Goal: Task Accomplishment & Management: Use online tool/utility

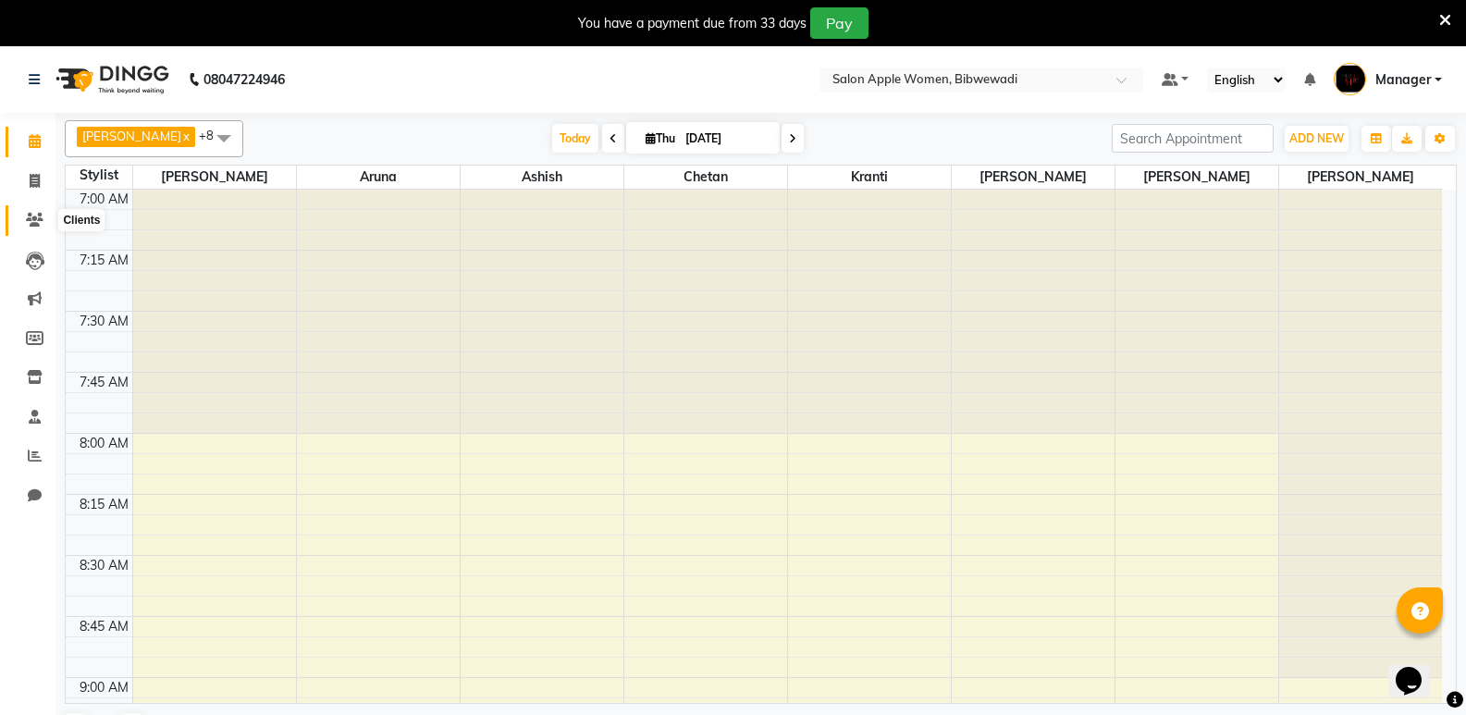
click at [31, 212] on span at bounding box center [35, 220] width 32 height 21
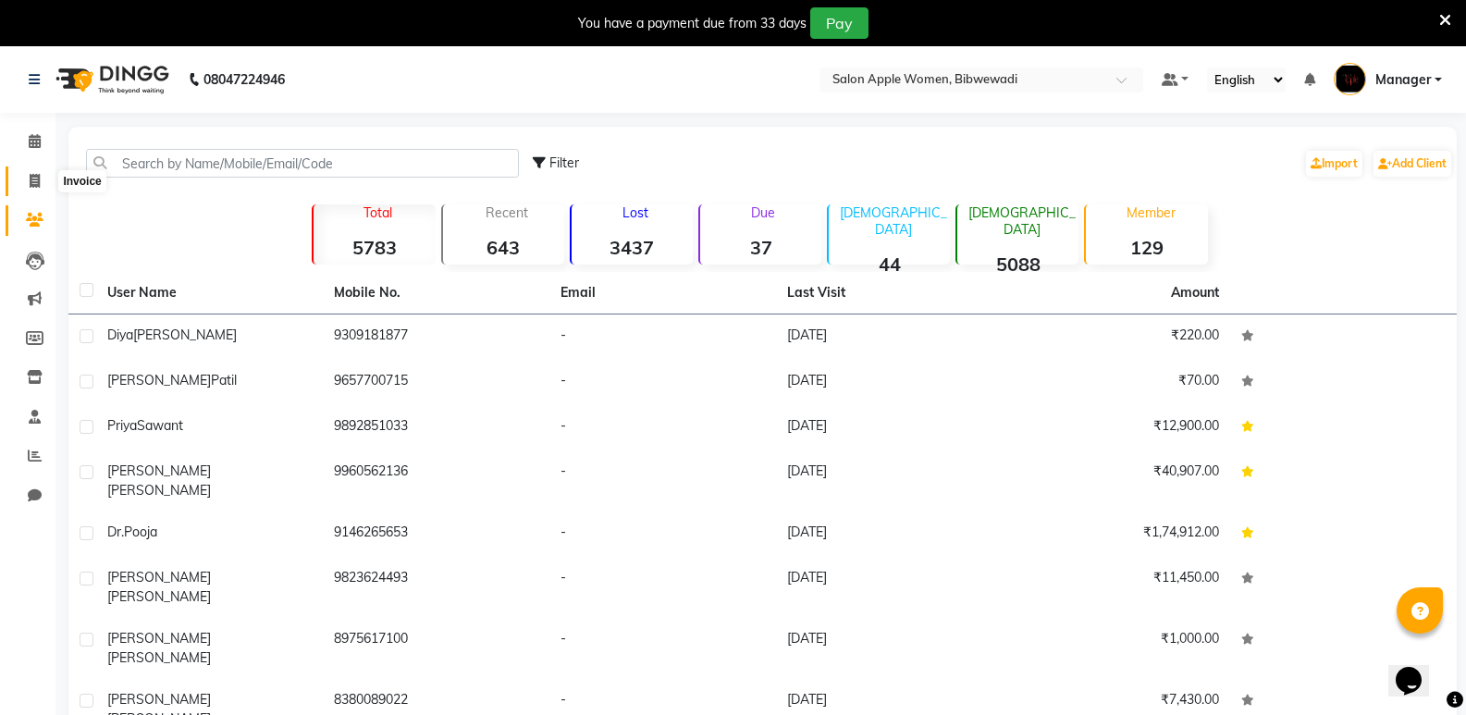
click at [31, 181] on icon at bounding box center [35, 181] width 10 height 14
select select "service"
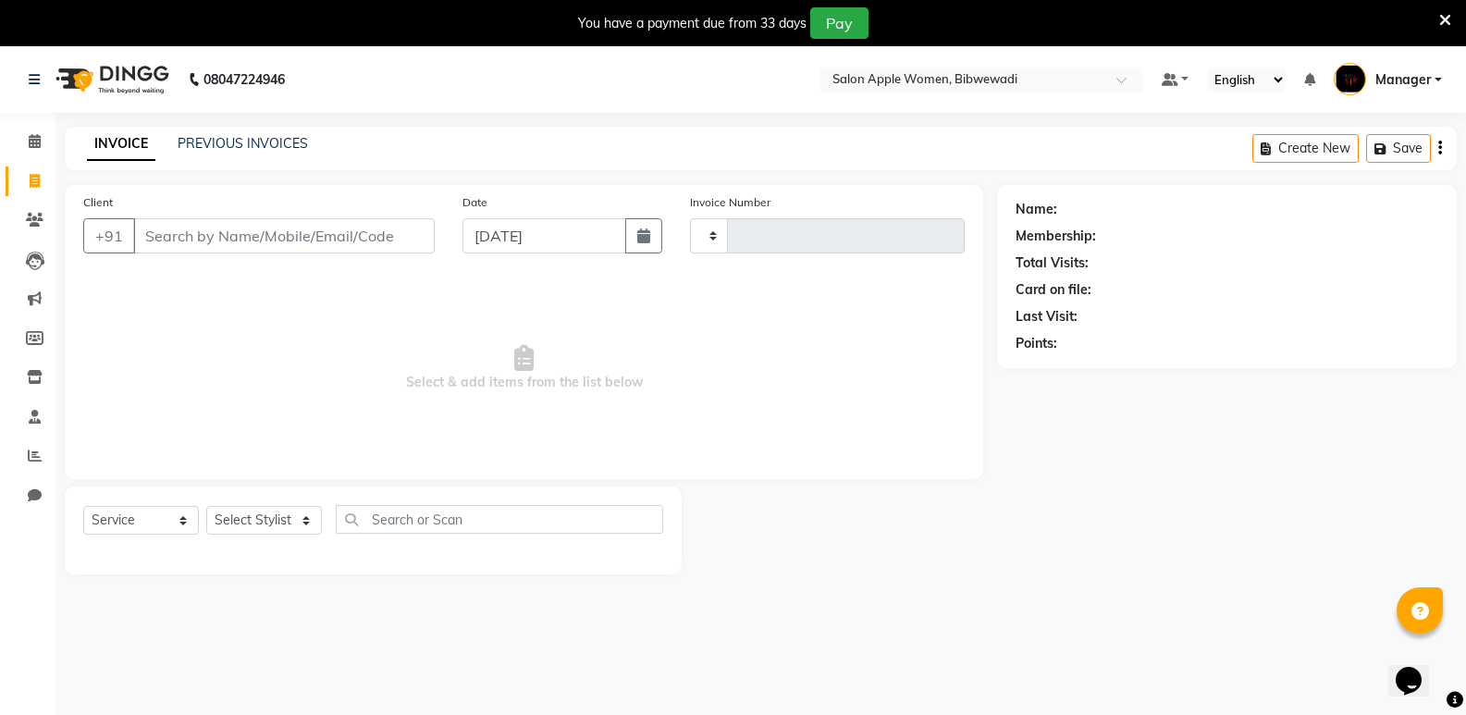
type input "1911"
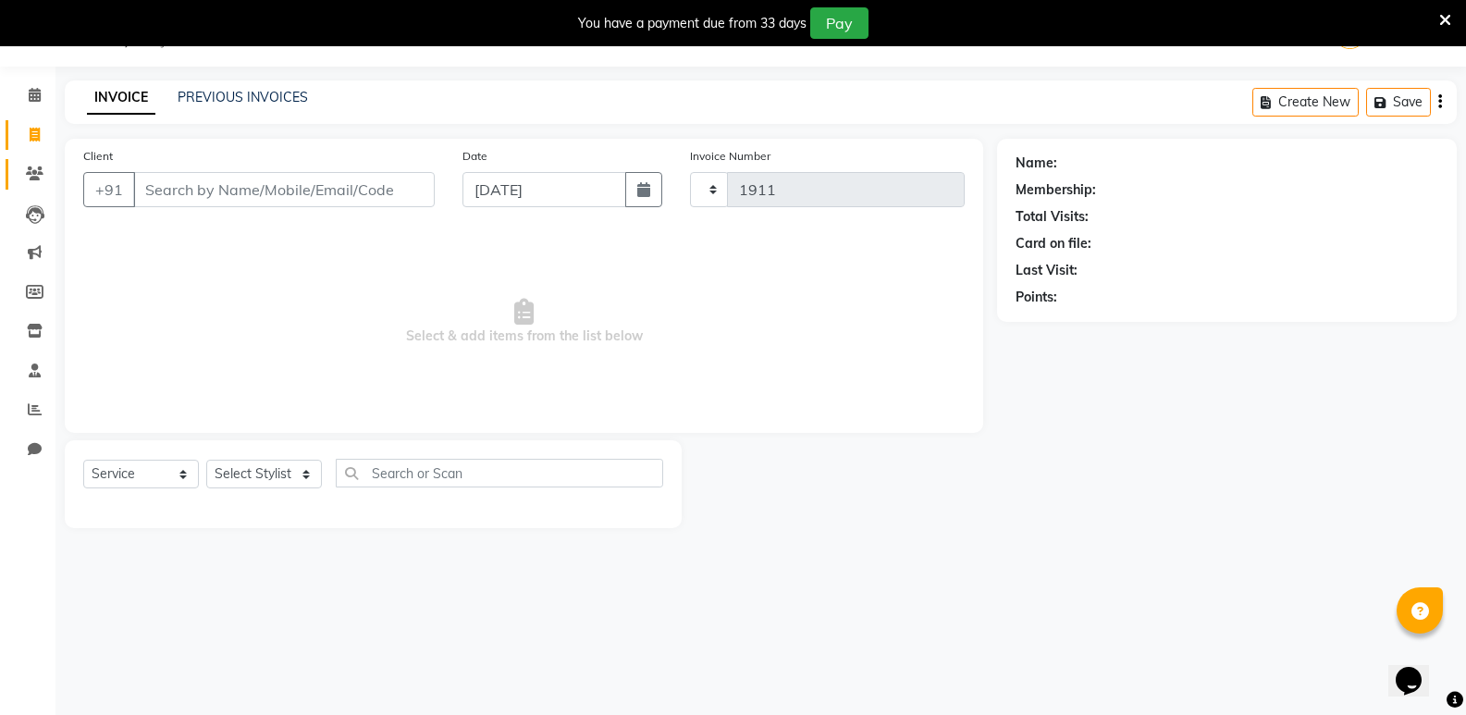
select select "101"
click at [33, 87] on span at bounding box center [35, 95] width 32 height 21
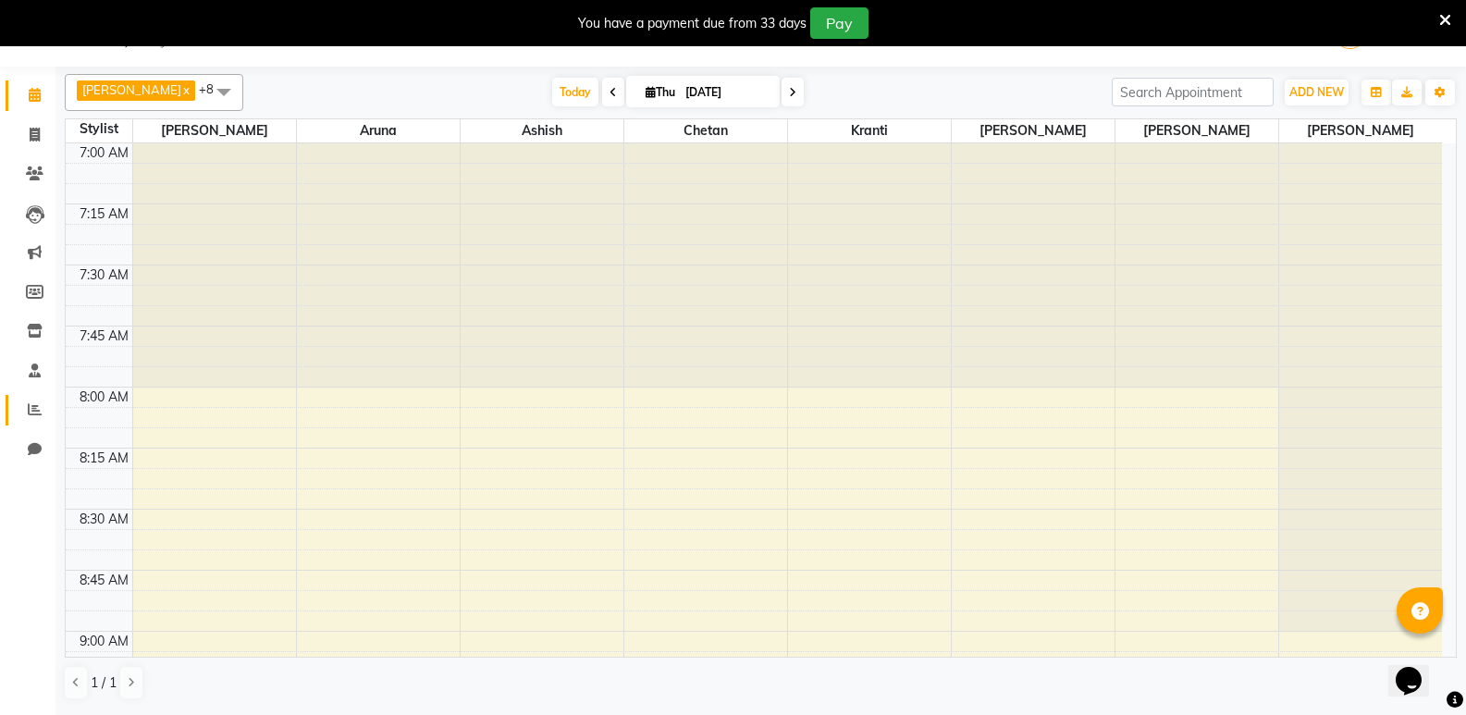
click at [41, 421] on link "Reports" at bounding box center [28, 410] width 44 height 31
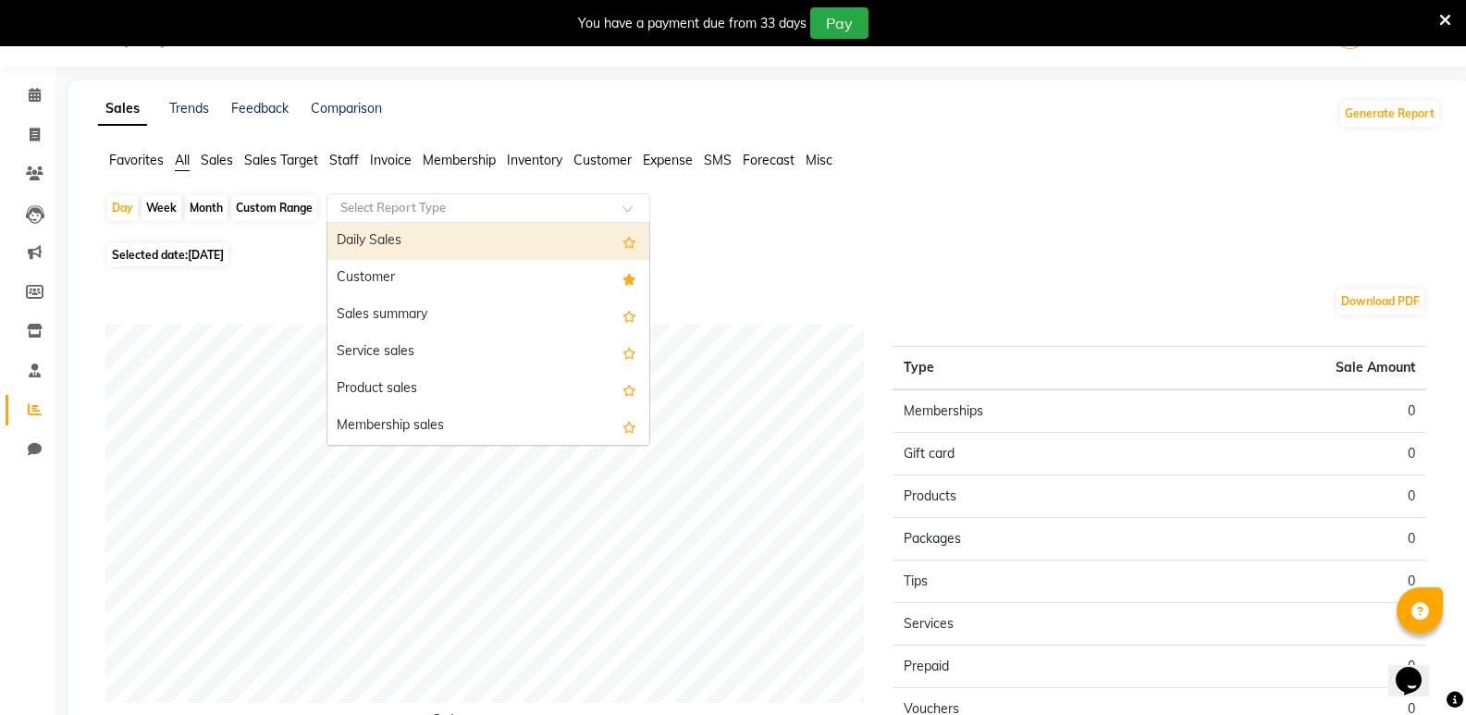
click at [580, 208] on input "text" at bounding box center [470, 208] width 266 height 19
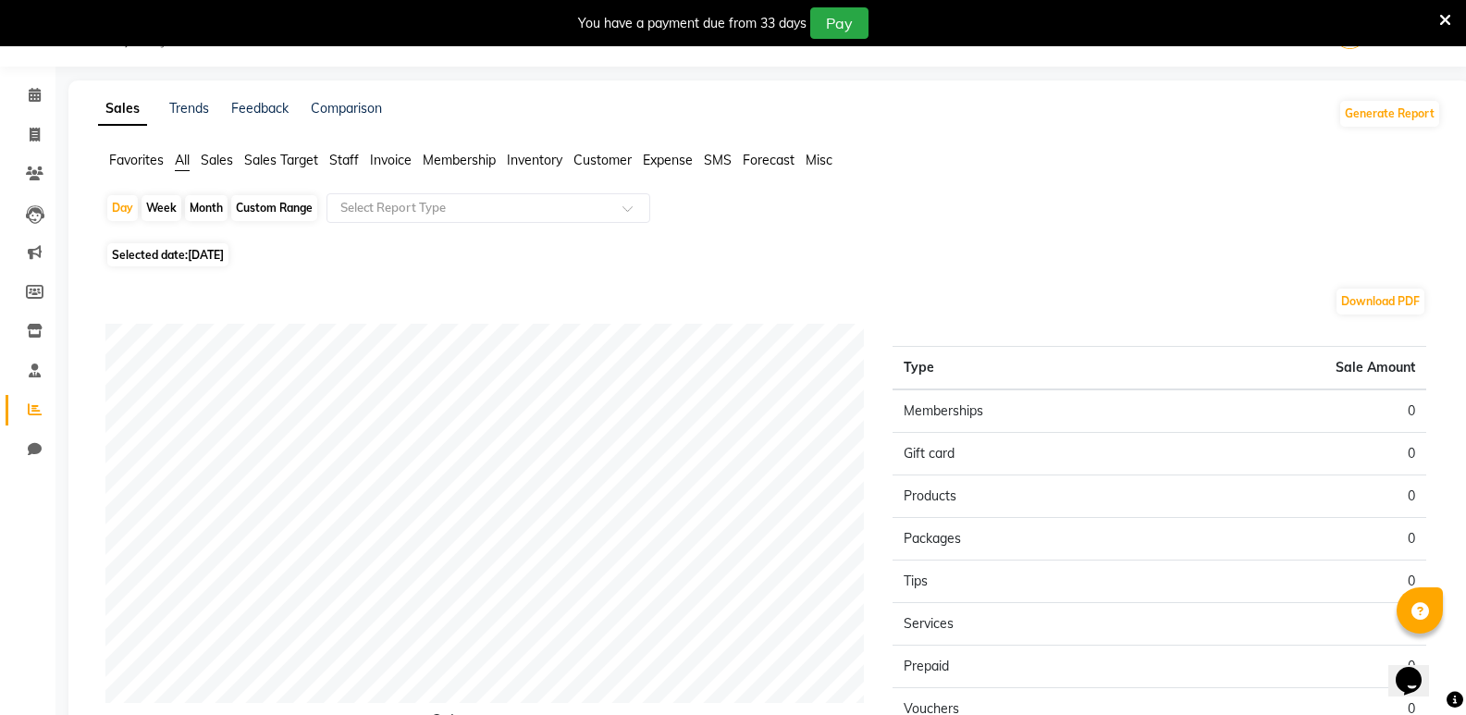
click at [202, 209] on div "Month" at bounding box center [206, 208] width 43 height 26
select select "9"
select select "2025"
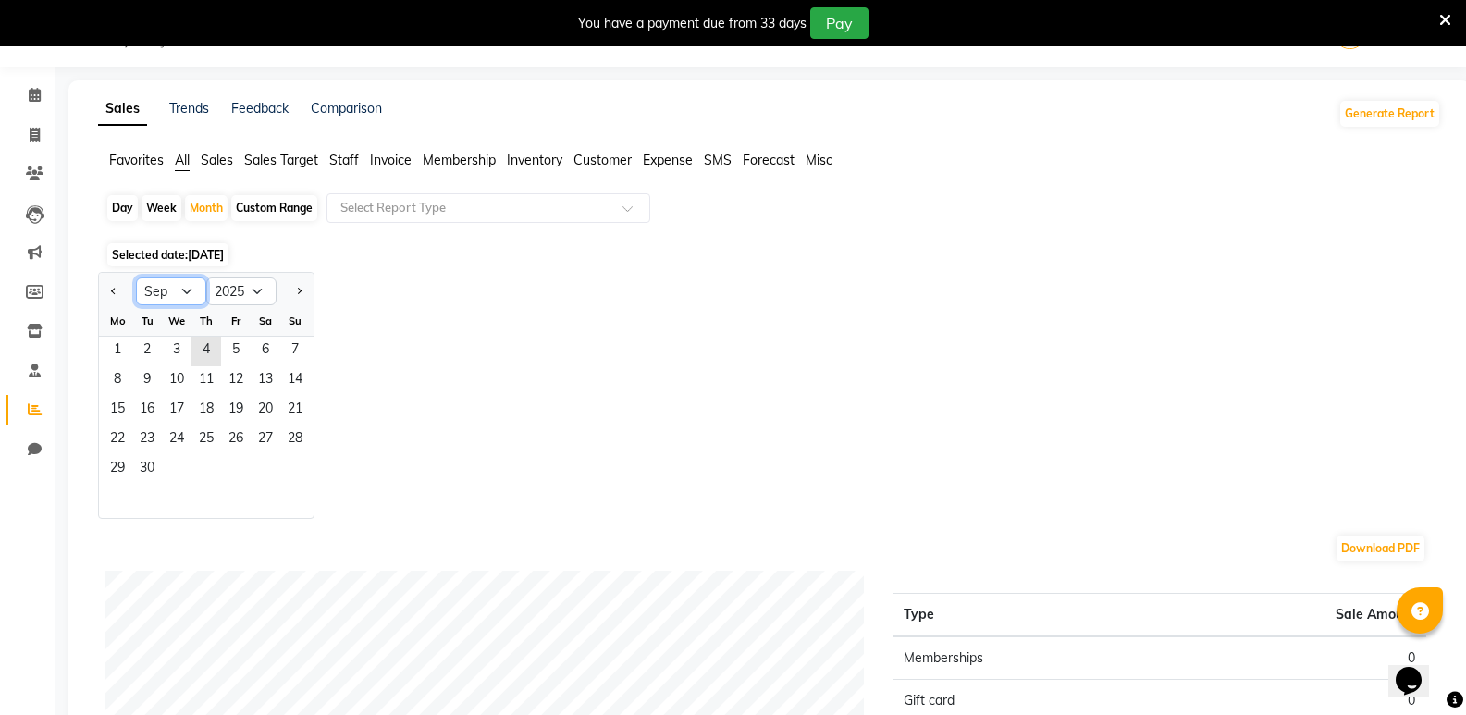
click at [204, 296] on select "Jan Feb Mar Apr May Jun [DATE] Aug Sep Oct Nov Dec" at bounding box center [171, 292] width 70 height 28
select select "10"
click at [136, 278] on select "Jan Feb Mar Apr May Jun [DATE] Aug Sep Oct Nov Dec" at bounding box center [171, 292] width 70 height 28
click at [177, 352] on span "1" at bounding box center [177, 352] width 30 height 30
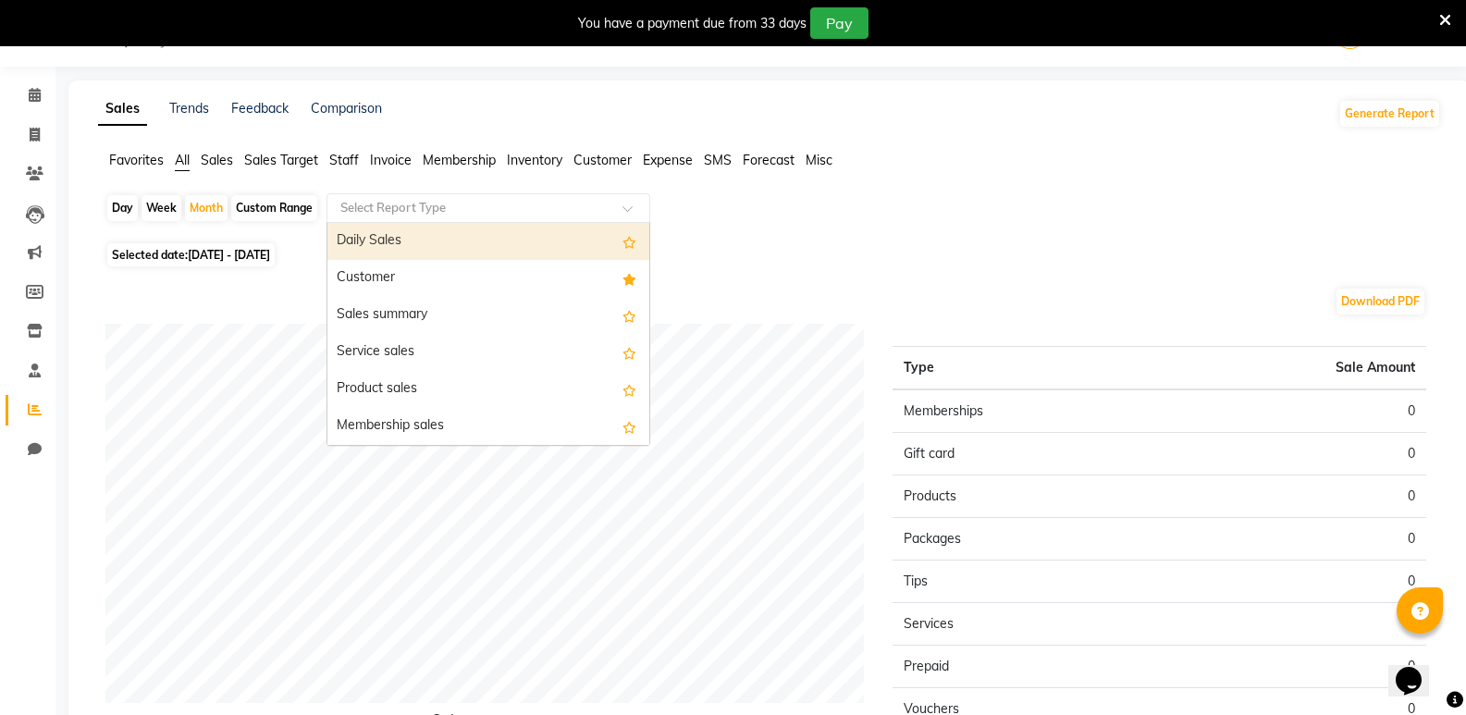
click at [433, 206] on input "text" at bounding box center [470, 208] width 266 height 19
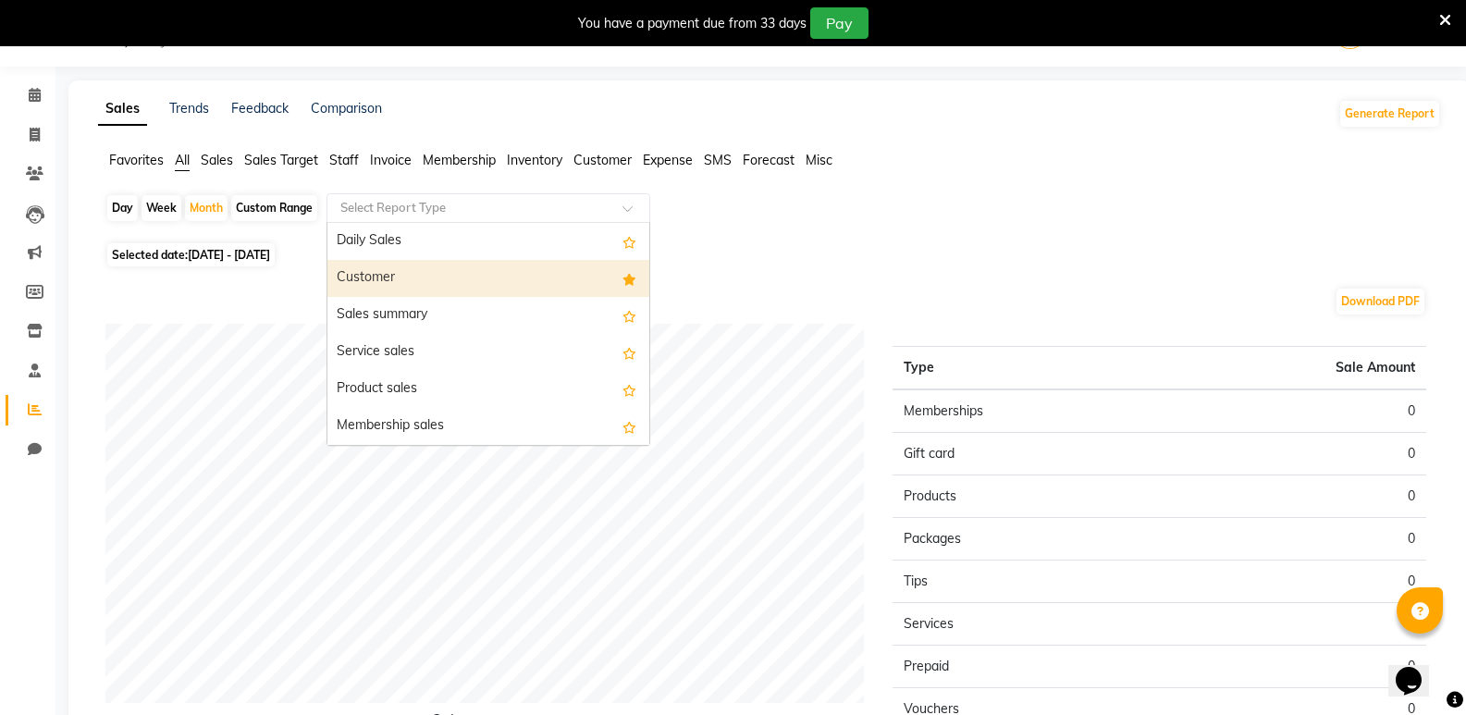
click at [431, 275] on div "Customer" at bounding box center [489, 278] width 322 height 37
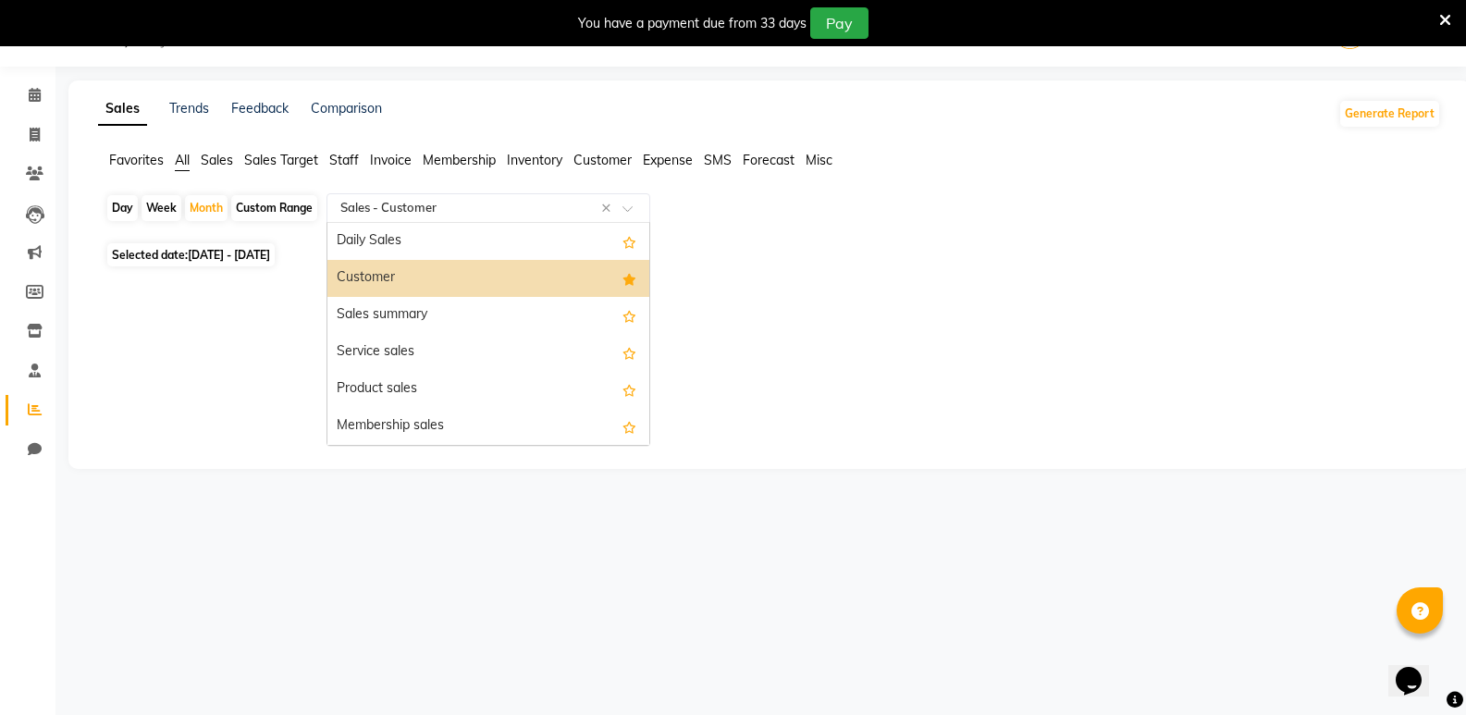
click at [502, 209] on input "text" at bounding box center [470, 208] width 266 height 19
click at [499, 274] on div "Customer" at bounding box center [489, 278] width 322 height 37
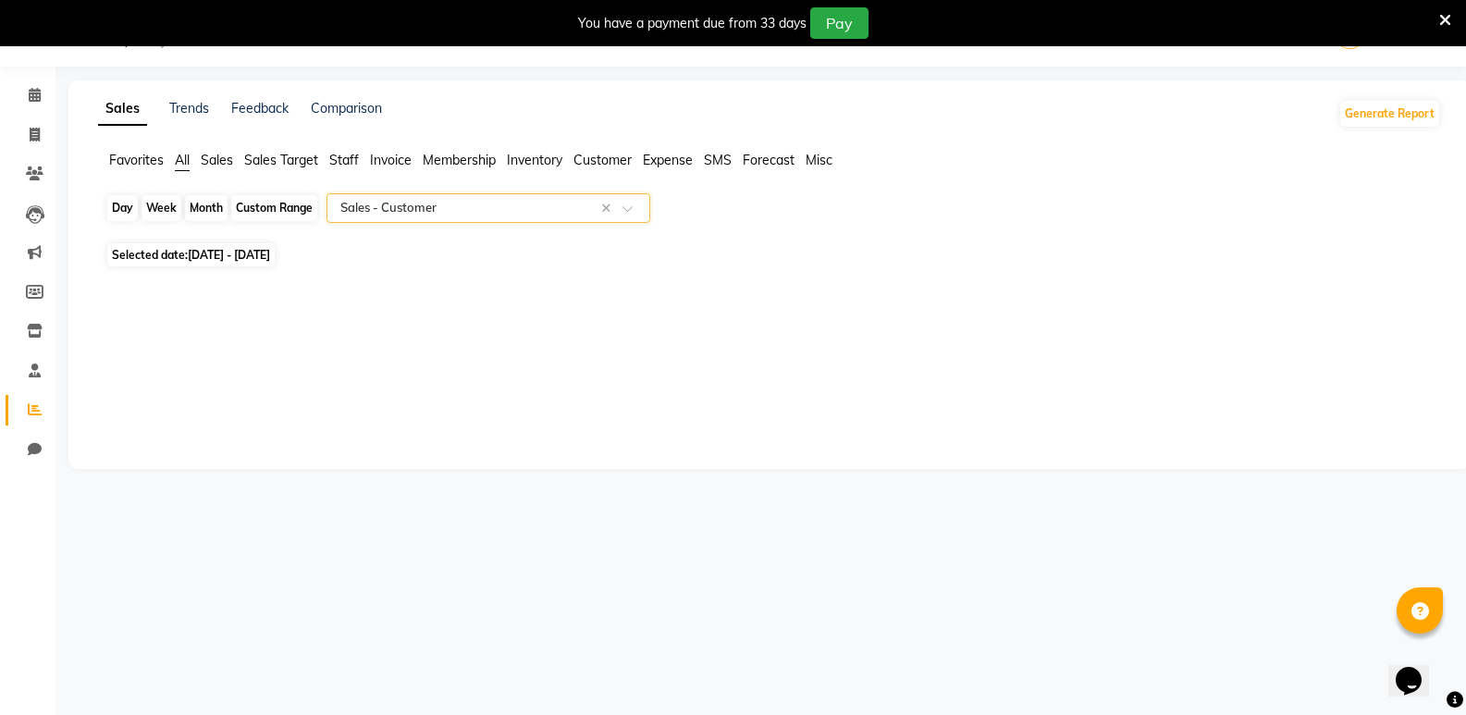
click at [211, 207] on div "Month" at bounding box center [206, 208] width 43 height 26
select select "10"
select select "2025"
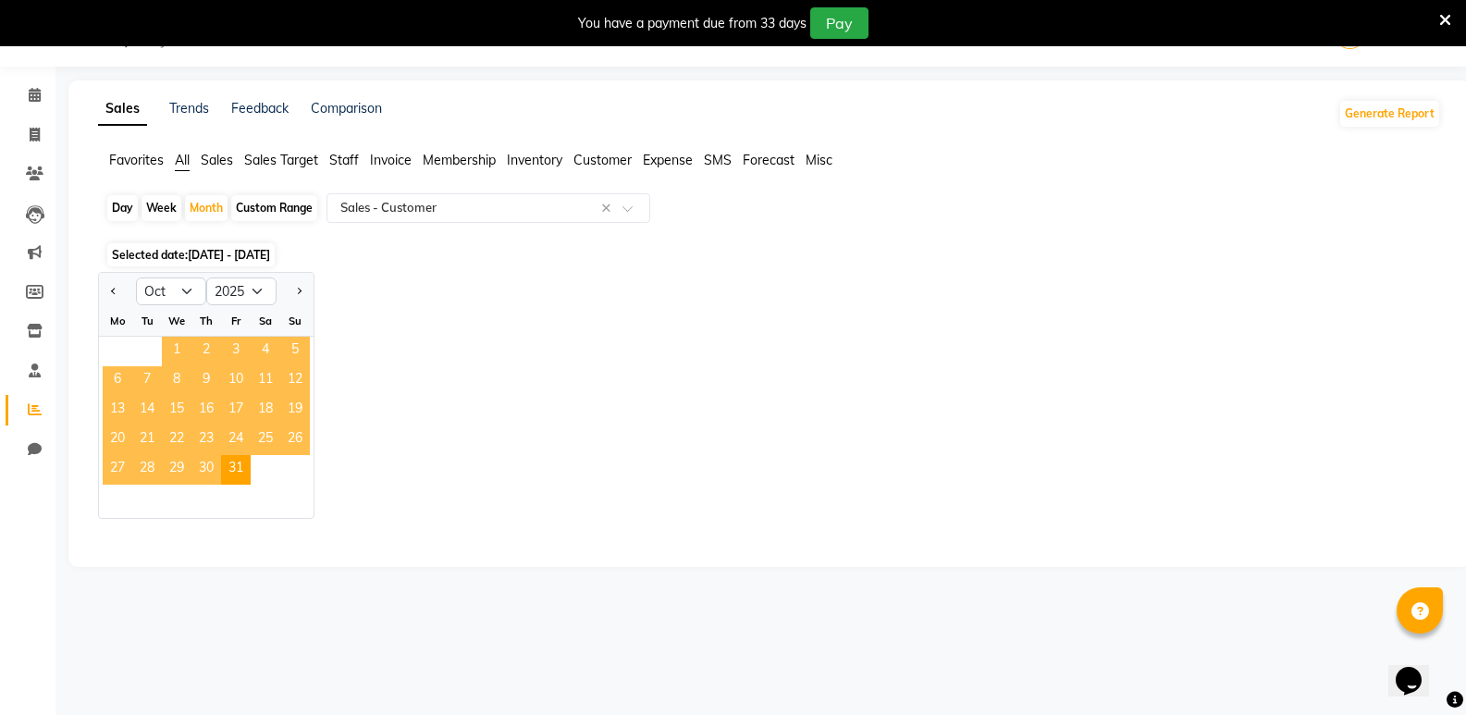
drag, startPoint x: 178, startPoint y: 352, endPoint x: 215, endPoint y: 313, distance: 53.7
click at [178, 351] on span "1" at bounding box center [177, 352] width 30 height 30
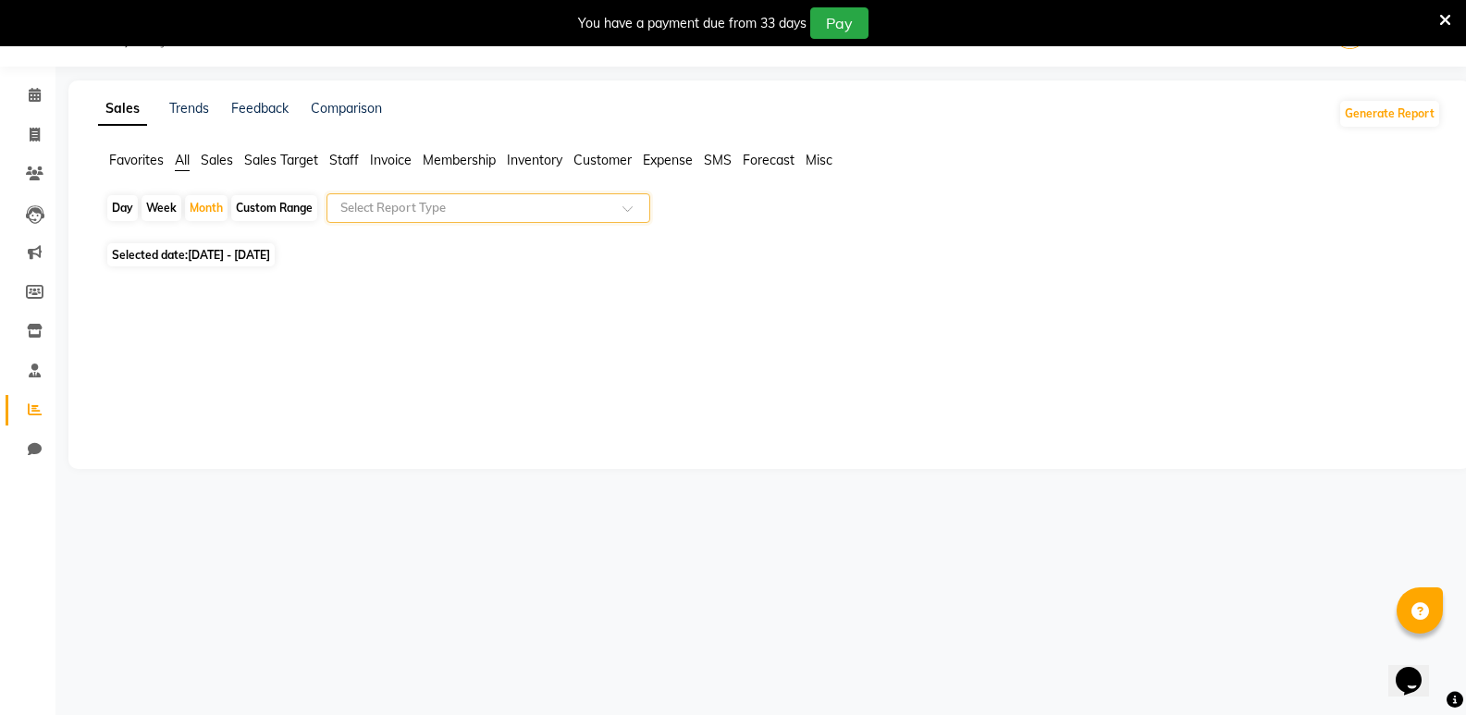
click at [150, 213] on div "Week" at bounding box center [162, 208] width 40 height 26
select select "10"
select select "2025"
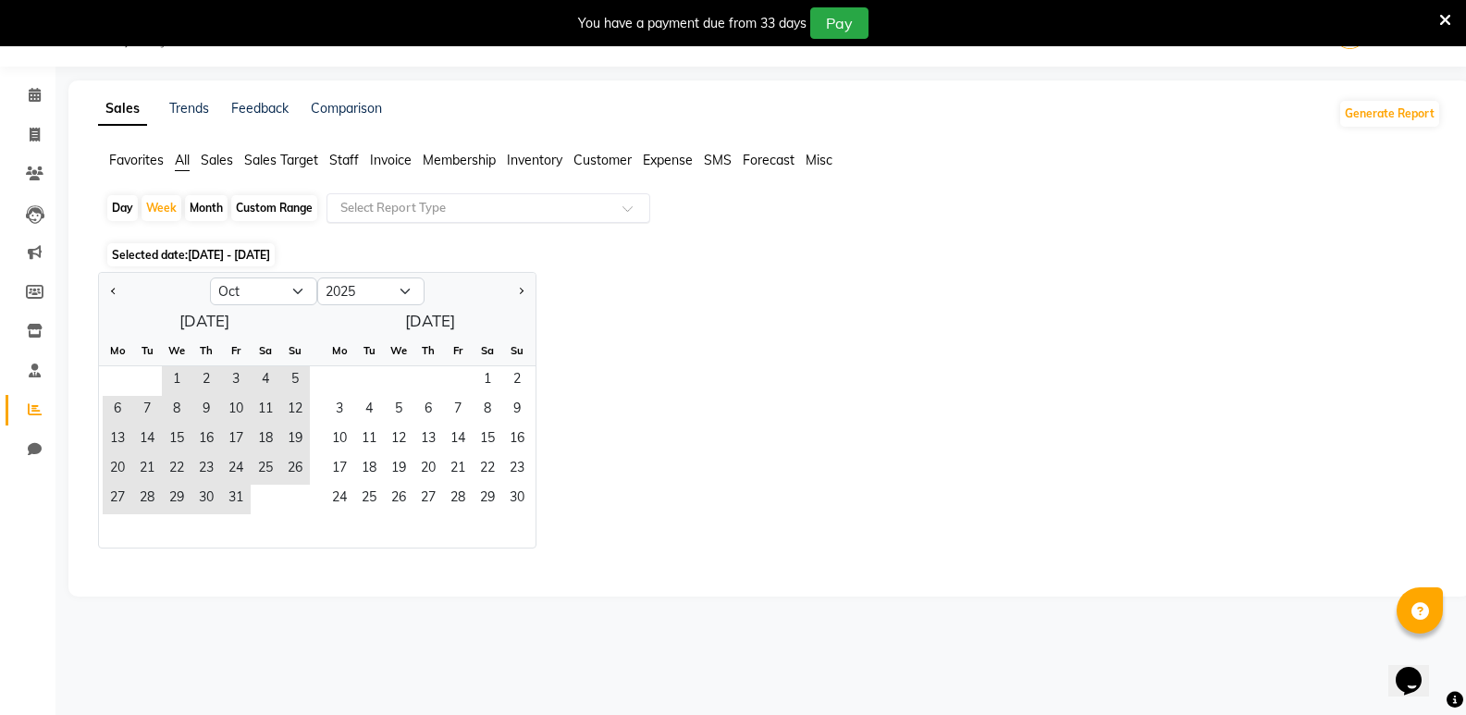
click at [212, 206] on div "Month" at bounding box center [206, 208] width 43 height 26
select select "10"
select select "2025"
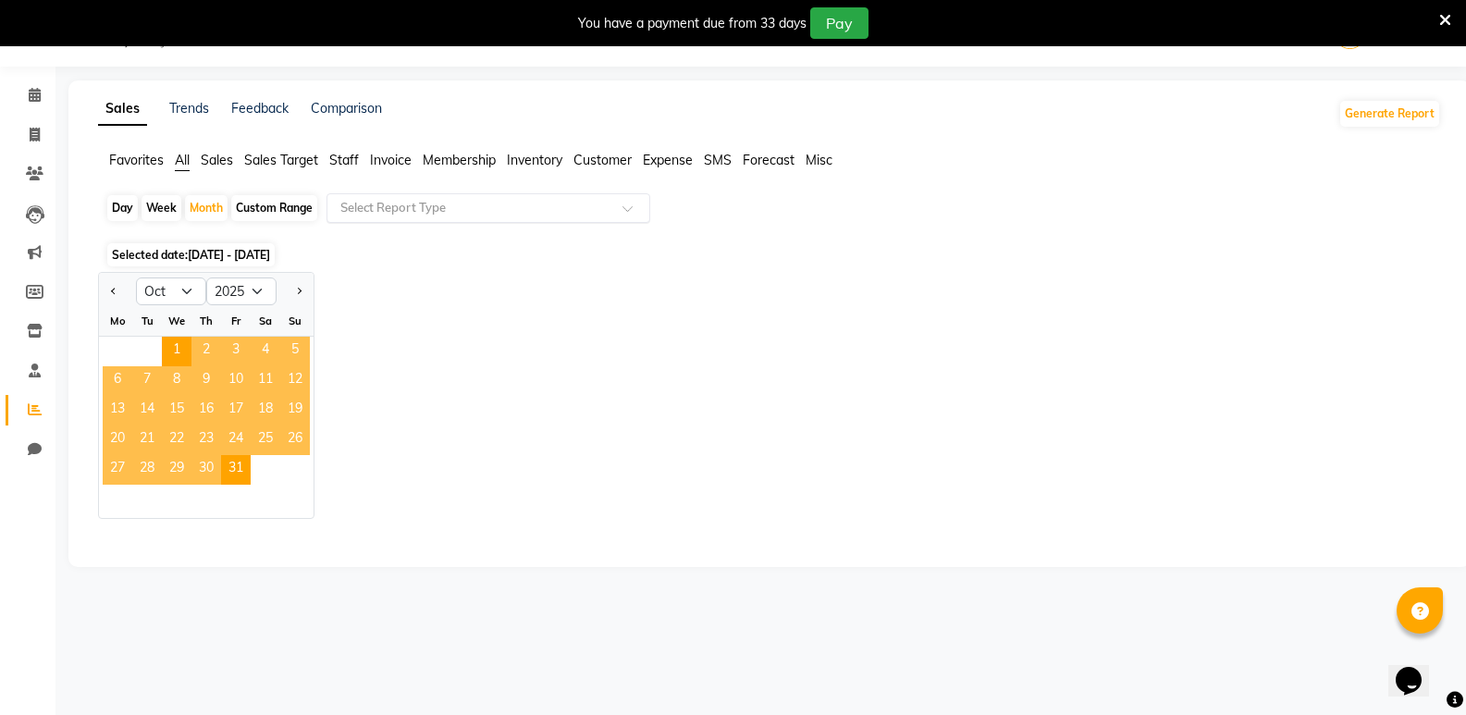
click at [407, 211] on input "text" at bounding box center [470, 208] width 266 height 19
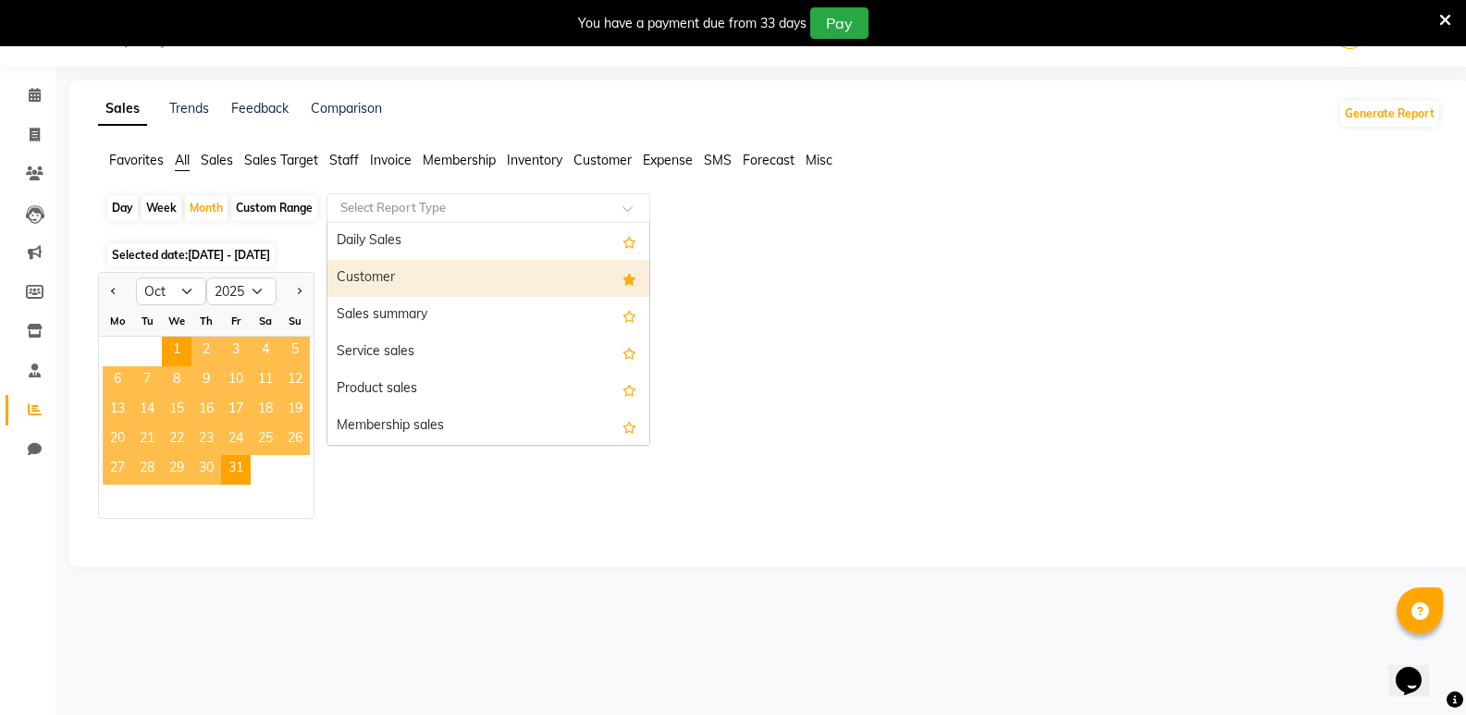
click at [393, 278] on div "Customer" at bounding box center [489, 278] width 322 height 37
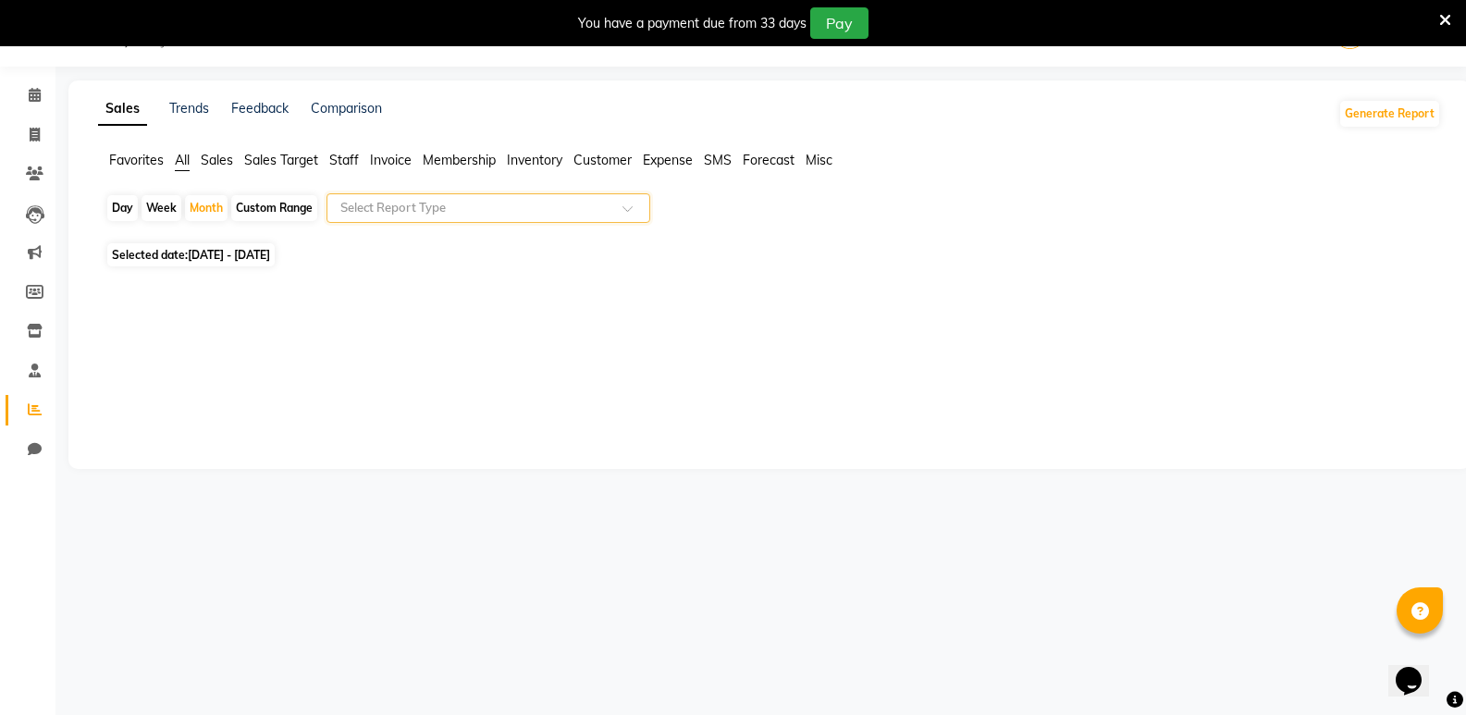
click at [555, 198] on div "Select Report Type" at bounding box center [489, 208] width 324 height 30
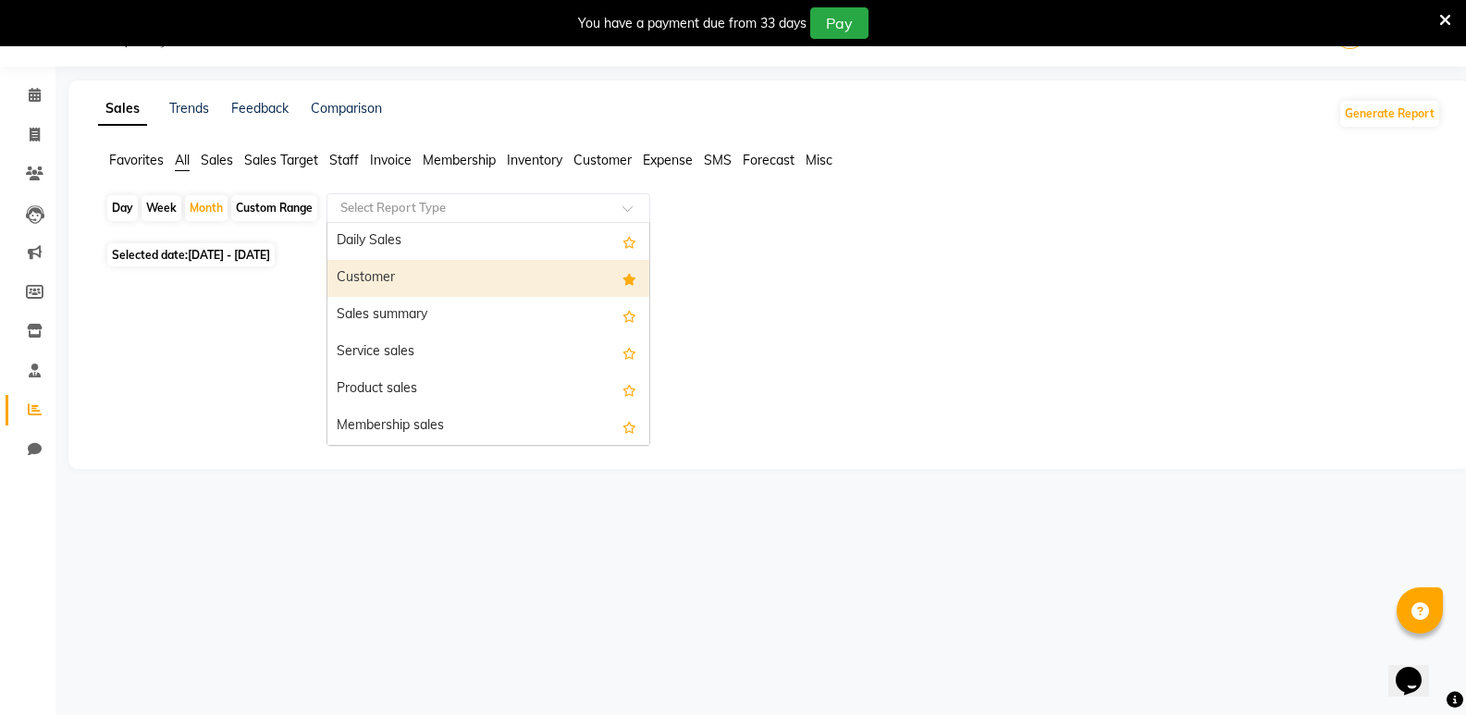
click at [544, 285] on div "Customer" at bounding box center [489, 278] width 322 height 37
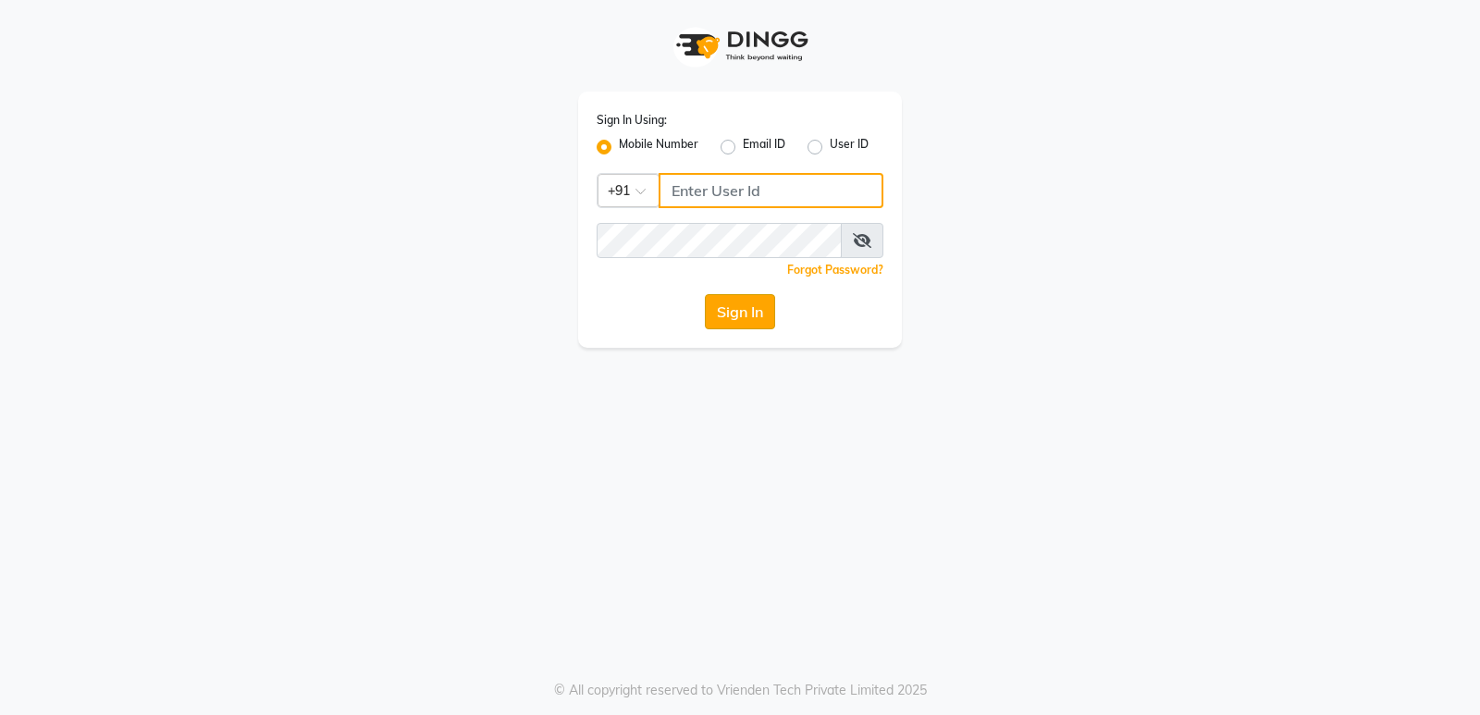
type input "8237008854"
click at [748, 311] on button "Sign In" at bounding box center [740, 311] width 70 height 35
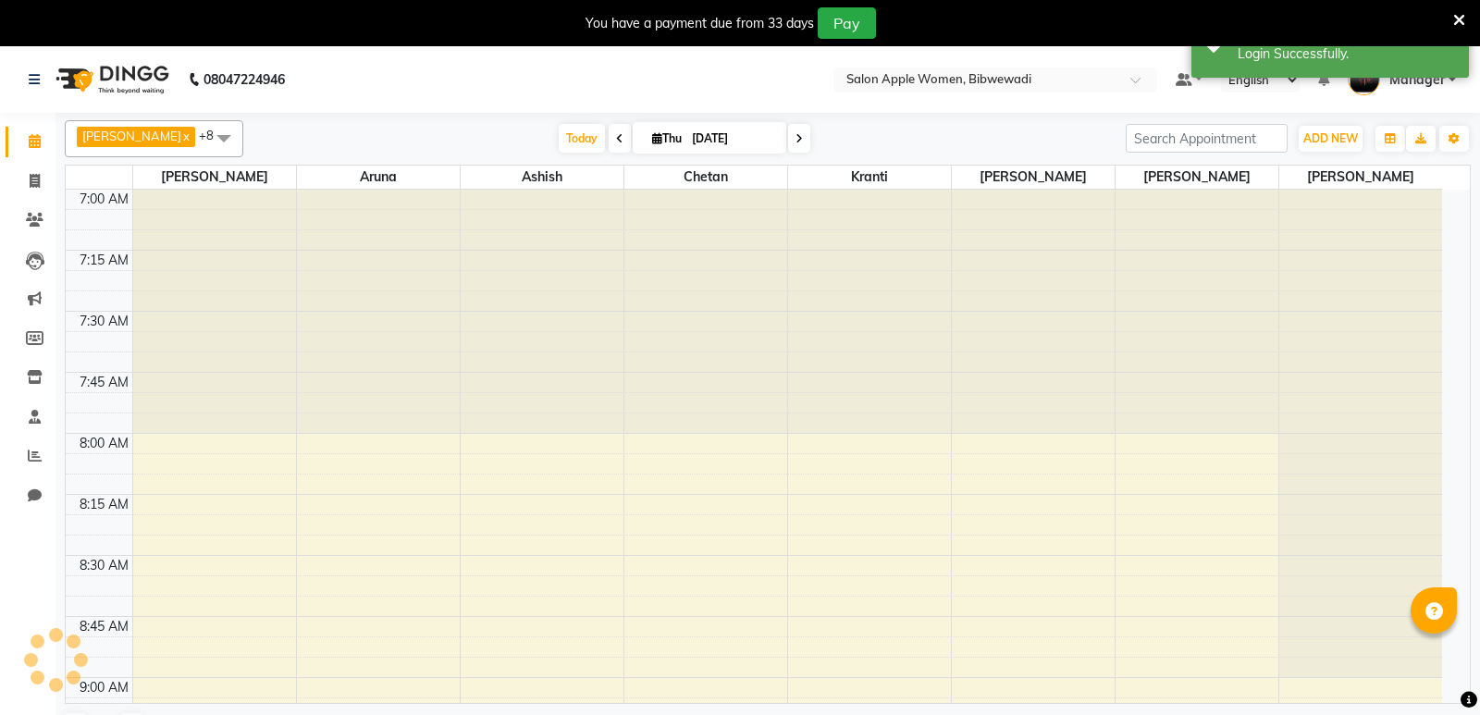
select select "en"
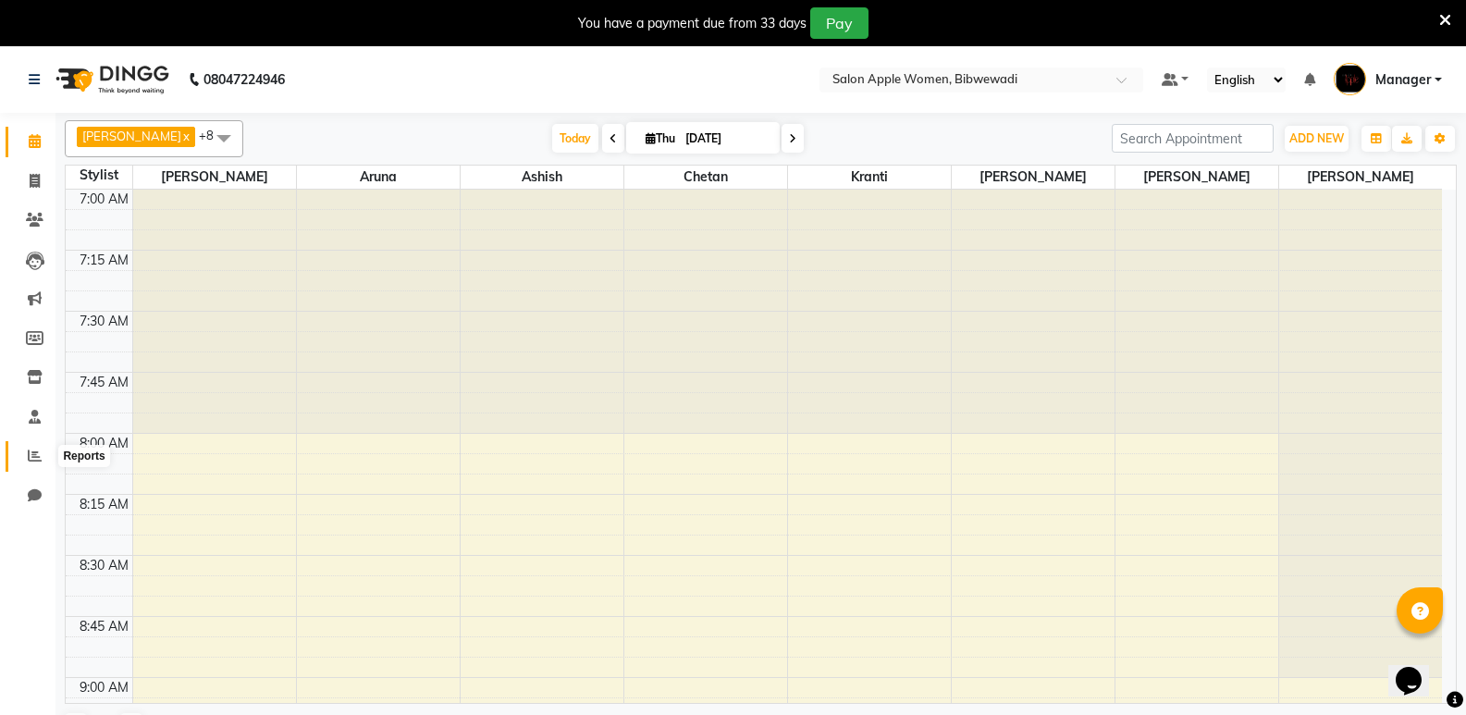
click at [43, 456] on span at bounding box center [35, 456] width 32 height 21
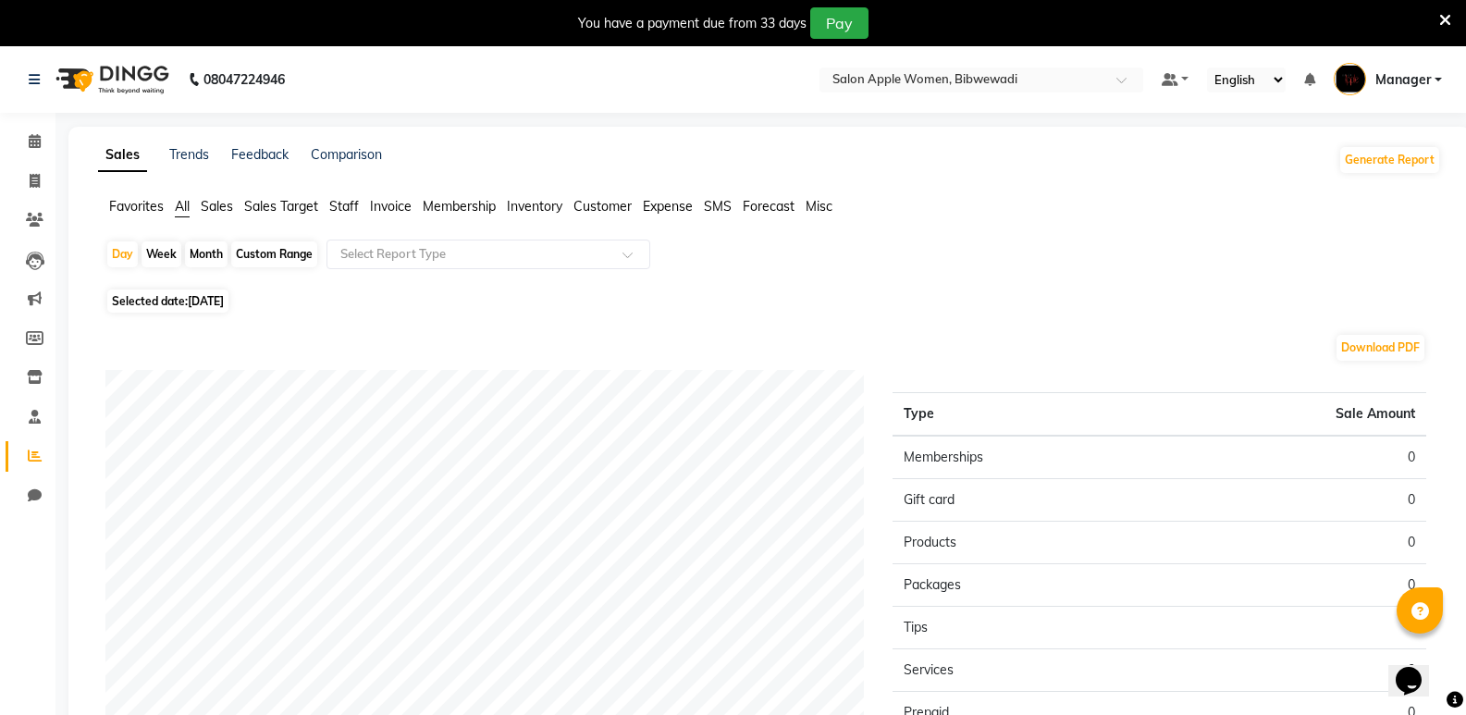
click at [204, 254] on div "Month" at bounding box center [206, 254] width 43 height 26
select select "9"
select select "2025"
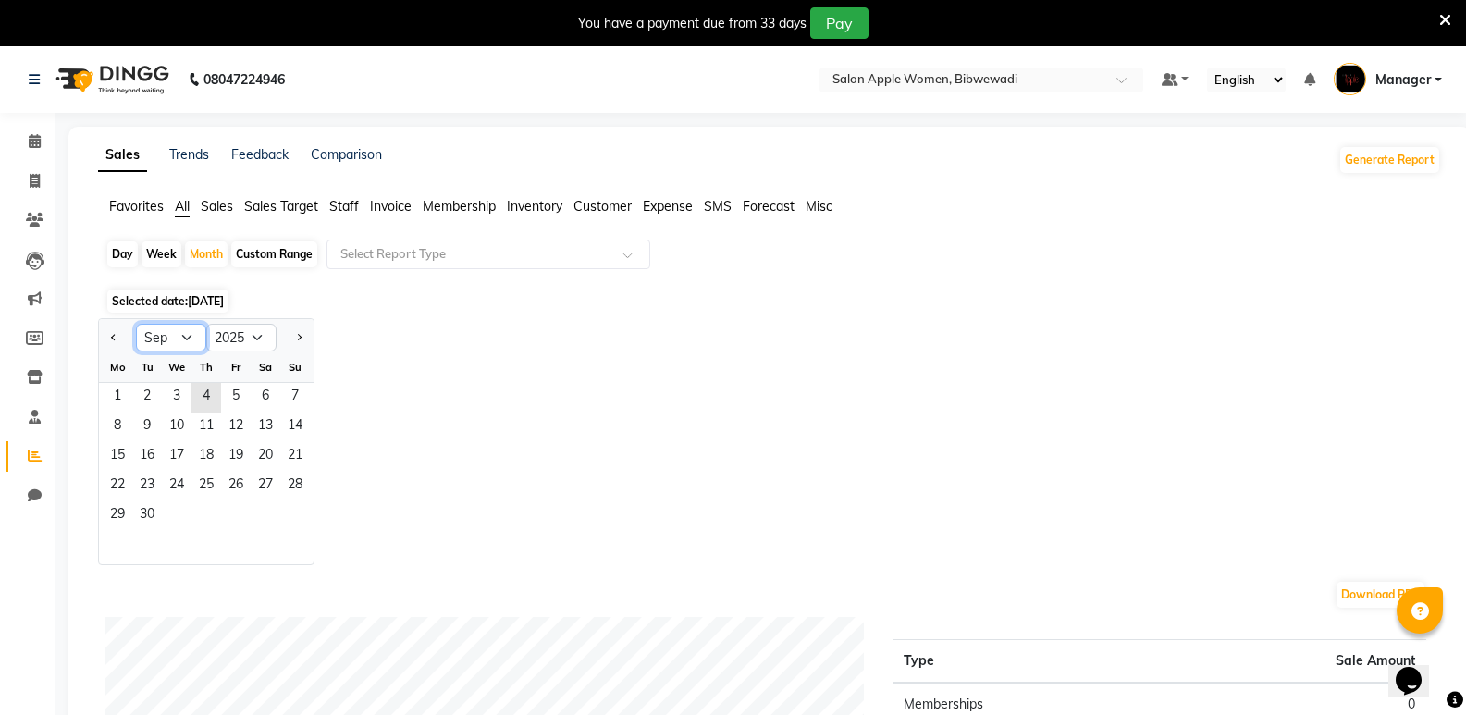
click at [182, 339] on select "Jan Feb Mar Apr May Jun [DATE] Aug Sep Oct Nov Dec" at bounding box center [171, 338] width 70 height 28
select select "1"
click at [136, 324] on select "Jan Feb Mar Apr May Jun [DATE] Aug Sep Oct Nov Dec" at bounding box center [171, 338] width 70 height 28
click at [263, 337] on select "2015 2016 2017 2018 2019 2020 2021 2022 2023 2024 2025 2026 2027 2028 2029 2030…" at bounding box center [241, 338] width 70 height 28
select select "2024"
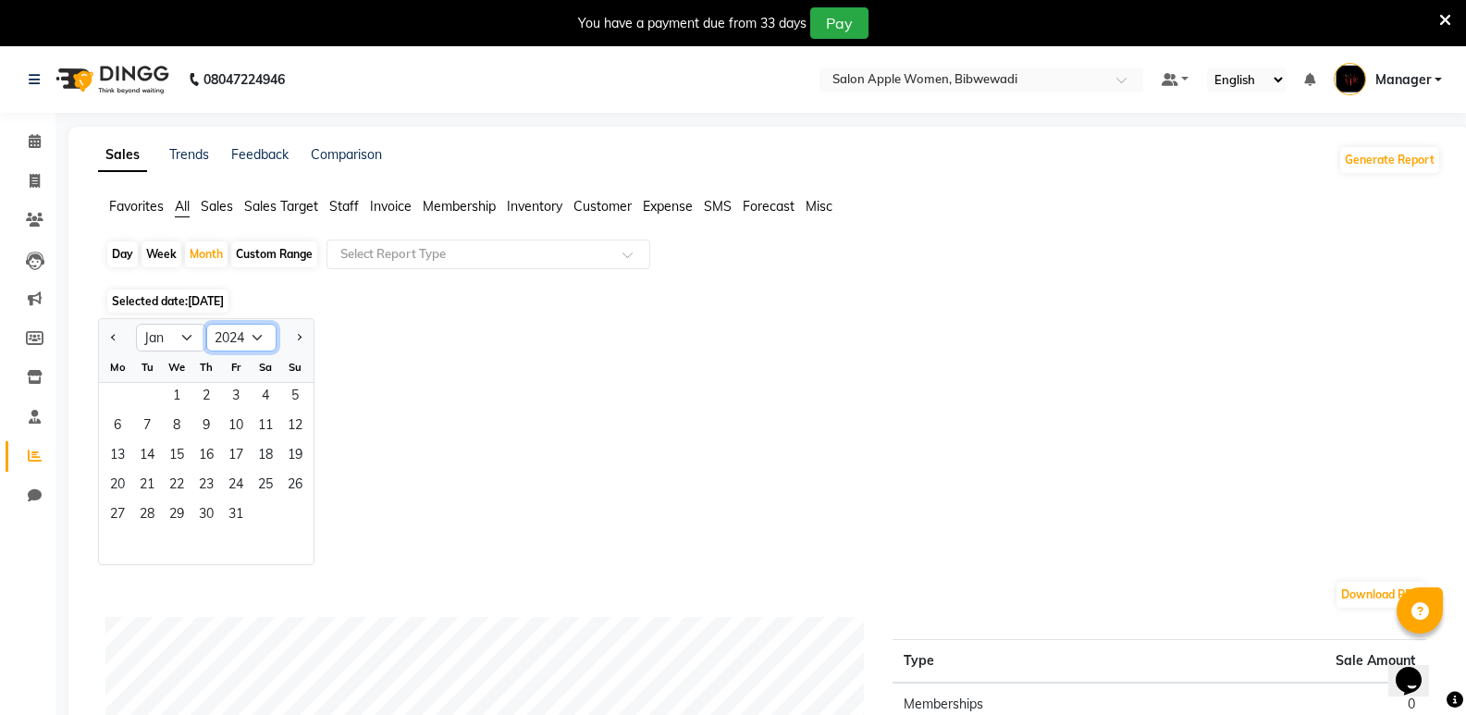
click at [206, 324] on select "2015 2016 2017 2018 2019 2020 2021 2022 2023 2024 2025 2026 2027 2028 2029 2030…" at bounding box center [241, 338] width 70 height 28
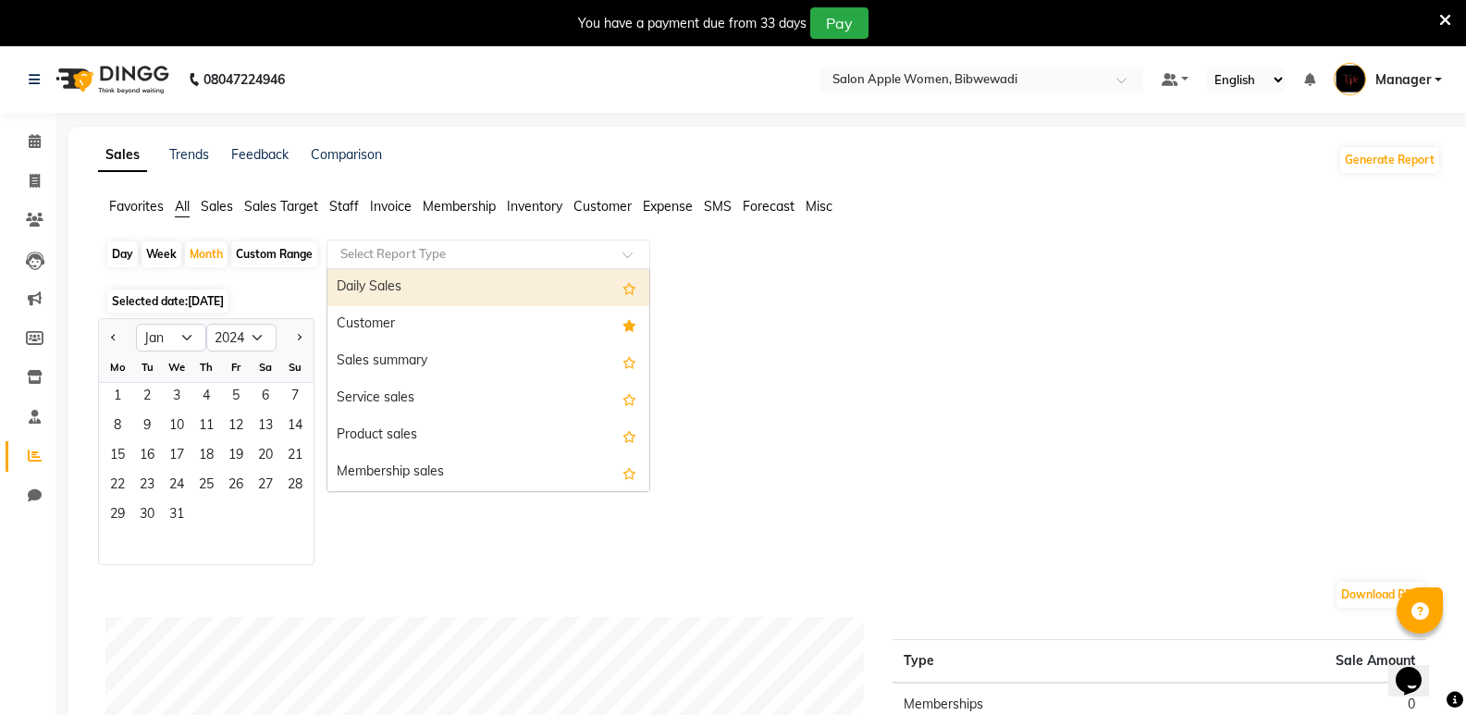
click at [378, 243] on div "Select Report Type" at bounding box center [489, 255] width 324 height 30
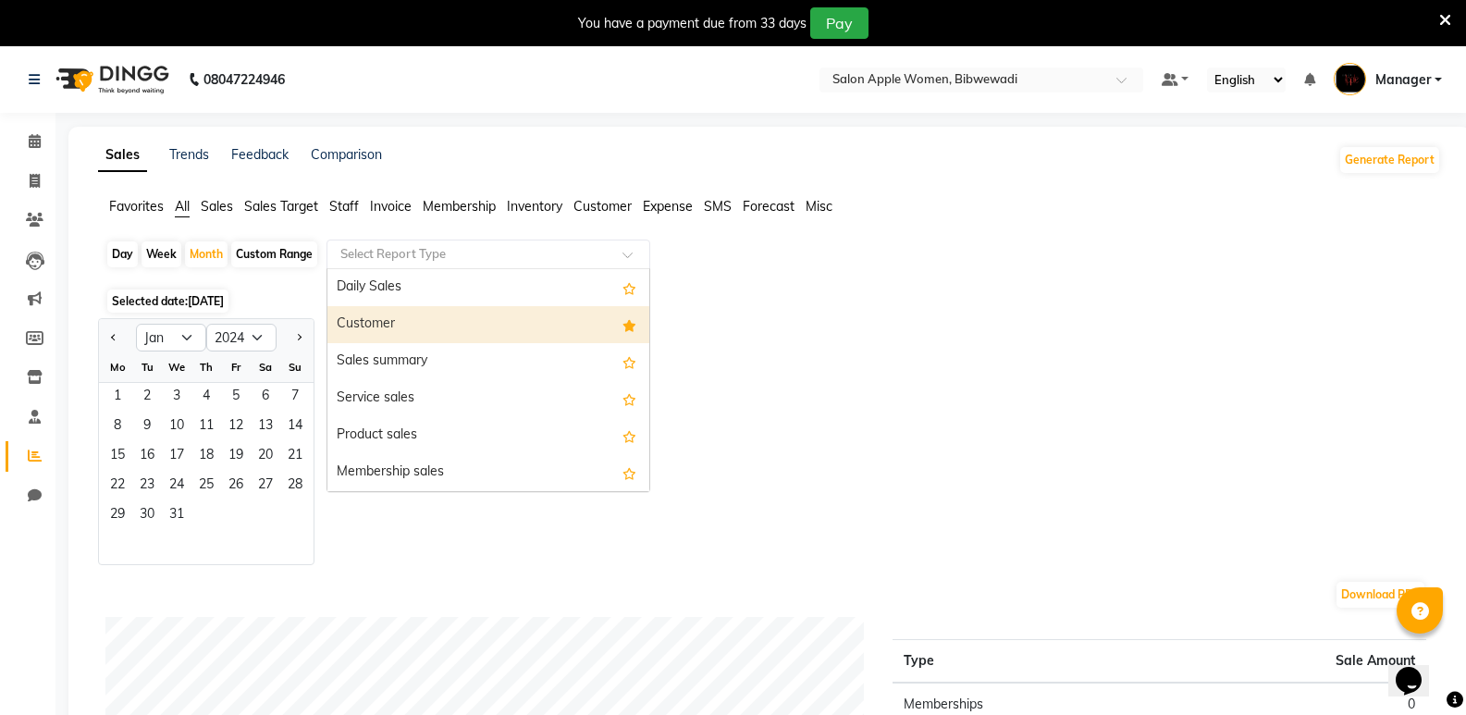
click at [414, 315] on div "Customer" at bounding box center [489, 324] width 322 height 37
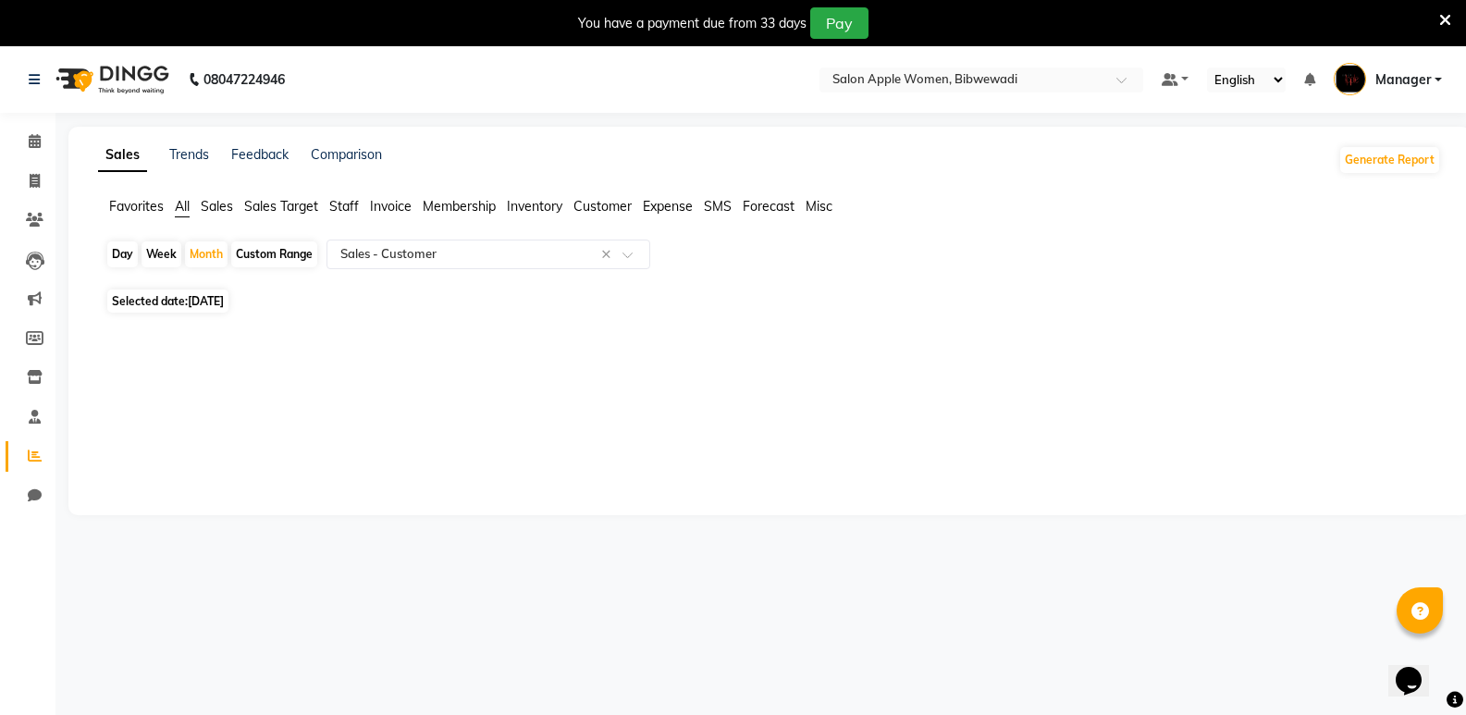
click at [600, 196] on div "Sales Trends Feedback Comparison Generate Report Favorites All Sales Sales Targ…" at bounding box center [769, 321] width 1403 height 389
click at [600, 204] on span "Customer" at bounding box center [603, 206] width 58 height 17
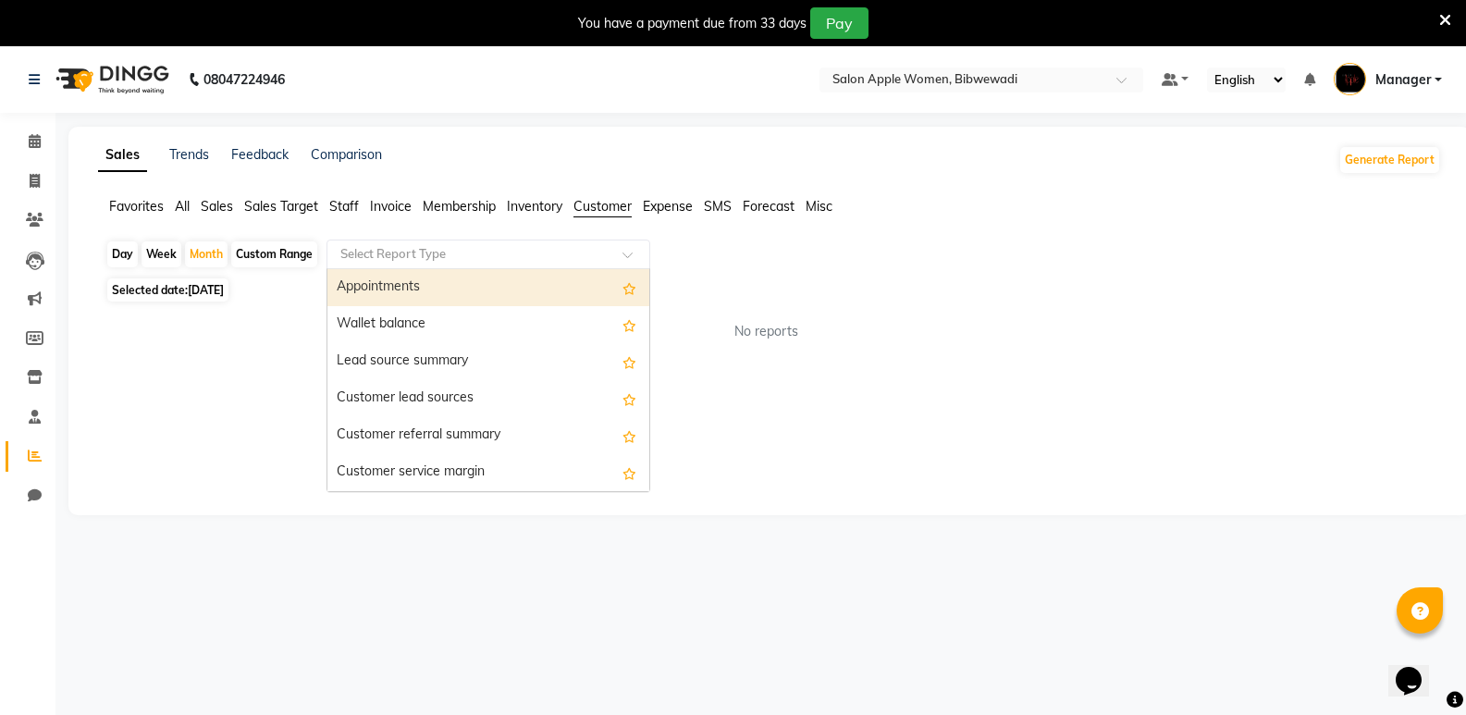
click at [583, 248] on input "text" at bounding box center [470, 254] width 266 height 19
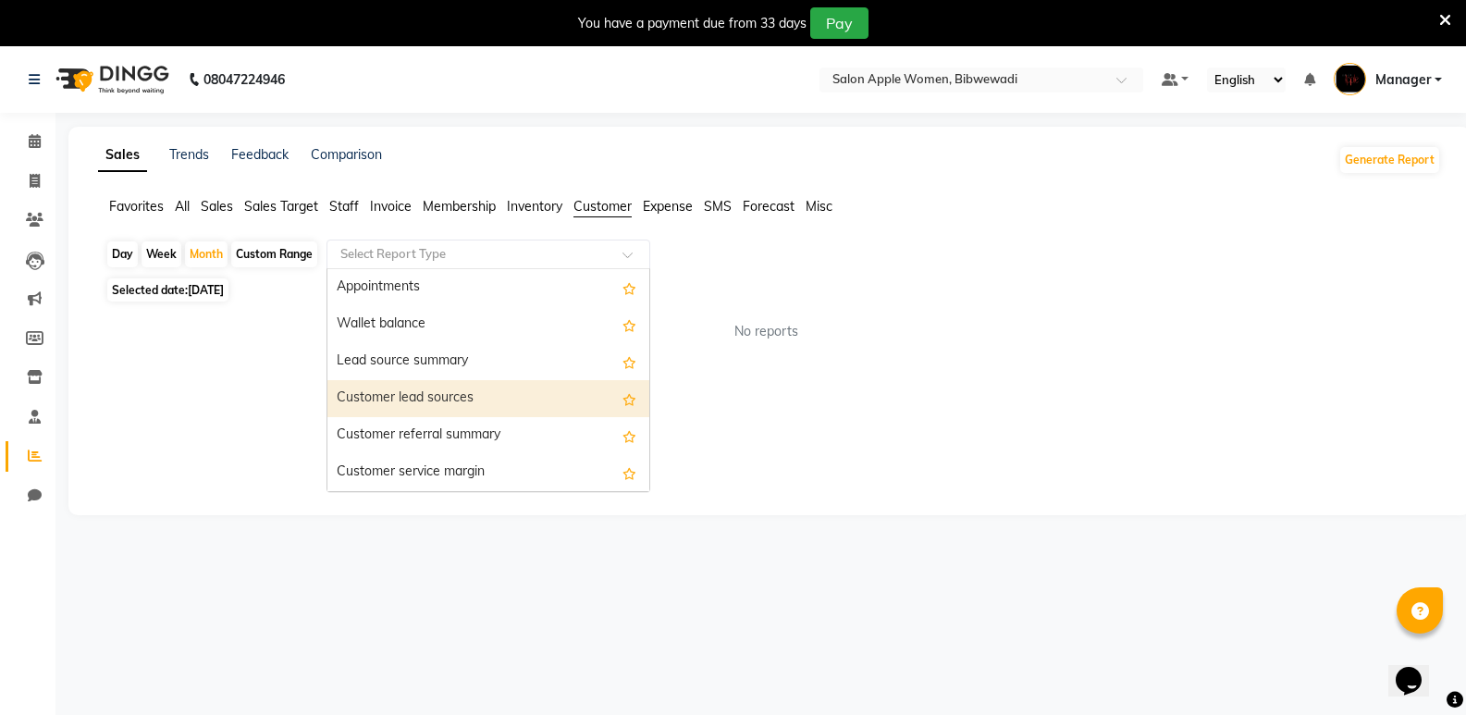
click at [535, 386] on div "Customer lead sources" at bounding box center [489, 398] width 322 height 37
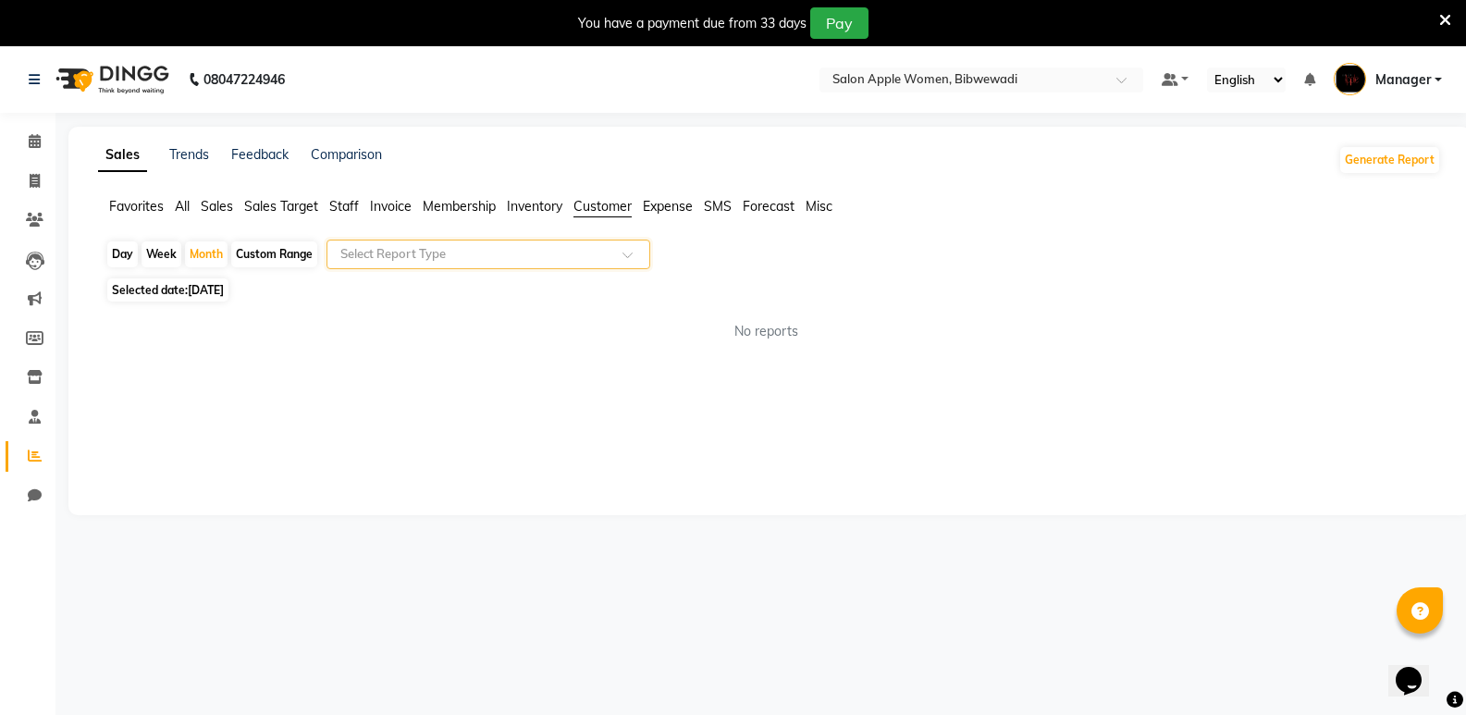
drag, startPoint x: 606, startPoint y: 250, endPoint x: 580, endPoint y: 252, distance: 26.0
click at [204, 260] on div "Month" at bounding box center [206, 254] width 43 height 26
select select "9"
select select "2025"
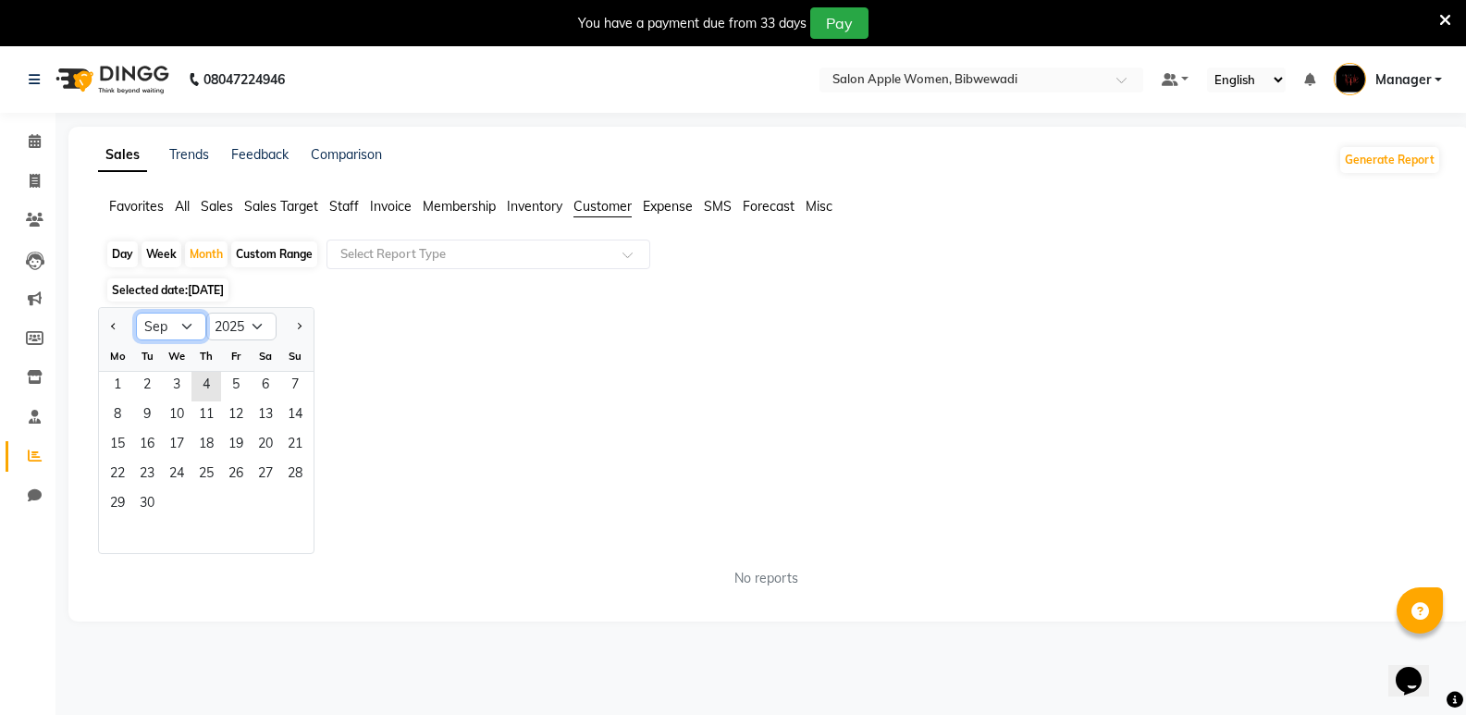
click at [151, 323] on select "Jan Feb Mar Apr May Jun [DATE] Aug Sep Oct Nov Dec" at bounding box center [171, 327] width 70 height 28
select select "10"
click at [136, 313] on select "Jan Feb Mar Apr May Jun [DATE] Aug Sep Oct Nov Dec" at bounding box center [171, 327] width 70 height 28
click at [263, 327] on select "2015 2016 2017 2018 2019 2020 2021 2022 2023 2024 2025 2026 2027 2028 2029 2030…" at bounding box center [241, 327] width 70 height 28
select select "2024"
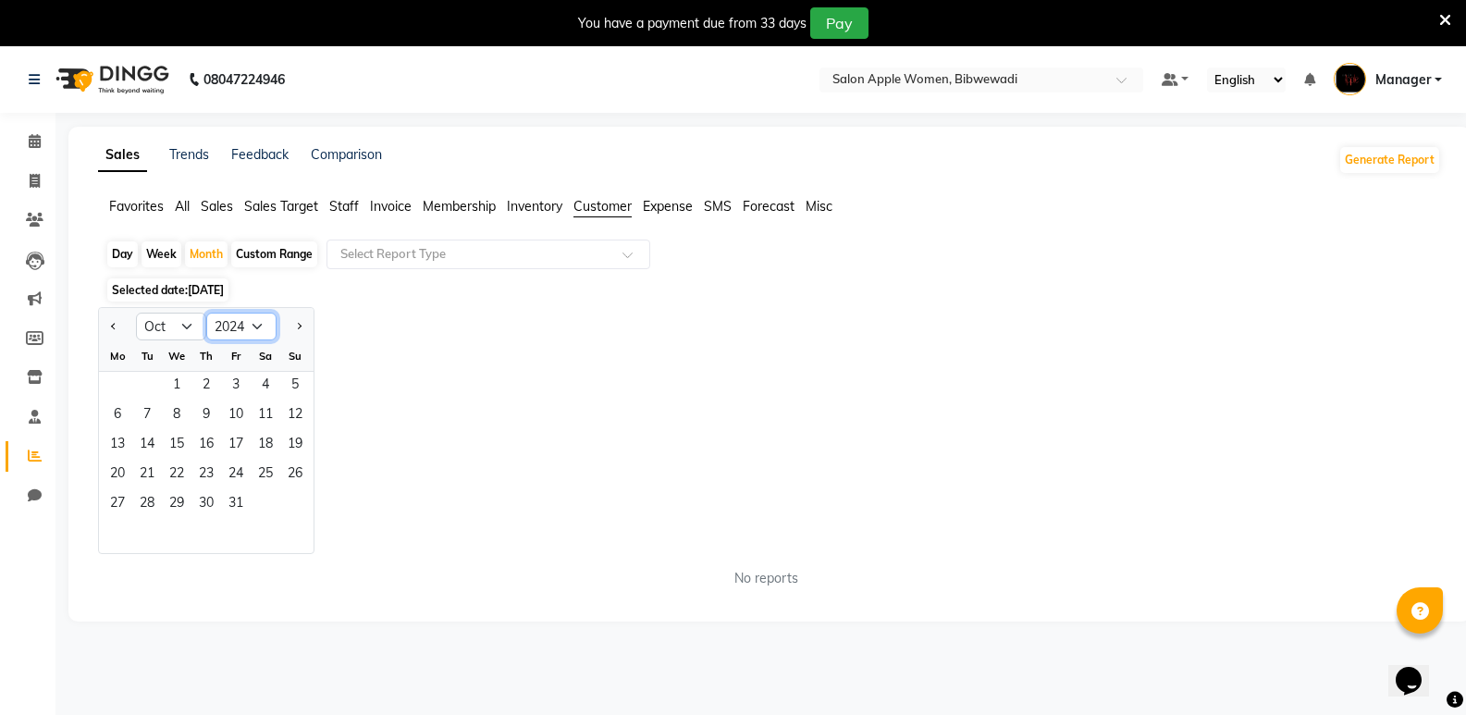
click at [206, 313] on select "2015 2016 2017 2018 2019 2020 2021 2022 2023 2024 2025 2026 2027 2028 2029 2030…" at bounding box center [241, 327] width 70 height 28
click at [158, 391] on span "1" at bounding box center [147, 387] width 30 height 30
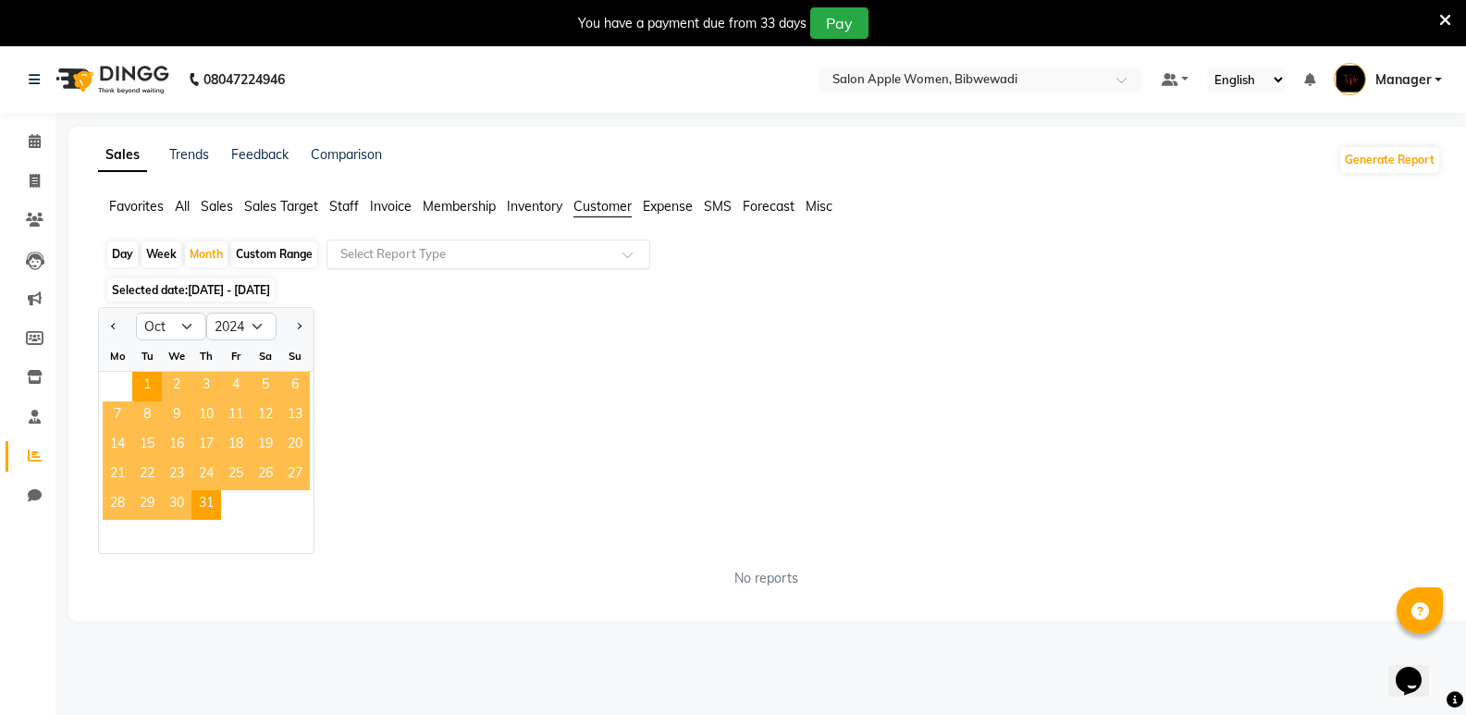
click at [413, 258] on input "text" at bounding box center [470, 254] width 266 height 19
click at [209, 210] on span "Sales" at bounding box center [217, 206] width 32 height 17
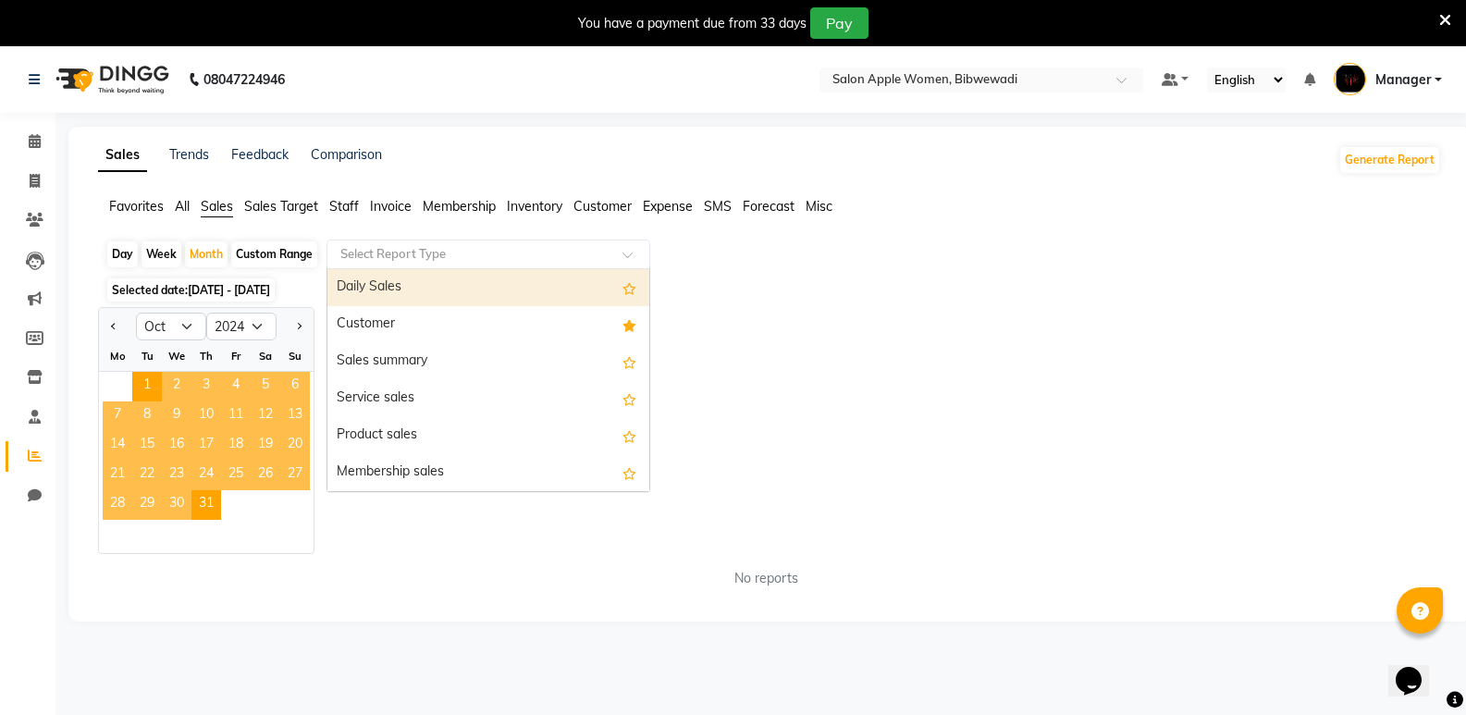
click at [361, 259] on input "text" at bounding box center [470, 254] width 266 height 19
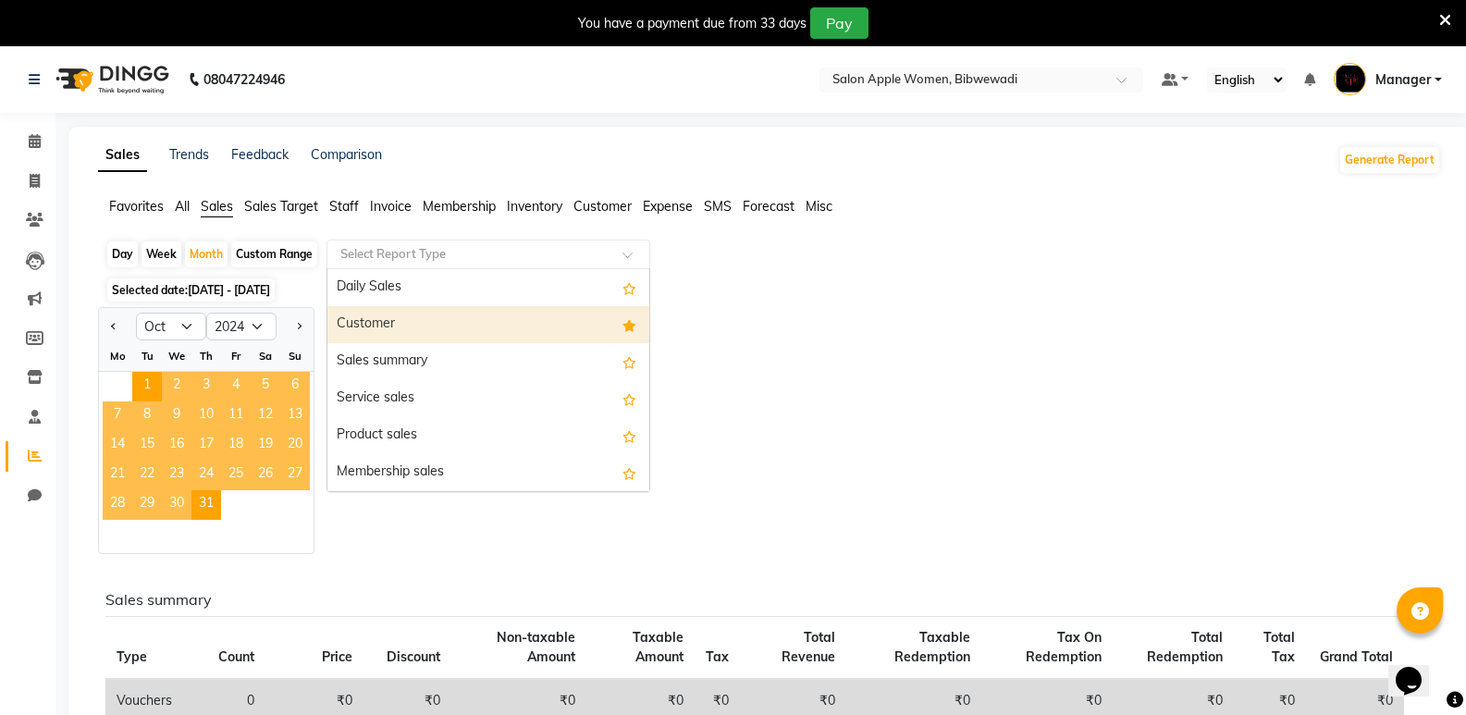
click at [365, 307] on div "Daily Sales Customer Sales summary Service sales Product sales Membership sales…" at bounding box center [489, 565] width 322 height 592
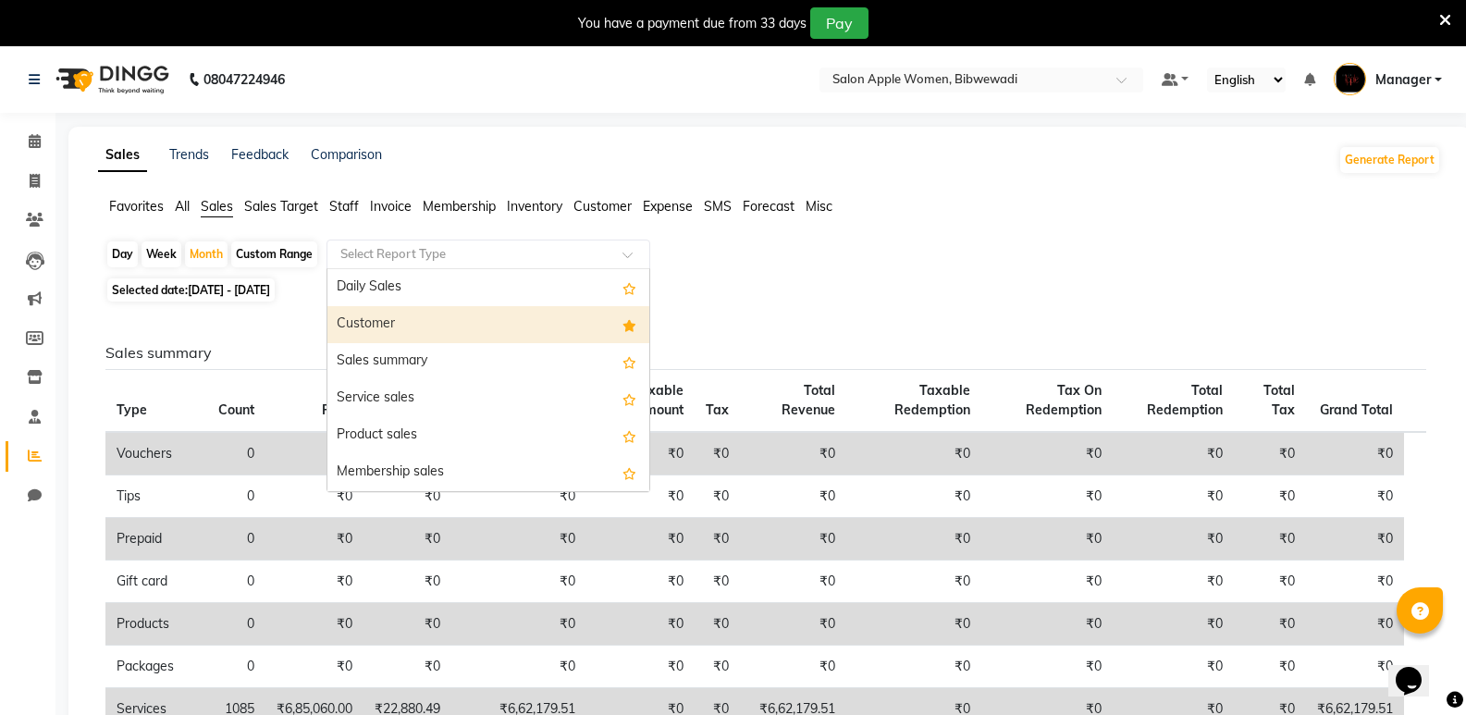
click at [365, 311] on div "Customer" at bounding box center [489, 324] width 322 height 37
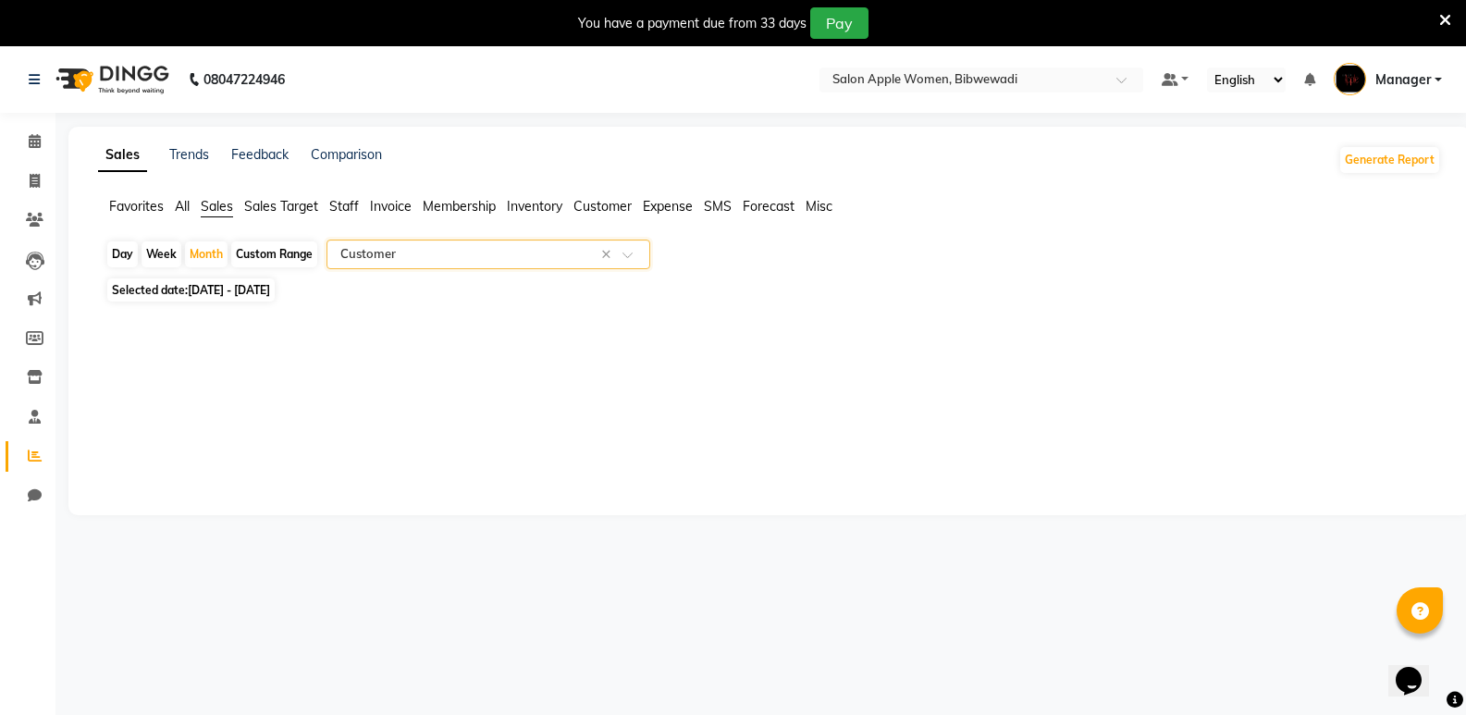
select select "full_report"
select select "csv"
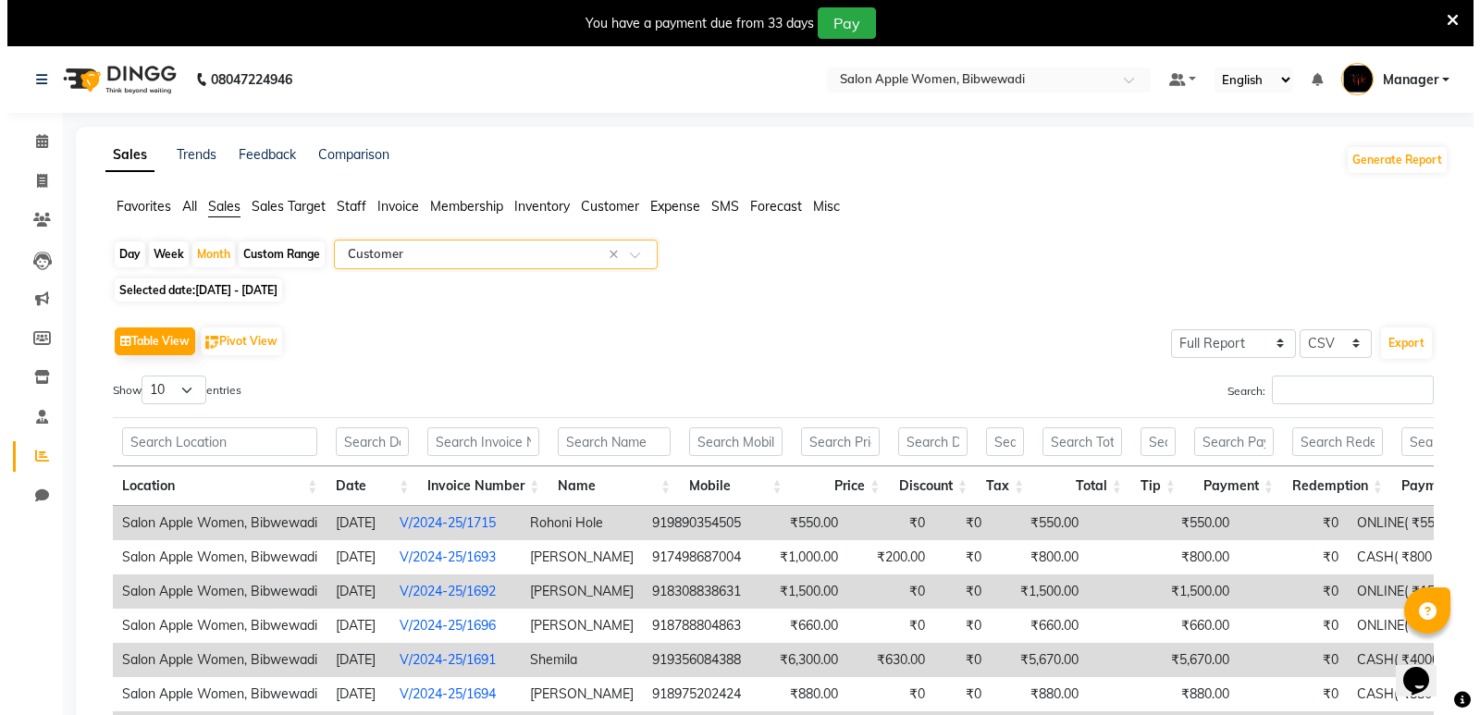
scroll to position [185, 0]
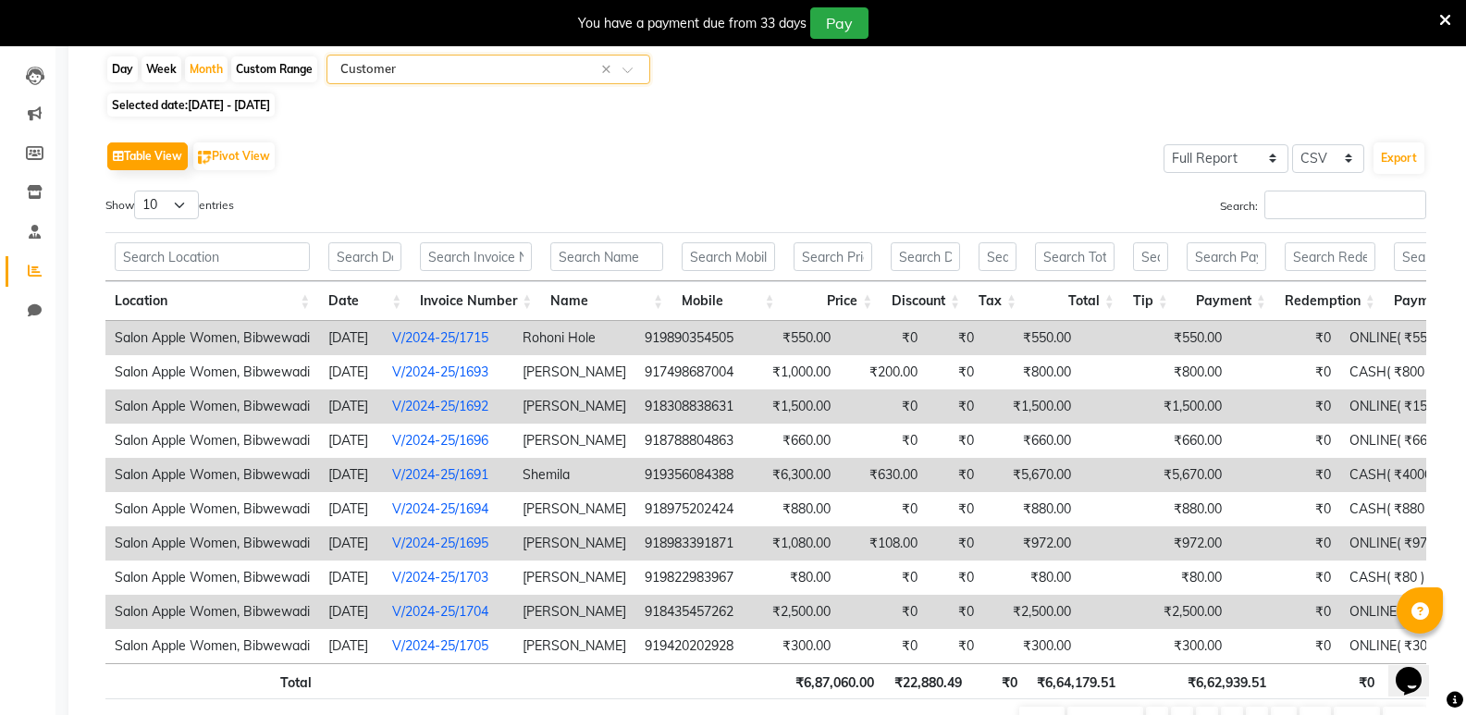
click at [739, 476] on td "919356084388" at bounding box center [689, 475] width 107 height 34
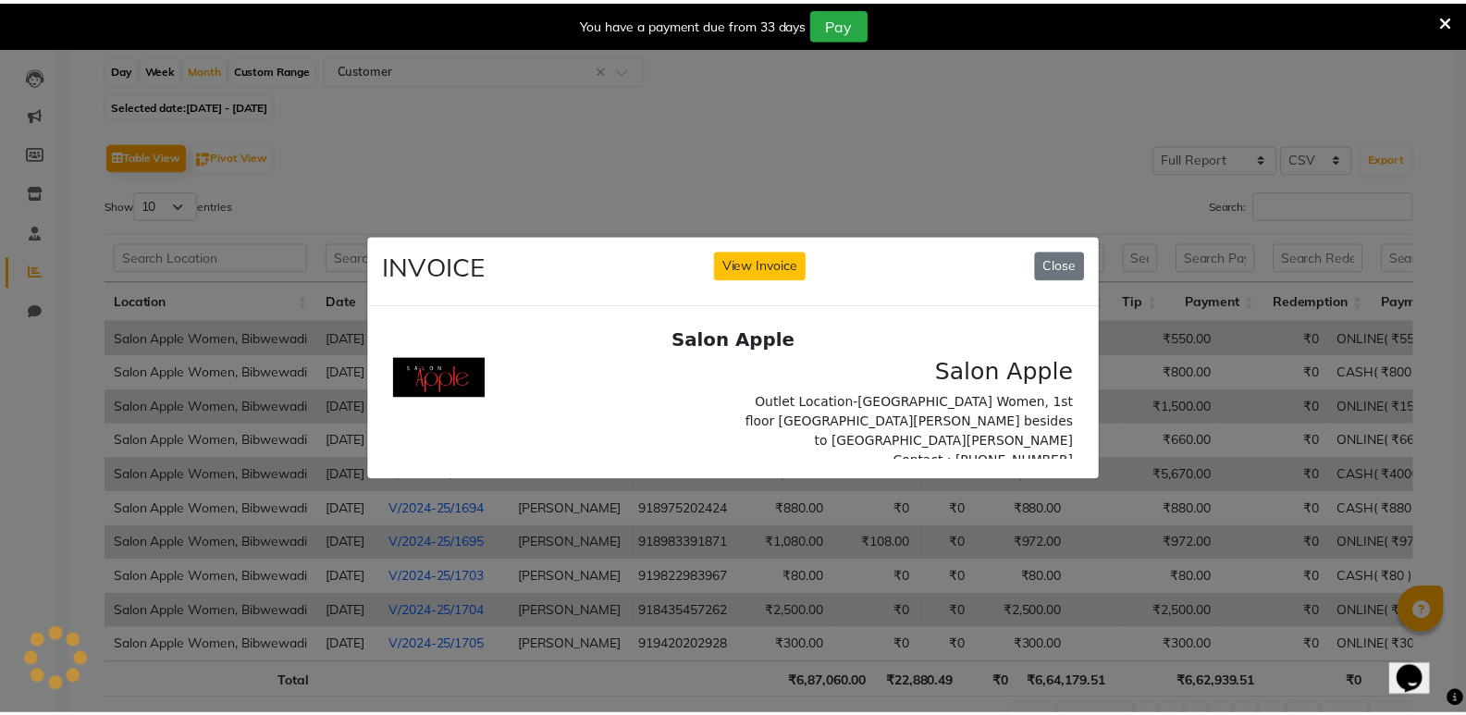
scroll to position [0, 0]
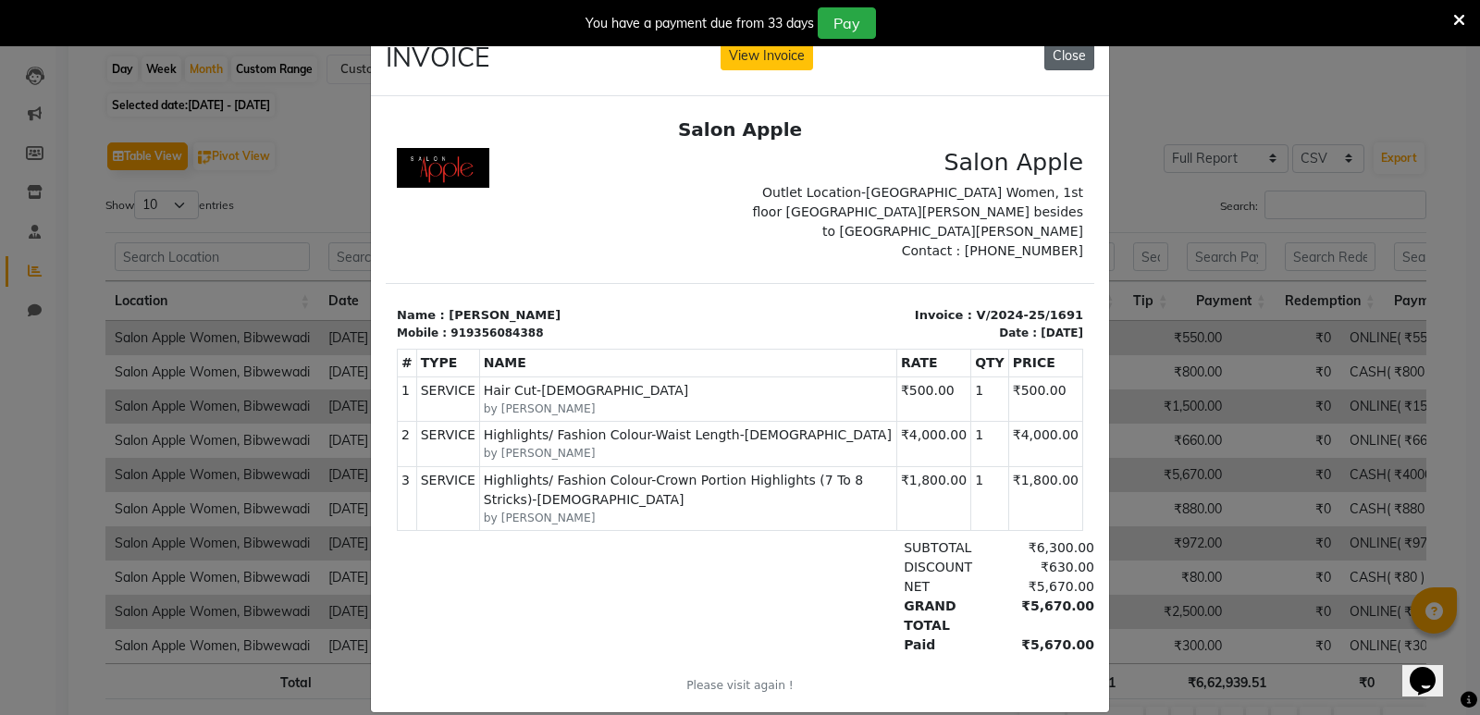
click at [1054, 63] on button "Close" at bounding box center [1070, 56] width 50 height 29
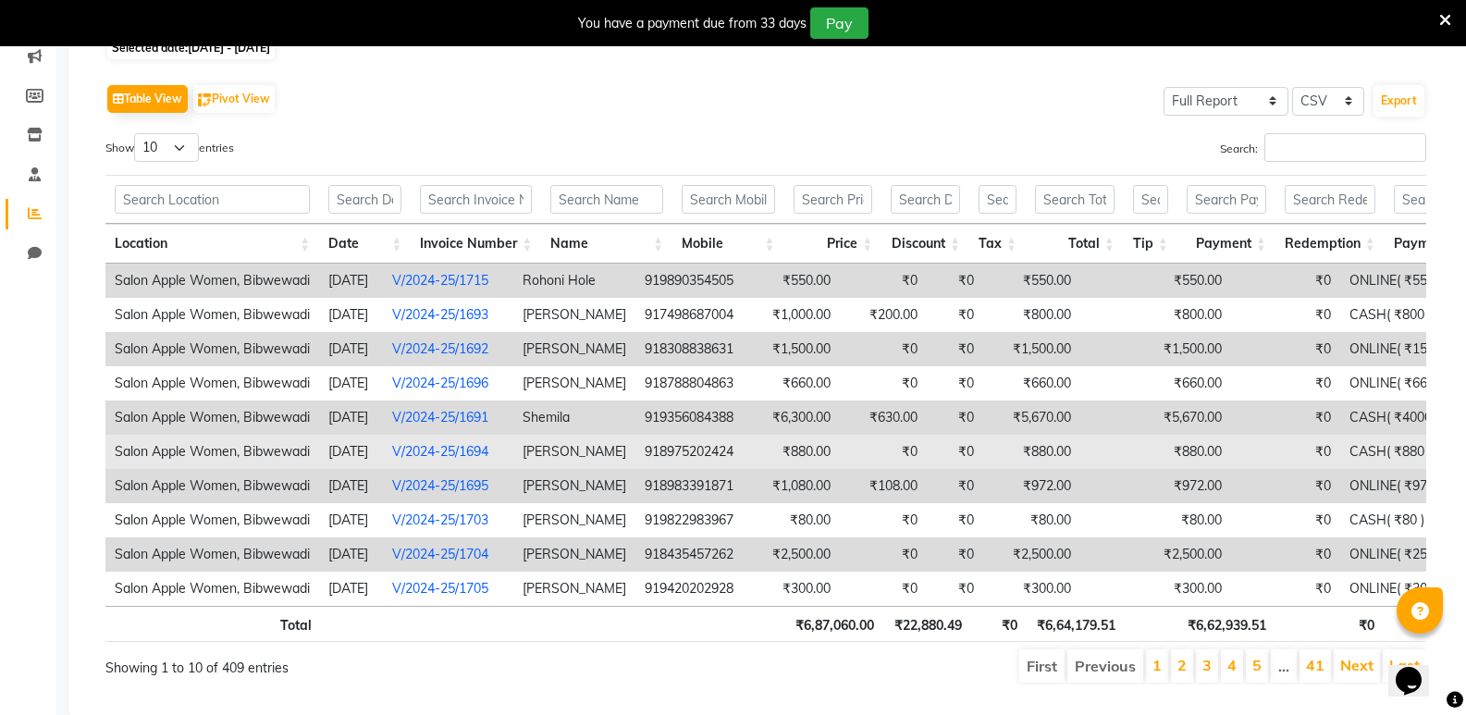
scroll to position [301, 0]
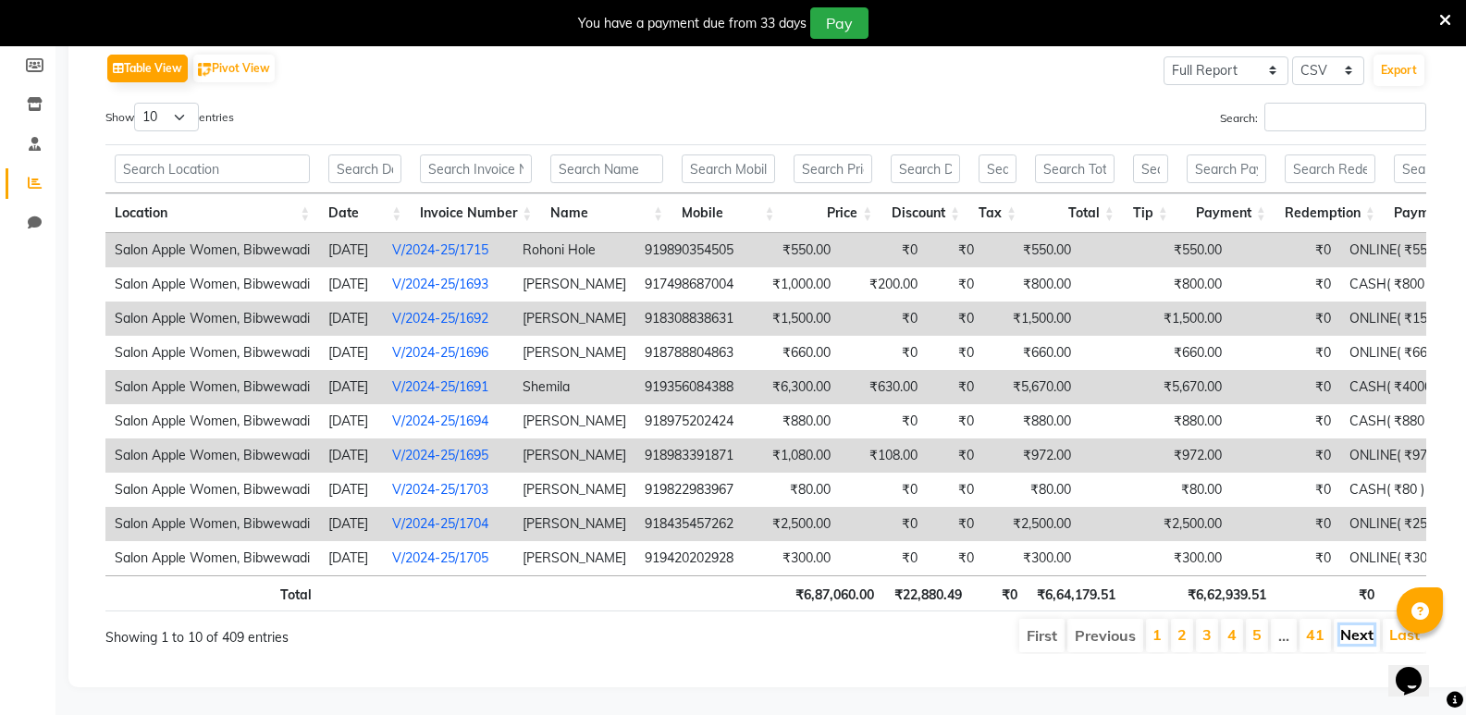
click at [1356, 625] on link "Next" at bounding box center [1357, 634] width 33 height 19
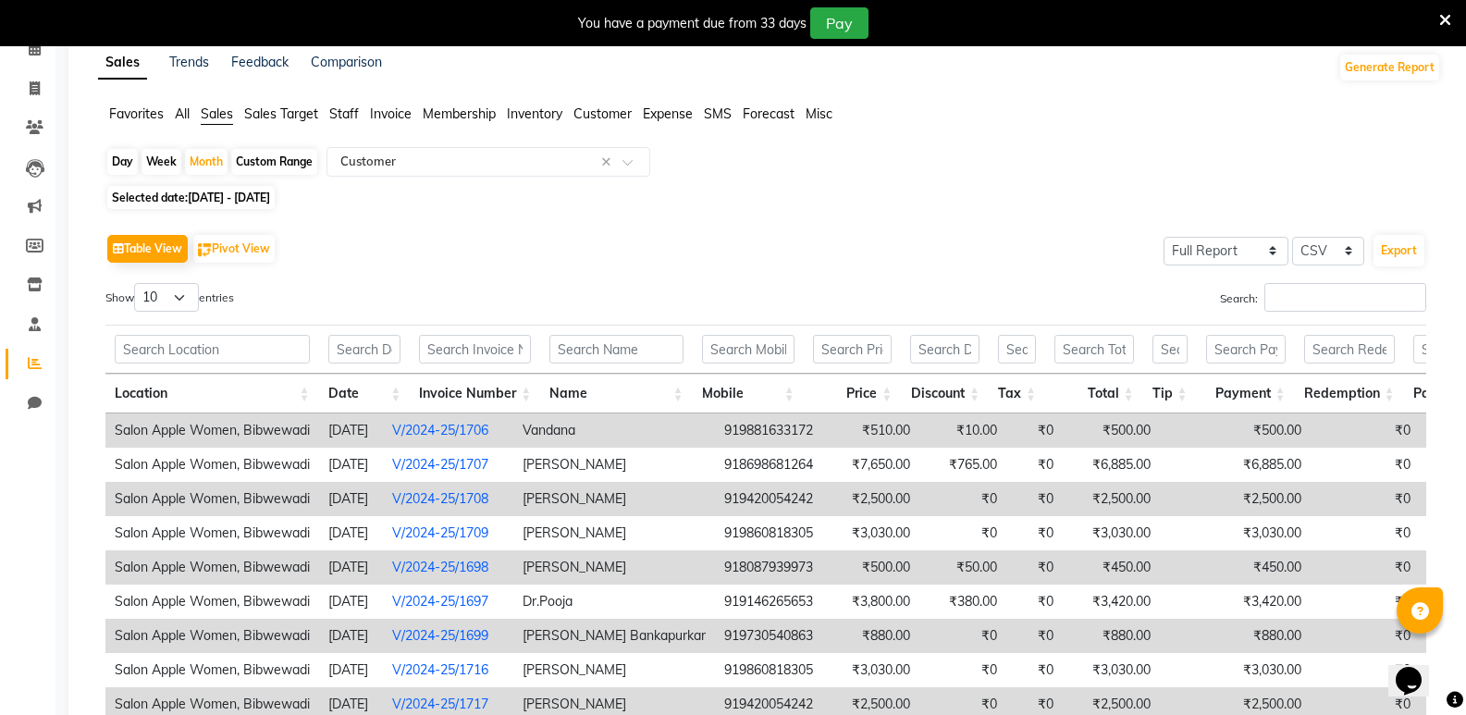
scroll to position [0, 0]
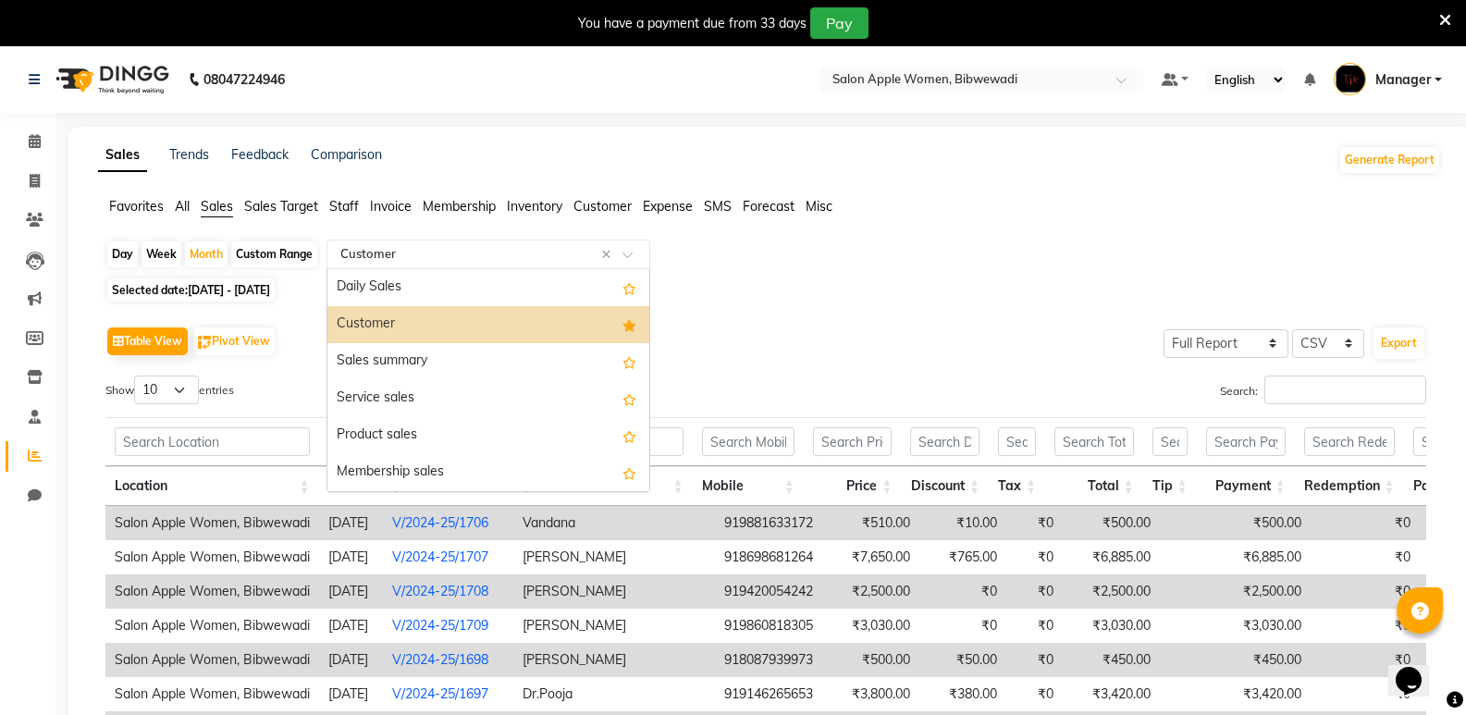
click at [441, 257] on input "text" at bounding box center [470, 254] width 266 height 19
click at [539, 411] on div "Service sales" at bounding box center [489, 398] width 322 height 37
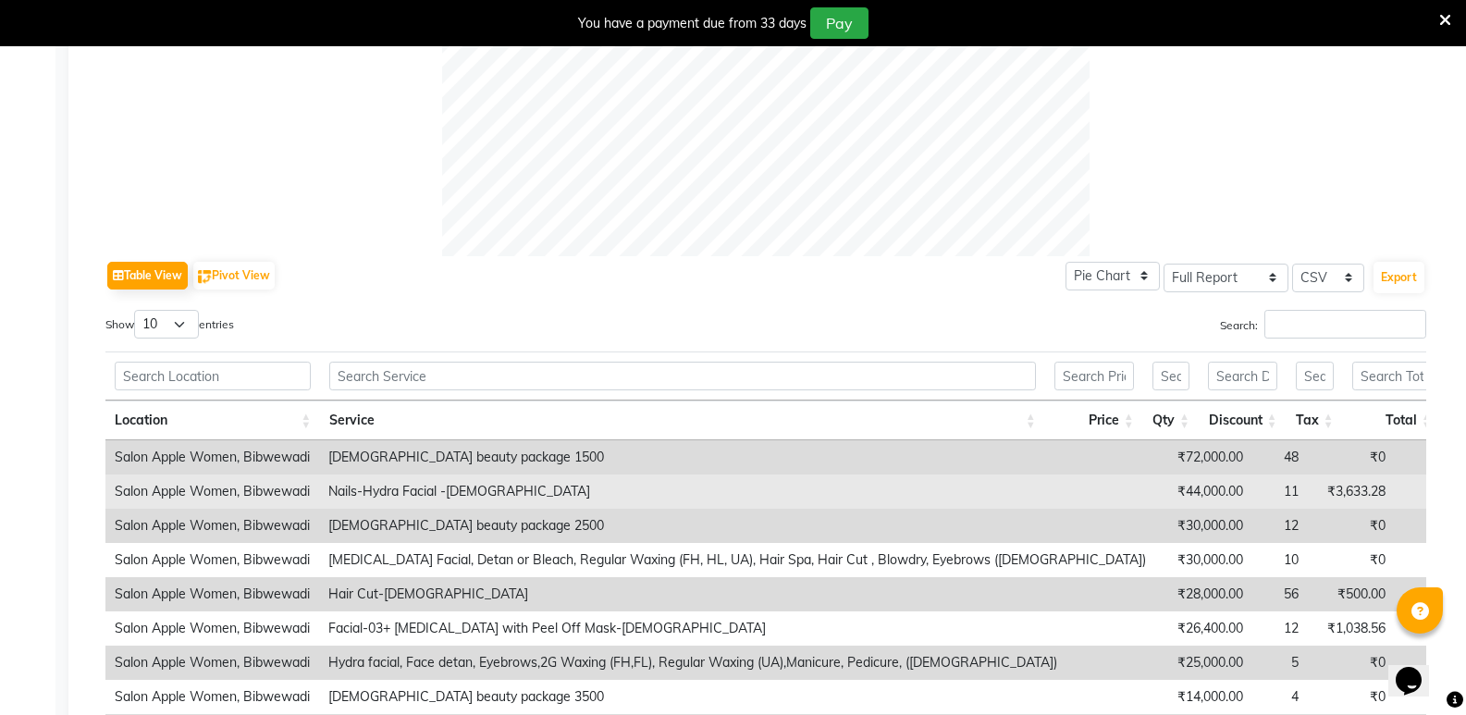
scroll to position [740, 0]
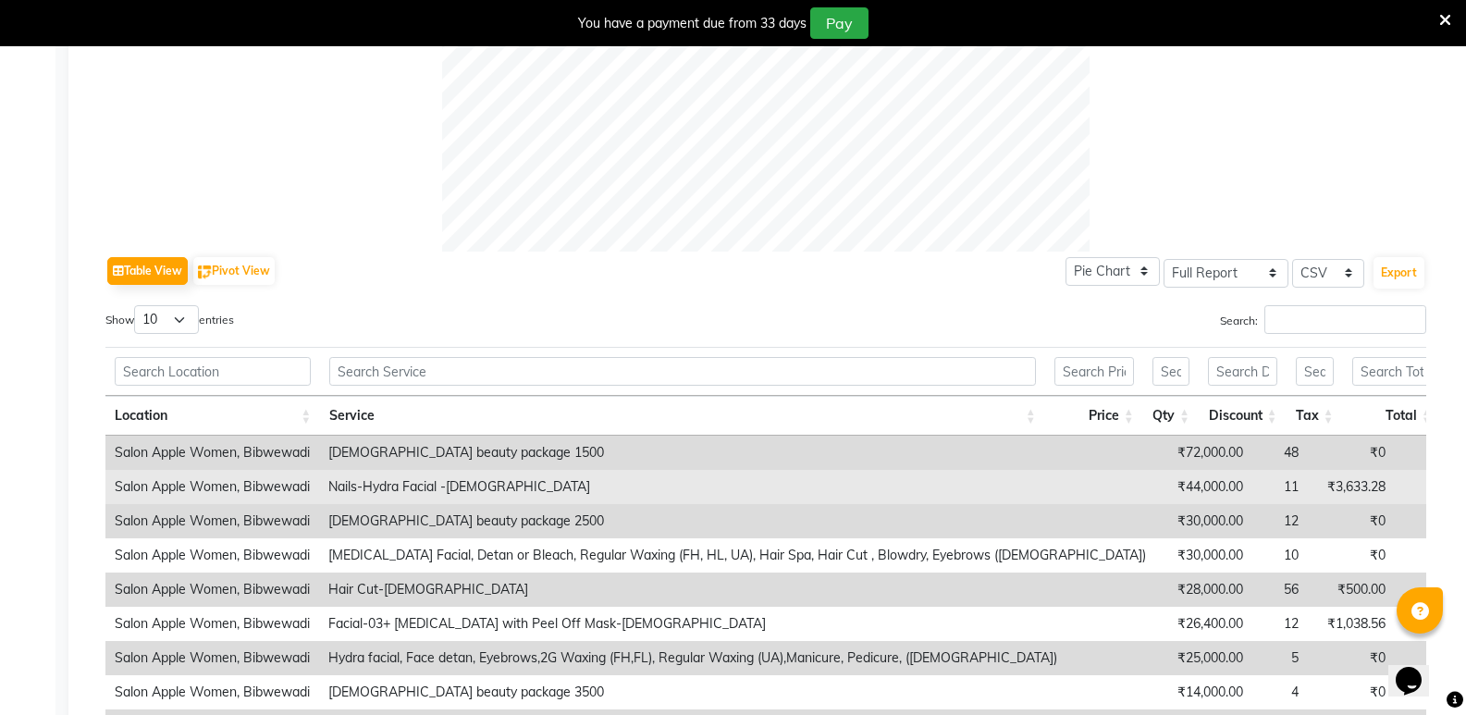
click at [1253, 483] on td "11" at bounding box center [1281, 487] width 56 height 34
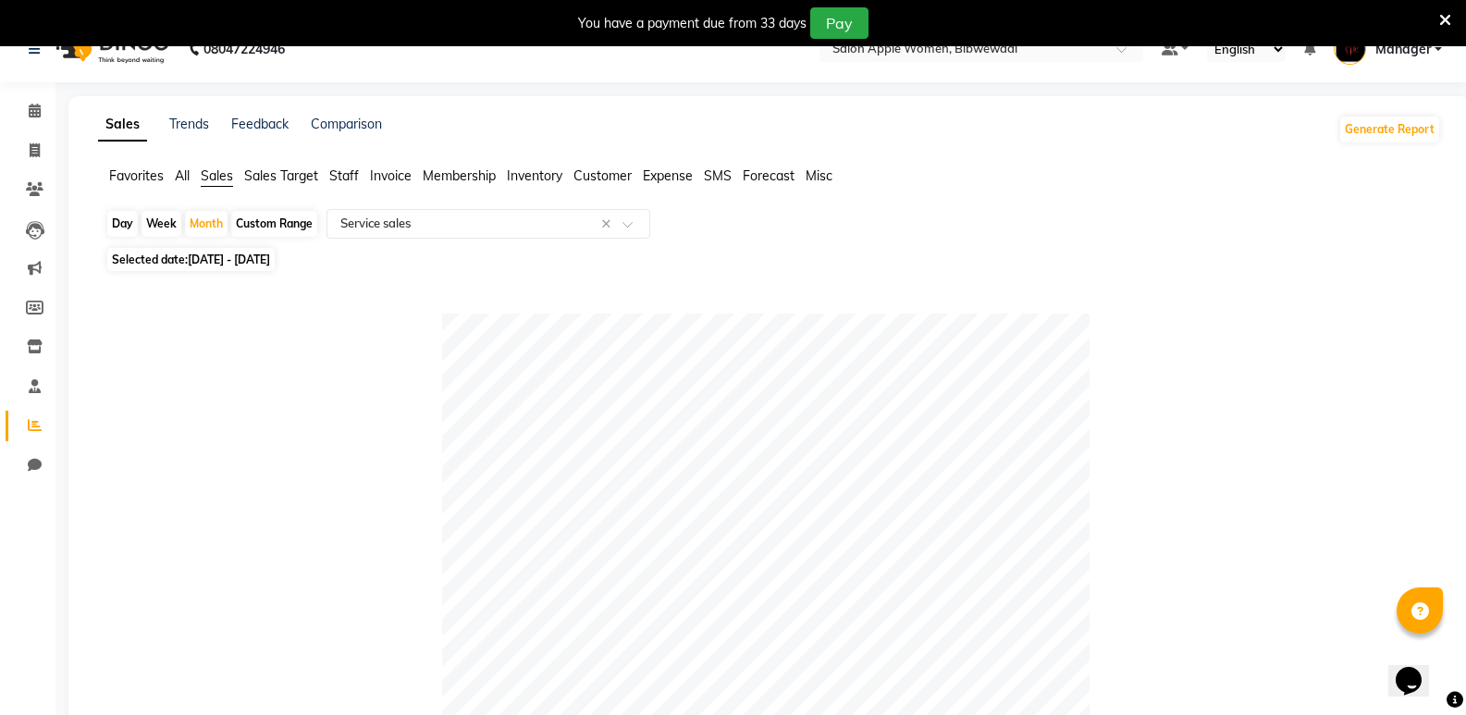
scroll to position [0, 0]
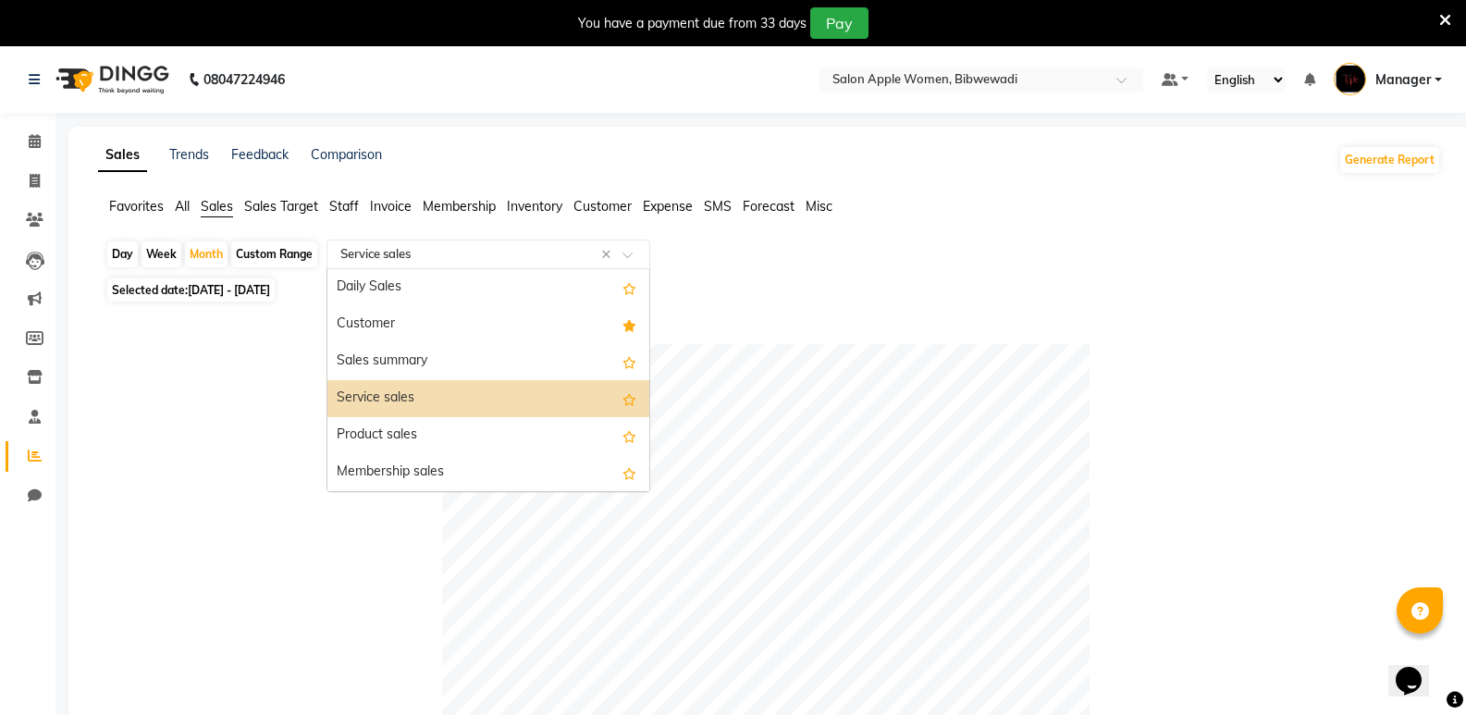
click at [570, 252] on input "text" at bounding box center [470, 254] width 266 height 19
click at [603, 203] on span "Customer" at bounding box center [603, 206] width 58 height 17
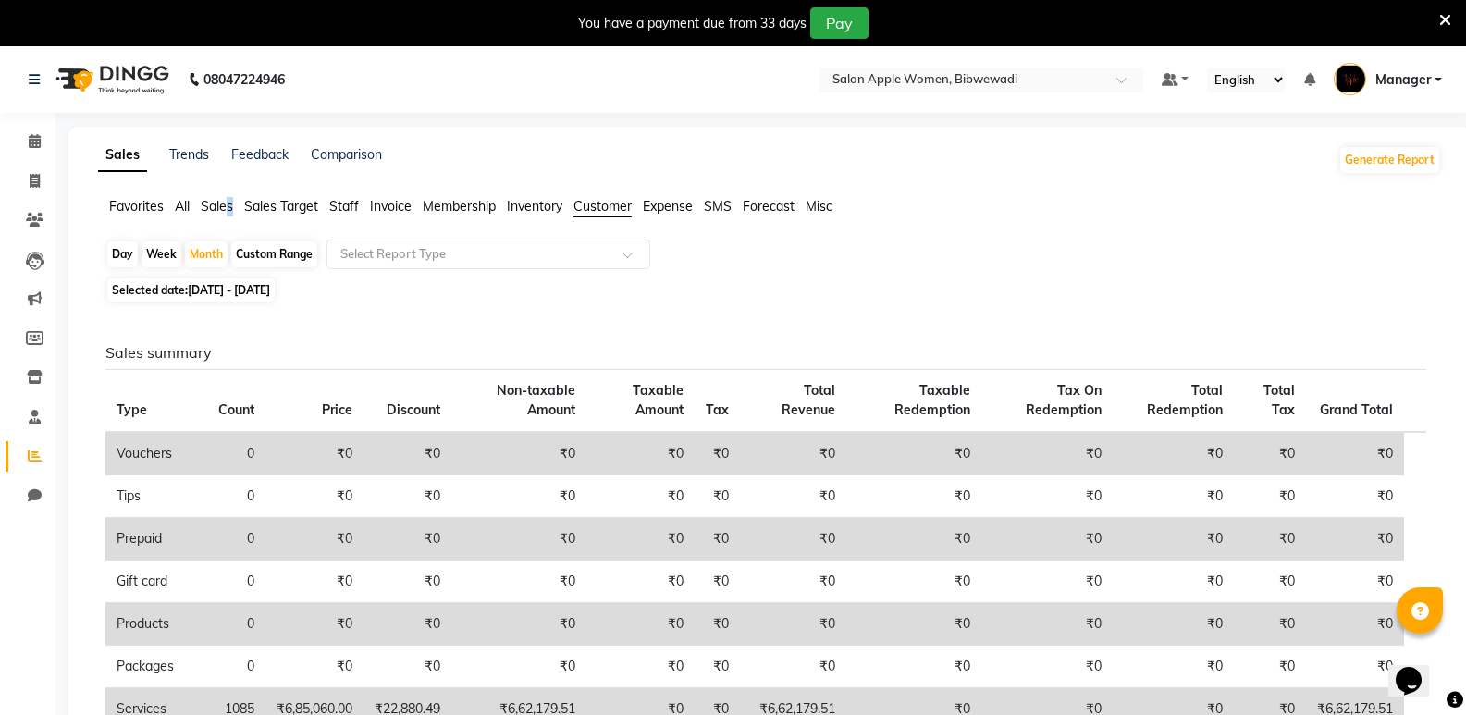
click at [230, 207] on span "Sales" at bounding box center [217, 206] width 32 height 17
click at [288, 215] on li "Sales Target" at bounding box center [281, 206] width 74 height 19
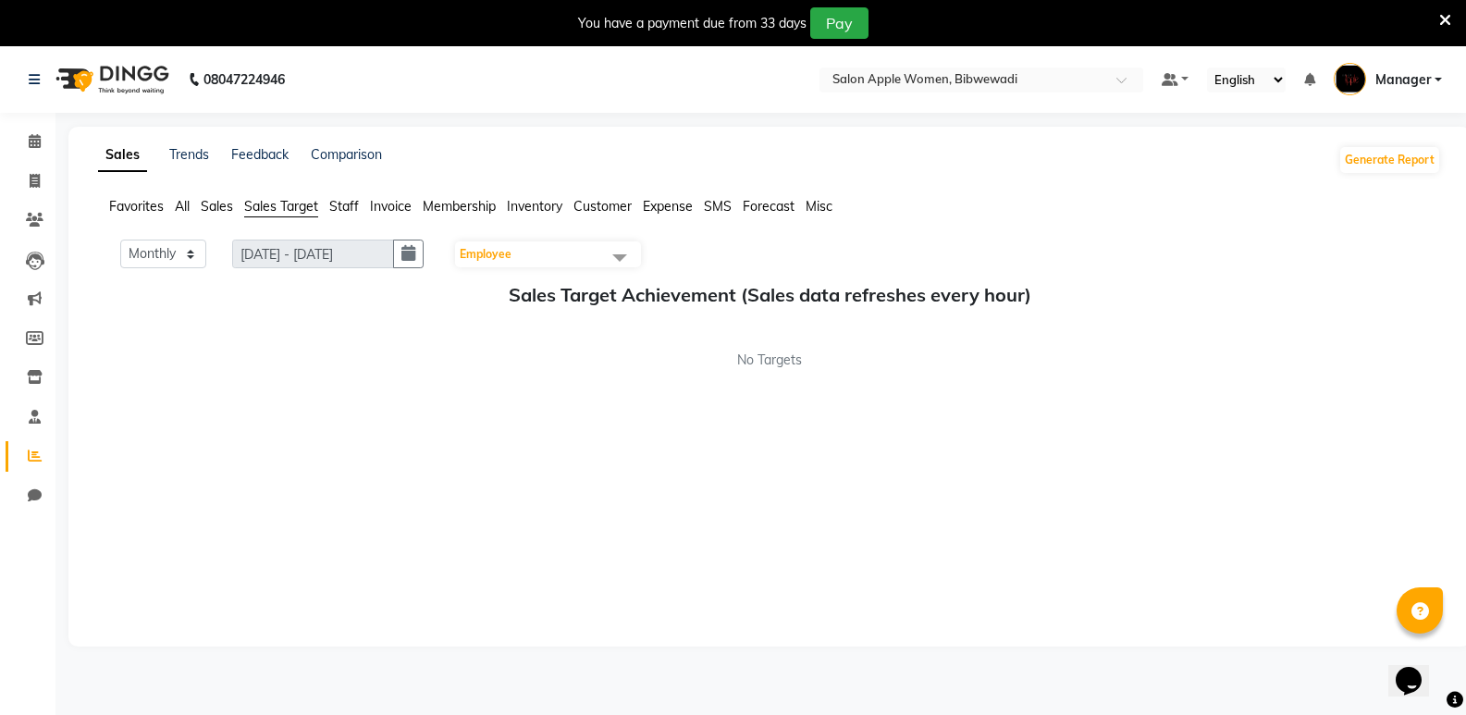
click at [350, 201] on span "Staff" at bounding box center [344, 206] width 30 height 17
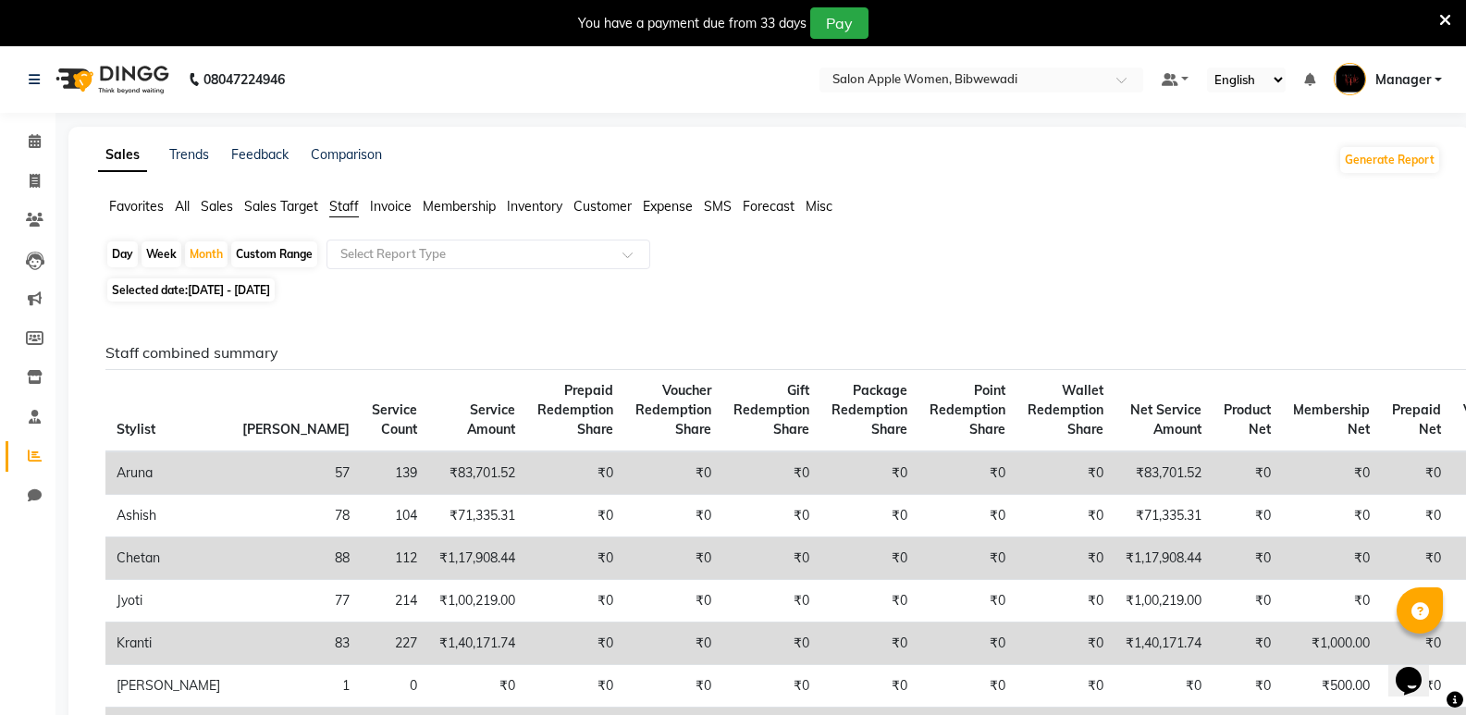
click at [476, 208] on span "Membership" at bounding box center [459, 206] width 73 height 17
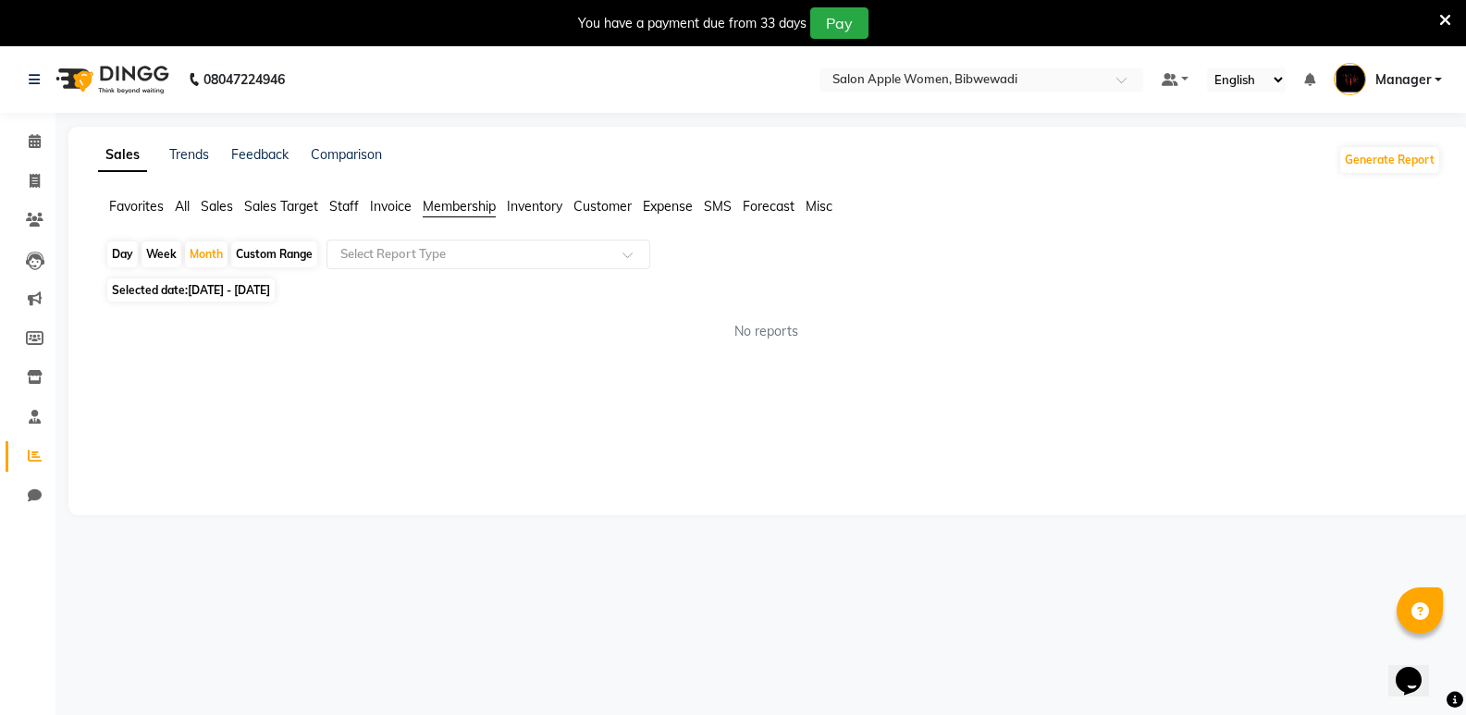
click at [600, 203] on span "Customer" at bounding box center [603, 206] width 58 height 17
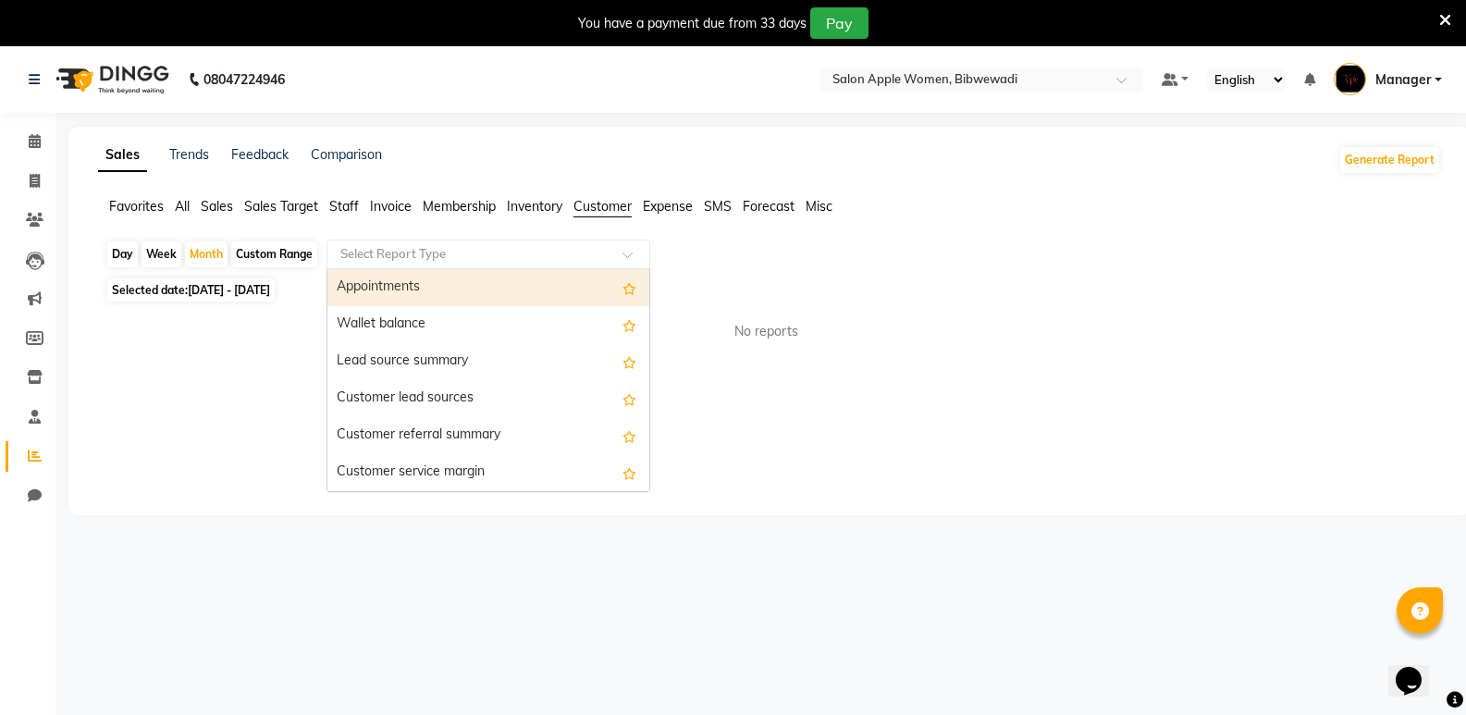
click at [569, 255] on input "text" at bounding box center [470, 254] width 266 height 19
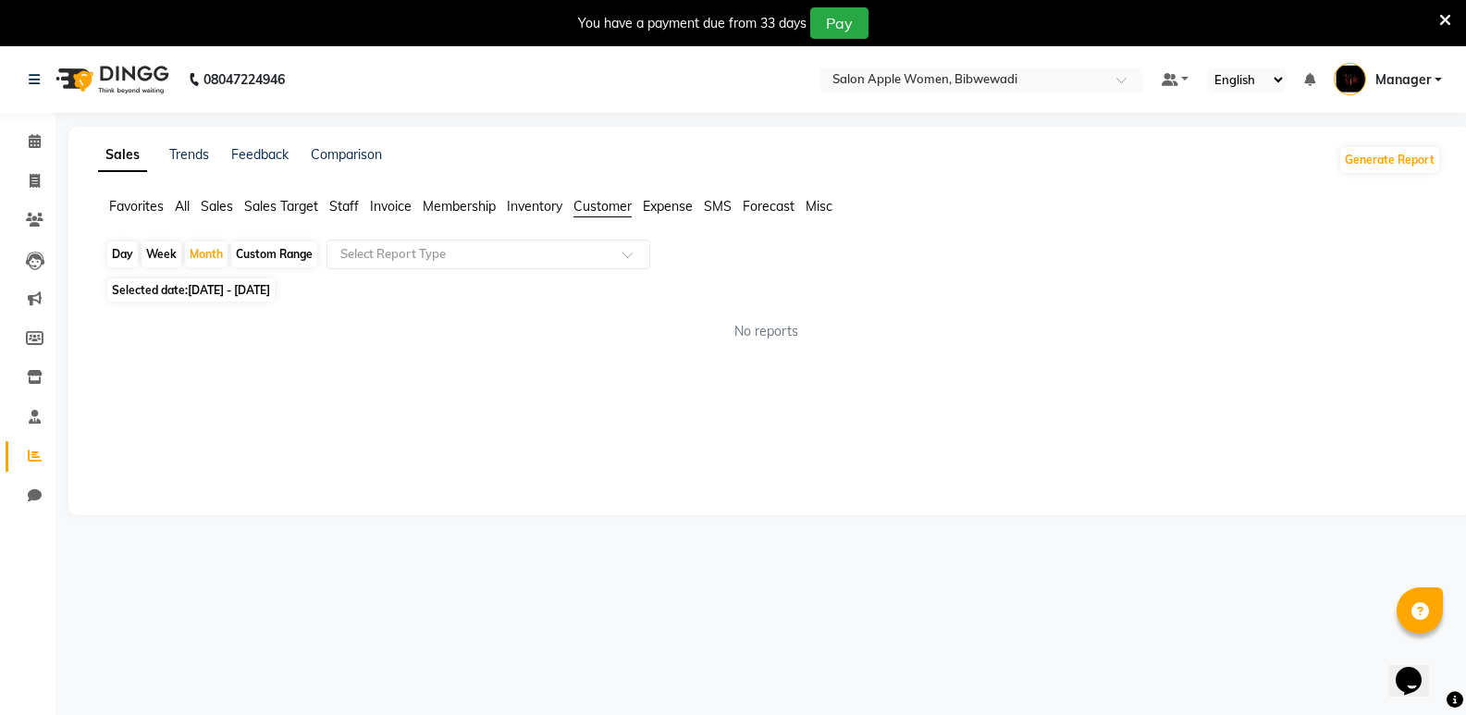
click at [276, 407] on div "Sales Trends Feedback Comparison Generate Report Favorites All Sales Sales Targ…" at bounding box center [769, 321] width 1403 height 389
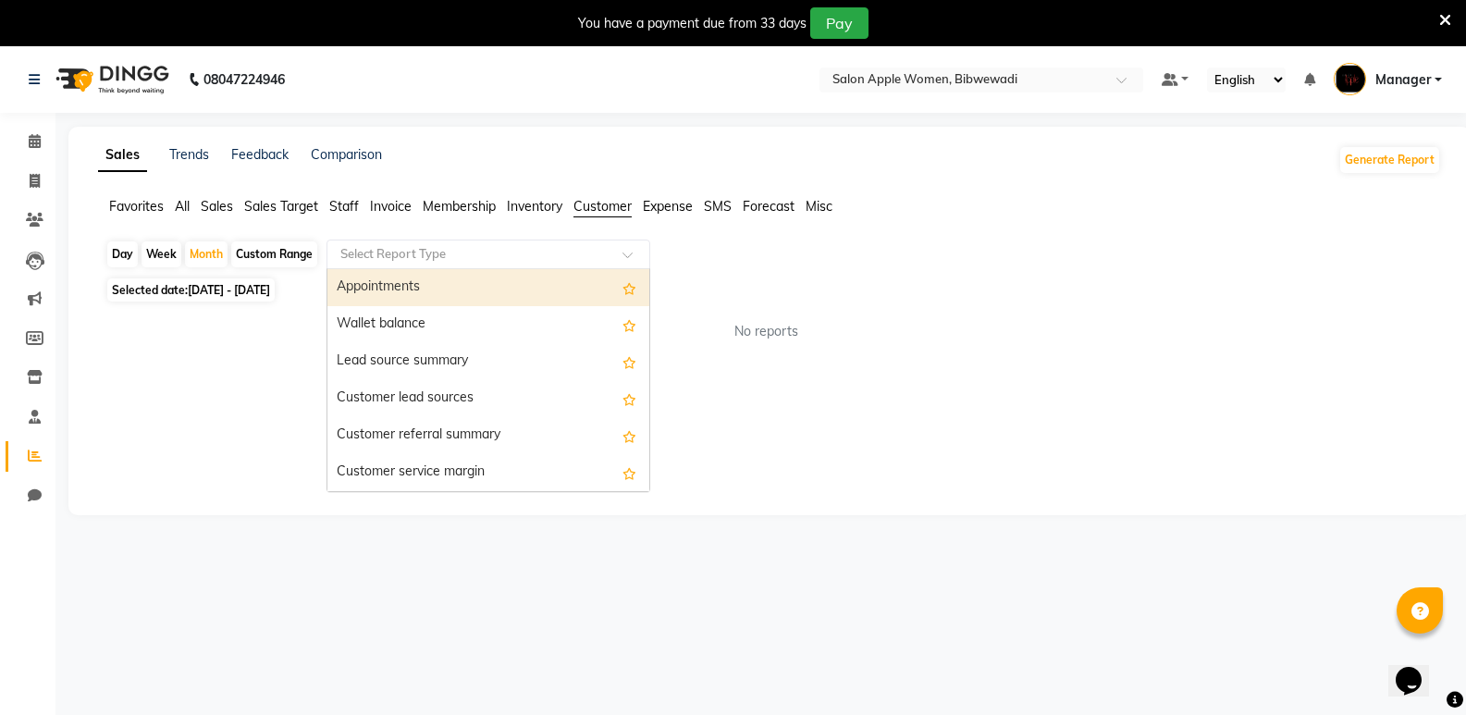
click at [387, 254] on input "text" at bounding box center [470, 254] width 266 height 19
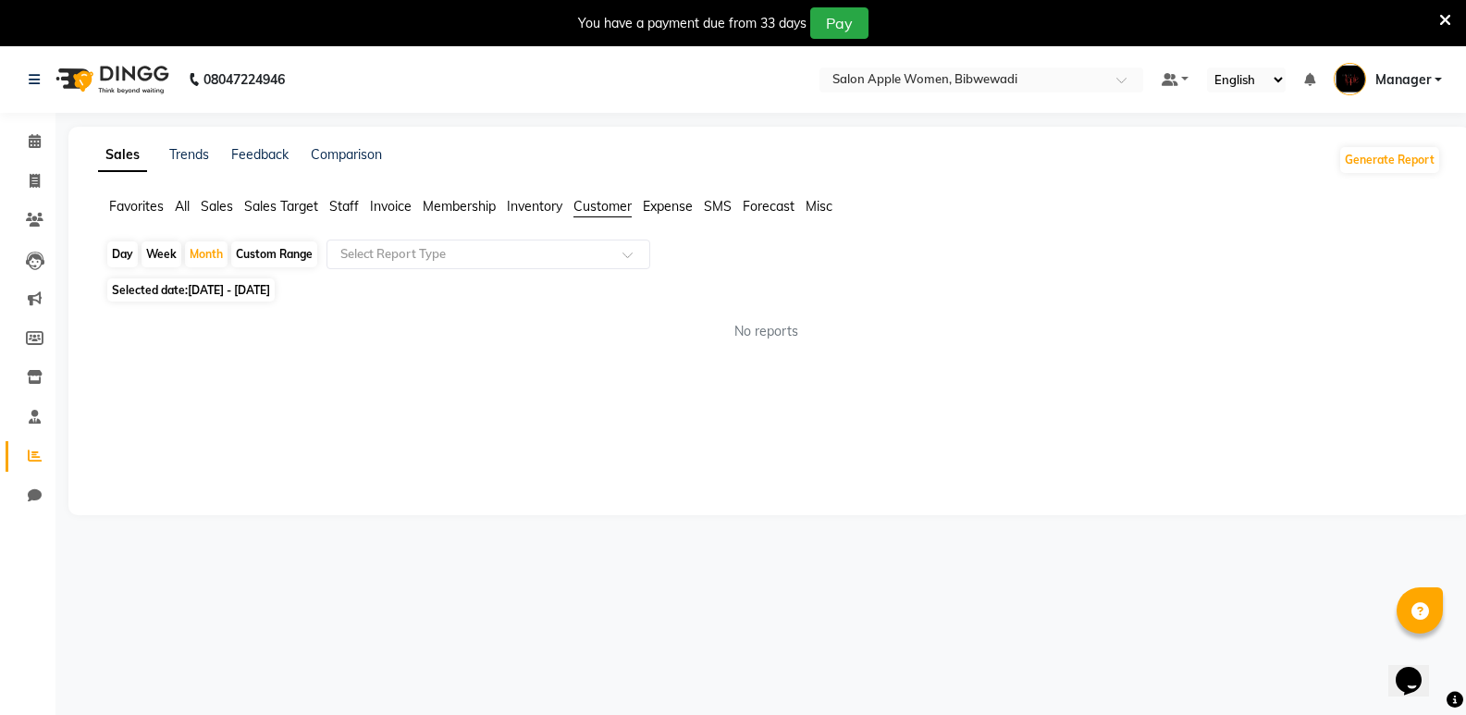
click at [621, 211] on span "Customer" at bounding box center [603, 206] width 58 height 17
click at [553, 256] on input "text" at bounding box center [470, 254] width 266 height 19
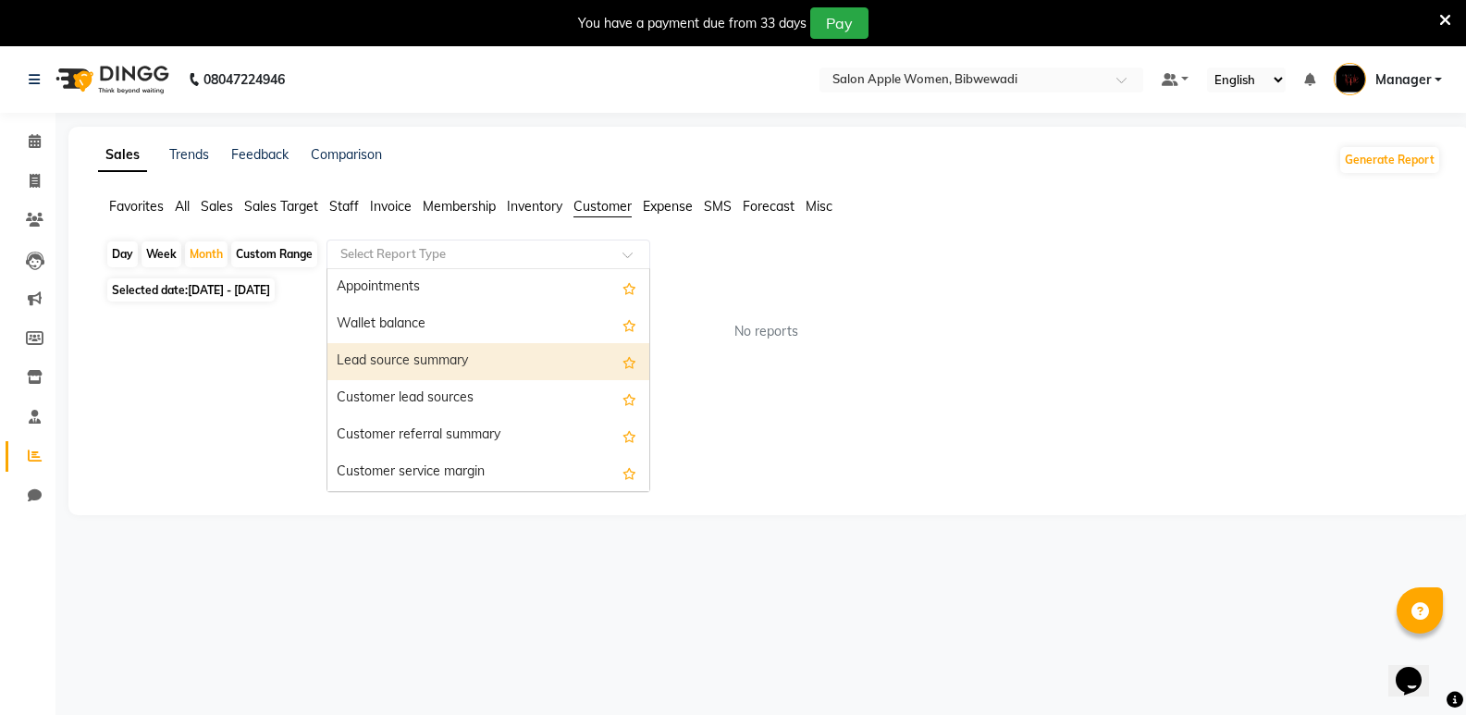
click at [416, 358] on div "Lead source summary" at bounding box center [489, 361] width 322 height 37
select select "full_report"
select select "csv"
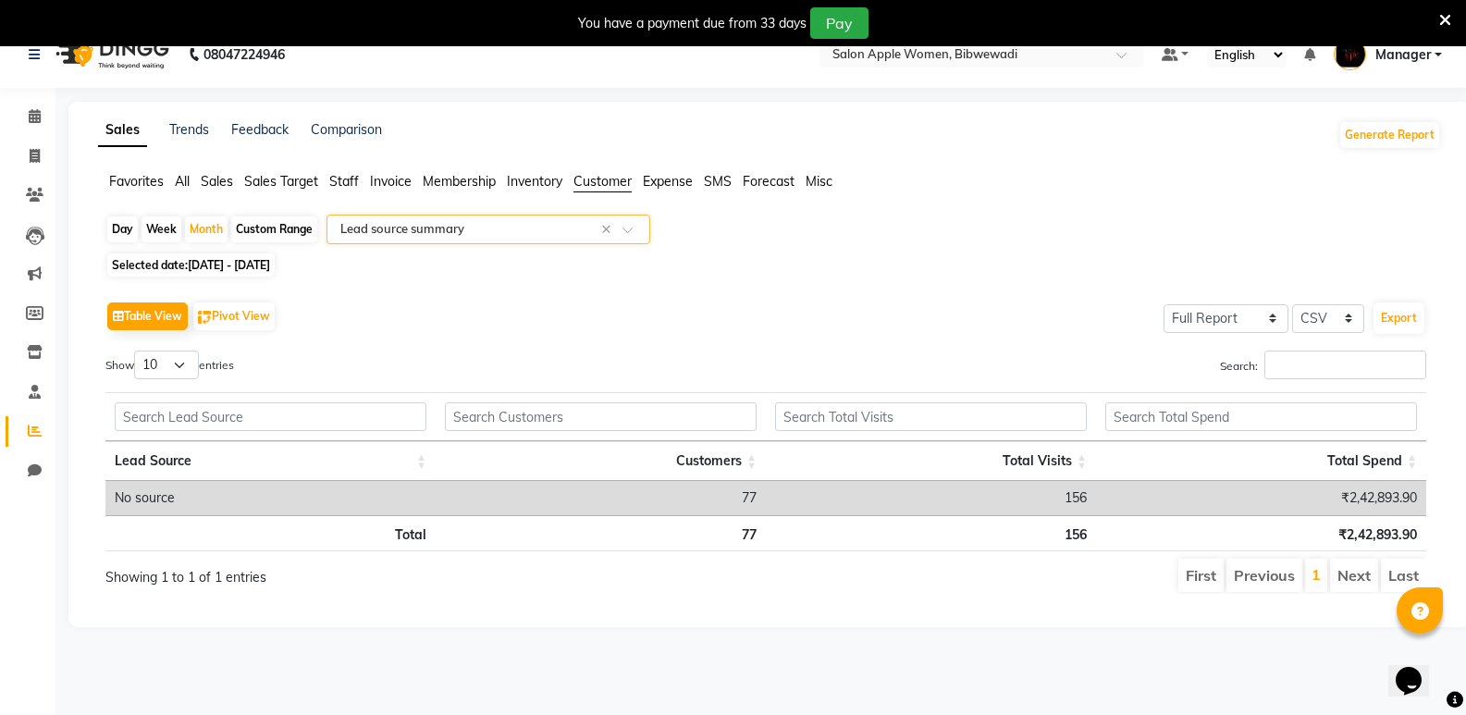
scroll to position [46, 0]
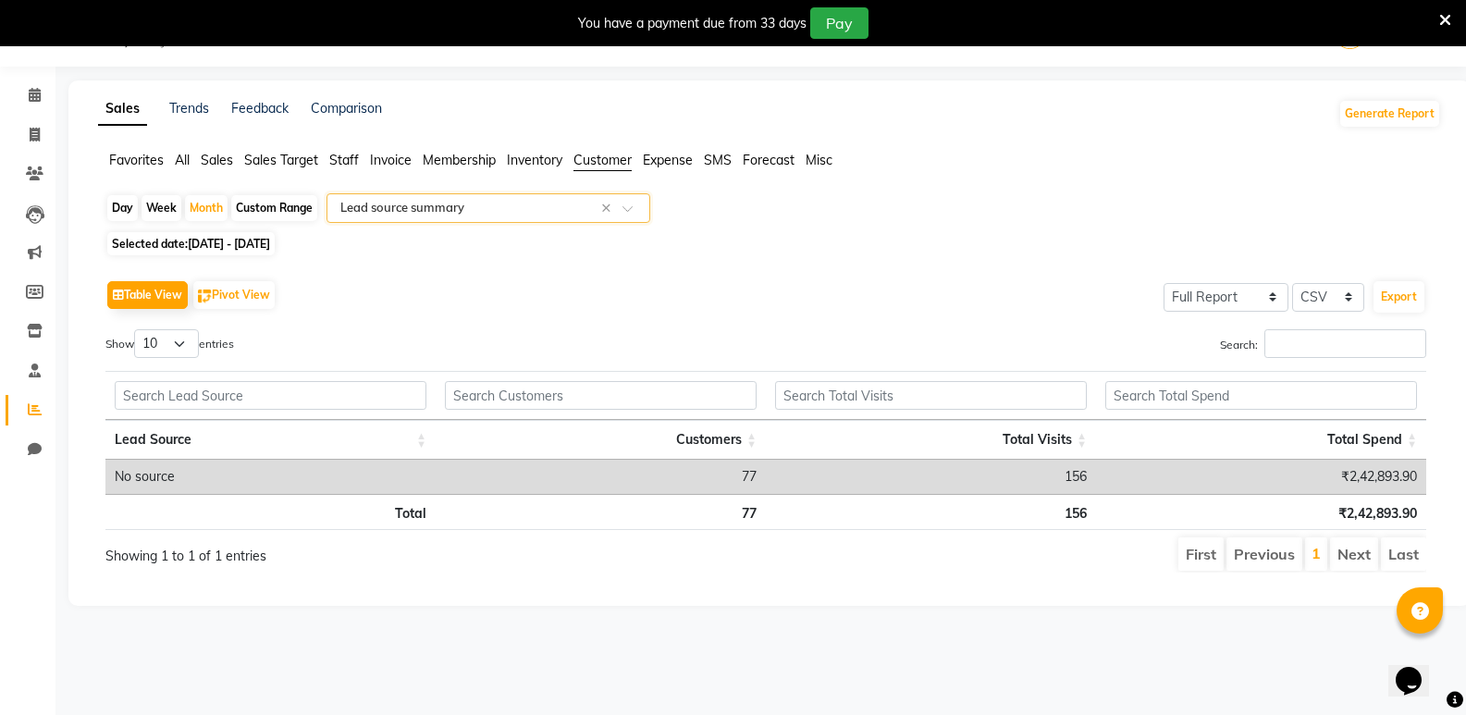
click at [478, 216] on input "text" at bounding box center [470, 208] width 266 height 19
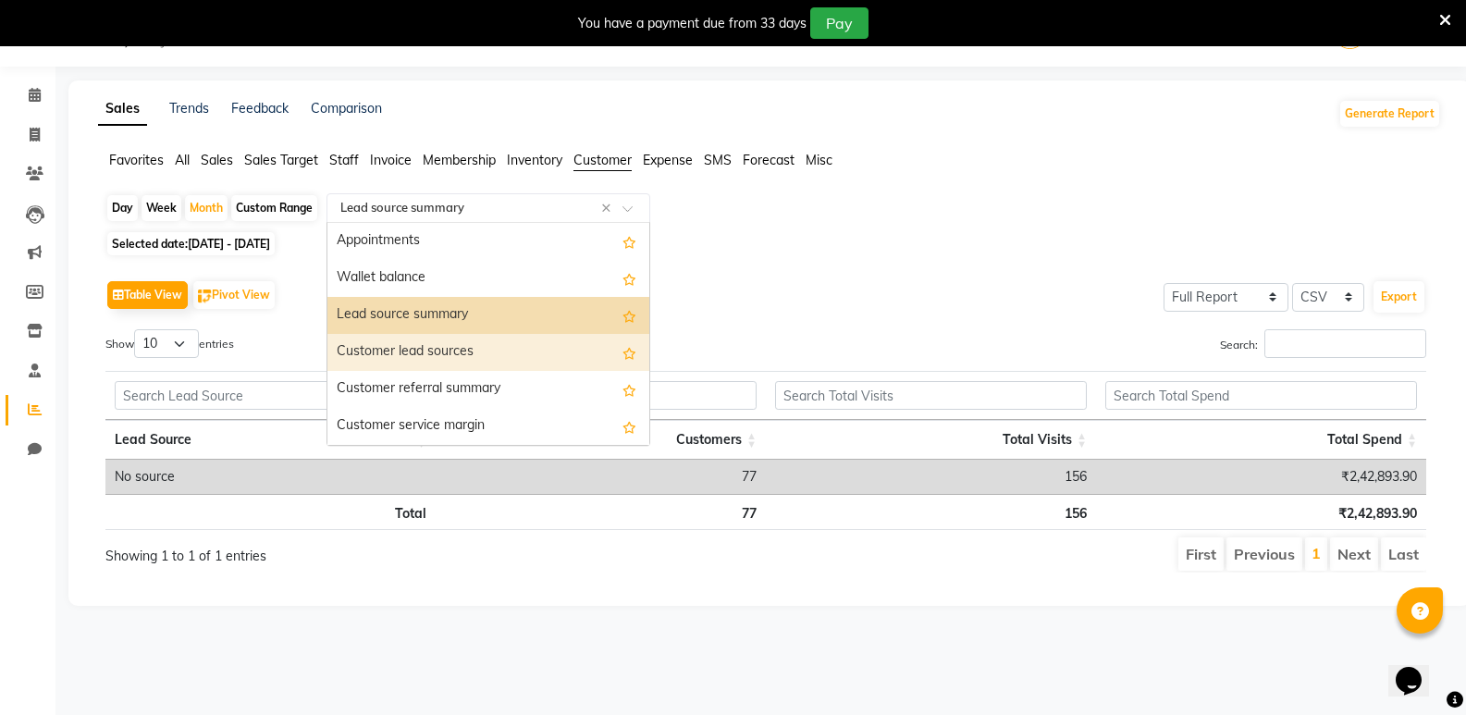
click at [476, 348] on div "Customer lead sources" at bounding box center [489, 352] width 322 height 37
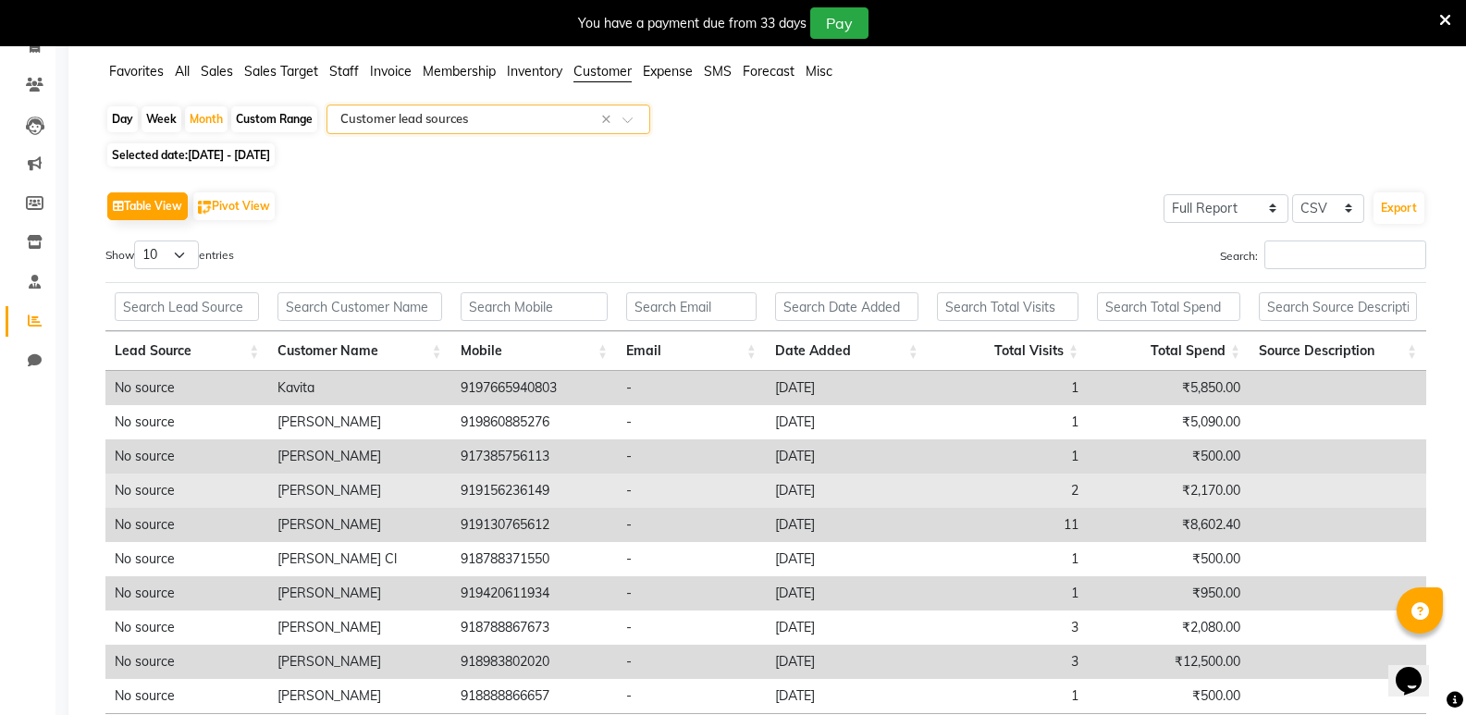
scroll to position [0, 0]
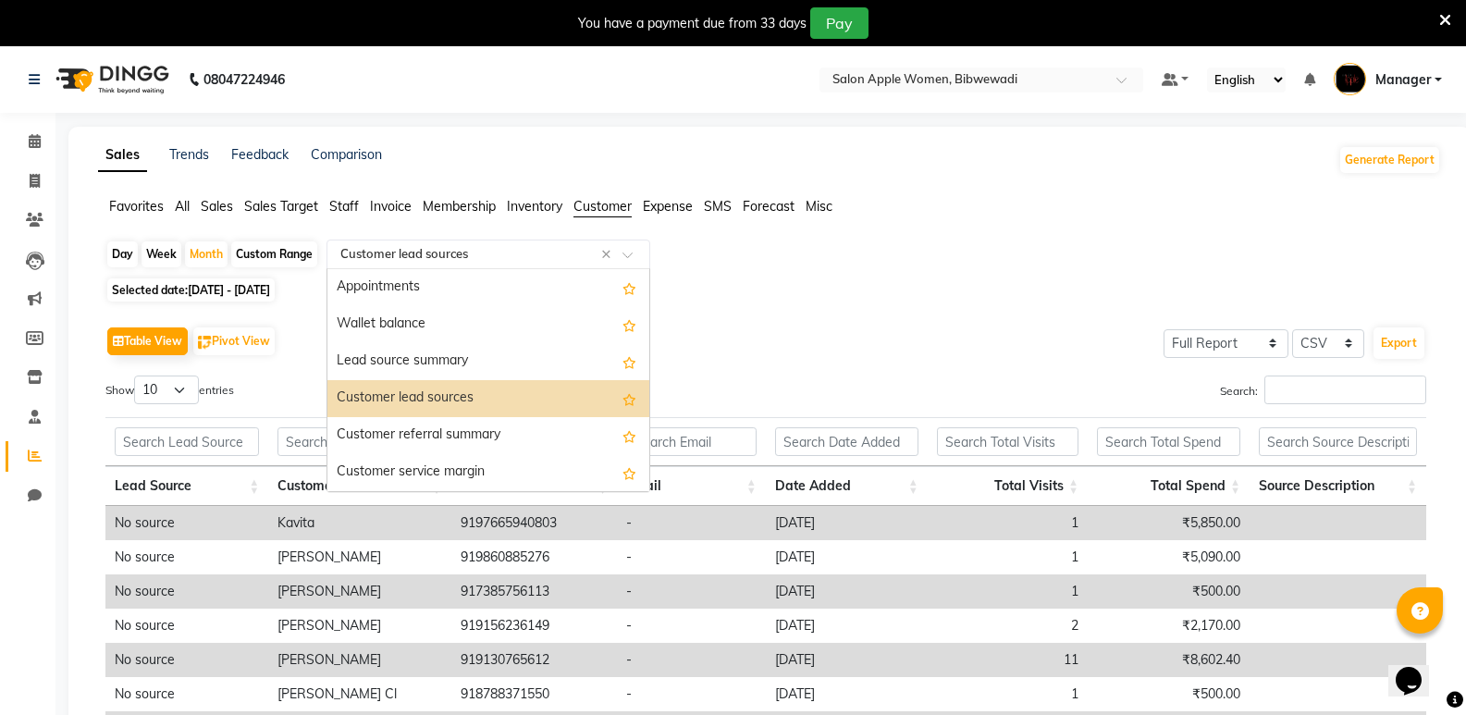
click at [600, 252] on input "text" at bounding box center [470, 254] width 266 height 19
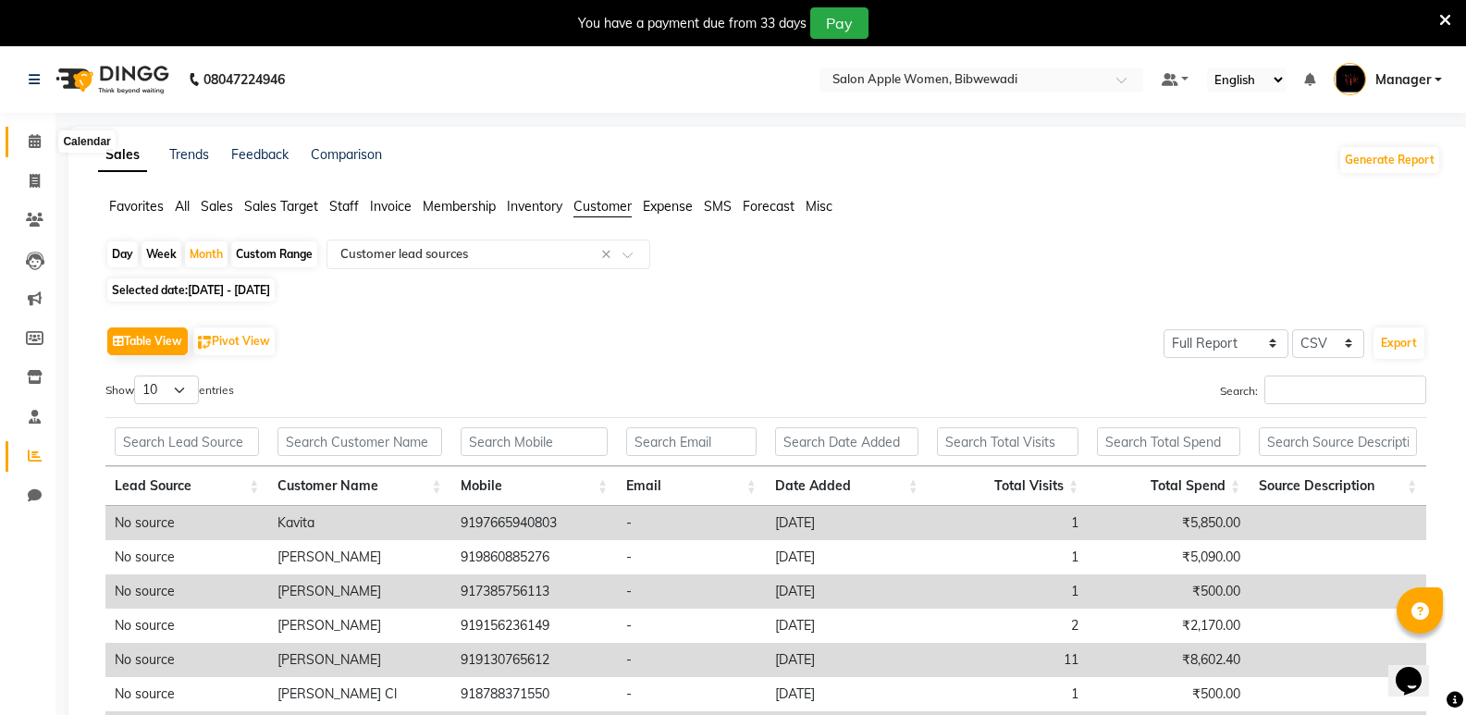
click at [31, 150] on span at bounding box center [35, 141] width 32 height 21
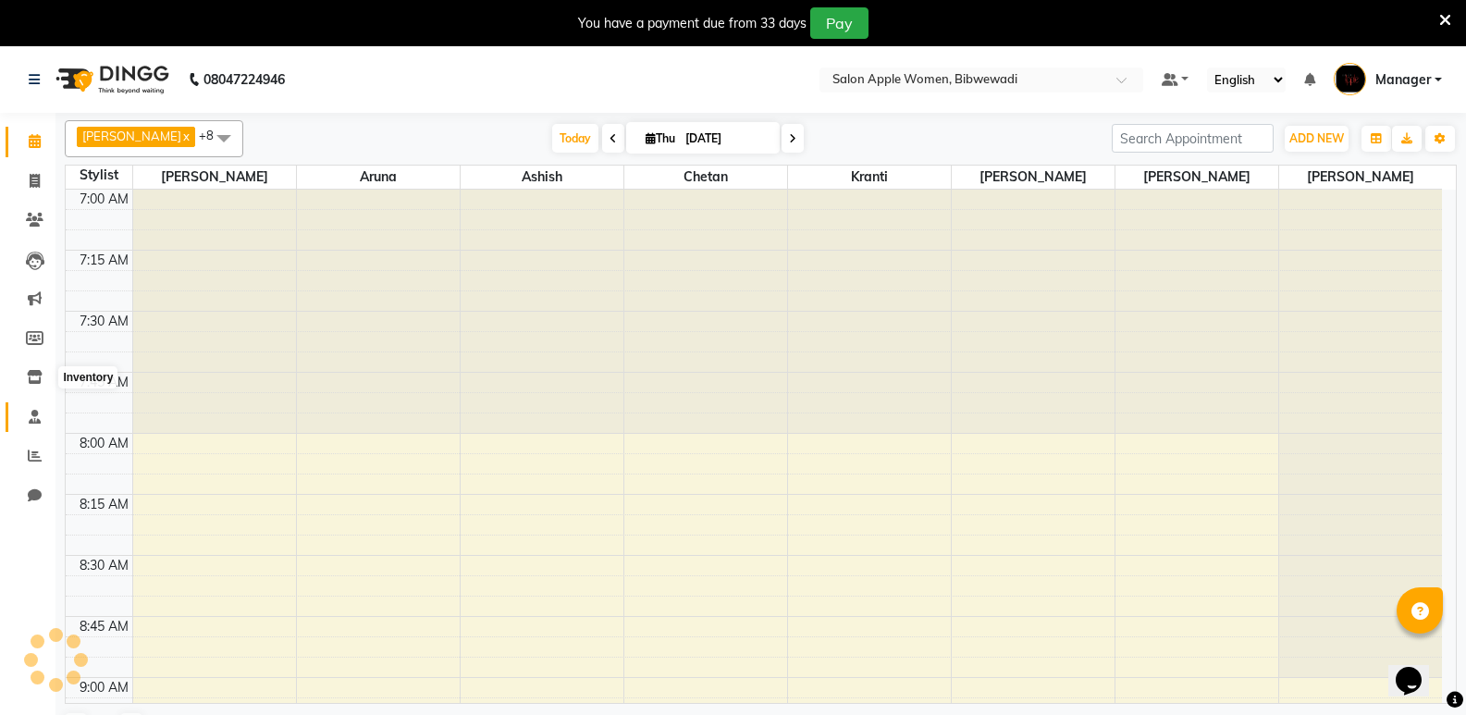
scroll to position [1222, 0]
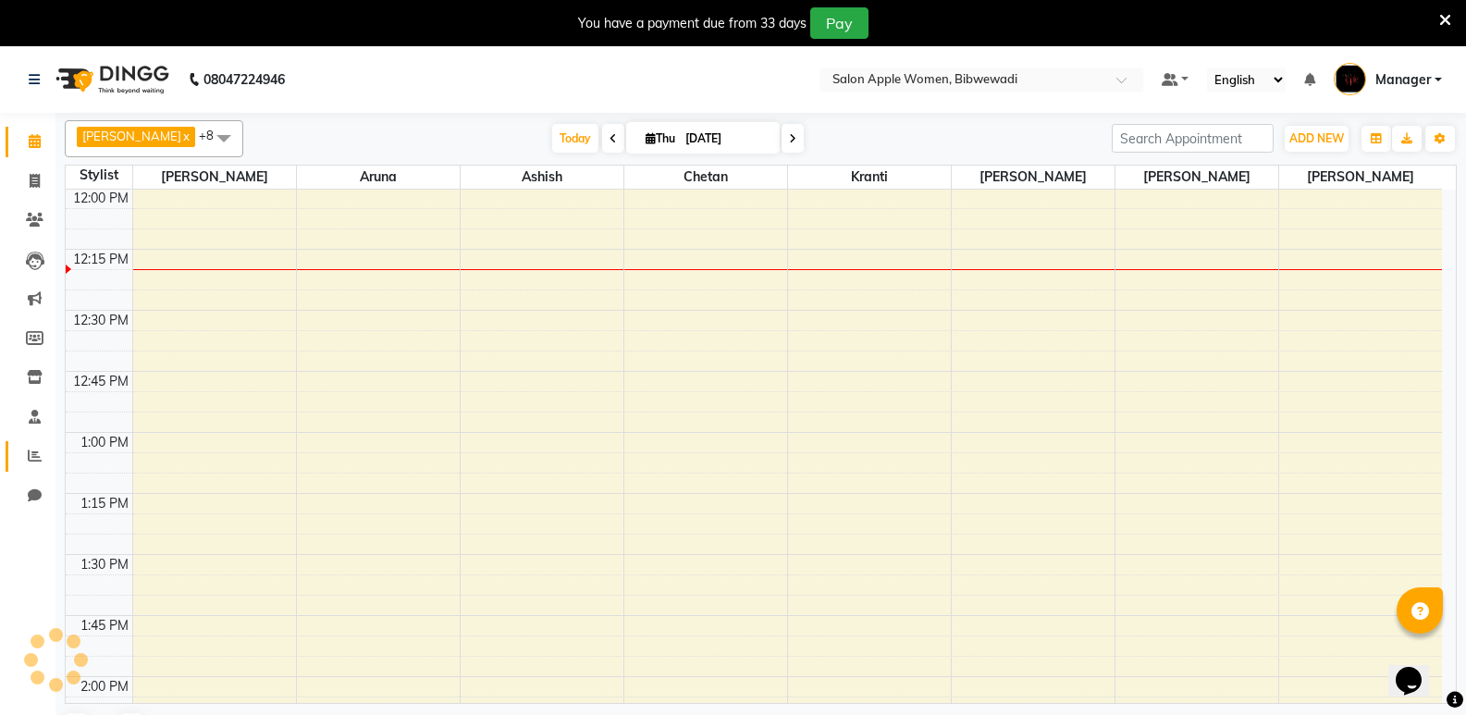
click at [42, 442] on link "Reports" at bounding box center [28, 456] width 44 height 31
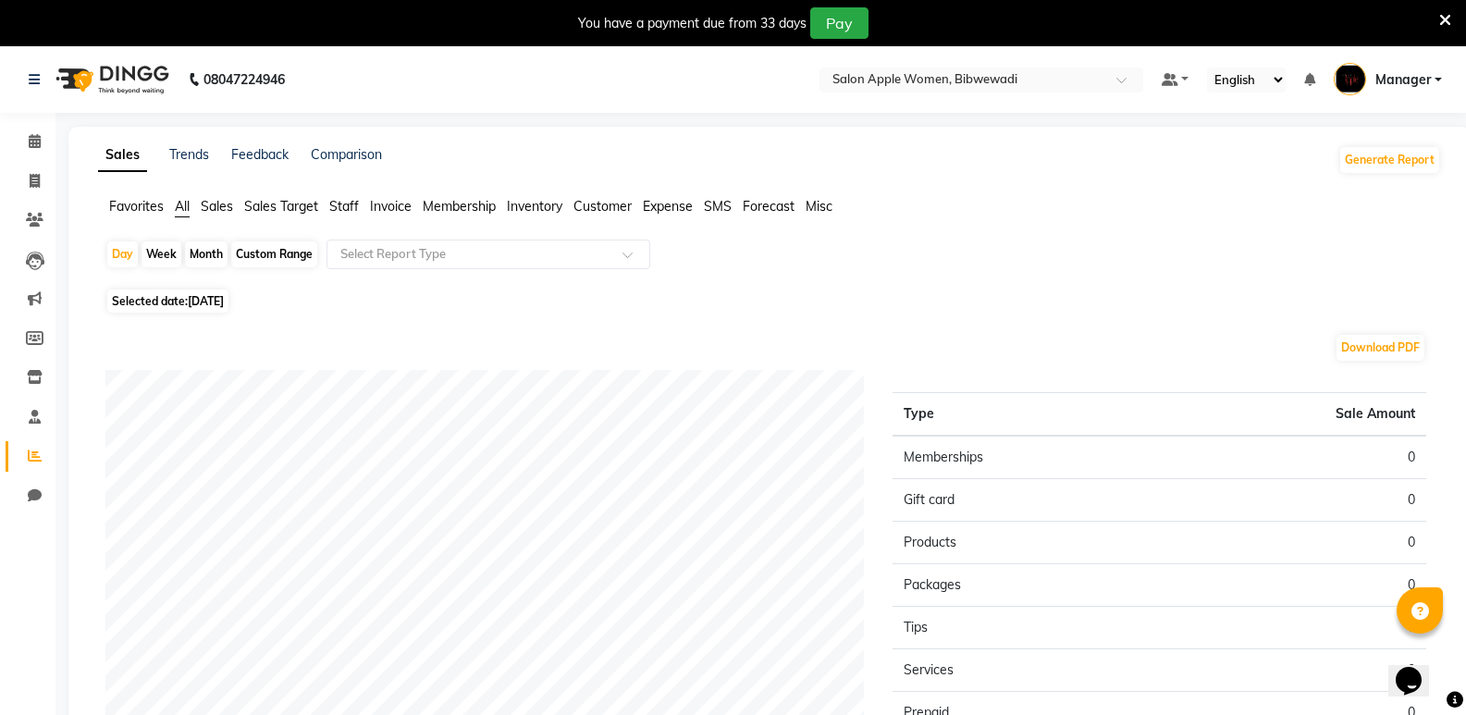
click at [219, 257] on div "Month" at bounding box center [206, 254] width 43 height 26
select select "9"
select select "2025"
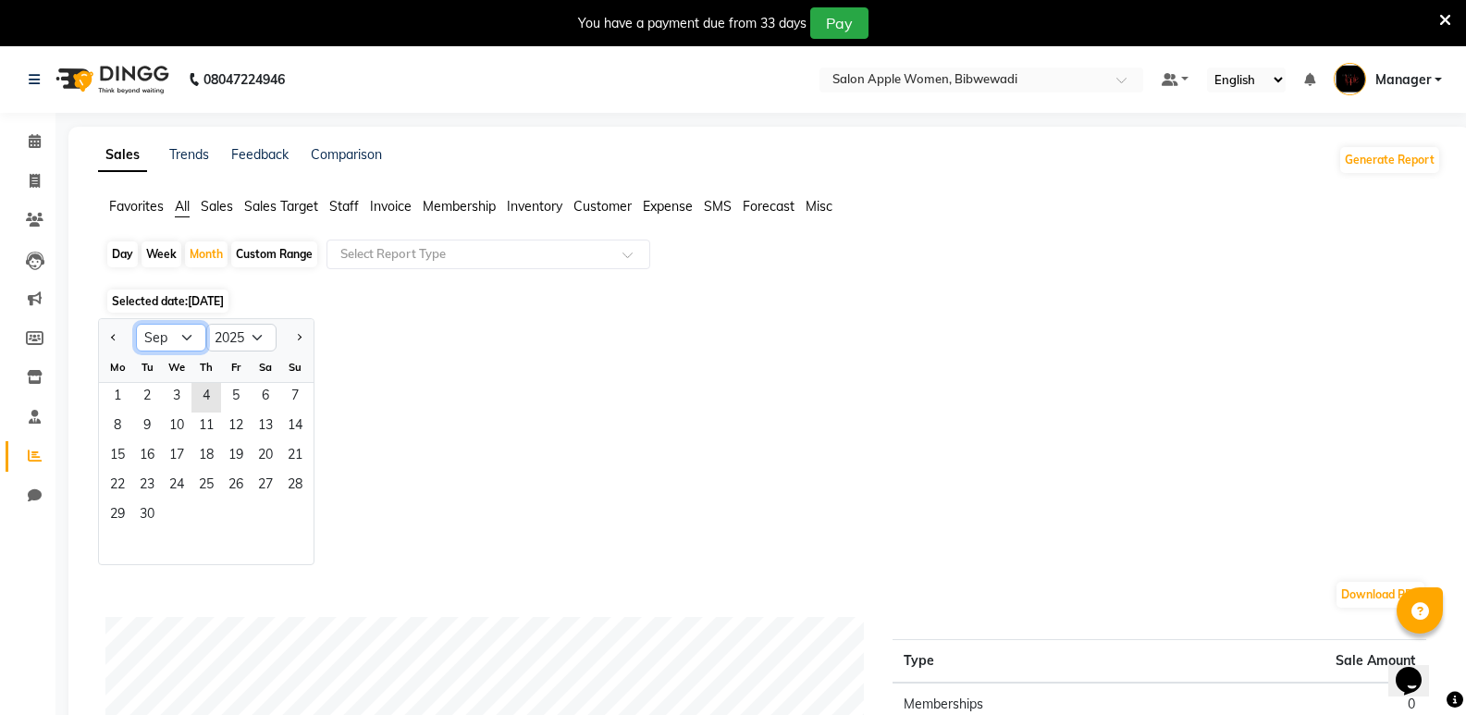
click at [186, 334] on select "Jan Feb Mar Apr May Jun [DATE] Aug Sep Oct Nov Dec" at bounding box center [171, 338] width 70 height 28
select select "10"
click at [136, 324] on select "Jan Feb Mar Apr May Jun [DATE] Aug Sep Oct Nov Dec" at bounding box center [171, 338] width 70 height 28
click at [251, 330] on select "2015 2016 2017 2018 2019 2020 2021 2022 2023 2024 2025 2026 2027 2028 2029 2030…" at bounding box center [241, 338] width 70 height 28
select select "2024"
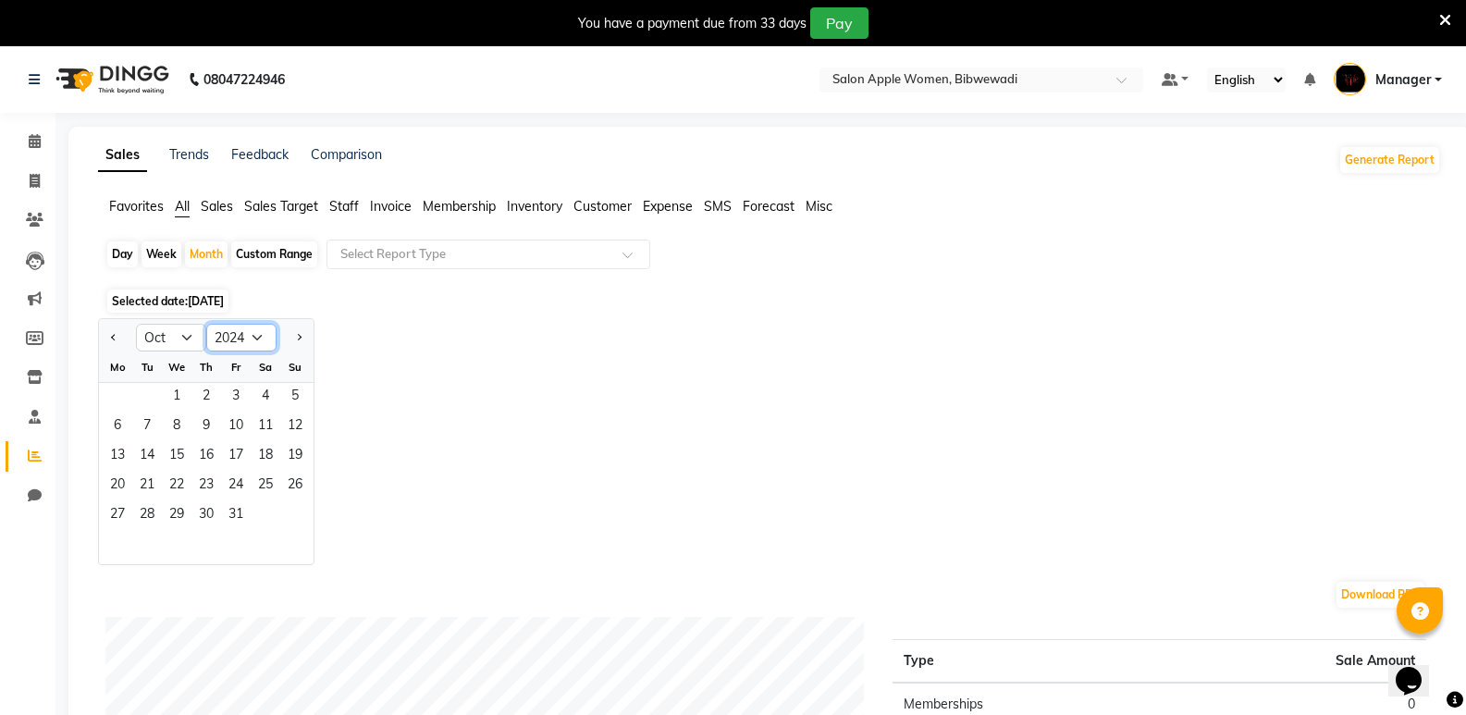
click at [206, 324] on select "2015 2016 2017 2018 2019 2020 2021 2022 2023 2024 2025 2026 2027 2028 2029 2030…" at bounding box center [241, 338] width 70 height 28
click at [147, 400] on span "1" at bounding box center [147, 398] width 30 height 30
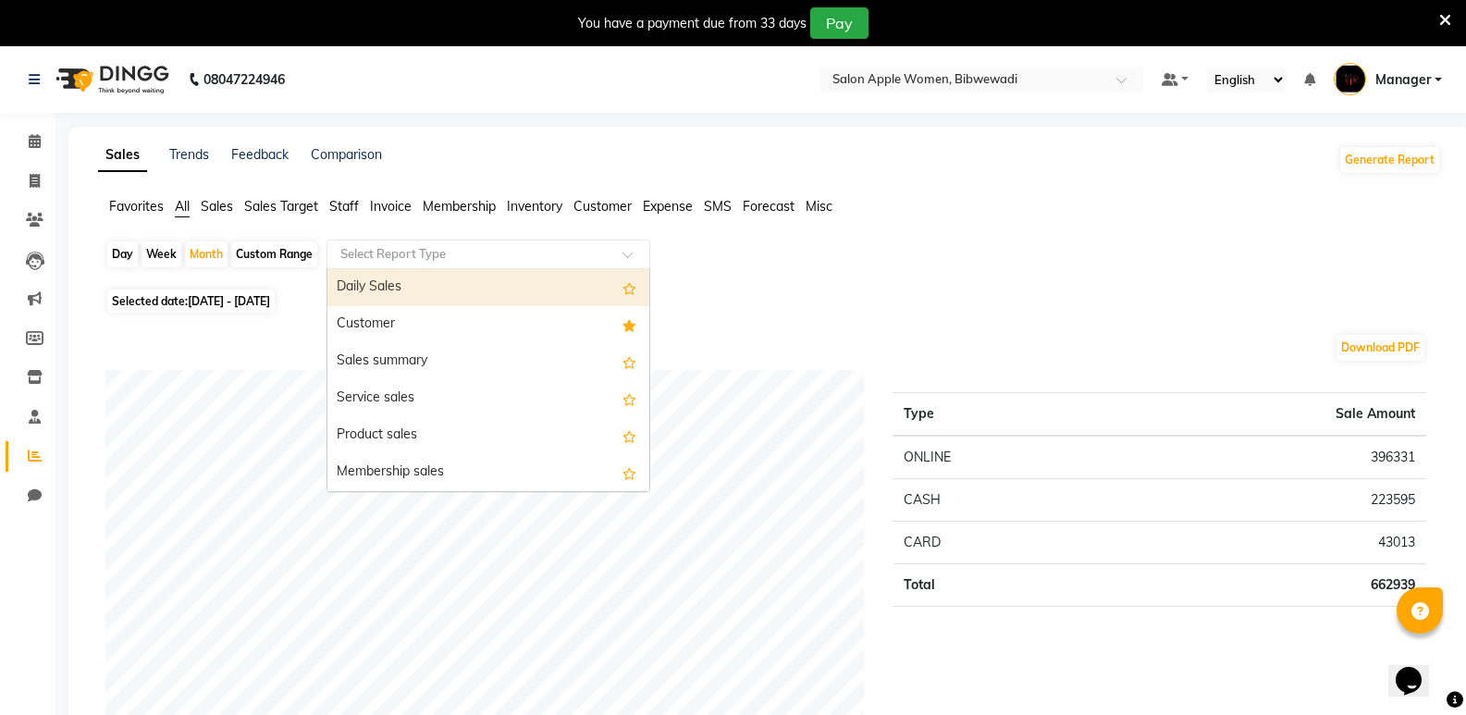
click at [503, 258] on input "text" at bounding box center [470, 254] width 266 height 19
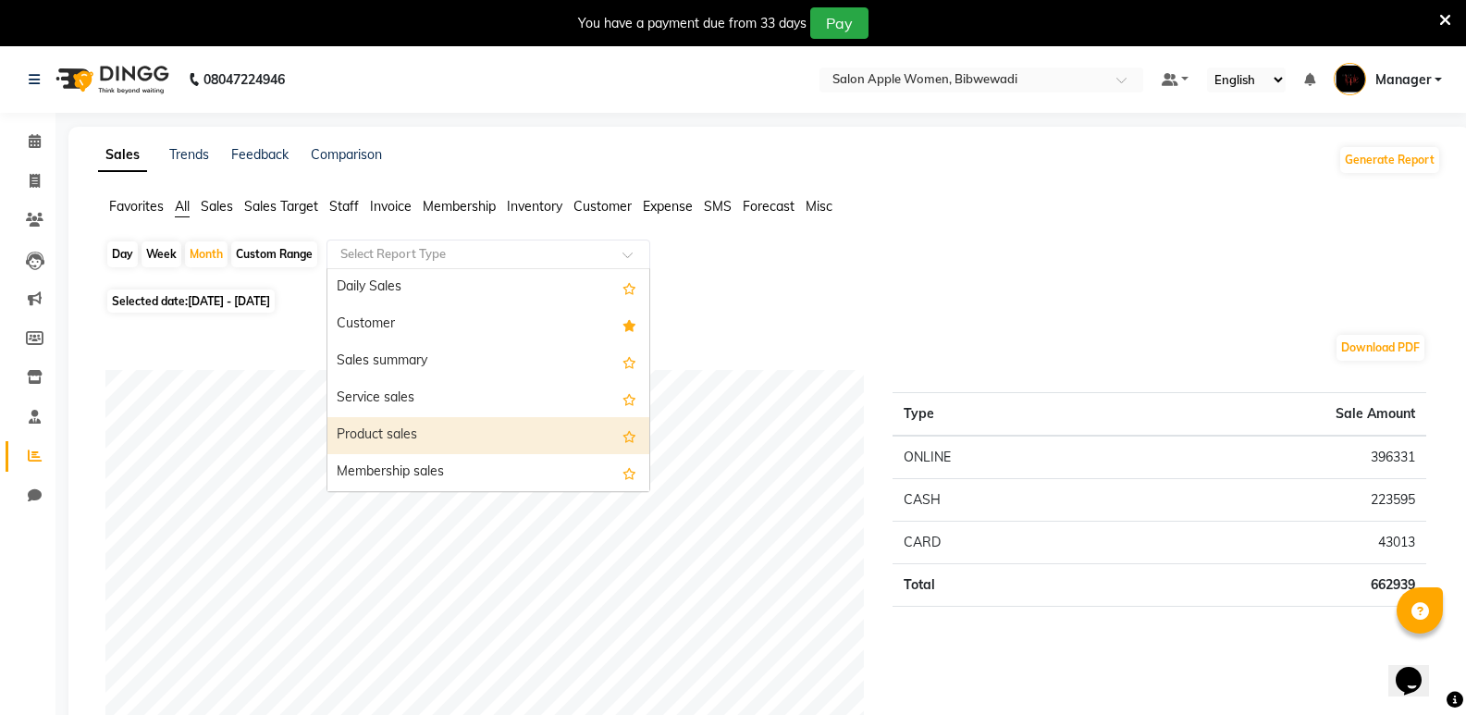
click at [513, 450] on div "Product sales" at bounding box center [489, 435] width 322 height 37
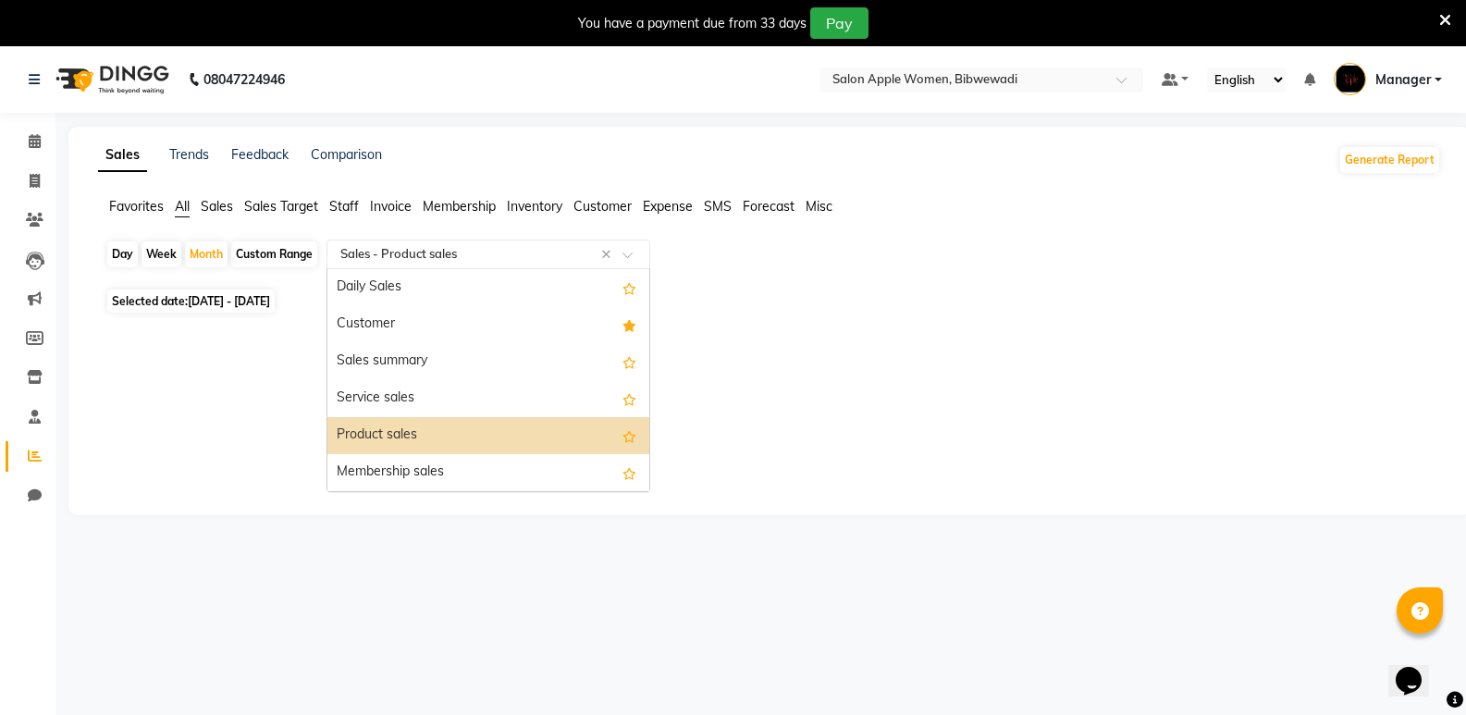
click at [479, 266] on div "Select Report Type × Sales - Product sales ×" at bounding box center [489, 255] width 324 height 30
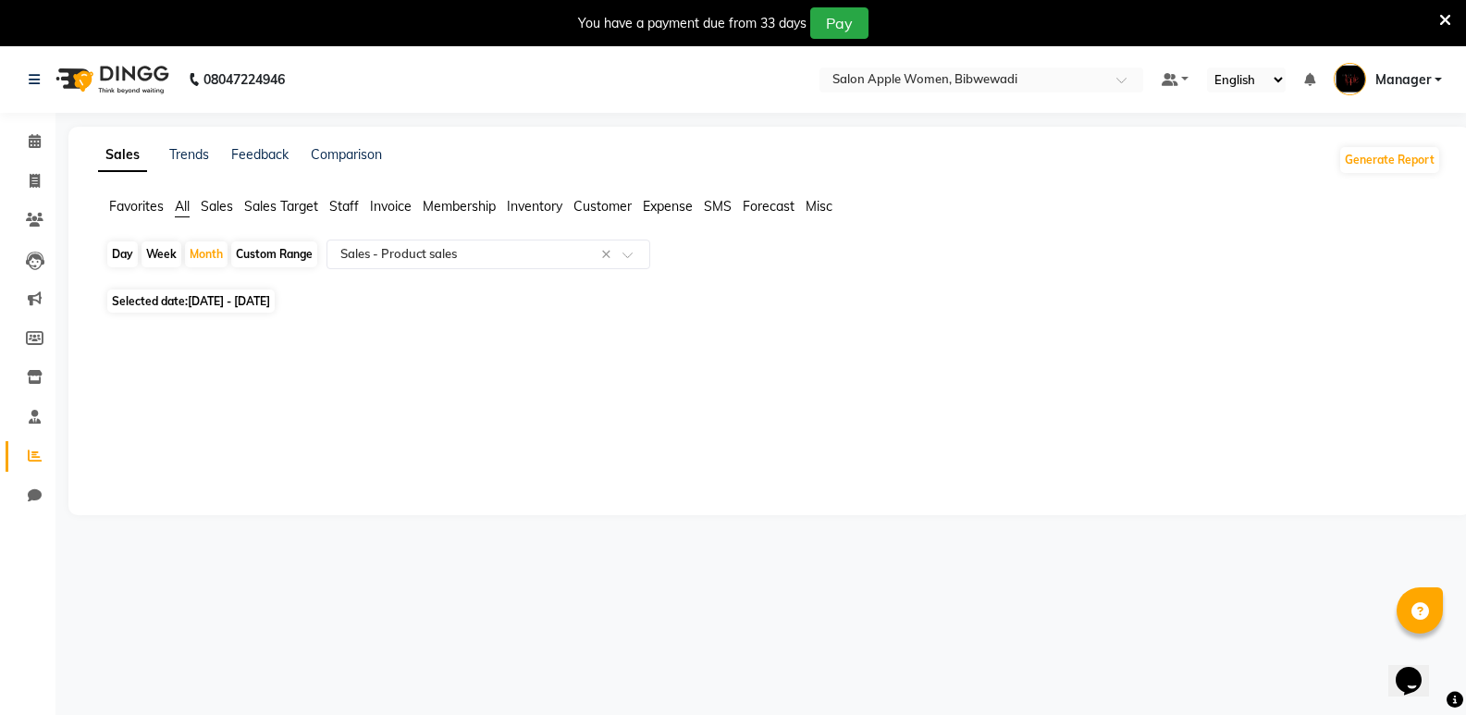
click at [197, 383] on div "Sales Trends Feedback Comparison Generate Report Favorites All Sales Sales Targ…" at bounding box center [769, 321] width 1403 height 389
click at [213, 255] on div "Month" at bounding box center [206, 254] width 43 height 26
select select "10"
select select "2024"
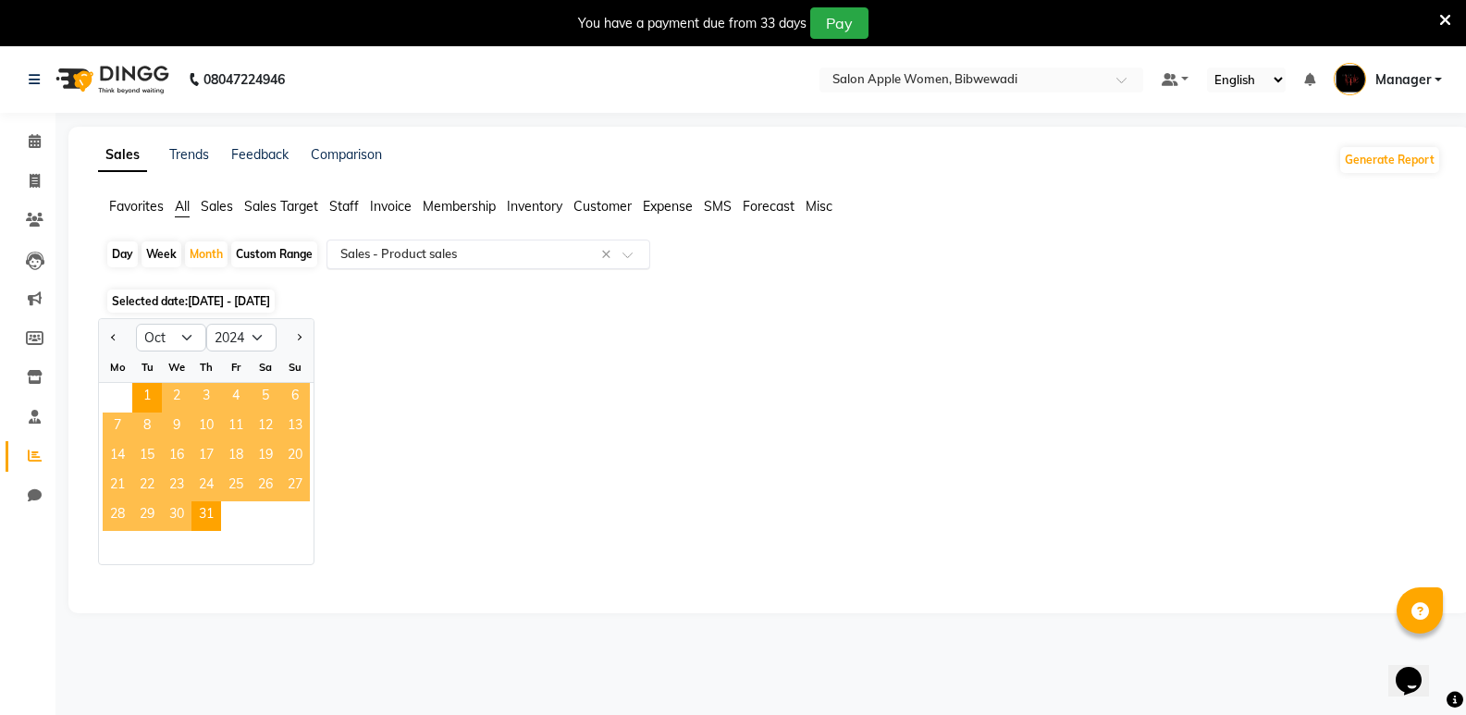
click at [386, 254] on input "text" at bounding box center [470, 254] width 266 height 19
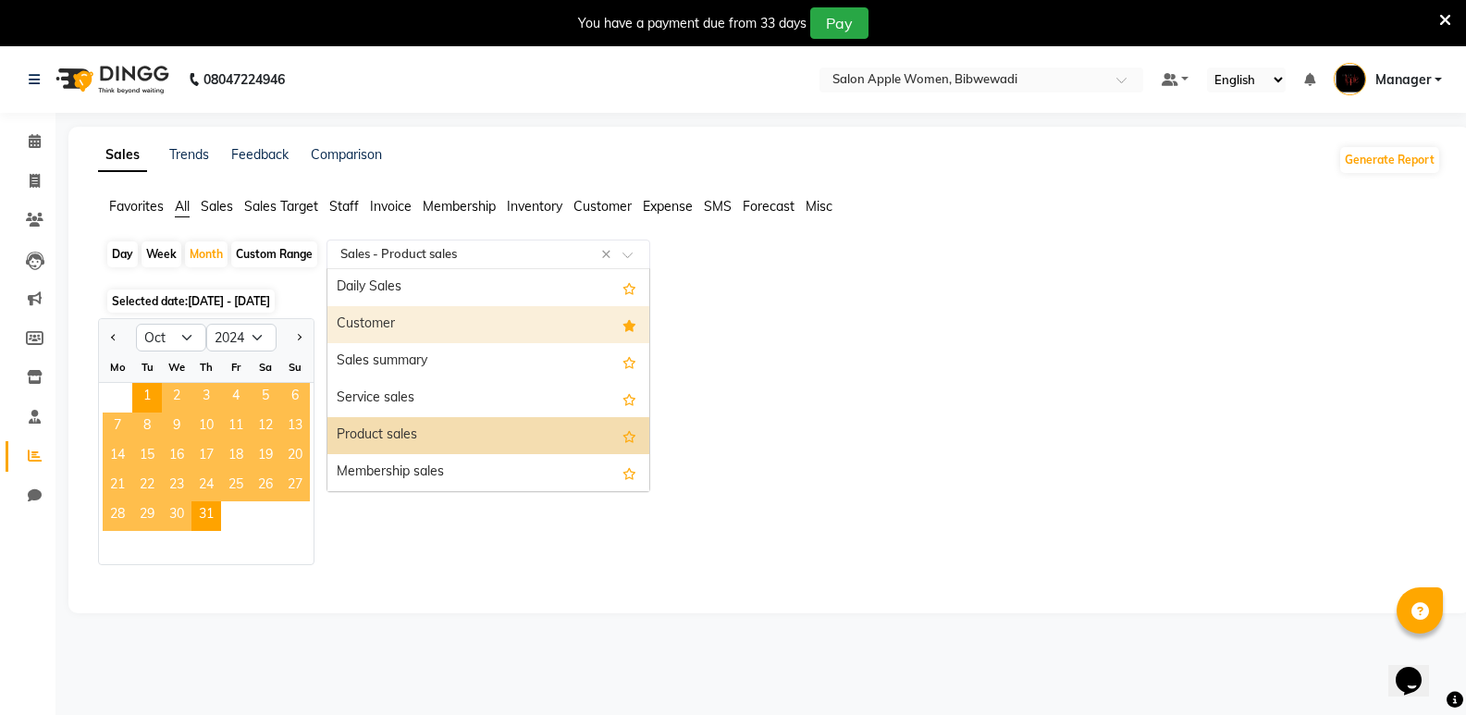
click at [392, 312] on div "Customer" at bounding box center [489, 324] width 322 height 37
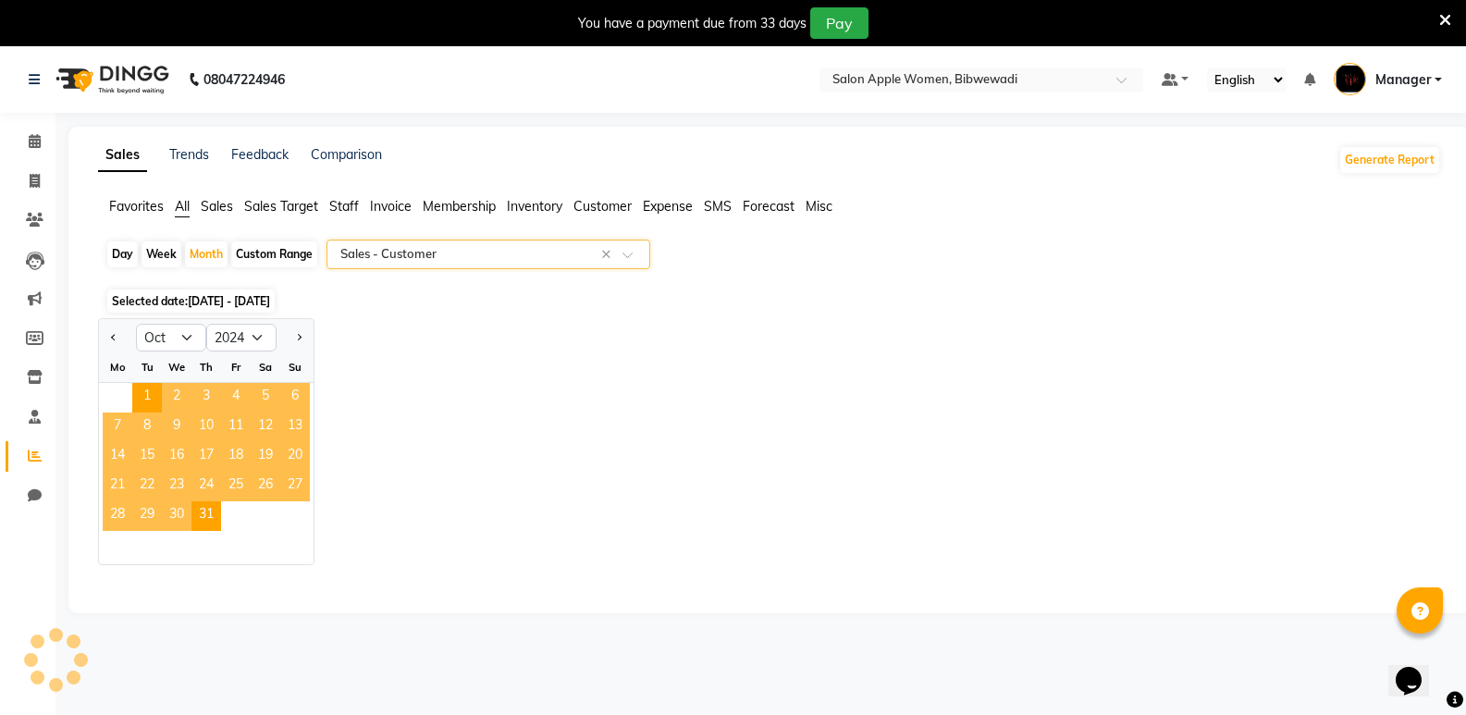
select select "full_report"
select select "csv"
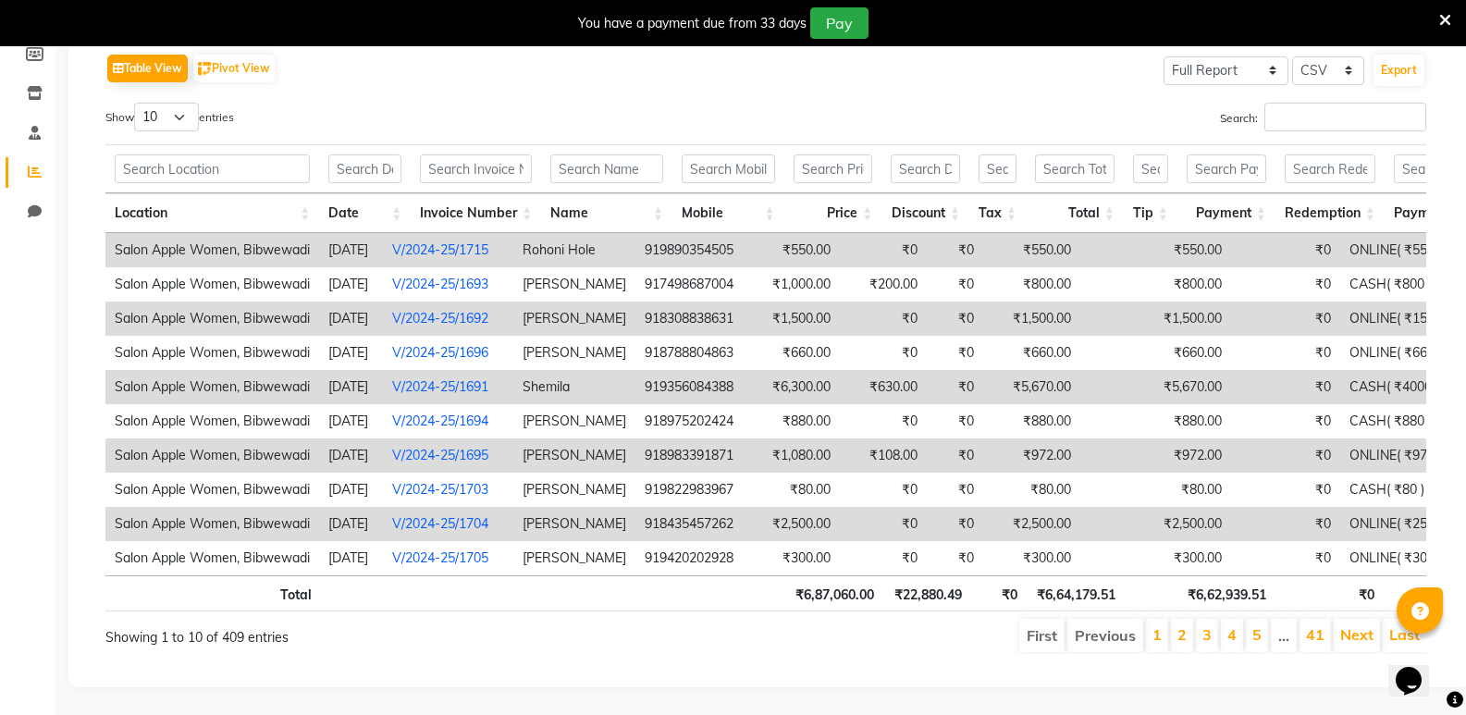
scroll to position [312, 0]
click at [1284, 103] on input "Search:" at bounding box center [1346, 117] width 162 height 29
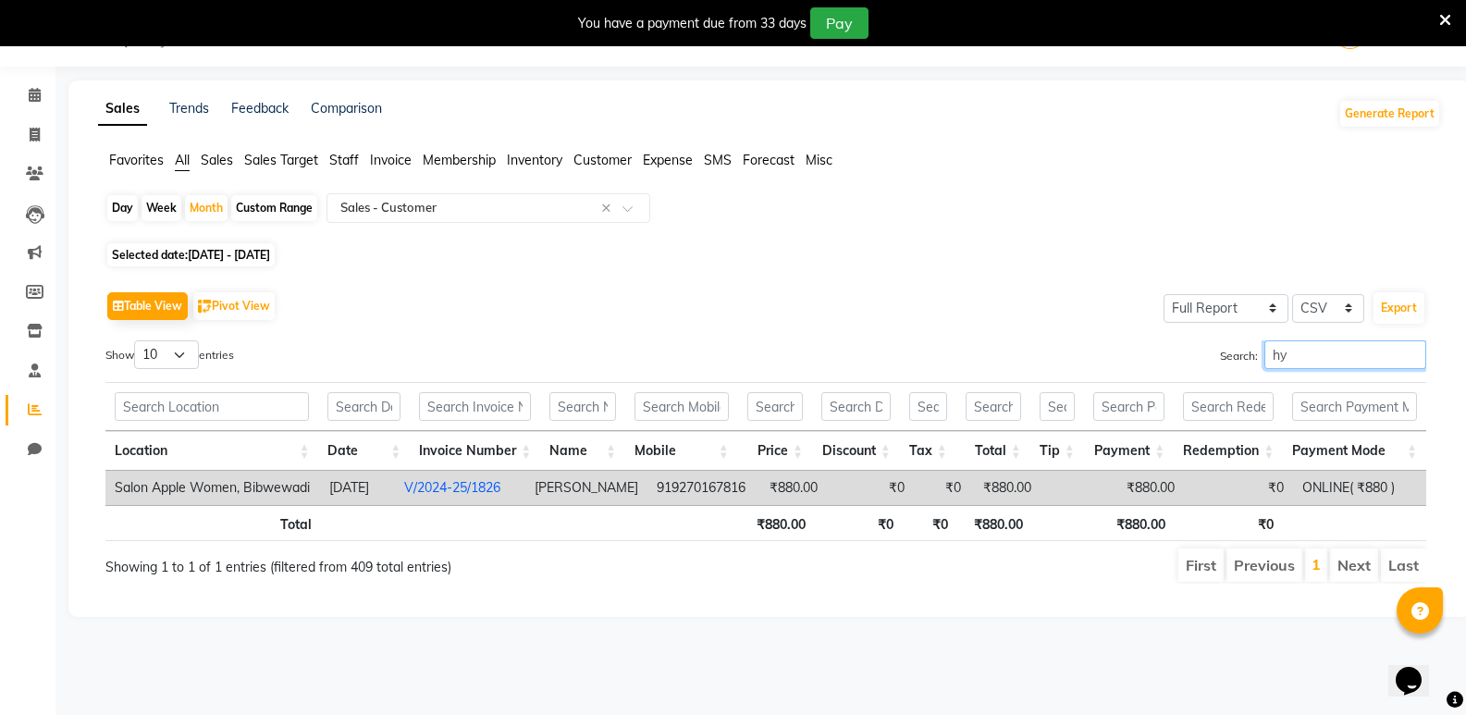
scroll to position [46, 0]
type input "h"
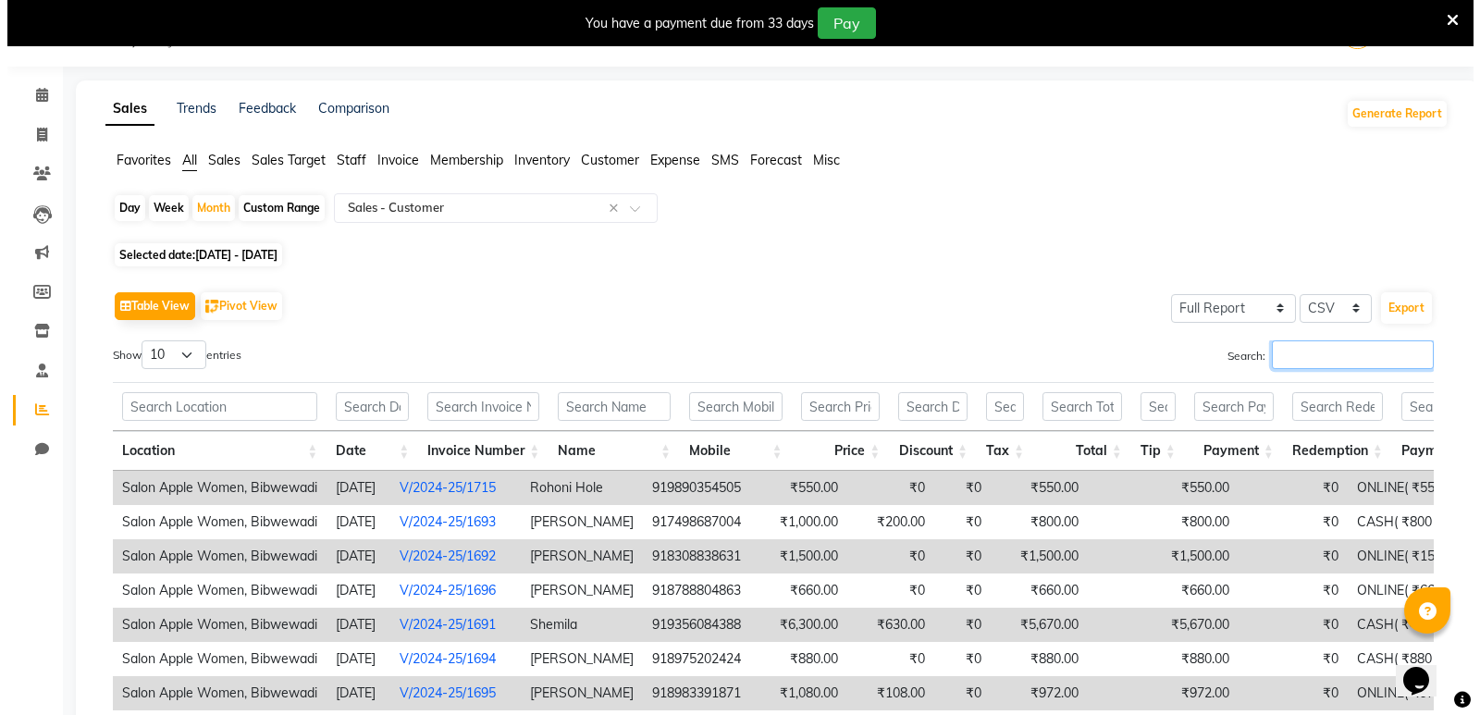
scroll to position [312, 0]
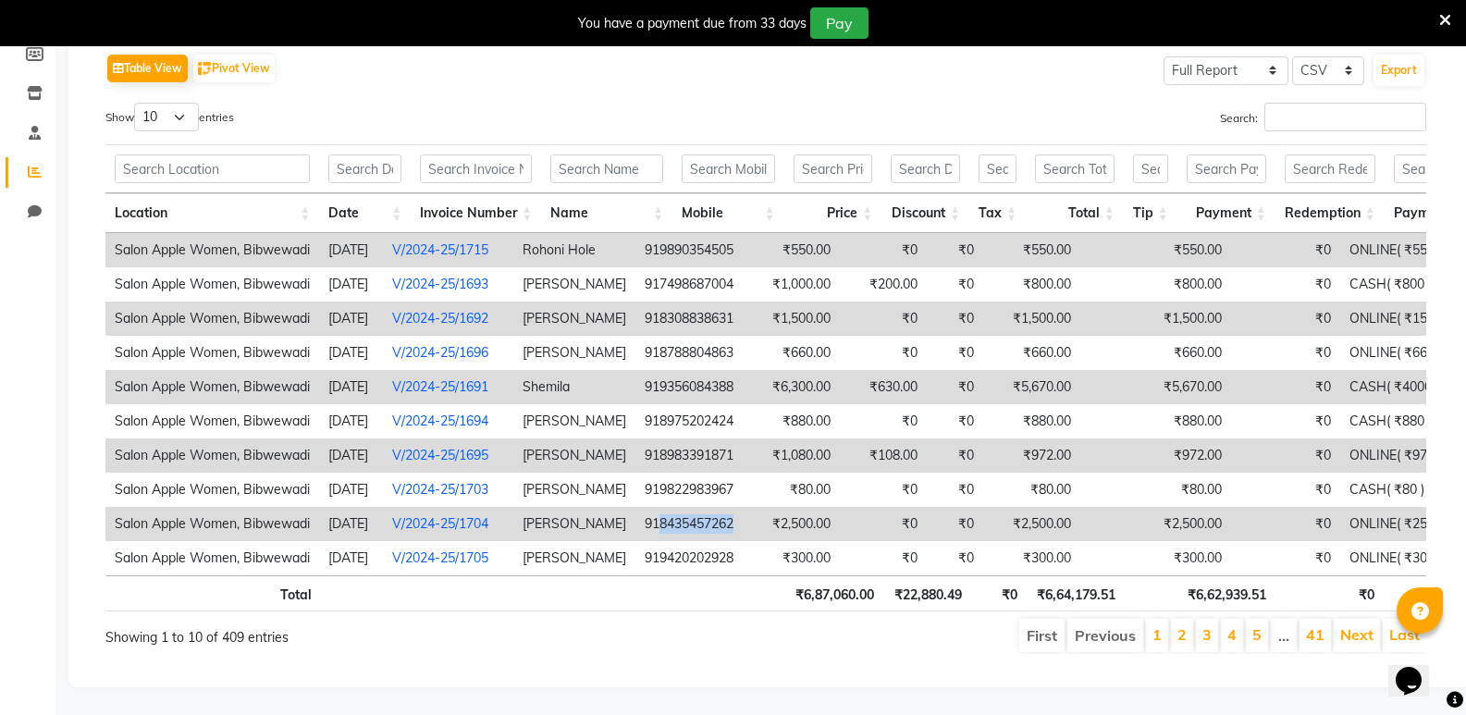
drag, startPoint x: 699, startPoint y: 498, endPoint x: 777, endPoint y: 485, distance: 78.8
click at [743, 507] on td "918435457262" at bounding box center [689, 524] width 107 height 34
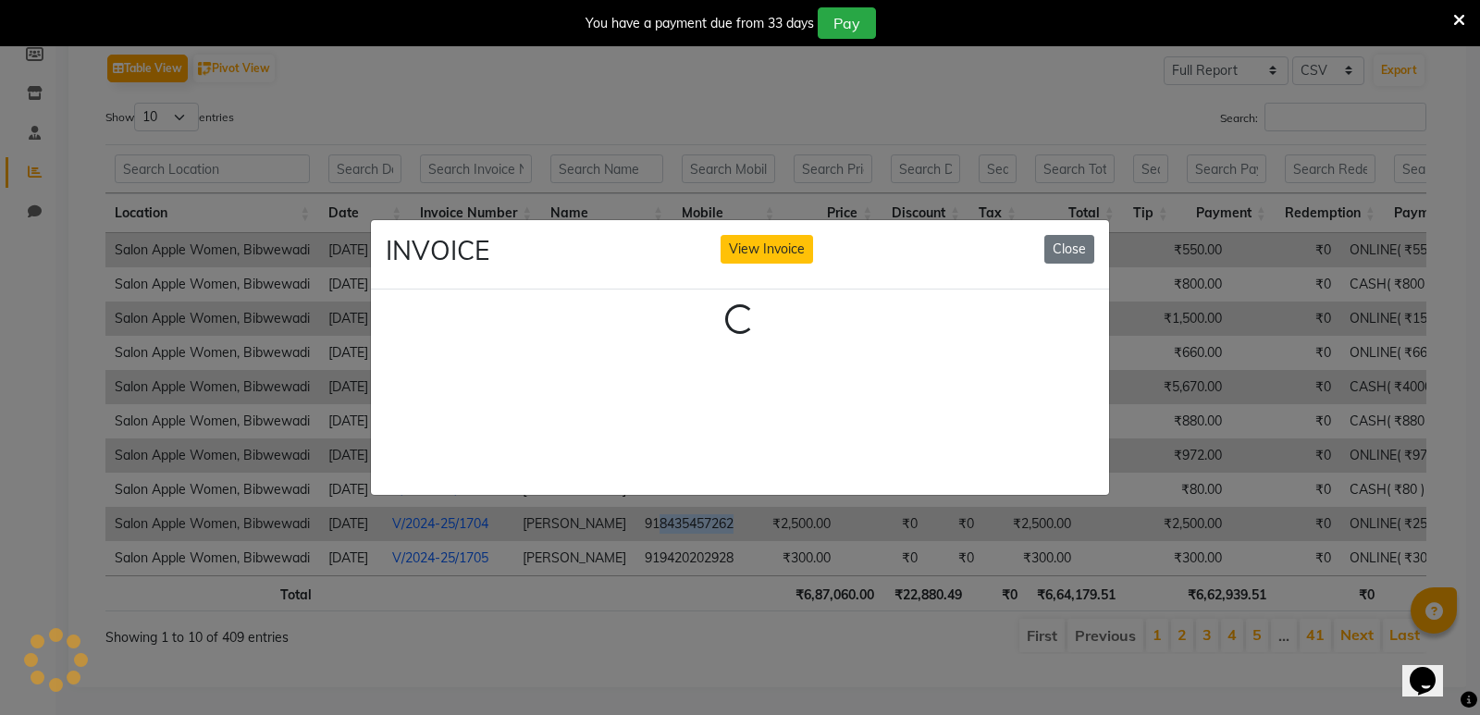
copy td "8435457262"
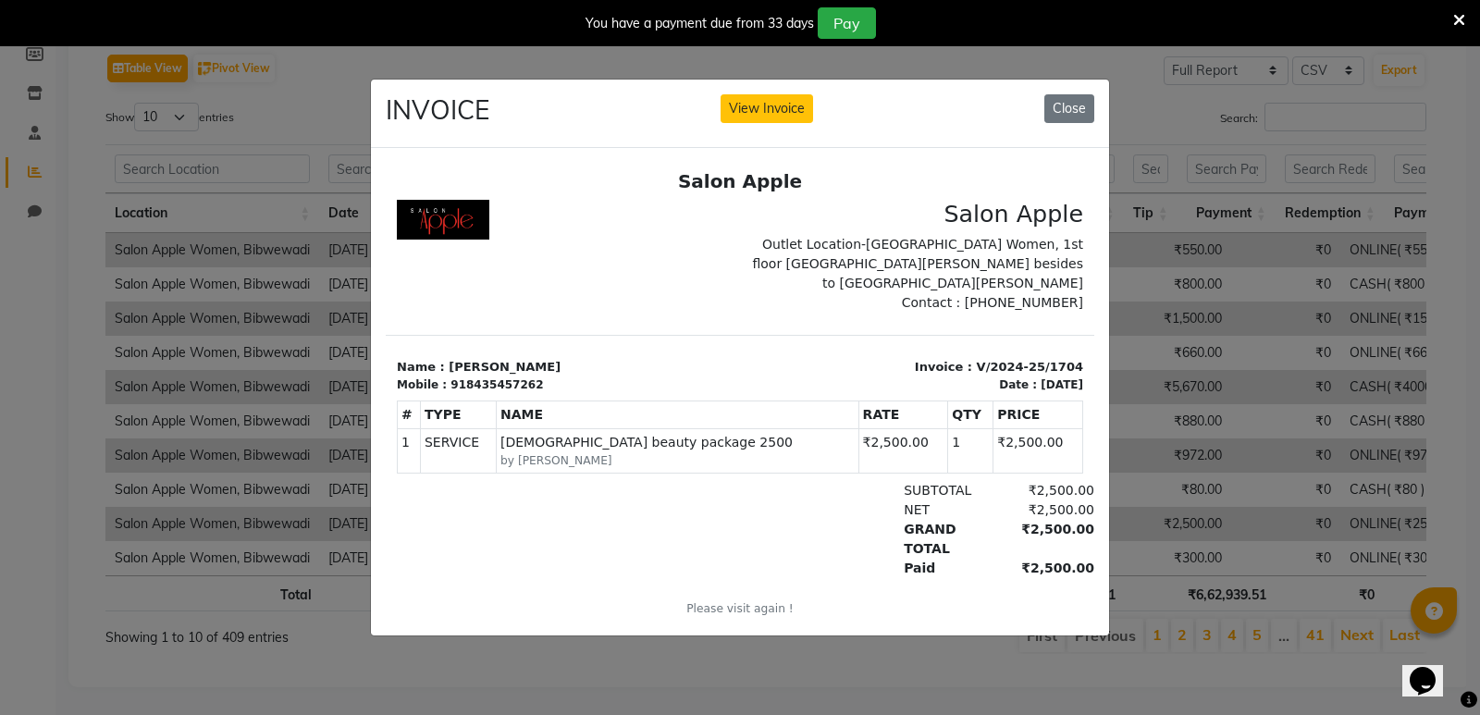
scroll to position [0, 0]
click at [1072, 86] on div "INVOICE View Invoice Close" at bounding box center [740, 114] width 738 height 69
drag, startPoint x: 1076, startPoint y: 114, endPoint x: 1039, endPoint y: 61, distance: 64.4
click at [1073, 114] on button "Close" at bounding box center [1070, 108] width 50 height 29
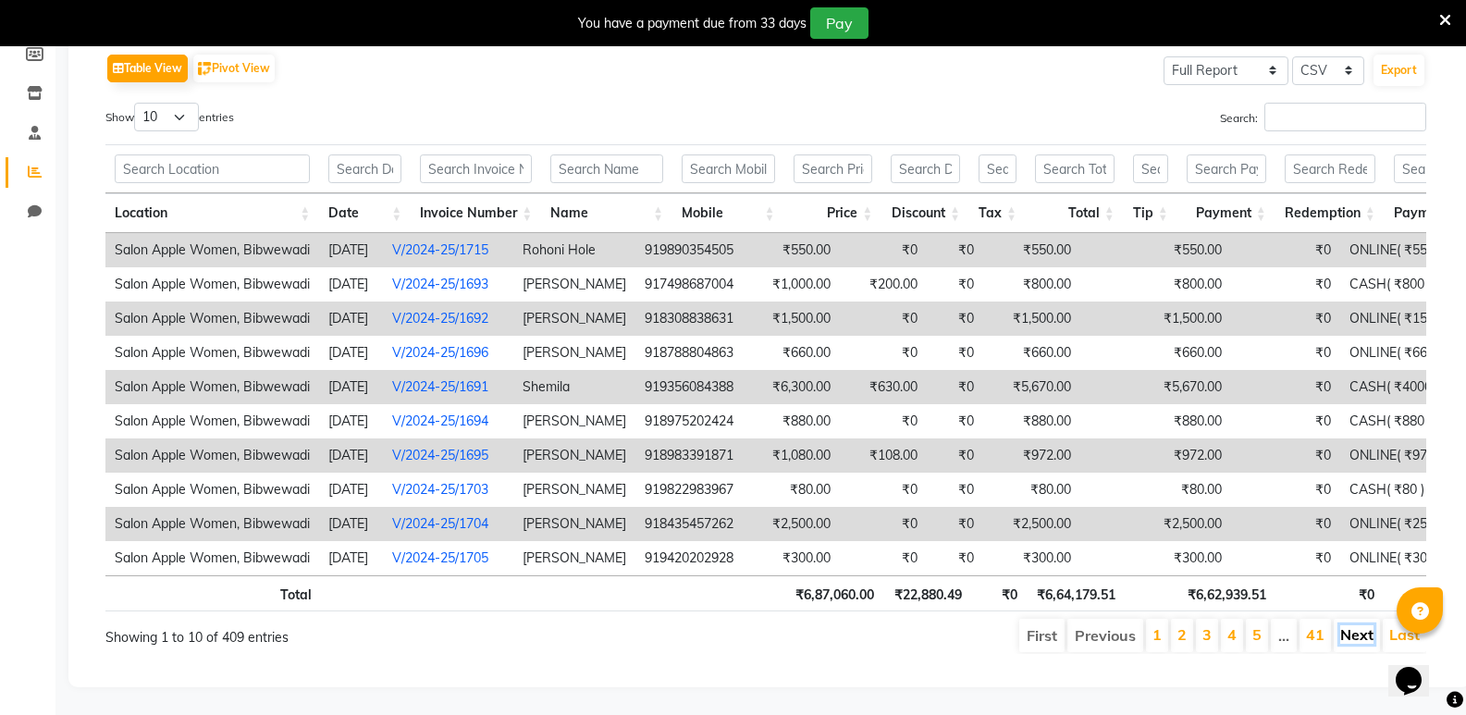
click at [1347, 625] on link "Next" at bounding box center [1357, 634] width 33 height 19
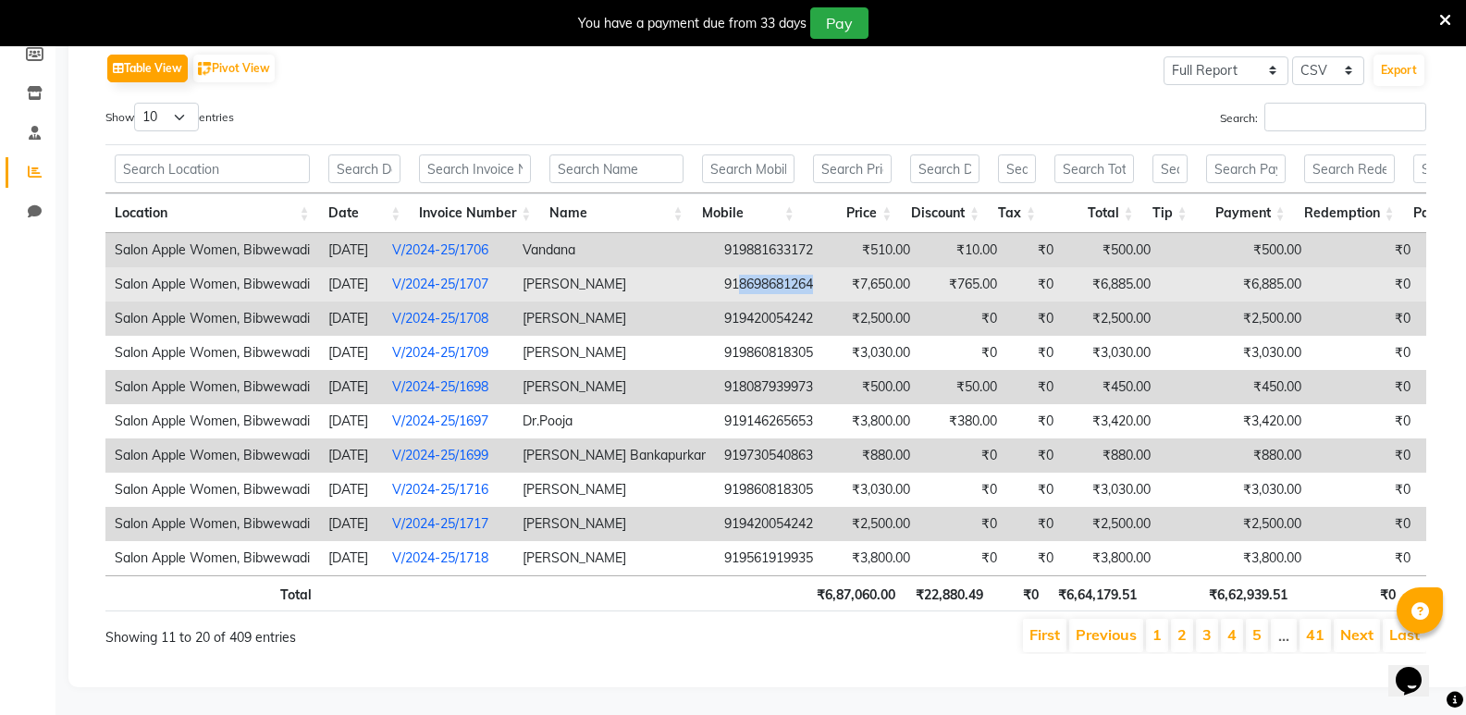
drag, startPoint x: 720, startPoint y: 251, endPoint x: 799, endPoint y: 255, distance: 79.7
click at [799, 267] on td "918698681264" at bounding box center [768, 284] width 107 height 34
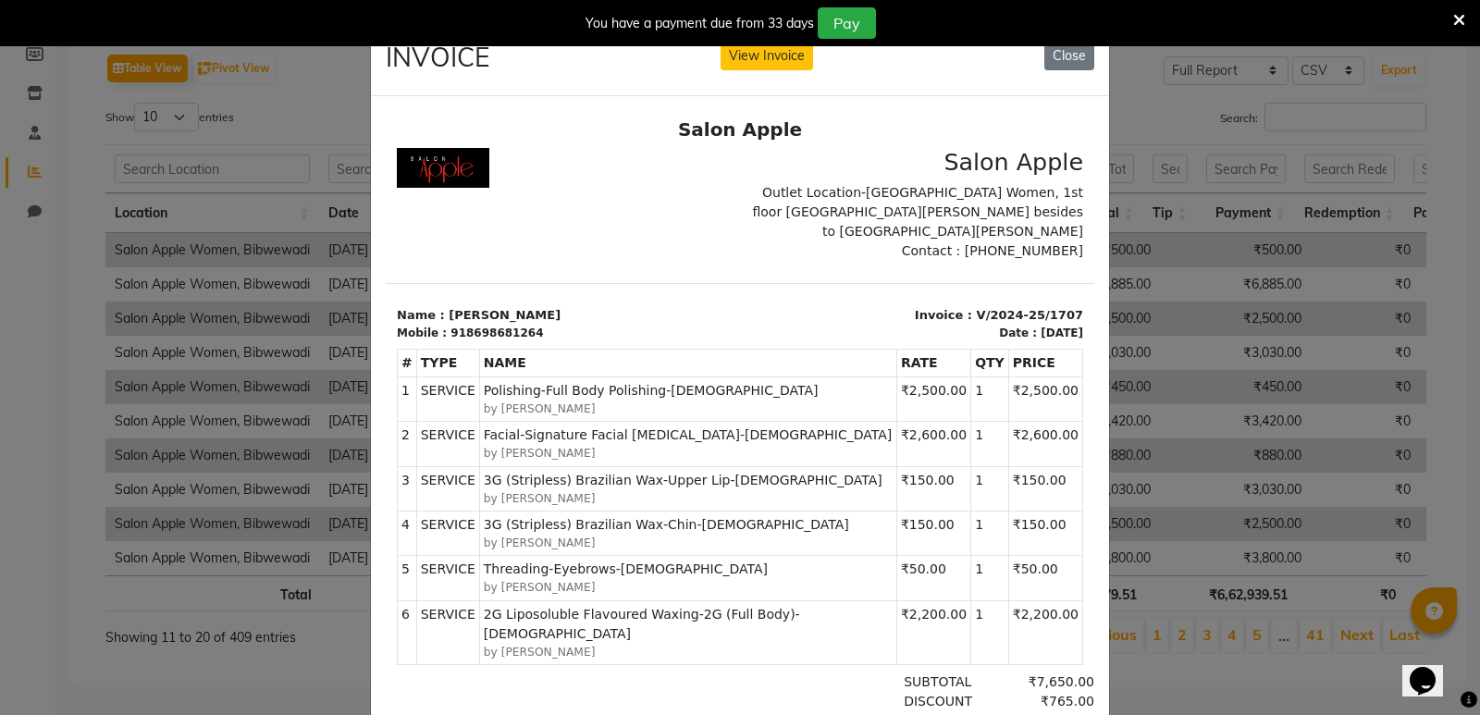
copy td "8698681264"
click at [1053, 48] on button "Close" at bounding box center [1070, 56] width 50 height 29
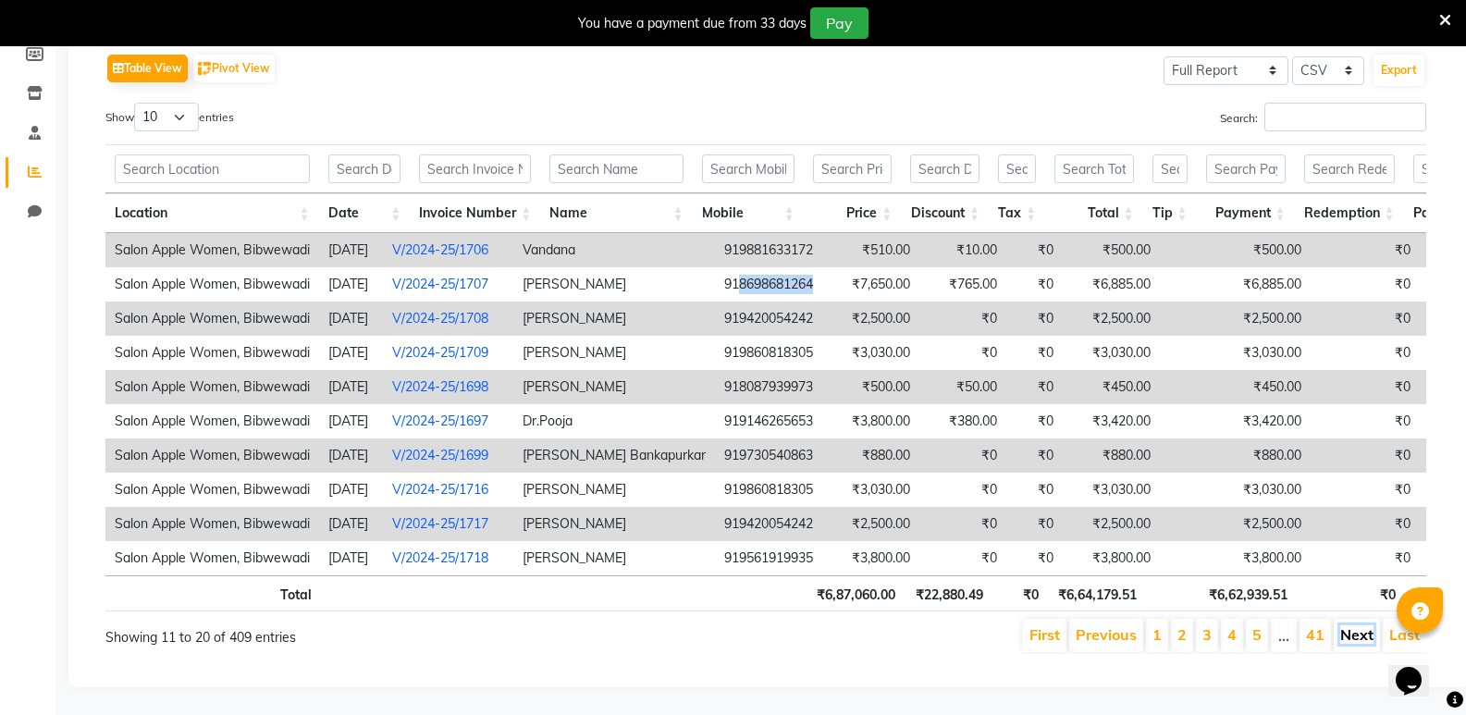
click at [1363, 625] on link "Next" at bounding box center [1357, 634] width 33 height 19
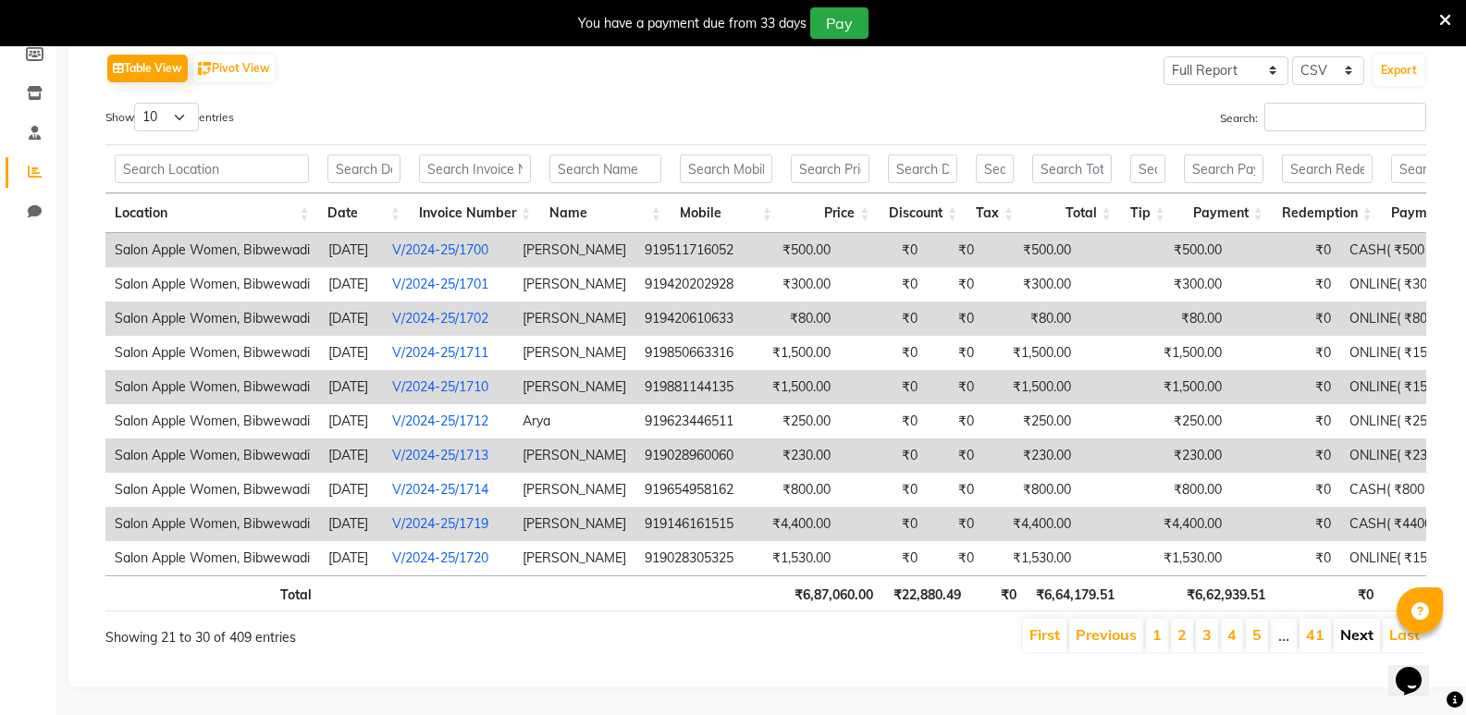
click at [1344, 626] on link "Next" at bounding box center [1357, 634] width 33 height 19
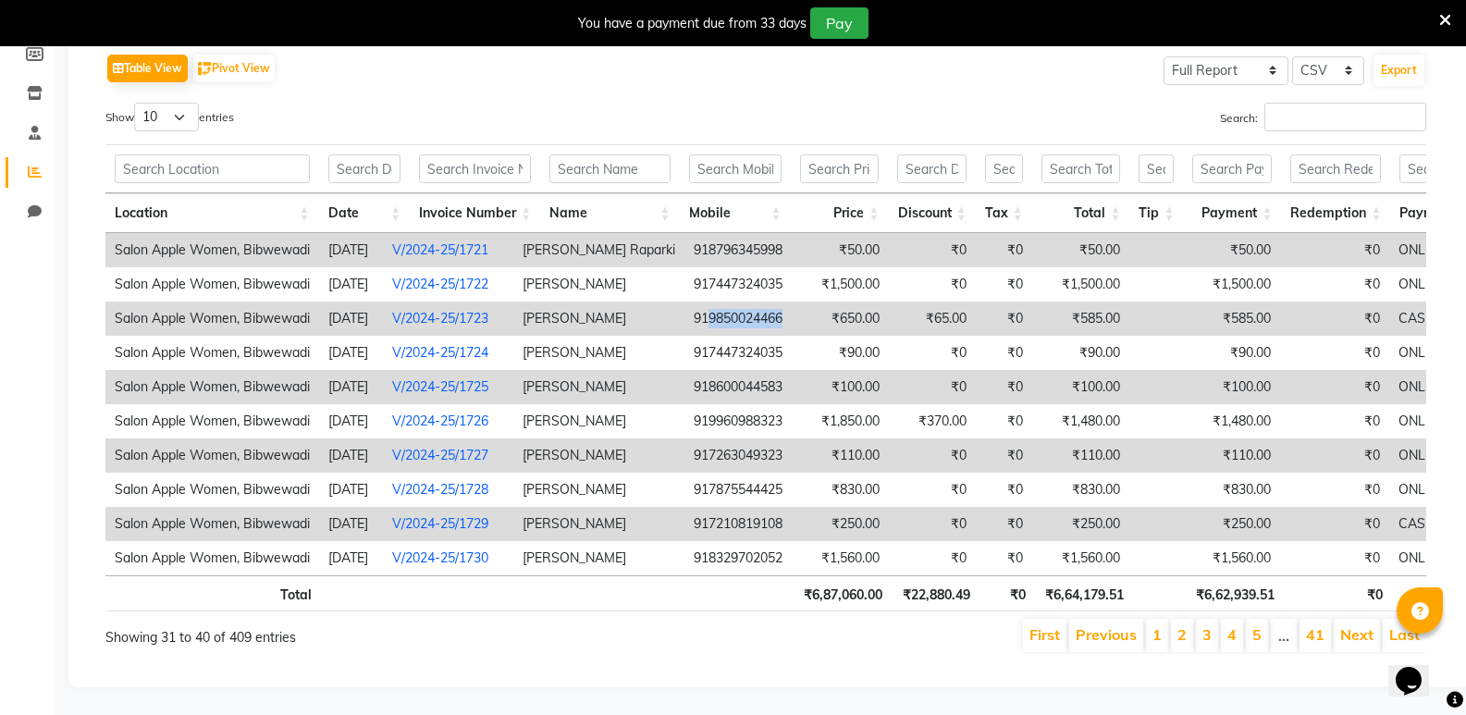
drag, startPoint x: 705, startPoint y: 291, endPoint x: 792, endPoint y: 287, distance: 87.1
click at [792, 302] on td "919850024466" at bounding box center [738, 319] width 107 height 34
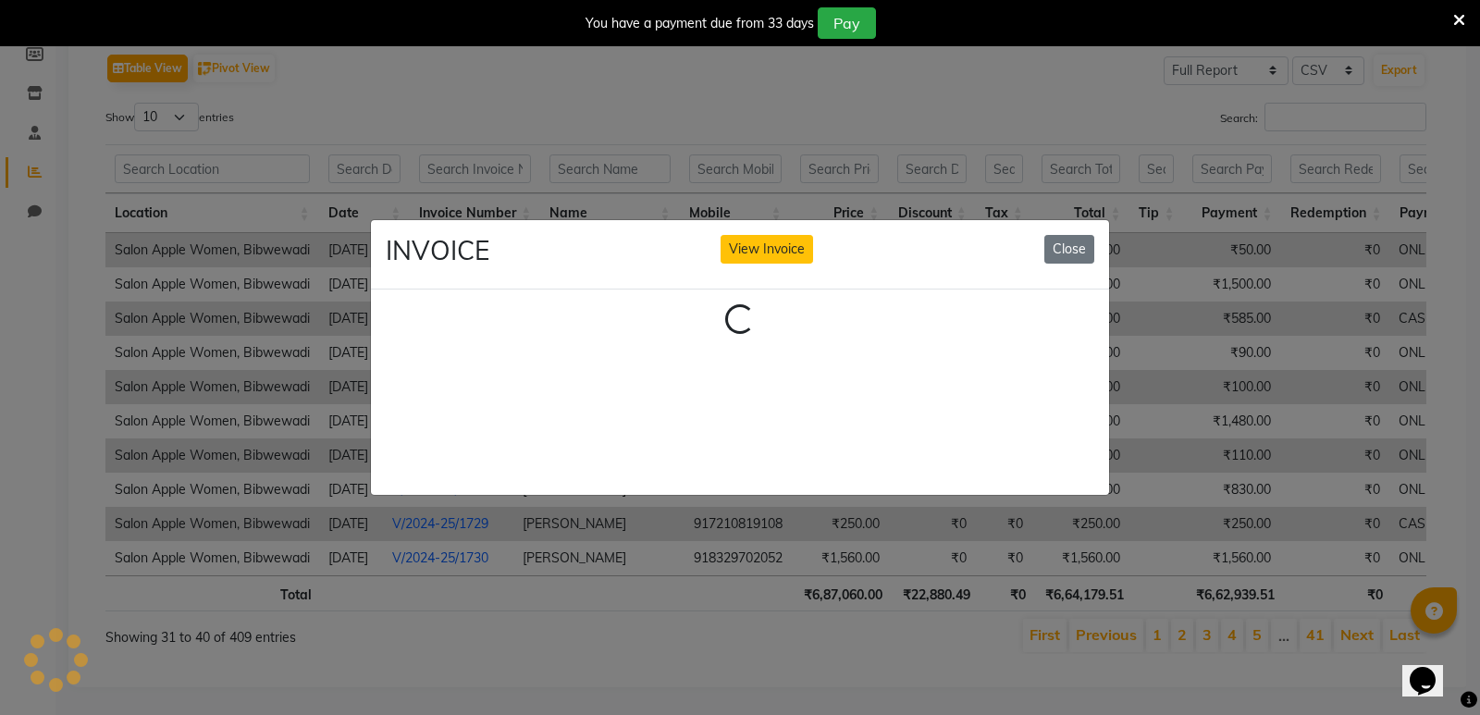
copy td "9850024466"
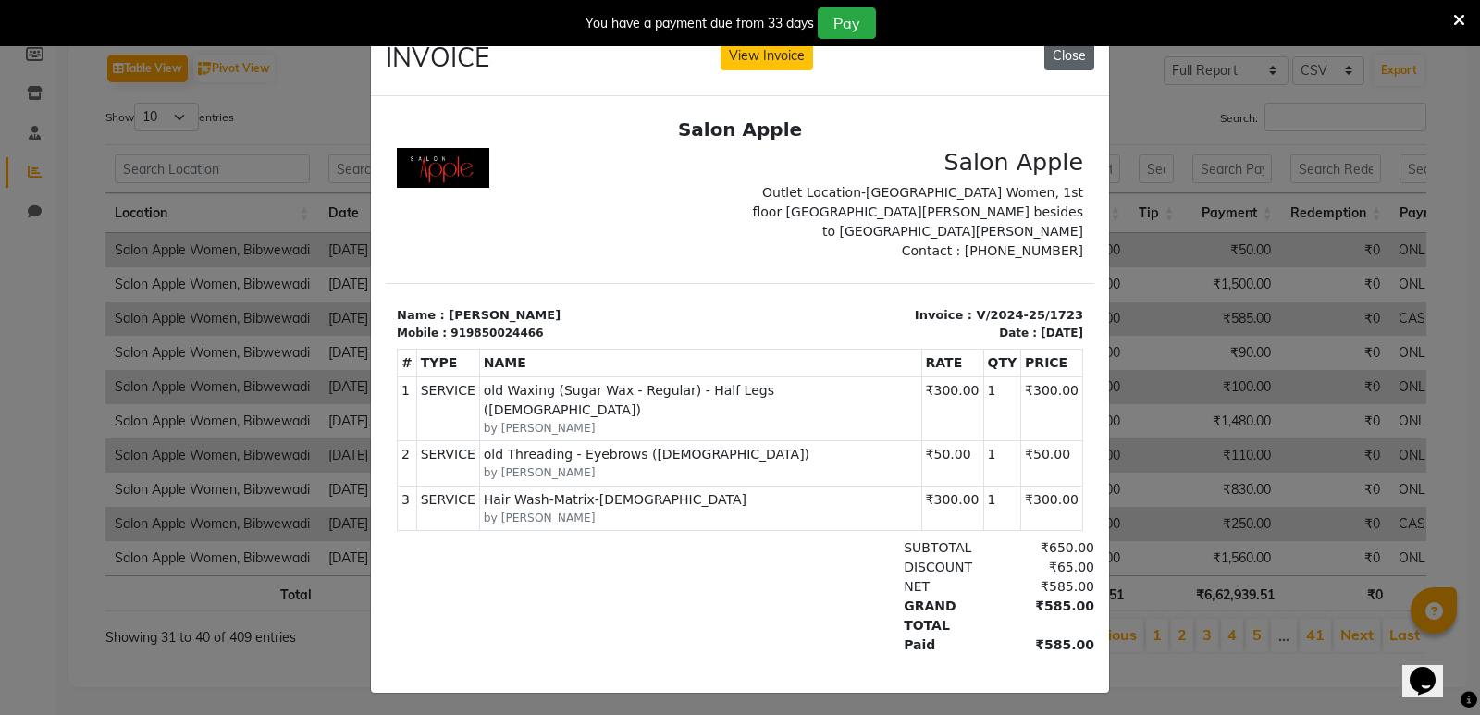
drag, startPoint x: 1066, startPoint y: 57, endPoint x: 1007, endPoint y: 13, distance: 74.0
click at [1068, 57] on button "Close" at bounding box center [1070, 56] width 50 height 29
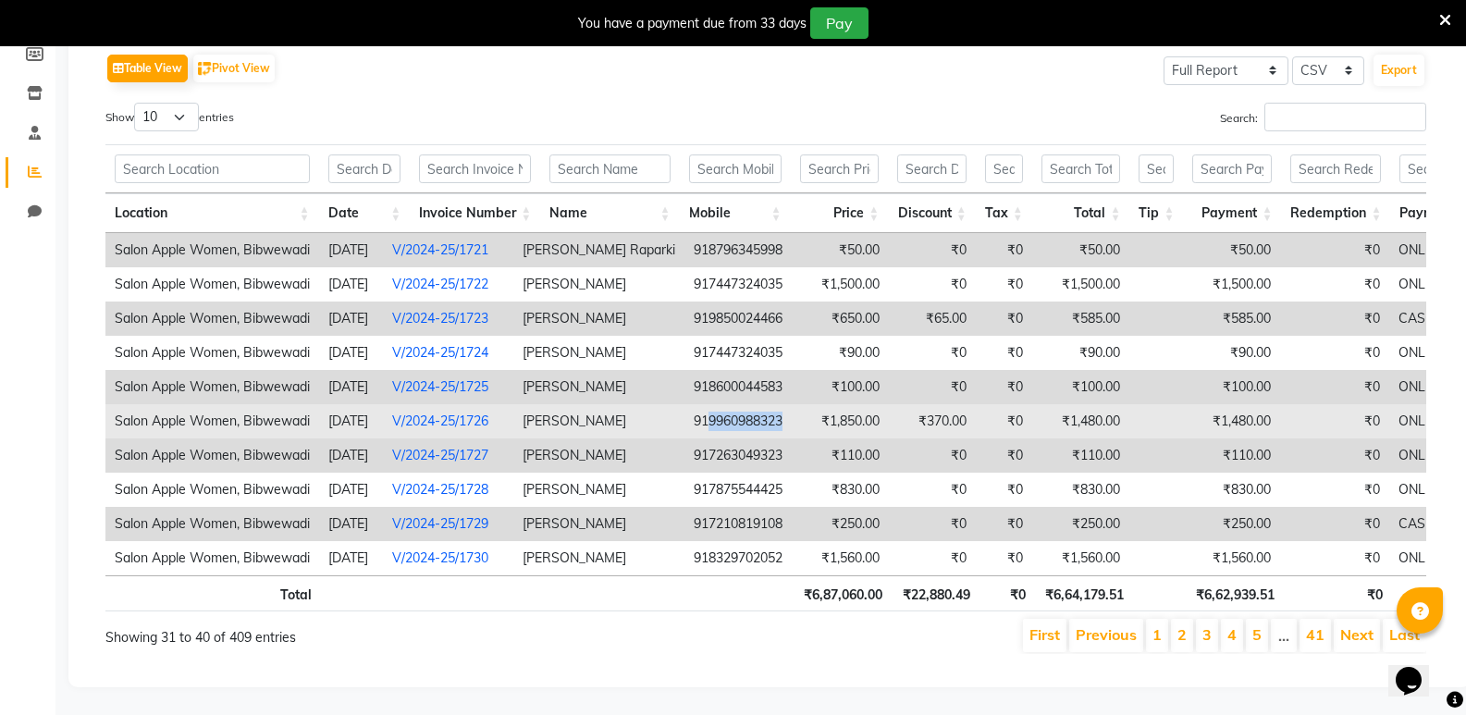
drag, startPoint x: 705, startPoint y: 397, endPoint x: 821, endPoint y: 404, distance: 115.9
click at [821, 404] on tr "Salon Apple Women, Bibwewadi 2024-10-04 V/2024-25/1726 Neha Surana 919960988323…" at bounding box center [810, 421] width 1411 height 34
copy td "9960988323"
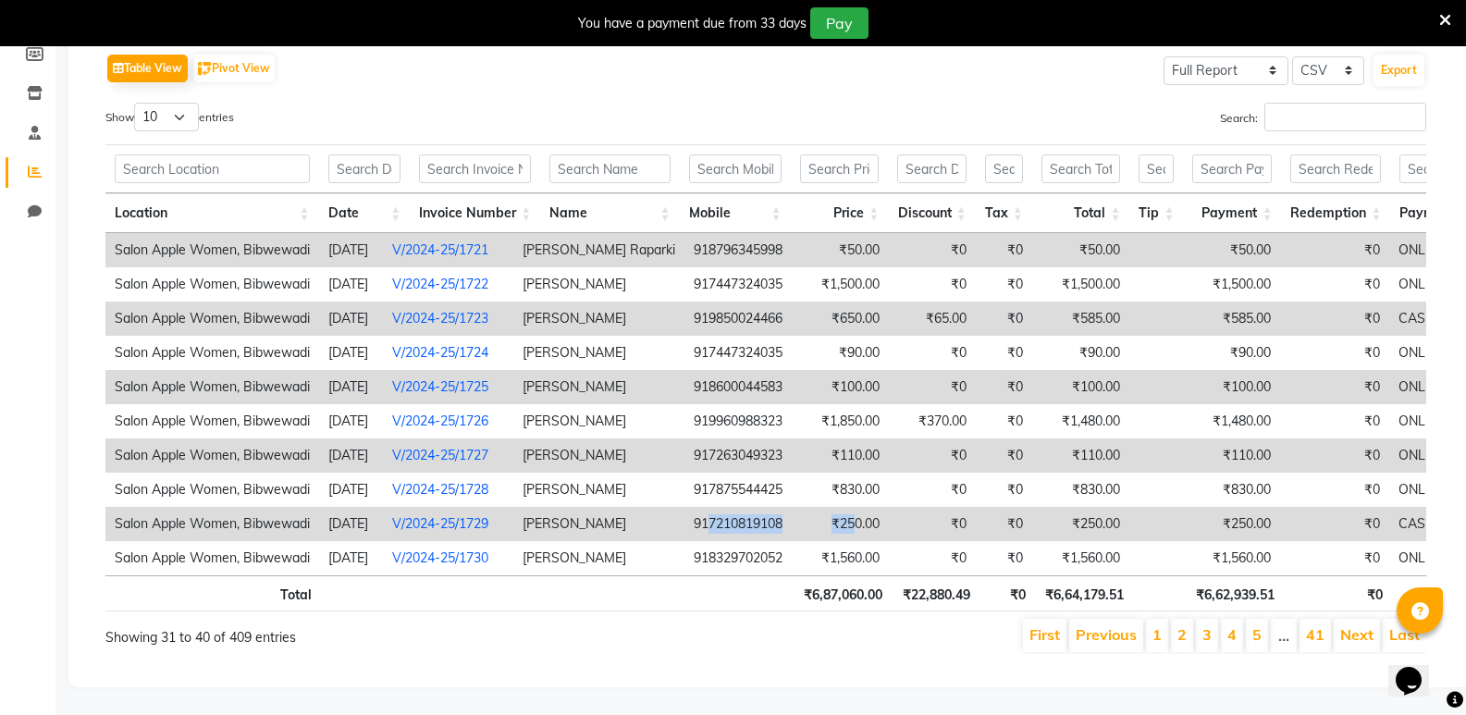
drag, startPoint x: 708, startPoint y: 491, endPoint x: 857, endPoint y: 490, distance: 149.0
click at [857, 507] on tr "Salon Apple Women, Bibwewadi 2024-10-04 V/2024-25/1729 Tanvi Chordiya 917210819…" at bounding box center [810, 524] width 1411 height 34
copy tr "7210819108 ₹25"
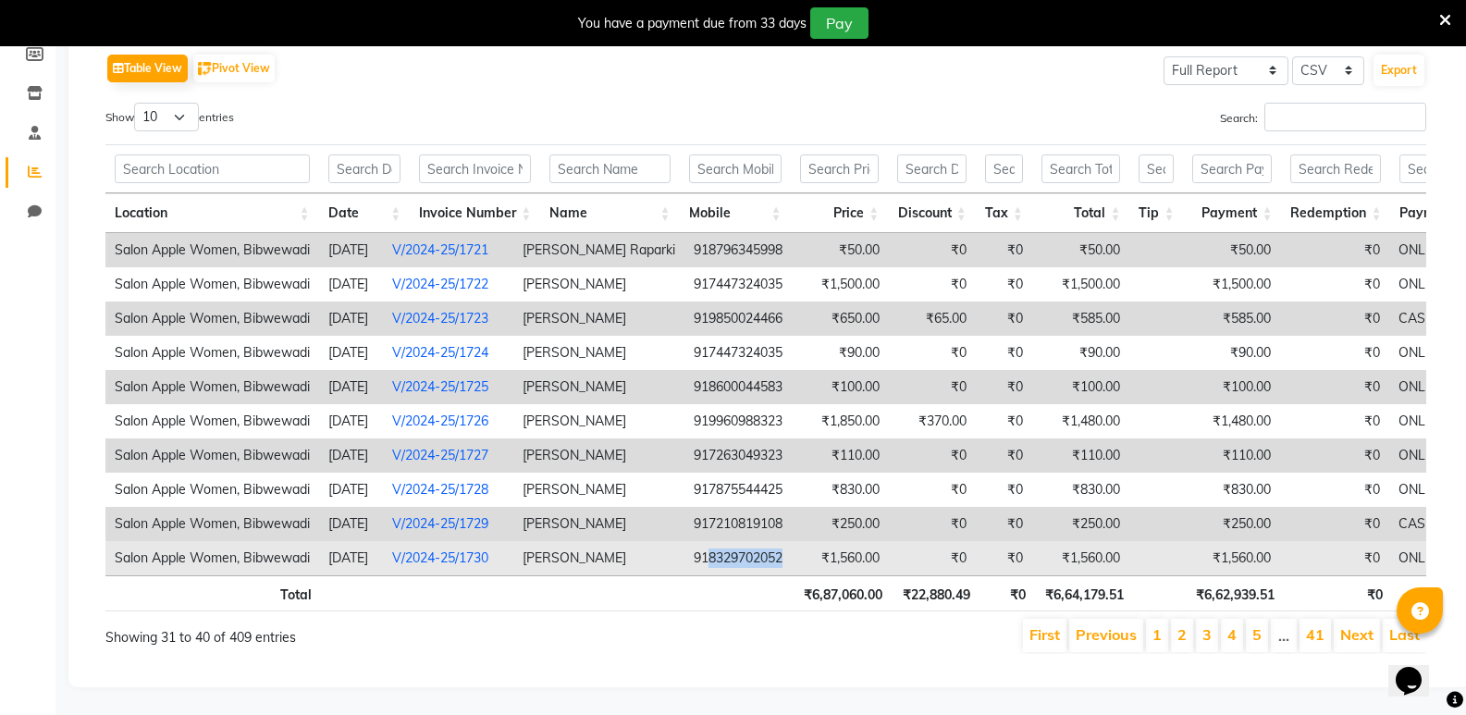
drag, startPoint x: 704, startPoint y: 526, endPoint x: 785, endPoint y: 524, distance: 81.5
click at [785, 541] on td "918329702052" at bounding box center [738, 558] width 107 height 34
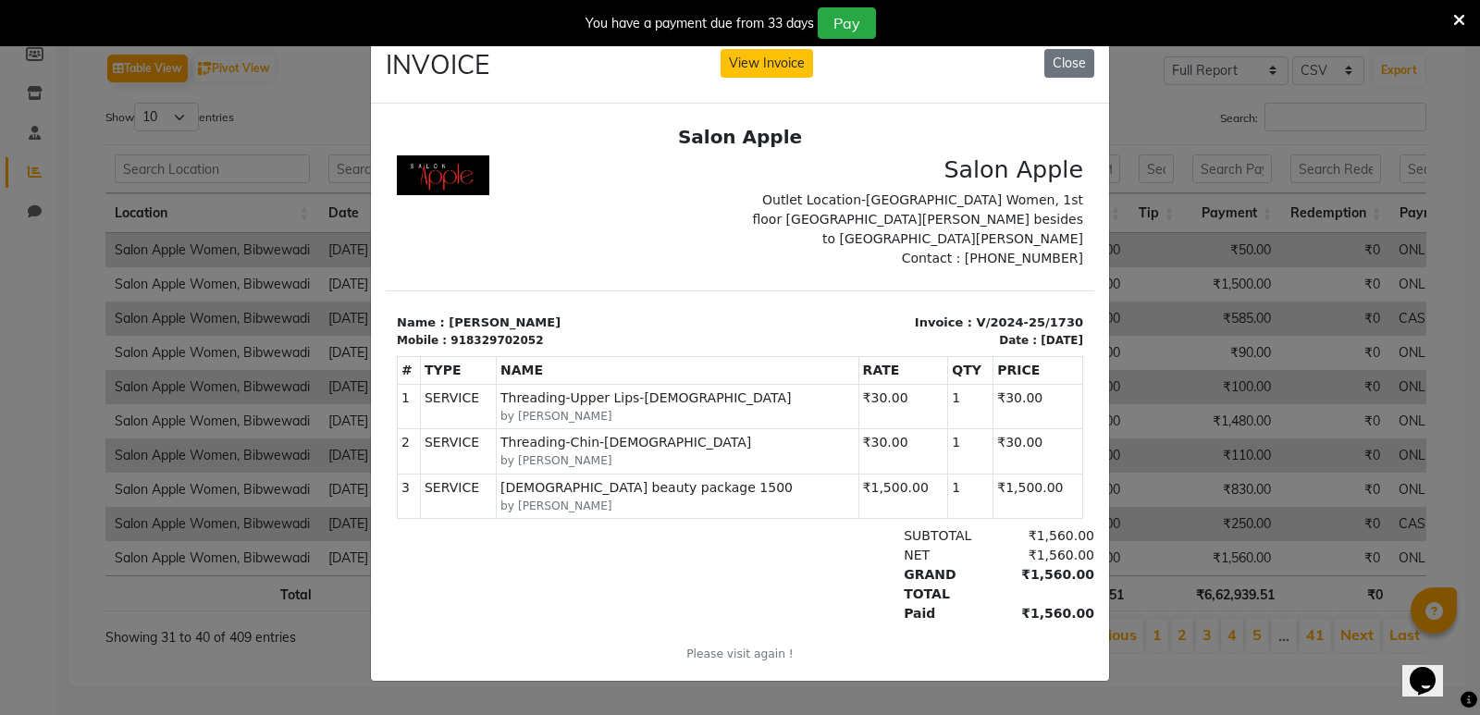
copy td "8329702052"
click at [1060, 49] on button "Close" at bounding box center [1070, 63] width 50 height 29
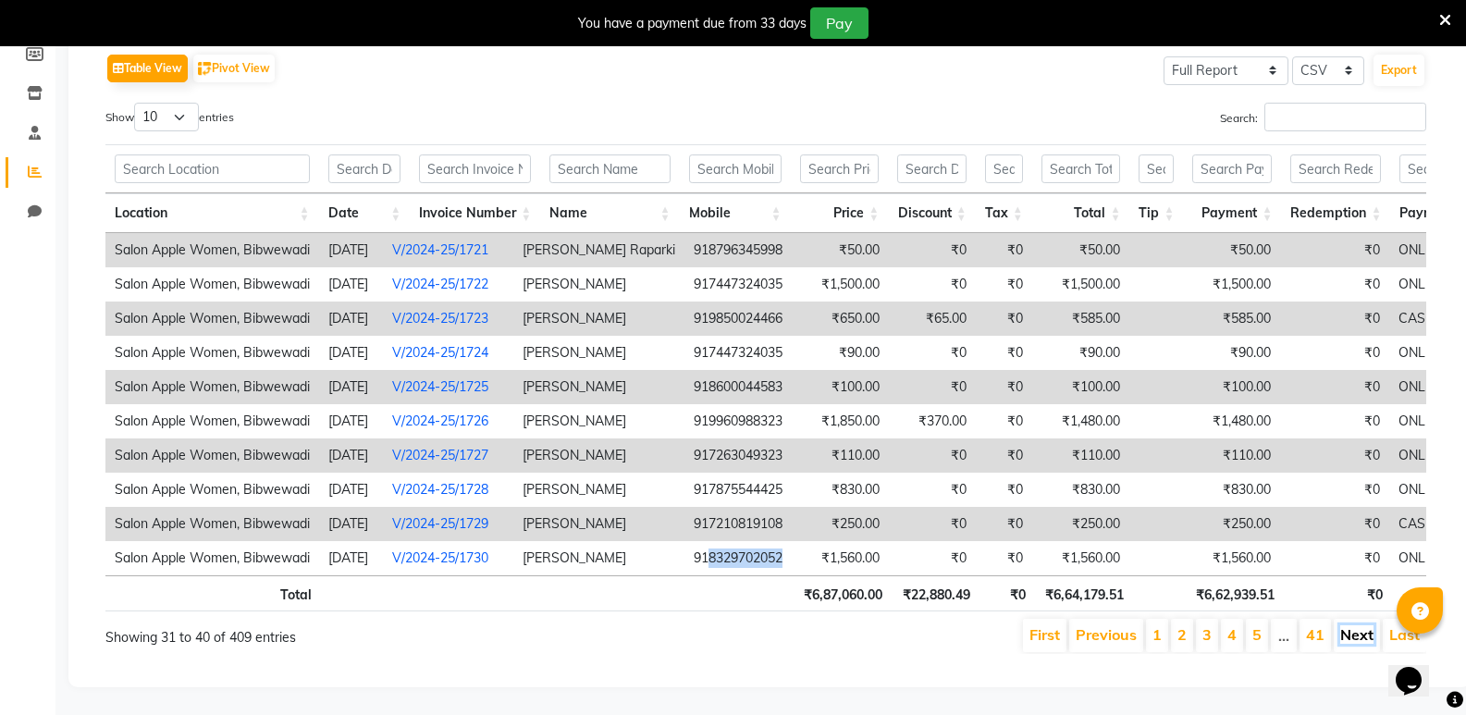
click at [1363, 625] on link "Next" at bounding box center [1357, 634] width 33 height 19
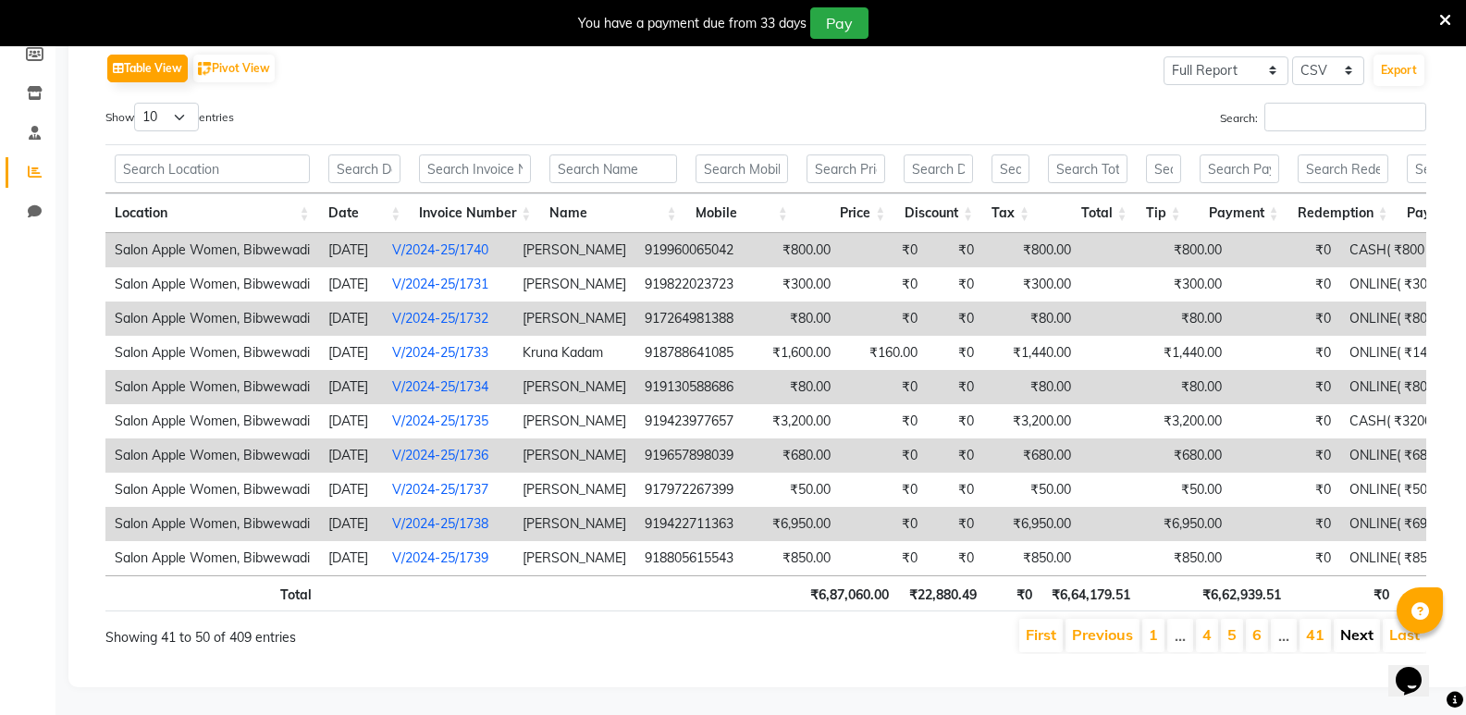
click at [1345, 625] on link "Next" at bounding box center [1357, 634] width 33 height 19
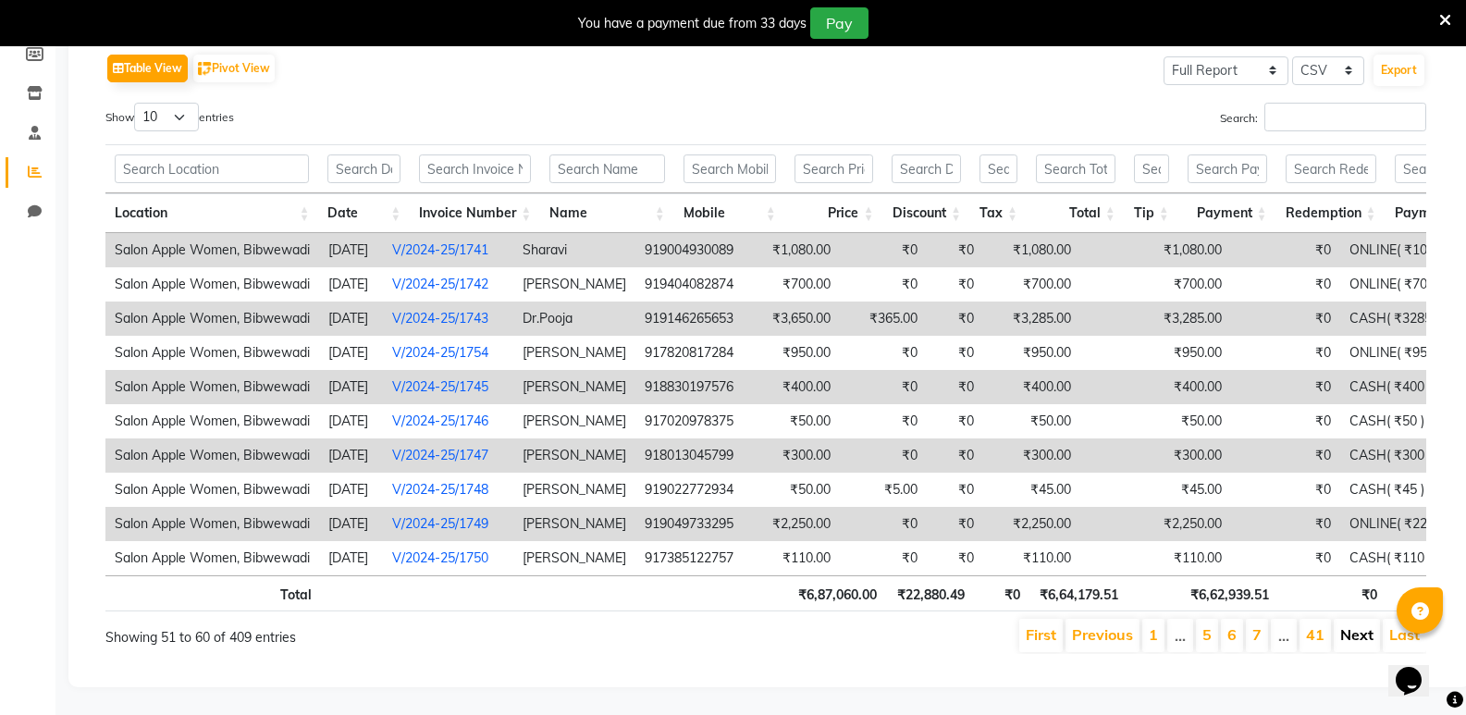
click at [1358, 625] on link "Next" at bounding box center [1357, 634] width 33 height 19
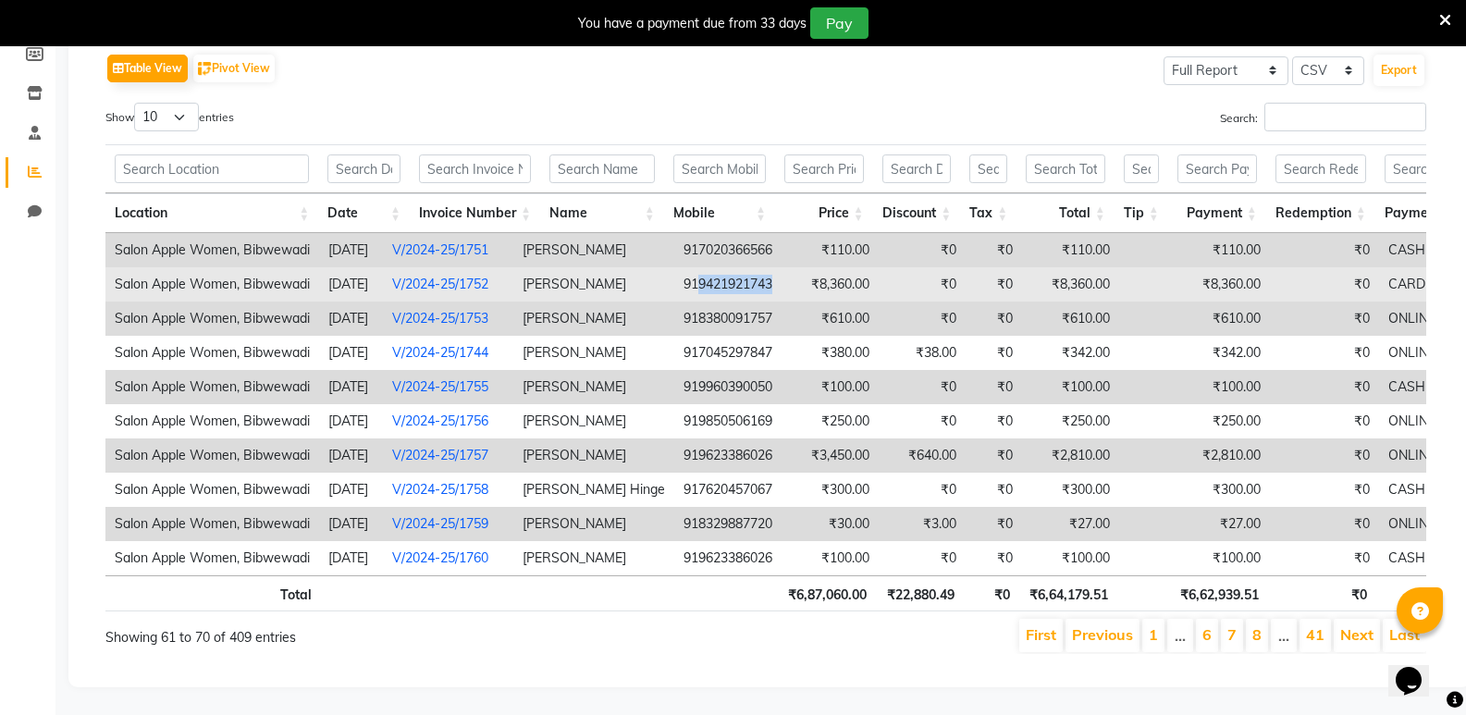
drag, startPoint x: 691, startPoint y: 253, endPoint x: 773, endPoint y: 256, distance: 81.5
click at [773, 267] on td "919421921743" at bounding box center [727, 284] width 107 height 34
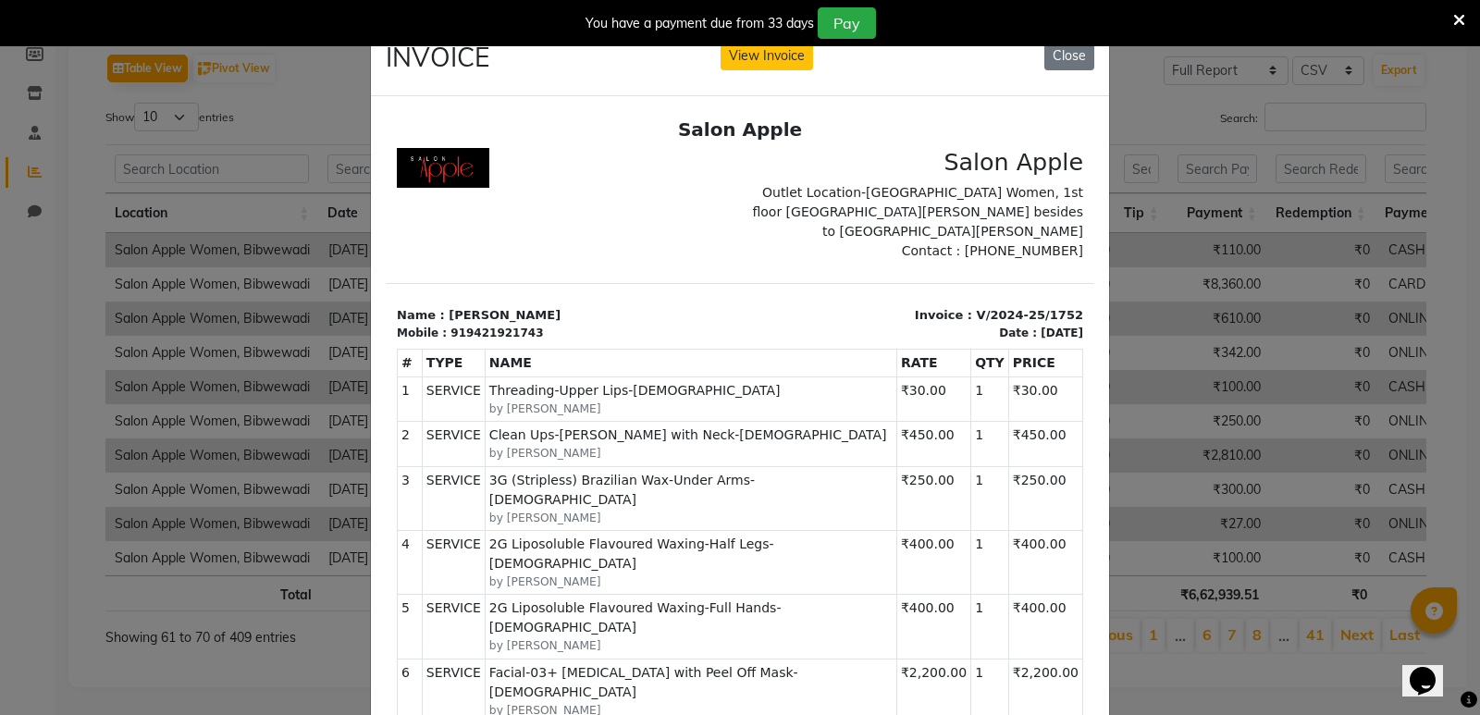
copy td "9421921743"
drag, startPoint x: 1065, startPoint y: 55, endPoint x: 1030, endPoint y: 31, distance: 42.6
click at [1066, 55] on button "Close" at bounding box center [1070, 56] width 50 height 29
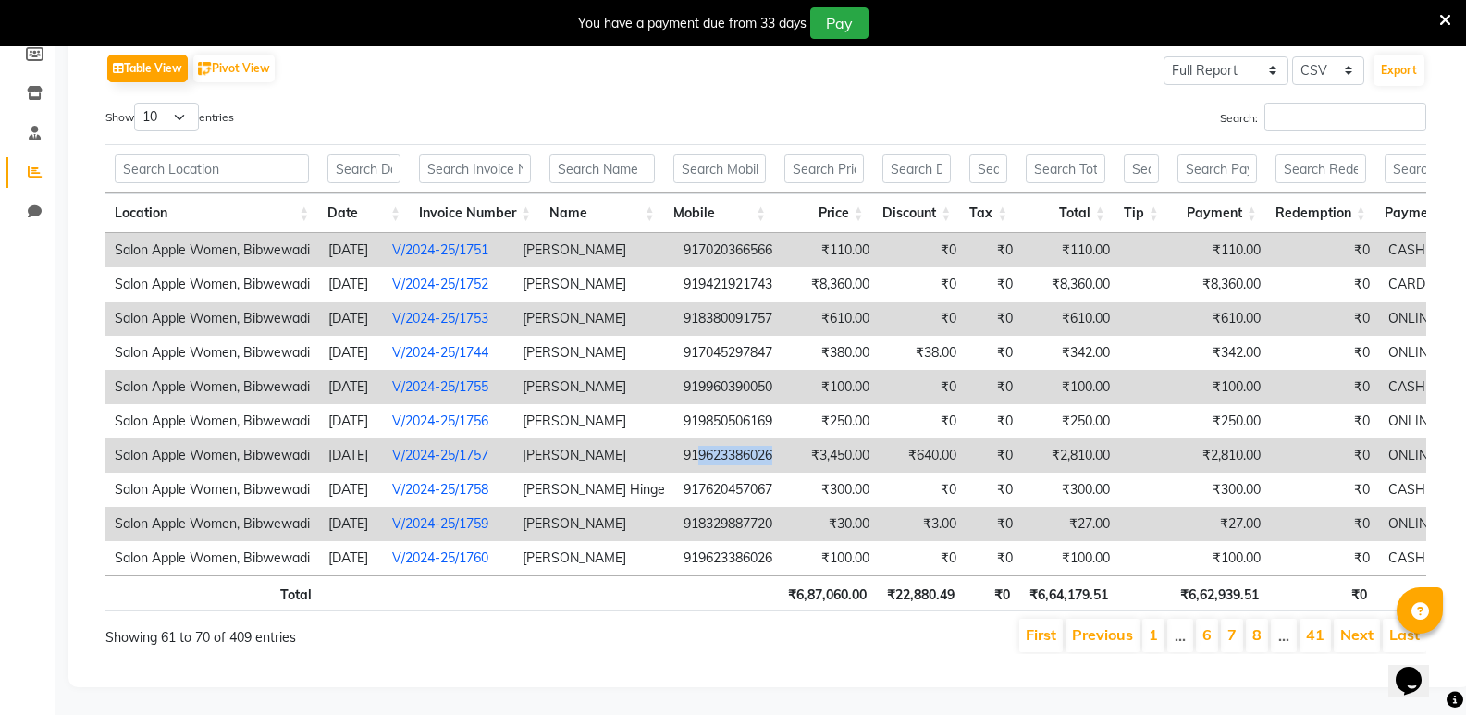
drag, startPoint x: 691, startPoint y: 431, endPoint x: 783, endPoint y: 433, distance: 91.6
click at [783, 439] on tr "Salon Apple Women, Bibwewadi 2024-10-06 V/2024-25/1757 Kalyani Zanwar 919623386…" at bounding box center [805, 456] width 1401 height 34
copy td "9623386026"
click at [1346, 625] on link "Next" at bounding box center [1357, 634] width 33 height 19
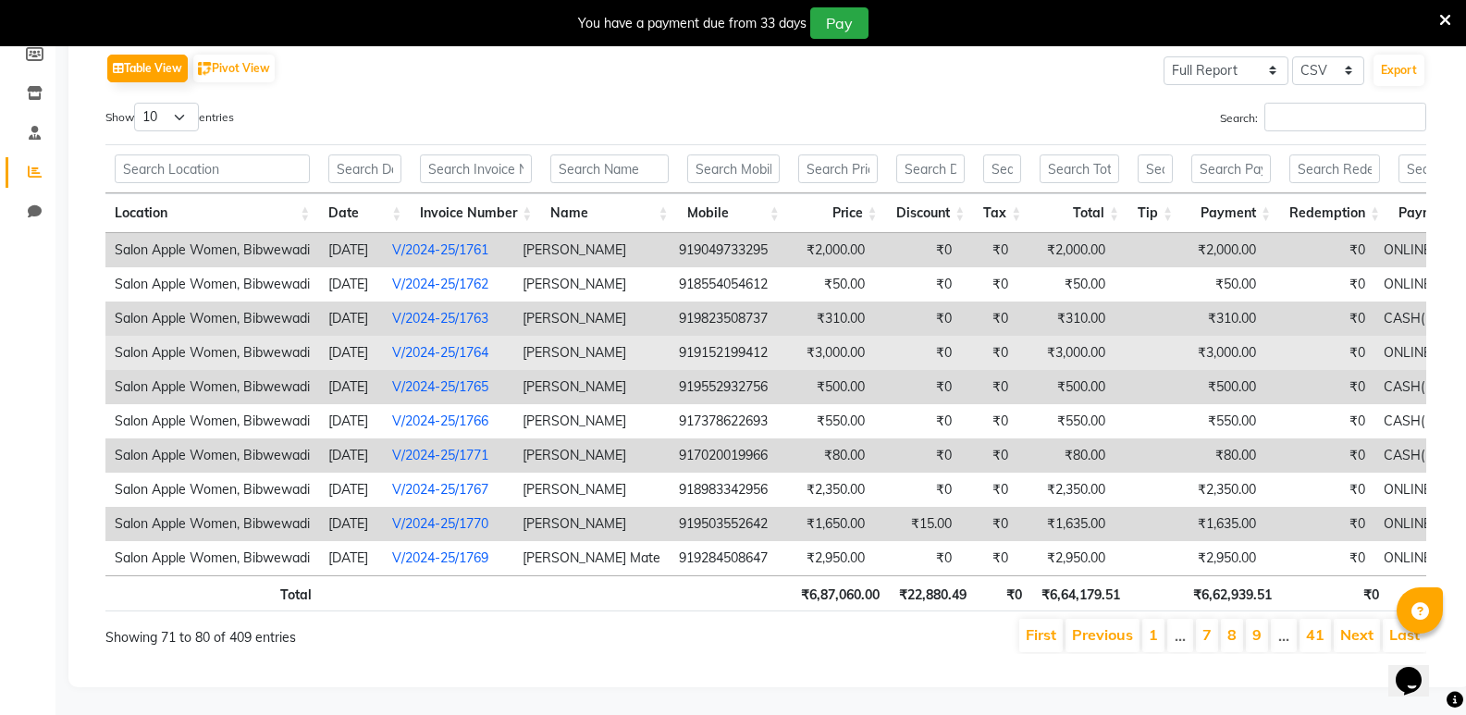
click at [732, 340] on td "919152199412" at bounding box center [723, 353] width 107 height 34
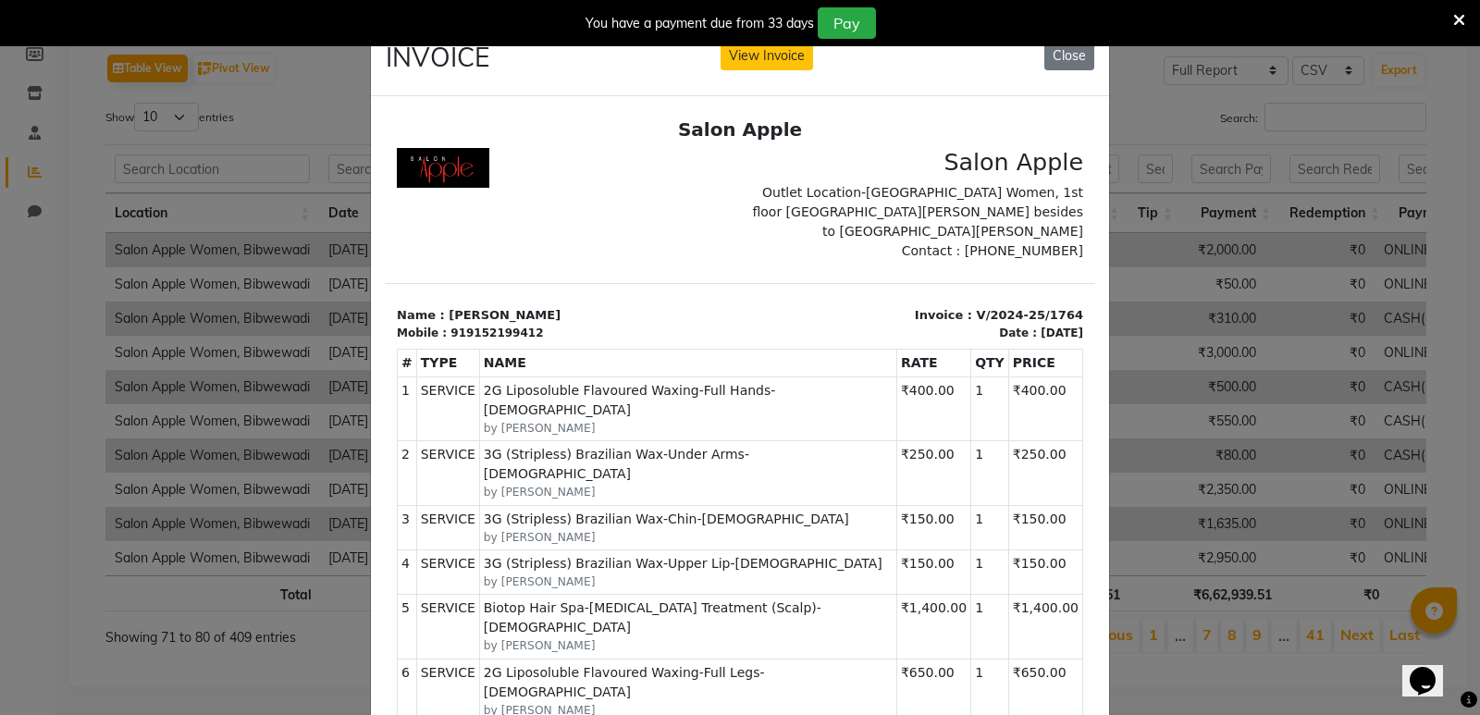
click at [1078, 41] on div "You have a payment due from 33 days Pay" at bounding box center [740, 23] width 1480 height 46
click at [1076, 63] on button "Close" at bounding box center [1070, 56] width 50 height 29
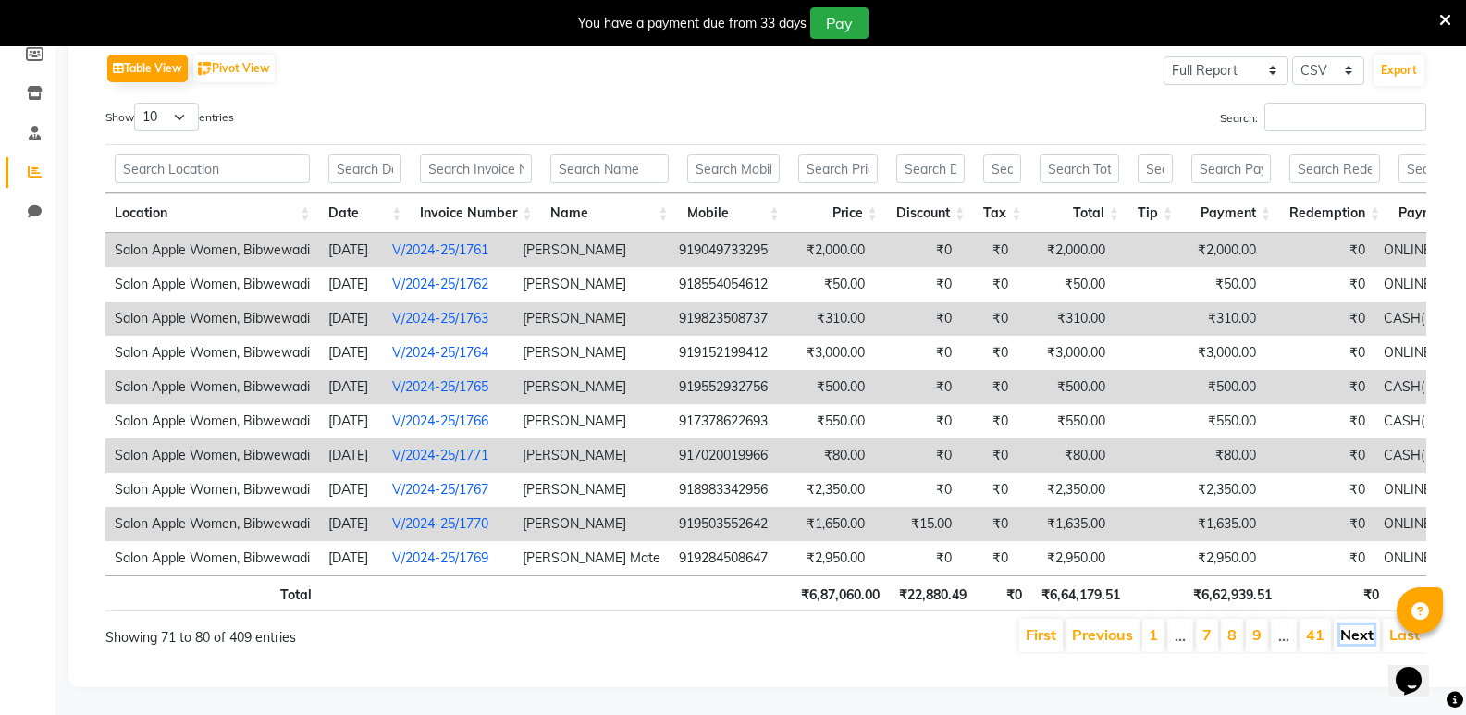
click at [1350, 625] on link "Next" at bounding box center [1357, 634] width 33 height 19
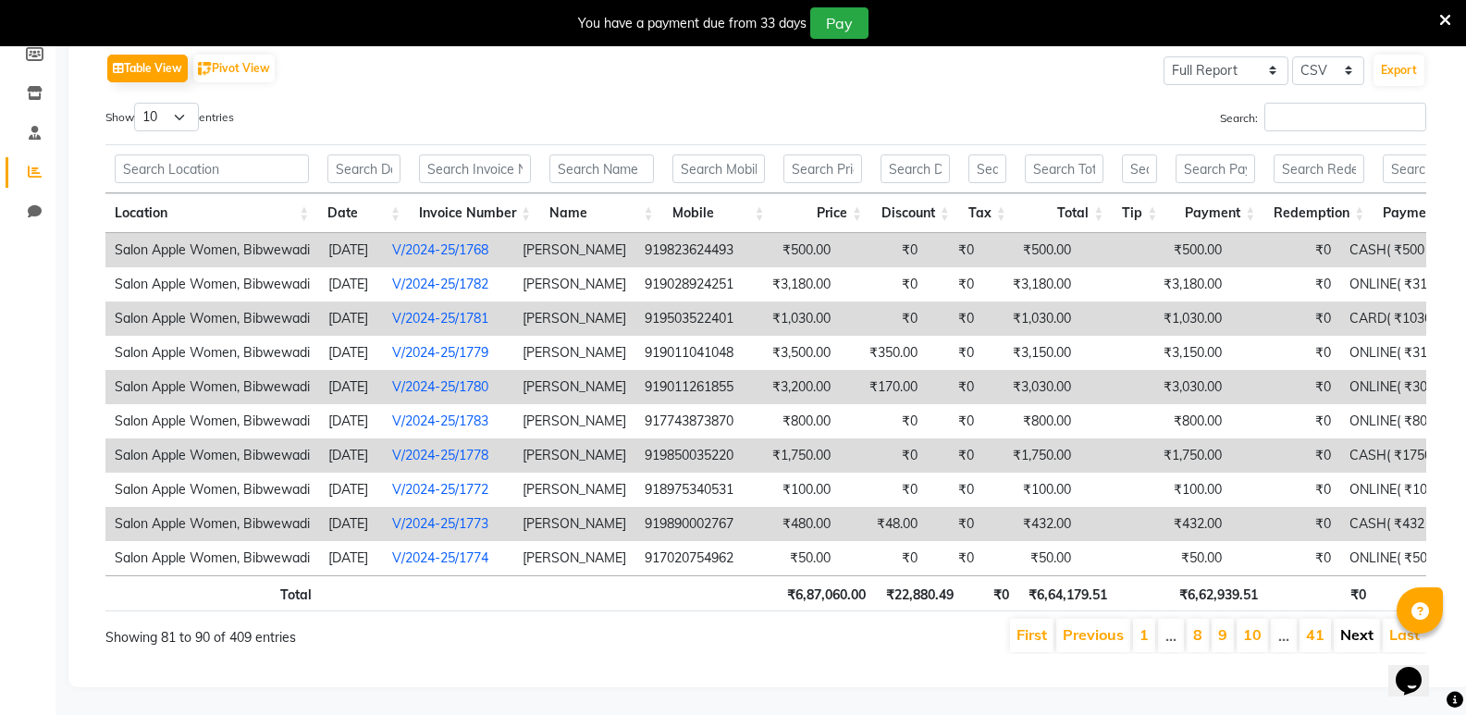
click at [1368, 625] on link "Next" at bounding box center [1357, 634] width 33 height 19
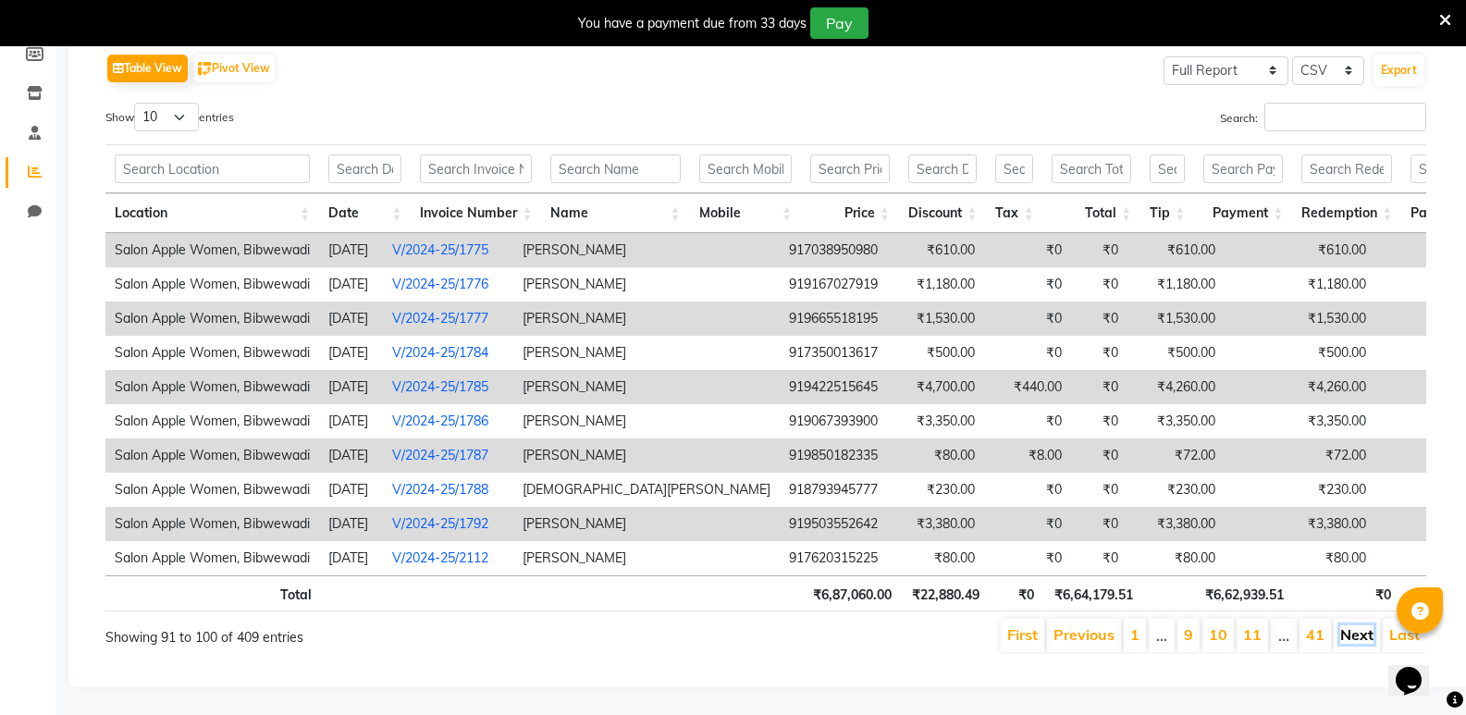
click at [1350, 625] on link "Next" at bounding box center [1357, 634] width 33 height 19
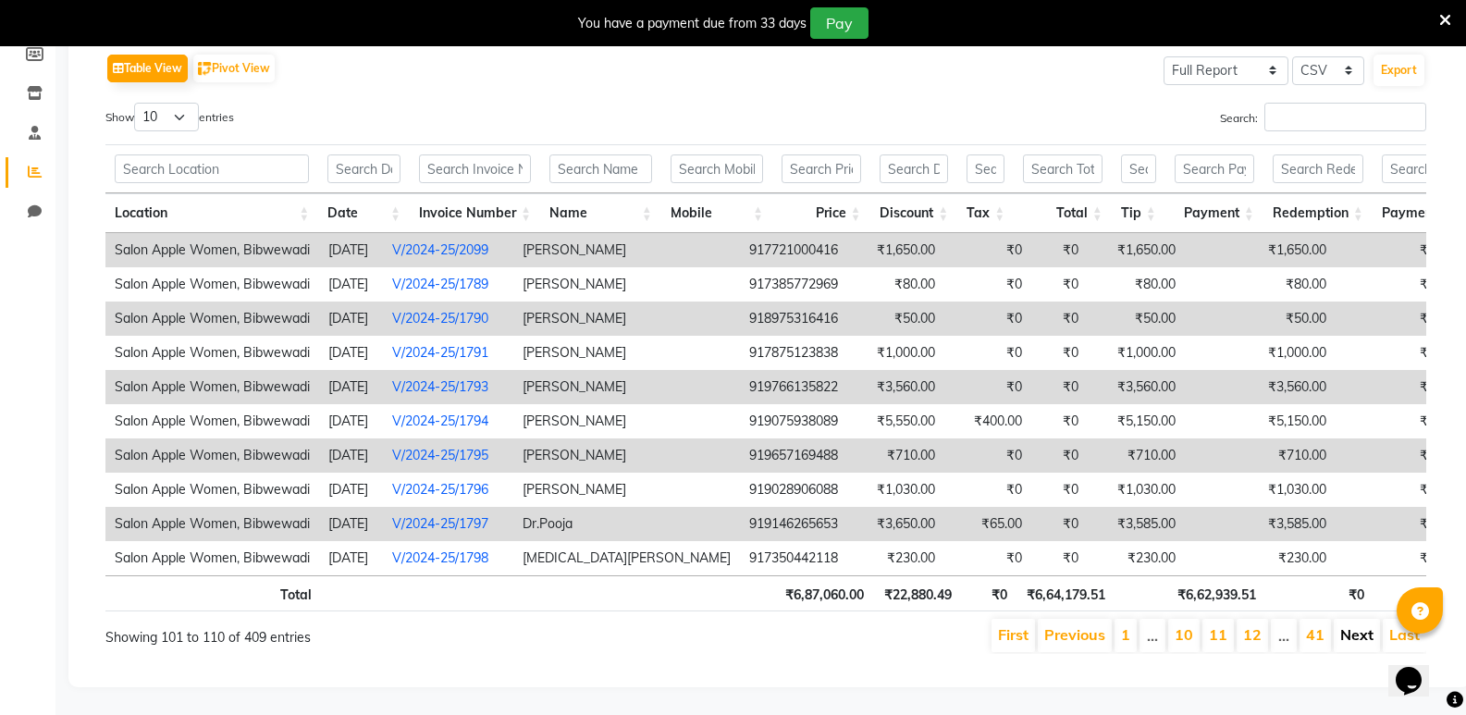
click at [1352, 625] on link "Next" at bounding box center [1357, 634] width 33 height 19
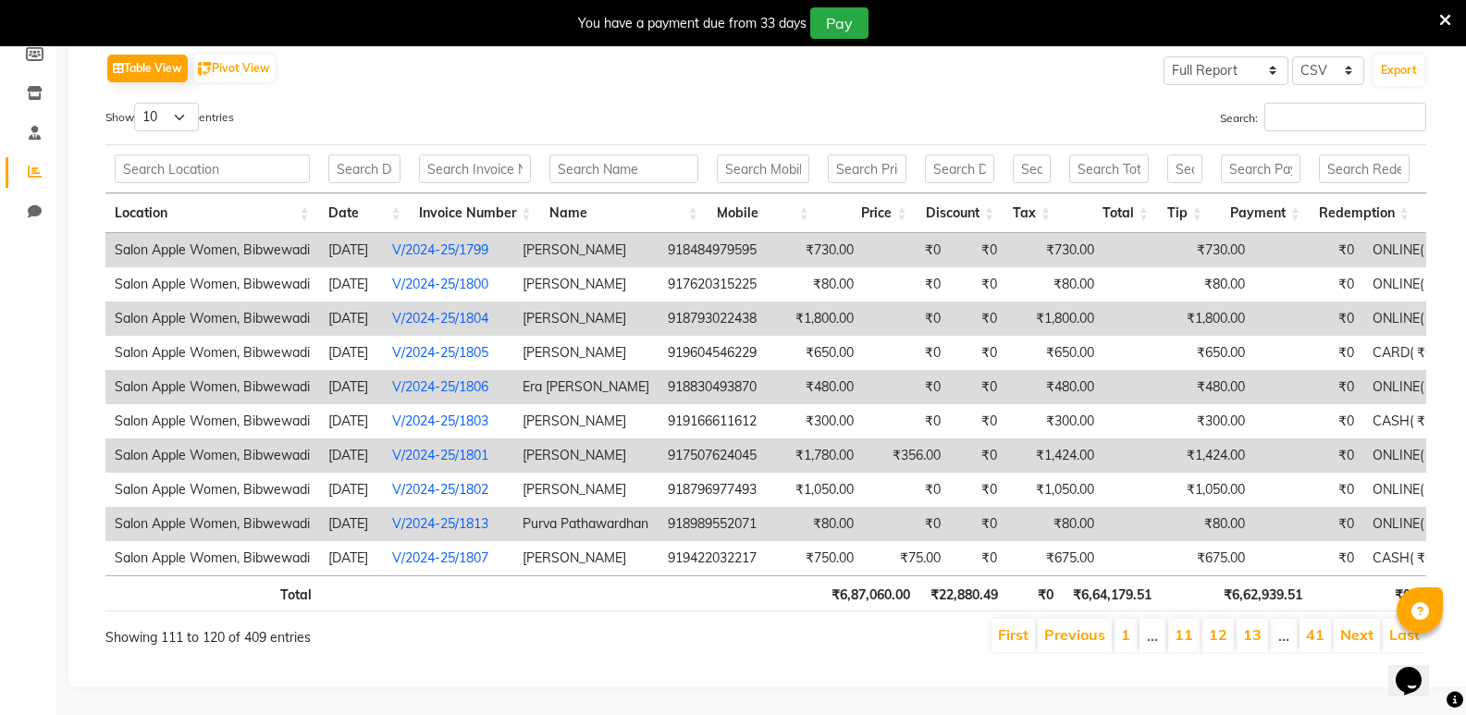
click at [1340, 619] on li "Next" at bounding box center [1357, 635] width 46 height 33
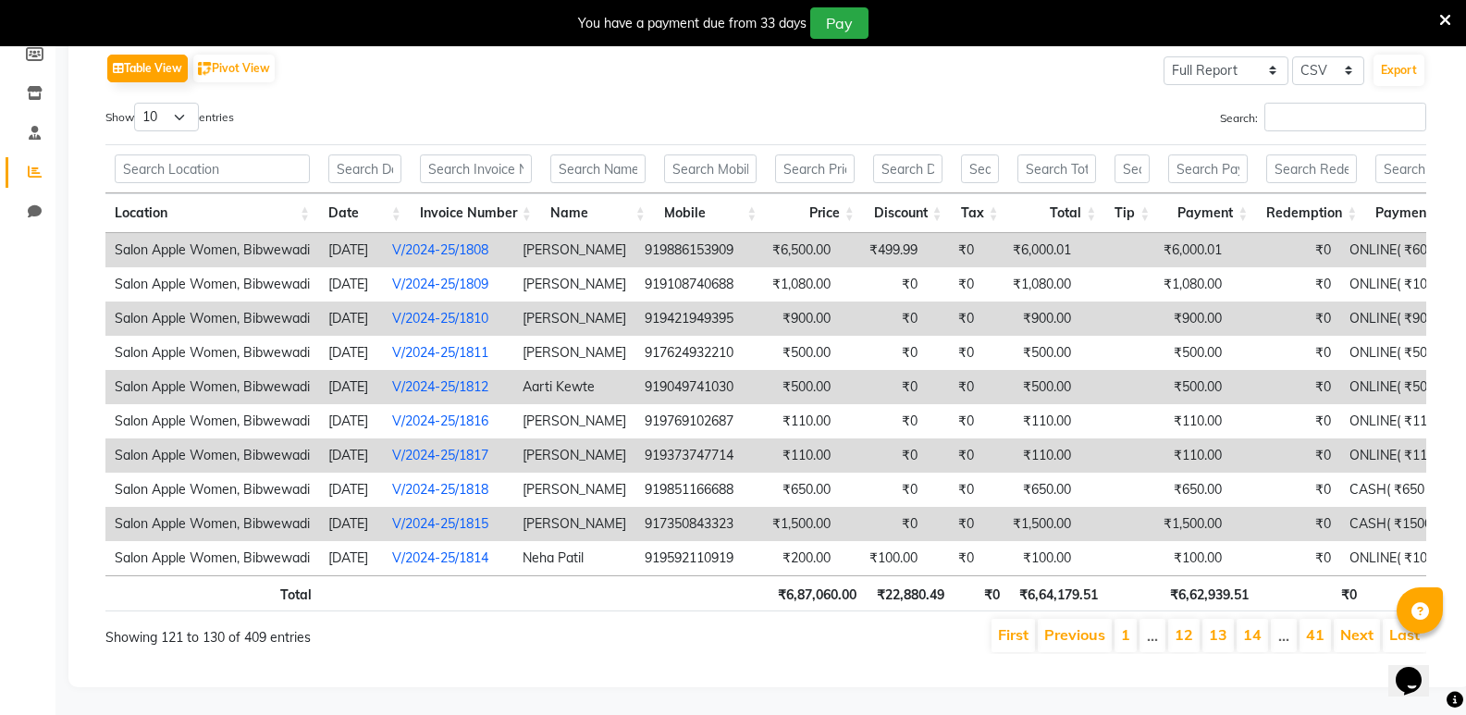
click at [1310, 585] on th "₹0" at bounding box center [1312, 593] width 108 height 36
click at [1377, 625] on li "Next" at bounding box center [1357, 635] width 46 height 33
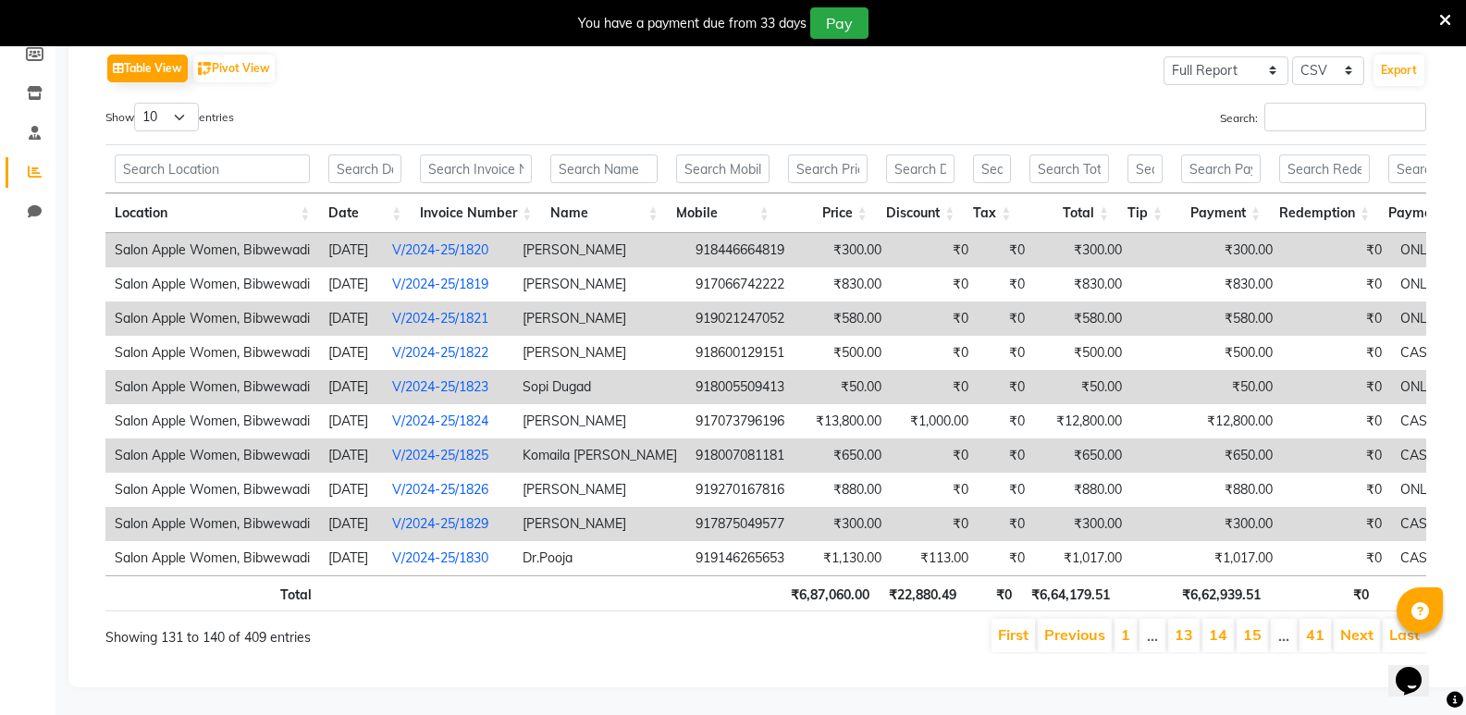
click at [1352, 619] on li "Next" at bounding box center [1357, 635] width 46 height 33
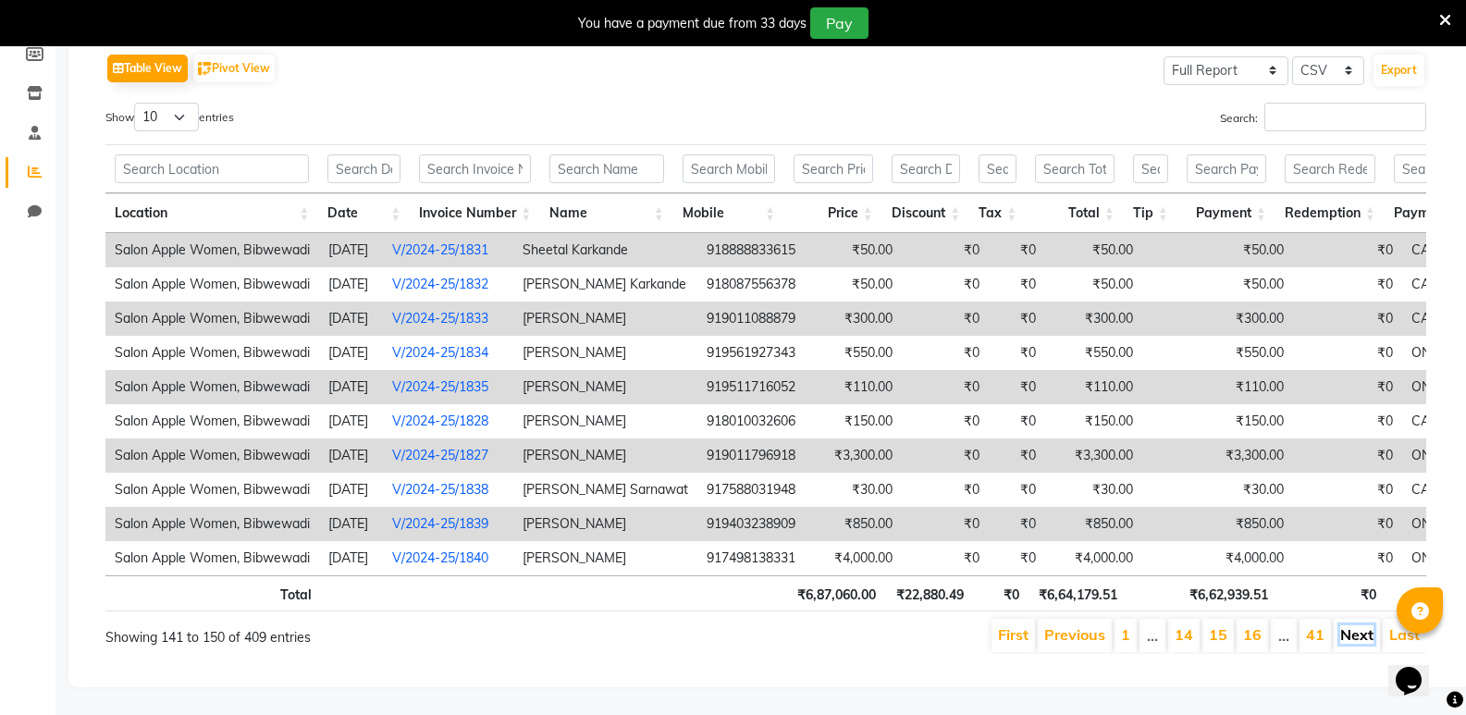
click at [1363, 625] on link "Next" at bounding box center [1357, 634] width 33 height 19
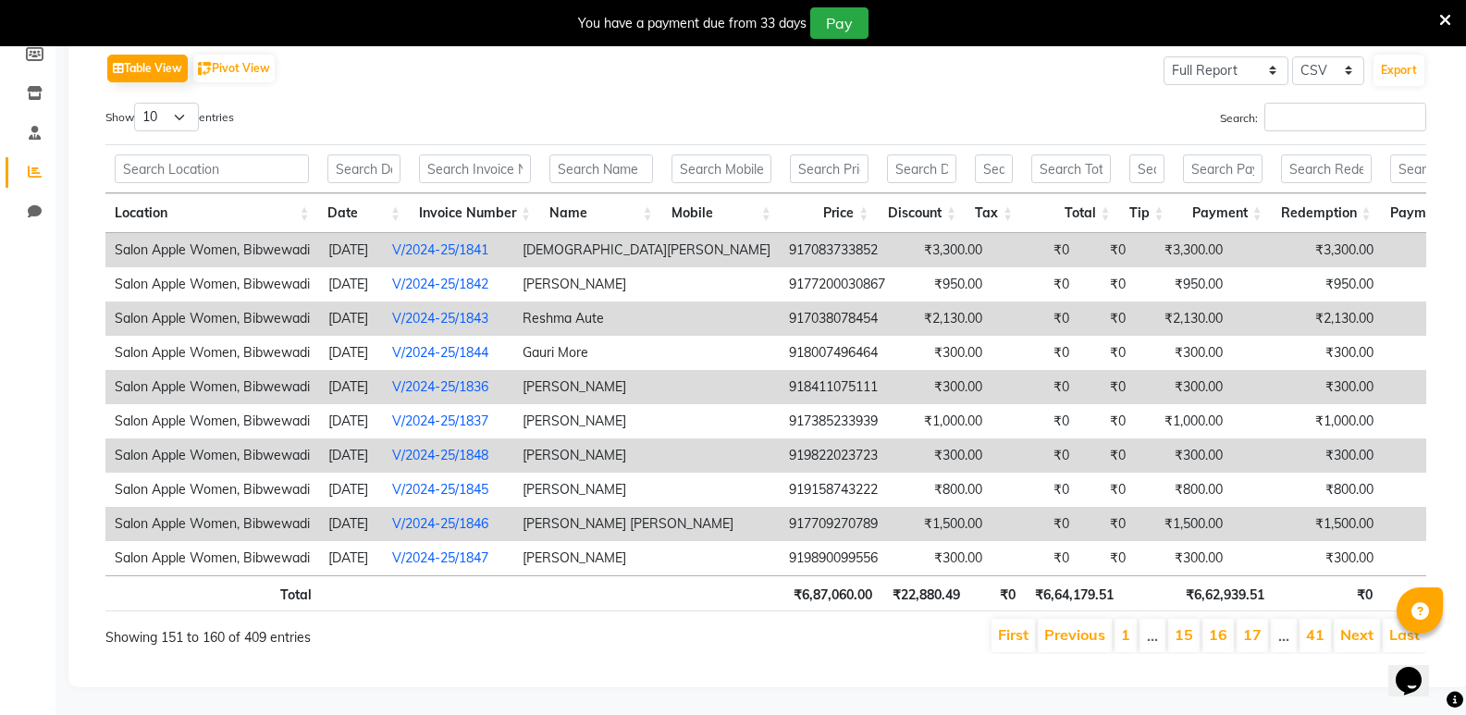
click at [780, 233] on td "917083733852" at bounding box center [837, 250] width 115 height 34
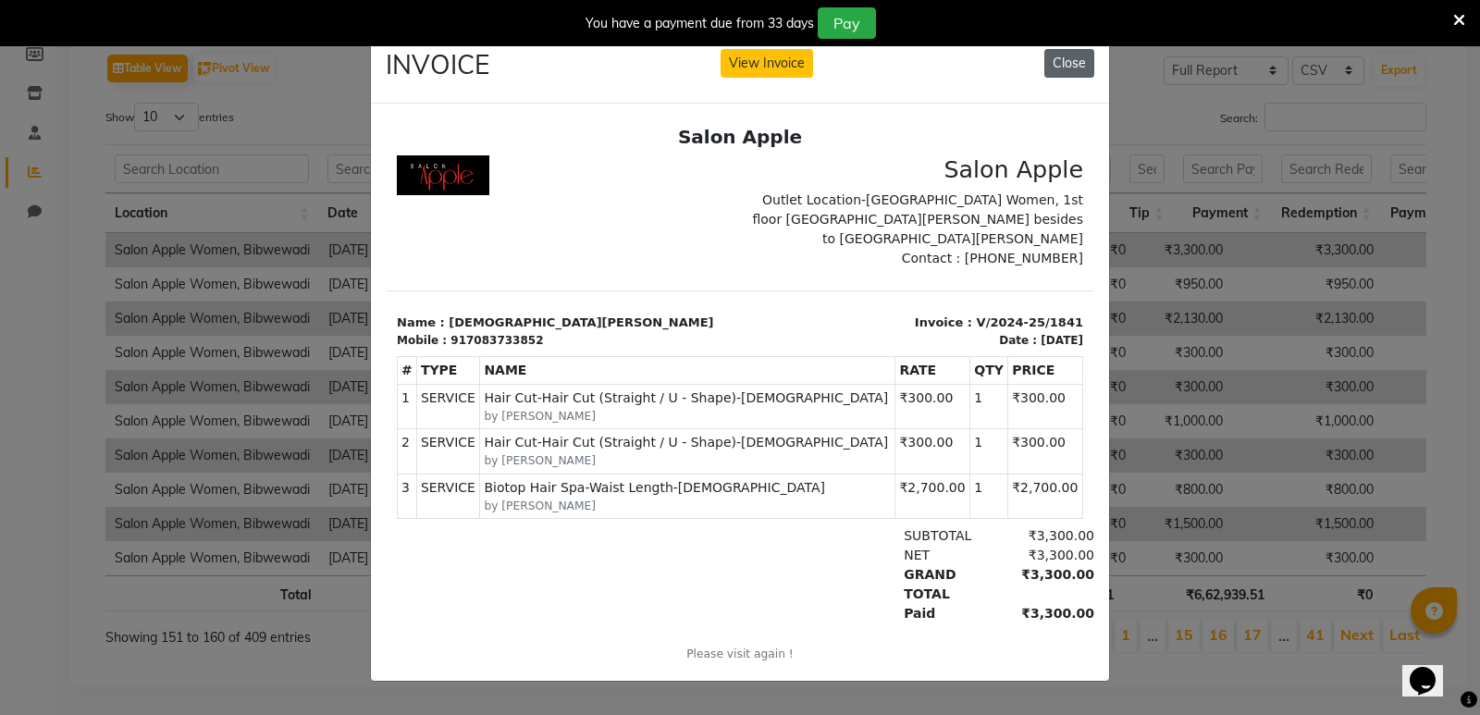
drag, startPoint x: 1059, startPoint y: 67, endPoint x: 662, endPoint y: 27, distance: 398.9
click at [1059, 67] on button "Close" at bounding box center [1070, 63] width 50 height 29
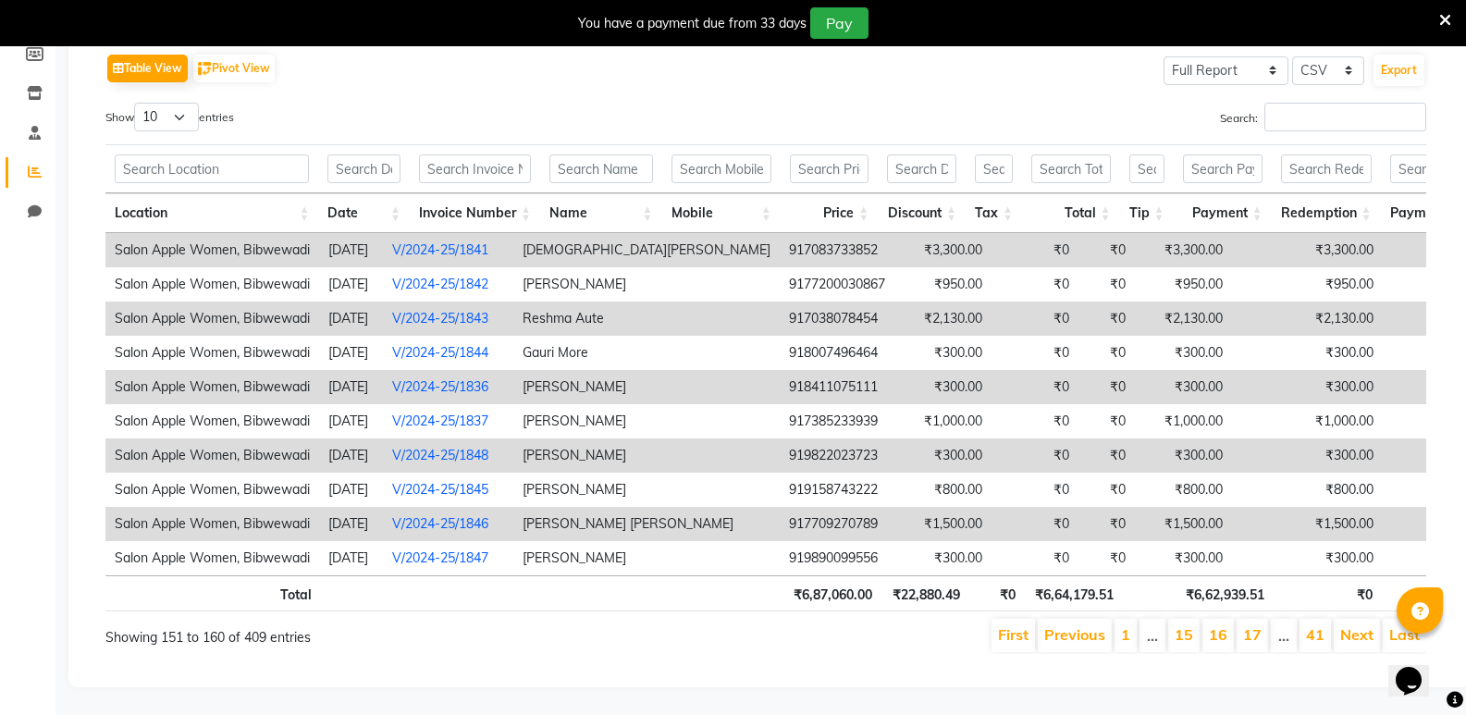
click at [895, 305] on td "₹2,130.00" at bounding box center [943, 319] width 97 height 34
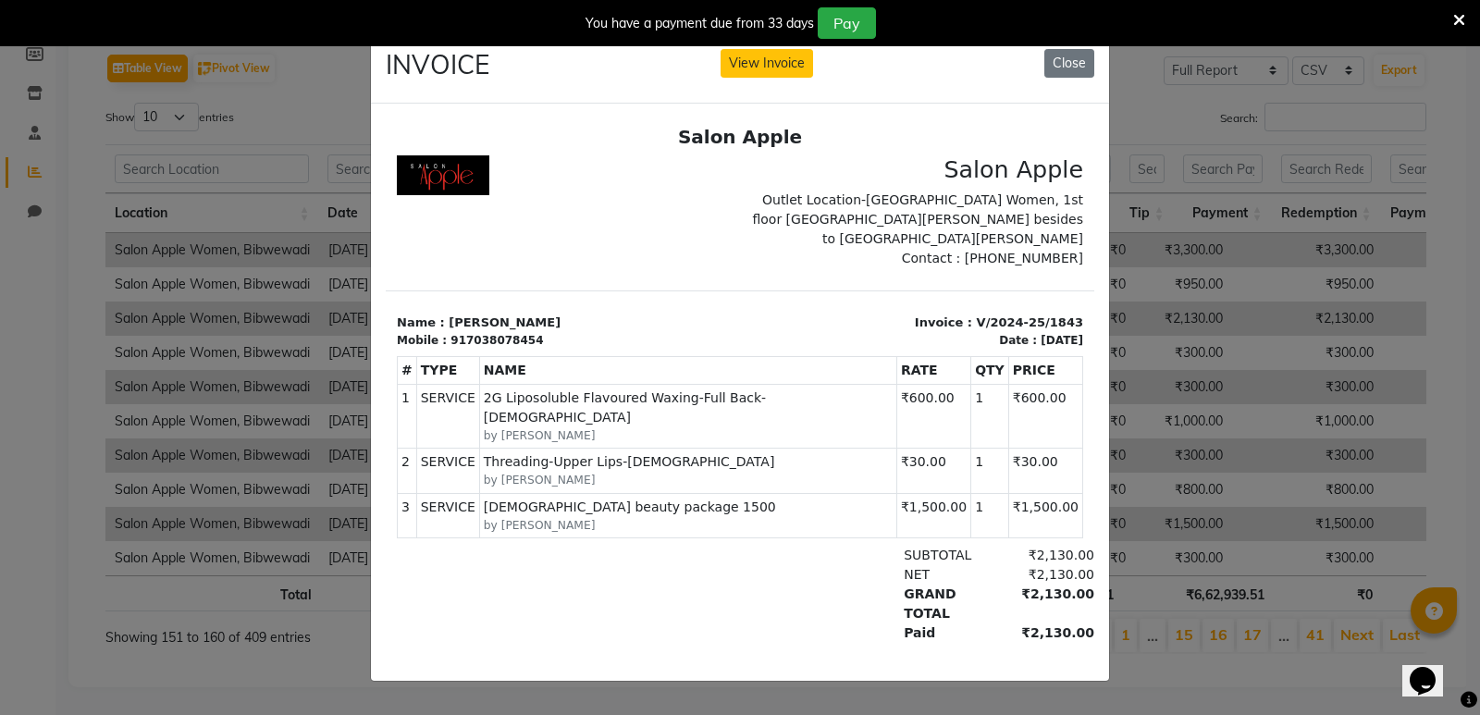
click at [1059, 43] on div "You have a payment due from 33 days Pay" at bounding box center [740, 23] width 1480 height 46
click at [1060, 50] on button "Close" at bounding box center [1070, 63] width 50 height 29
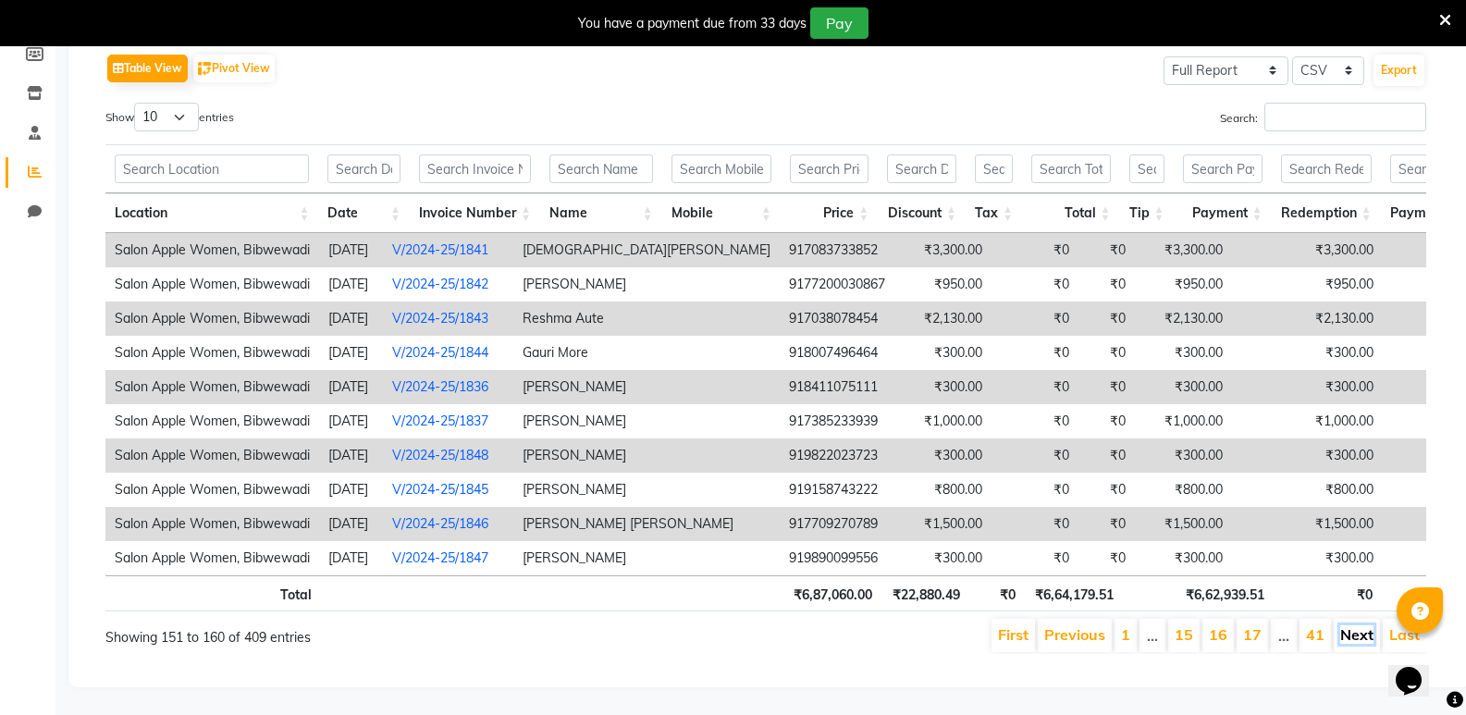
click at [1366, 625] on link "Next" at bounding box center [1357, 634] width 33 height 19
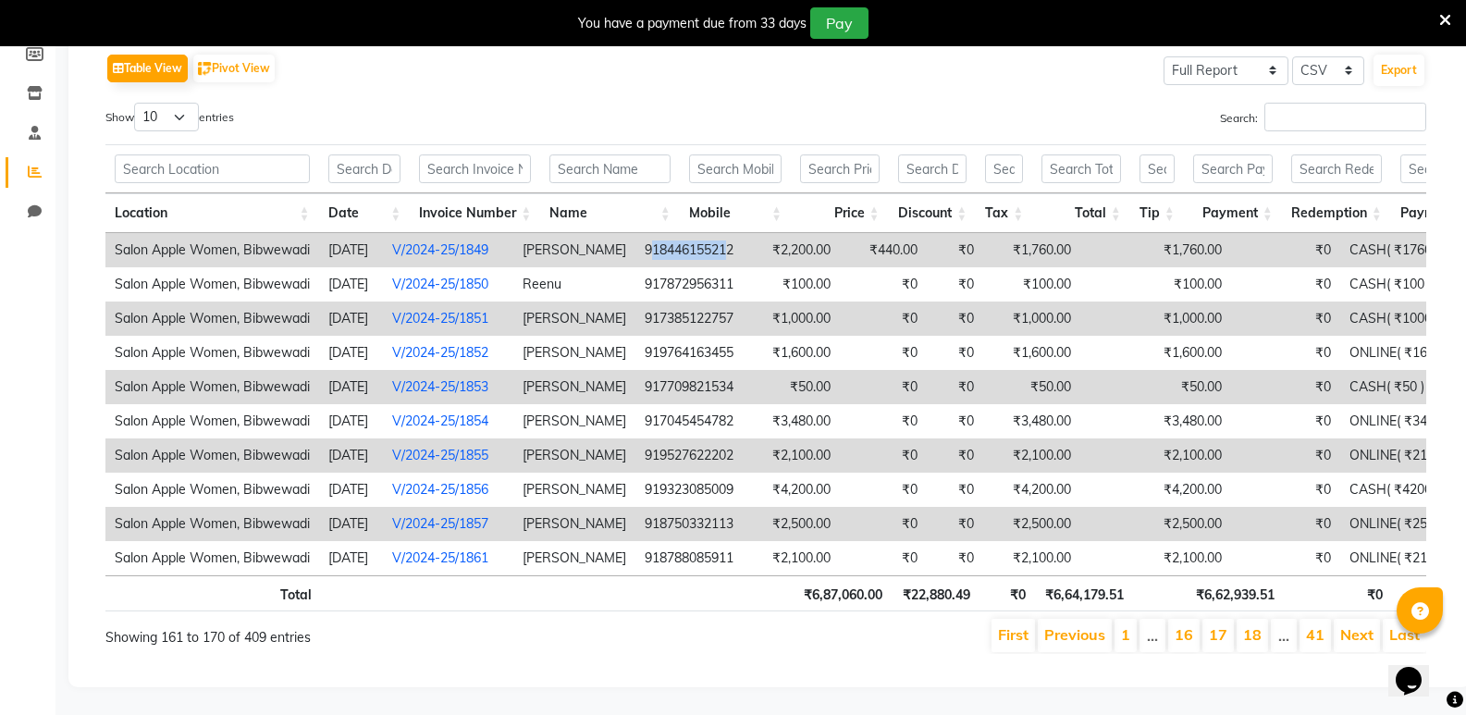
drag, startPoint x: 701, startPoint y: 219, endPoint x: 778, endPoint y: 227, distance: 77.1
click at [743, 233] on td "918446155212" at bounding box center [689, 250] width 107 height 34
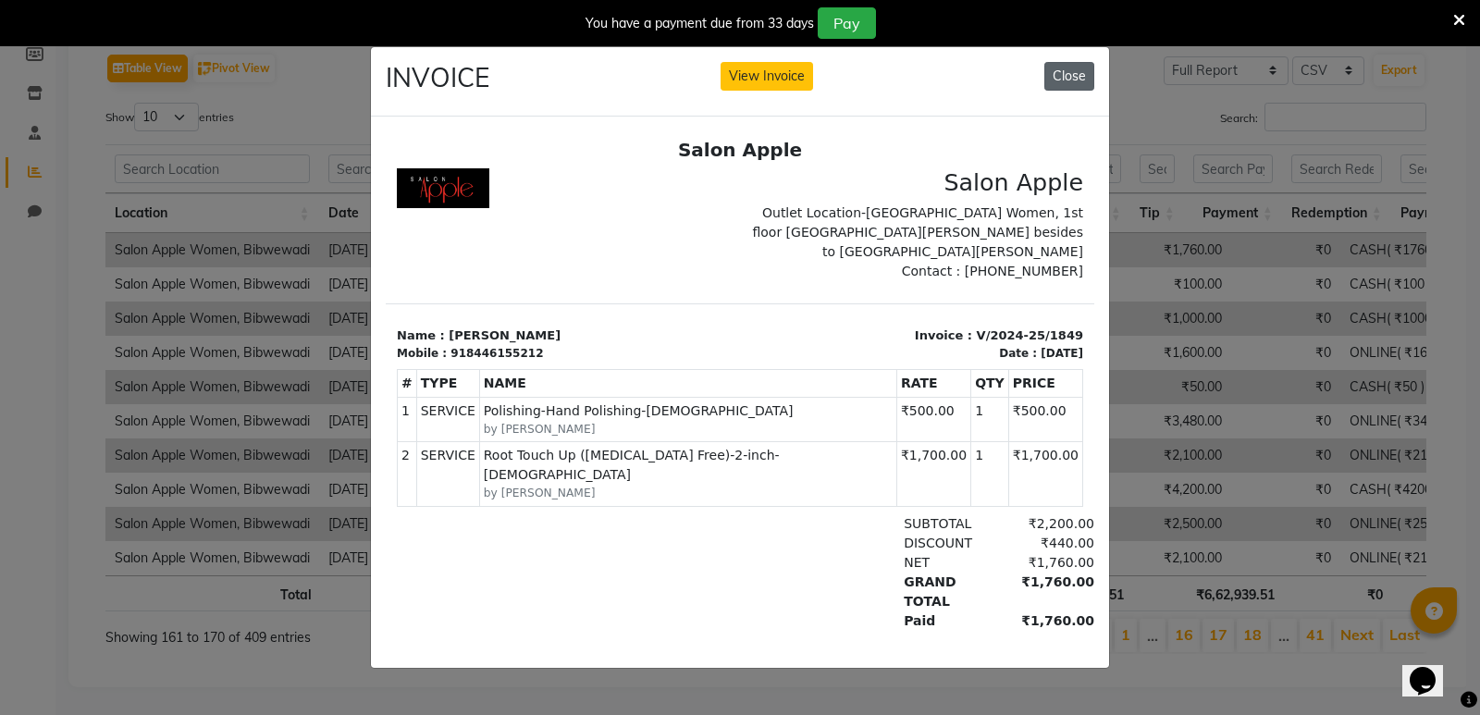
click at [1075, 79] on button "Close" at bounding box center [1070, 76] width 50 height 29
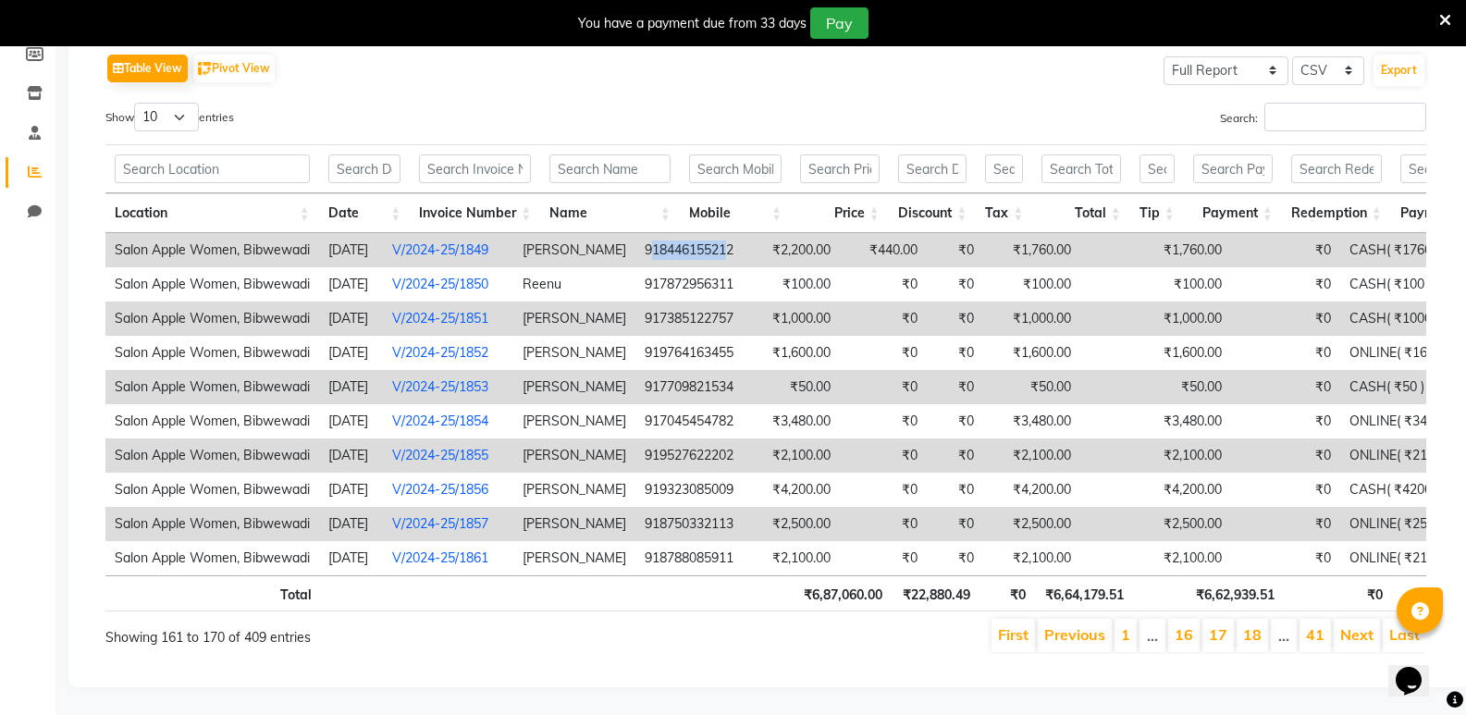
click at [785, 193] on th "Mobile" at bounding box center [735, 213] width 111 height 40
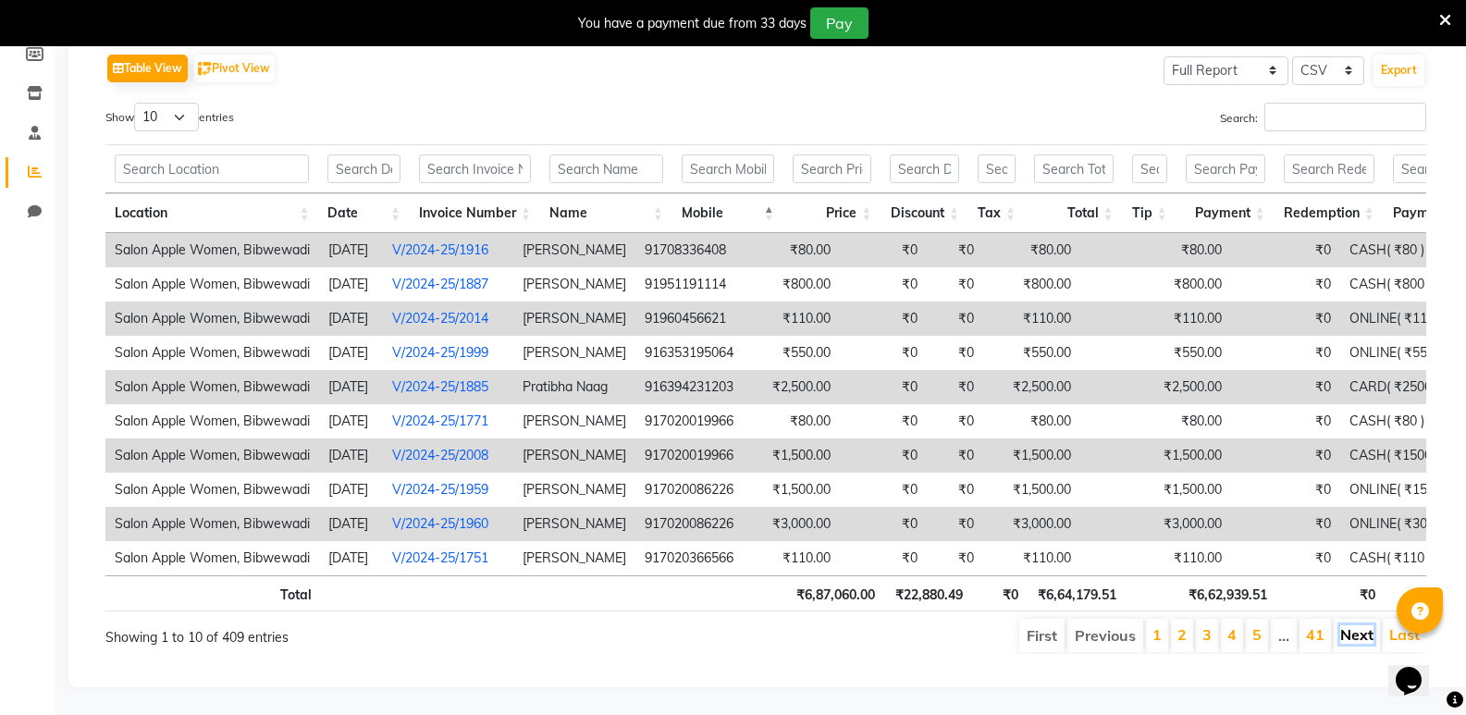
click at [1356, 625] on link "Next" at bounding box center [1357, 634] width 33 height 19
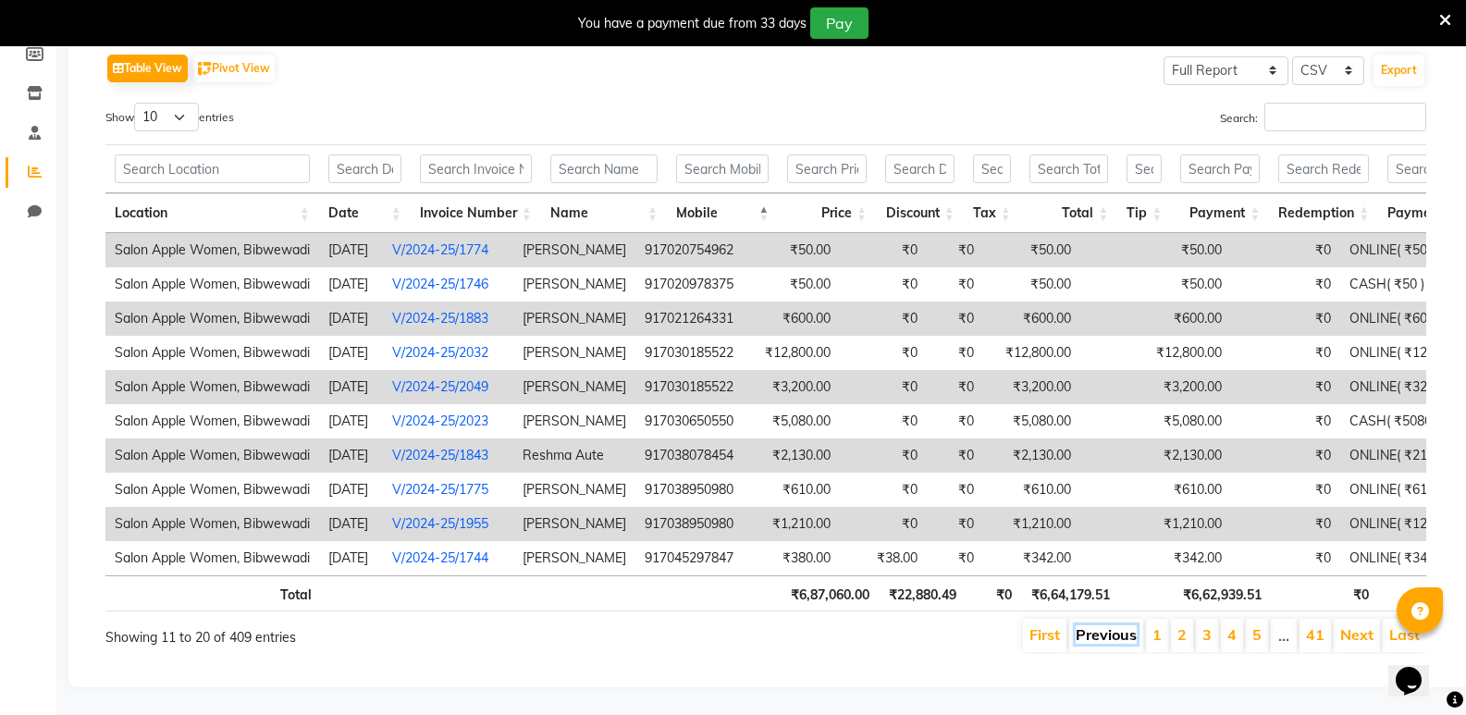
click at [1098, 625] on link "Previous" at bounding box center [1106, 634] width 61 height 19
click at [1098, 623] on li "Previous" at bounding box center [1106, 635] width 76 height 33
click at [1105, 625] on li "Previous" at bounding box center [1106, 635] width 76 height 33
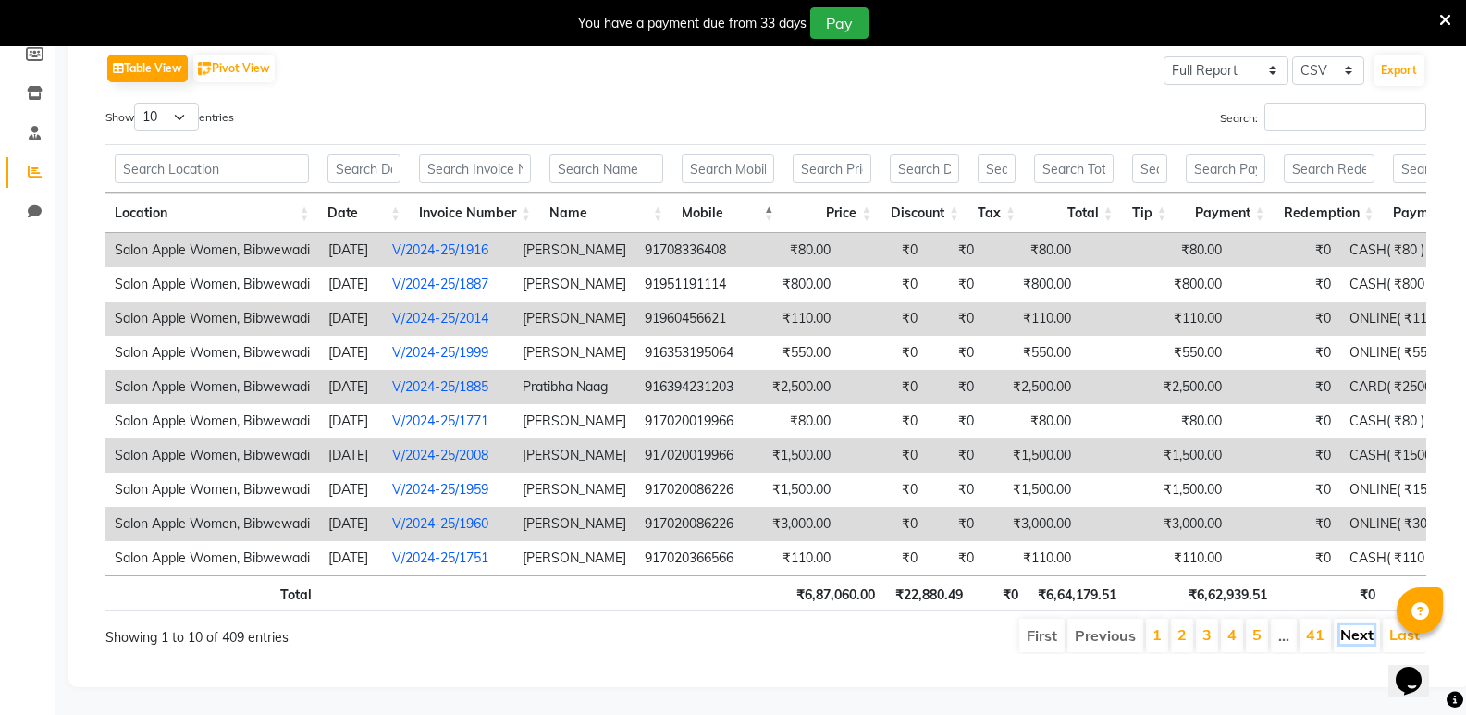
click at [1356, 625] on link "Next" at bounding box center [1357, 634] width 33 height 19
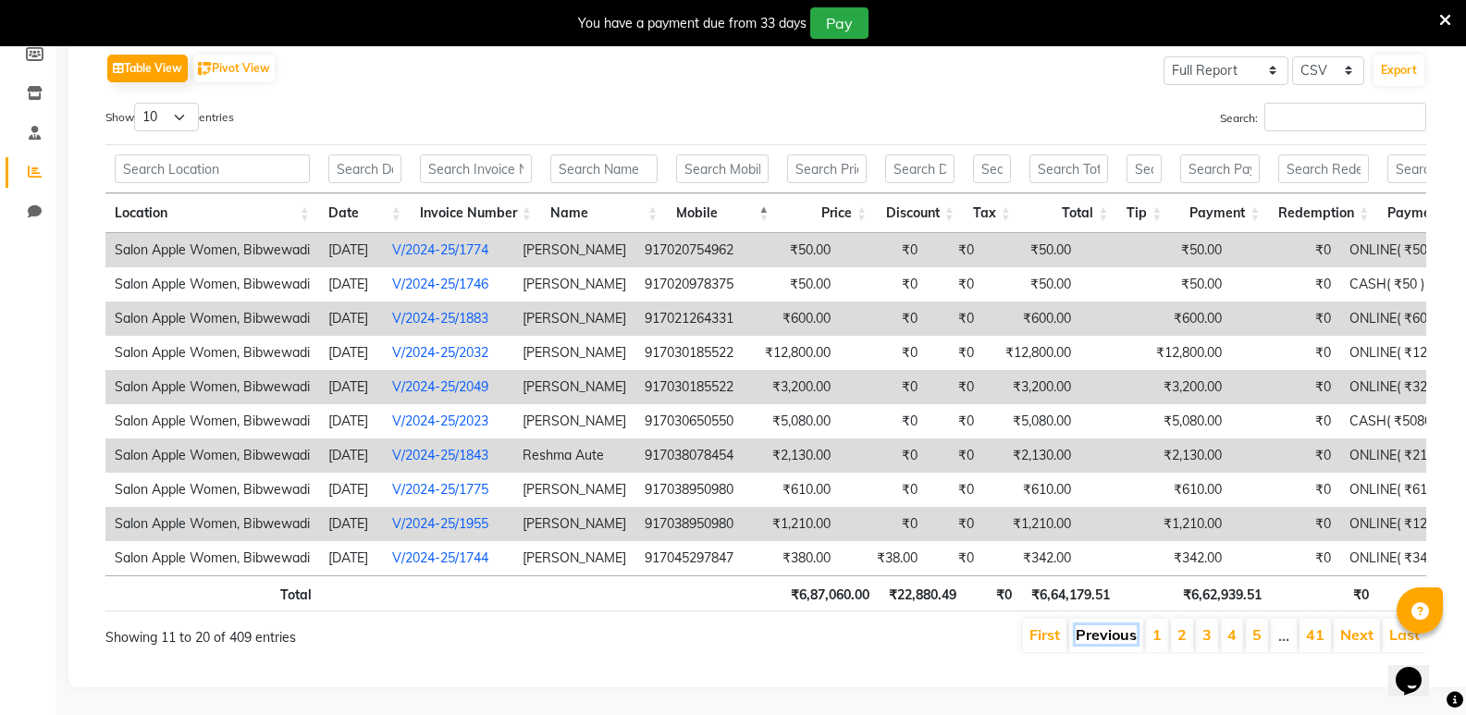
click at [1120, 629] on link "Previous" at bounding box center [1106, 634] width 61 height 19
click at [1115, 634] on li "Previous" at bounding box center [1106, 635] width 76 height 33
click at [1110, 631] on li "Previous" at bounding box center [1106, 635] width 76 height 33
click at [1110, 630] on li "Previous" at bounding box center [1106, 635] width 76 height 33
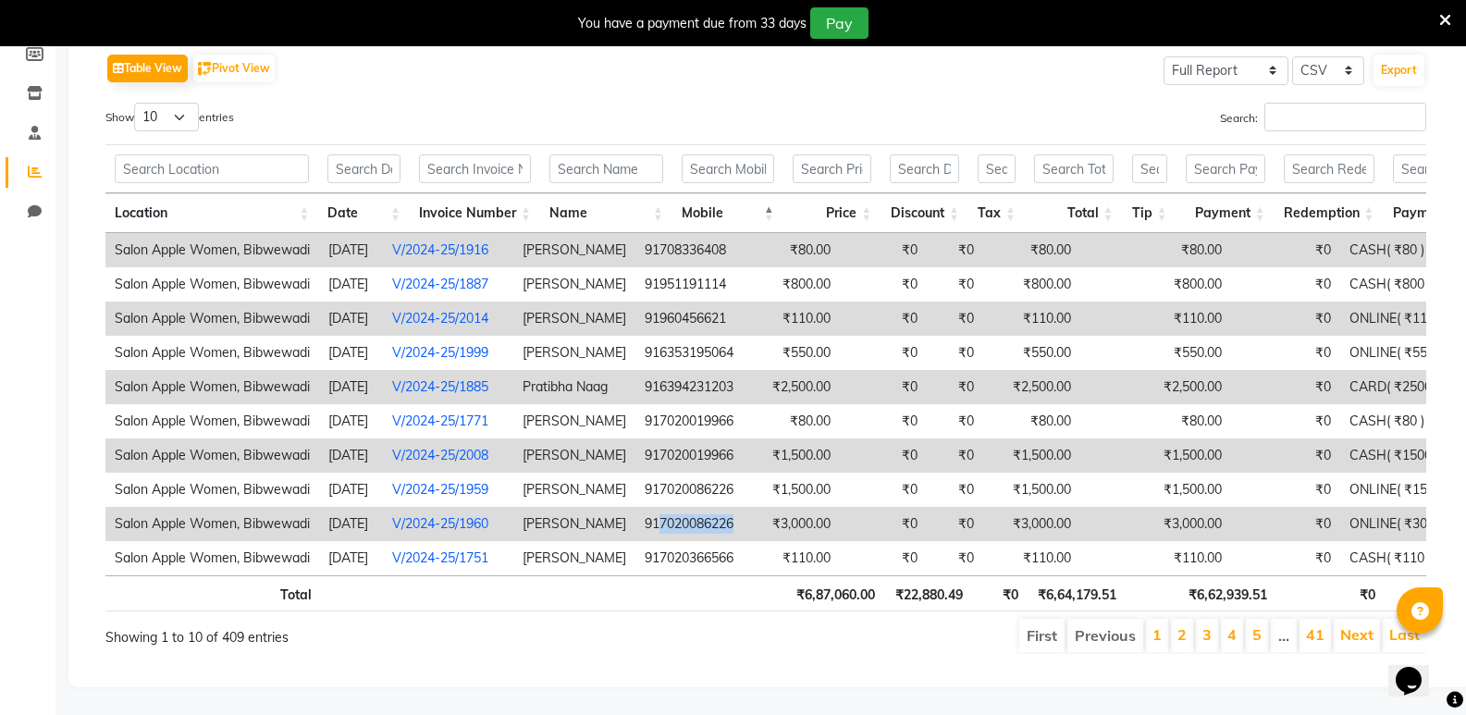
drag, startPoint x: 701, startPoint y: 489, endPoint x: 777, endPoint y: 497, distance: 76.2
click at [743, 507] on td "917020086226" at bounding box center [689, 524] width 107 height 34
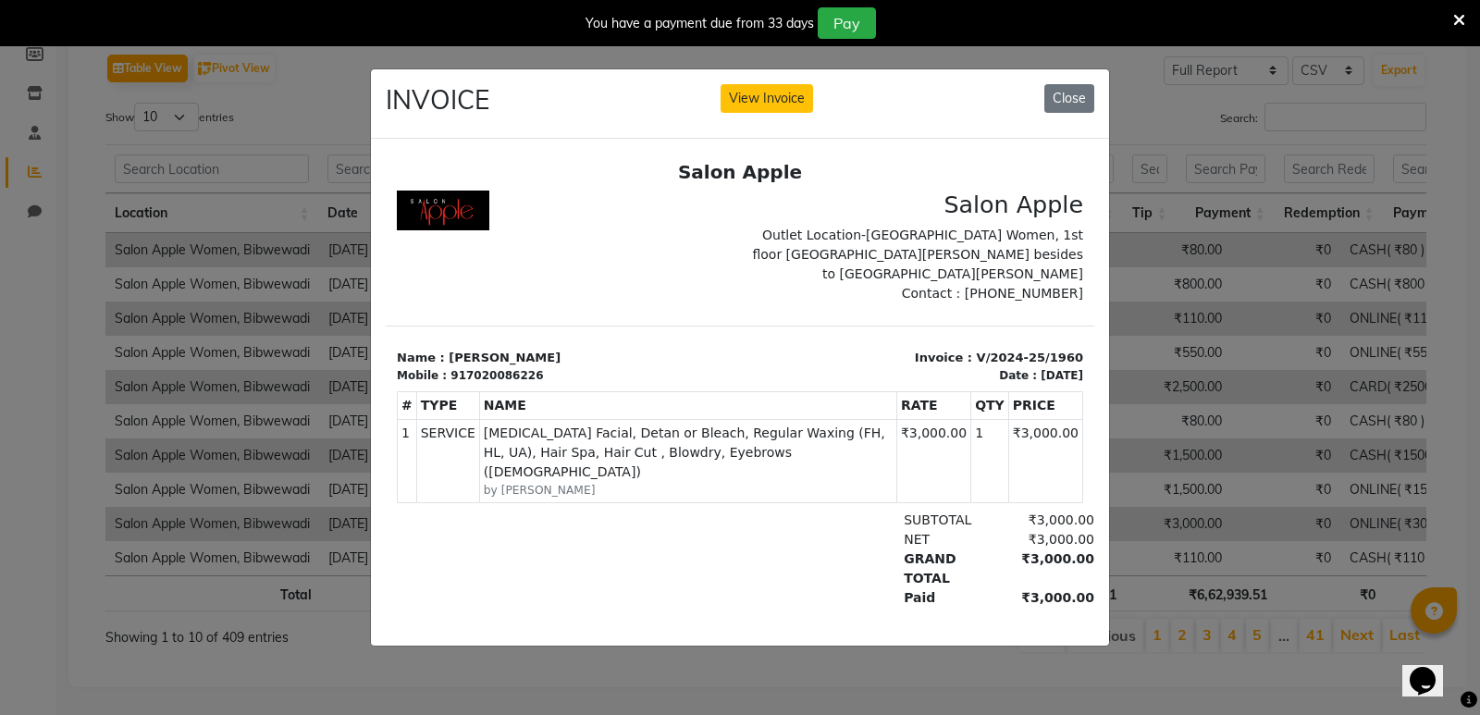
copy td "7020086226"
click at [1075, 93] on button "Close" at bounding box center [1070, 98] width 50 height 29
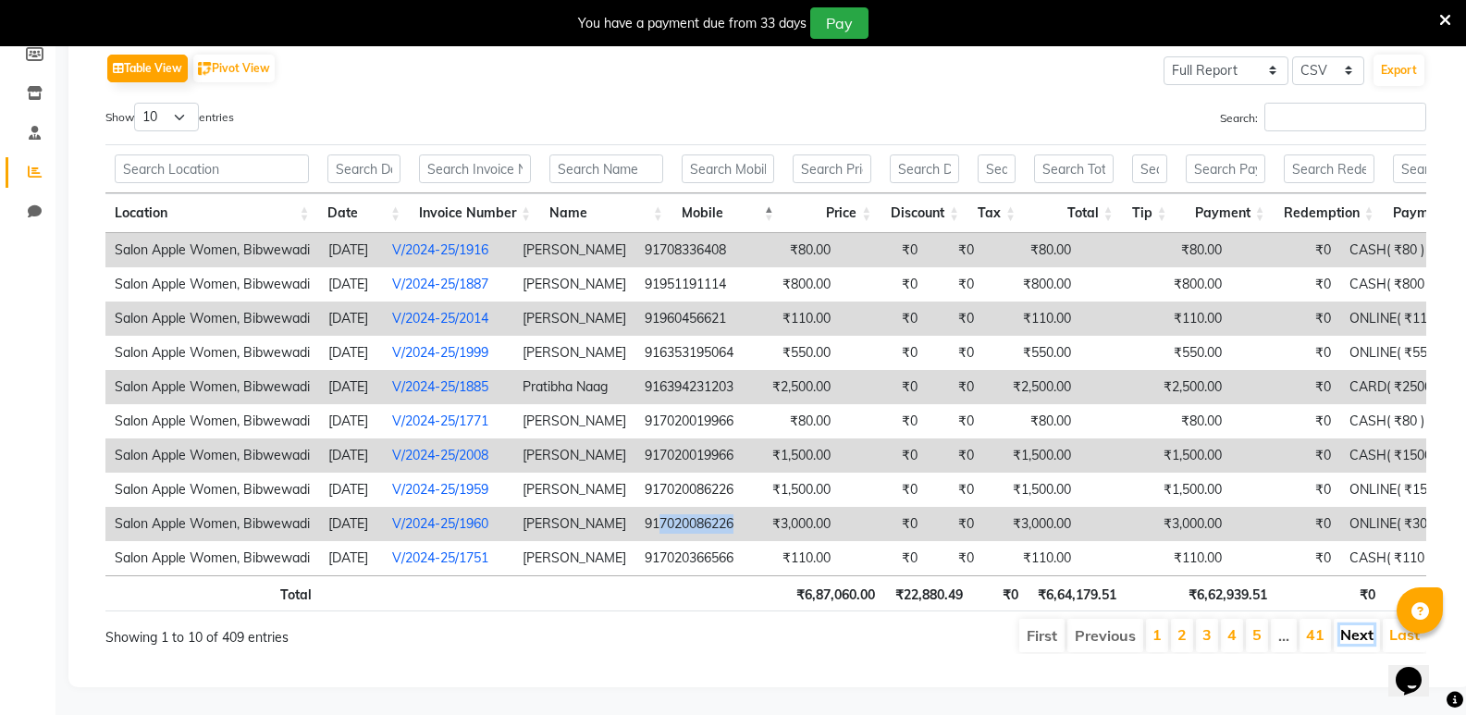
click at [1357, 625] on link "Next" at bounding box center [1357, 634] width 33 height 19
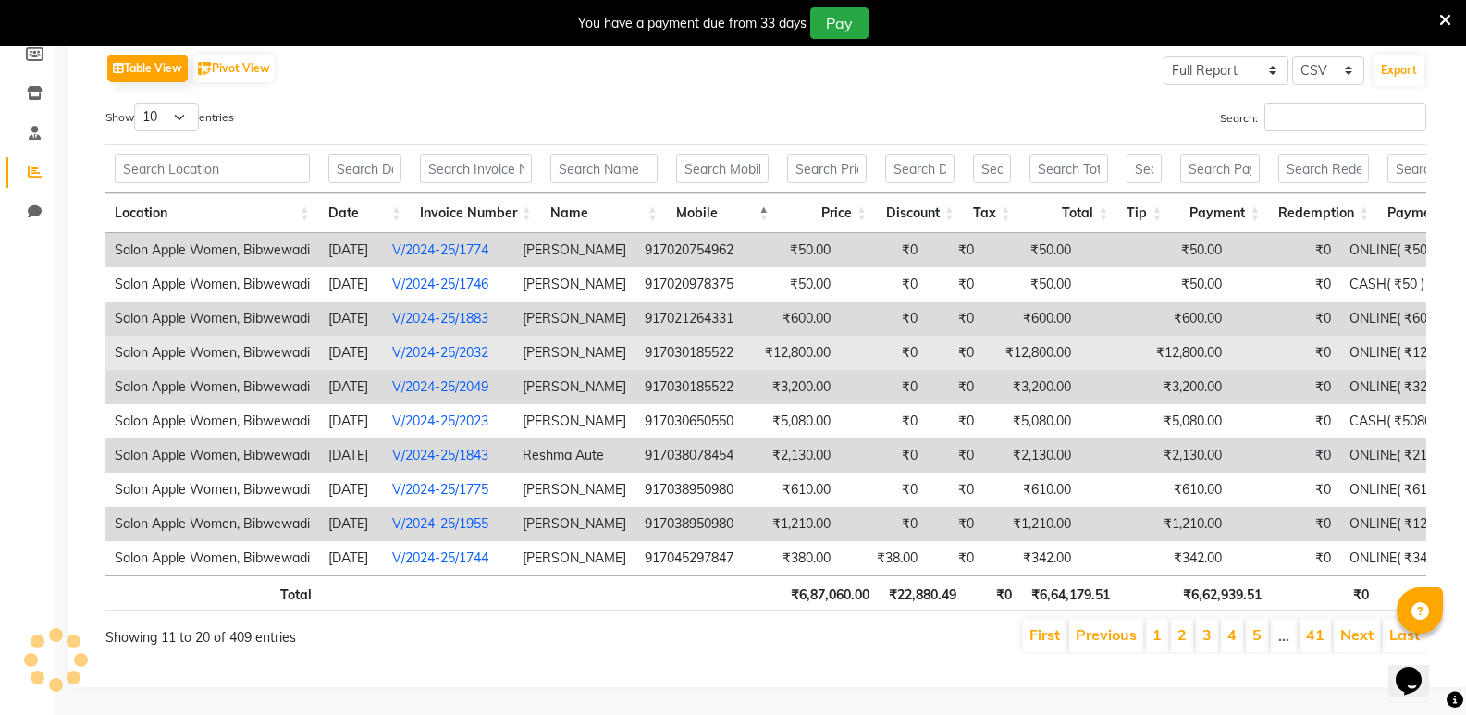
click at [792, 336] on td "₹12,800.00" at bounding box center [791, 353] width 97 height 34
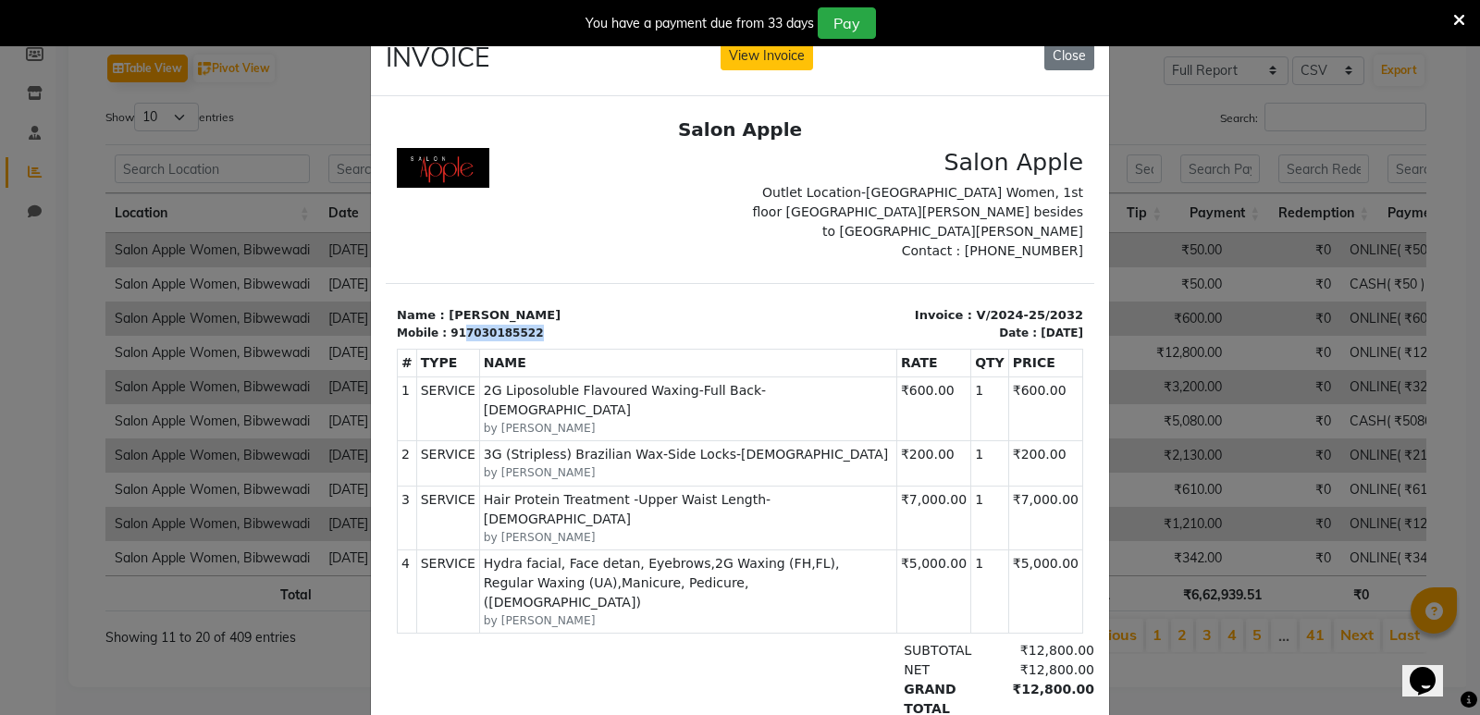
drag, startPoint x: 456, startPoint y: 312, endPoint x: 519, endPoint y: 314, distance: 62.9
click at [519, 324] on div "Mobile : 917030185522" at bounding box center [563, 332] width 332 height 17
copy div "7030185522"
drag, startPoint x: 1081, startPoint y: 53, endPoint x: 1043, endPoint y: 39, distance: 40.4
click at [1077, 53] on button "Close" at bounding box center [1070, 56] width 50 height 29
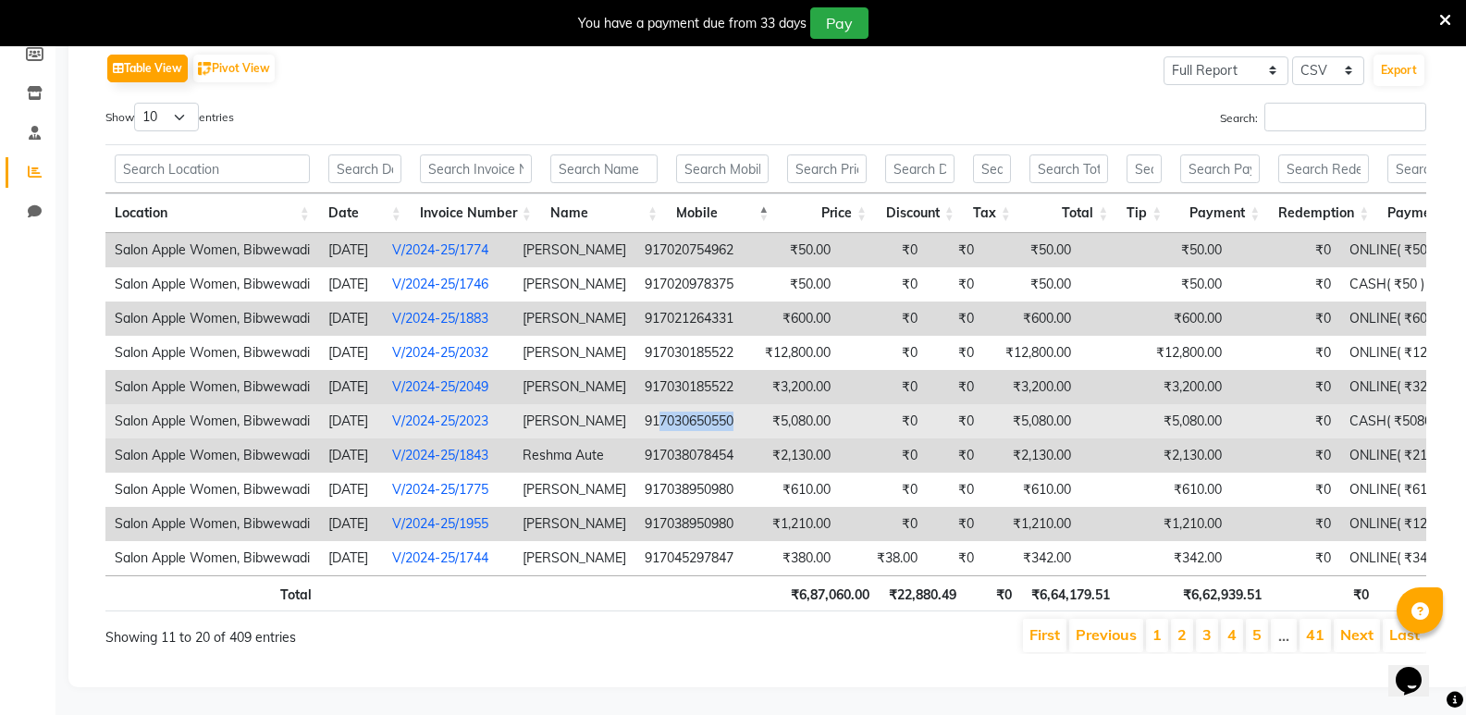
drag, startPoint x: 693, startPoint y: 390, endPoint x: 794, endPoint y: 393, distance: 100.9
click at [794, 404] on tr "Salon Apple Women, Bibwewadi 2024-10-29 V/2024-25/2023 Sakshi Kawade 9170306505…" at bounding box center [786, 421] width 1362 height 34
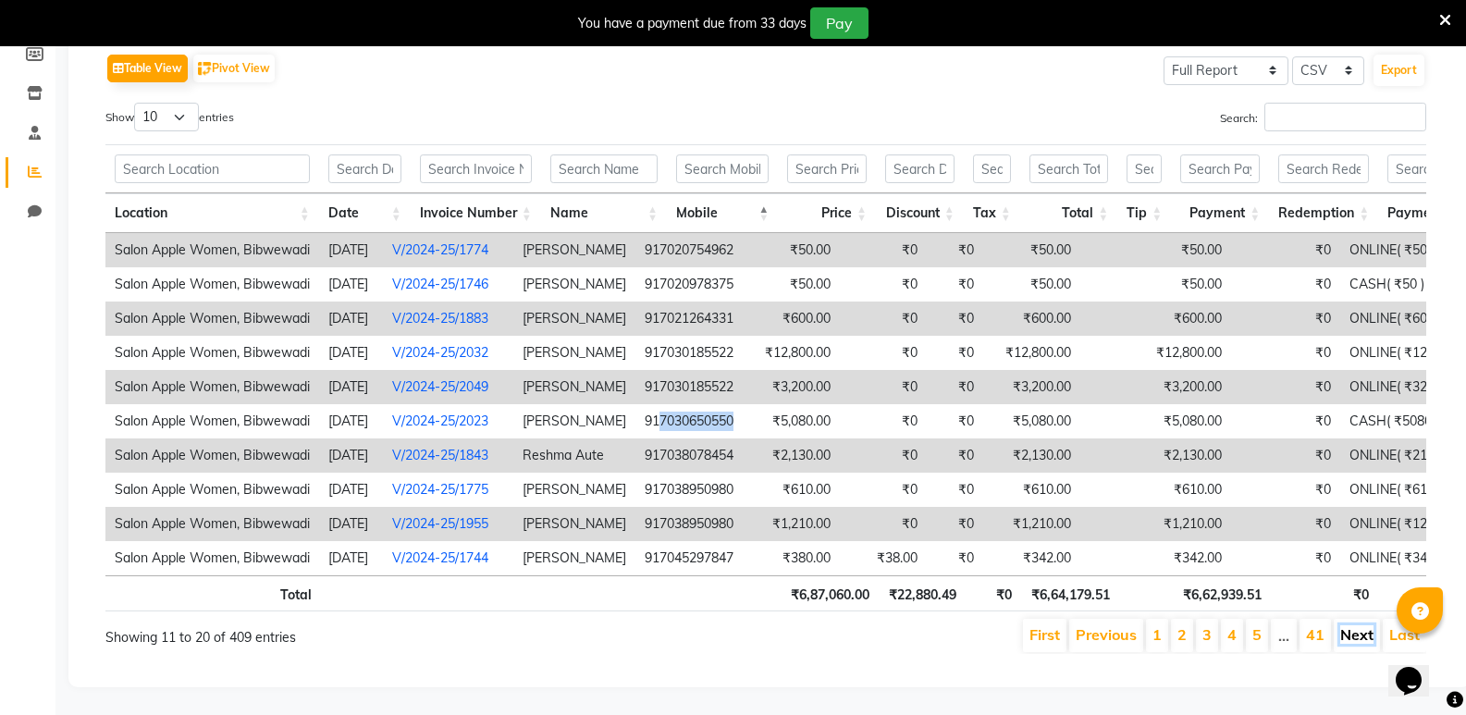
click at [1345, 625] on link "Next" at bounding box center [1357, 634] width 33 height 19
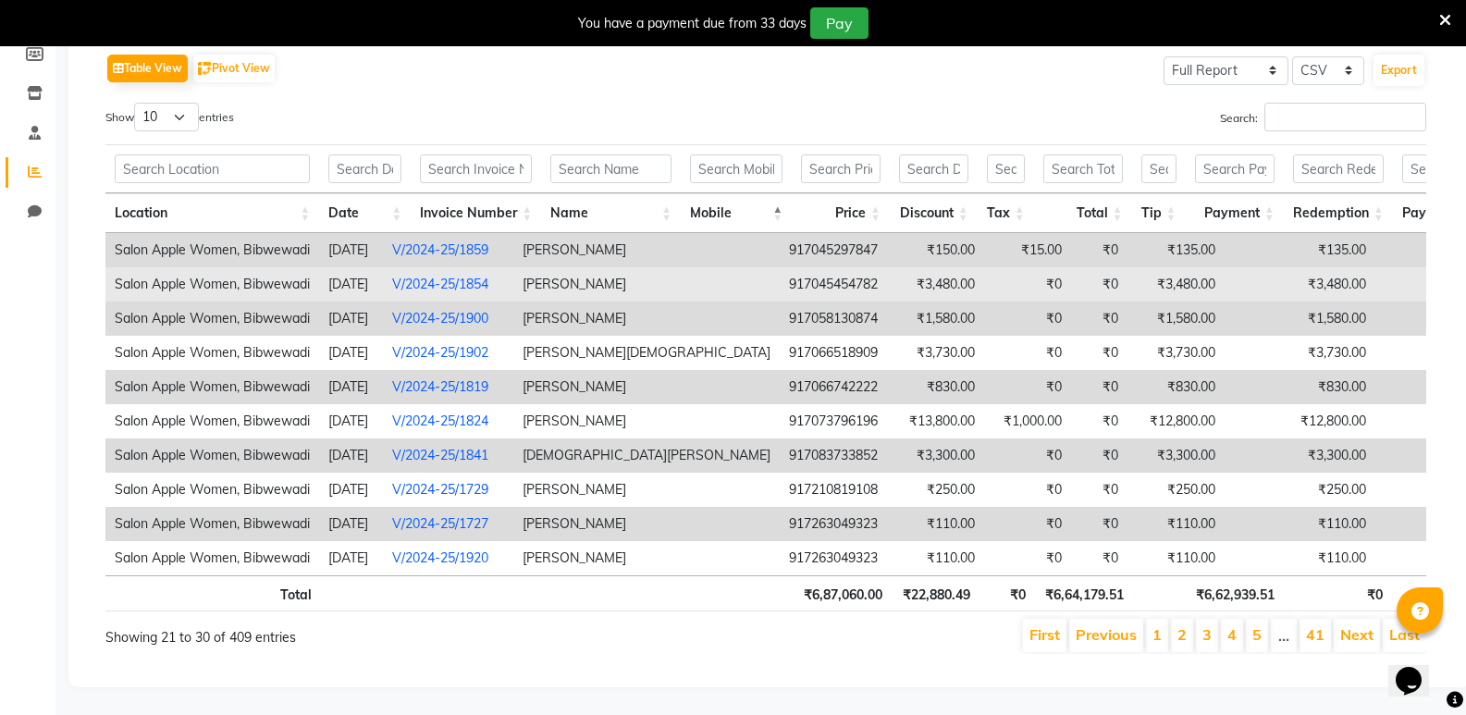
click at [560, 267] on td "Sayali Patil" at bounding box center [646, 284] width 266 height 34
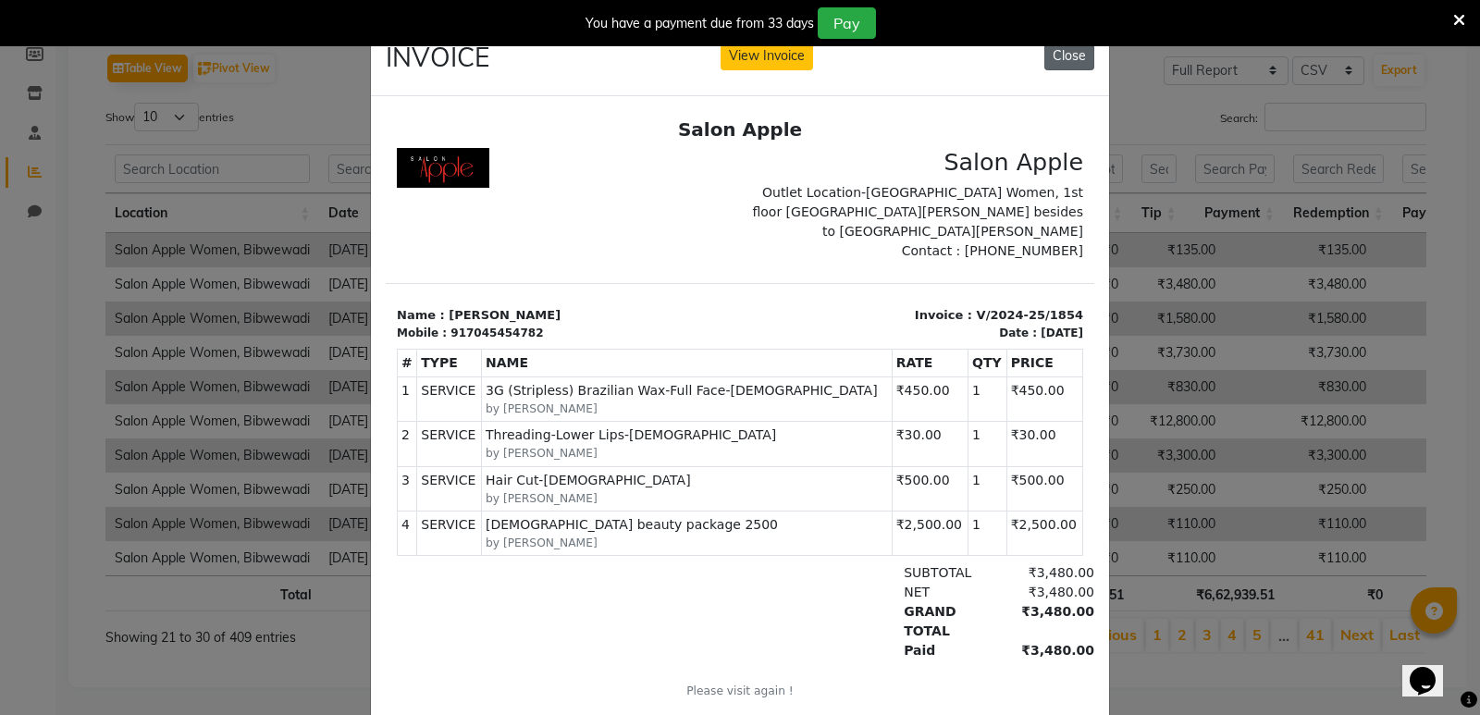
click at [1072, 62] on button "Close" at bounding box center [1070, 56] width 50 height 29
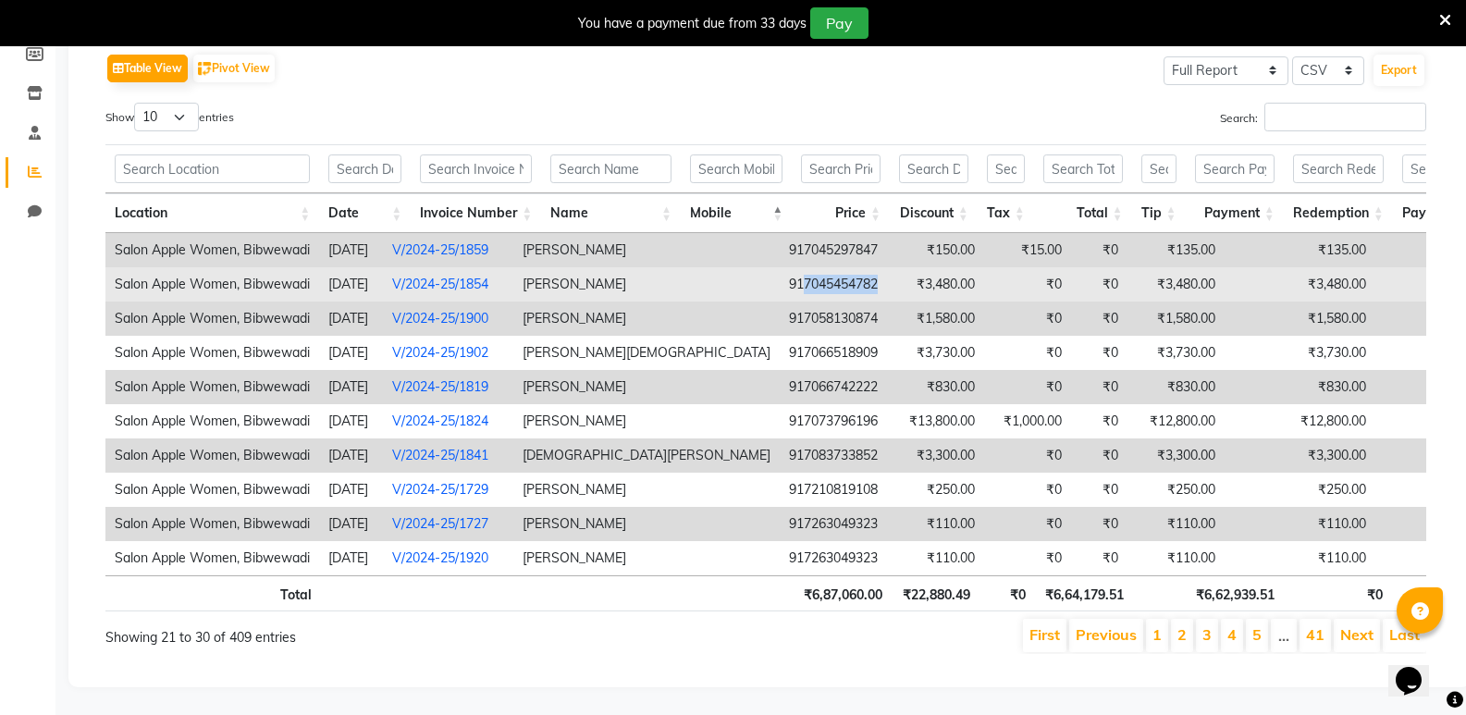
drag, startPoint x: 708, startPoint y: 257, endPoint x: 799, endPoint y: 259, distance: 91.6
click at [799, 267] on tr "Salon Apple Women, Bibwewadi 2024-10-18 V/2024-25/1854 Sayali Patil 91704545478…" at bounding box center [902, 284] width 1594 height 34
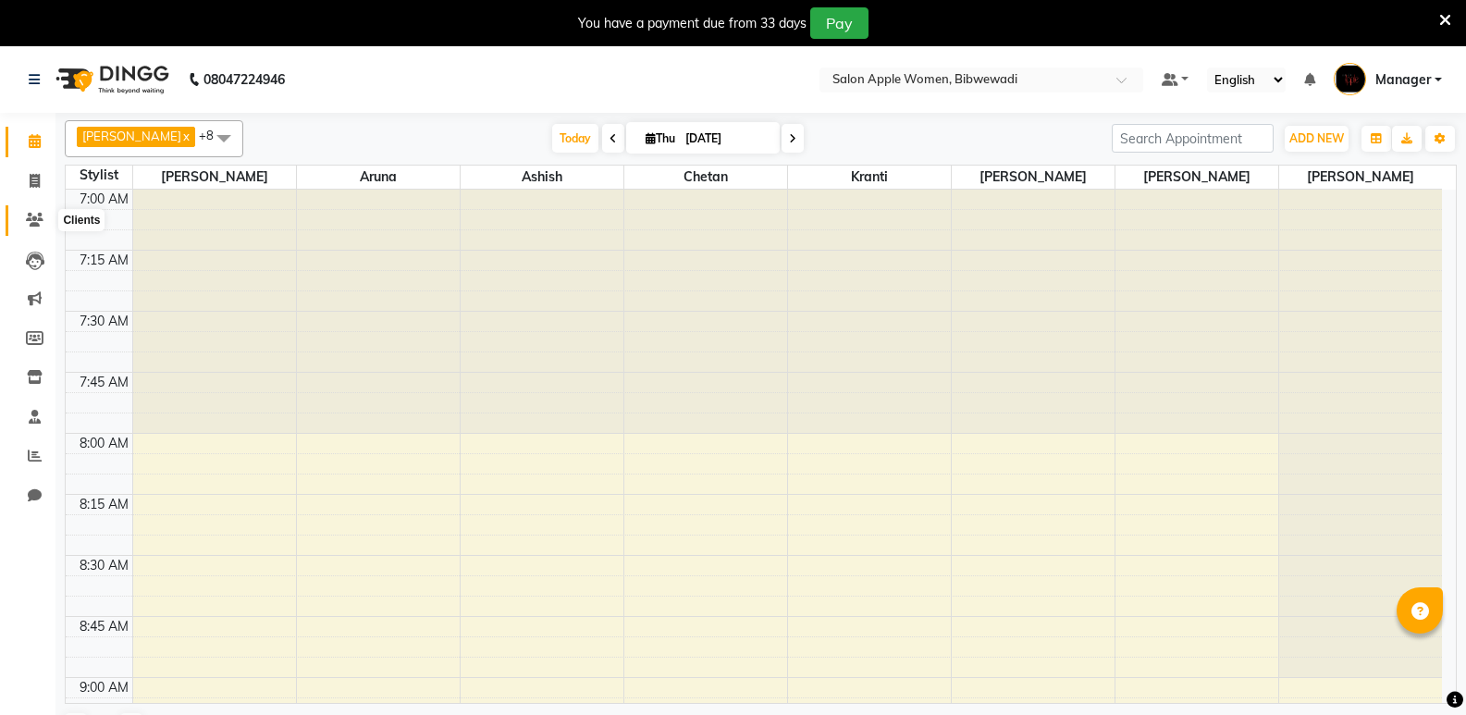
click at [49, 221] on span at bounding box center [35, 220] width 32 height 21
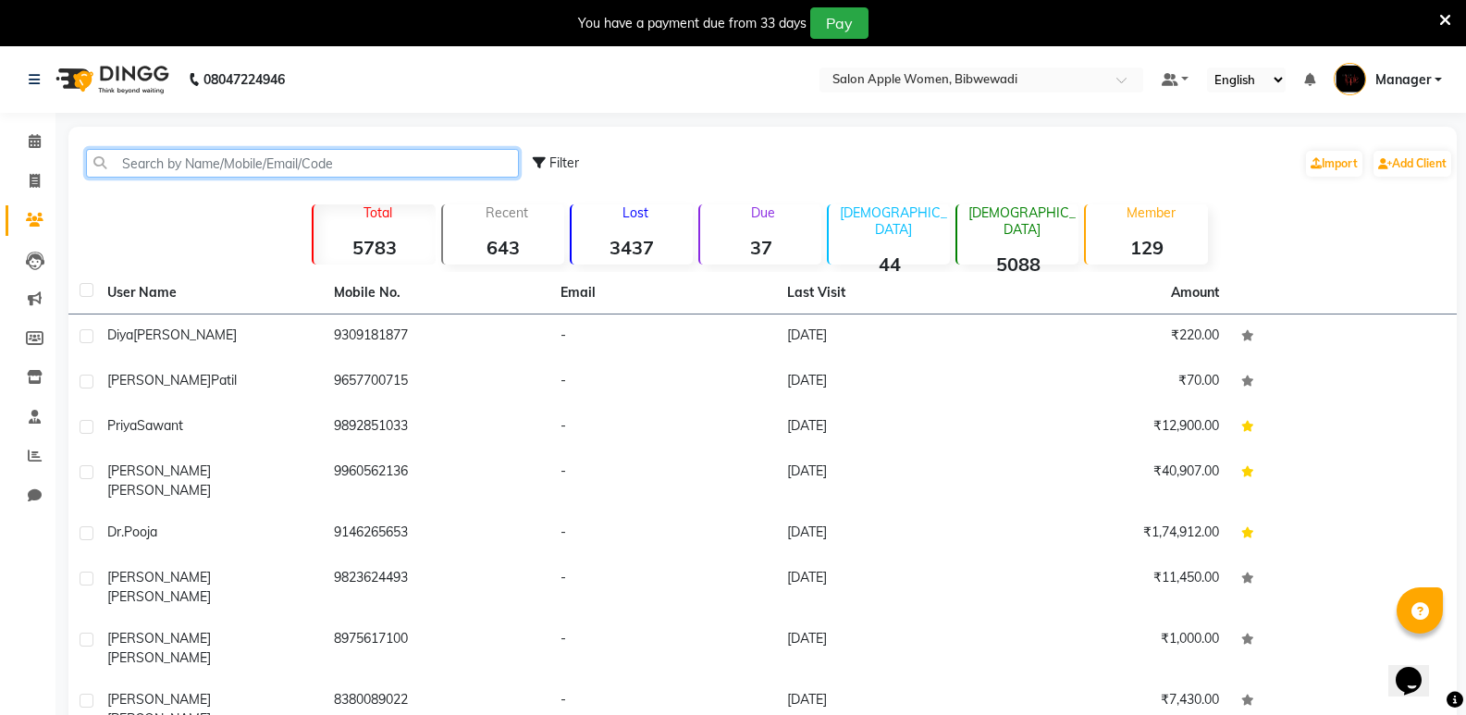
click at [166, 174] on input "text" at bounding box center [302, 163] width 433 height 29
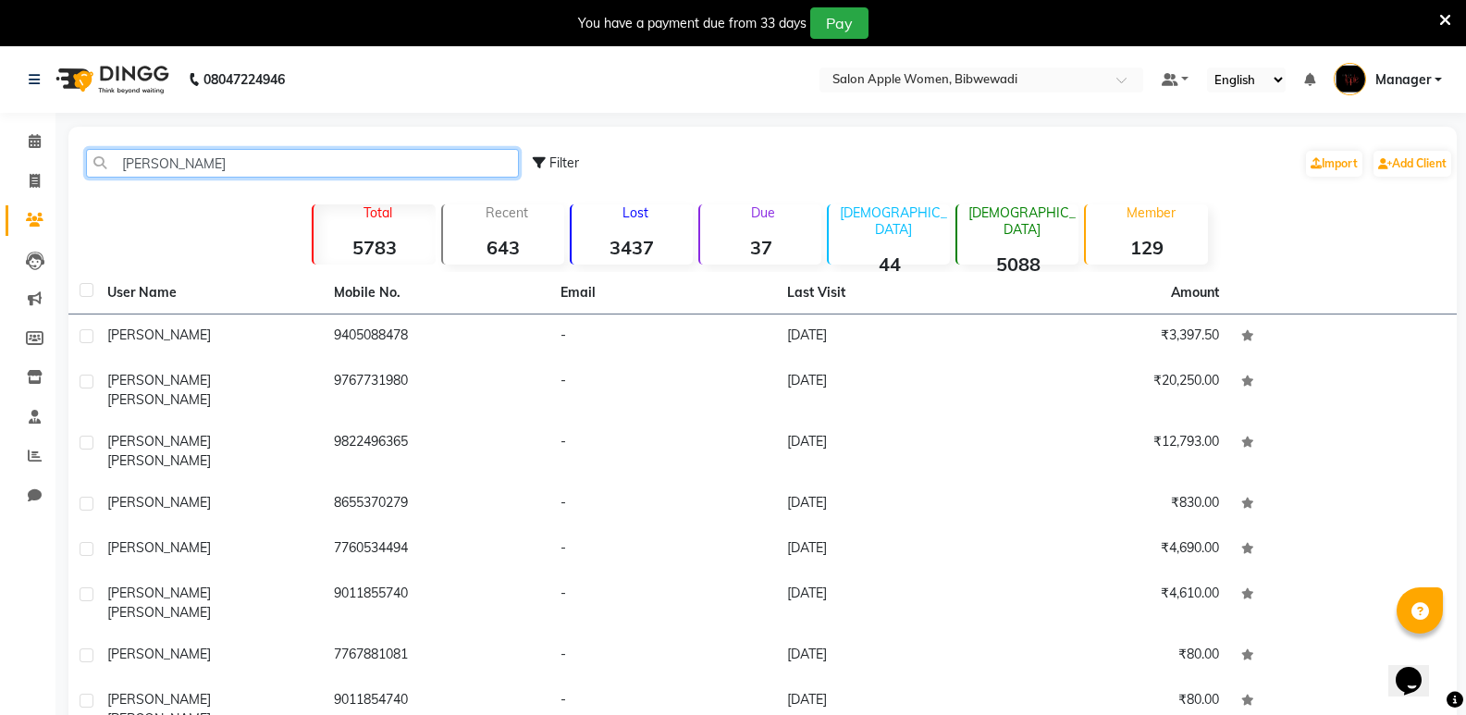
type input "megha"
drag, startPoint x: 192, startPoint y: 148, endPoint x: 89, endPoint y: 156, distance: 104.0
click at [89, 156] on div "megha Filter Import Add Client" at bounding box center [762, 163] width 1381 height 58
drag, startPoint x: 148, startPoint y: 168, endPoint x: 93, endPoint y: 147, distance: 58.6
click at [97, 157] on input "megha" at bounding box center [302, 163] width 433 height 29
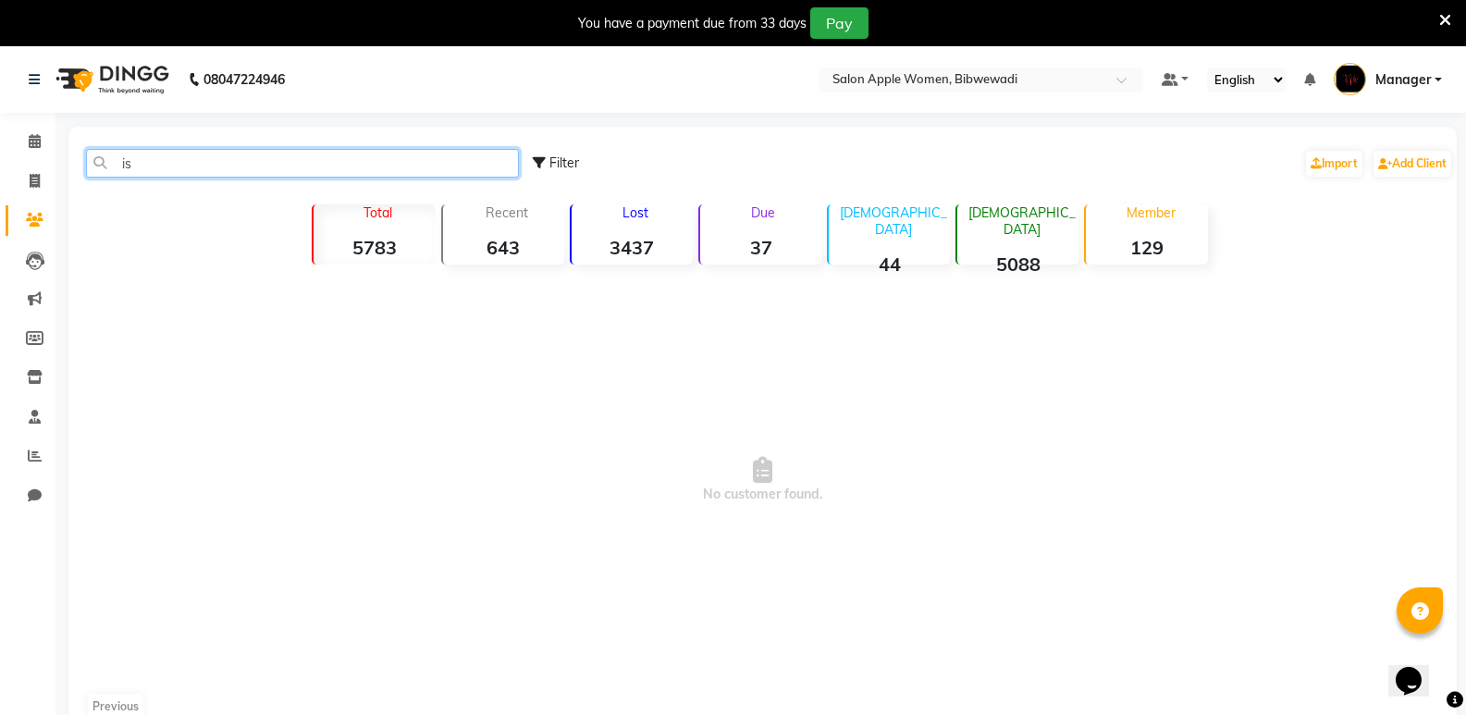
type input "i"
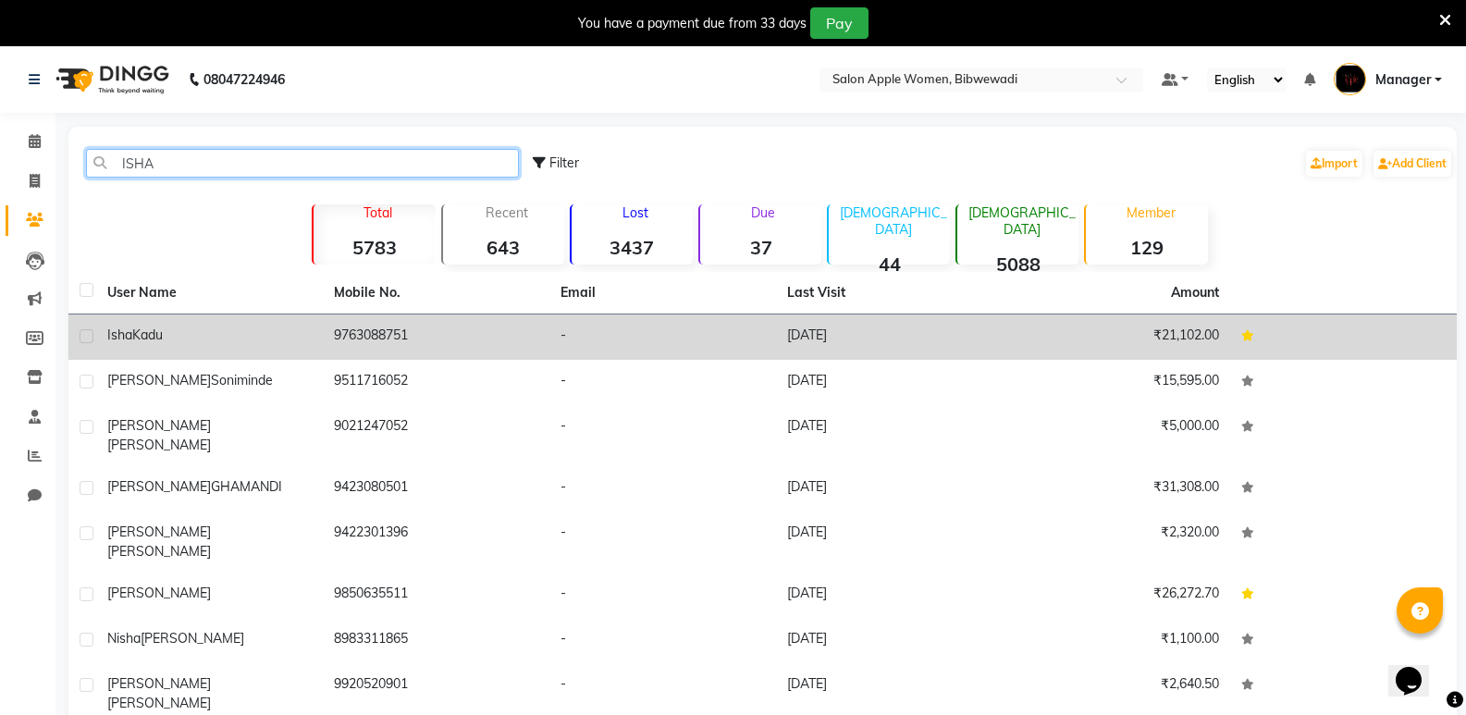
type input "ISHA"
click at [245, 349] on td "Isha Kadu" at bounding box center [209, 337] width 227 height 45
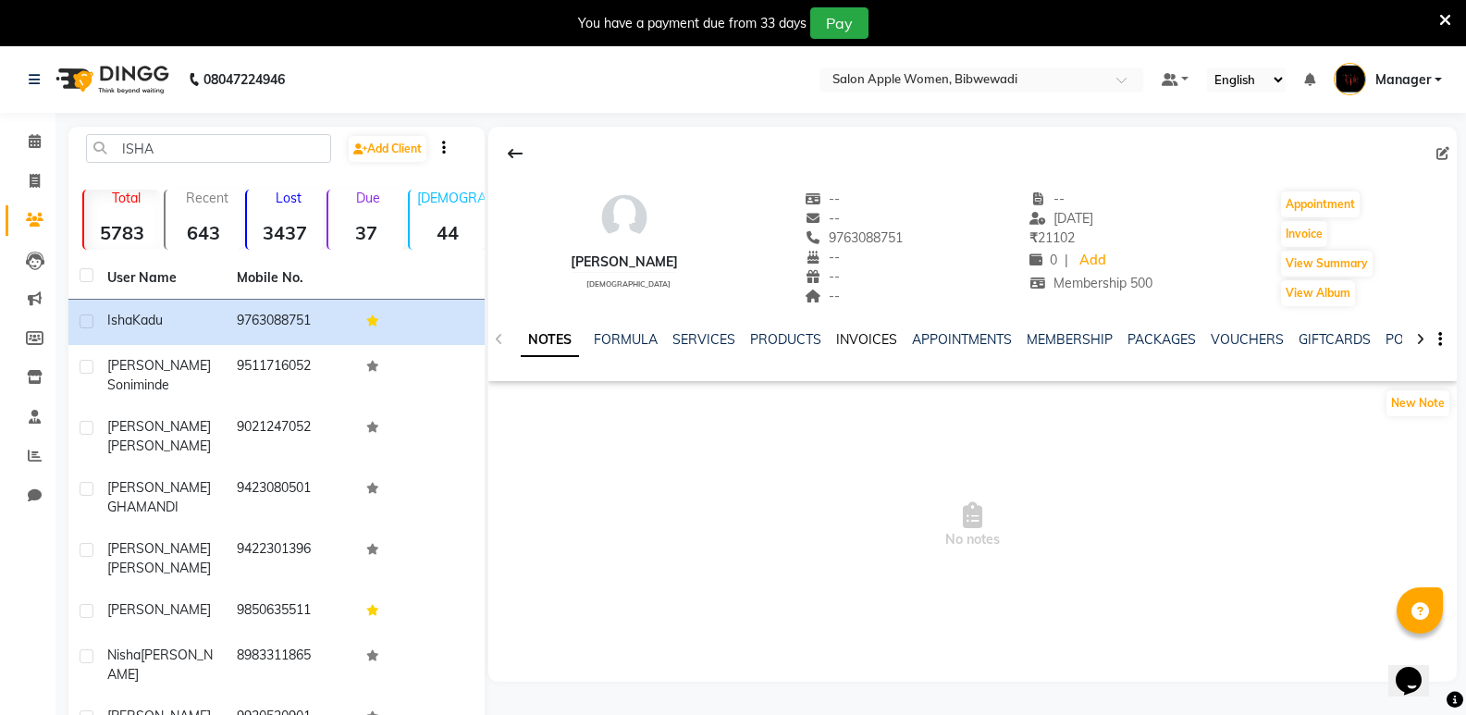
click at [859, 338] on link "INVOICES" at bounding box center [866, 339] width 61 height 17
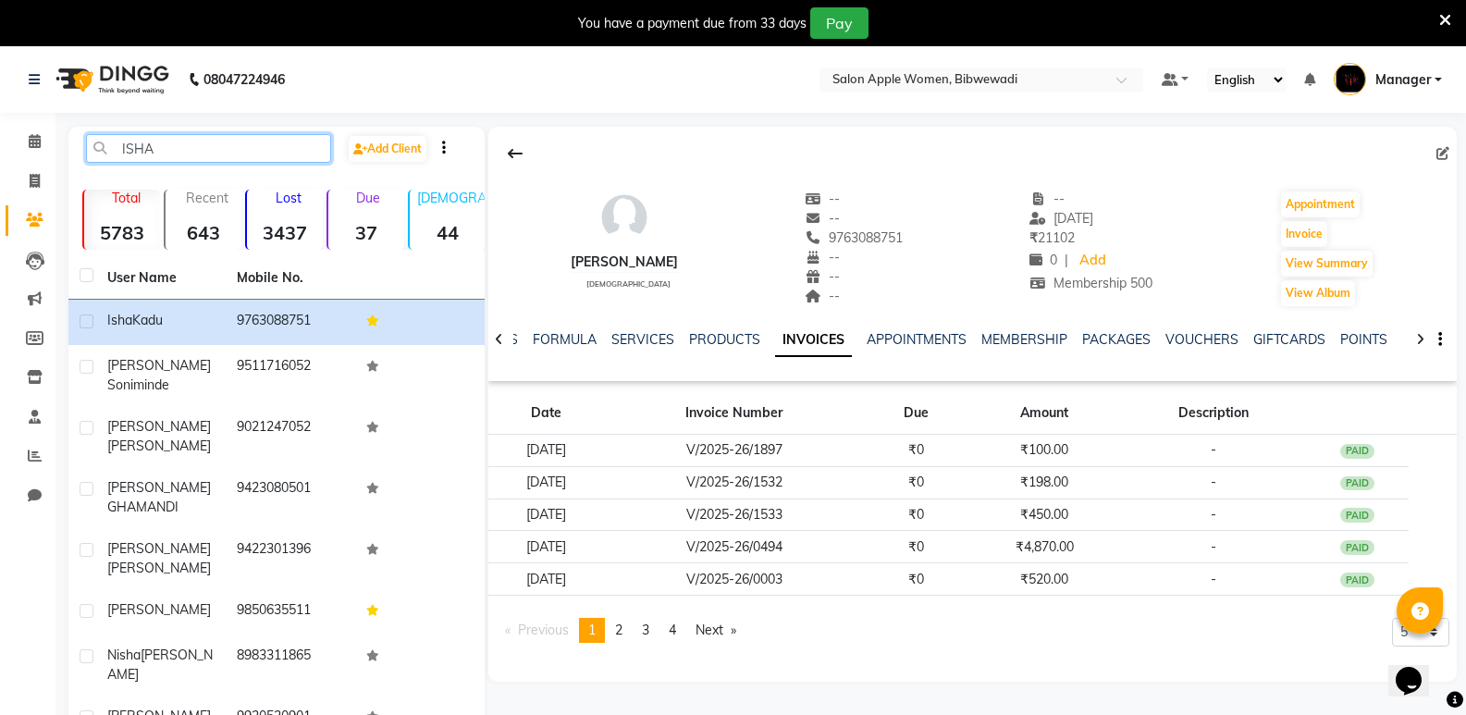
drag, startPoint x: 163, startPoint y: 141, endPoint x: 59, endPoint y: 170, distance: 107.8
click at [59, 170] on main "ISHA Add Client Total 5783 Recent 643 Lost 3437 Due 37 Male 44 Female 5088 Memb…" at bounding box center [761, 527] width 1411 height 800
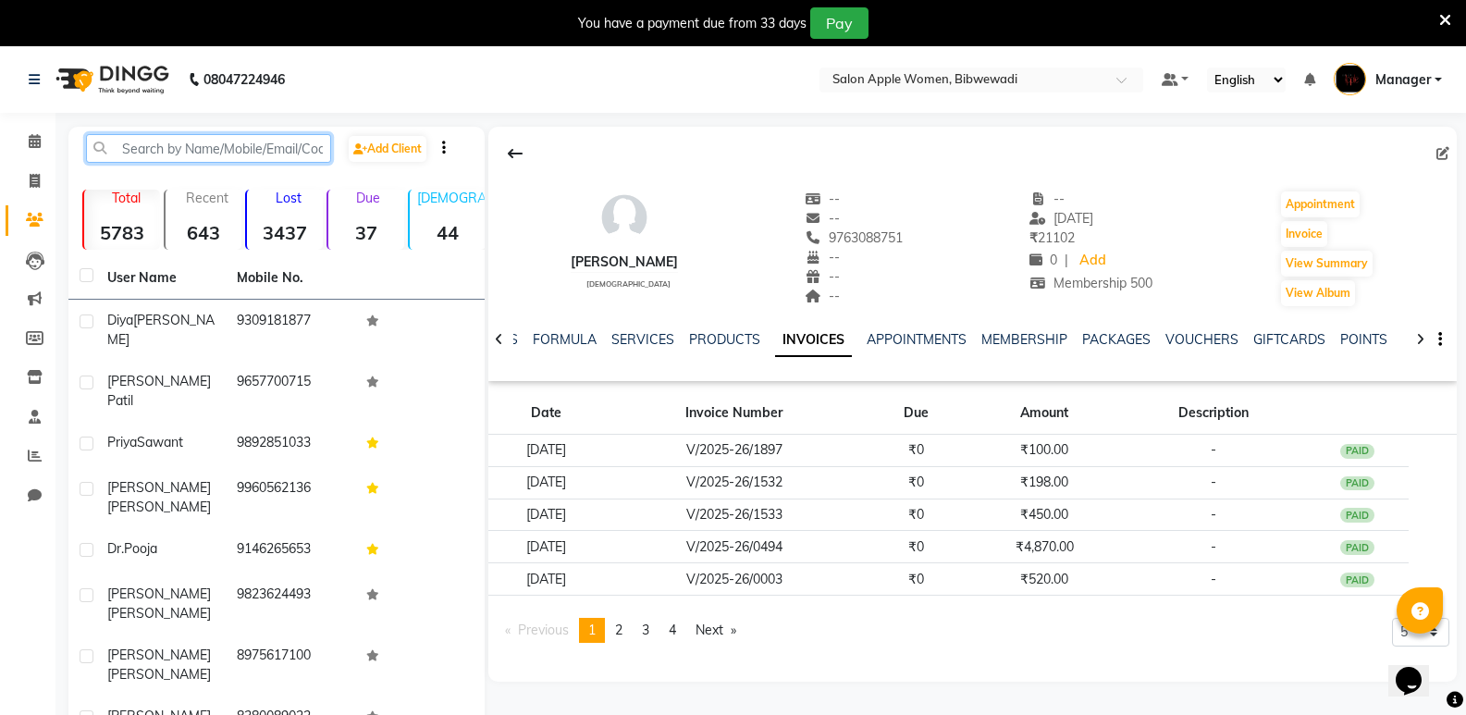
type input "s"
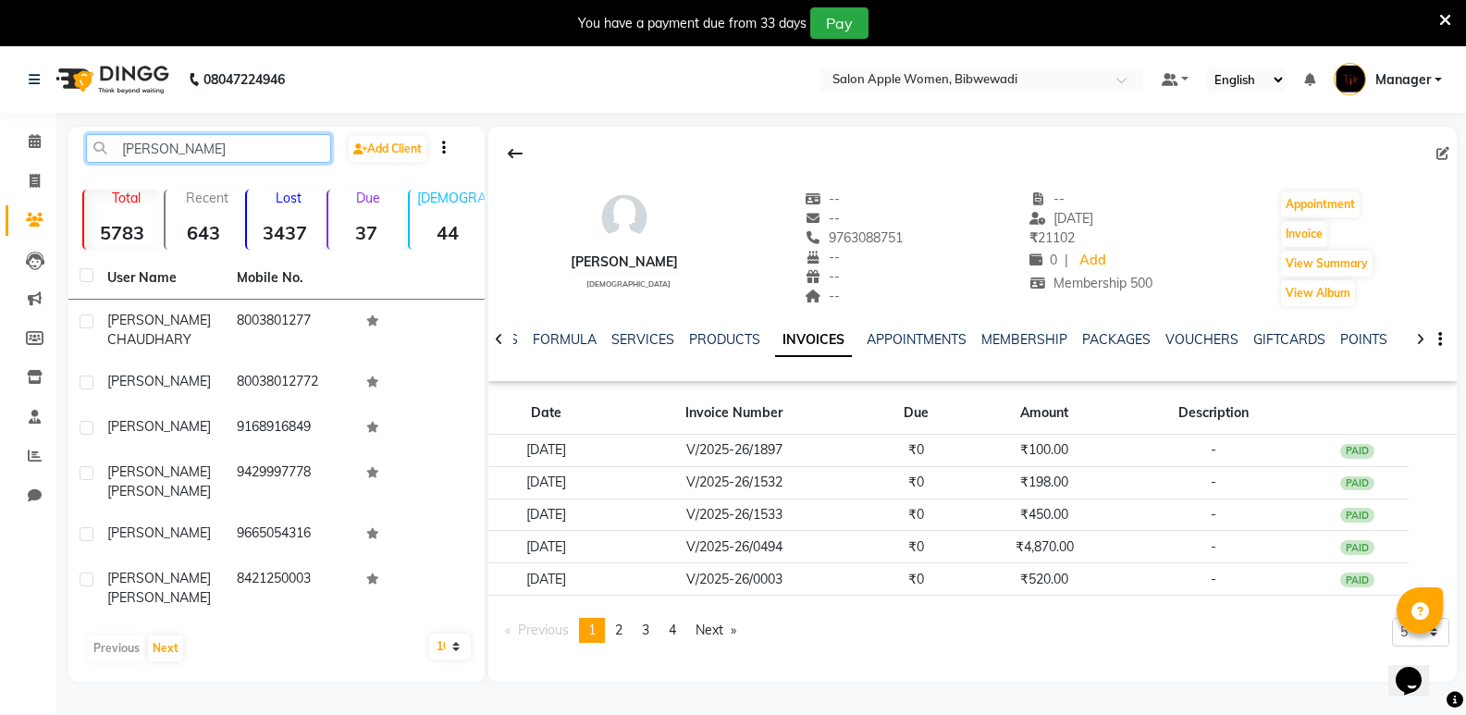
drag, startPoint x: 178, startPoint y: 156, endPoint x: 105, endPoint y: 152, distance: 72.3
click at [105, 152] on input "chanchal" at bounding box center [208, 148] width 245 height 29
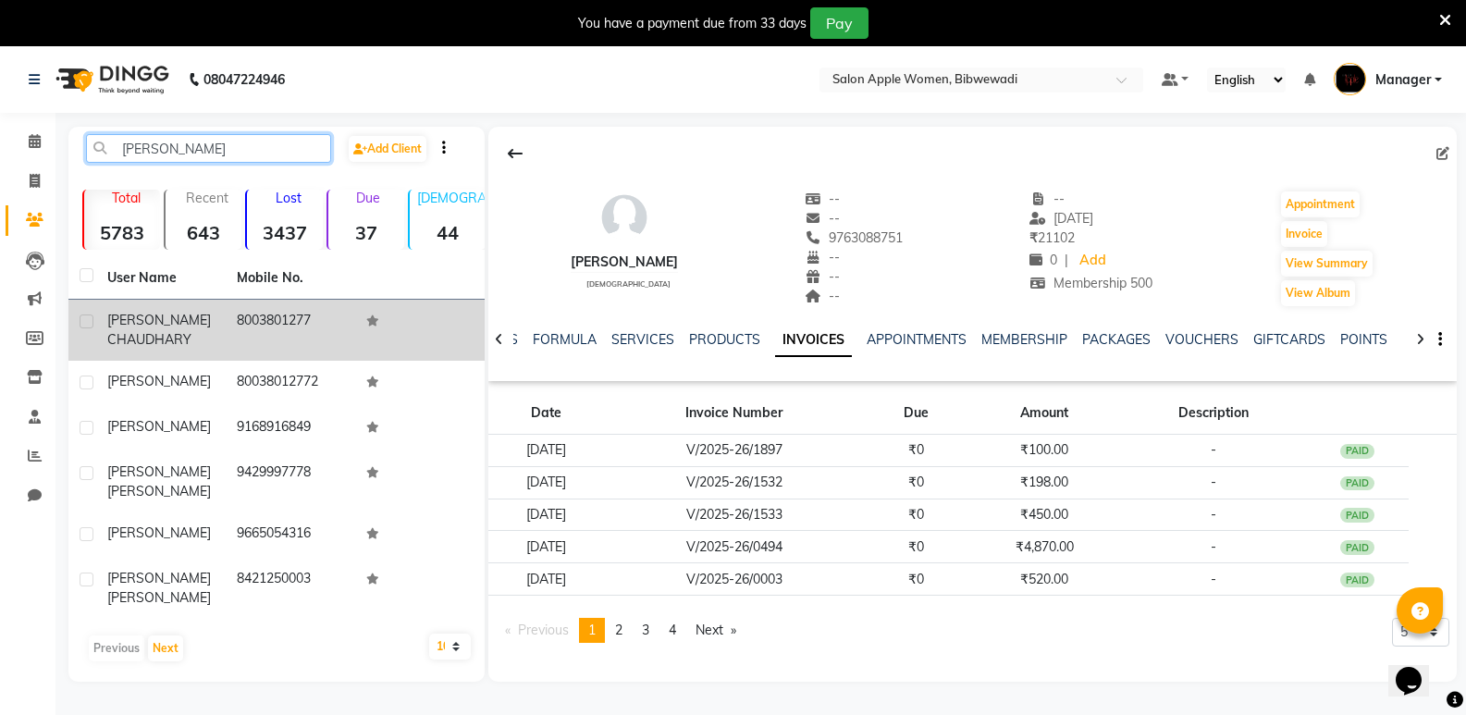
type input "chanchal"
click at [349, 300] on td "8003801277" at bounding box center [291, 330] width 130 height 61
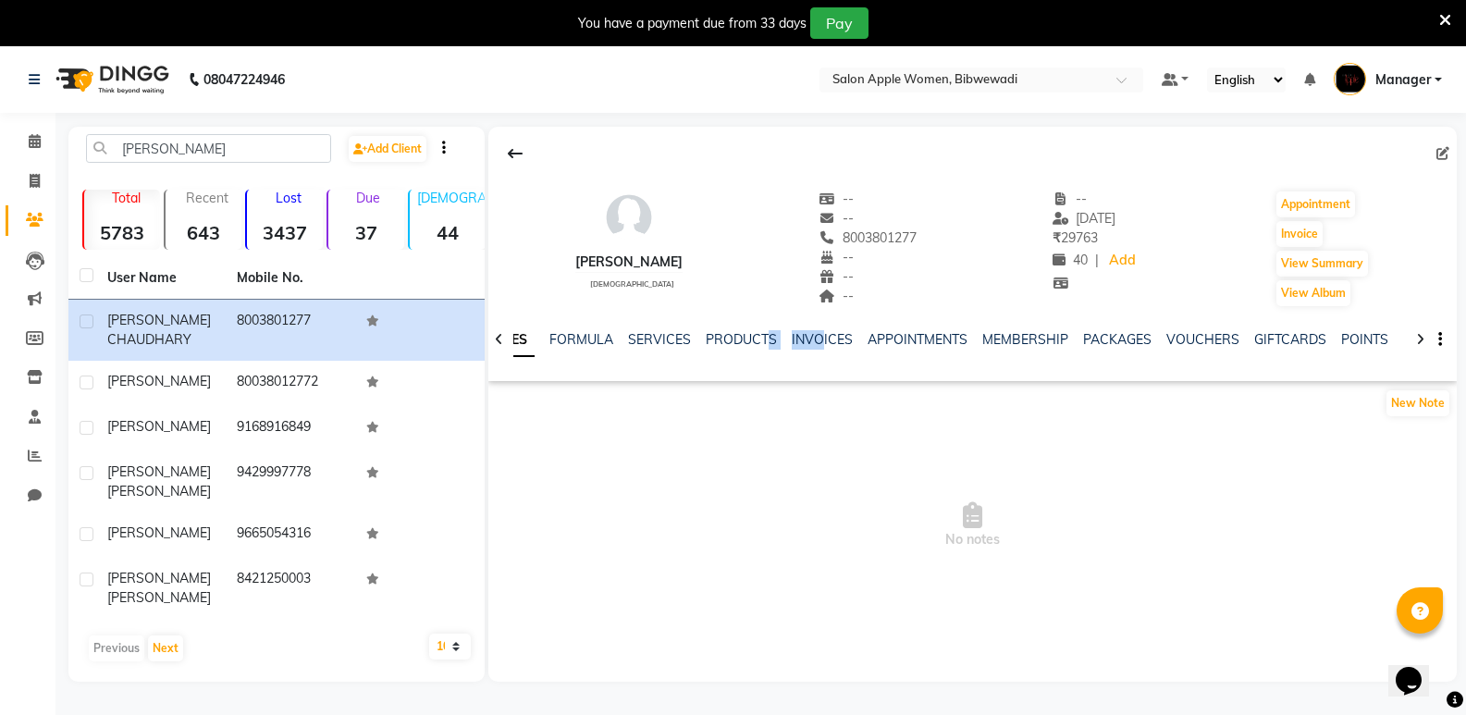
click at [815, 330] on div "NOTES FORMULA SERVICES PRODUCTS INVOICES APPOINTMENTS MEMBERSHIP PACKAGES VOUCH…" at bounding box center [972, 340] width 969 height 64
click at [818, 334] on link "INVOICES" at bounding box center [822, 339] width 61 height 17
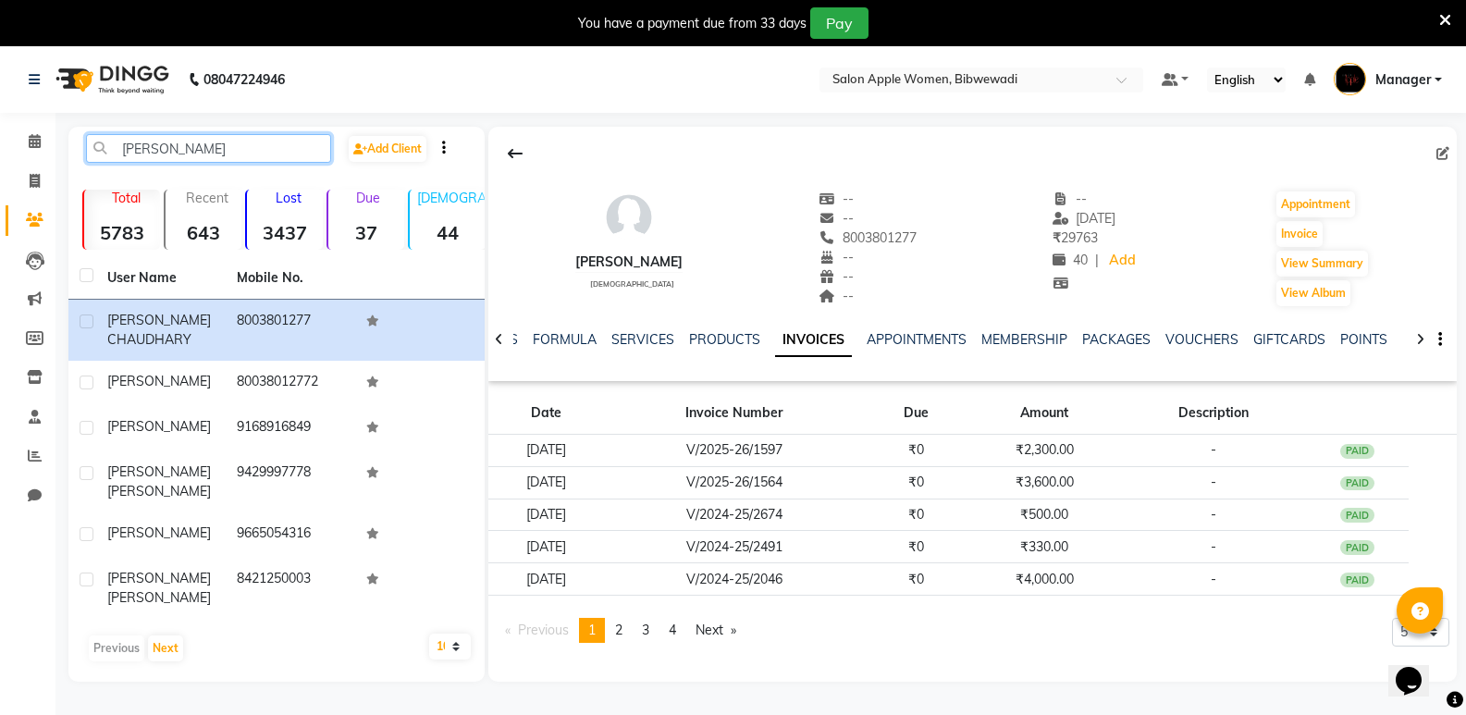
drag, startPoint x: 201, startPoint y: 150, endPoint x: 114, endPoint y: 155, distance: 87.1
click at [115, 155] on input "chanchal" at bounding box center [208, 148] width 245 height 29
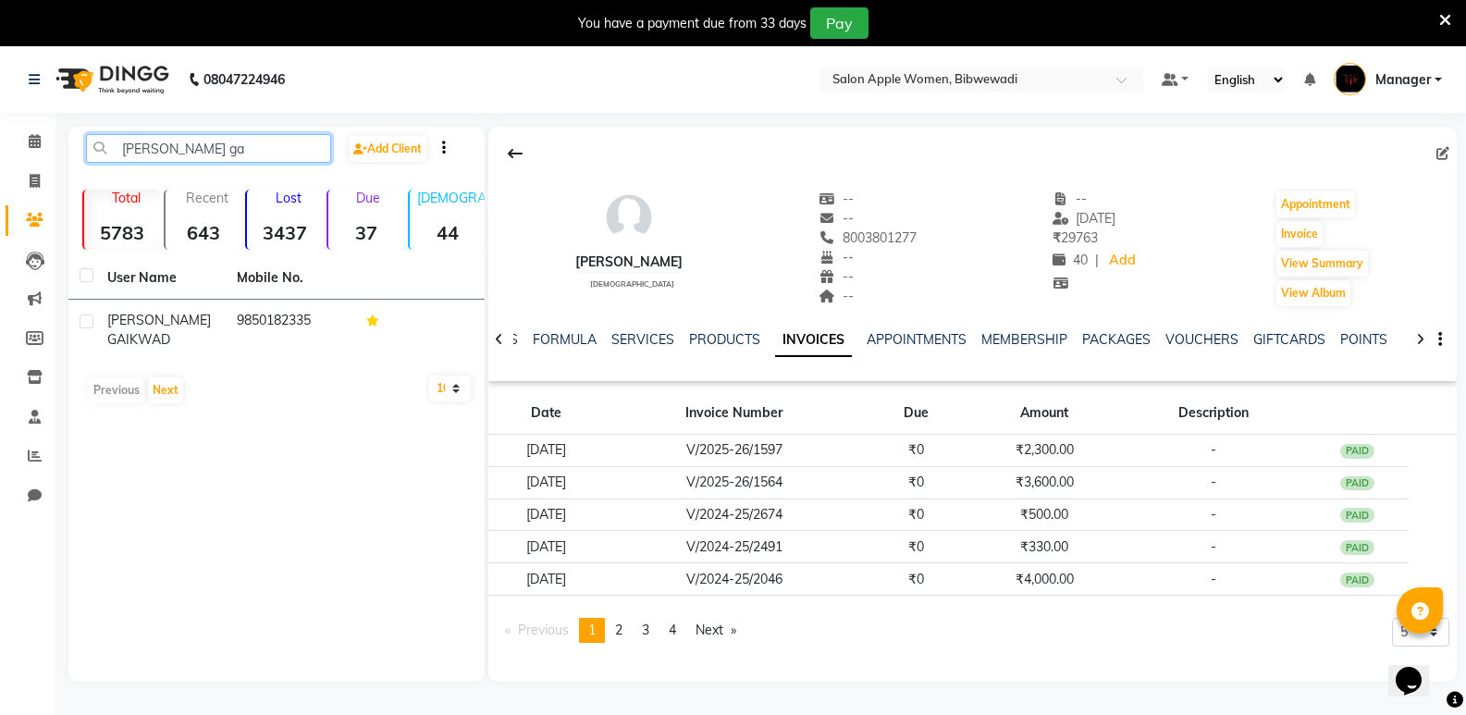
type input "varsha ga"
drag, startPoint x: 198, startPoint y: 156, endPoint x: 86, endPoint y: 161, distance: 112.0
click at [86, 161] on input "varsha ga" at bounding box center [208, 148] width 245 height 29
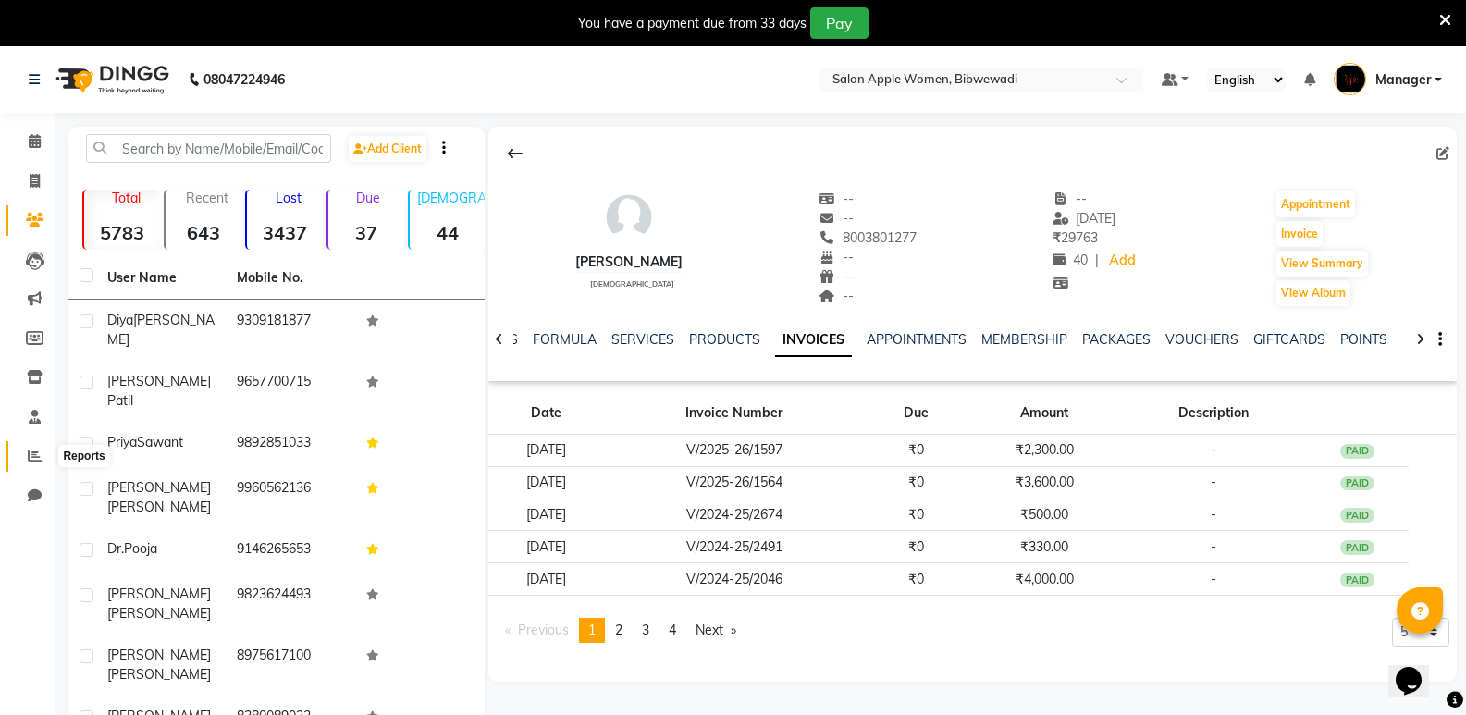
click at [32, 463] on span at bounding box center [35, 456] width 32 height 21
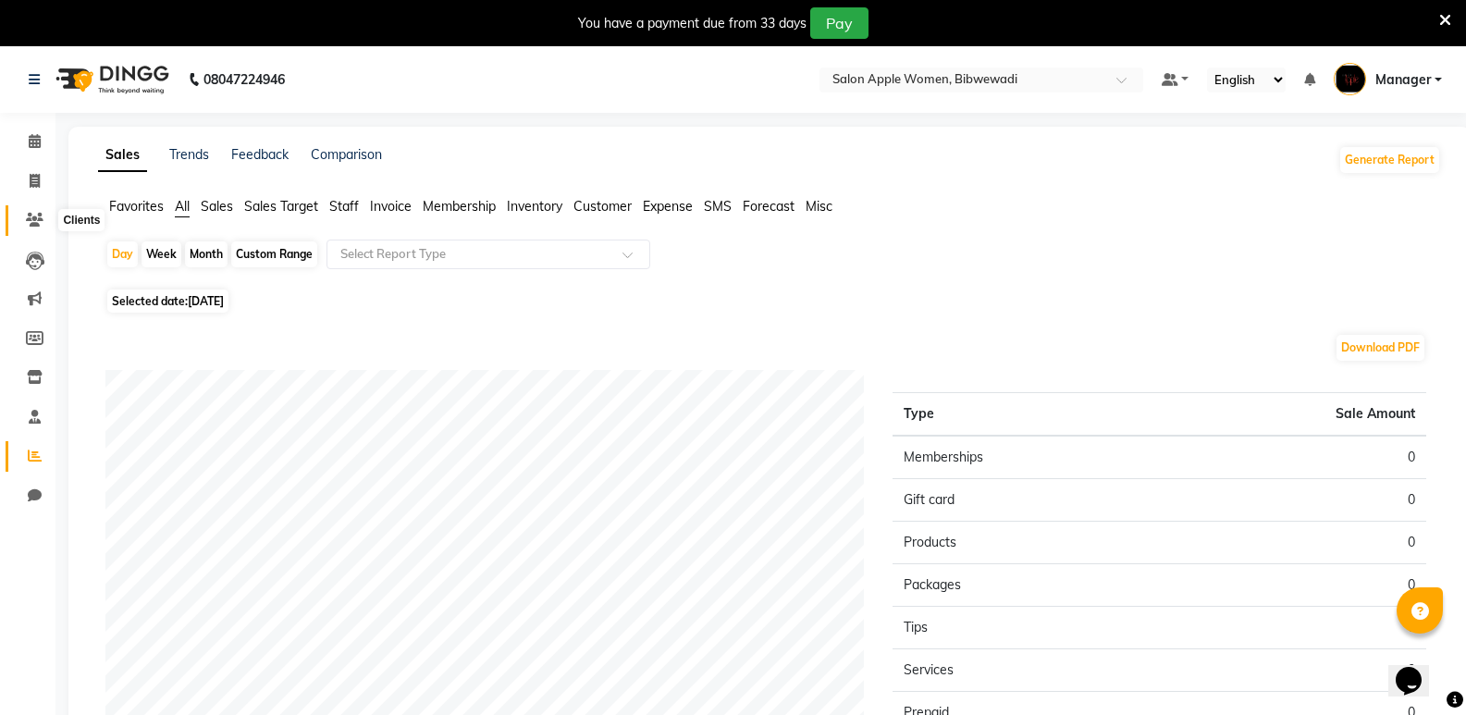
click at [37, 225] on icon at bounding box center [35, 220] width 18 height 14
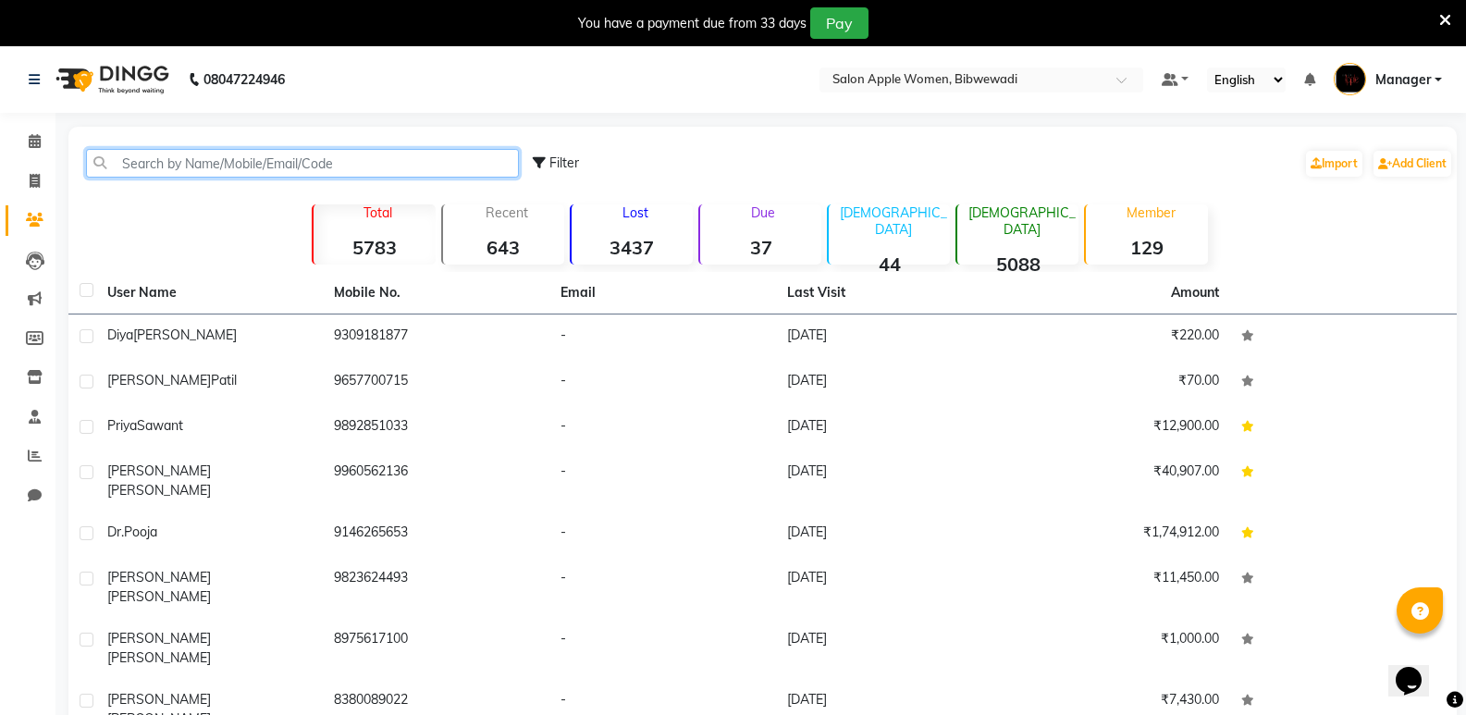
drag, startPoint x: 154, startPoint y: 164, endPoint x: 380, endPoint y: 192, distance: 228.4
click at [154, 164] on input "text" at bounding box center [302, 163] width 433 height 29
paste input "8435457262"
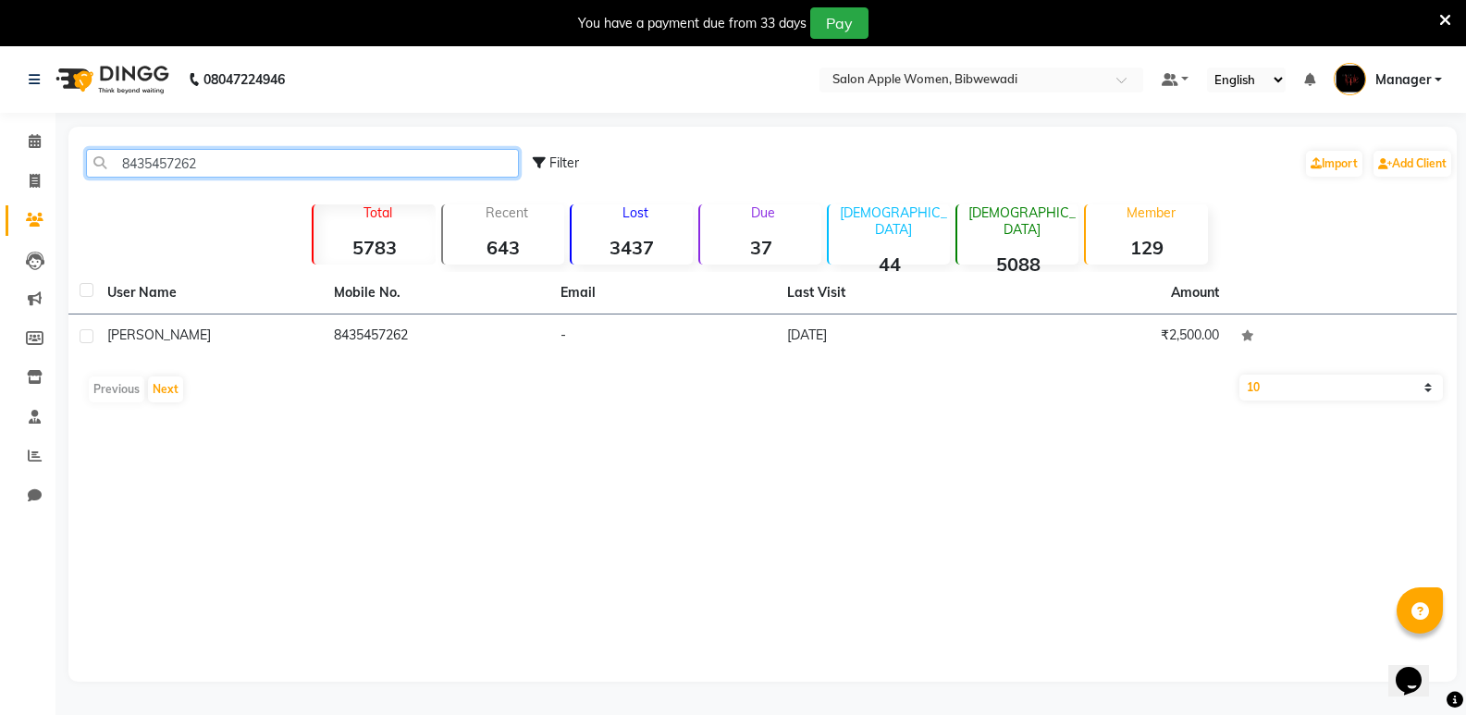
type input "8435457262"
drag, startPoint x: 224, startPoint y: 173, endPoint x: 101, endPoint y: 206, distance: 127.5
click at [102, 205] on div "8435457262 Filter Import Add Client Total 5783 Recent 643 Lost 3437 Due 37 Male…" at bounding box center [762, 404] width 1389 height 555
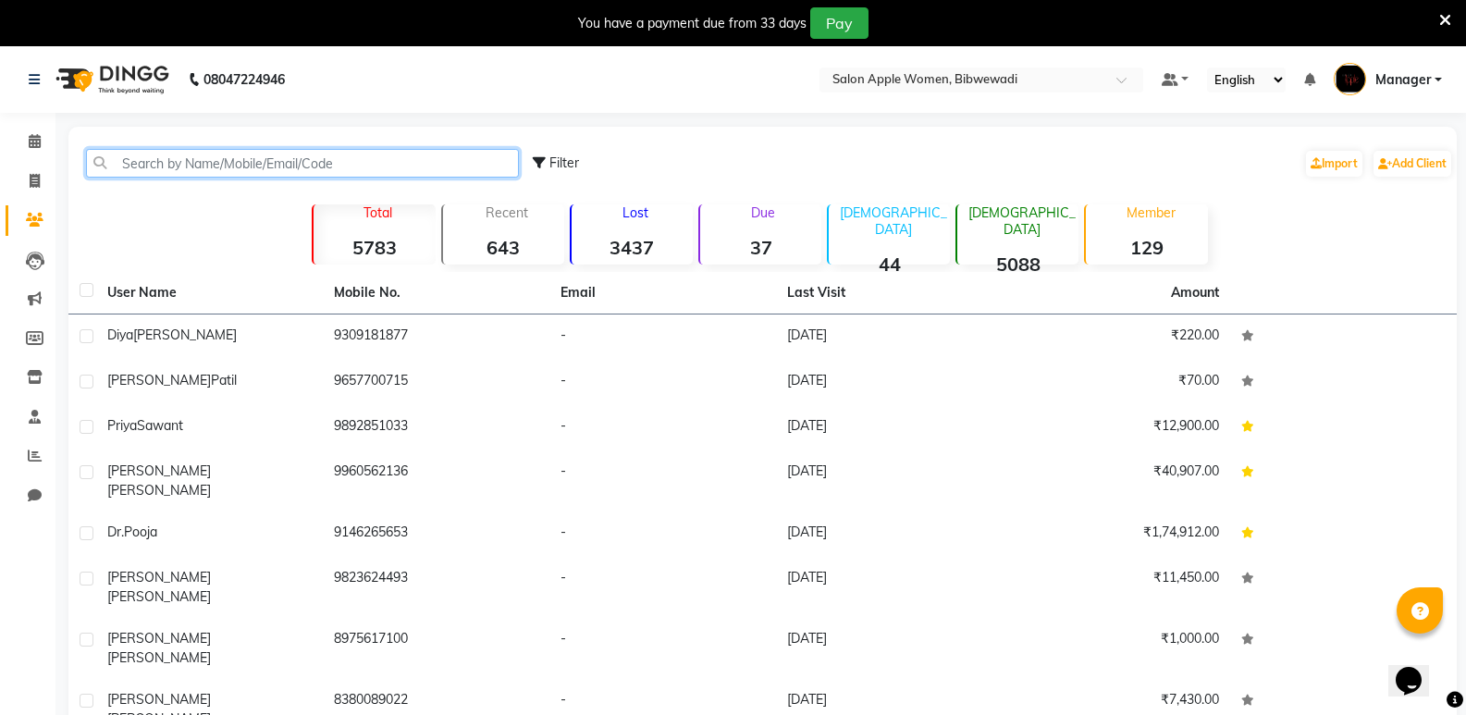
click at [257, 154] on input "text" at bounding box center [302, 163] width 433 height 29
paste input "8698681264"
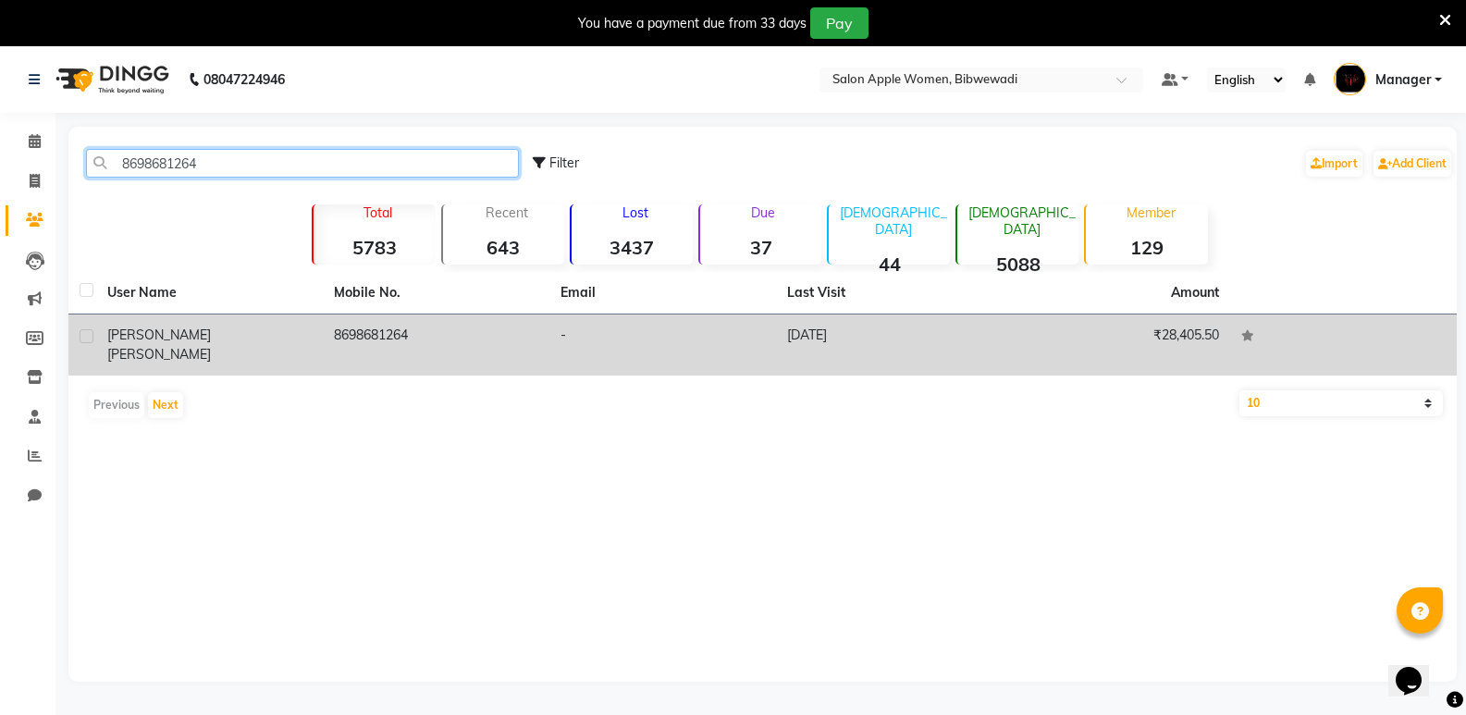
type input "8698681264"
click at [624, 340] on td "-" at bounding box center [663, 345] width 227 height 61
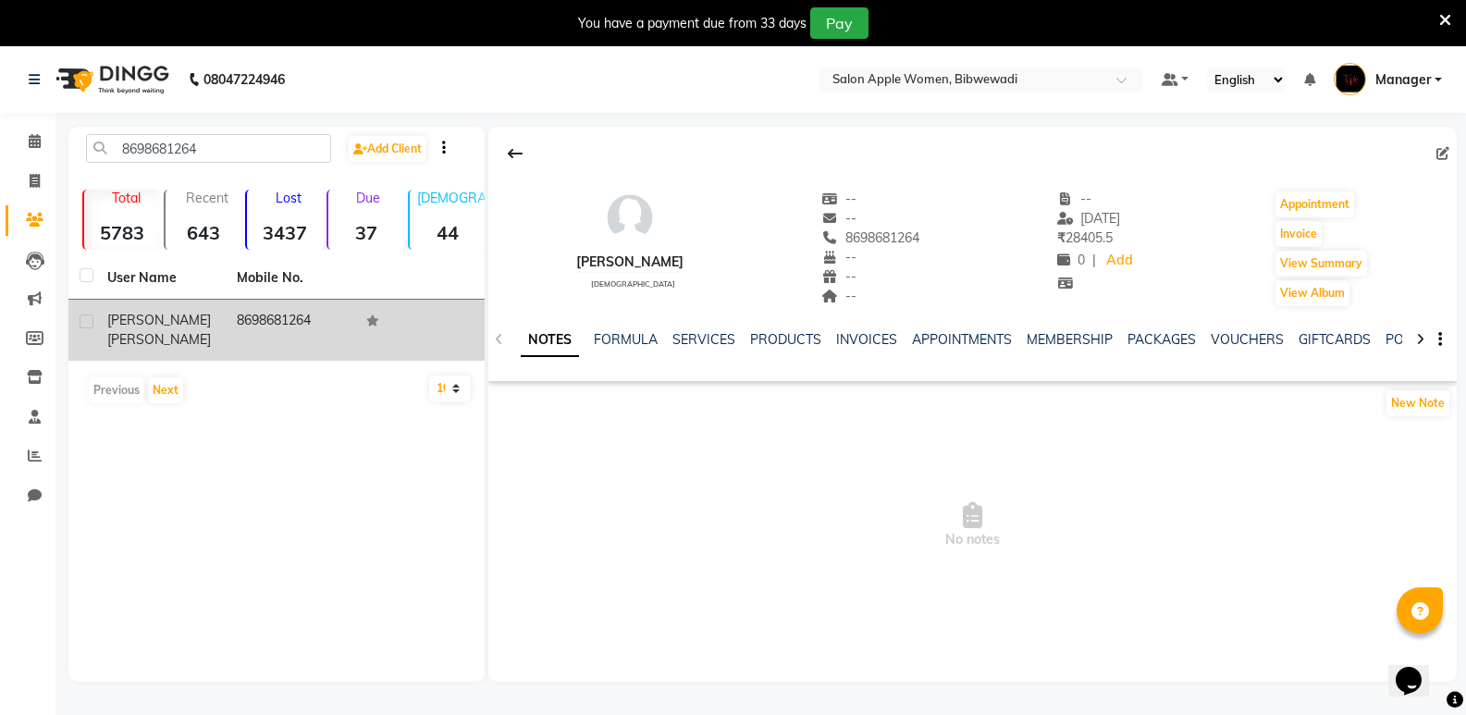
click at [885, 330] on div "INVOICES" at bounding box center [866, 339] width 61 height 19
click at [887, 341] on link "INVOICES" at bounding box center [866, 339] width 61 height 17
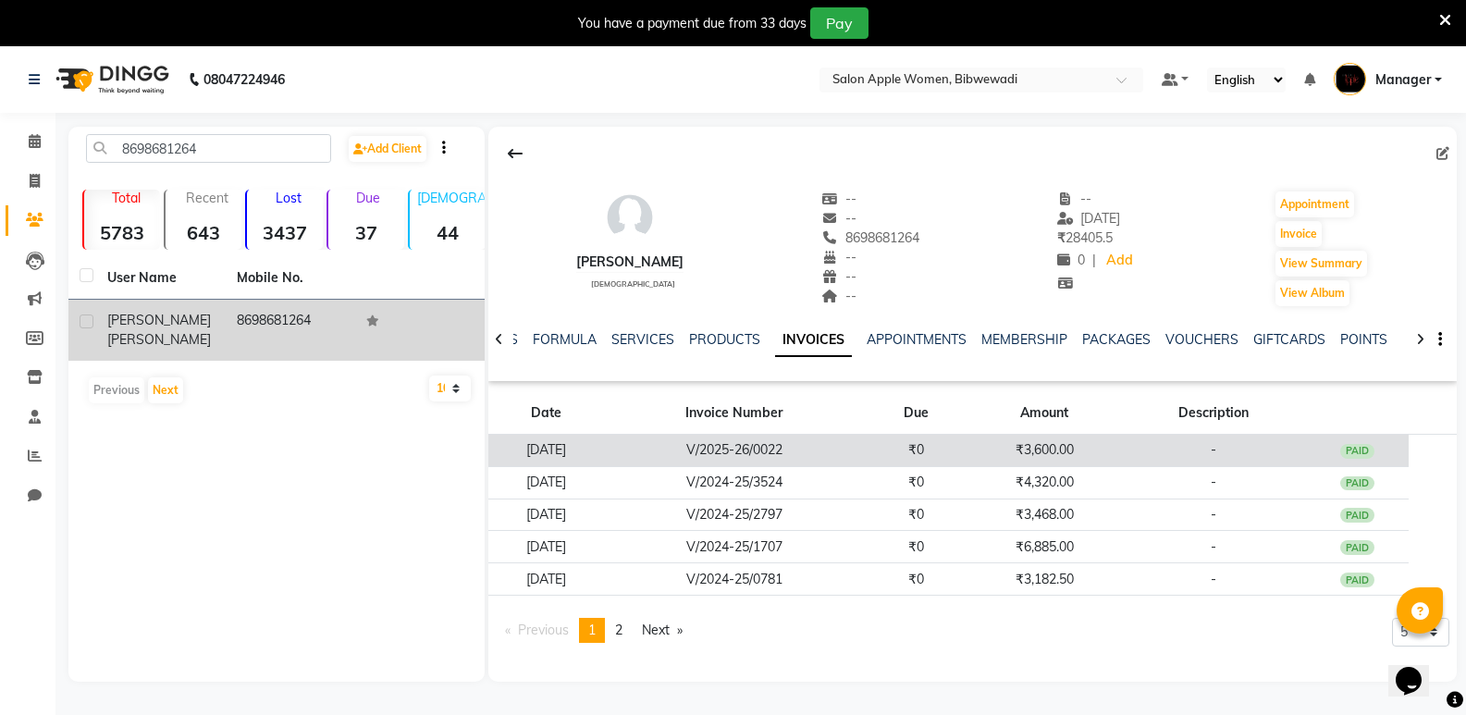
click at [912, 452] on td "₹0" at bounding box center [916, 451] width 103 height 32
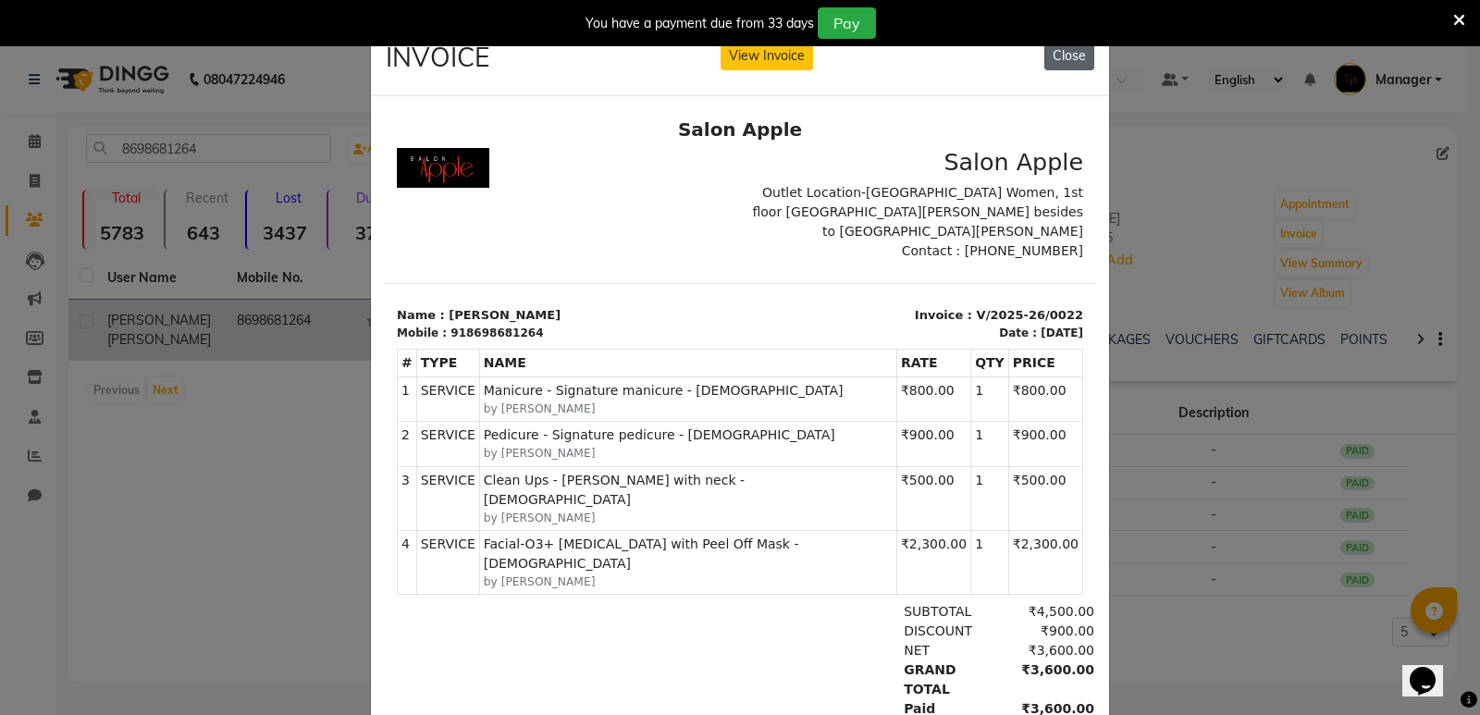
click at [1049, 66] on button "Close" at bounding box center [1070, 56] width 50 height 29
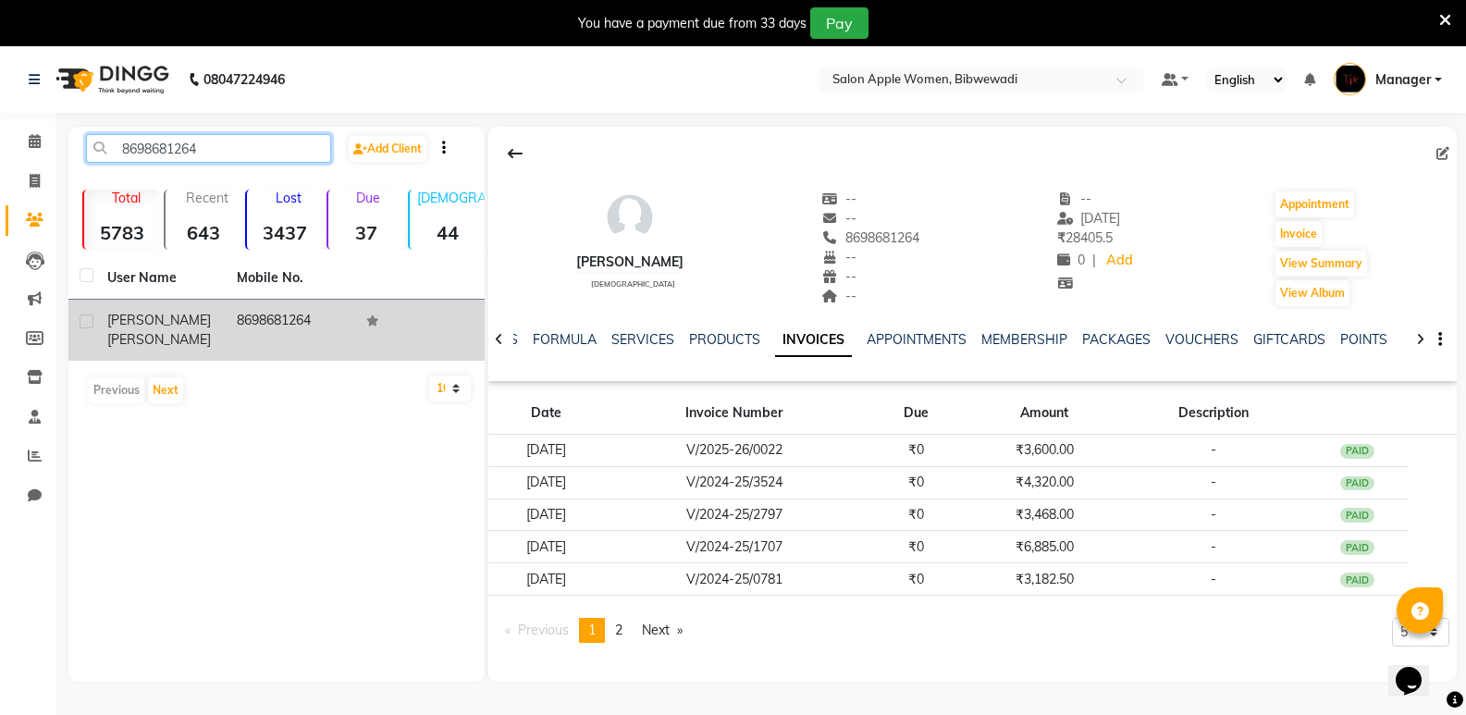
drag, startPoint x: 223, startPoint y: 151, endPoint x: 84, endPoint y: 185, distance: 142.9
click at [84, 185] on div "8698681264 Add Client Total 5783 Recent 643 Lost 3437 Due 37 Male 44 Female 508…" at bounding box center [276, 404] width 416 height 555
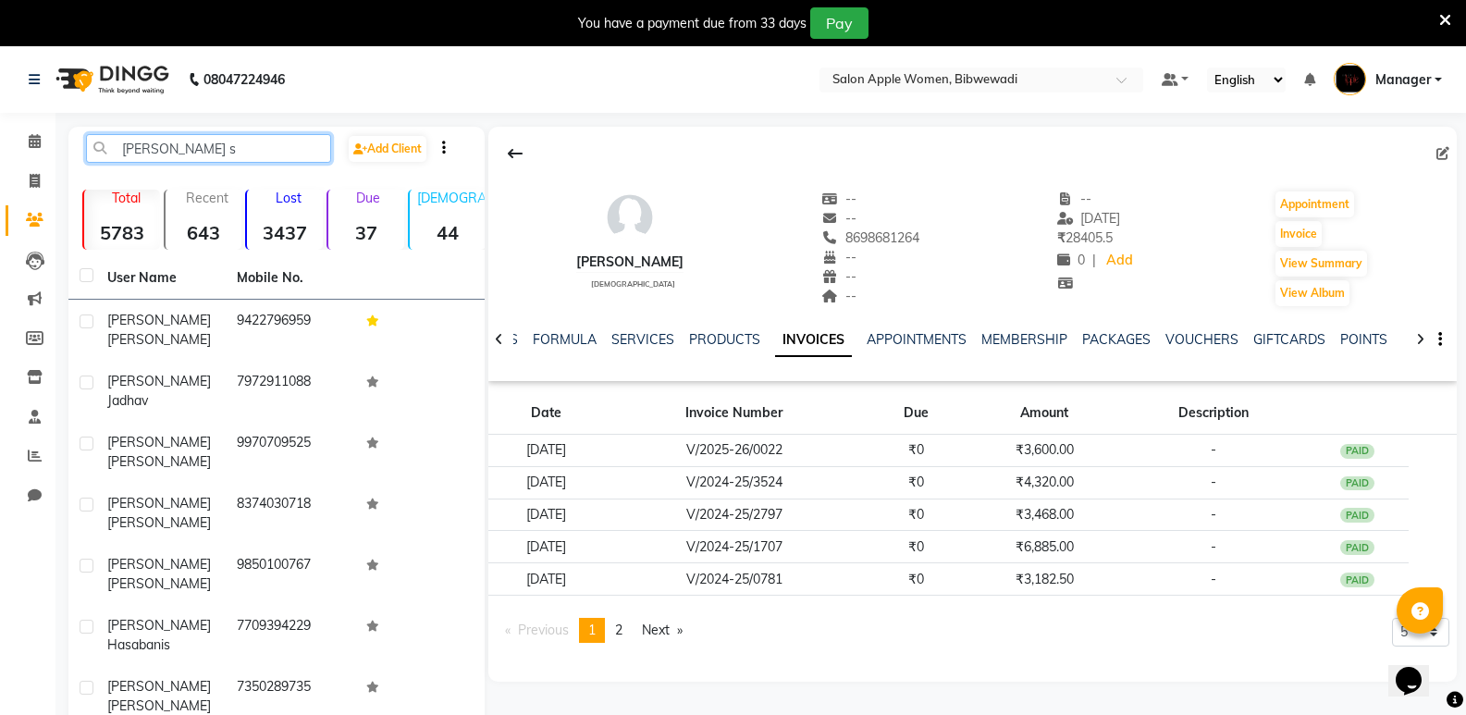
type input "tejal sa"
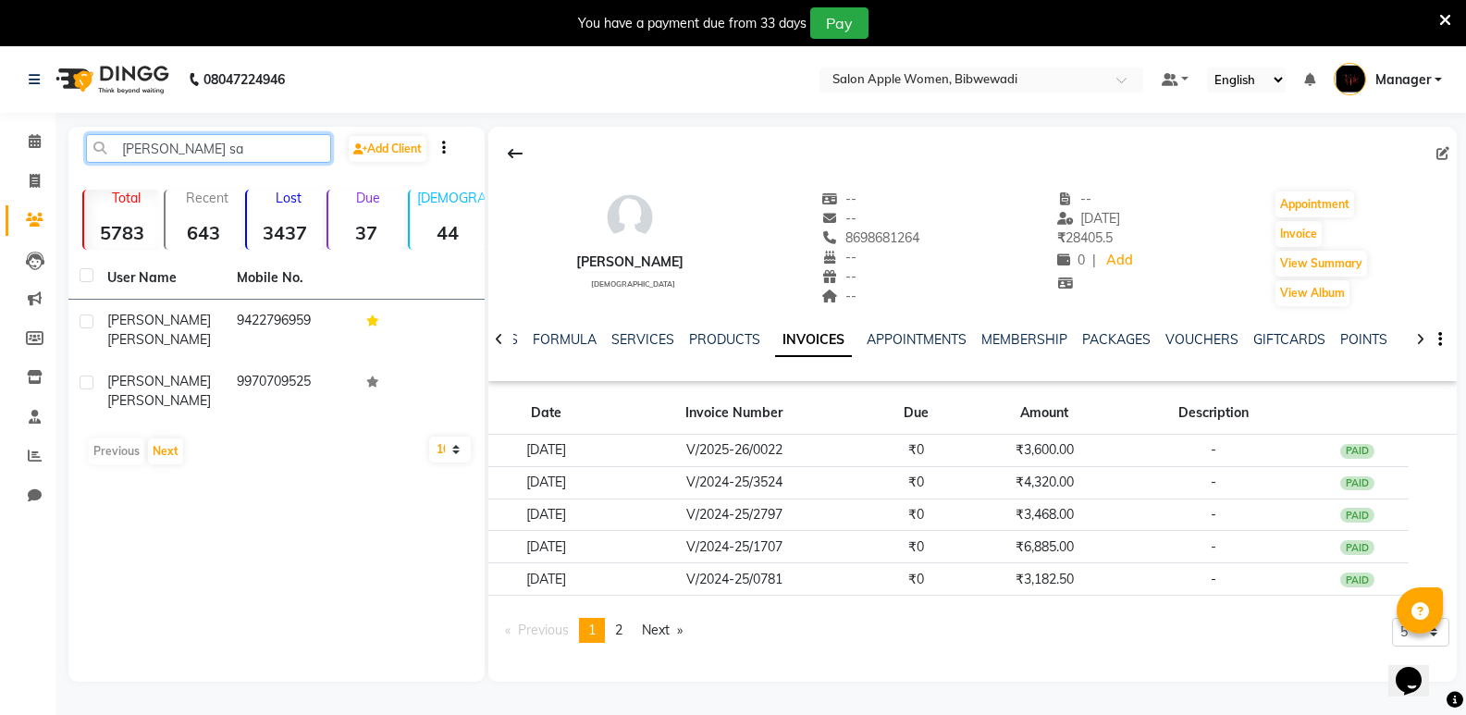
drag, startPoint x: 175, startPoint y: 152, endPoint x: 75, endPoint y: 167, distance: 101.2
click at [75, 167] on div "tejal sa Add Client" at bounding box center [276, 155] width 409 height 43
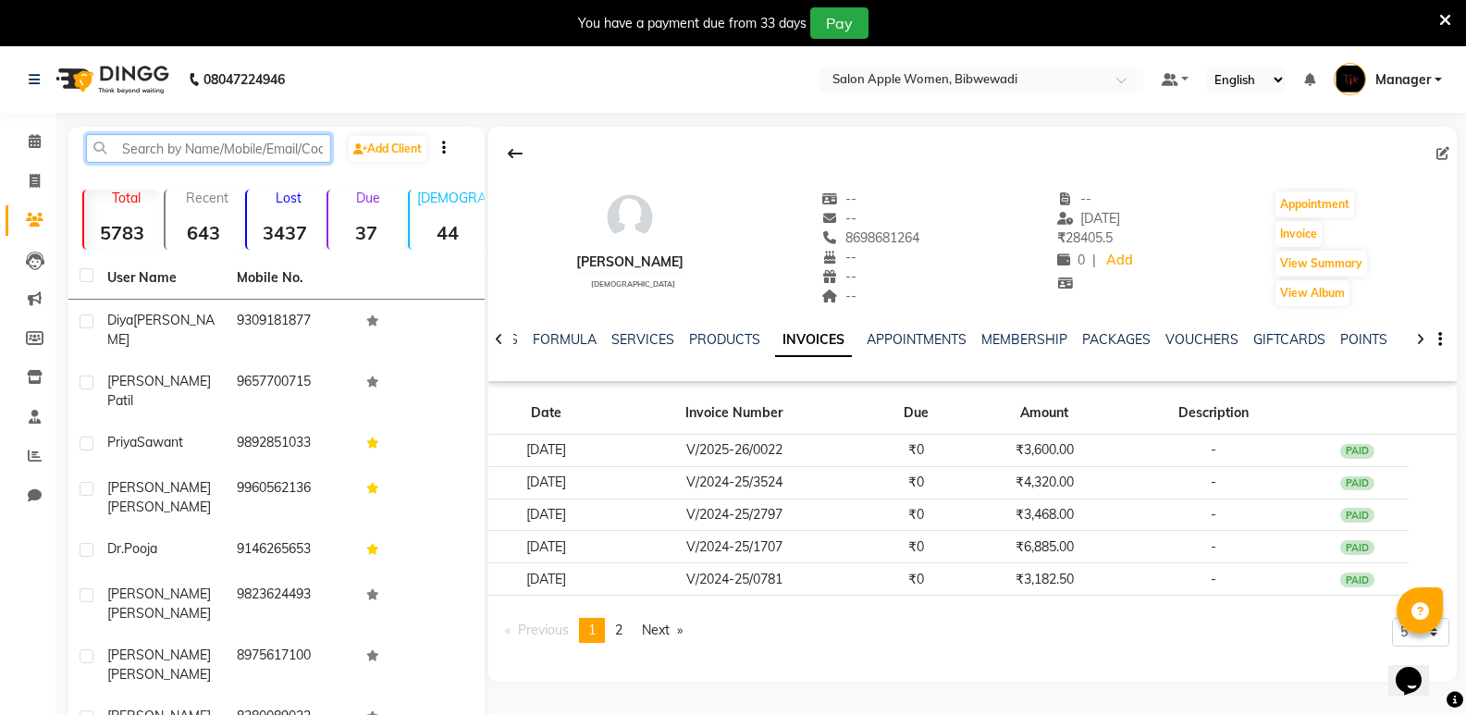
click at [271, 151] on input "text" at bounding box center [208, 148] width 245 height 29
paste input "9850024466"
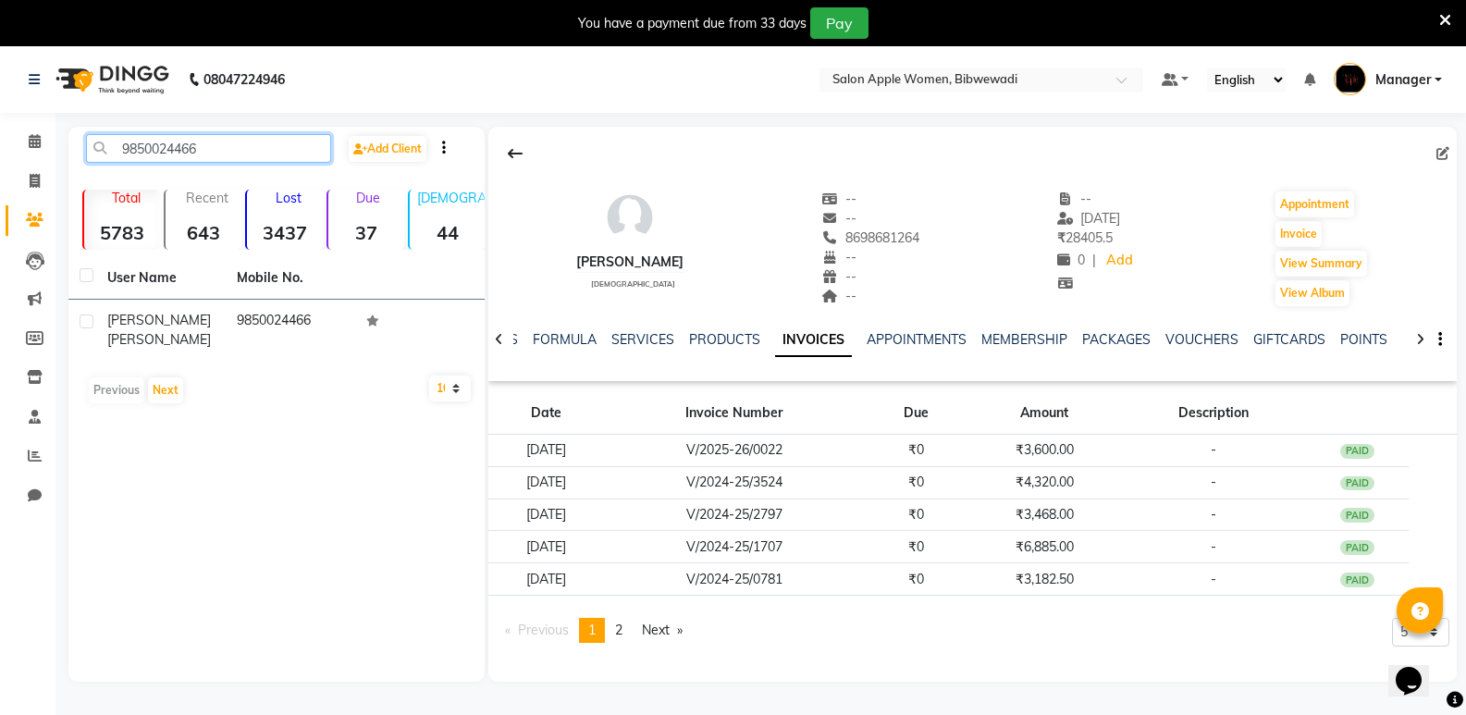
type input "9850024466"
drag, startPoint x: 221, startPoint y: 154, endPoint x: 86, endPoint y: 165, distance: 135.5
click at [86, 165] on div "9850024466 Add Client" at bounding box center [276, 155] width 409 height 43
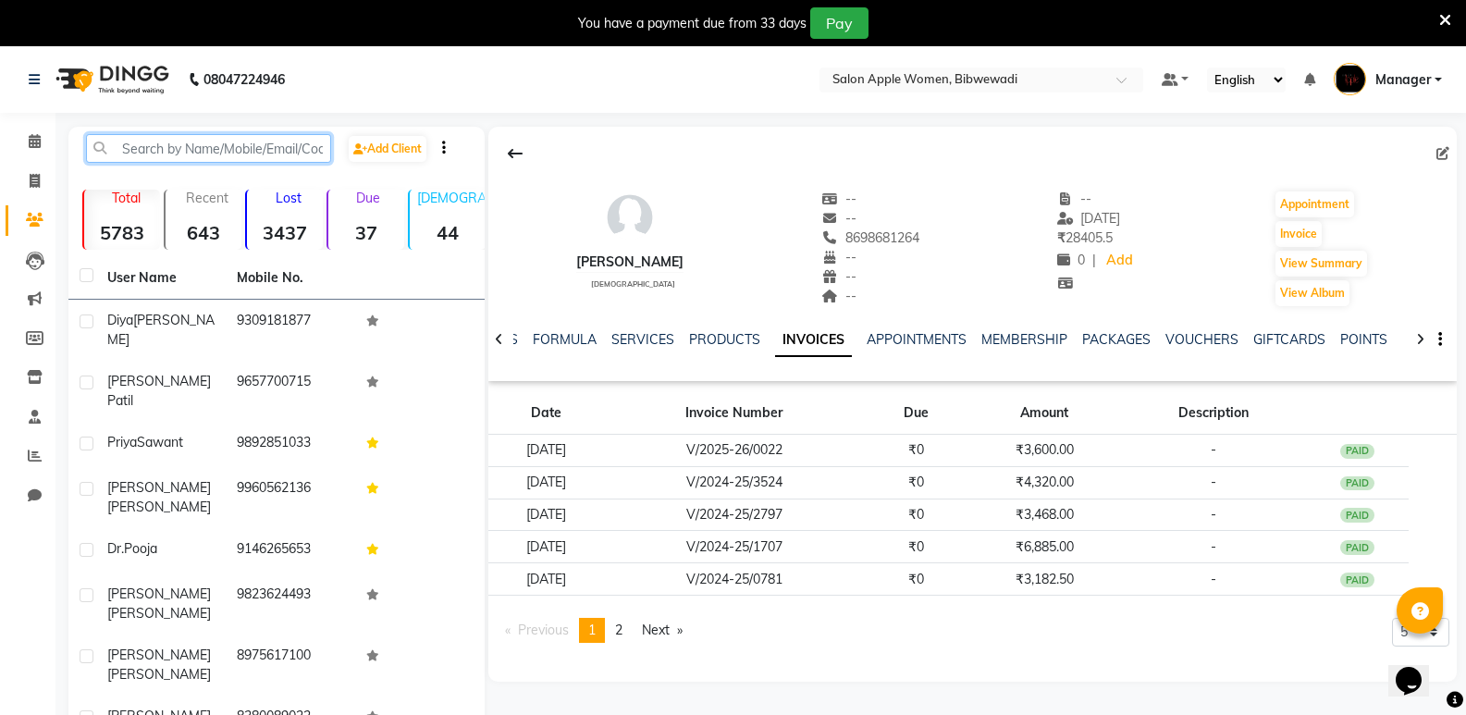
paste input "9960988323"
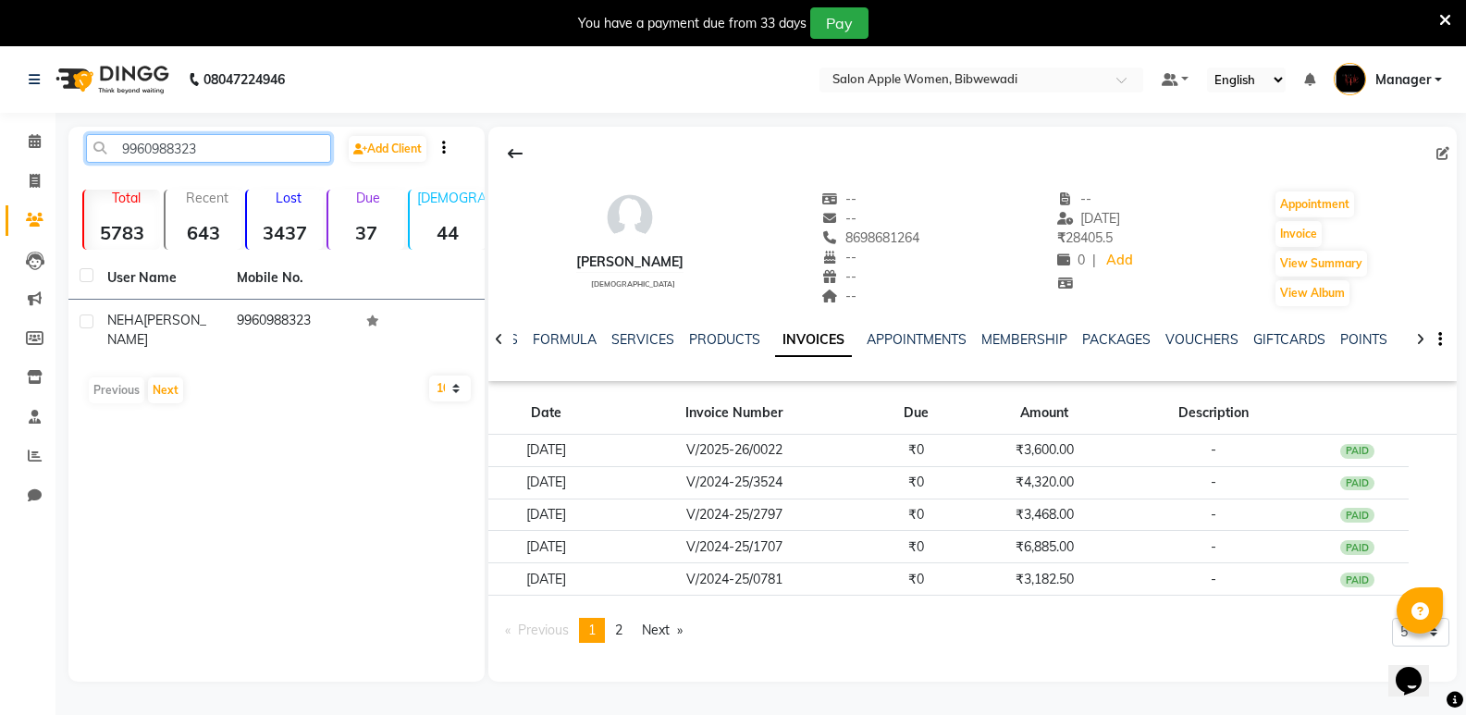
type input "9960988323"
drag, startPoint x: 241, startPoint y: 147, endPoint x: 0, endPoint y: 133, distance: 240.9
click at [0, 133] on app-home "08047224946 Select Location × Salon Apple Women, Bibwewadi Default Panel My Pan…" at bounding box center [733, 377] width 1466 height 663
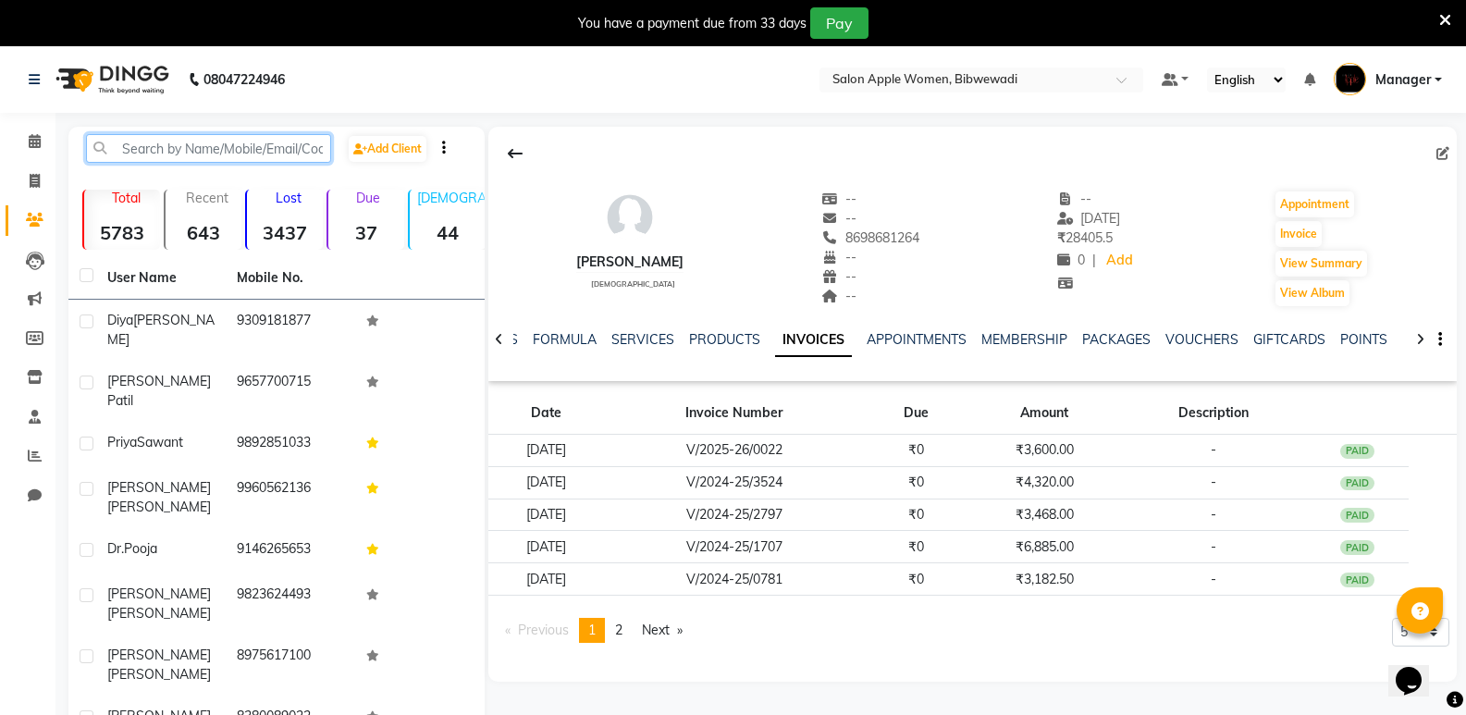
paste input "7210819108 ₹25"
click at [201, 155] on input "7210819108" at bounding box center [208, 148] width 245 height 29
type input "7210819108"
drag, startPoint x: 215, startPoint y: 147, endPoint x: 0, endPoint y: 130, distance: 215.4
click at [0, 130] on app-home "08047224946 Select Location × Salon Apple Women, Bibwewadi Default Panel My Pan…" at bounding box center [733, 494] width 1466 height 897
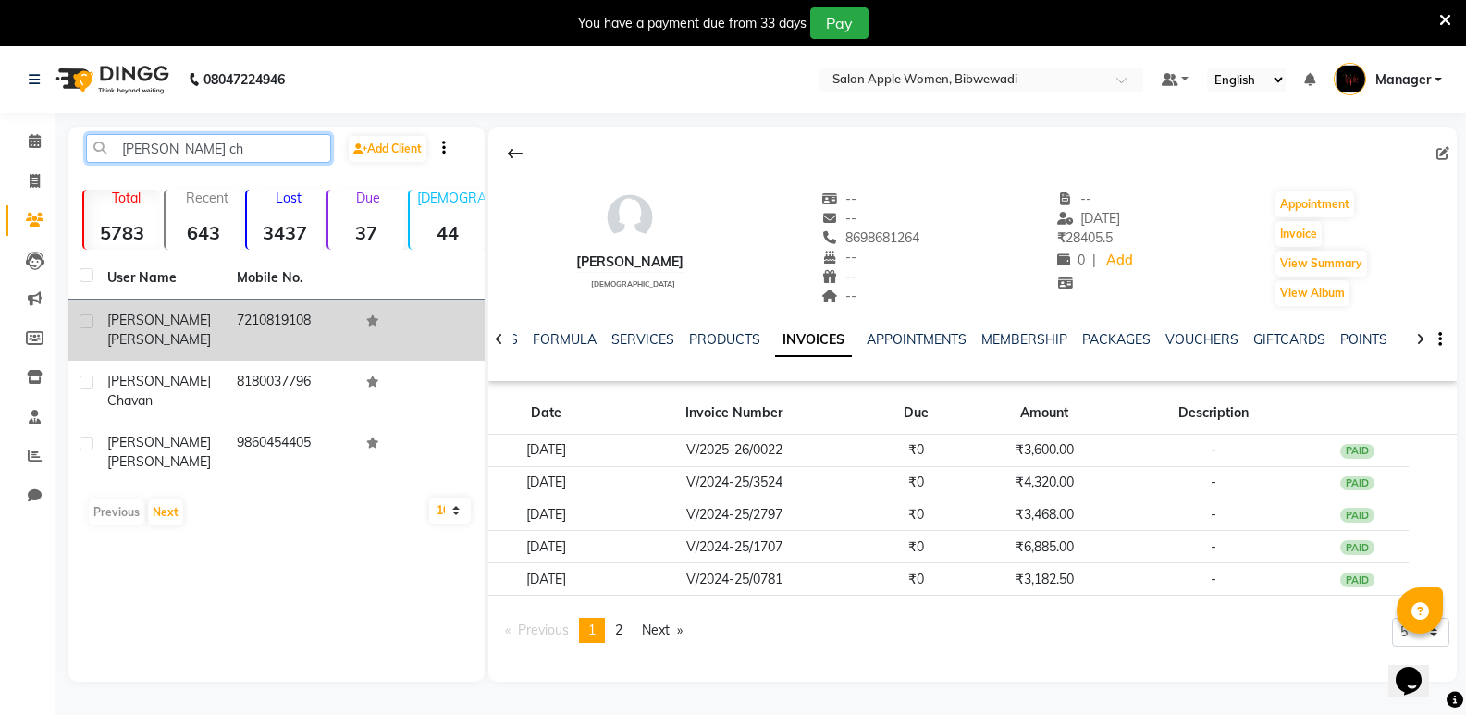
type input "tanvi ch"
click at [314, 318] on td "7210819108" at bounding box center [291, 330] width 130 height 61
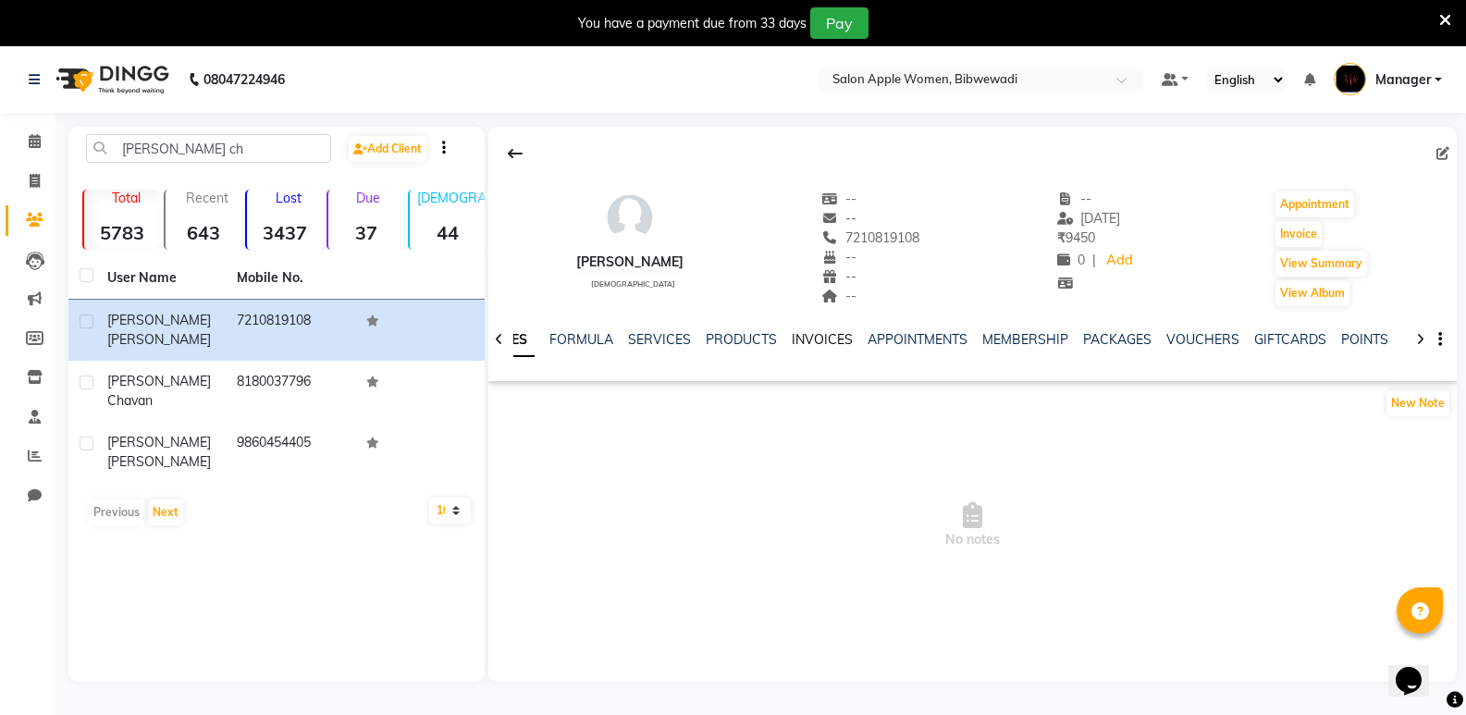
click at [805, 340] on link "INVOICES" at bounding box center [822, 339] width 61 height 17
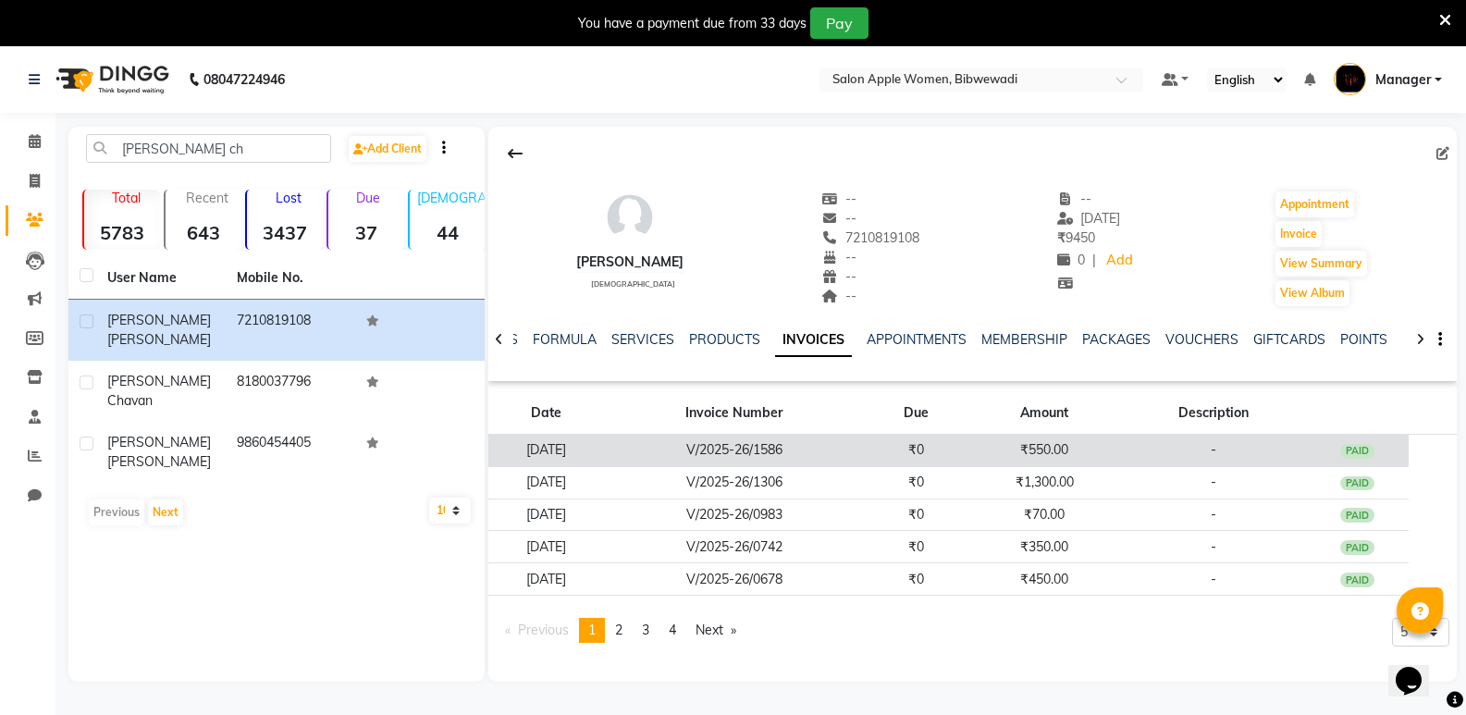
click at [825, 452] on td "V/2025-26/1586" at bounding box center [734, 451] width 261 height 32
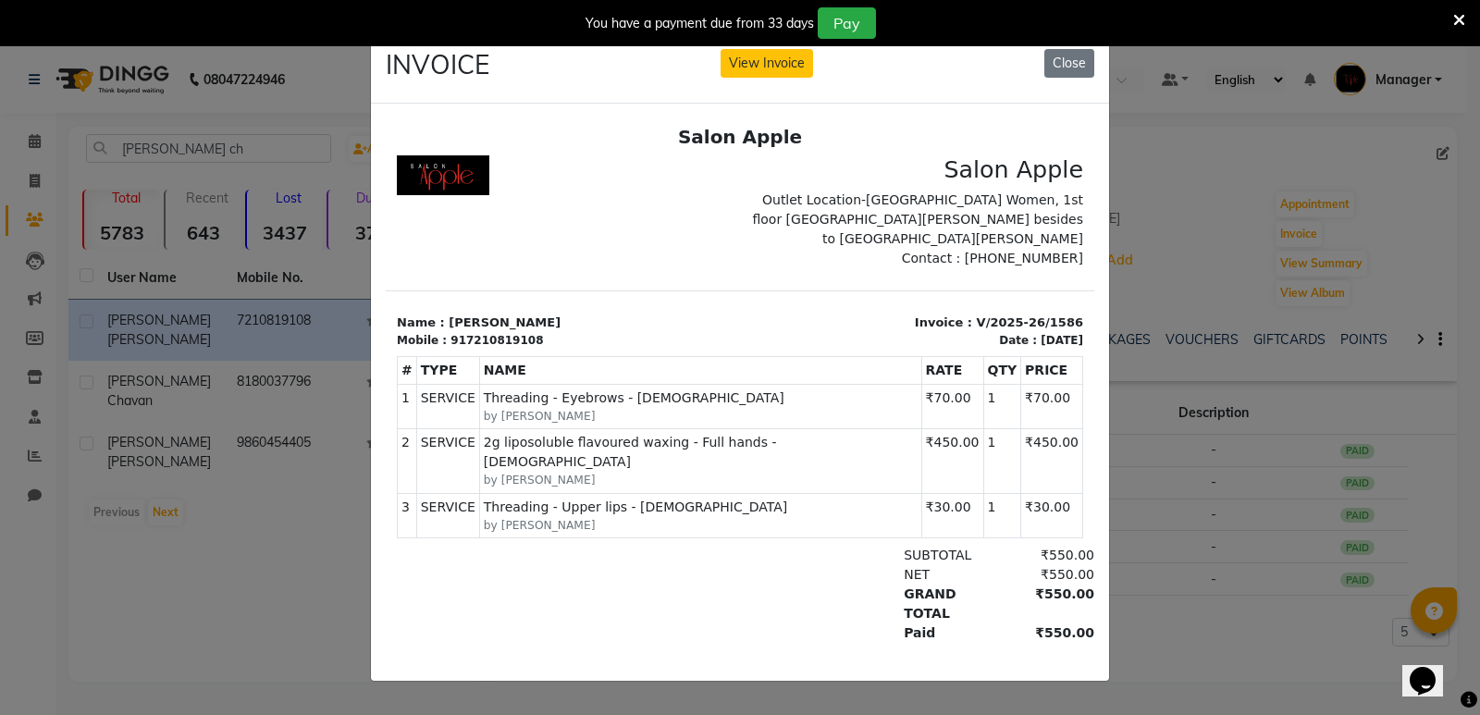
click at [1060, 70] on button "Close" at bounding box center [1070, 63] width 50 height 29
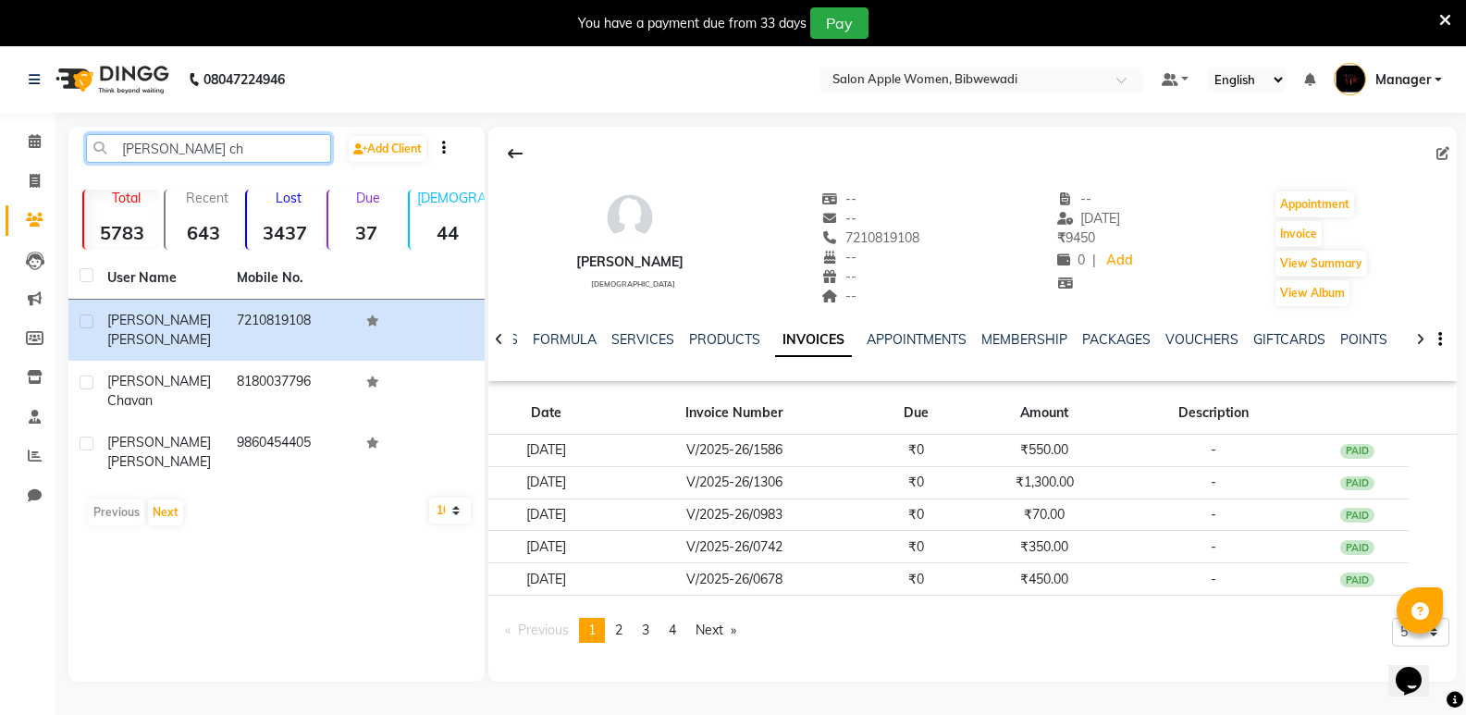
click at [49, 159] on app-home "08047224946 Select Location × Salon Apple Women, Bibwewadi Default Panel My Pan…" at bounding box center [733, 377] width 1466 height 663
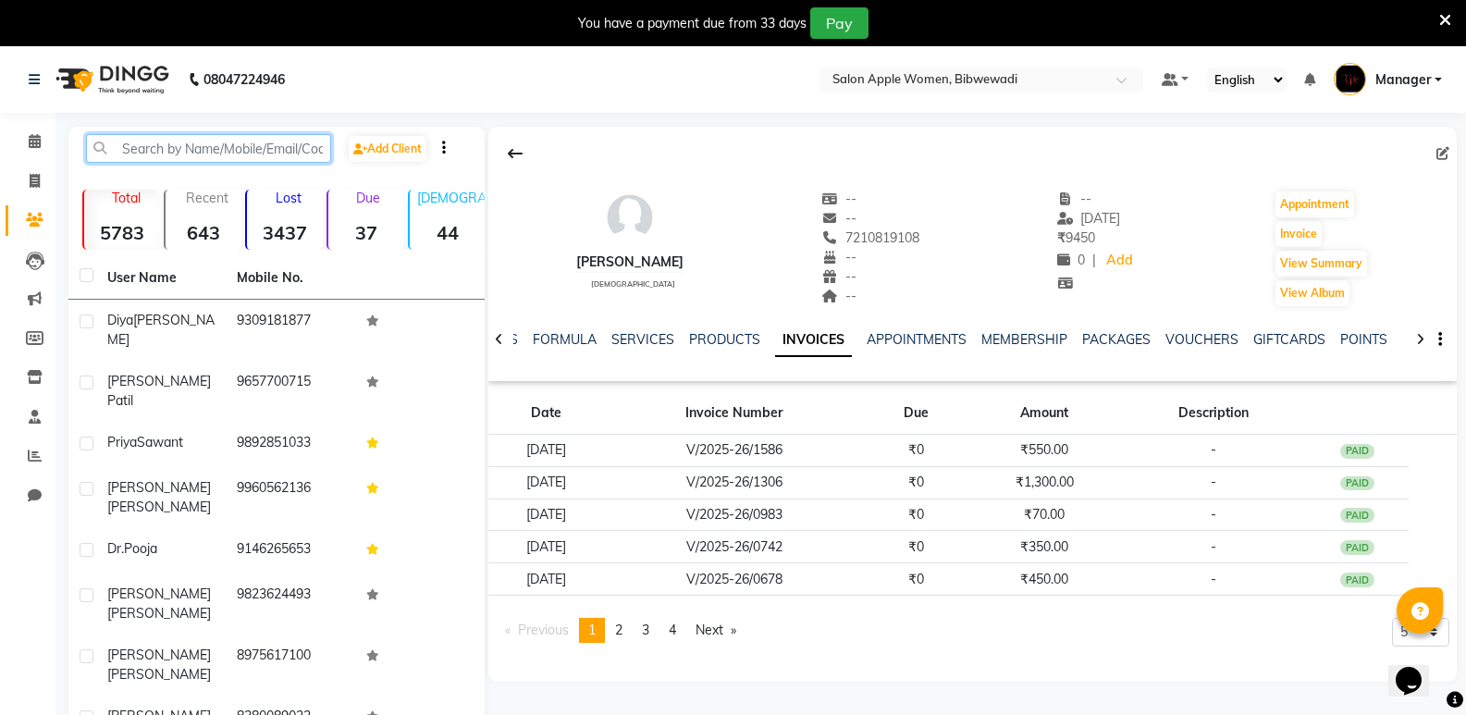
paste input "8329702052"
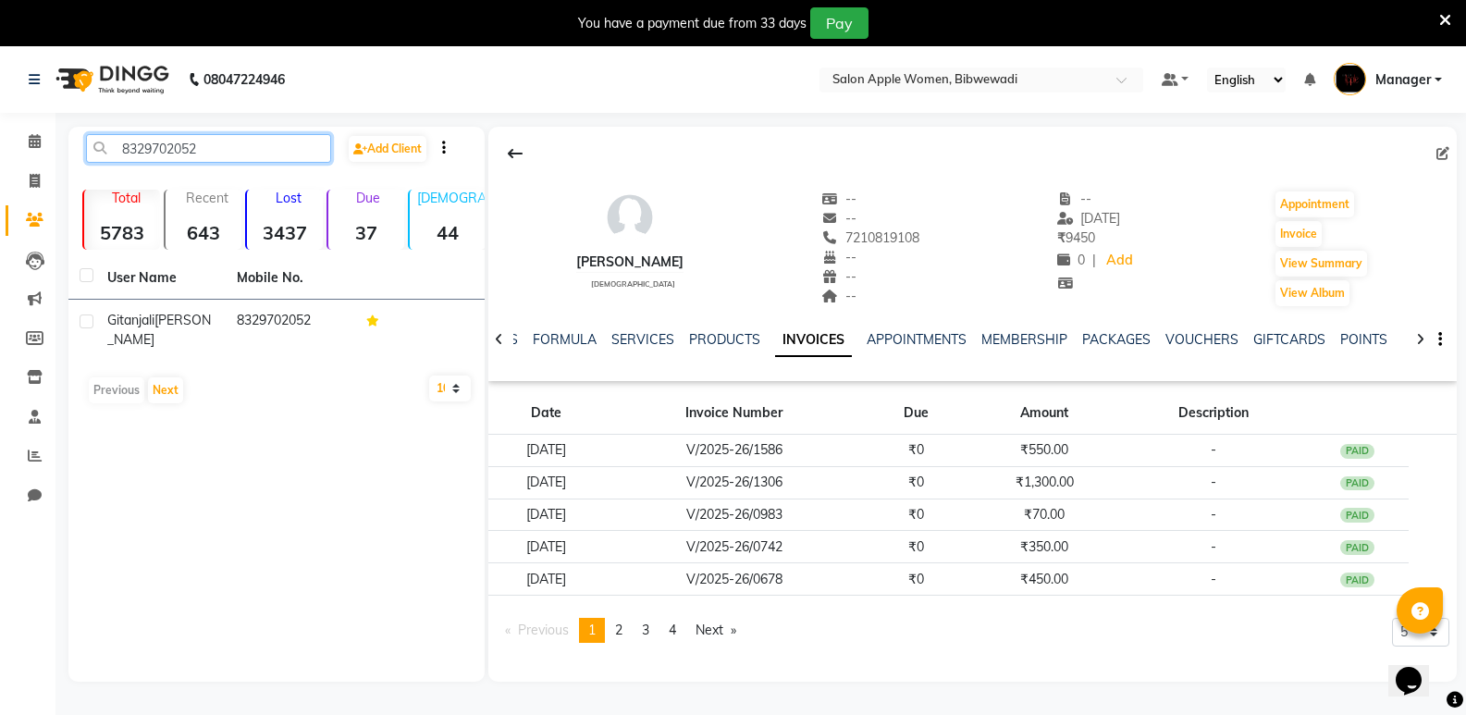
type input "8329702052"
drag, startPoint x: 232, startPoint y: 154, endPoint x: 107, endPoint y: 145, distance: 125.2
click at [107, 145] on input "8329702052" at bounding box center [208, 148] width 245 height 29
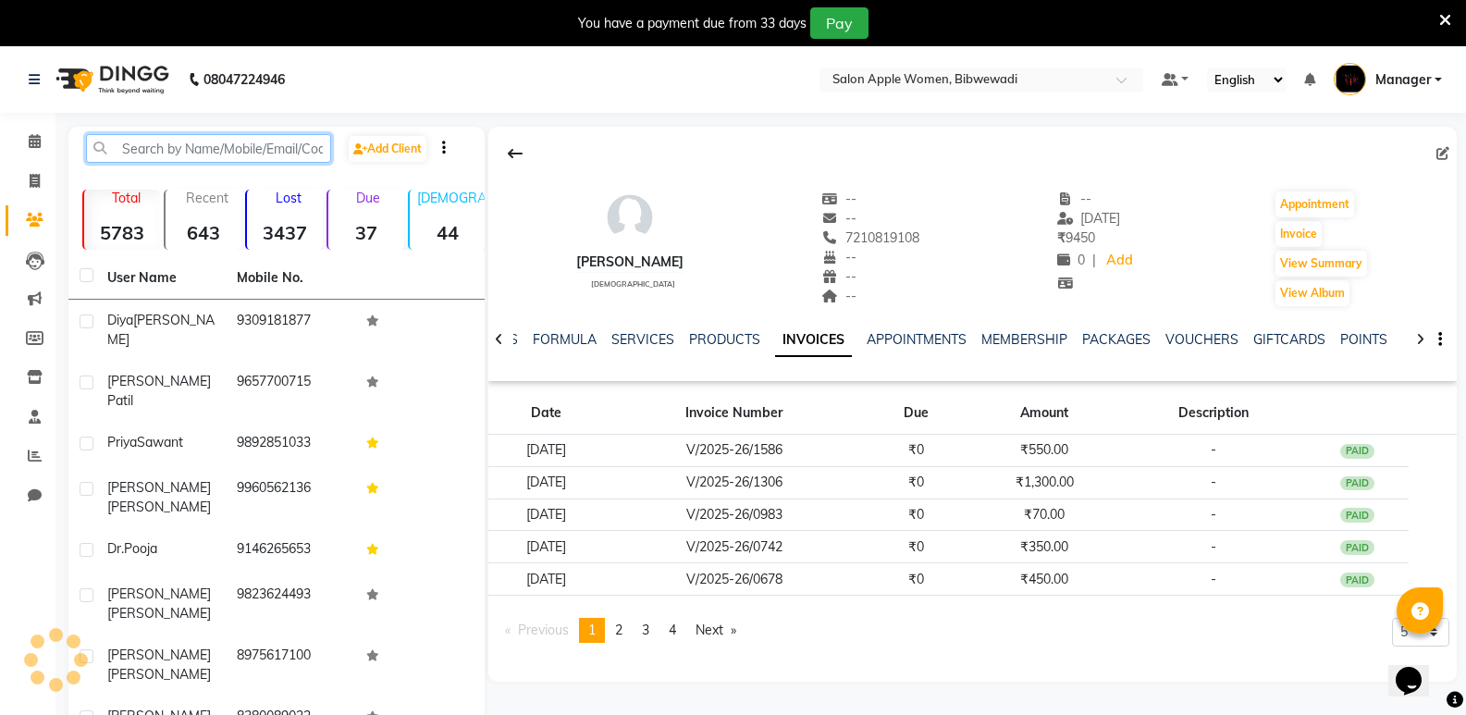
paste input "9421921743"
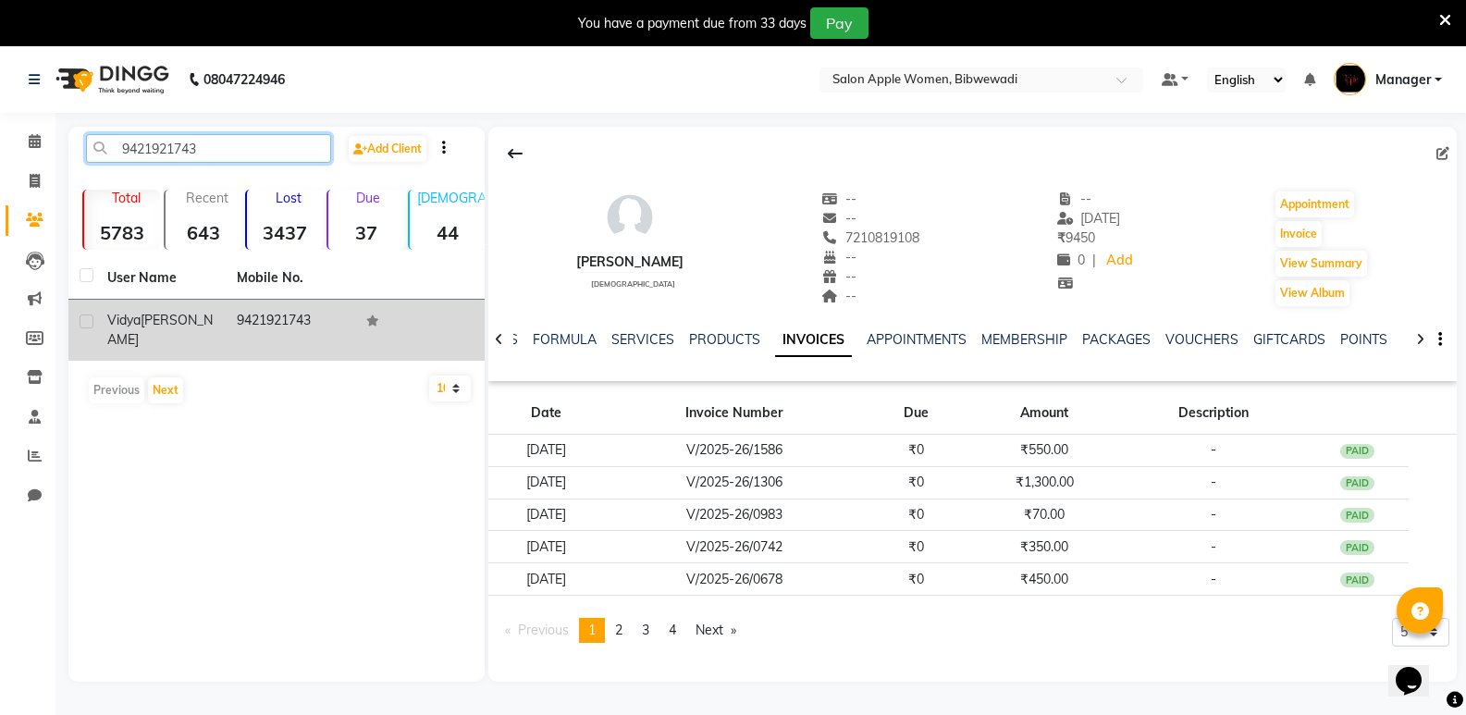
type input "9421921743"
drag, startPoint x: 266, startPoint y: 311, endPoint x: 424, endPoint y: 363, distance: 166.5
click at [266, 311] on td "9421921743" at bounding box center [291, 330] width 130 height 61
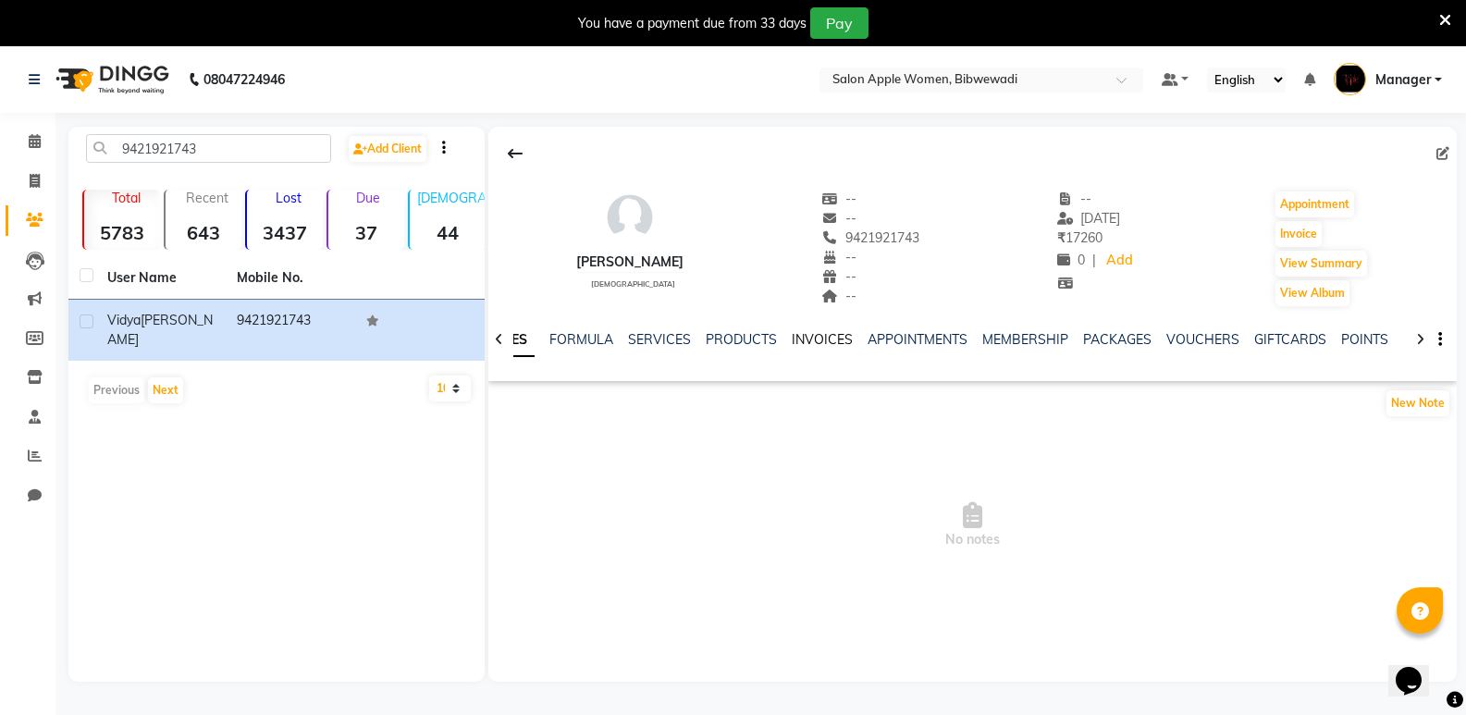
click at [810, 346] on link "INVOICES" at bounding box center [822, 339] width 61 height 17
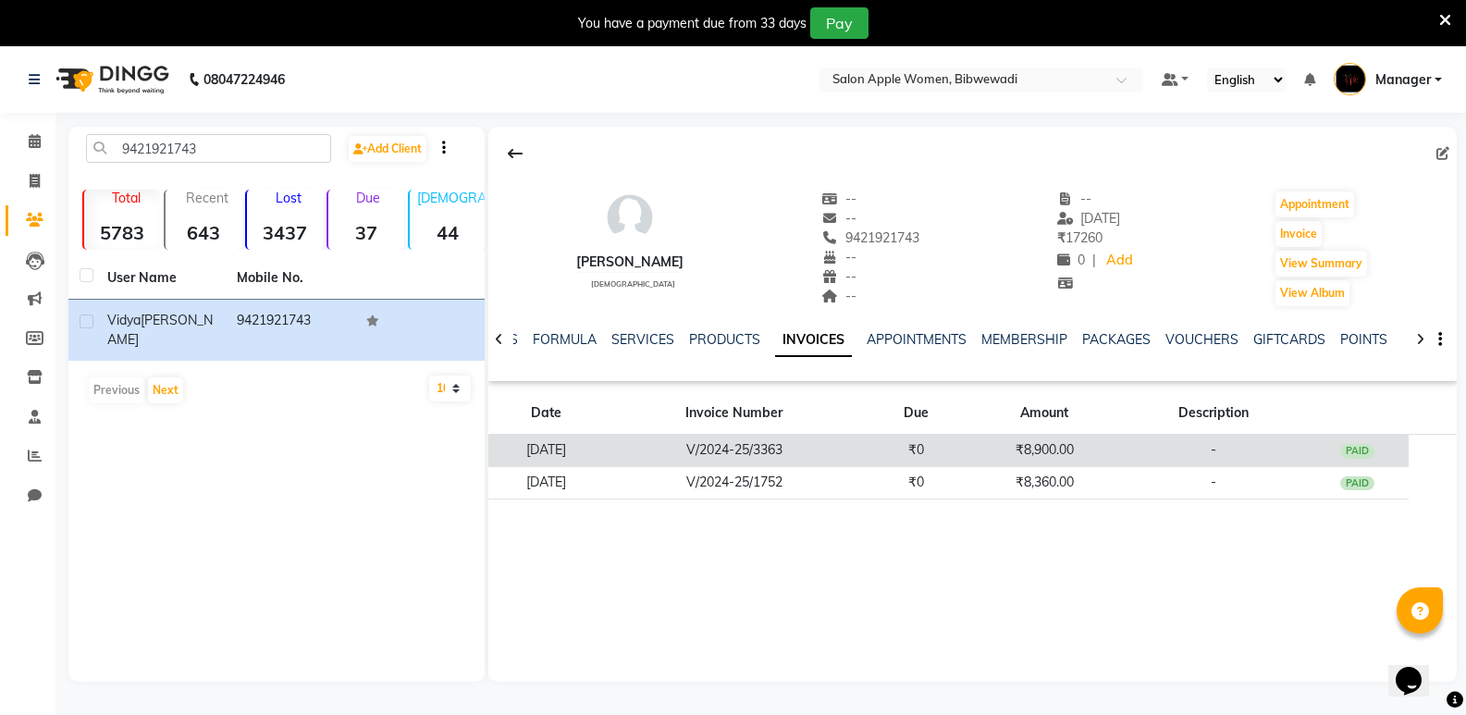
click at [685, 449] on td "V/2024-25/3363" at bounding box center [734, 451] width 261 height 32
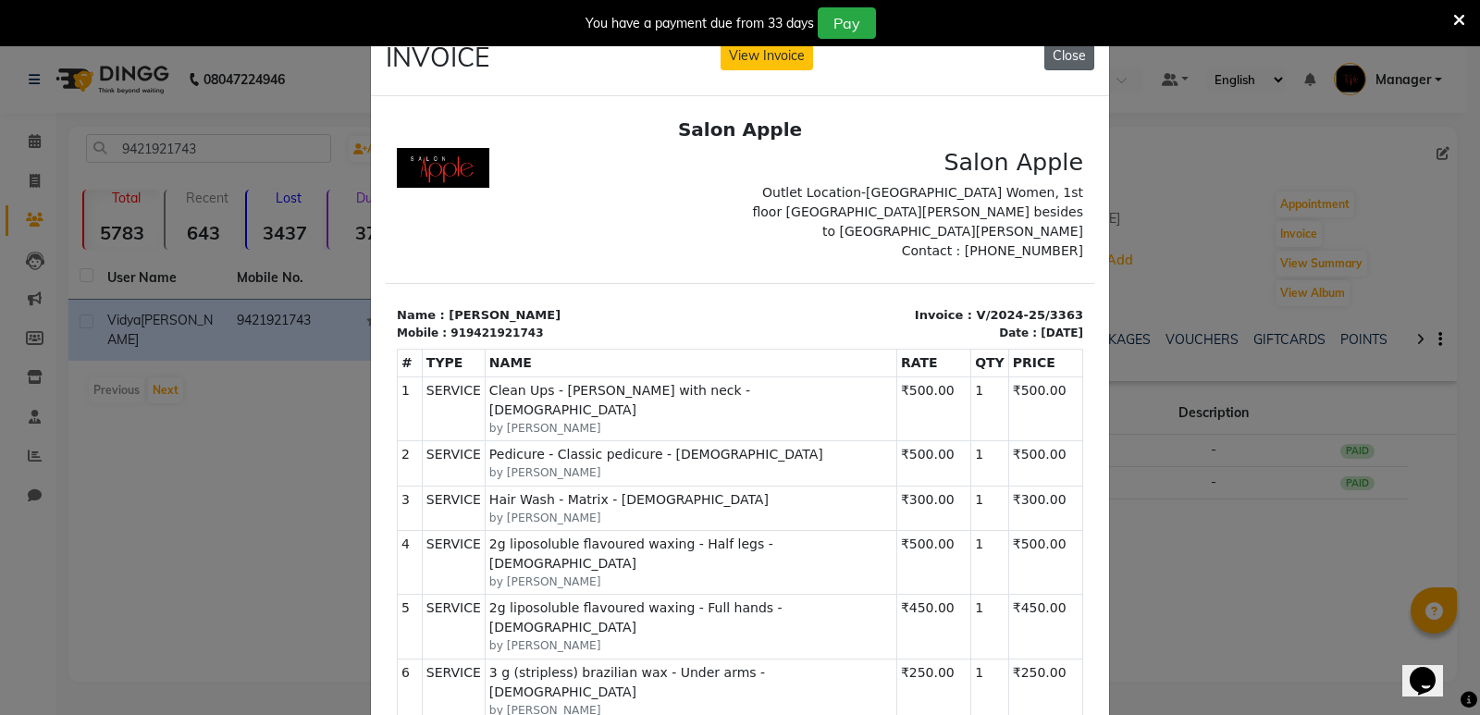
click at [1067, 63] on button "Close" at bounding box center [1070, 56] width 50 height 29
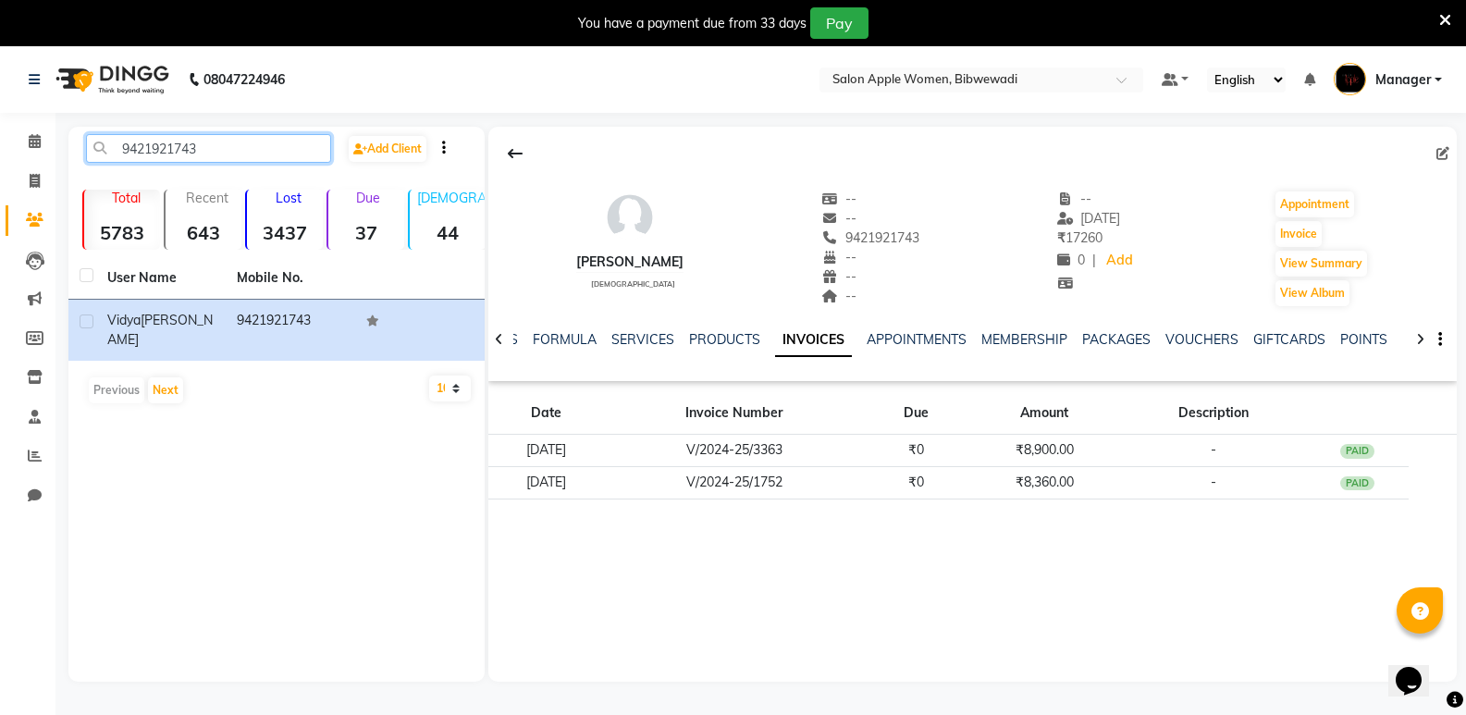
drag, startPoint x: 225, startPoint y: 144, endPoint x: 0, endPoint y: 192, distance: 229.9
click at [0, 192] on app-home "08047224946 Select Location × Salon Apple Women, Bibwewadi Default Panel My Pan…" at bounding box center [733, 377] width 1466 height 663
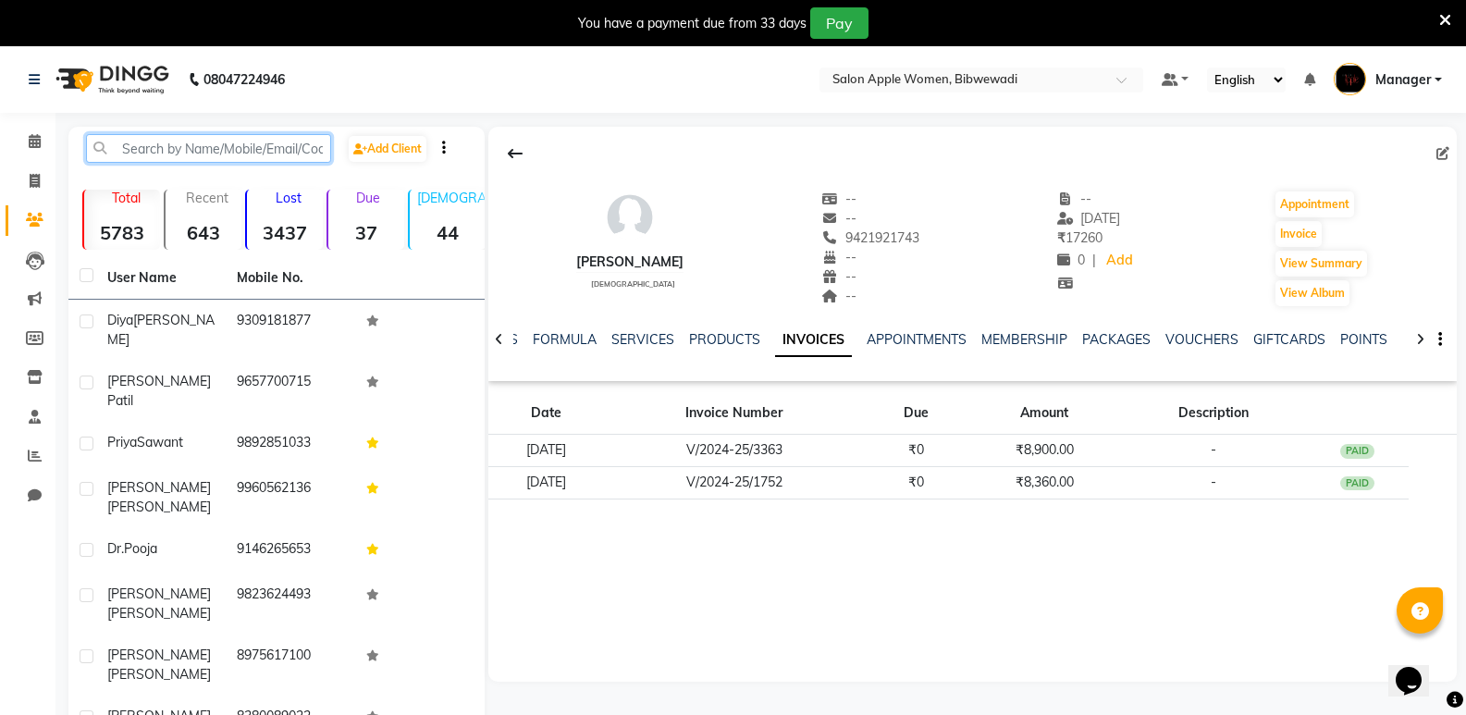
paste input "9623386026"
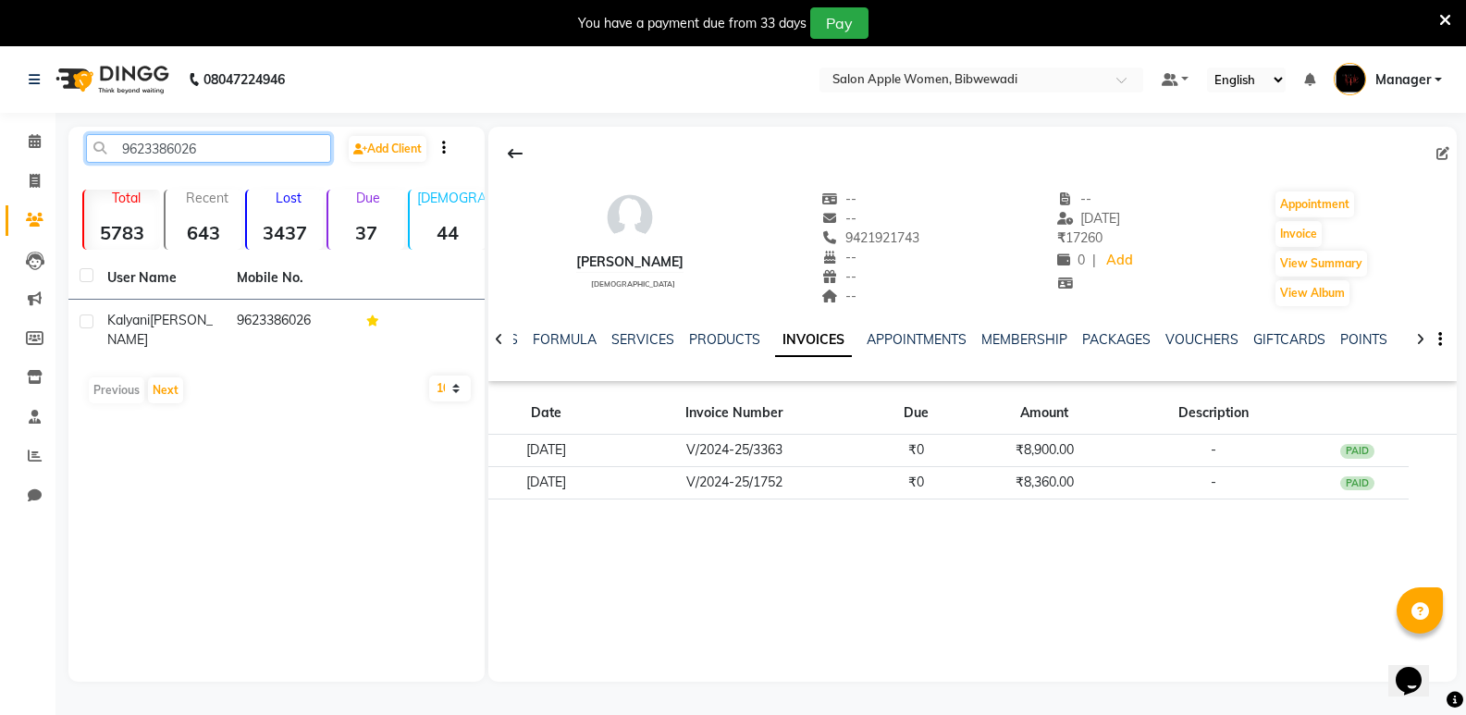
type input "9623386026"
drag, startPoint x: 238, startPoint y: 152, endPoint x: 21, endPoint y: 162, distance: 216.7
click at [21, 162] on app-home "08047224946 Select Location × Salon Apple Women, Bibwewadi Default Panel My Pan…" at bounding box center [733, 377] width 1466 height 663
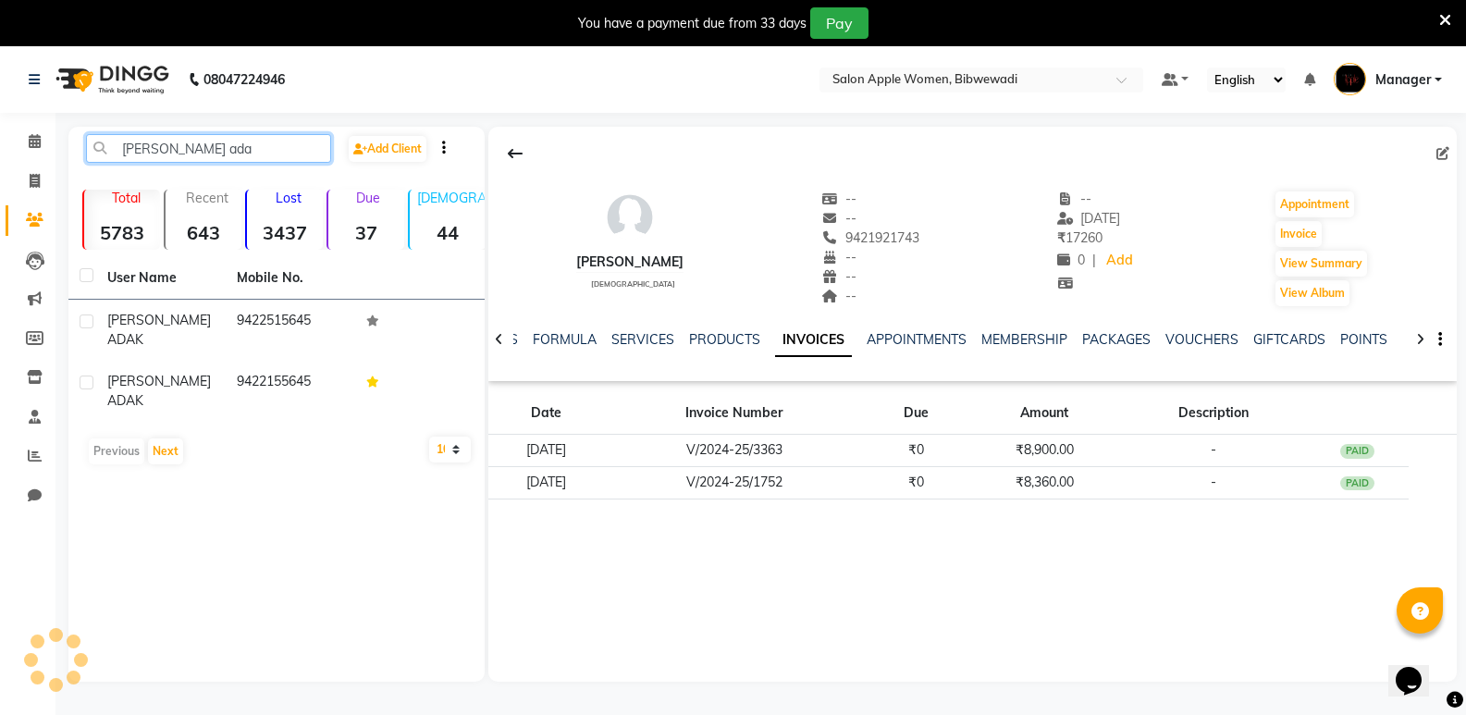
type input "amruta adak"
drag, startPoint x: 264, startPoint y: 150, endPoint x: 0, endPoint y: 170, distance: 264.5
click at [2, 168] on app-home "08047224946 Select Location × Salon Apple Women, Bibwewadi Default Panel My Pan…" at bounding box center [733, 377] width 1466 height 663
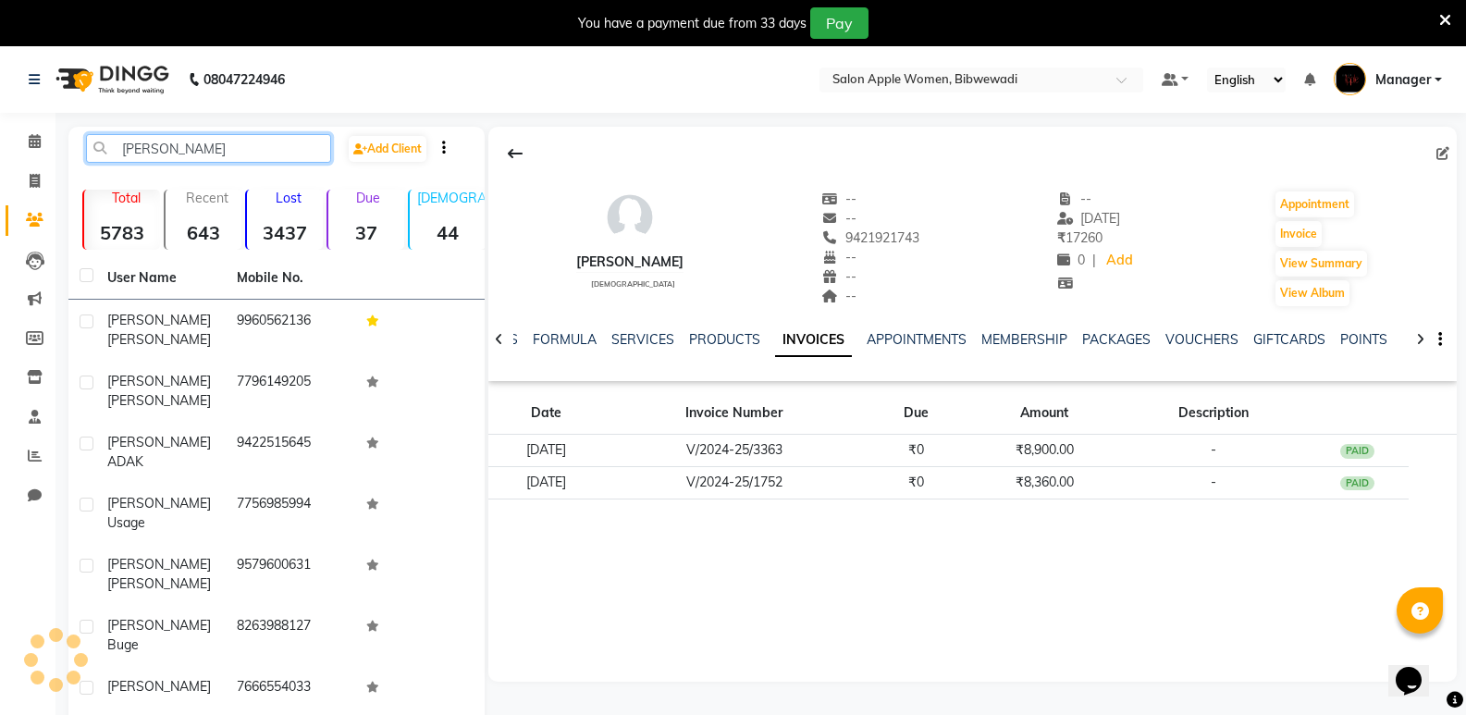
type input "amruta"
drag, startPoint x: 206, startPoint y: 142, endPoint x: 39, endPoint y: 165, distance: 169.0
click at [40, 165] on app-home "08047224946 Select Location × Salon Apple Women, Bibwewadi Default Panel My Pan…" at bounding box center [733, 502] width 1466 height 912
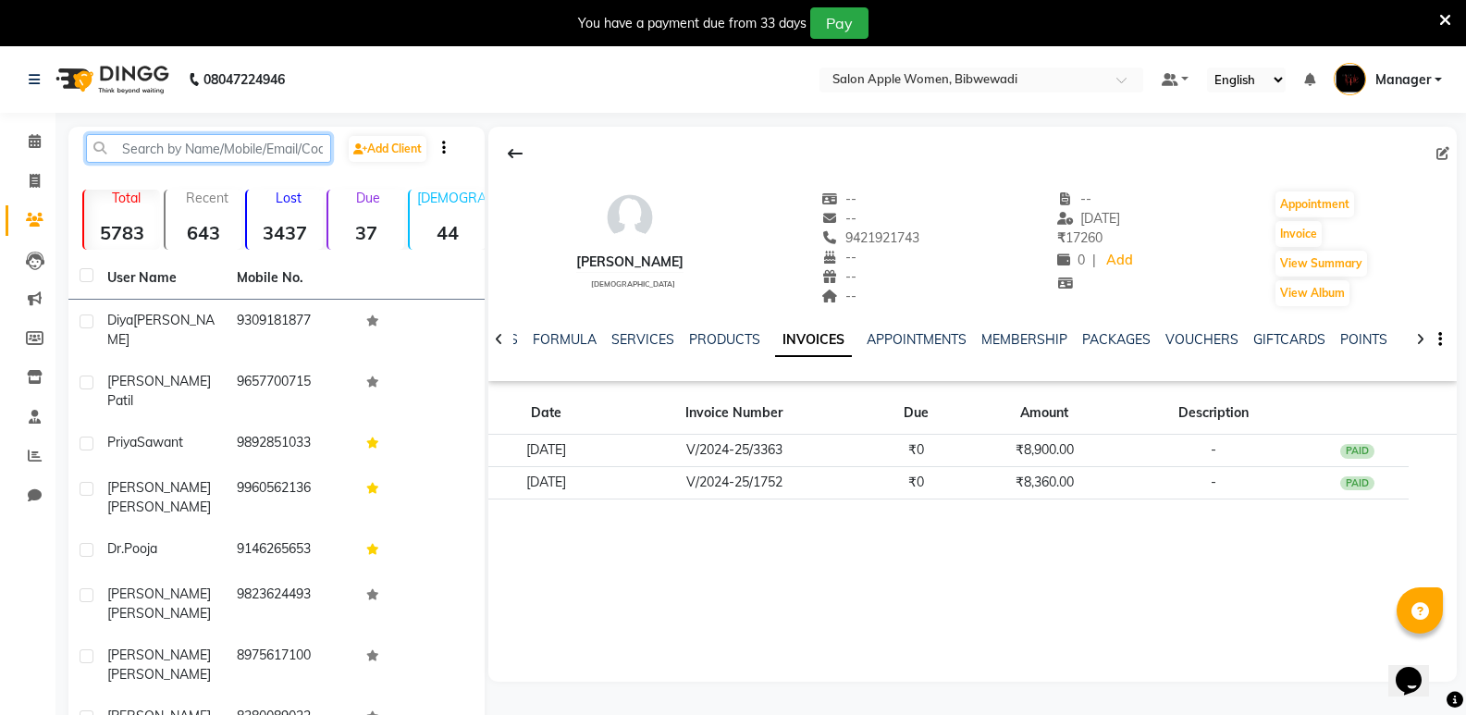
click at [263, 153] on input "text" at bounding box center [208, 148] width 245 height 29
paste input "7020086226"
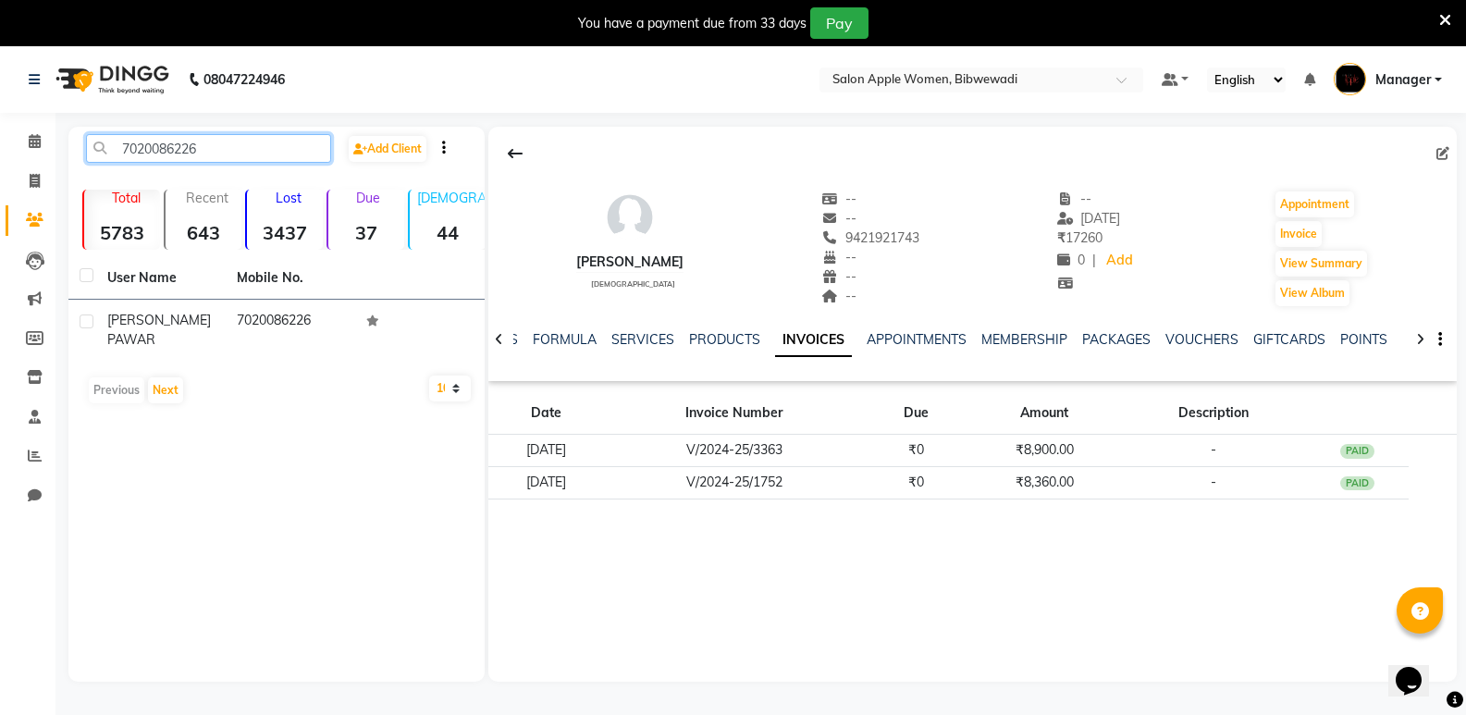
type input "7020086226"
click at [352, 346] on div "User Name Mobile No. RUTUJA PAWAR 7020086226 Previous Next 10 50 100" at bounding box center [276, 334] width 416 height 155
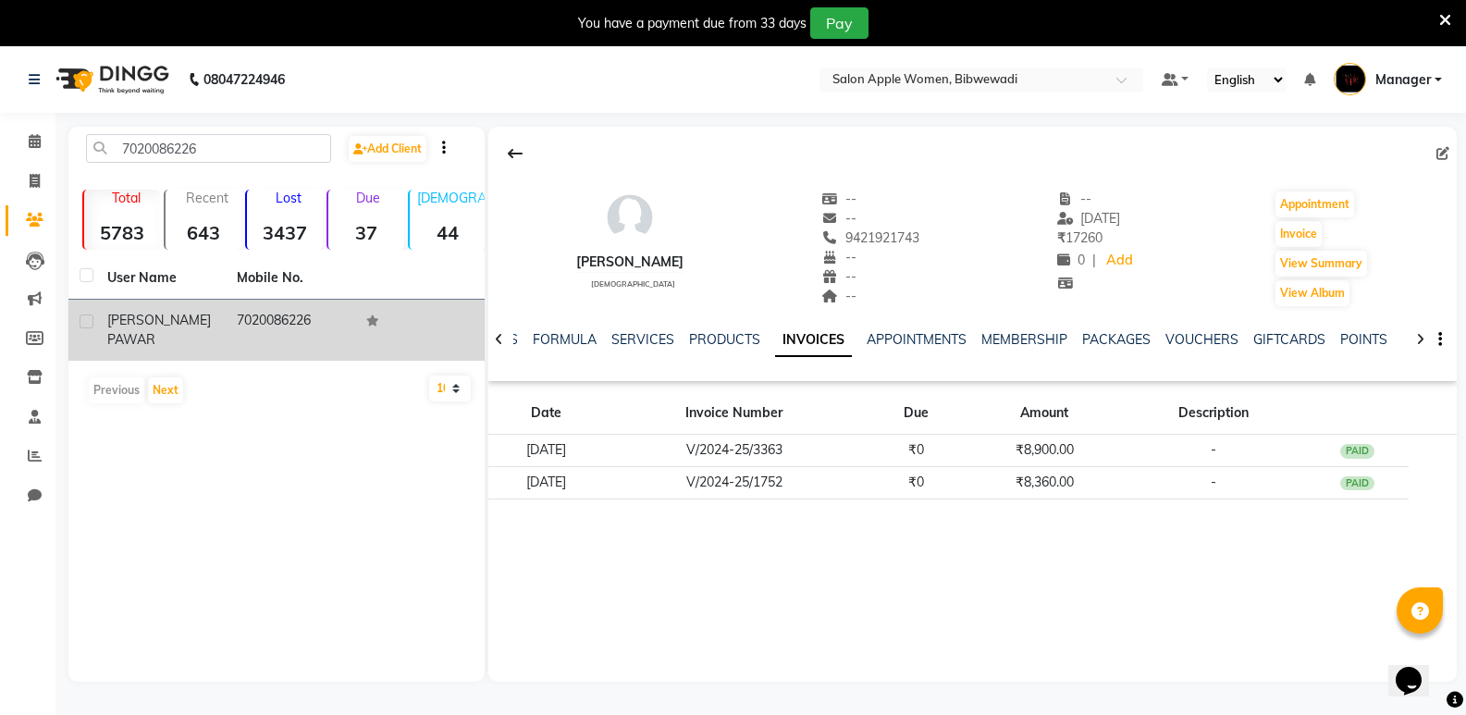
click at [349, 341] on td "7020086226" at bounding box center [291, 330] width 130 height 61
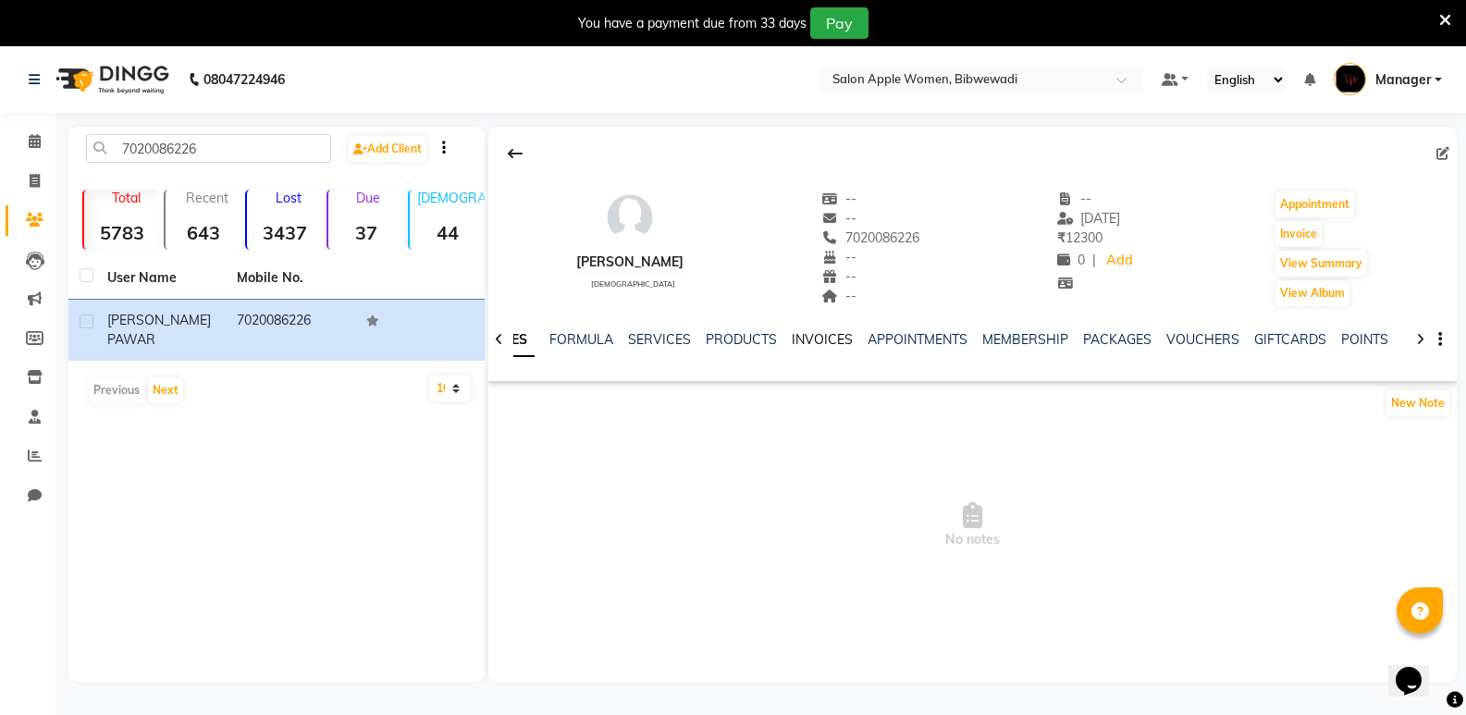
click at [820, 336] on link "INVOICES" at bounding box center [822, 339] width 61 height 17
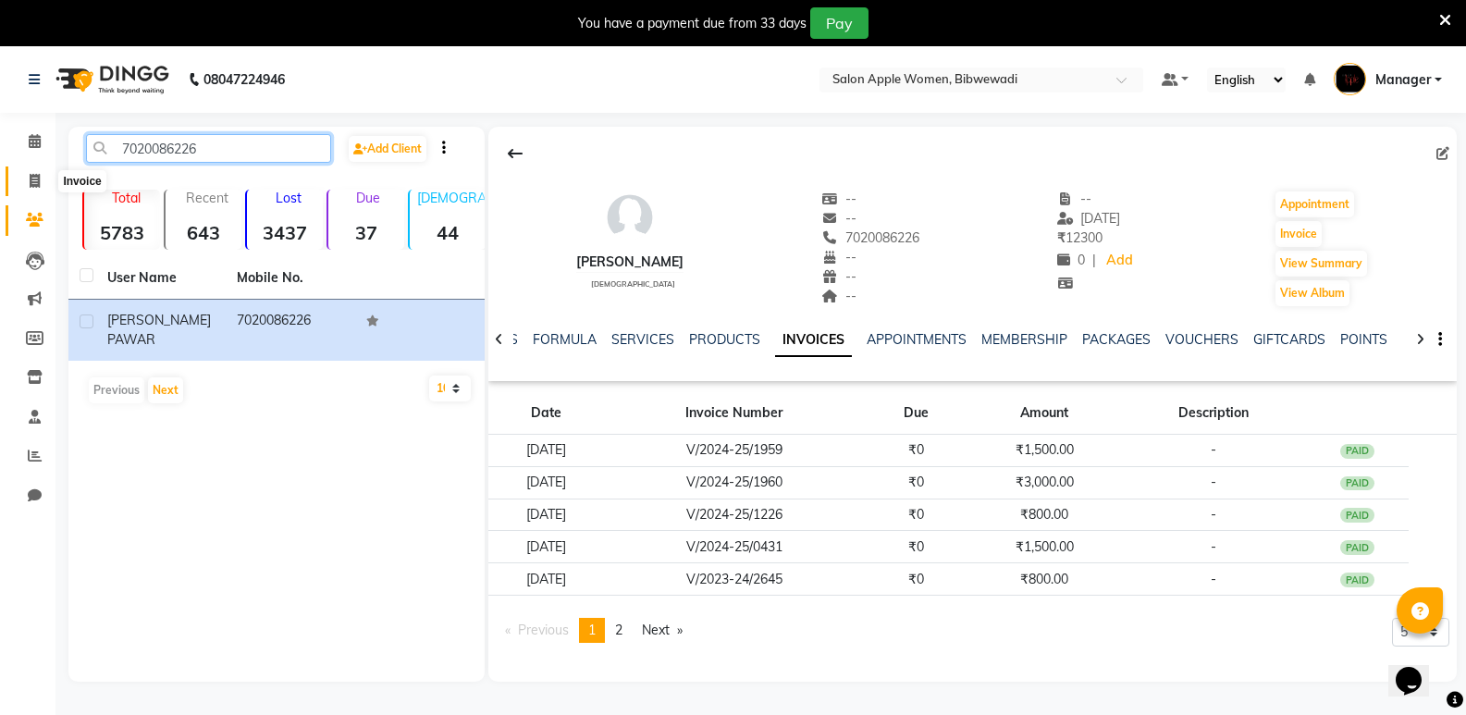
click at [30, 191] on app-home "08047224946 Select Location × Salon Apple Women, Bibwewadi Default Panel My Pan…" at bounding box center [733, 377] width 1466 height 663
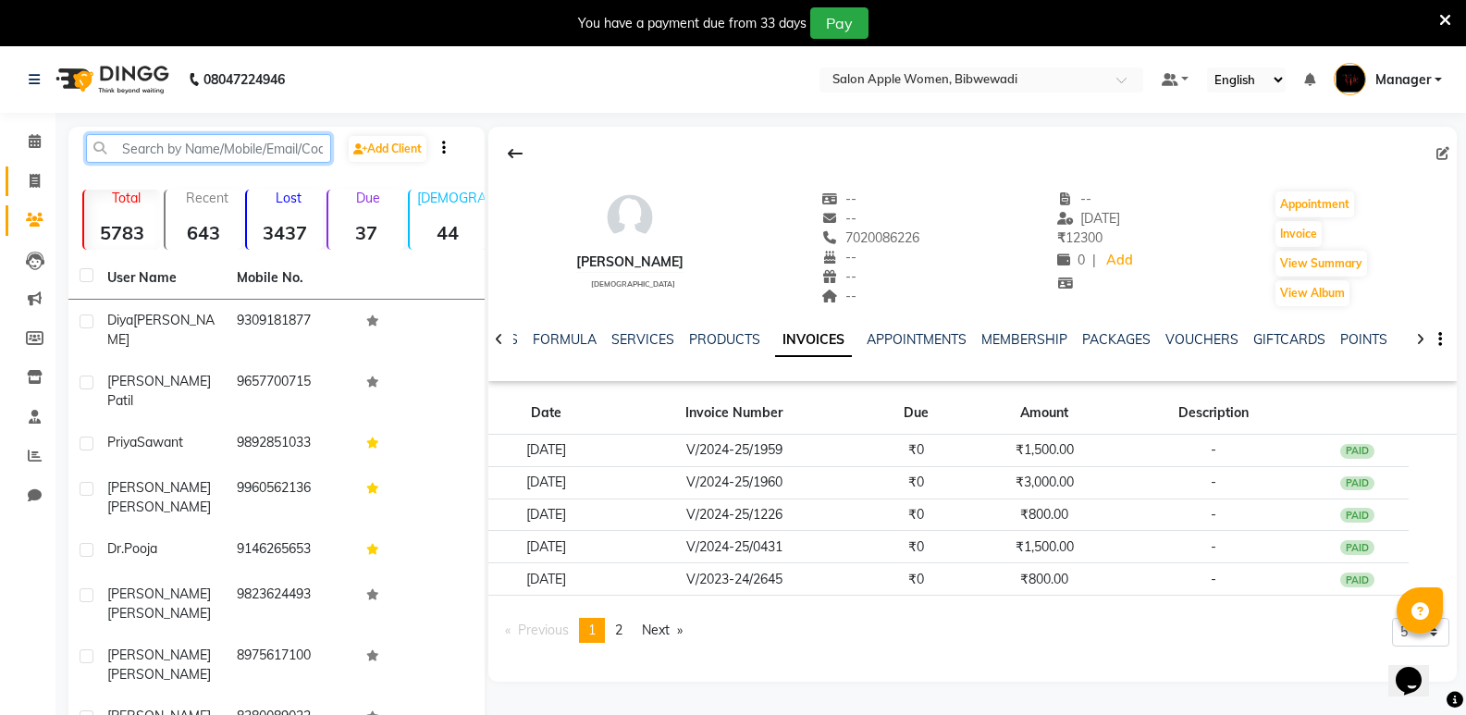
paste input "7030185522"
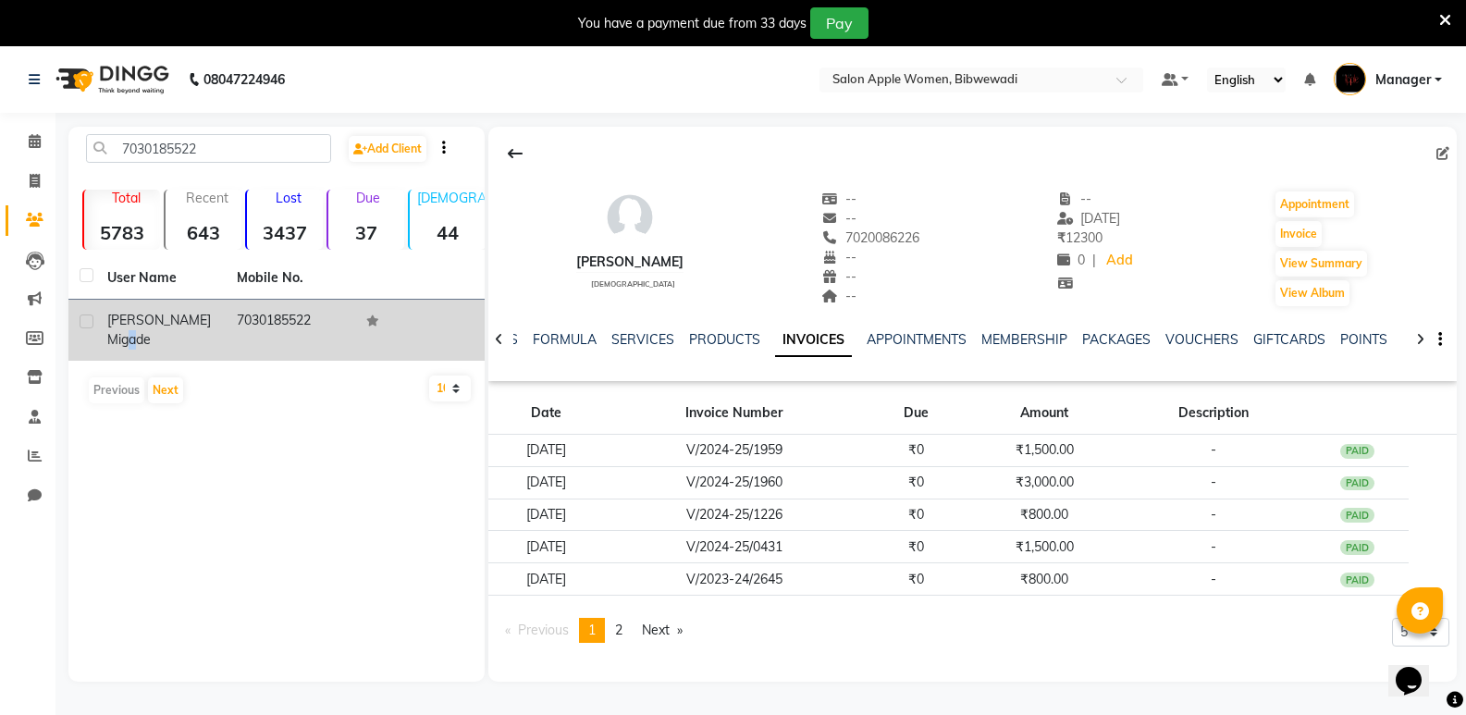
click at [167, 336] on td "Sonali Migade" at bounding box center [161, 330] width 130 height 61
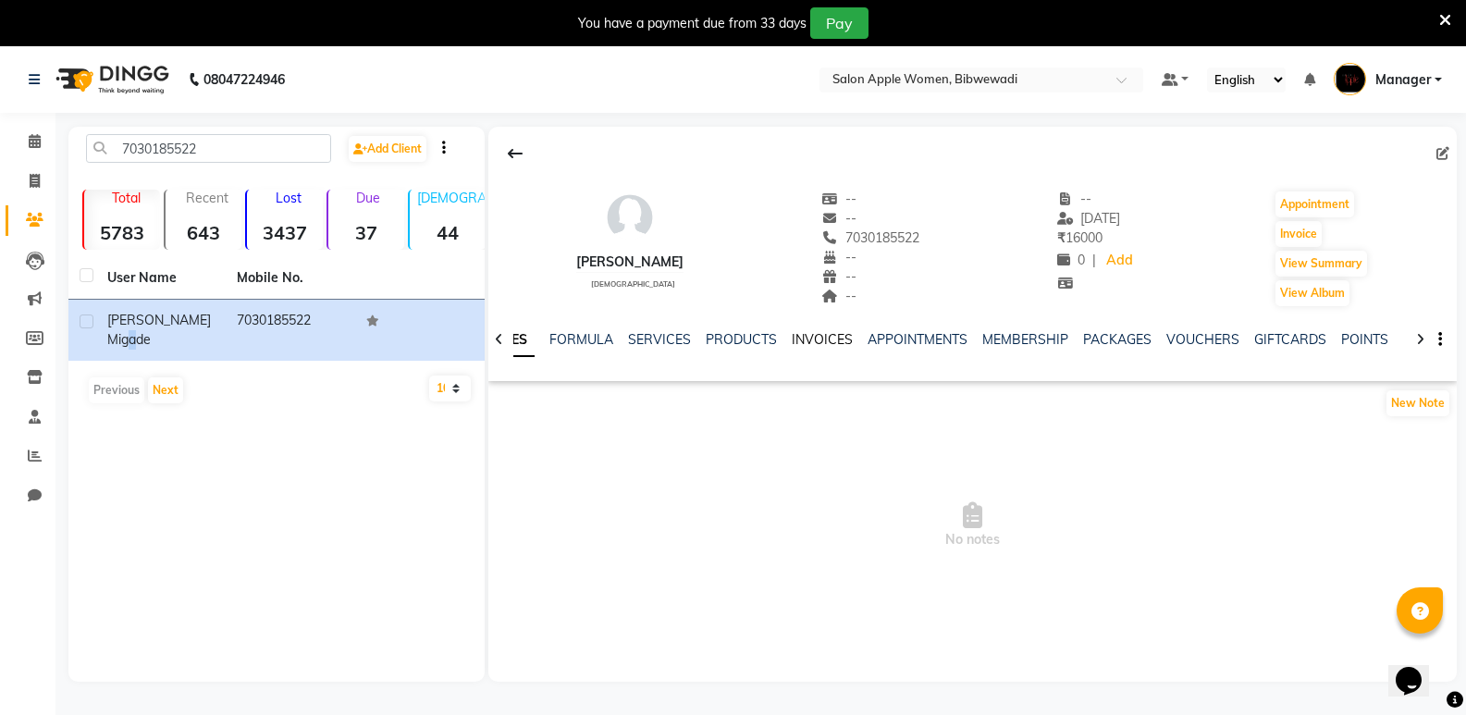
click at [835, 339] on link "INVOICES" at bounding box center [822, 339] width 61 height 17
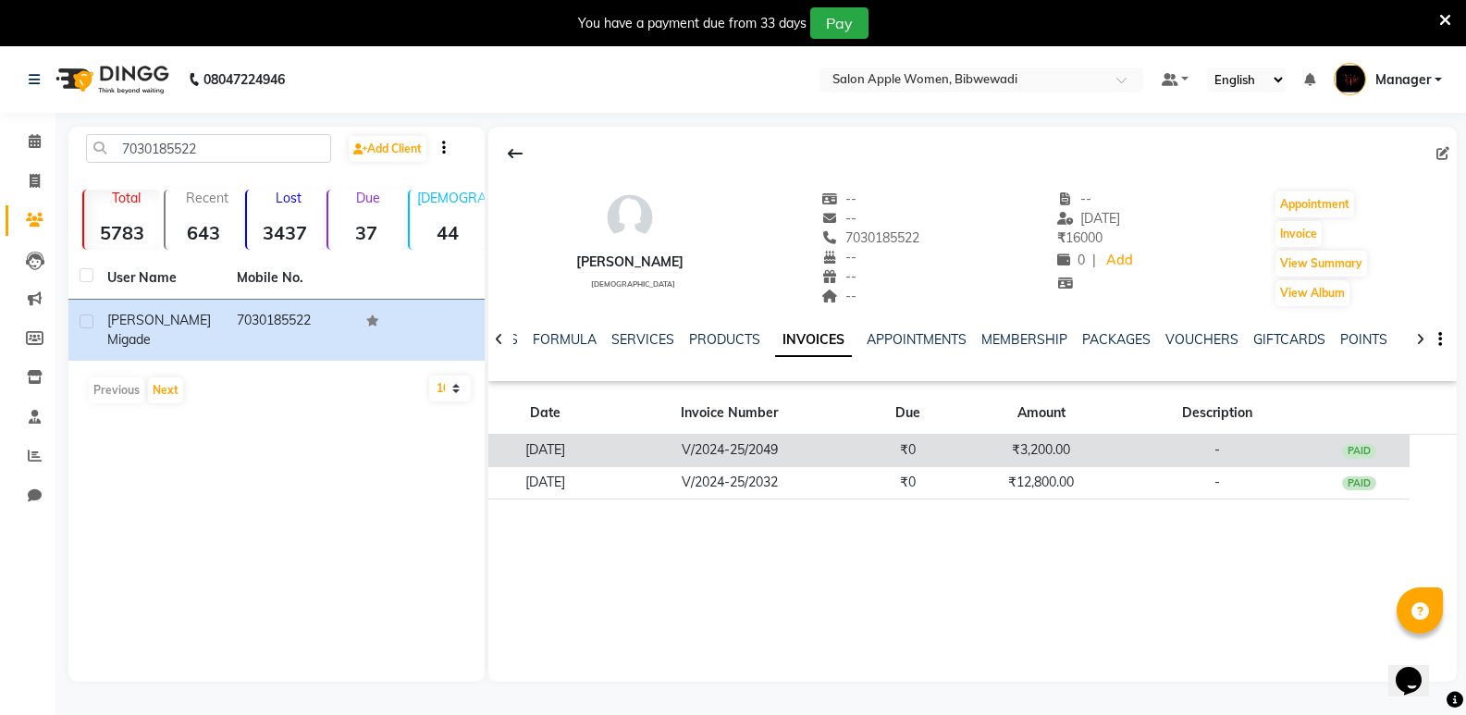
click at [857, 449] on td "V/2024-25/2049" at bounding box center [728, 451] width 255 height 32
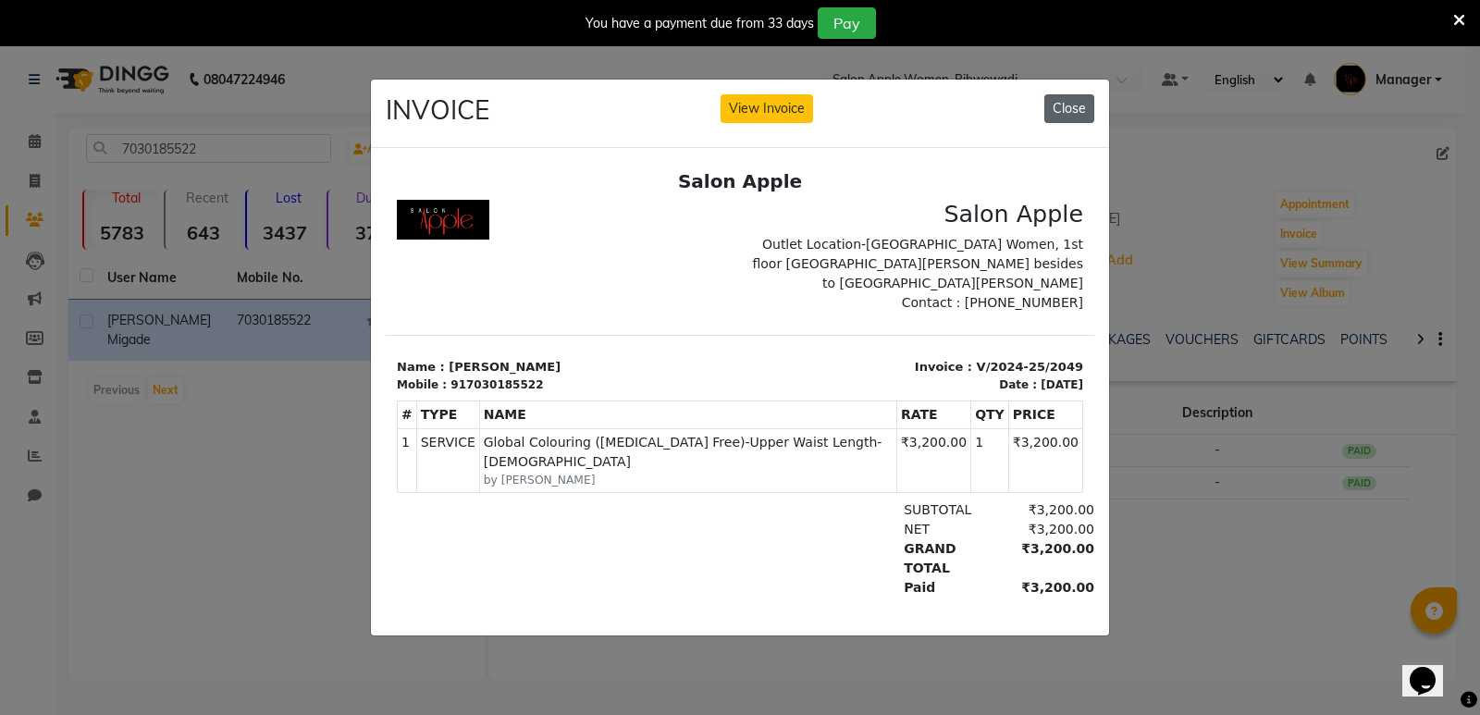
click at [1074, 105] on button "Close" at bounding box center [1070, 108] width 50 height 29
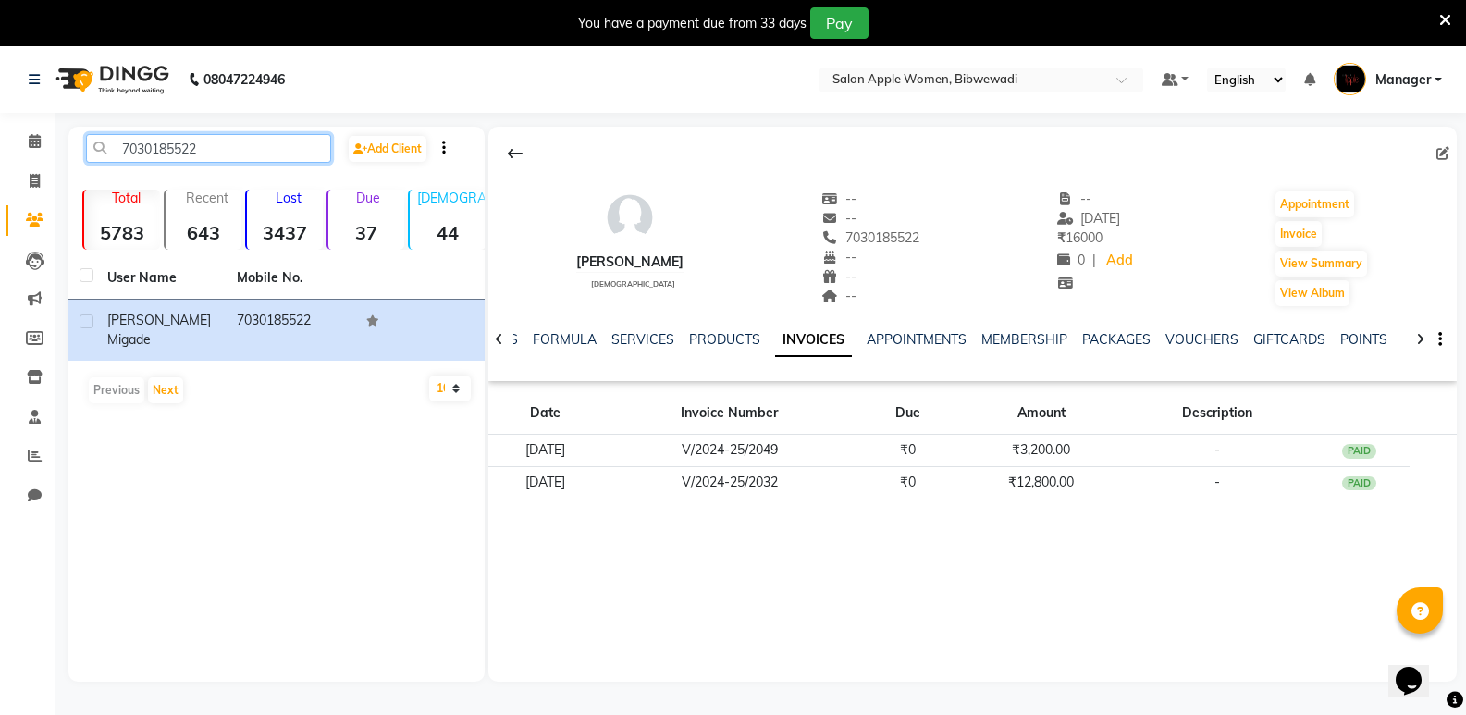
drag, startPoint x: 152, startPoint y: 156, endPoint x: 87, endPoint y: 156, distance: 64.8
click at [87, 156] on input "7030185522" at bounding box center [208, 148] width 245 height 29
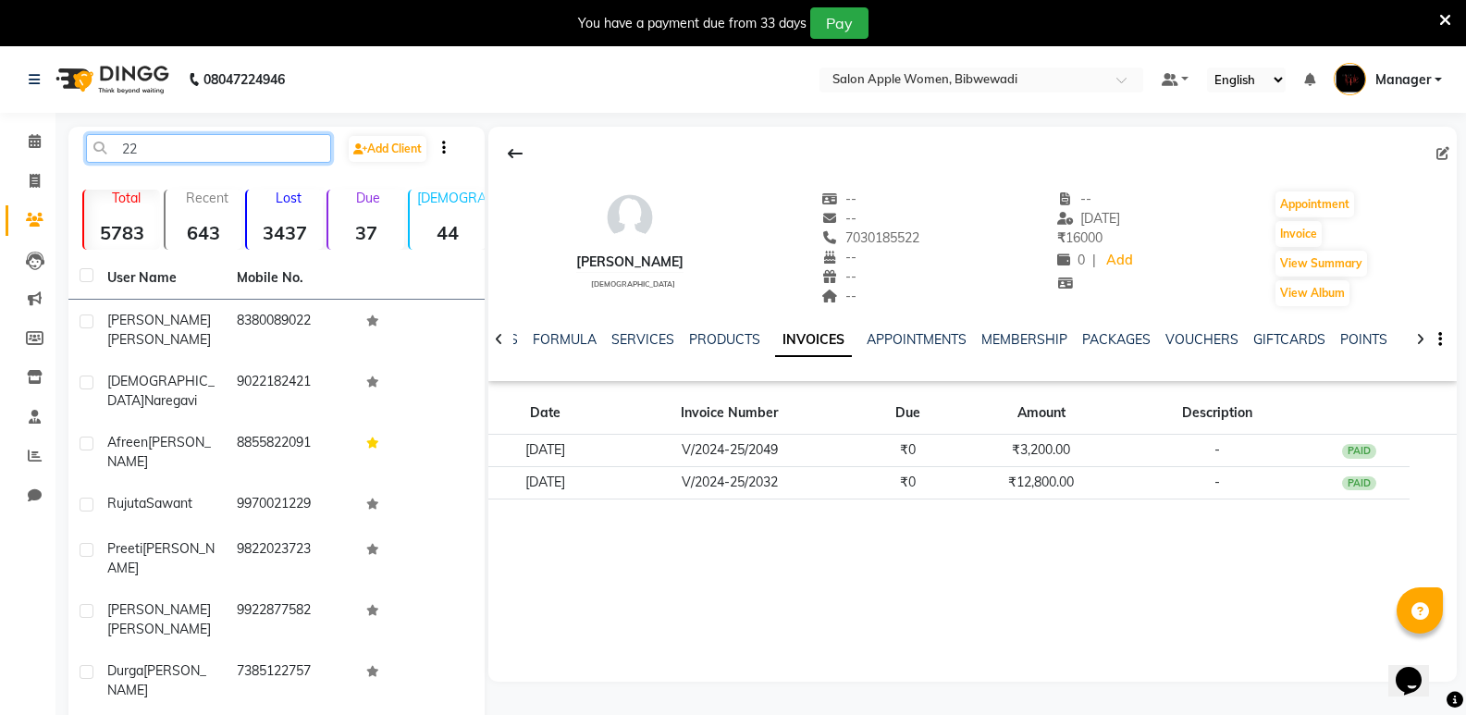
paste input "7030650550"
type input "7030650550 22"
drag, startPoint x: 243, startPoint y: 150, endPoint x: 107, endPoint y: 147, distance: 136.0
click at [107, 147] on input "7030650550 22" at bounding box center [208, 148] width 245 height 29
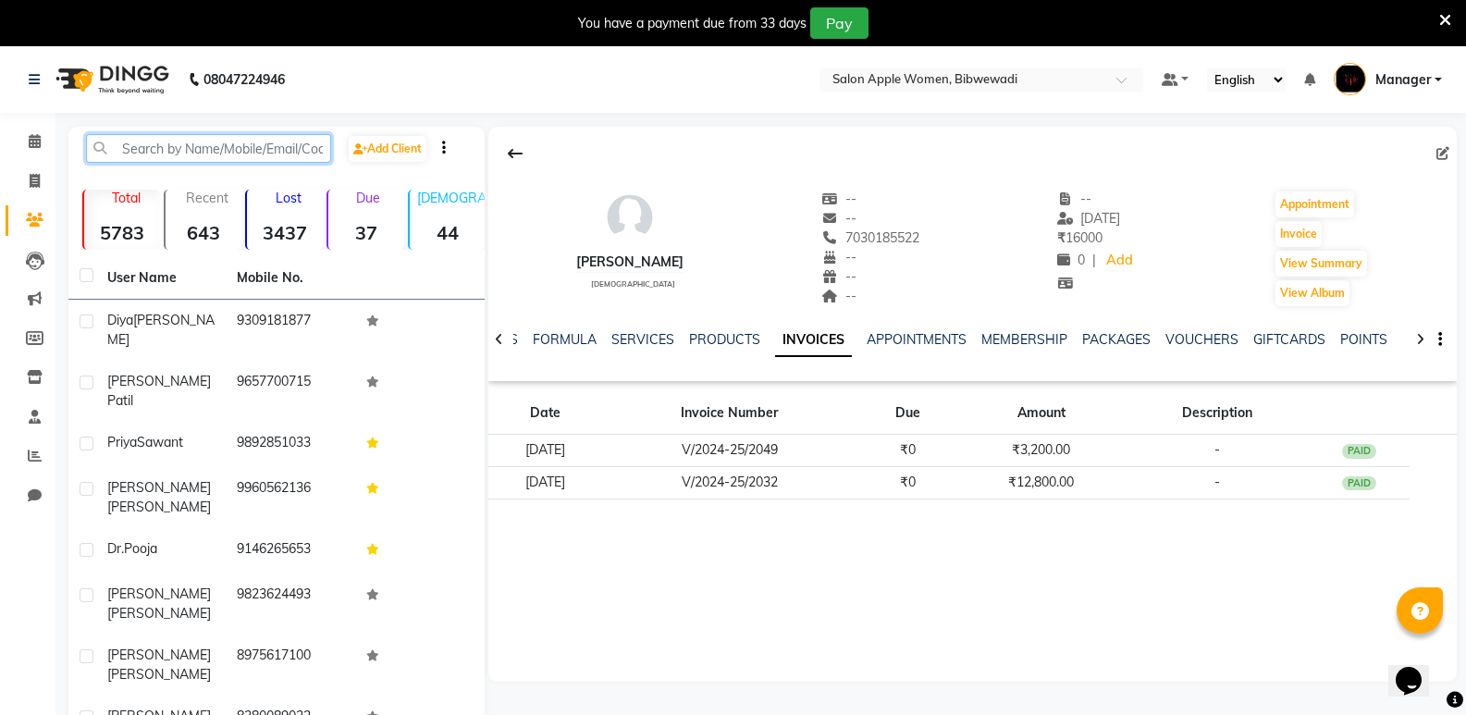
paste input "7030650550"
type input "7030650550"
drag, startPoint x: 204, startPoint y: 140, endPoint x: 122, endPoint y: 153, distance: 83.4
click at [122, 153] on input "7030650550" at bounding box center [208, 148] width 245 height 29
click at [195, 143] on input "text" at bounding box center [208, 148] width 245 height 29
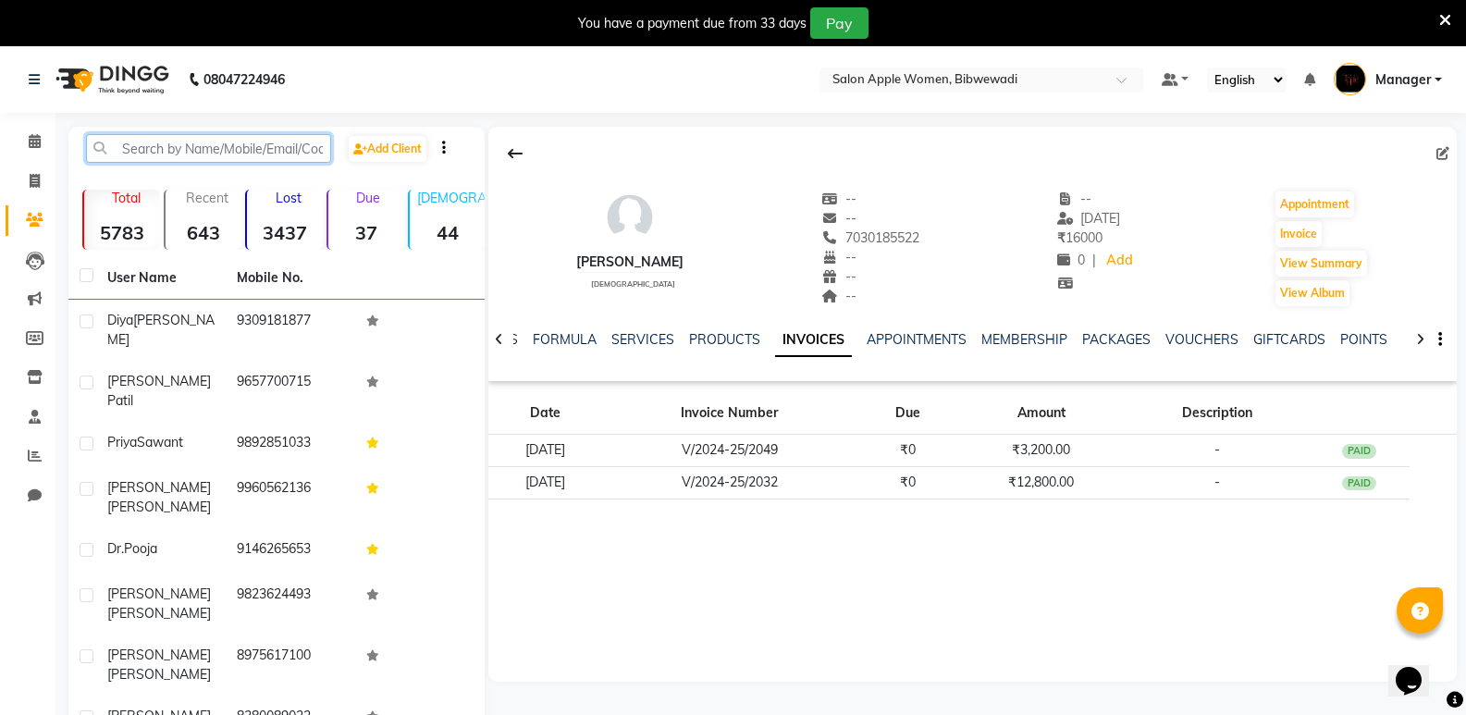
paste input "7030650550"
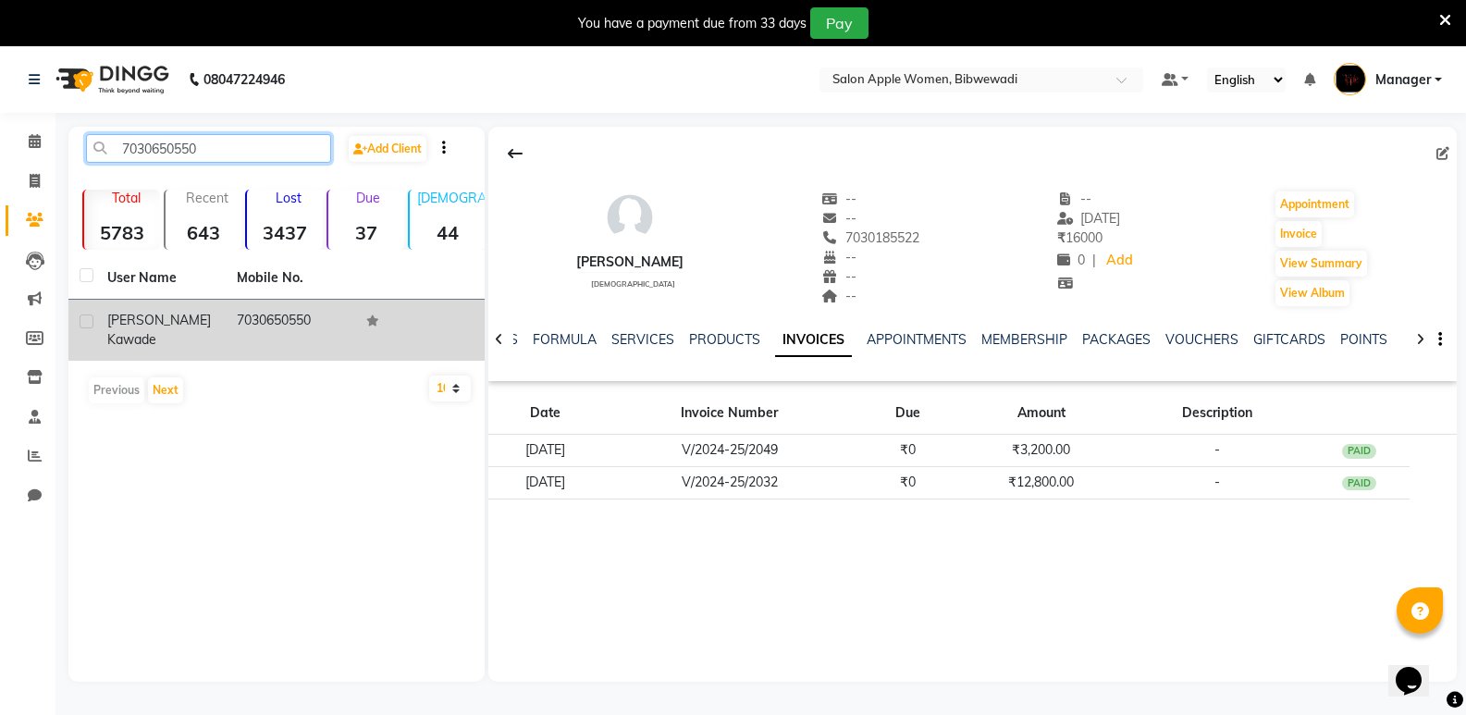
type input "7030650550"
click at [336, 315] on td "7030650550" at bounding box center [291, 330] width 130 height 61
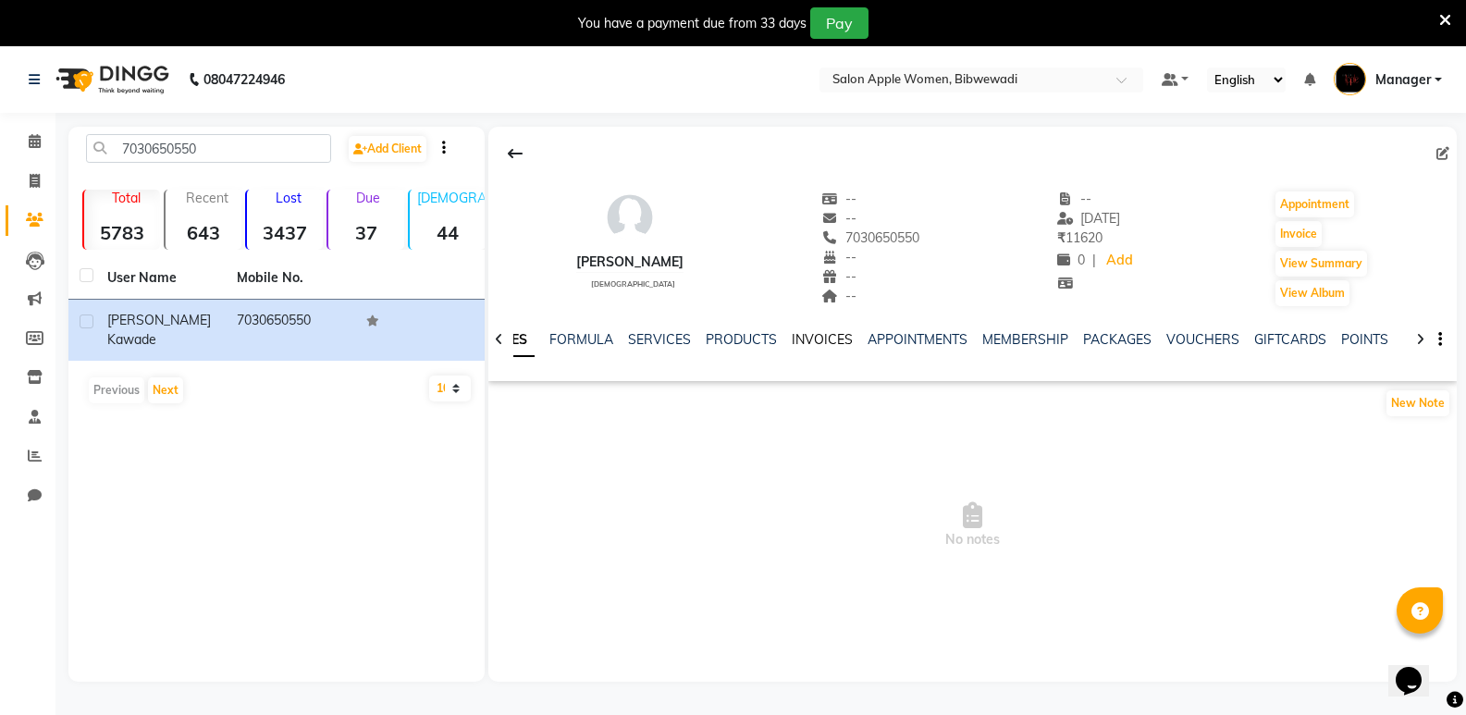
click at [819, 336] on link "INVOICES" at bounding box center [822, 339] width 61 height 17
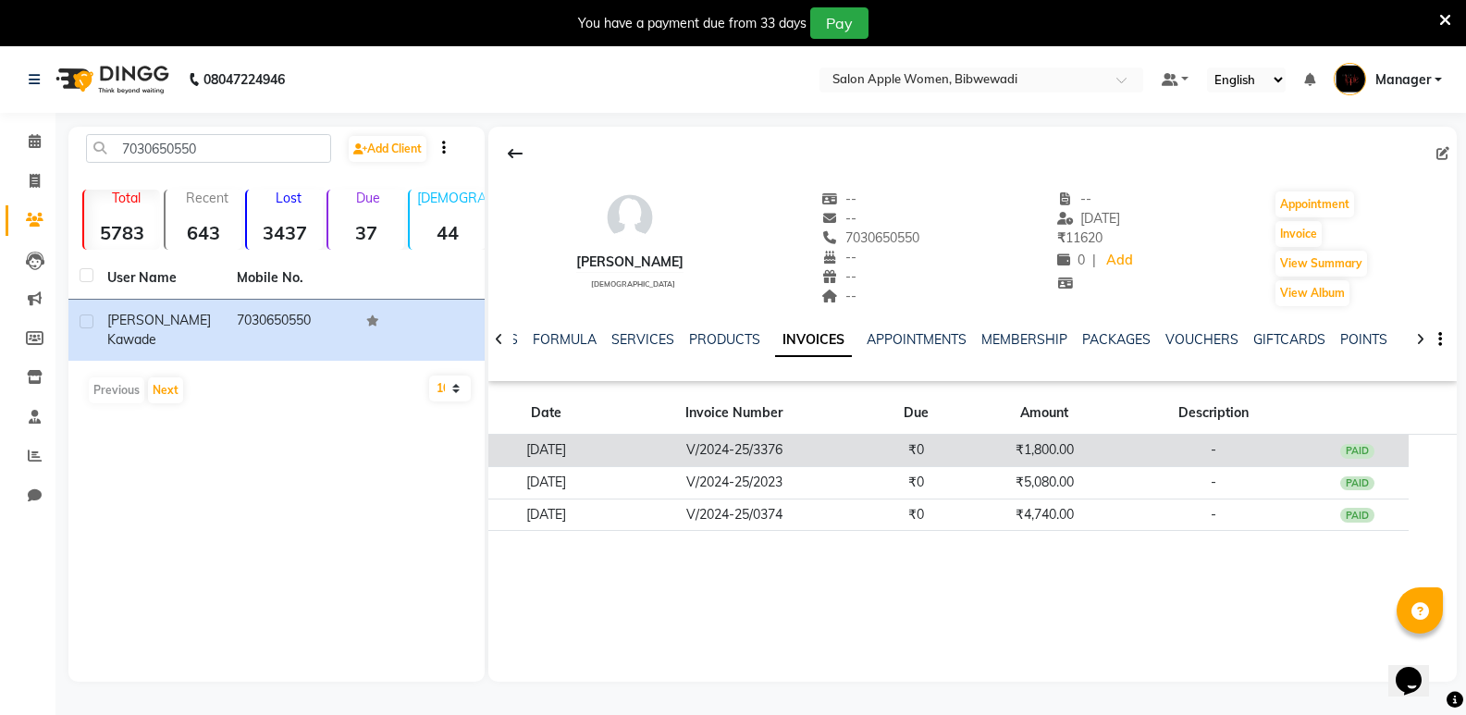
click at [846, 451] on td "V/2024-25/3376" at bounding box center [734, 451] width 261 height 32
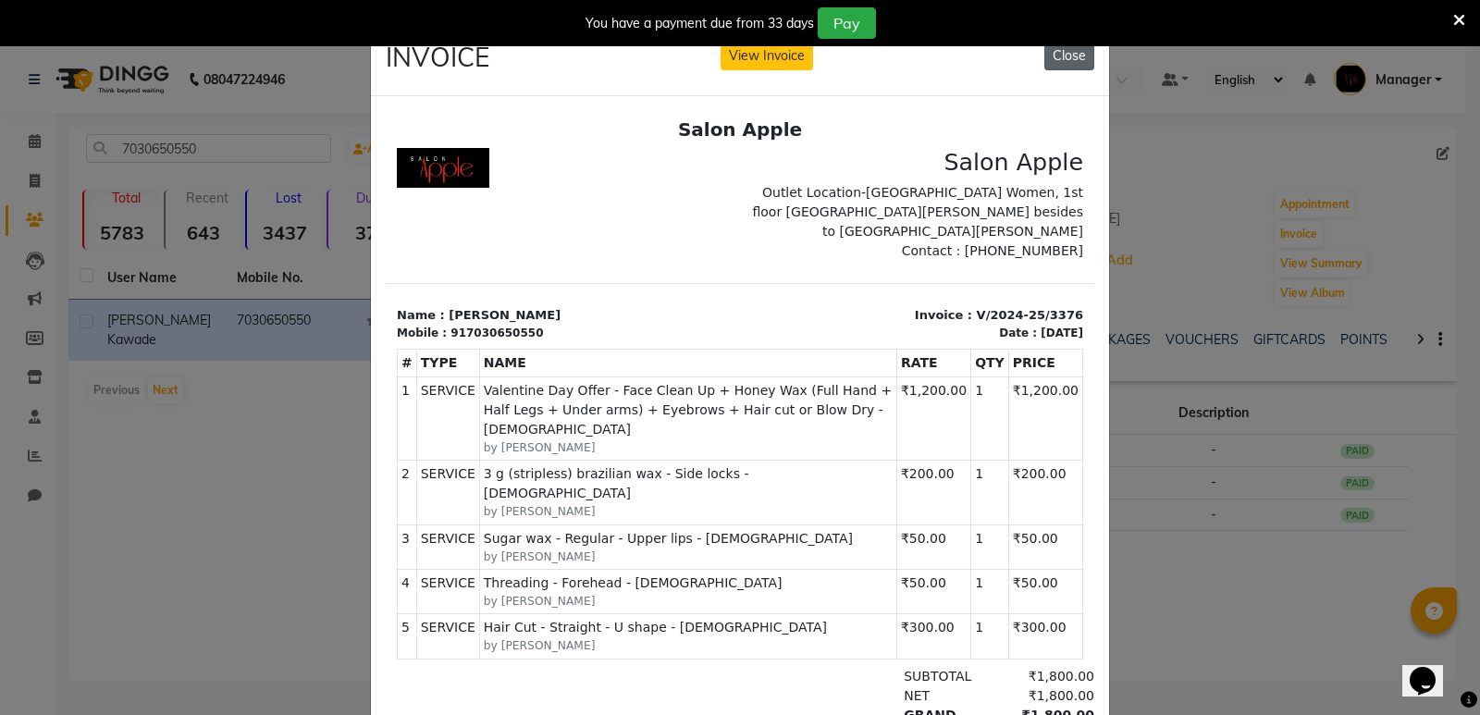
click at [1053, 57] on button "Close" at bounding box center [1070, 56] width 50 height 29
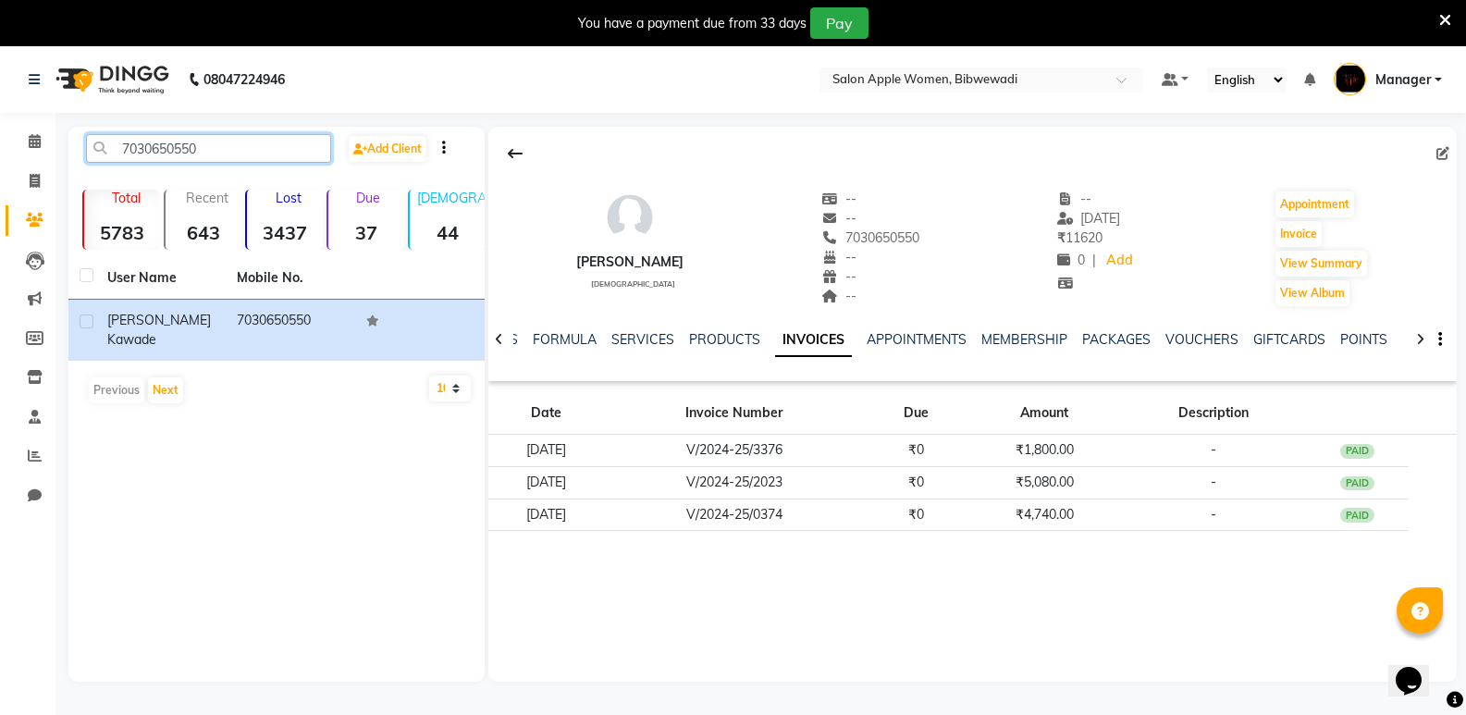
drag, startPoint x: 211, startPoint y: 148, endPoint x: 148, endPoint y: 184, distance: 72.5
click at [148, 184] on div "7030650550 Add Client Total 5783 Recent 643 Lost 3437 Due 37 Male 44 Female 508…" at bounding box center [276, 404] width 416 height 555
drag, startPoint x: 141, startPoint y: 186, endPoint x: 144, endPoint y: 168, distance: 18.0
click at [136, 178] on div "7030650550 Add Client Total 5783 Recent 643 Lost 3437 Due 37 Male 44 Female 508…" at bounding box center [276, 404] width 416 height 555
drag, startPoint x: 274, startPoint y: 425, endPoint x: 266, endPoint y: 390, distance: 35.9
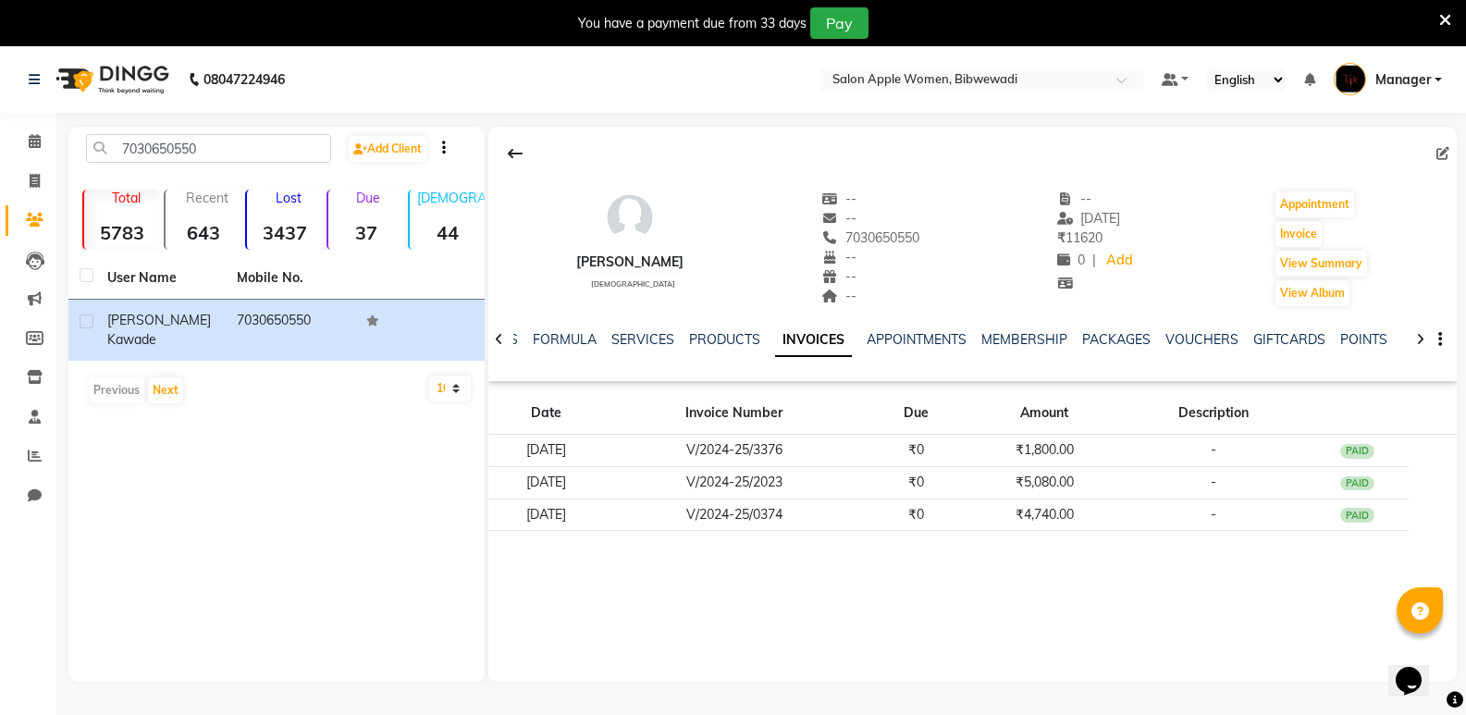
click at [278, 424] on div "7030650550 Add Client Total 5783 Recent 643 Lost 3437 Due 37 Male 44 Female 508…" at bounding box center [276, 404] width 416 height 555
drag, startPoint x: 161, startPoint y: 136, endPoint x: 120, endPoint y: 119, distance: 44.0
click at [116, 125] on div "08047224946 Select Location × Salon Apple Women, Bibwewadi Default Panel My Pan…" at bounding box center [733, 403] width 1466 height 715
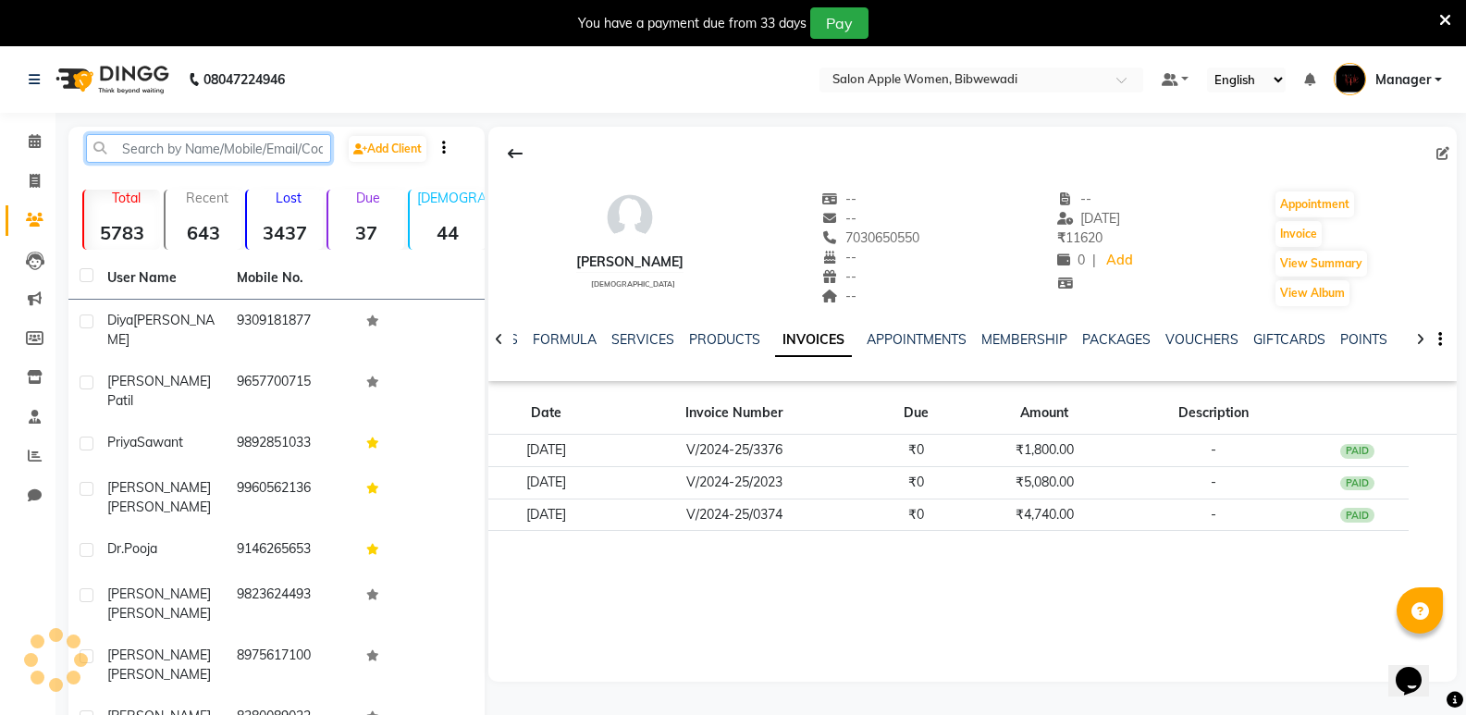
paste input "7045454782"
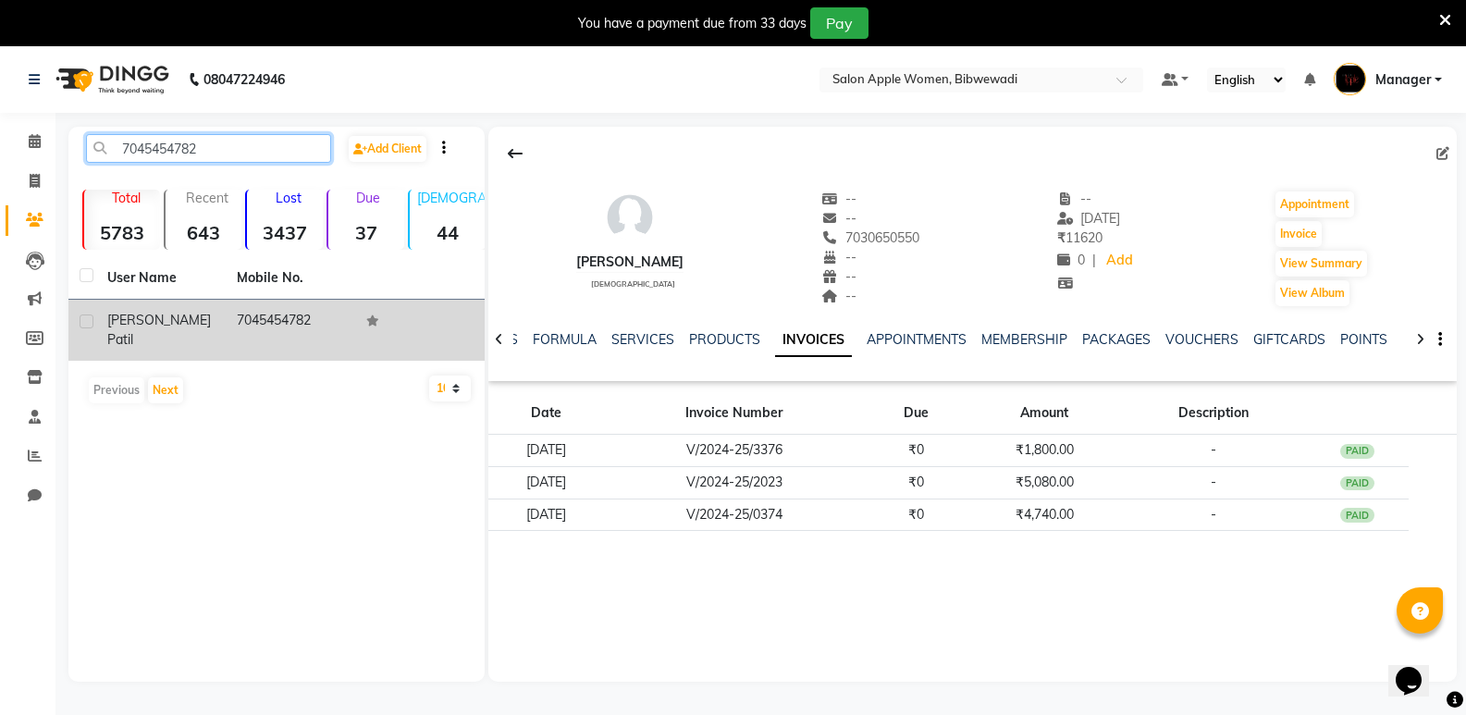
type input "7045454782"
drag, startPoint x: 204, startPoint y: 328, endPoint x: 235, endPoint y: 330, distance: 30.7
click at [204, 328] on div "Sayali Patil" at bounding box center [160, 330] width 107 height 39
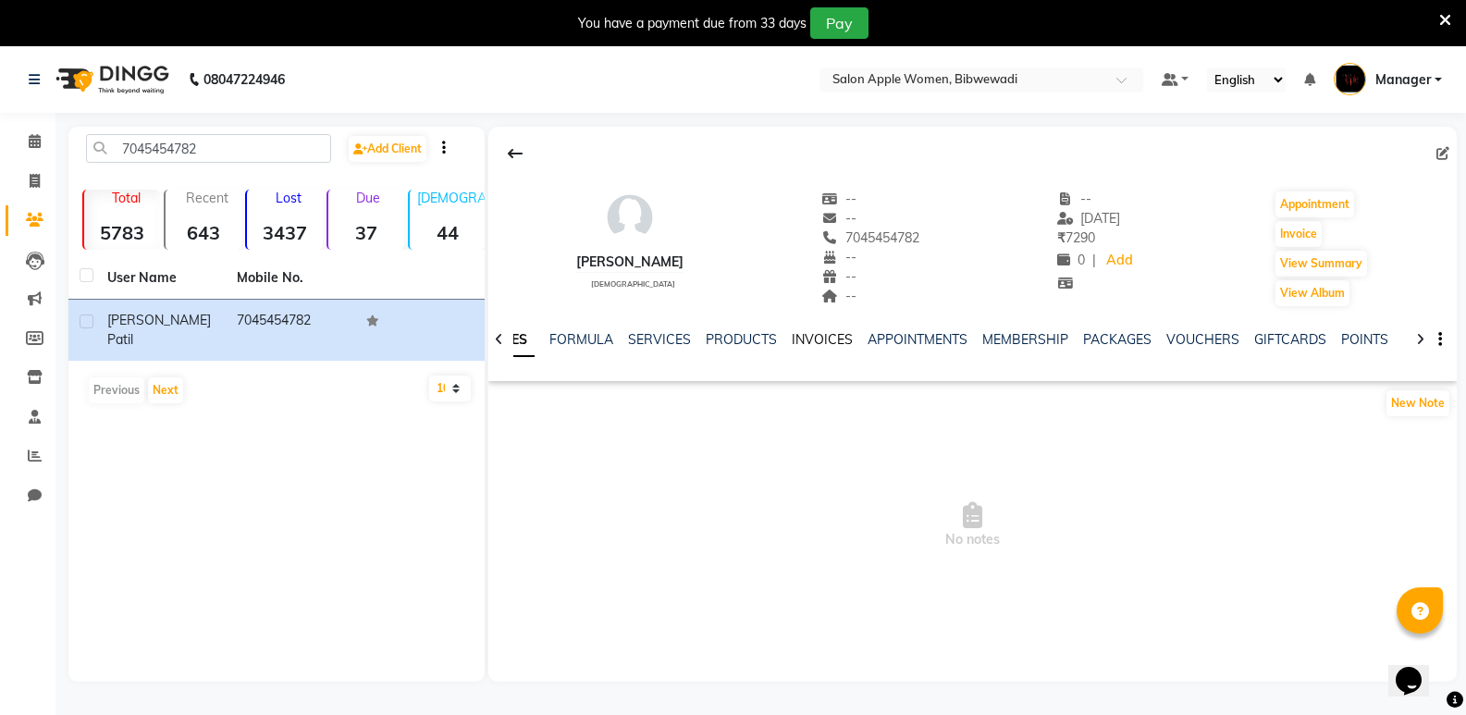
click at [807, 340] on link "INVOICES" at bounding box center [822, 339] width 61 height 17
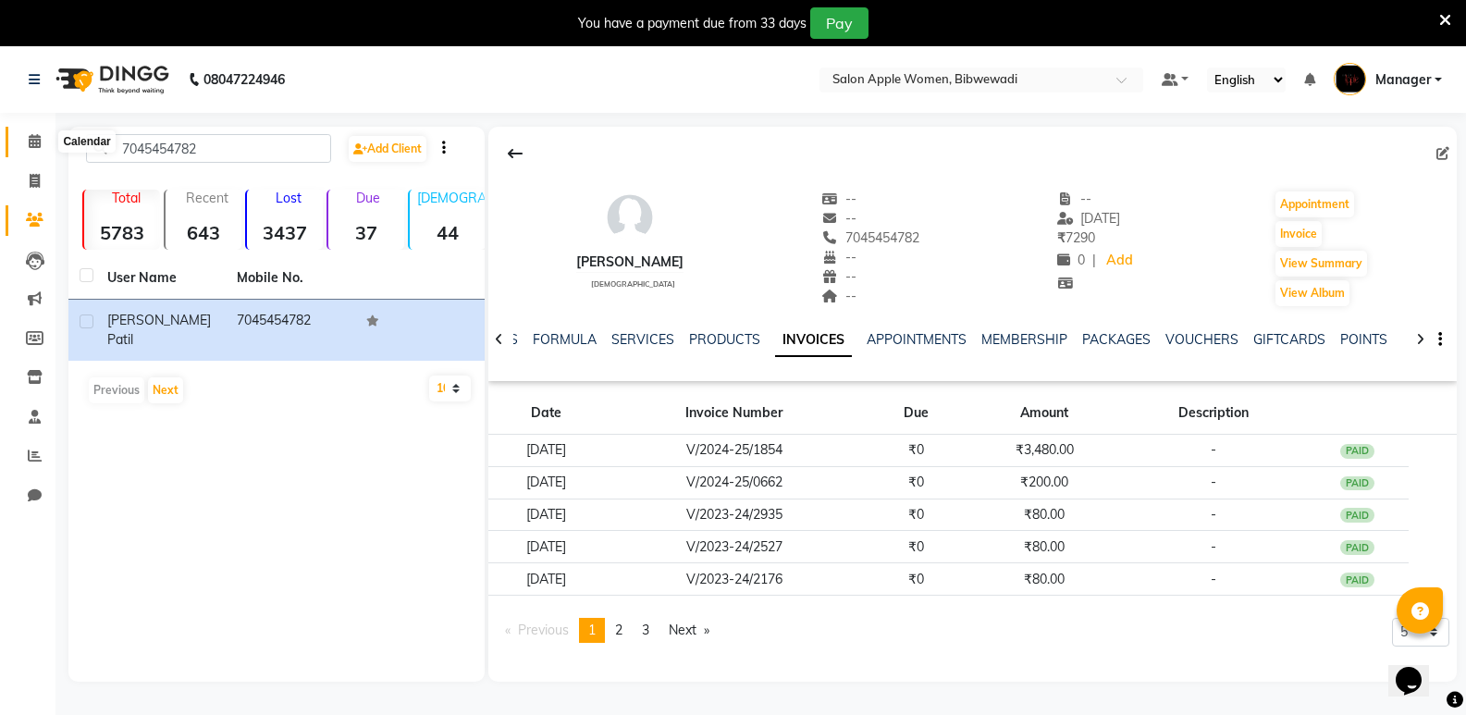
drag, startPoint x: 35, startPoint y: 142, endPoint x: 716, endPoint y: 5, distance: 694.6
click at [38, 142] on icon at bounding box center [35, 141] width 12 height 14
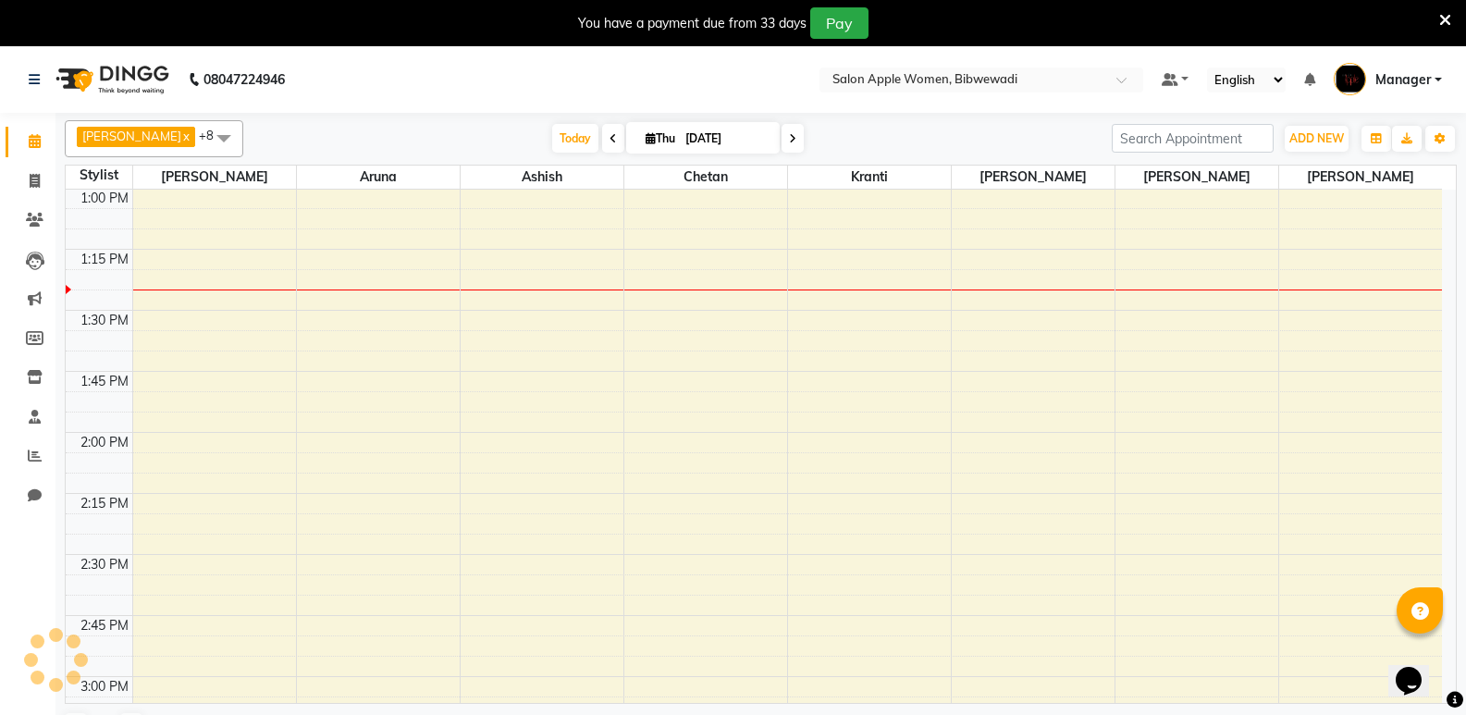
scroll to position [1466, 0]
click at [34, 216] on icon at bounding box center [35, 220] width 18 height 14
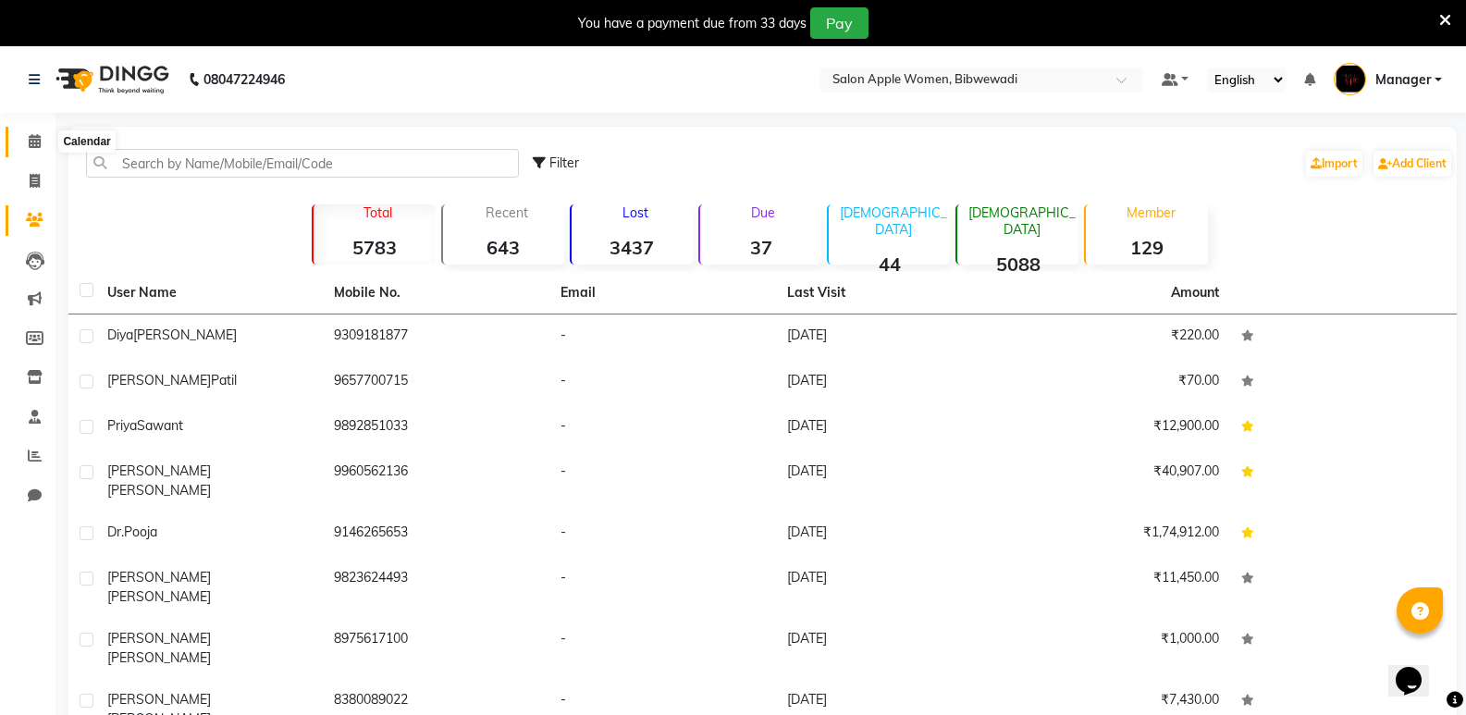
click at [26, 136] on span at bounding box center [35, 141] width 32 height 21
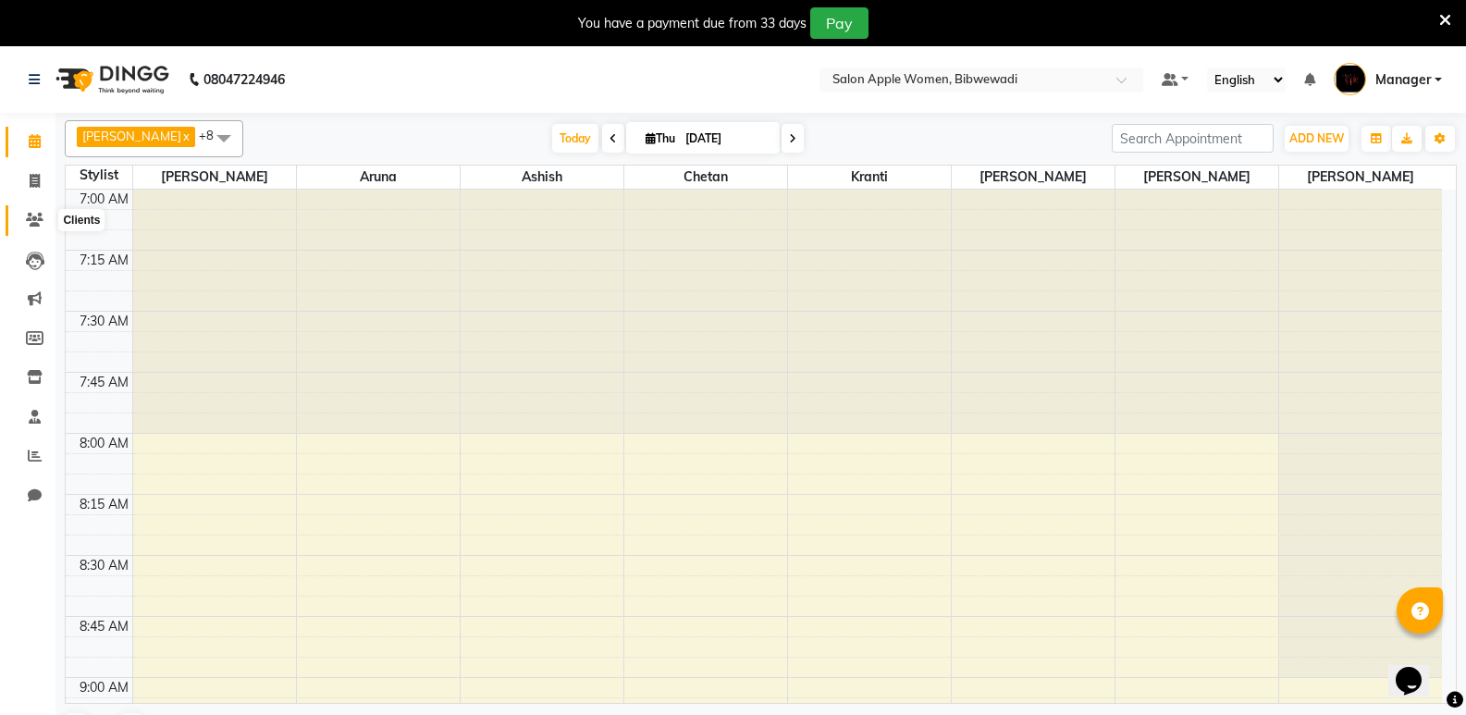
click at [48, 210] on span at bounding box center [35, 220] width 32 height 21
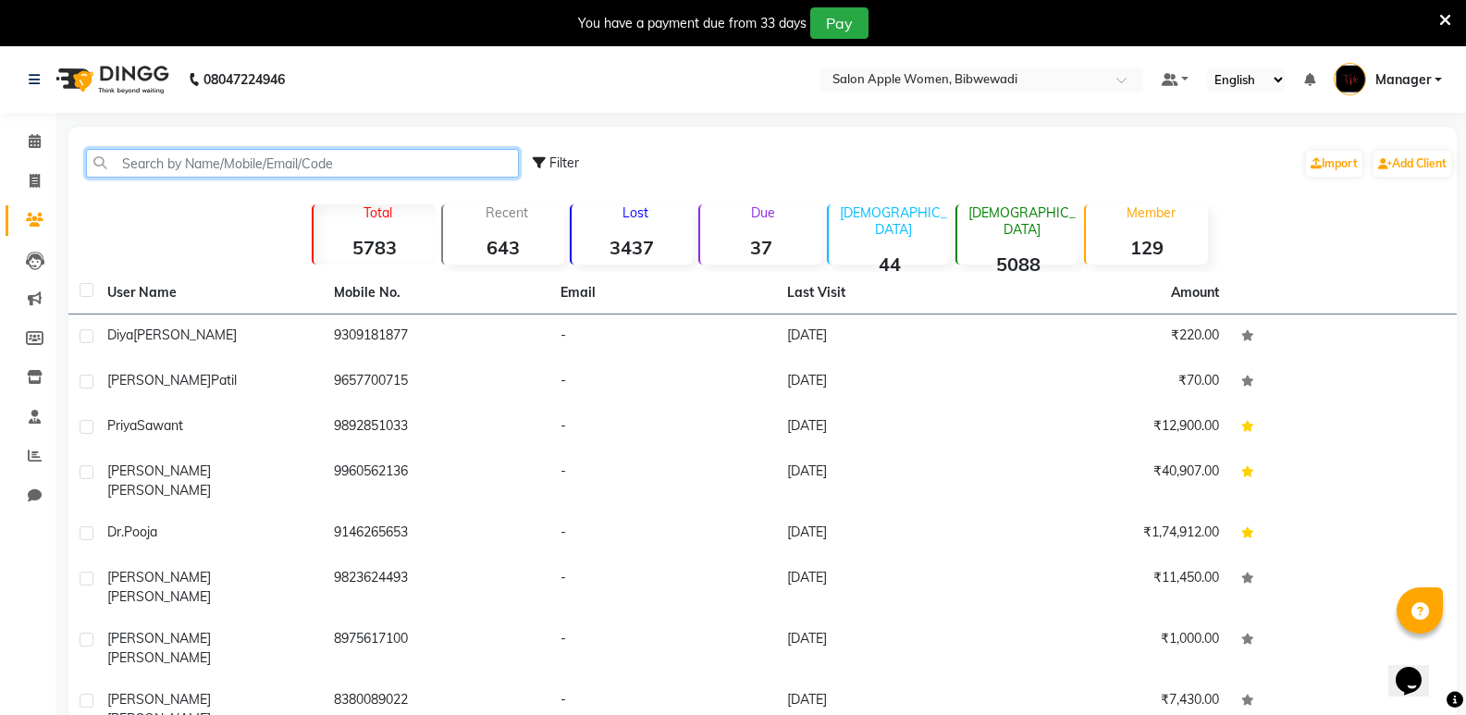
click at [263, 170] on input "text" at bounding box center [302, 163] width 433 height 29
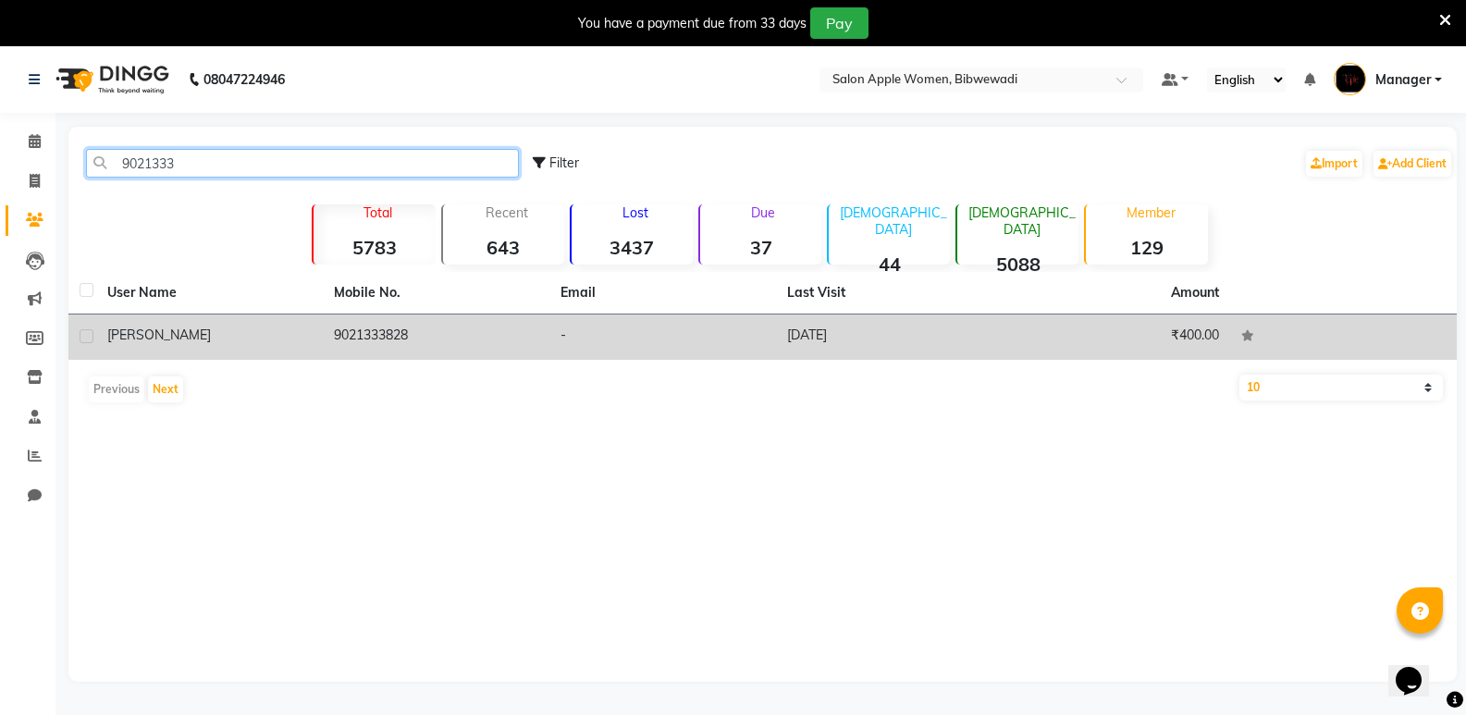
type input "9021333"
click at [309, 352] on td "saloni" at bounding box center [209, 337] width 227 height 45
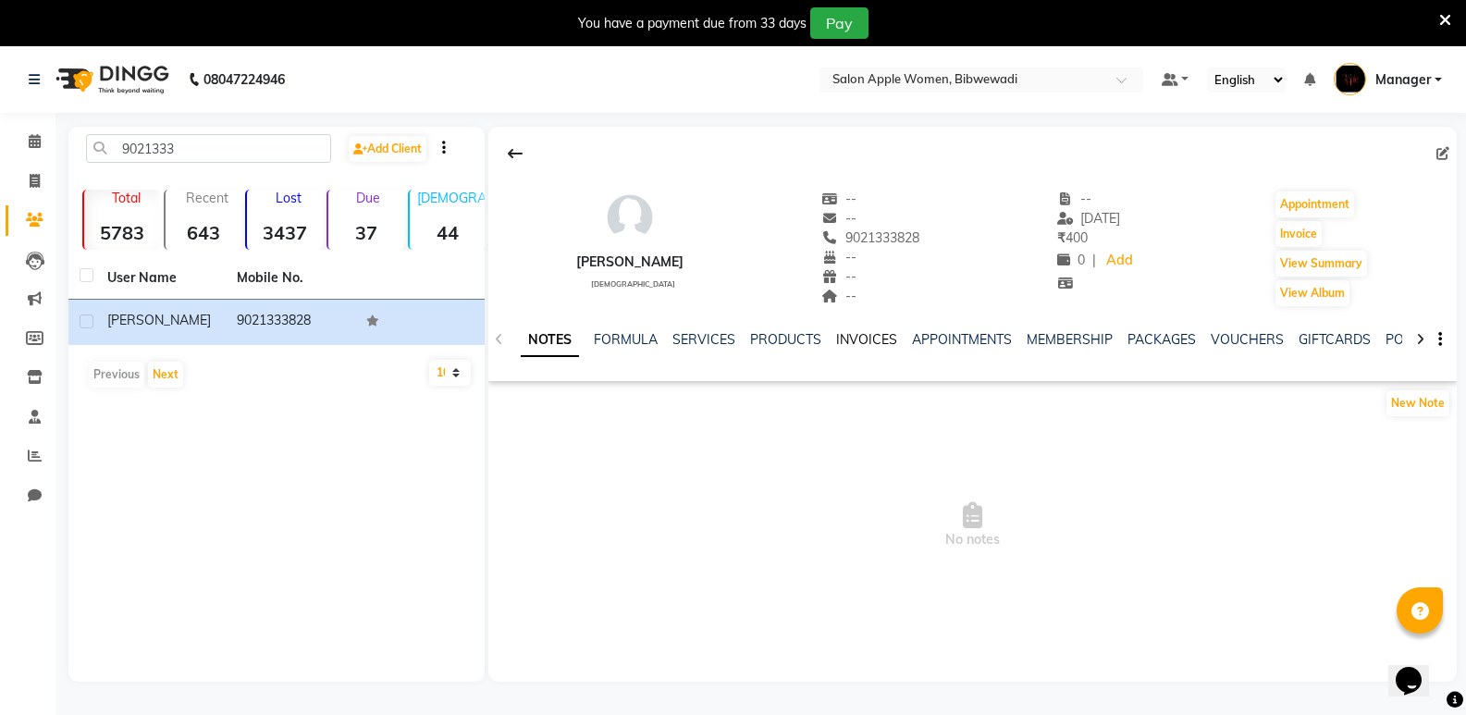
click at [846, 335] on link "INVOICES" at bounding box center [866, 339] width 61 height 17
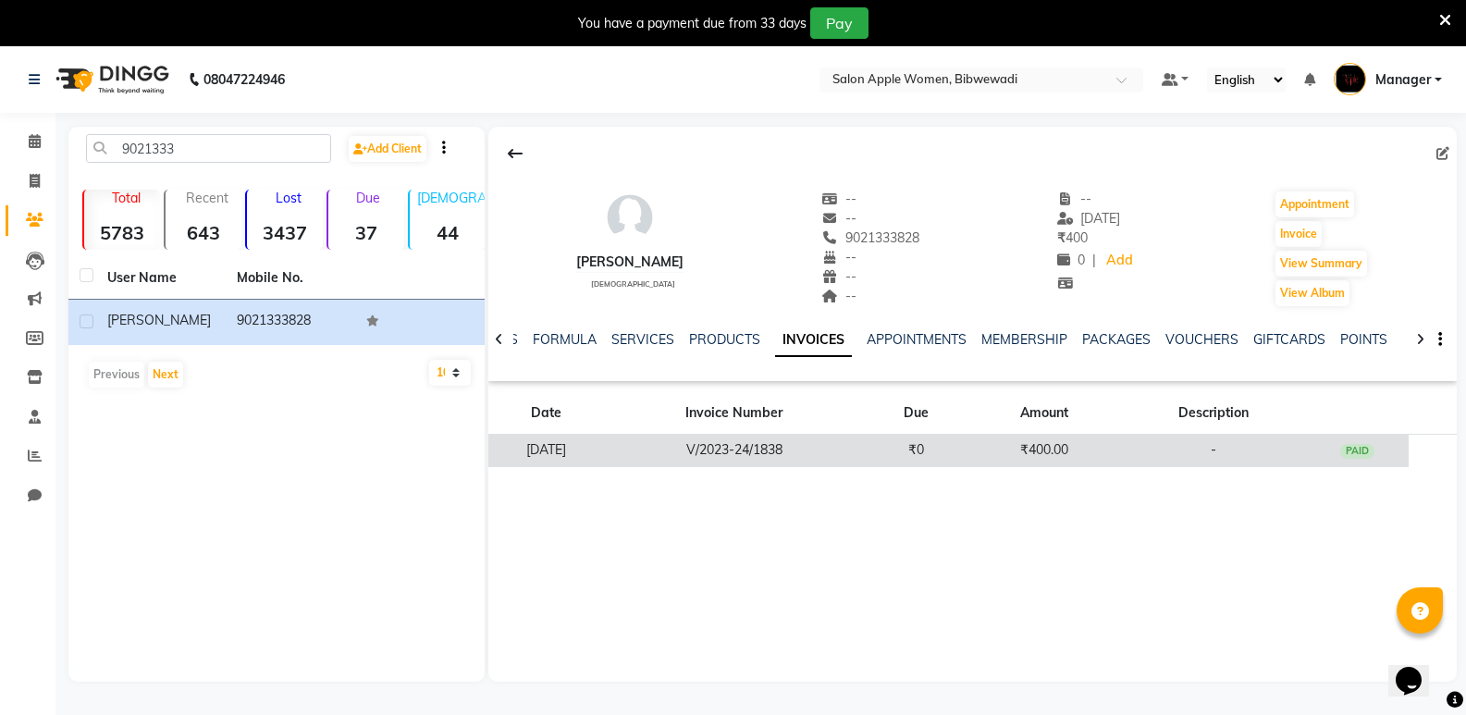
click at [847, 447] on td "V/2023-24/1838" at bounding box center [734, 451] width 261 height 32
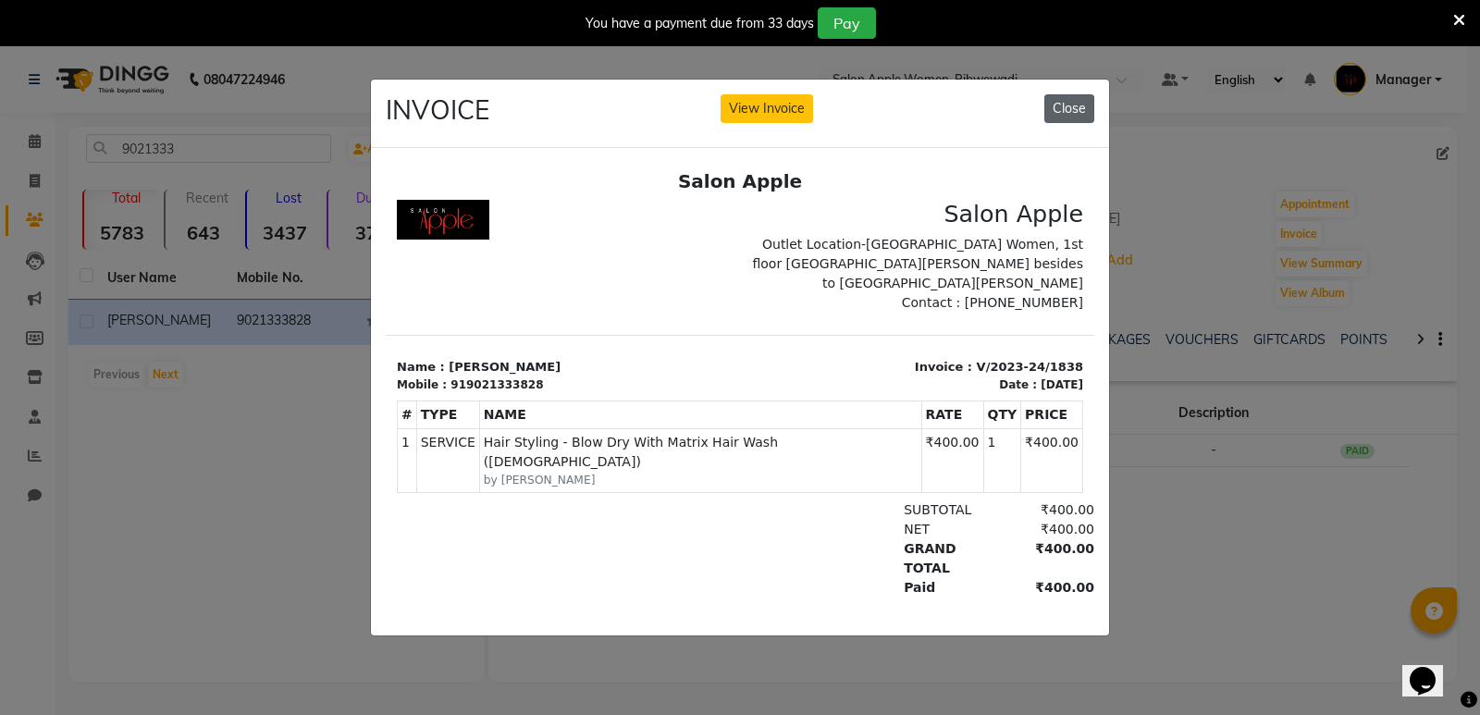
click at [1063, 103] on button "Close" at bounding box center [1070, 108] width 50 height 29
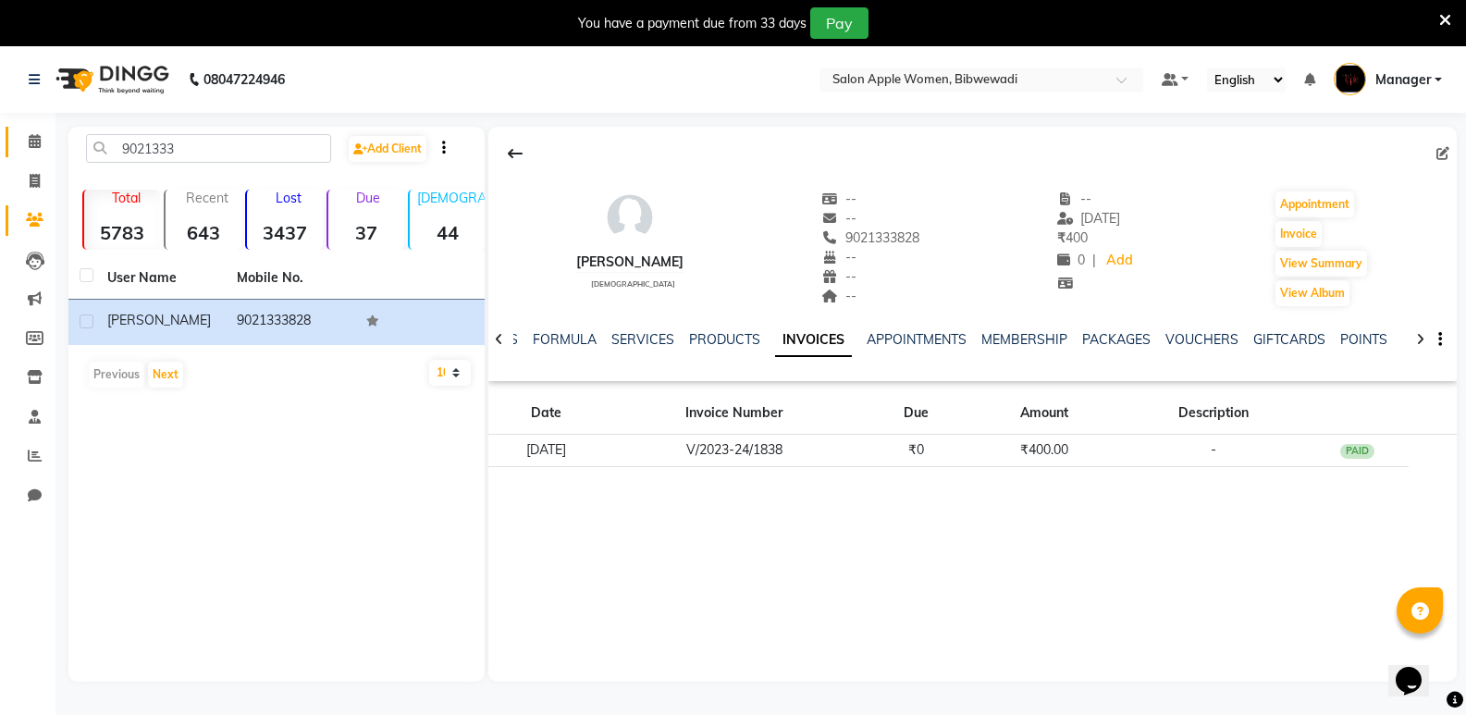
click at [26, 130] on link "Calendar" at bounding box center [28, 142] width 44 height 31
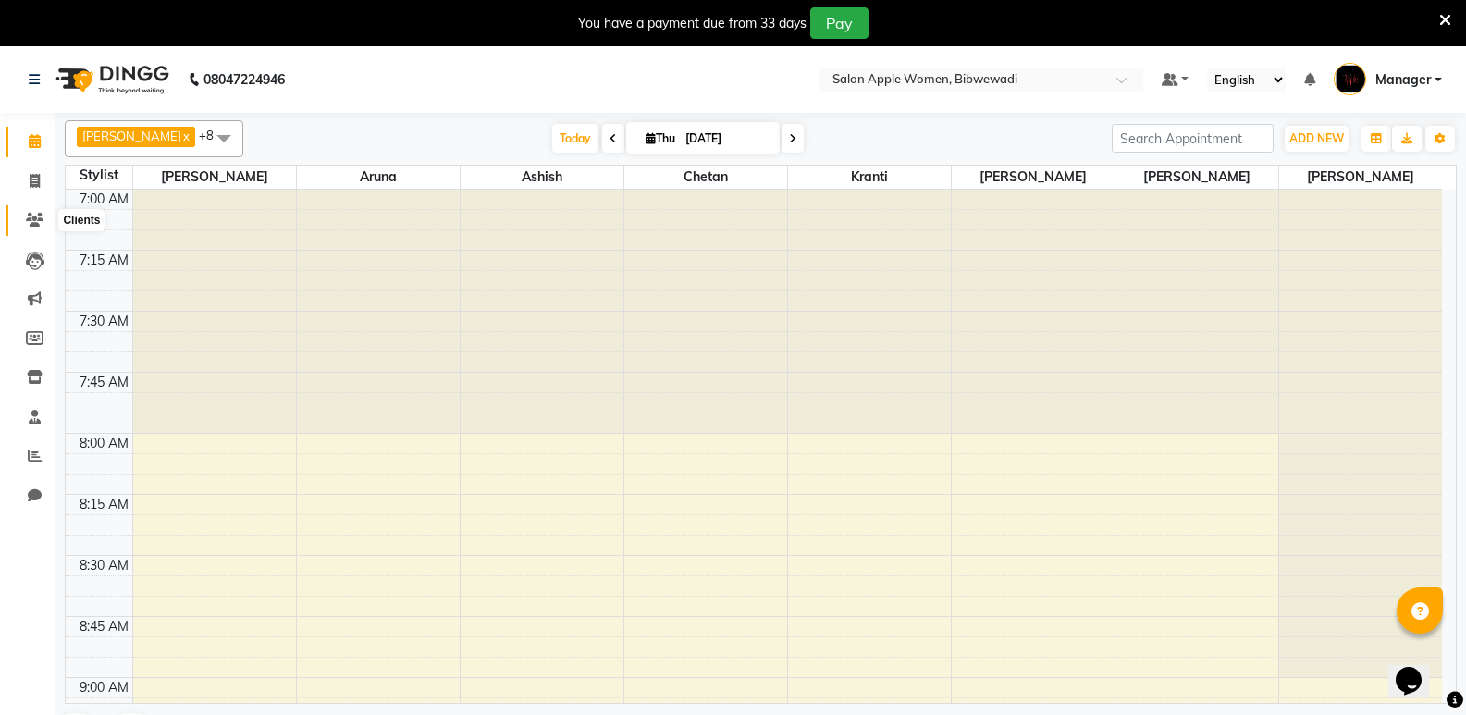
click at [30, 216] on icon at bounding box center [35, 220] width 18 height 14
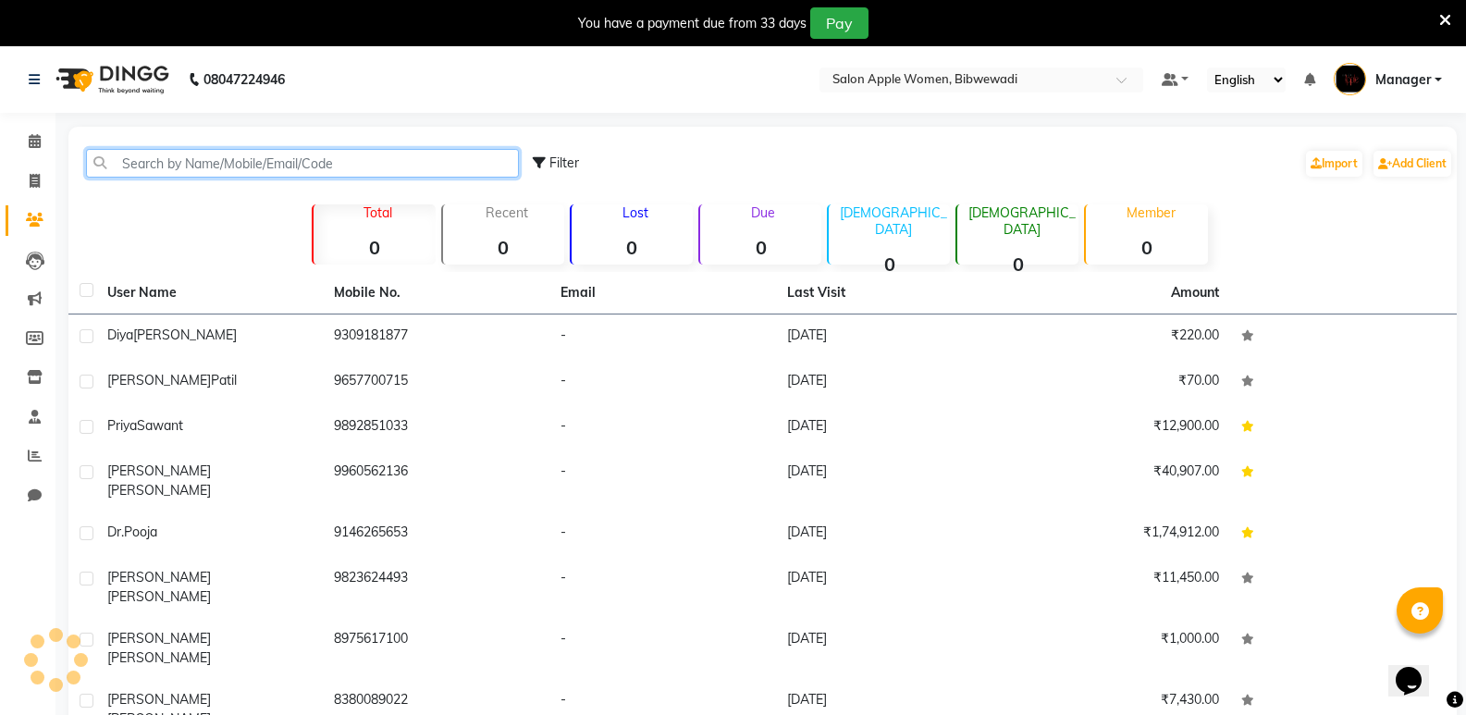
click at [128, 166] on input "text" at bounding box center [302, 163] width 433 height 29
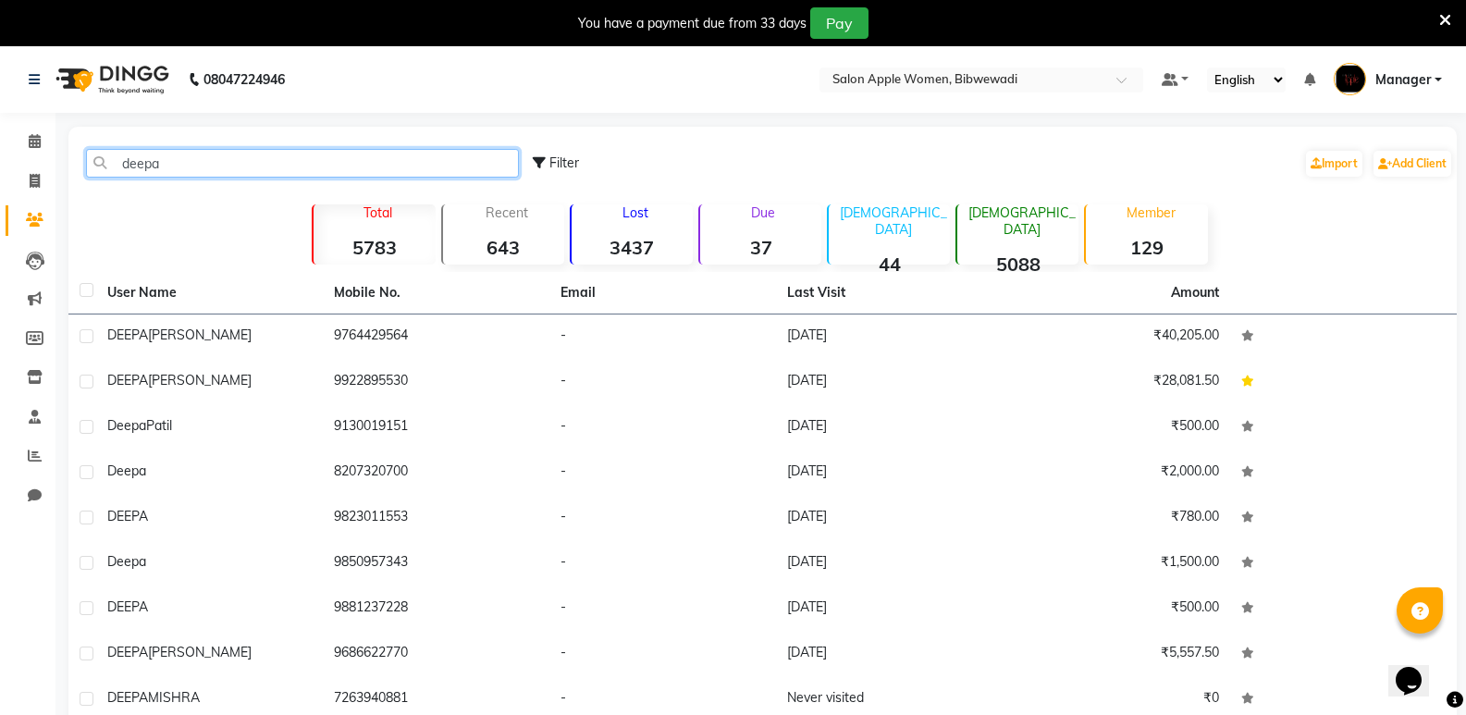
drag, startPoint x: 194, startPoint y: 156, endPoint x: 1, endPoint y: 195, distance: 197.2
click at [1, 195] on app-home "08047224946 Select Location × Salon Apple Women, Bibwewadi Default Panel My Pan…" at bounding box center [733, 446] width 1466 height 801
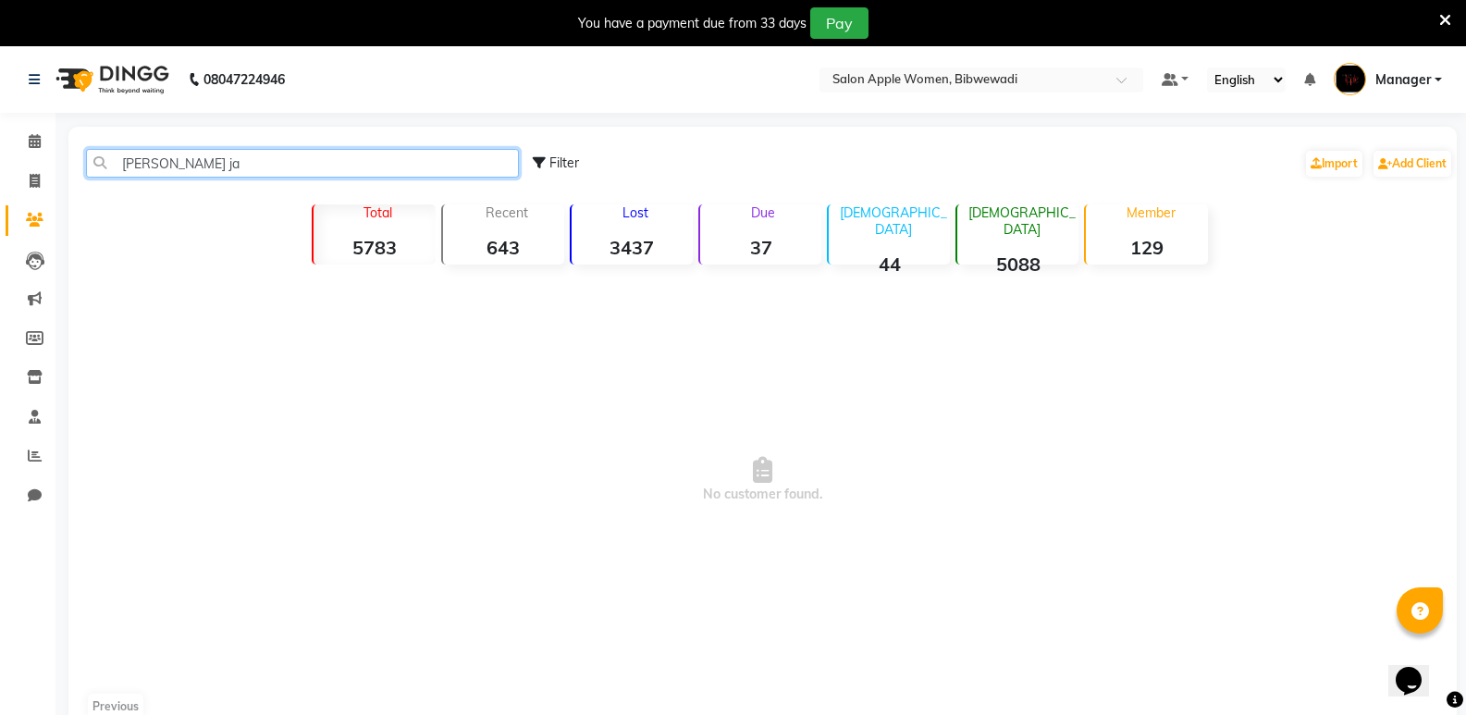
type input "dhruvi ja"
click at [82, 167] on div "dhruvi ja" at bounding box center [302, 163] width 461 height 29
type input "V"
type input "s"
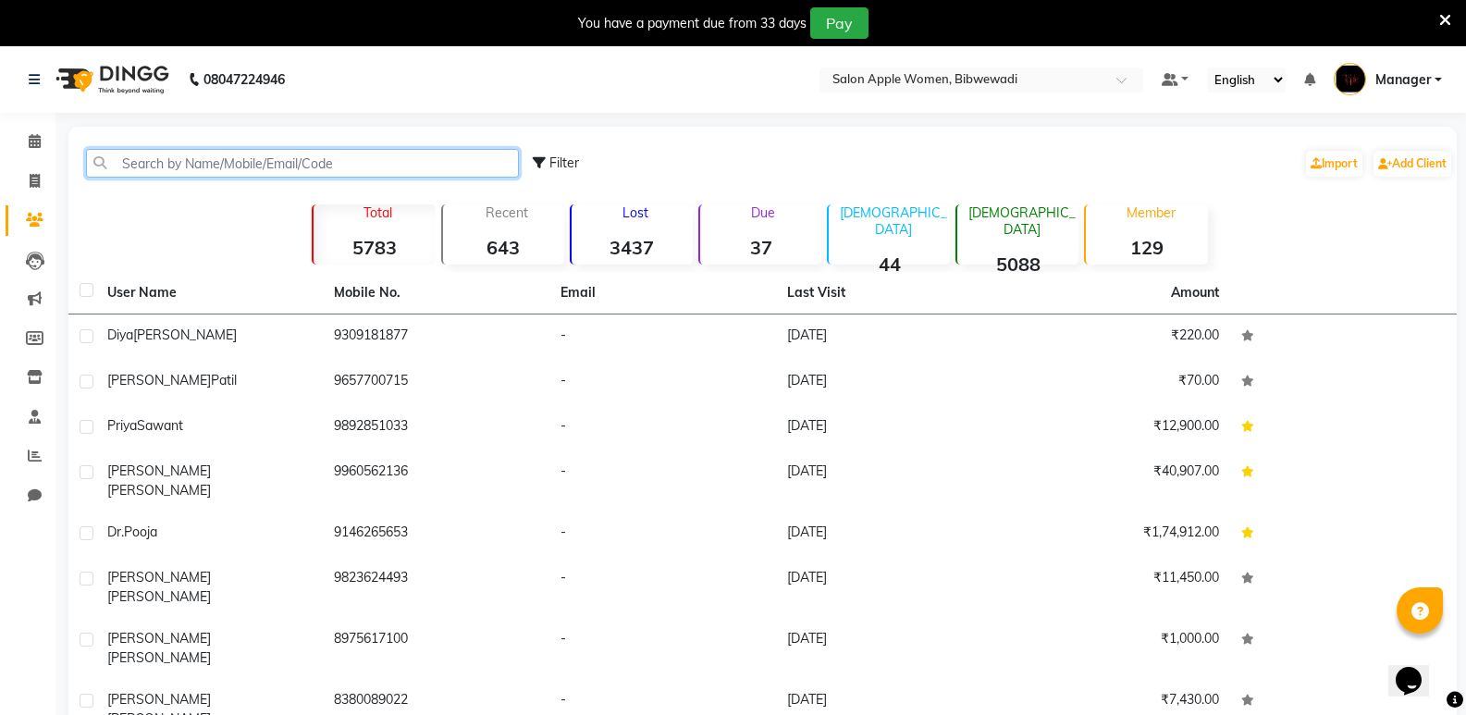
click at [133, 163] on input "text" at bounding box center [302, 163] width 433 height 29
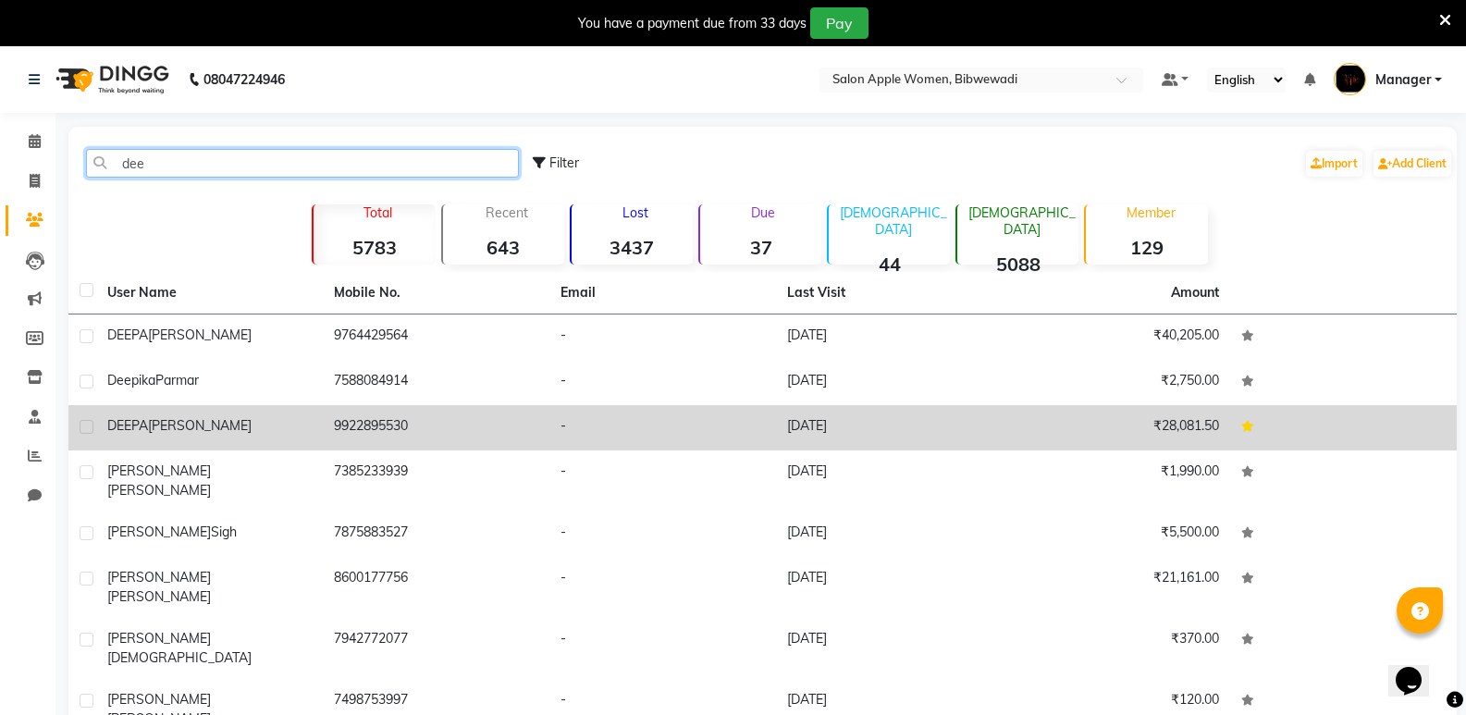
type input "dee"
click at [619, 419] on td "-" at bounding box center [663, 427] width 227 height 45
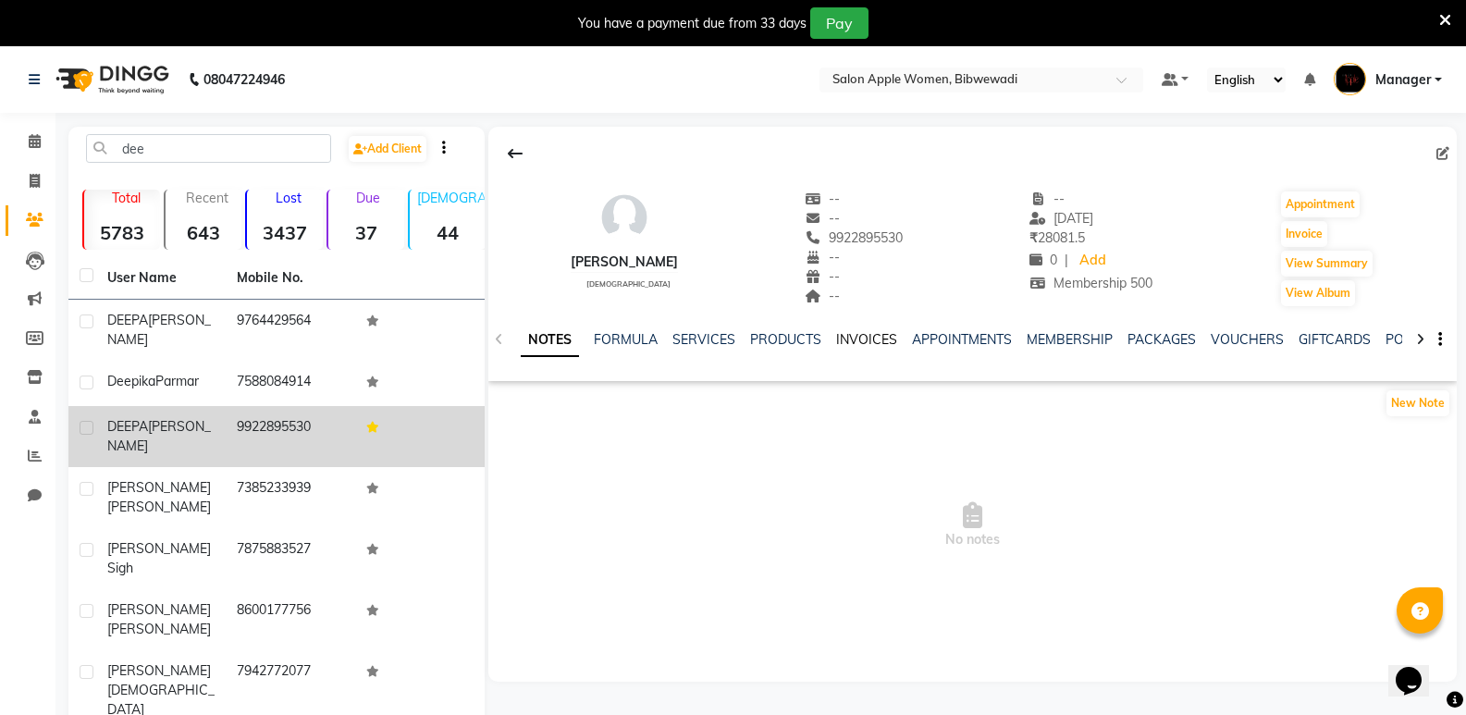
click at [875, 333] on link "INVOICES" at bounding box center [866, 339] width 61 height 17
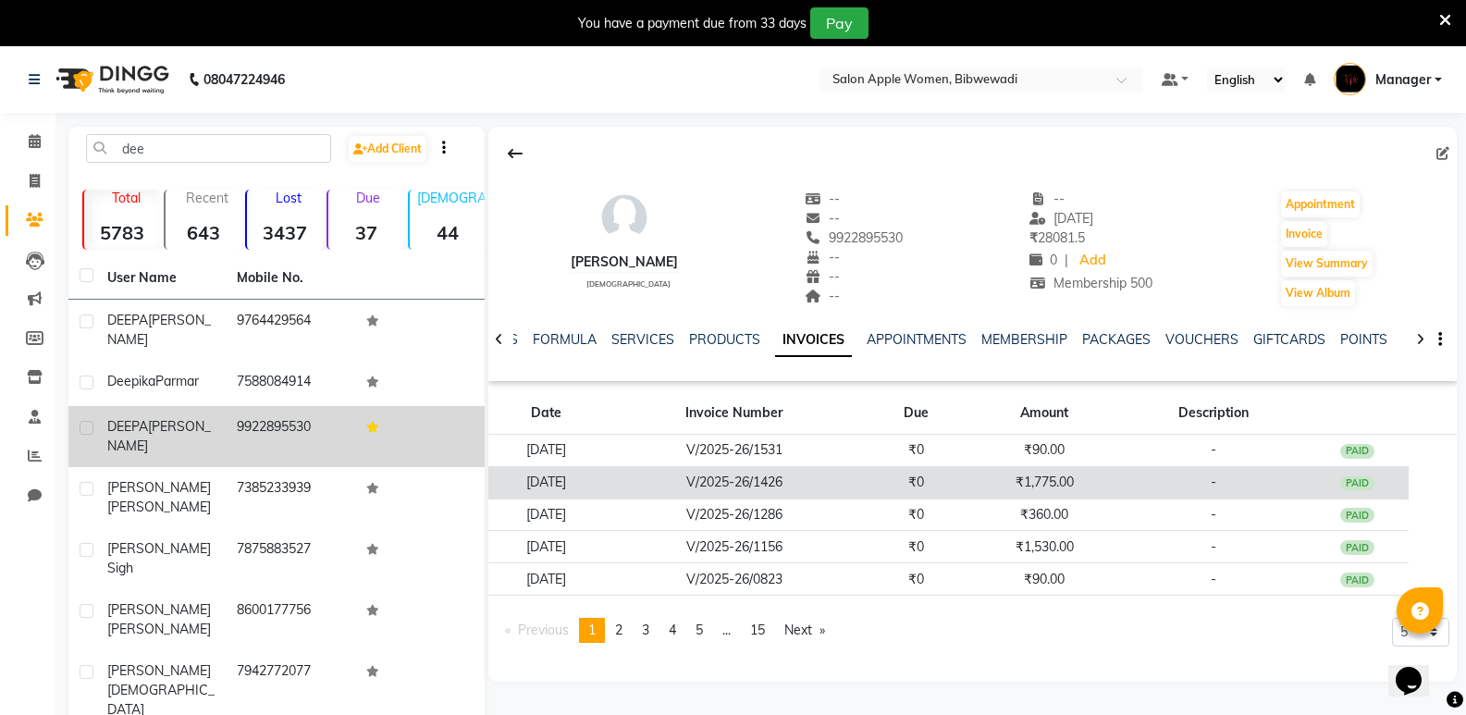
click at [865, 470] on td "V/2025-26/1426" at bounding box center [734, 482] width 261 height 32
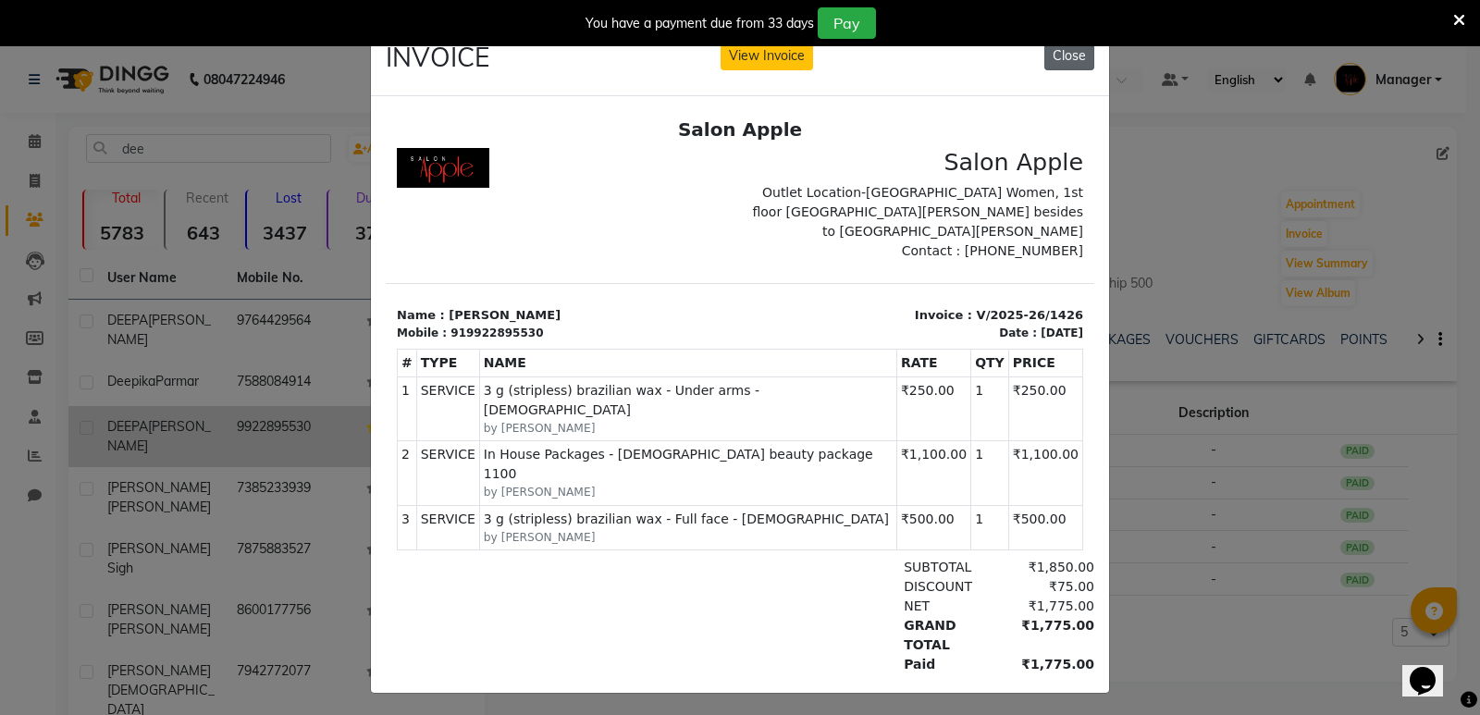
click at [1070, 56] on button "Close" at bounding box center [1070, 56] width 50 height 29
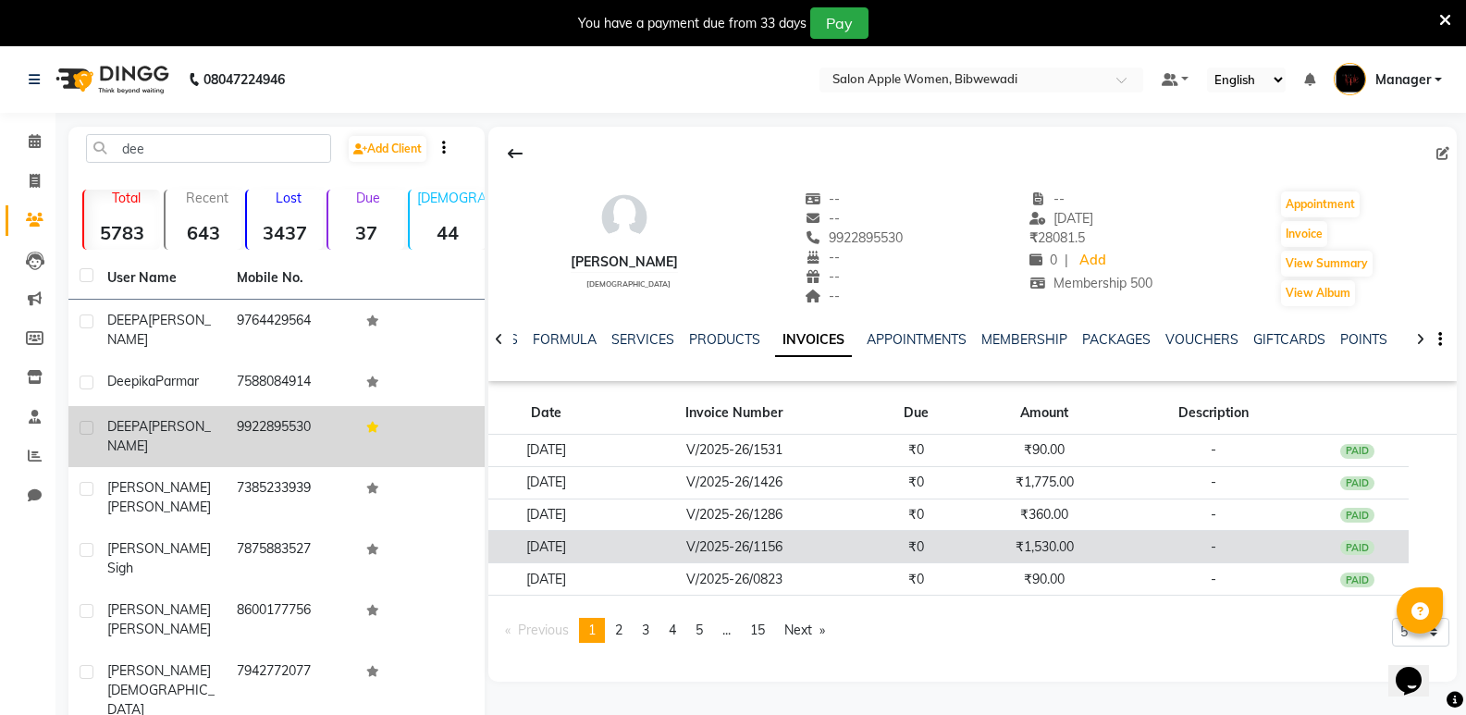
click at [1015, 547] on td "₹1,530.00" at bounding box center [1045, 547] width 154 height 32
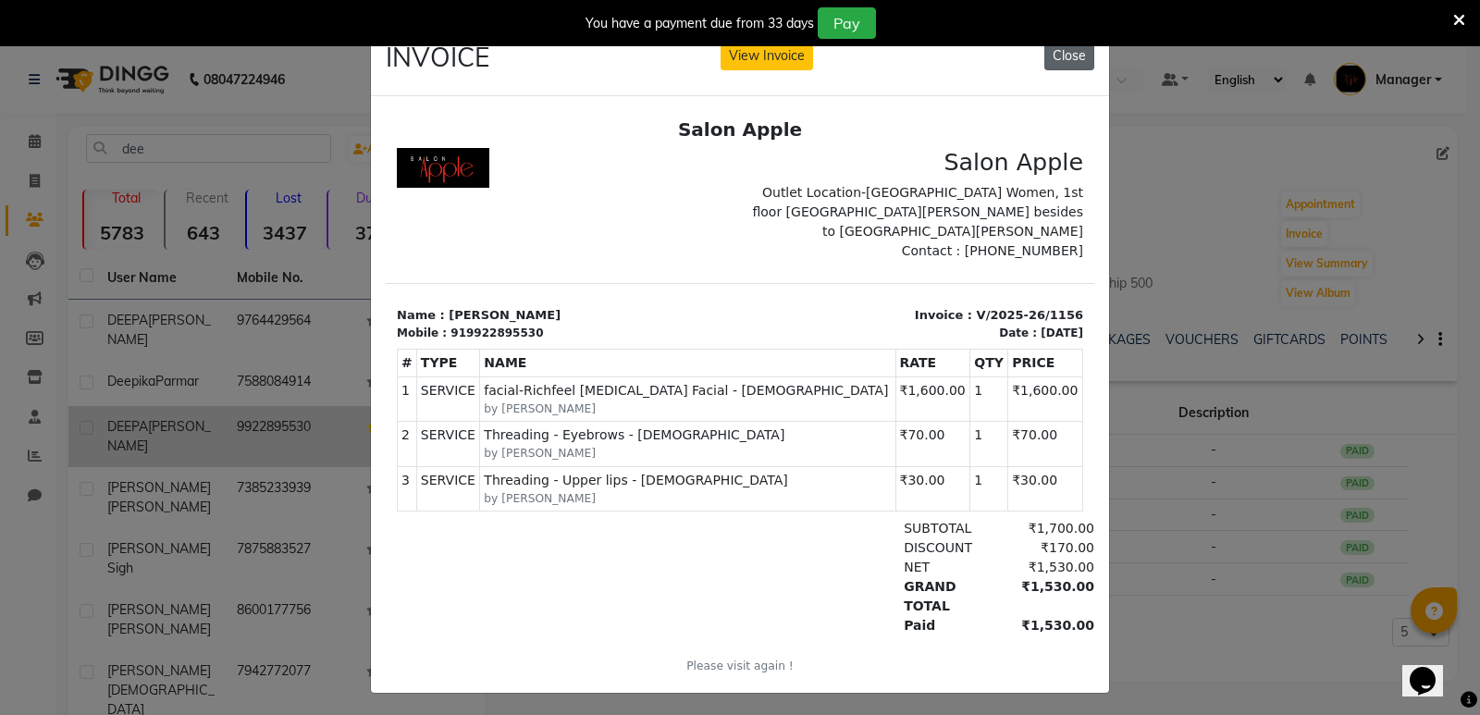
click at [1060, 55] on button "Close" at bounding box center [1070, 56] width 50 height 29
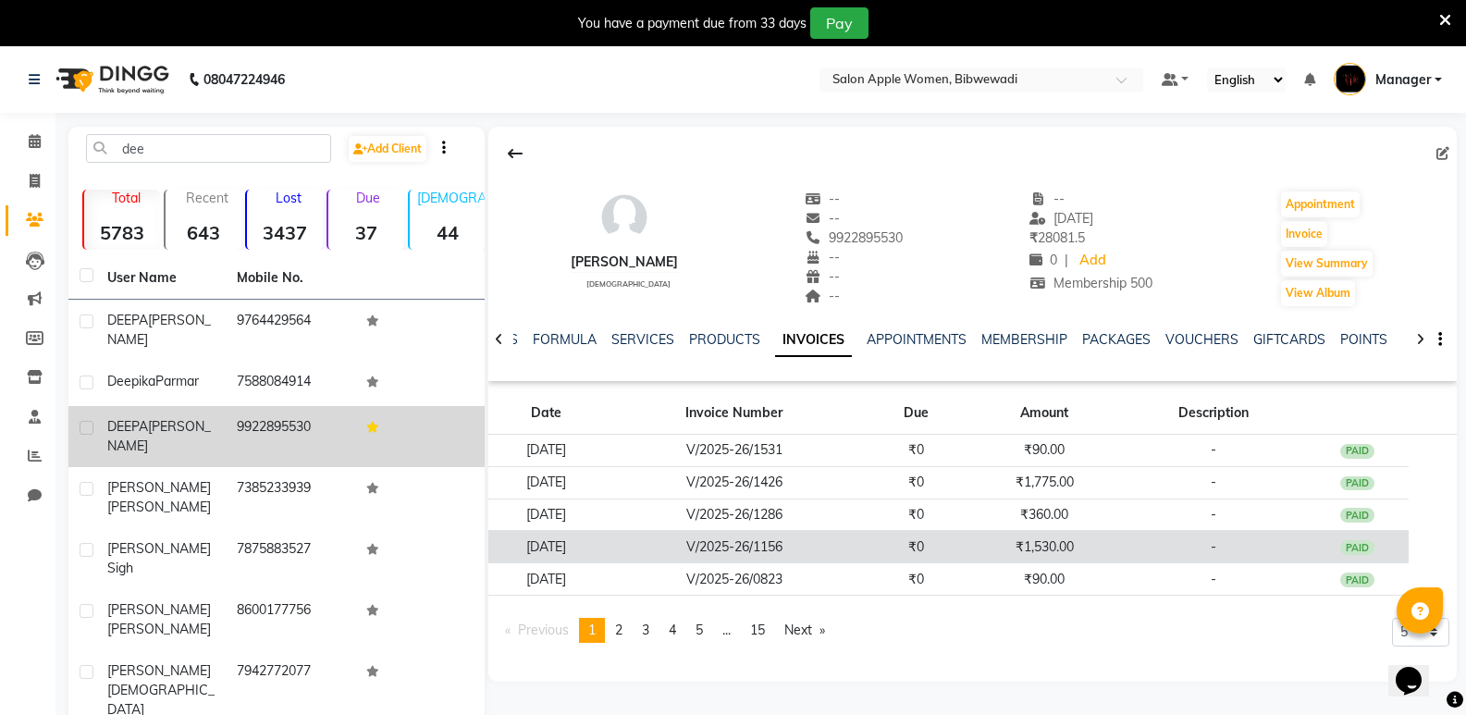
click at [1033, 553] on td "₹1,530.00" at bounding box center [1045, 547] width 154 height 32
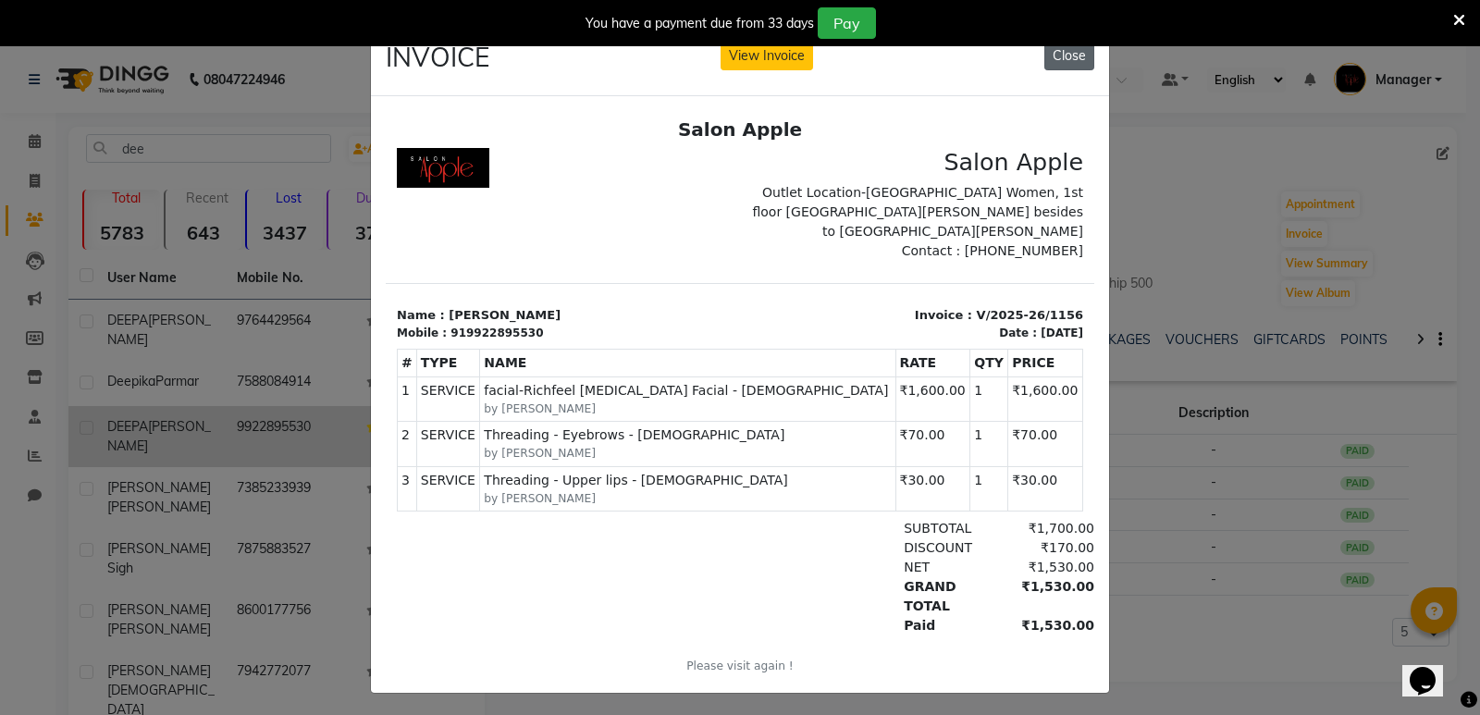
click at [1059, 59] on button "Close" at bounding box center [1070, 56] width 50 height 29
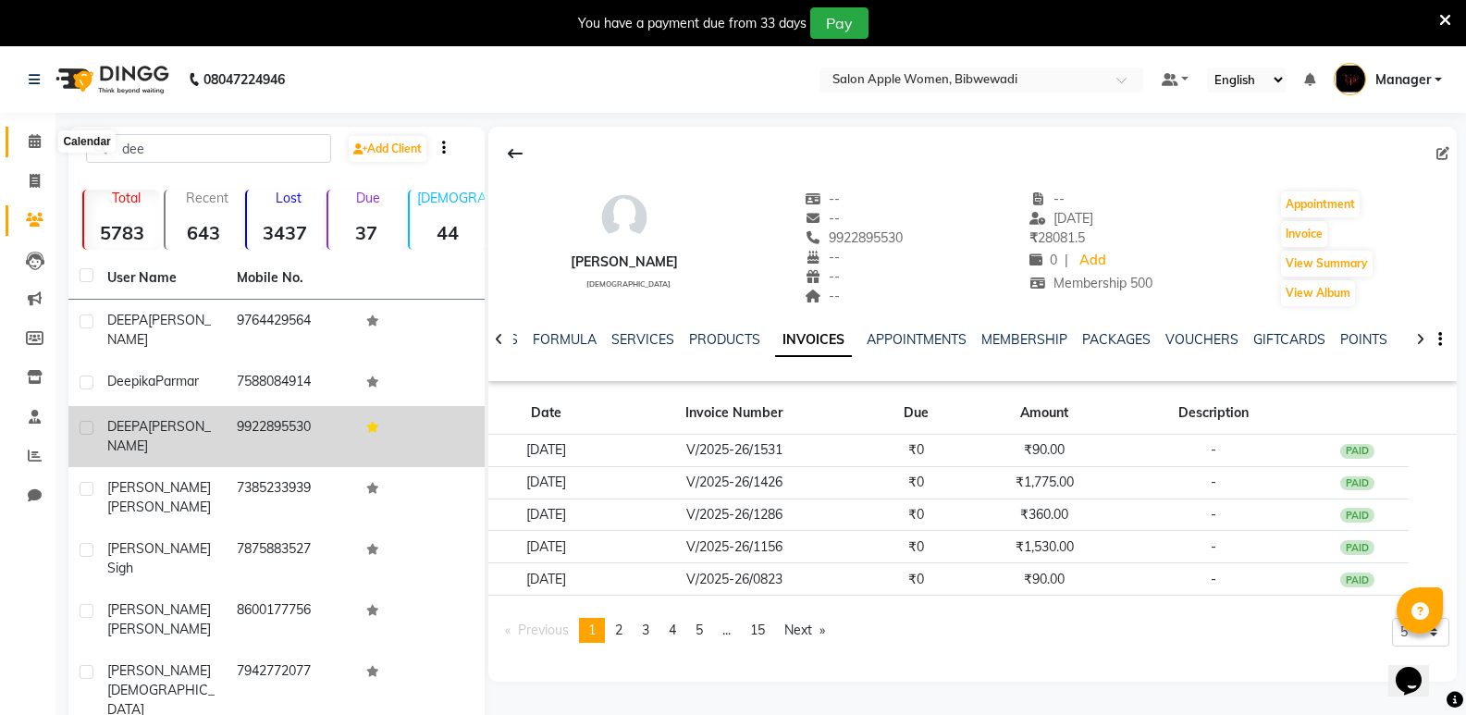
click at [29, 140] on icon at bounding box center [35, 141] width 12 height 14
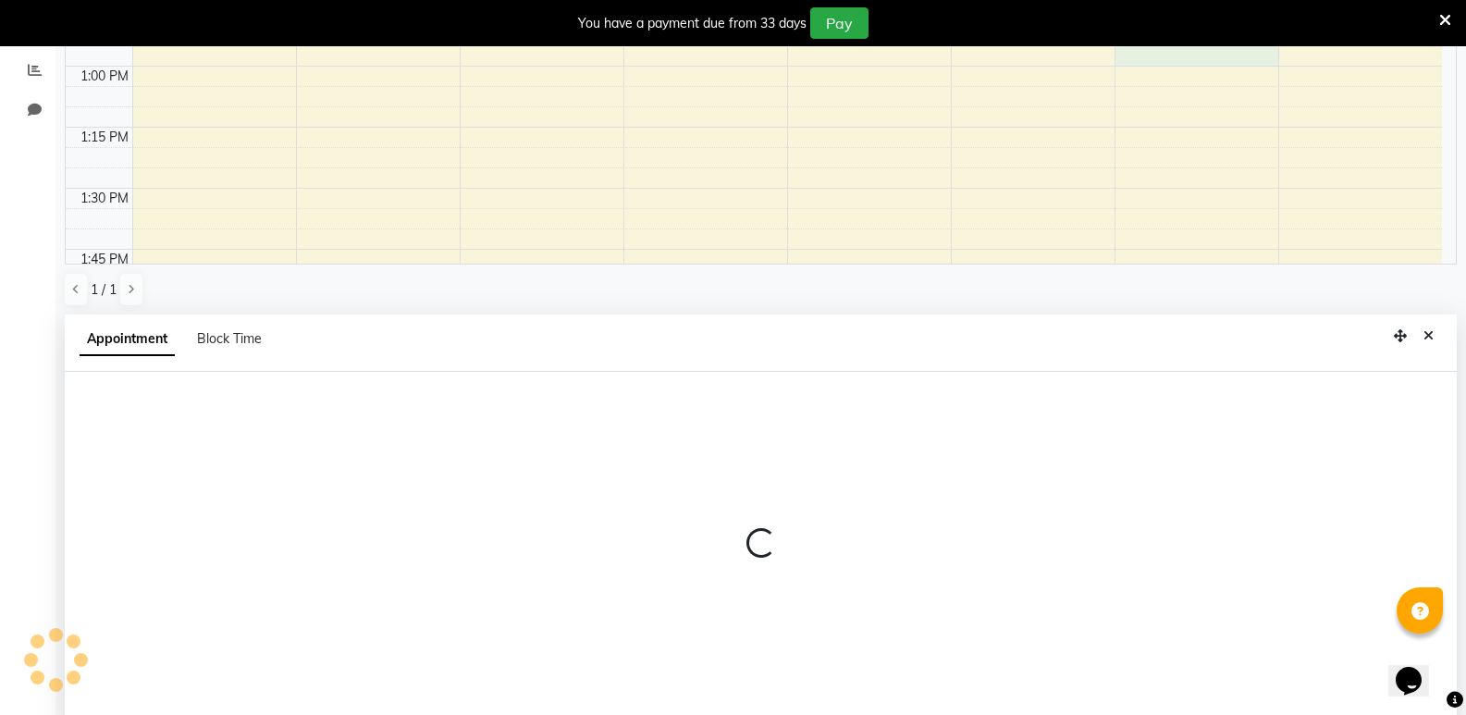
scroll to position [406, 0]
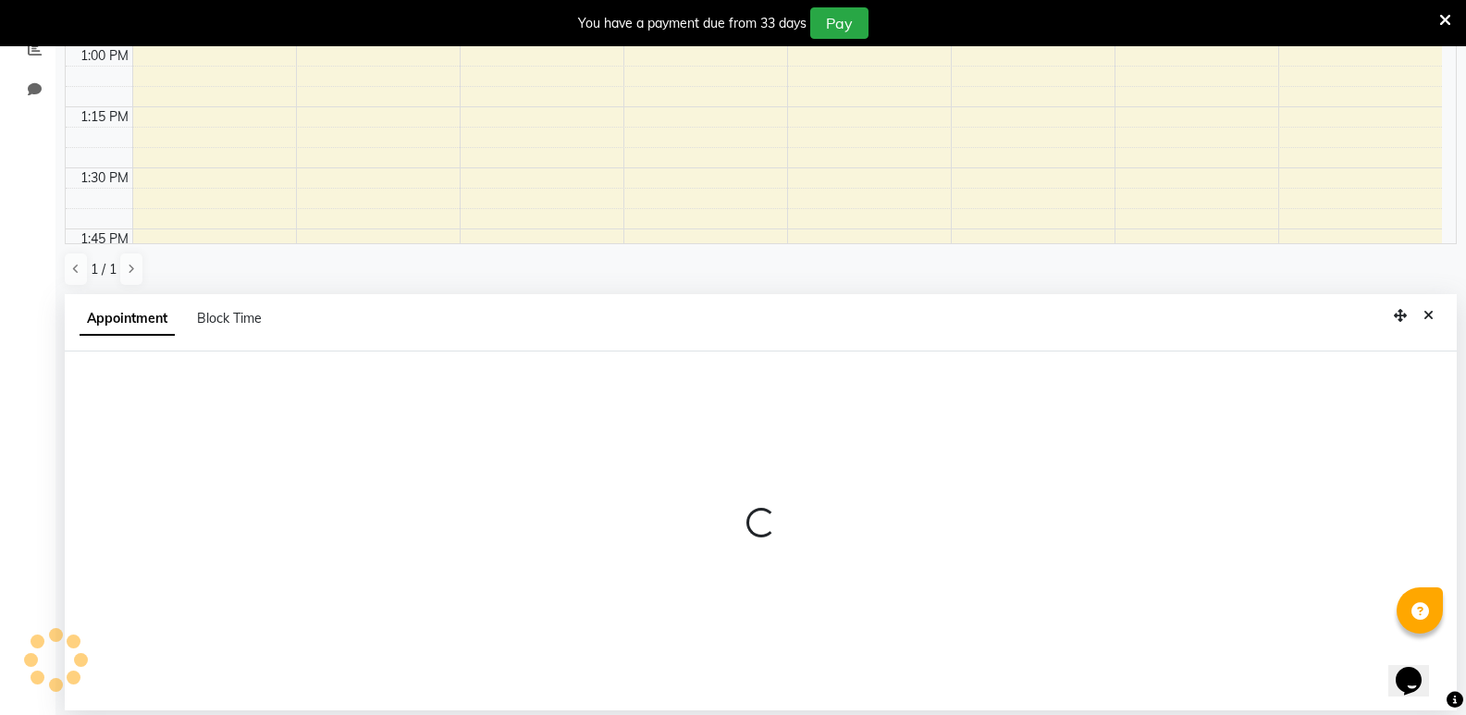
select select "39740"
select select "780"
select select "tentative"
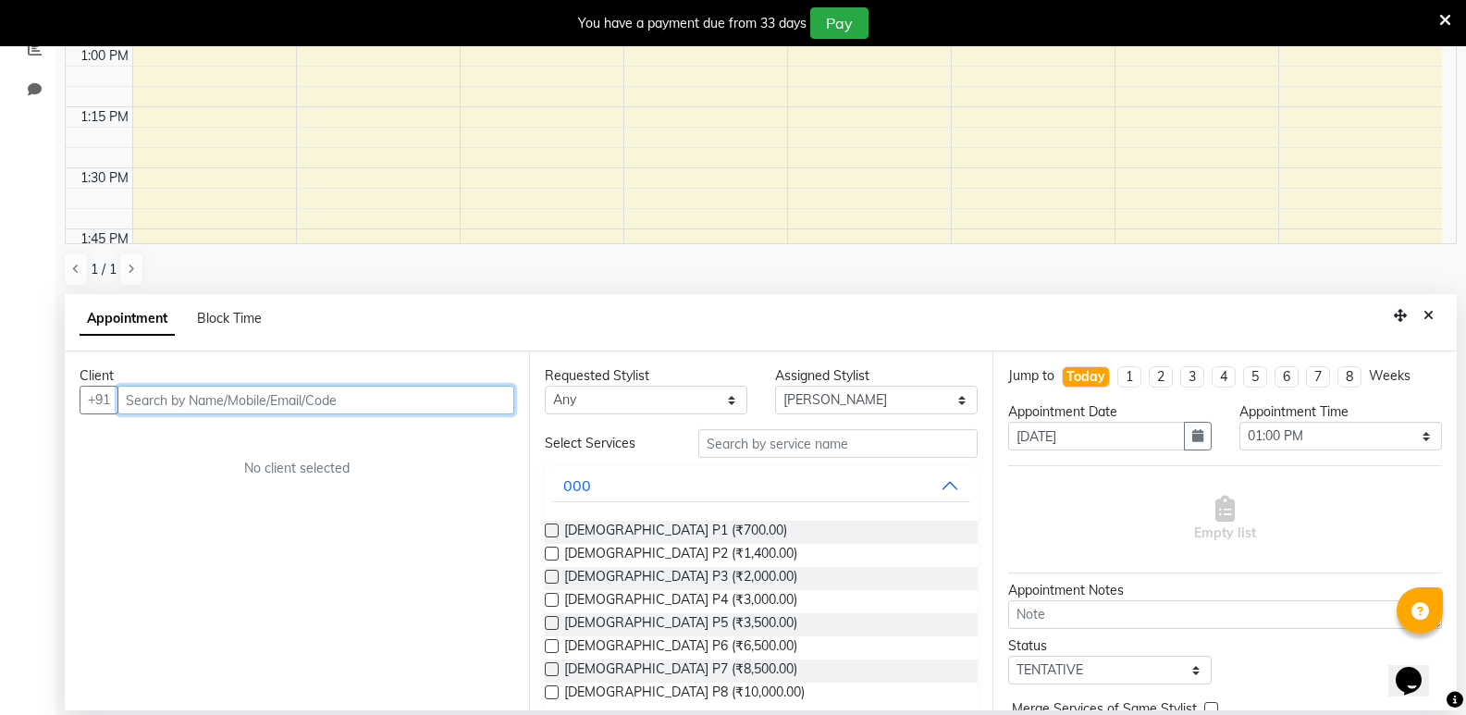
drag, startPoint x: 351, startPoint y: 397, endPoint x: 423, endPoint y: 424, distance: 77.0
click at [377, 414] on input "text" at bounding box center [315, 400] width 397 height 29
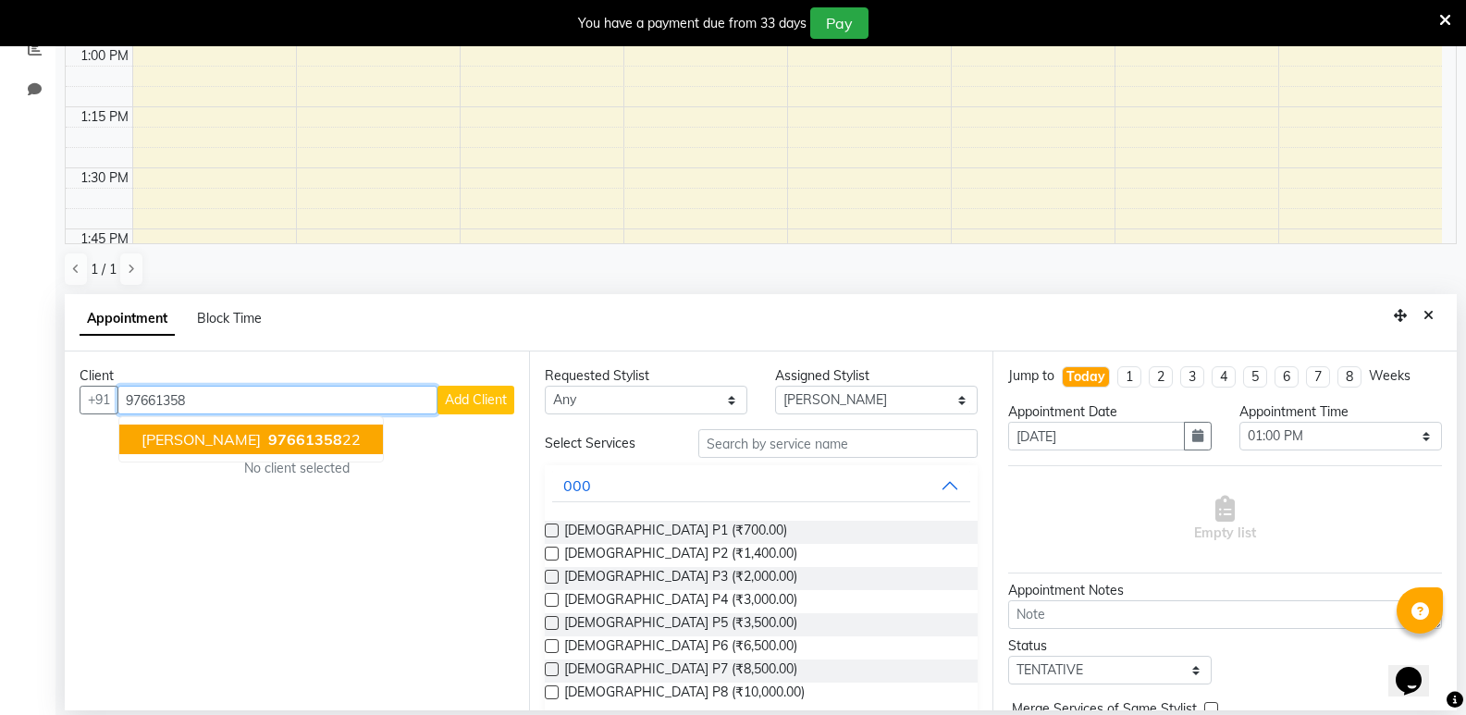
click at [268, 432] on span "97661358" at bounding box center [305, 439] width 74 height 19
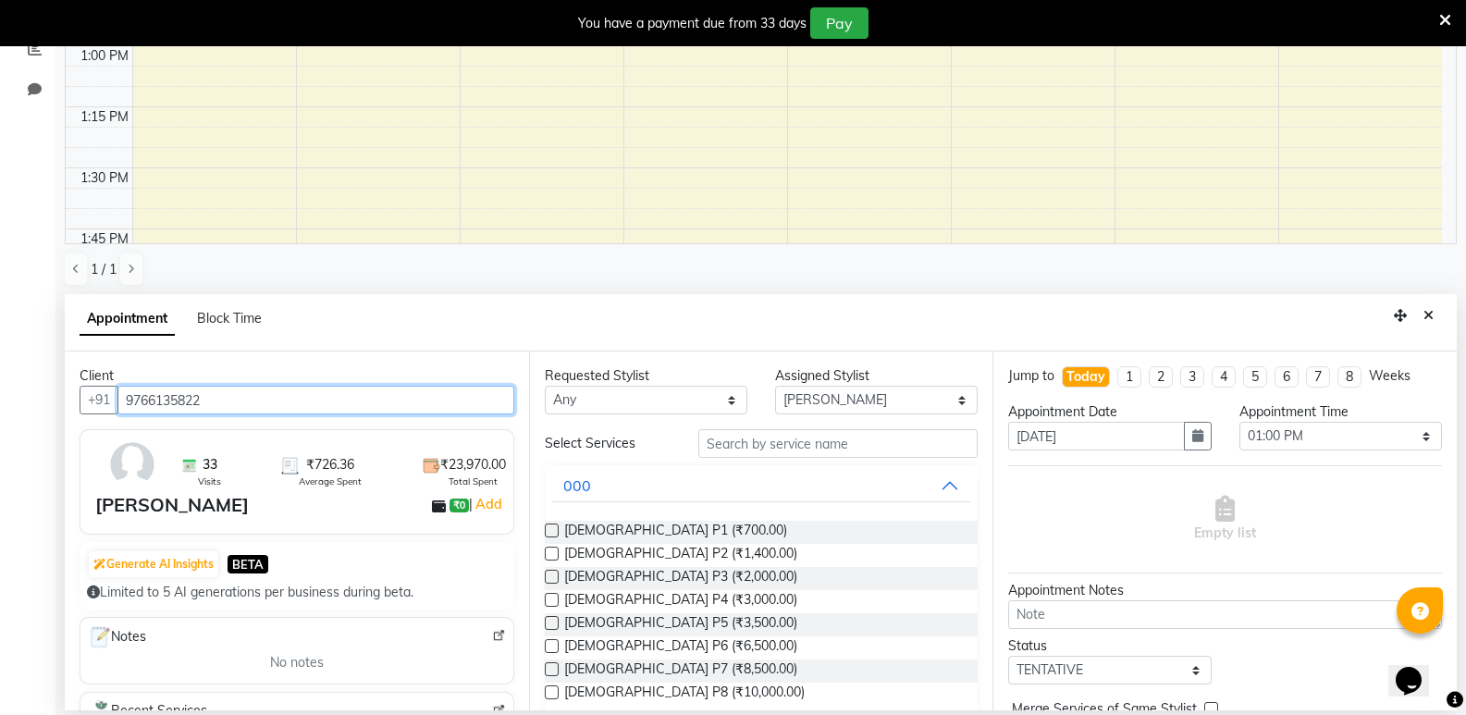
type input "9766135822"
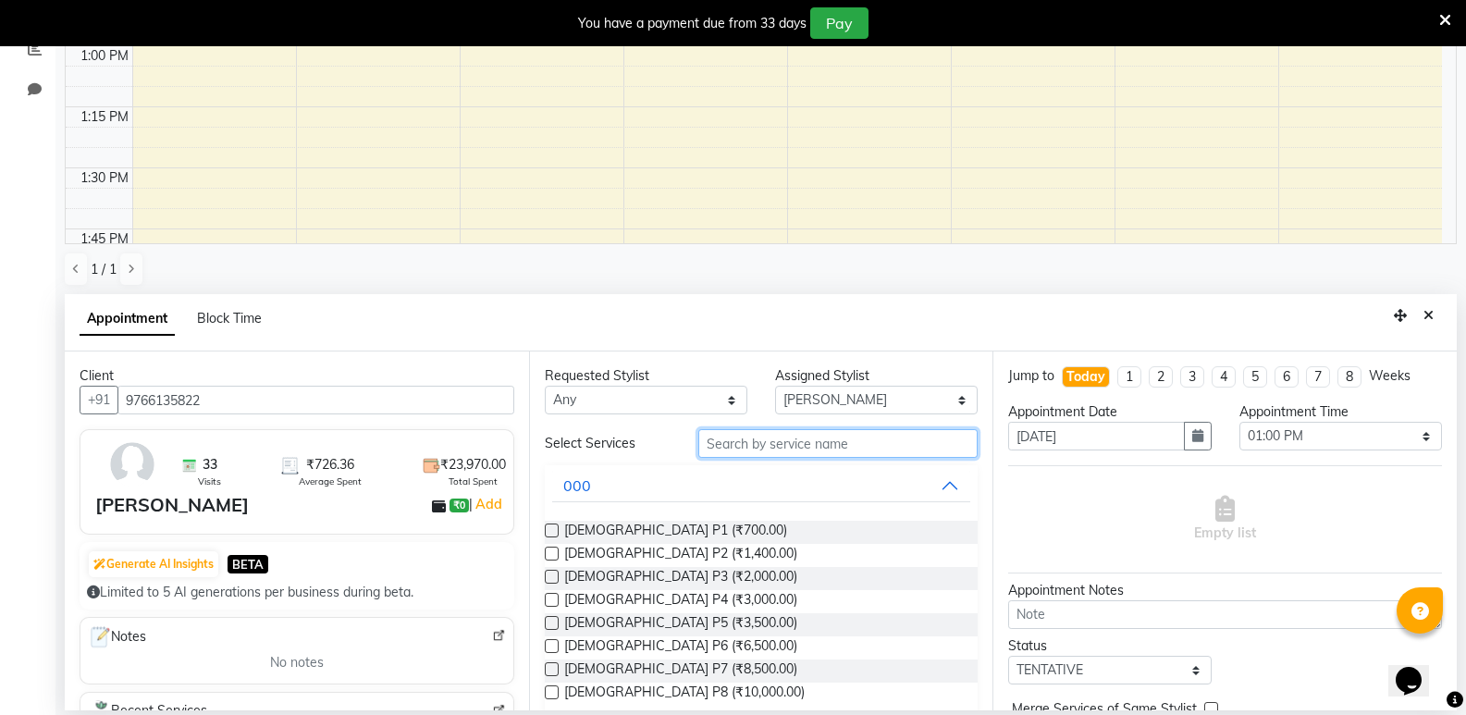
click at [774, 451] on input "text" at bounding box center [838, 443] width 279 height 29
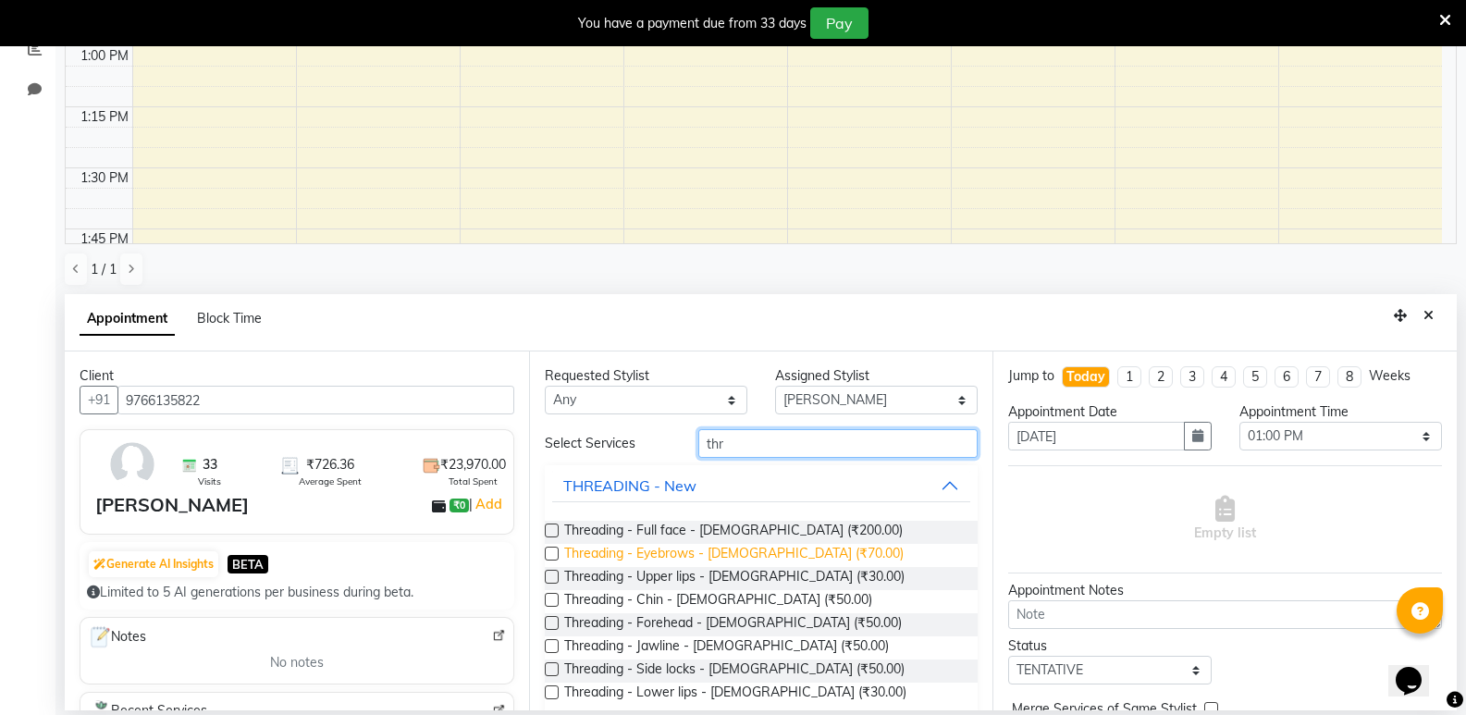
type input "thr"
click at [729, 555] on span "Threading - Eyebrows - Female (₹70.00)" at bounding box center [734, 555] width 340 height 23
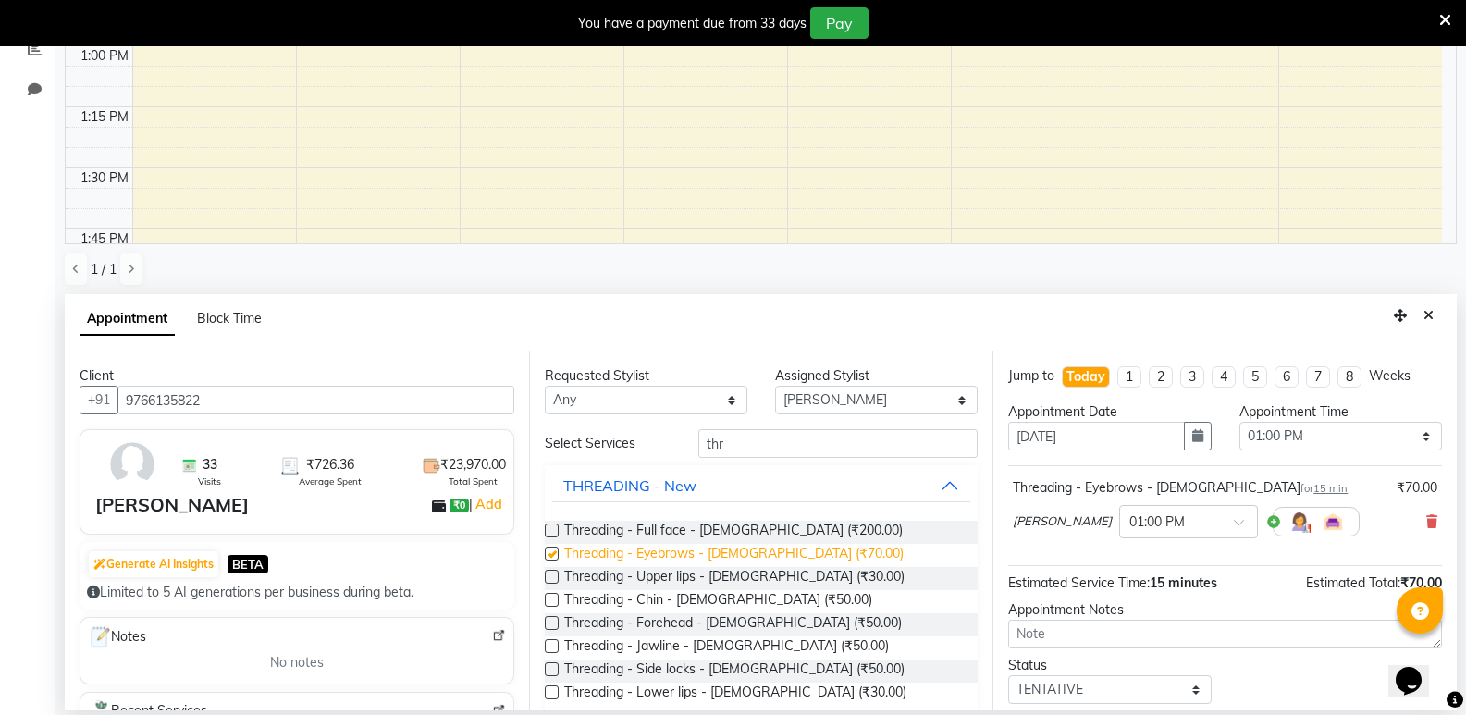
checkbox input "false"
click at [713, 688] on span "Threading - Lower lips - Female (₹30.00)" at bounding box center [735, 694] width 342 height 23
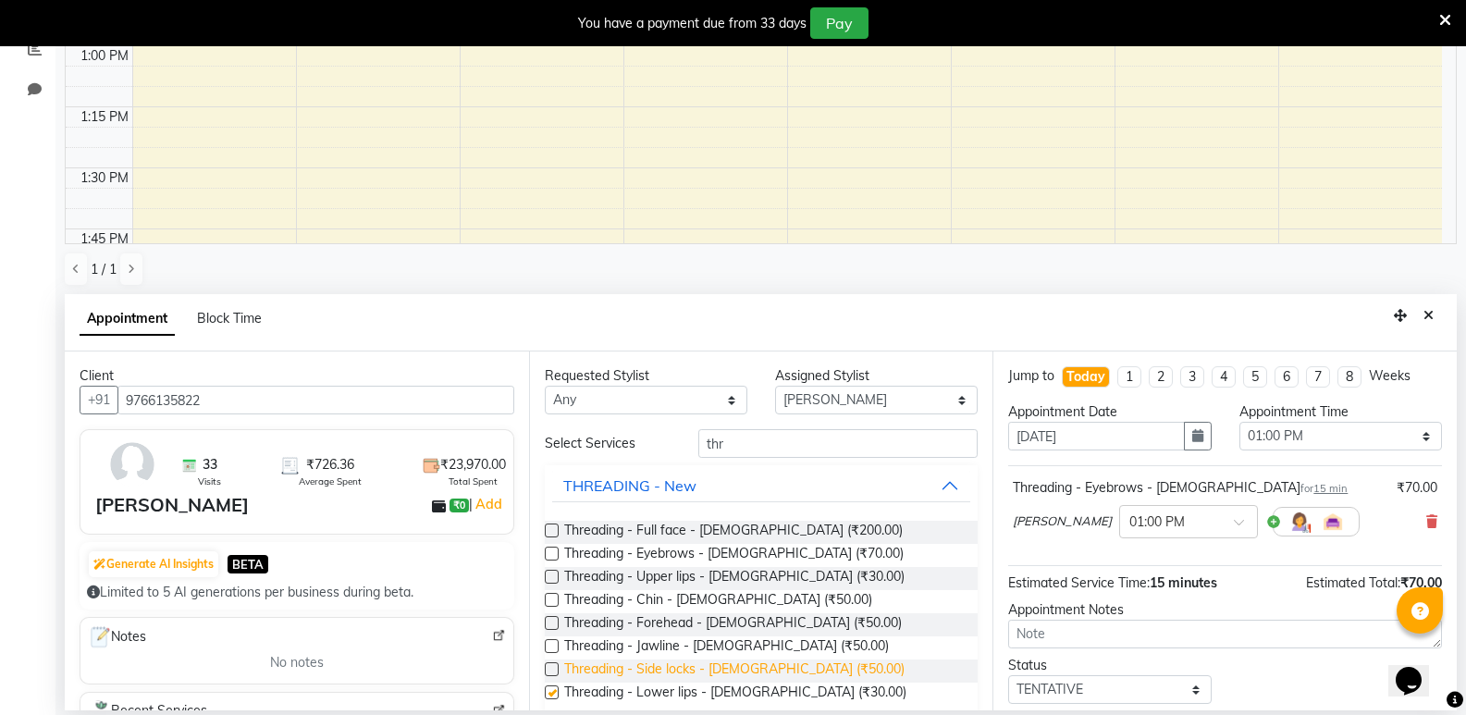
checkbox input "false"
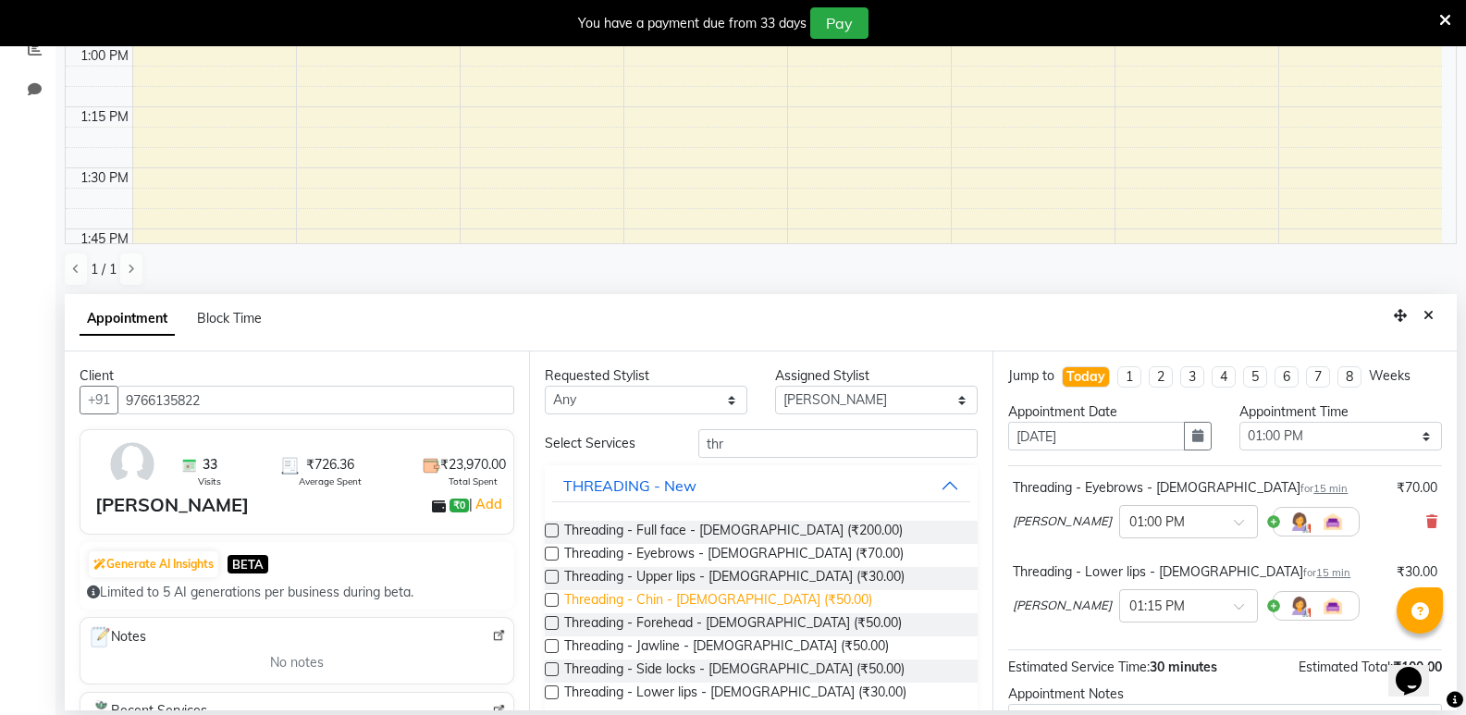
click at [706, 594] on span "Threading - Chin - Female (₹50.00)" at bounding box center [718, 601] width 308 height 23
checkbox input "false"
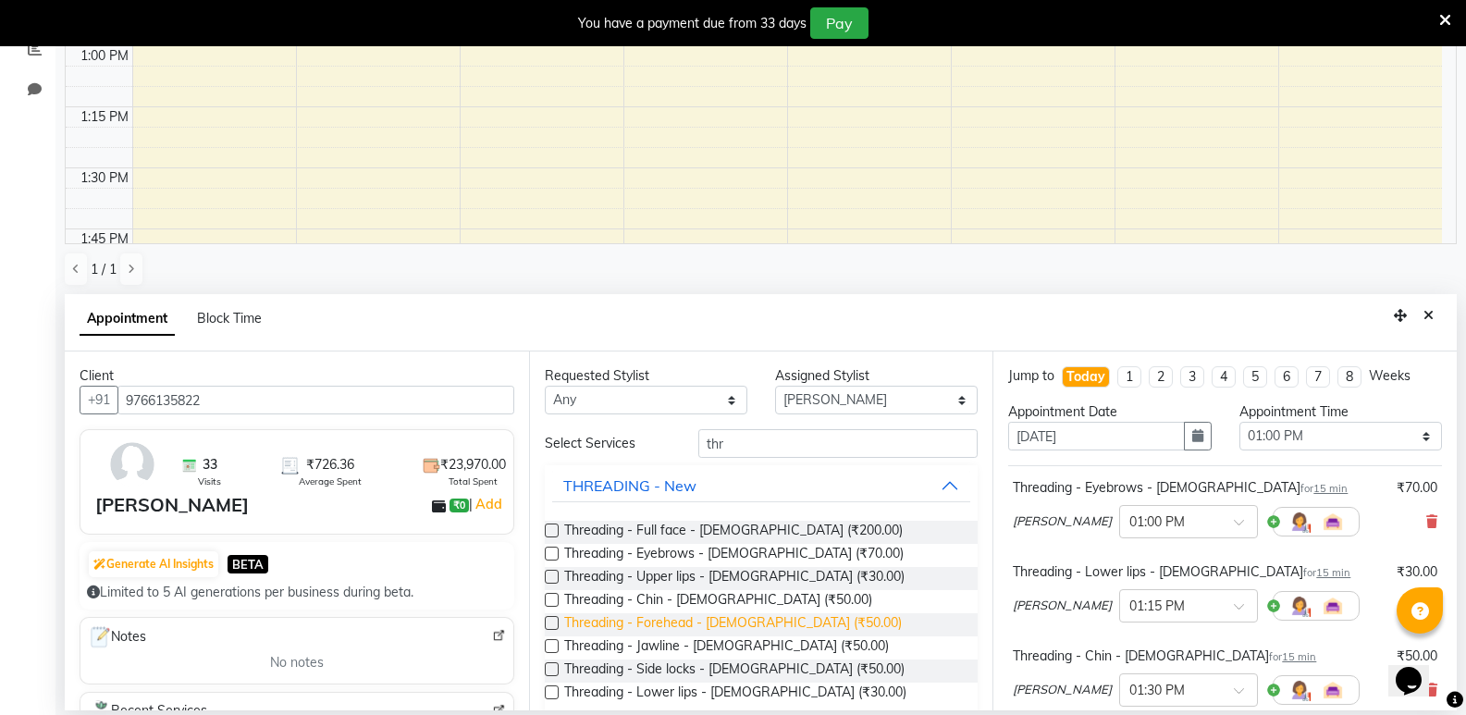
click at [704, 621] on span "Threading - Forehead - Female (₹50.00)" at bounding box center [733, 624] width 338 height 23
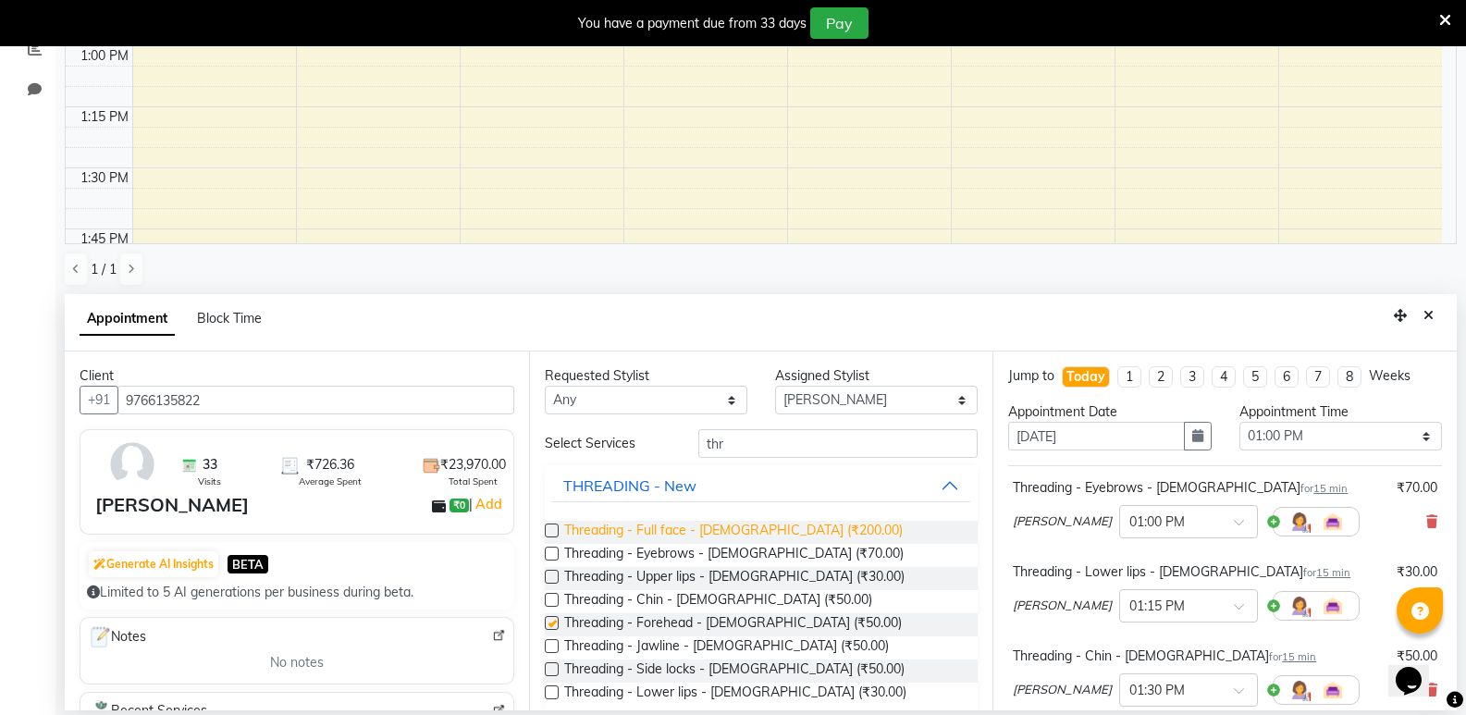
checkbox input "false"
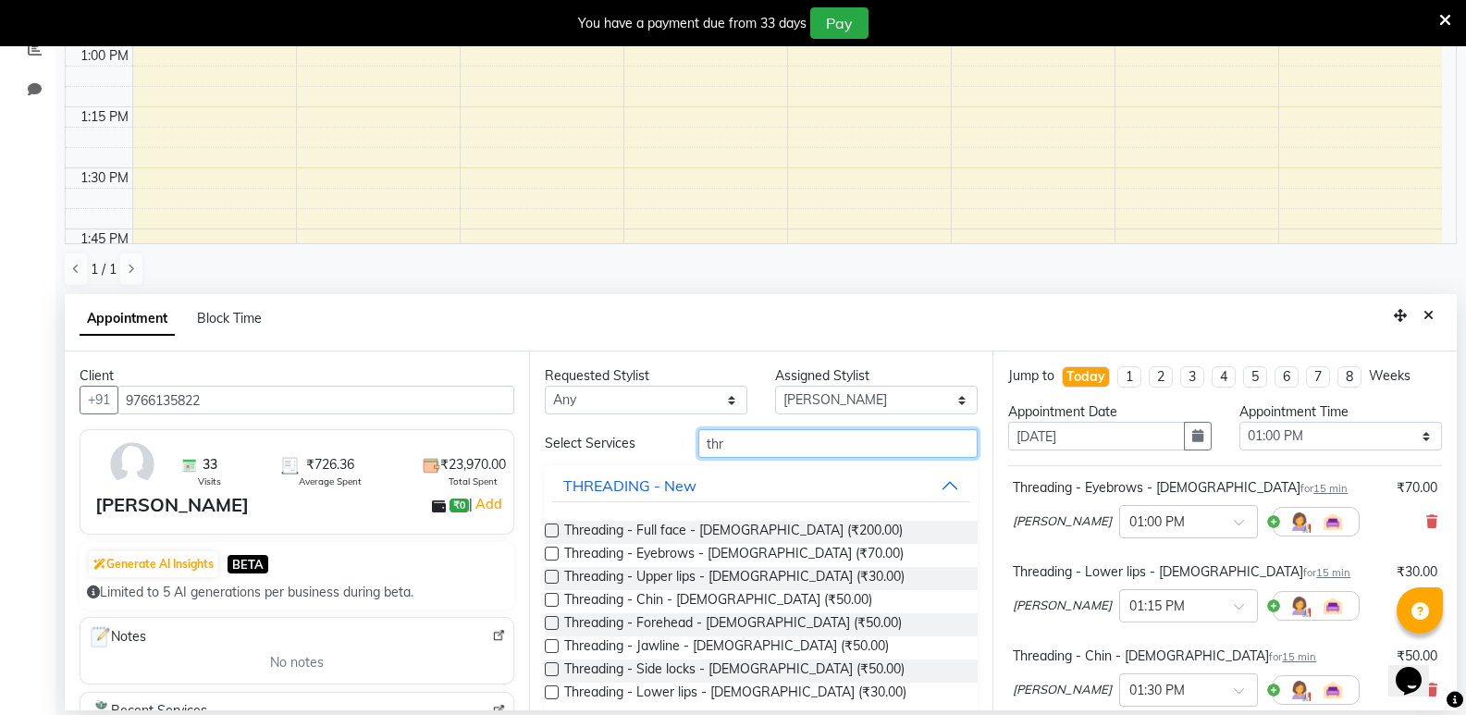
drag, startPoint x: 736, startPoint y: 450, endPoint x: 633, endPoint y: 458, distance: 104.0
click at [633, 458] on div "Select Services thr THREADING - New Threading - Full face - Female (₹200.00) Th…" at bounding box center [762, 574] width 434 height 291
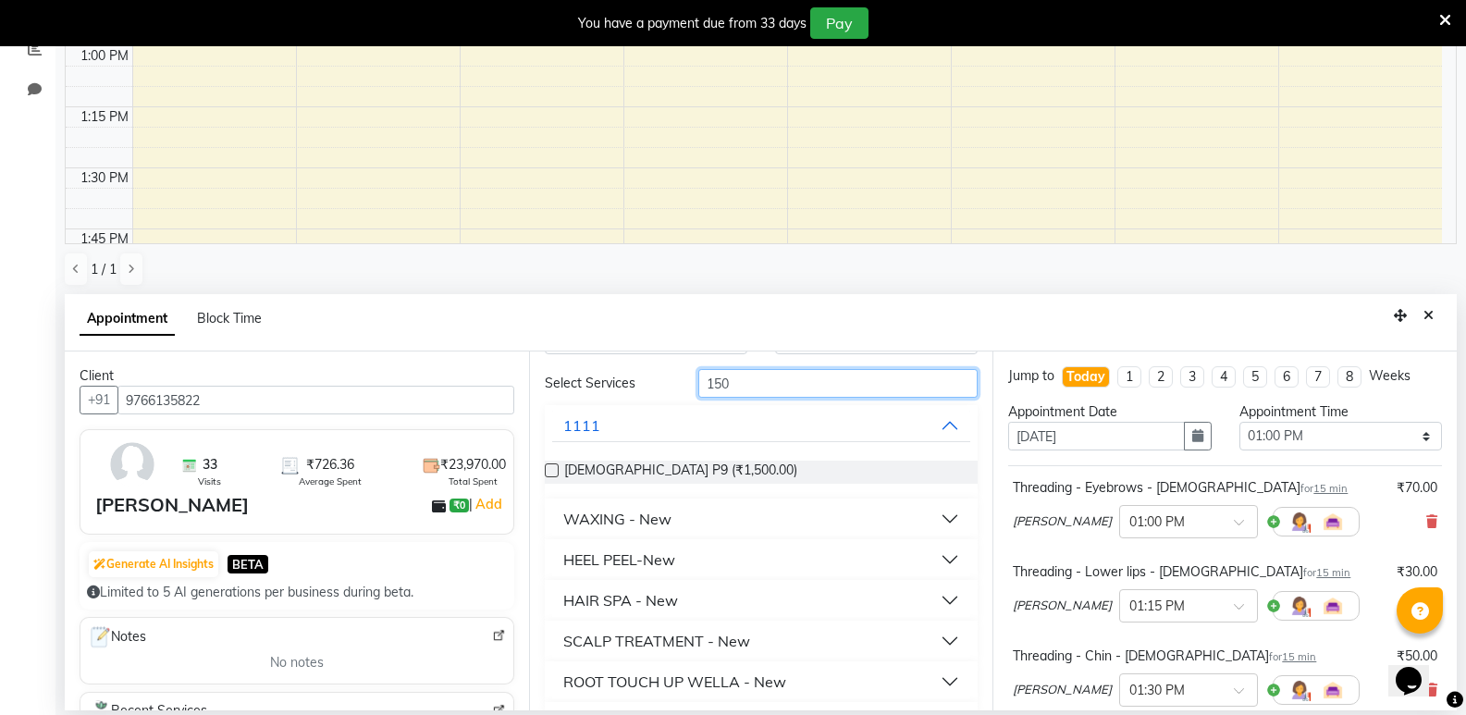
scroll to position [93, 0]
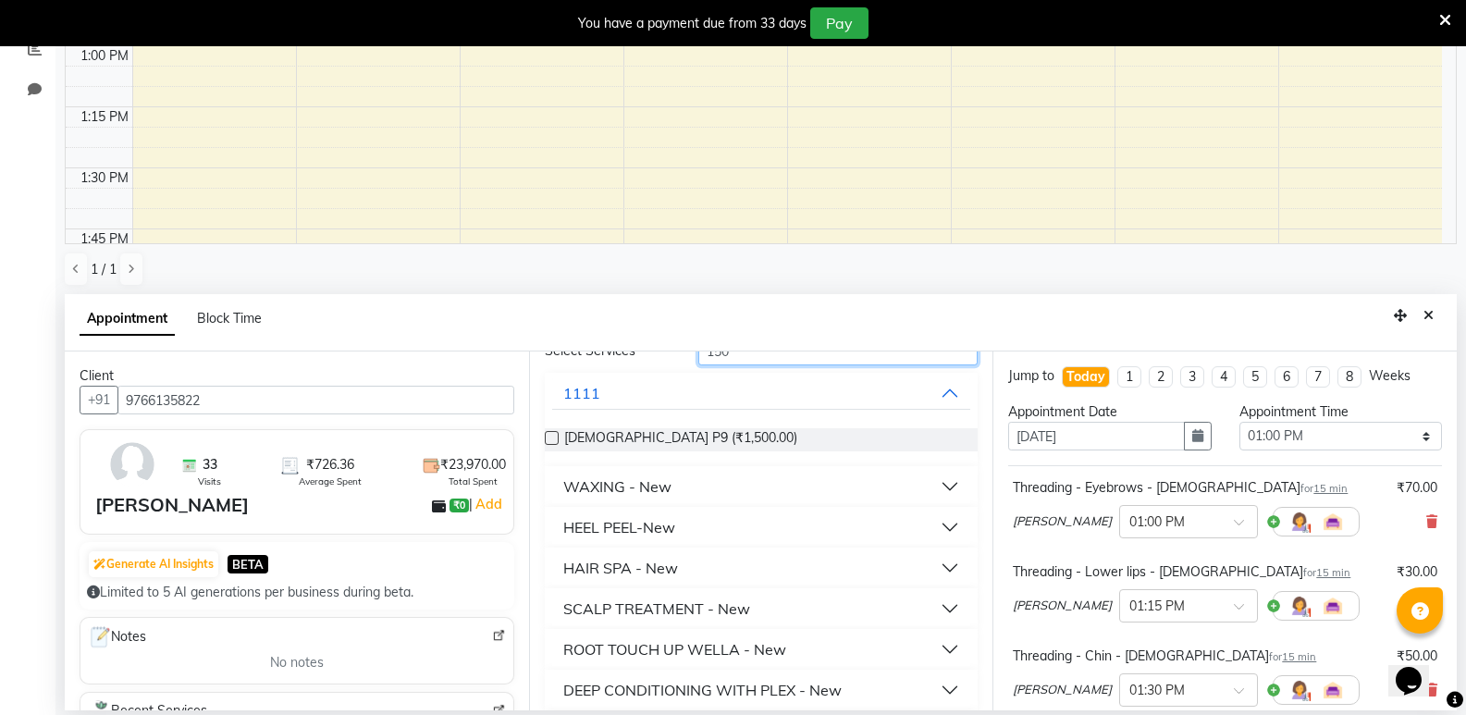
type input "150"
click at [778, 503] on div "WAXING - New" at bounding box center [762, 486] width 434 height 41
click at [774, 486] on button "WAXING - New" at bounding box center [761, 486] width 419 height 33
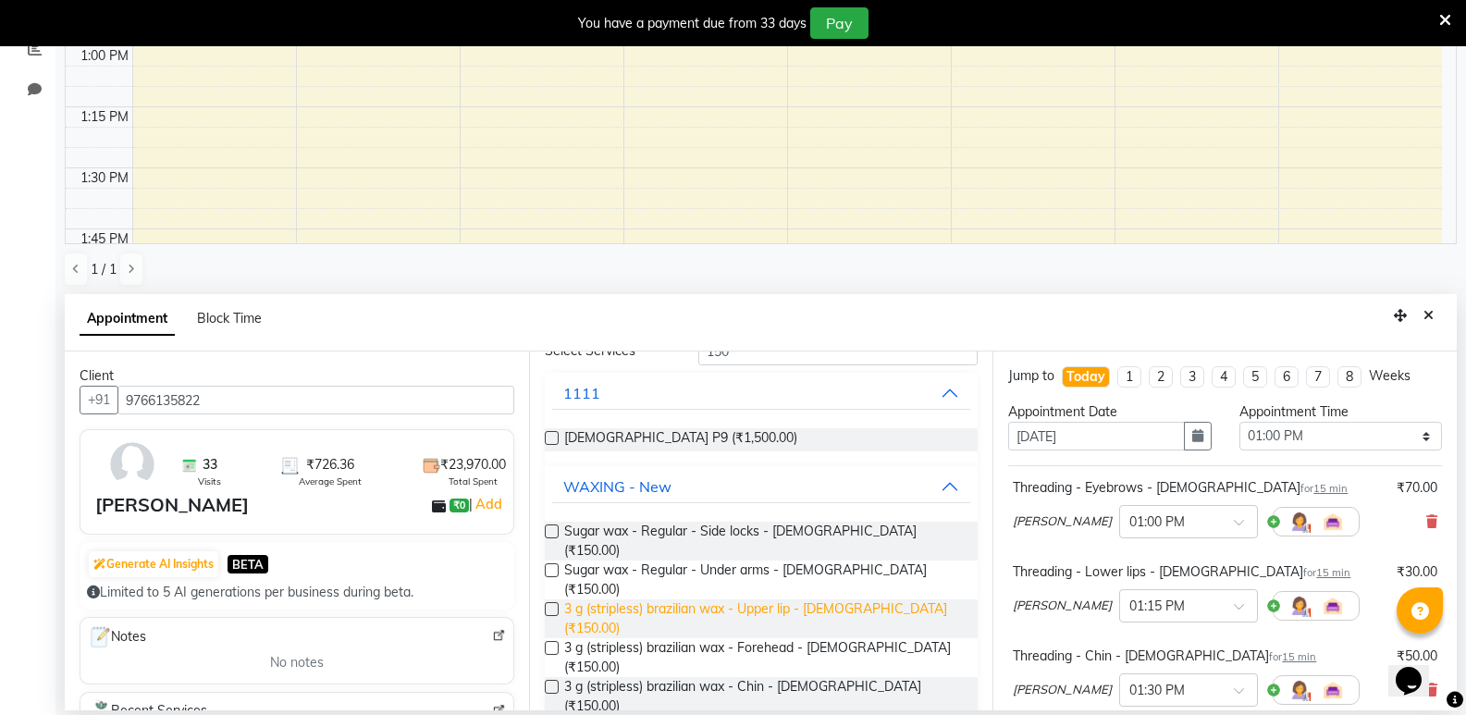
click at [774, 600] on span "3 g (stripless) brazilian wax - Upper lip - Female (₹150.00)" at bounding box center [764, 619] width 400 height 39
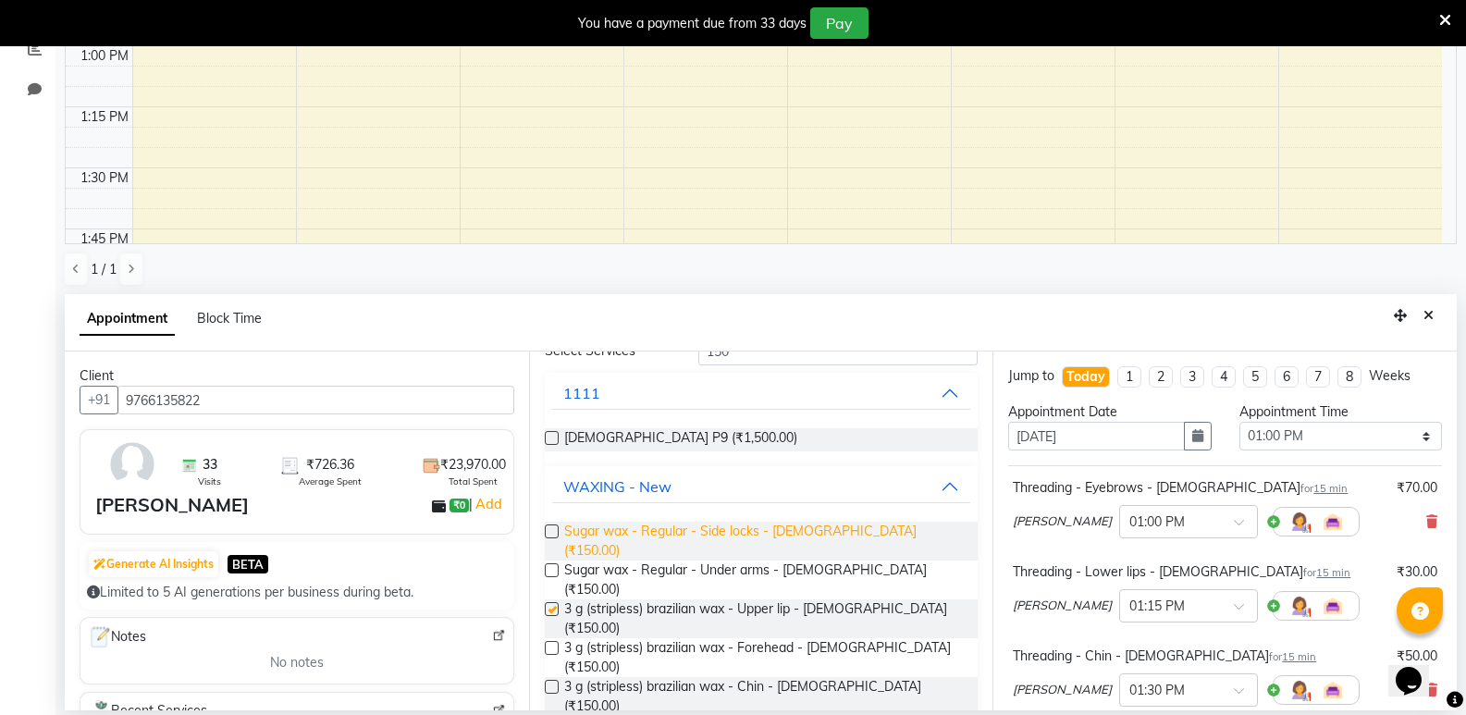
checkbox input "false"
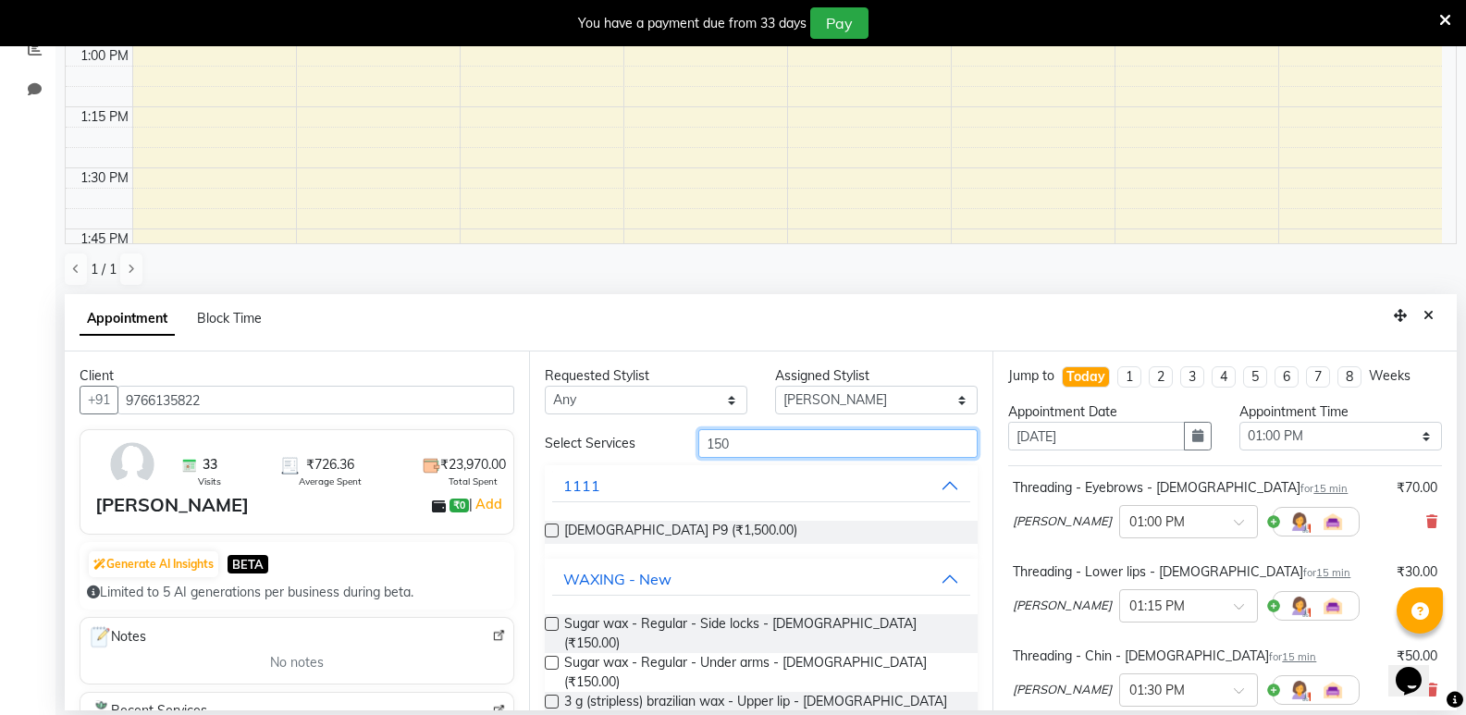
drag, startPoint x: 761, startPoint y: 447, endPoint x: 686, endPoint y: 464, distance: 76.1
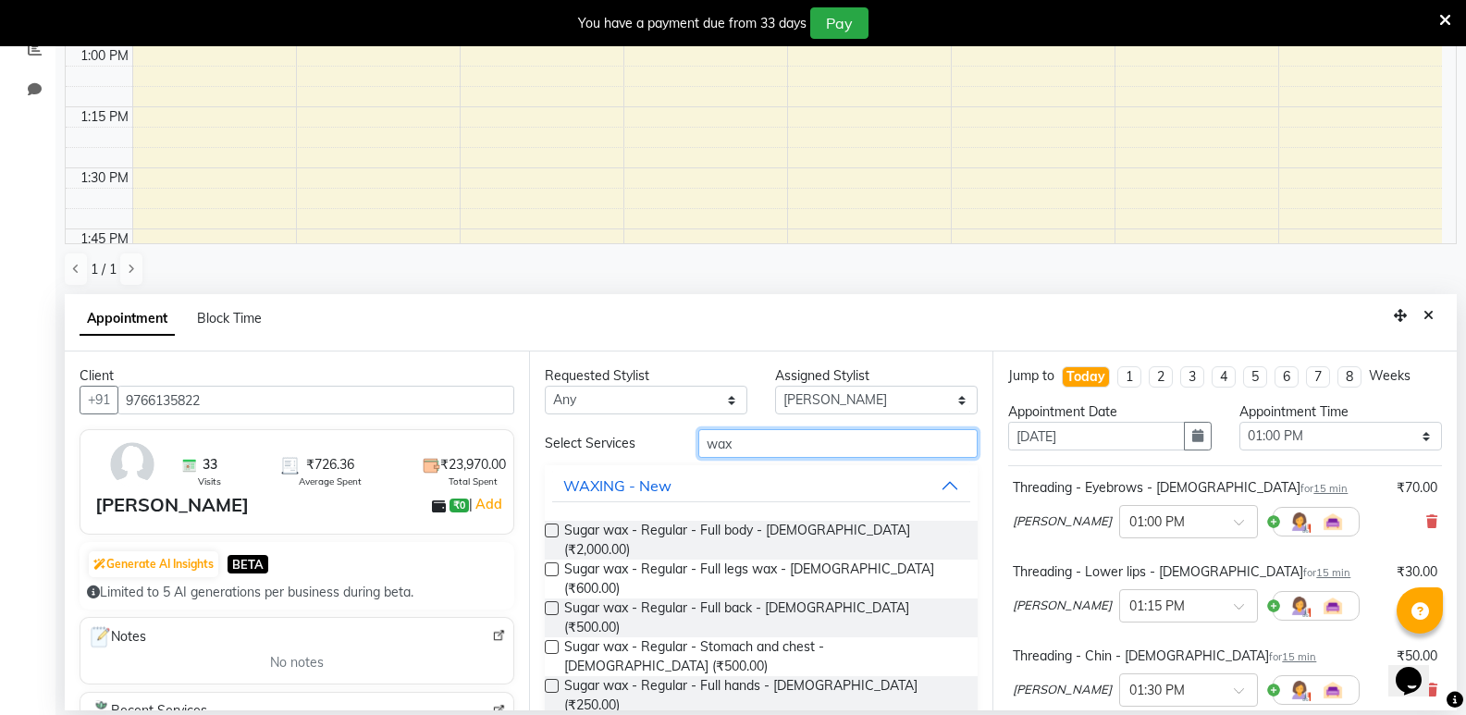
scroll to position [185, 0]
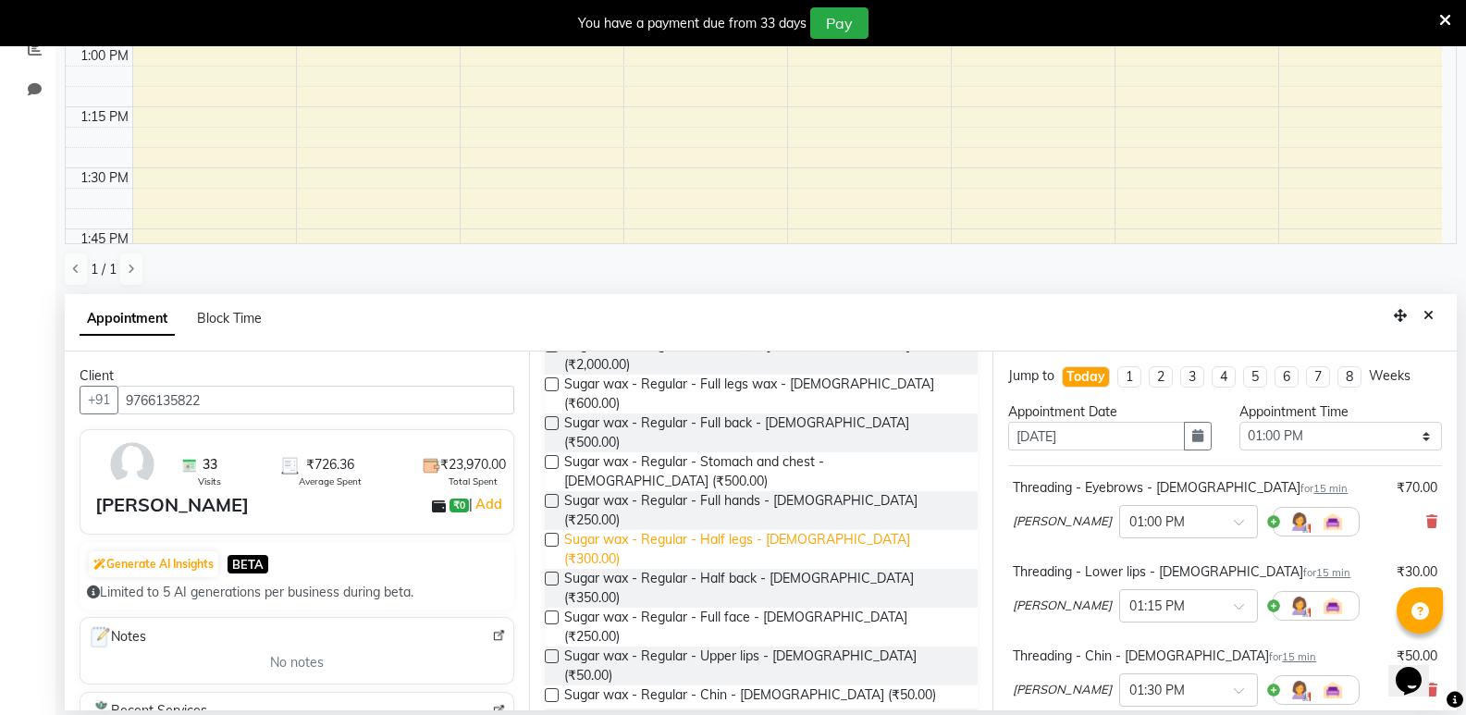
type input "wax"
click at [819, 530] on span "Sugar wax - Regular - Half legs - Female (₹300.00)" at bounding box center [764, 549] width 400 height 39
checkbox input "false"
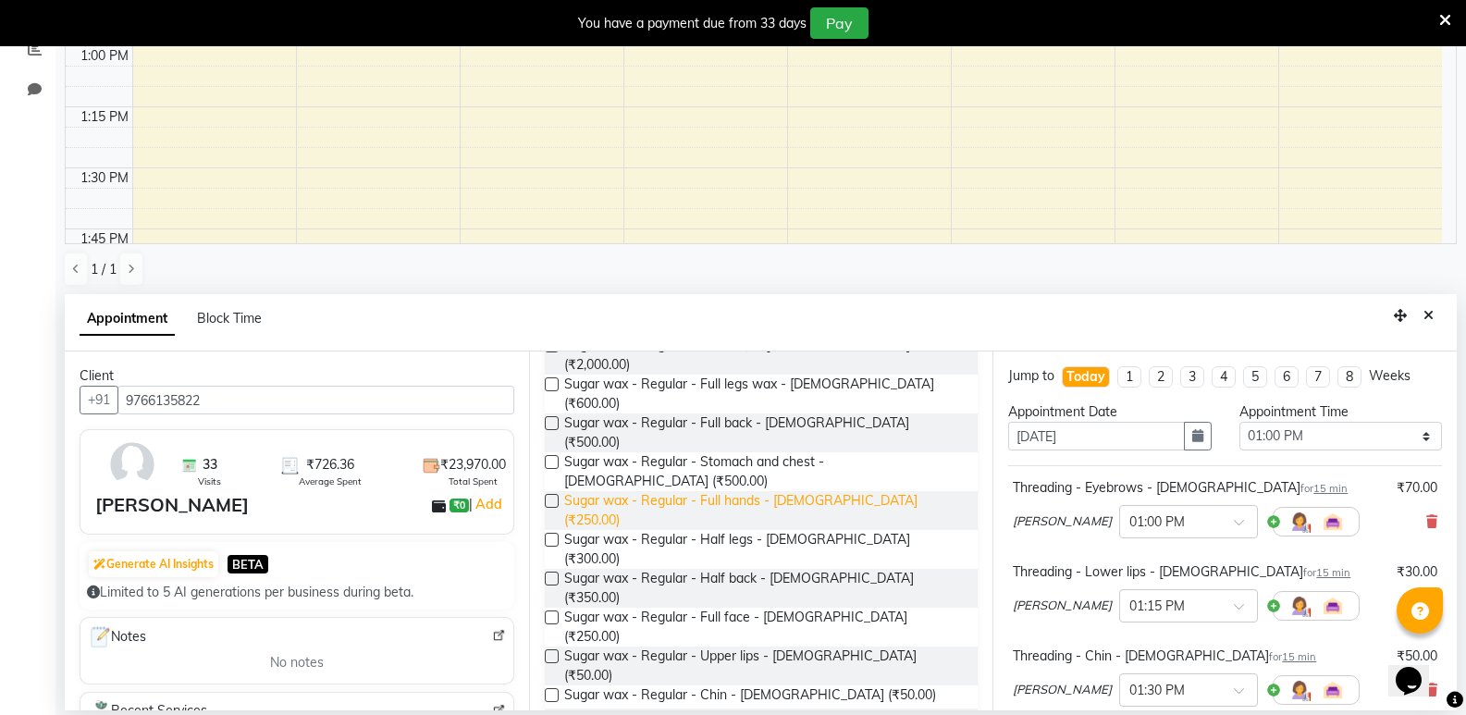
click at [812, 491] on span "Sugar wax - Regular - Full hands - Female (₹250.00)" at bounding box center [764, 510] width 400 height 39
checkbox input "false"
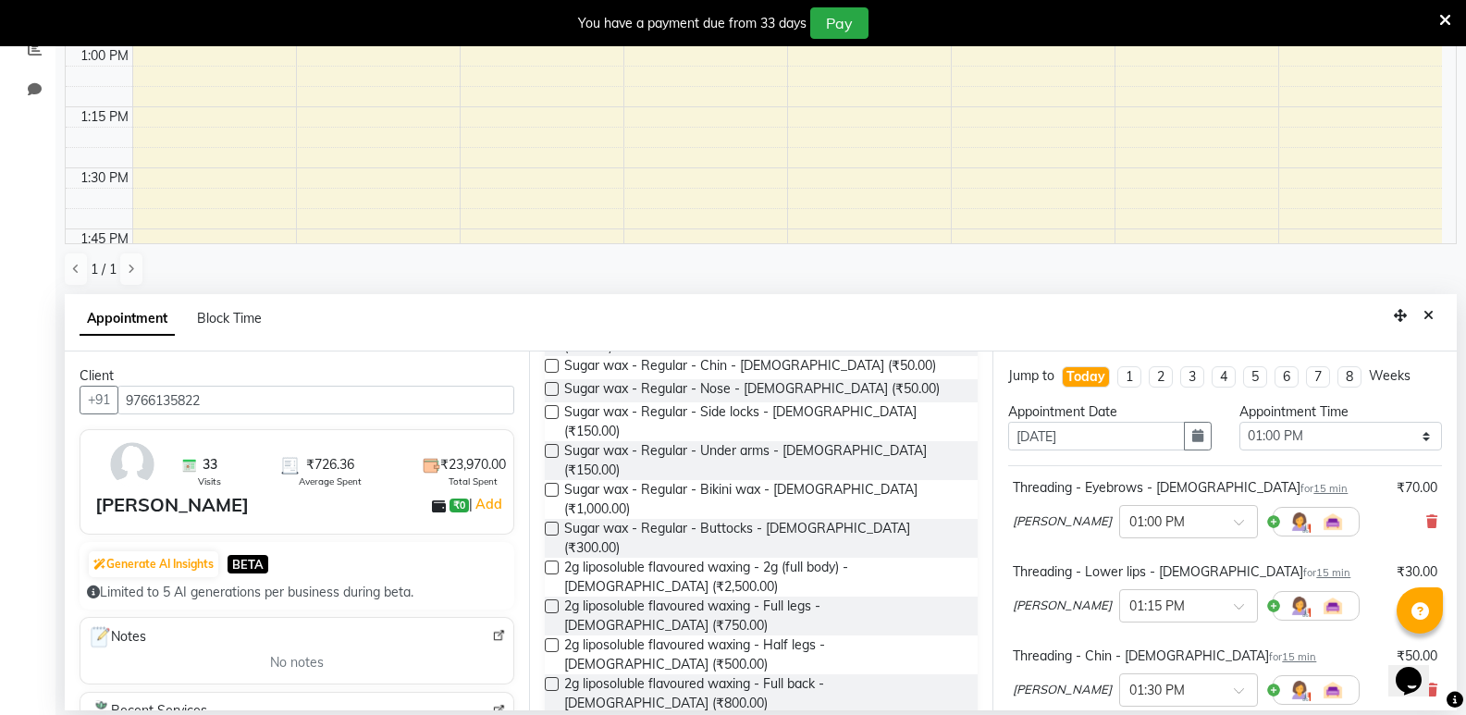
scroll to position [555, 0]
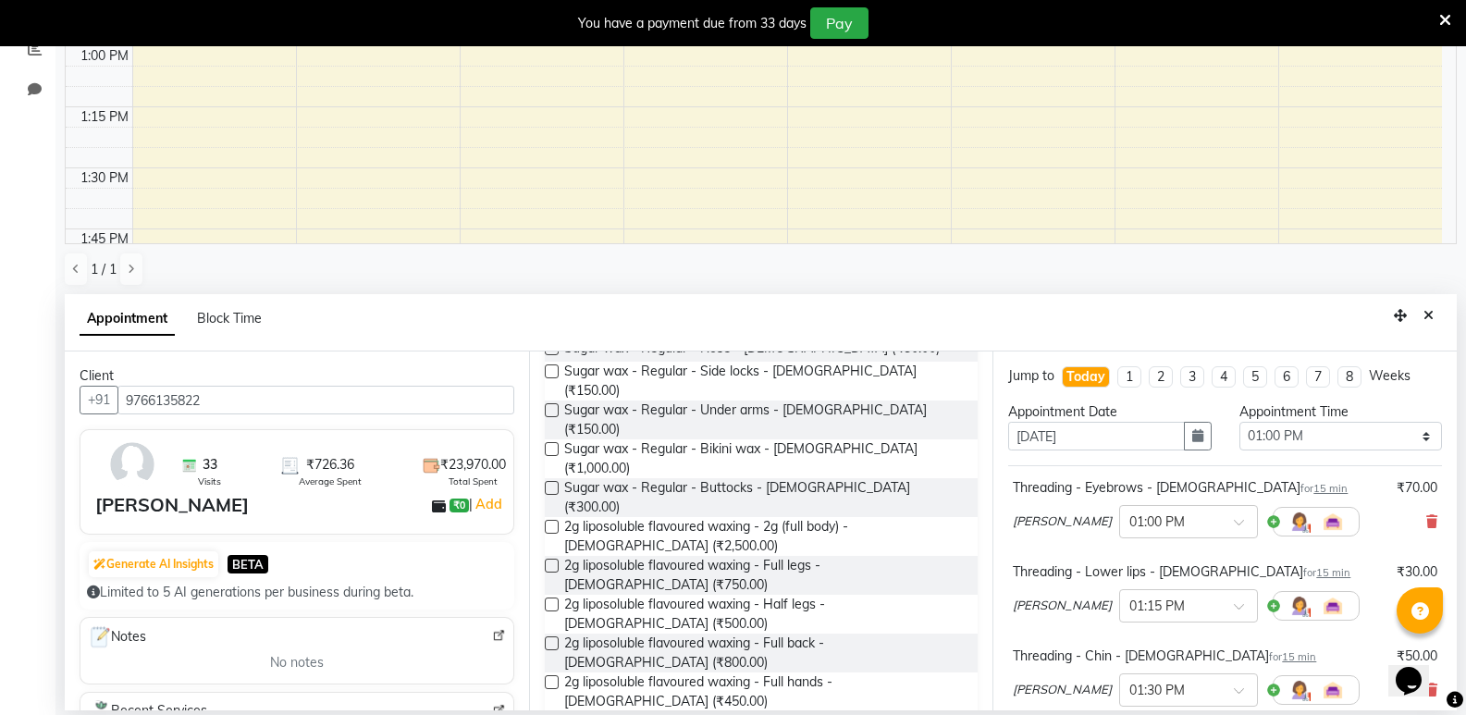
checkbox input "false"
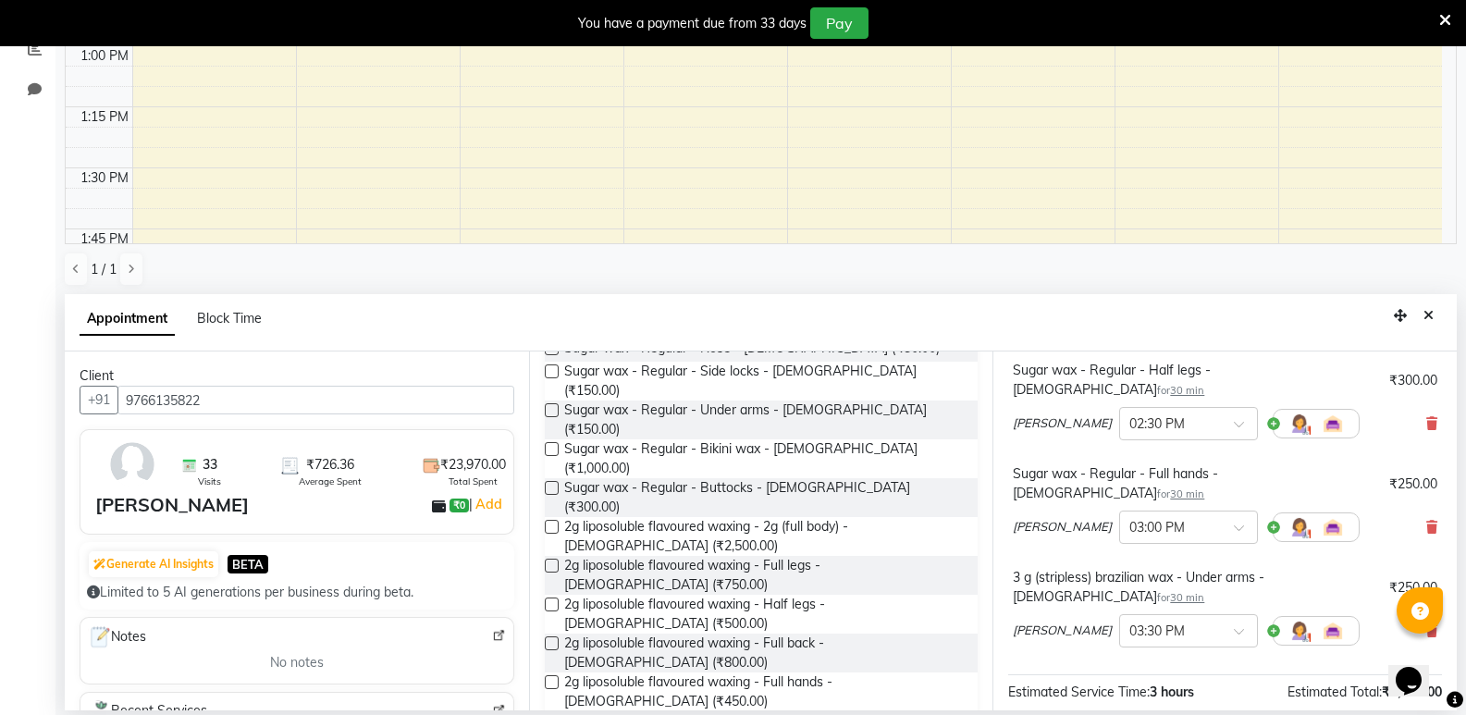
scroll to position [719, 0]
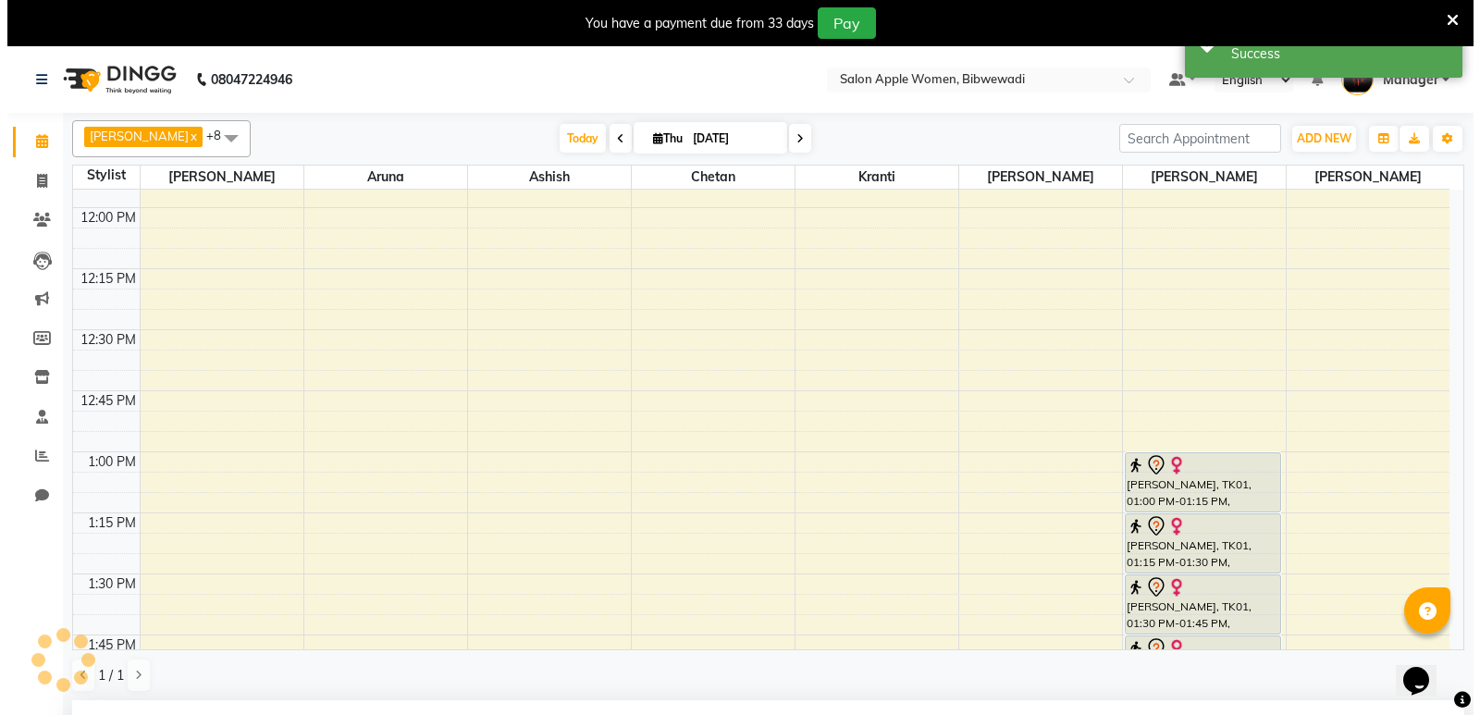
scroll to position [738, 0]
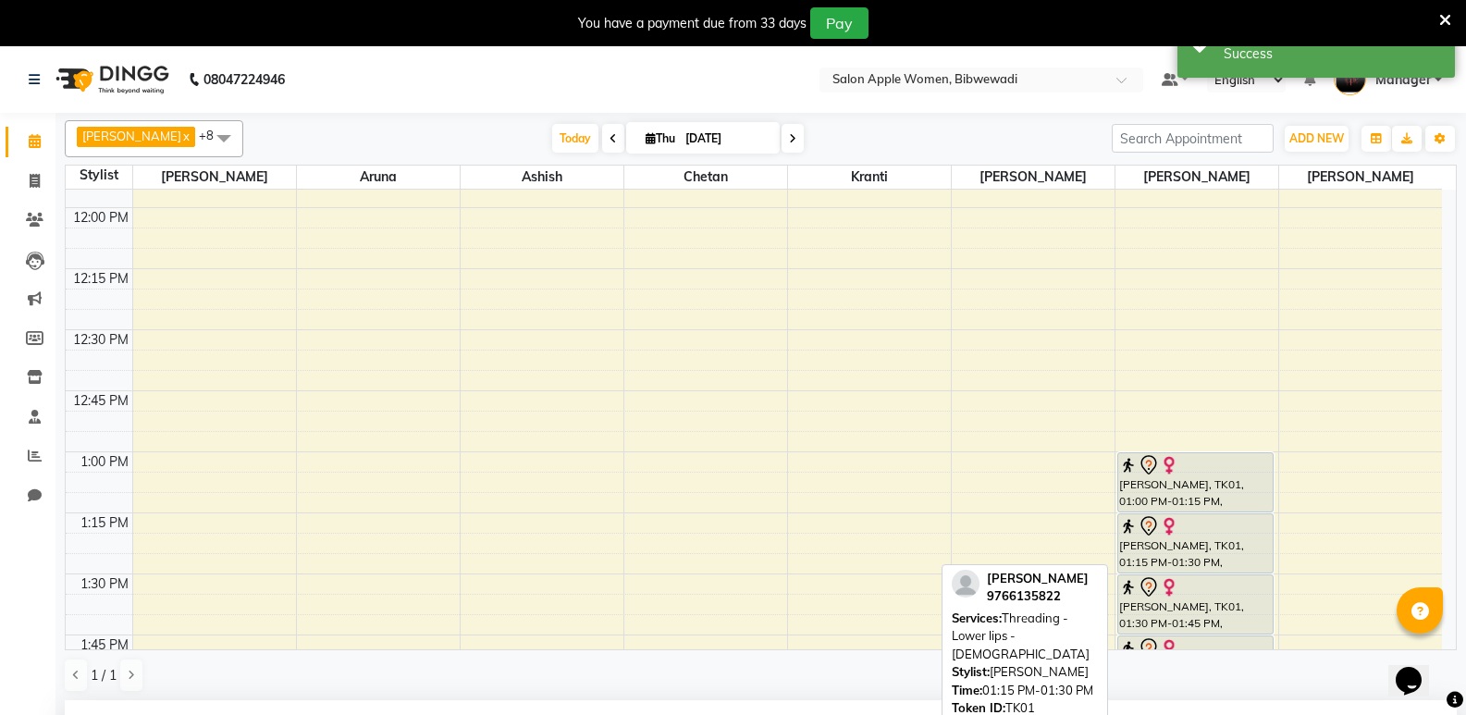
click at [1242, 520] on div at bounding box center [1196, 526] width 154 height 22
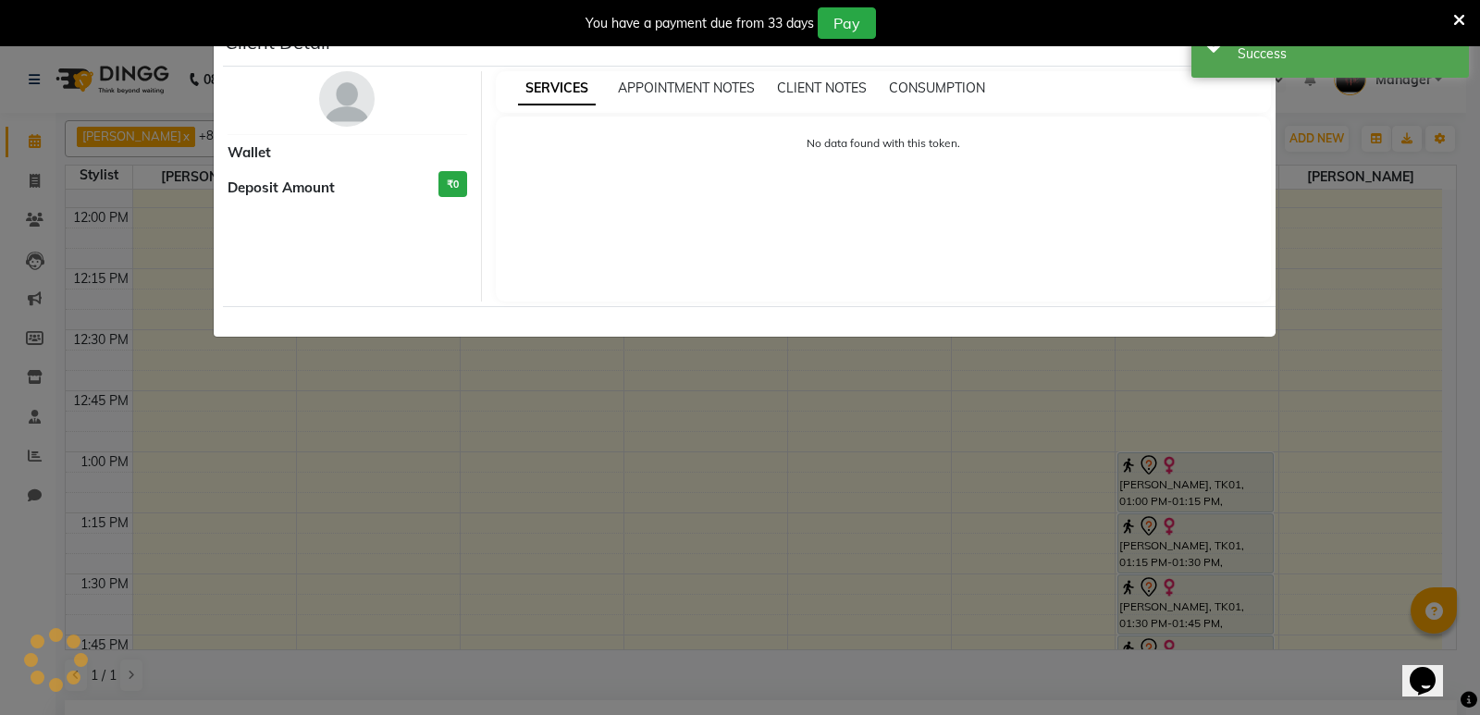
select select "7"
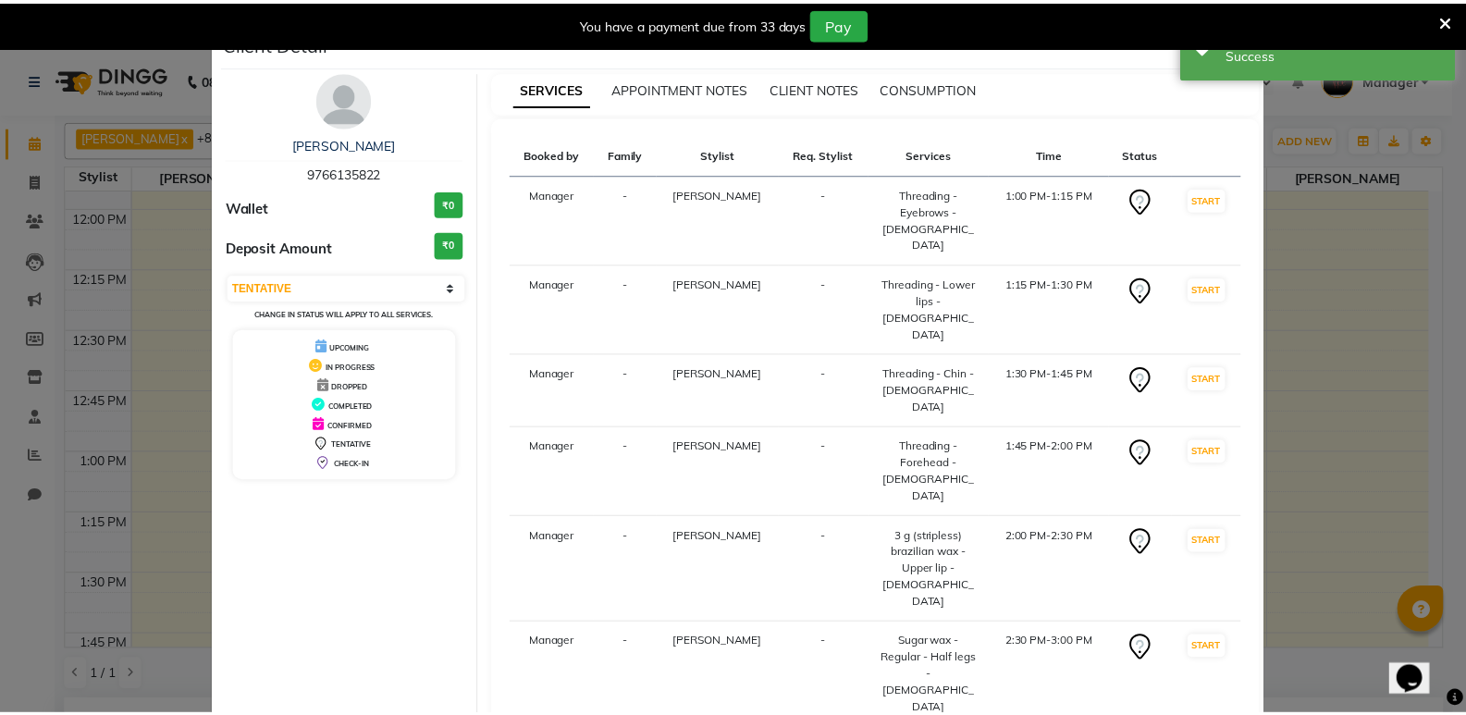
scroll to position [76, 0]
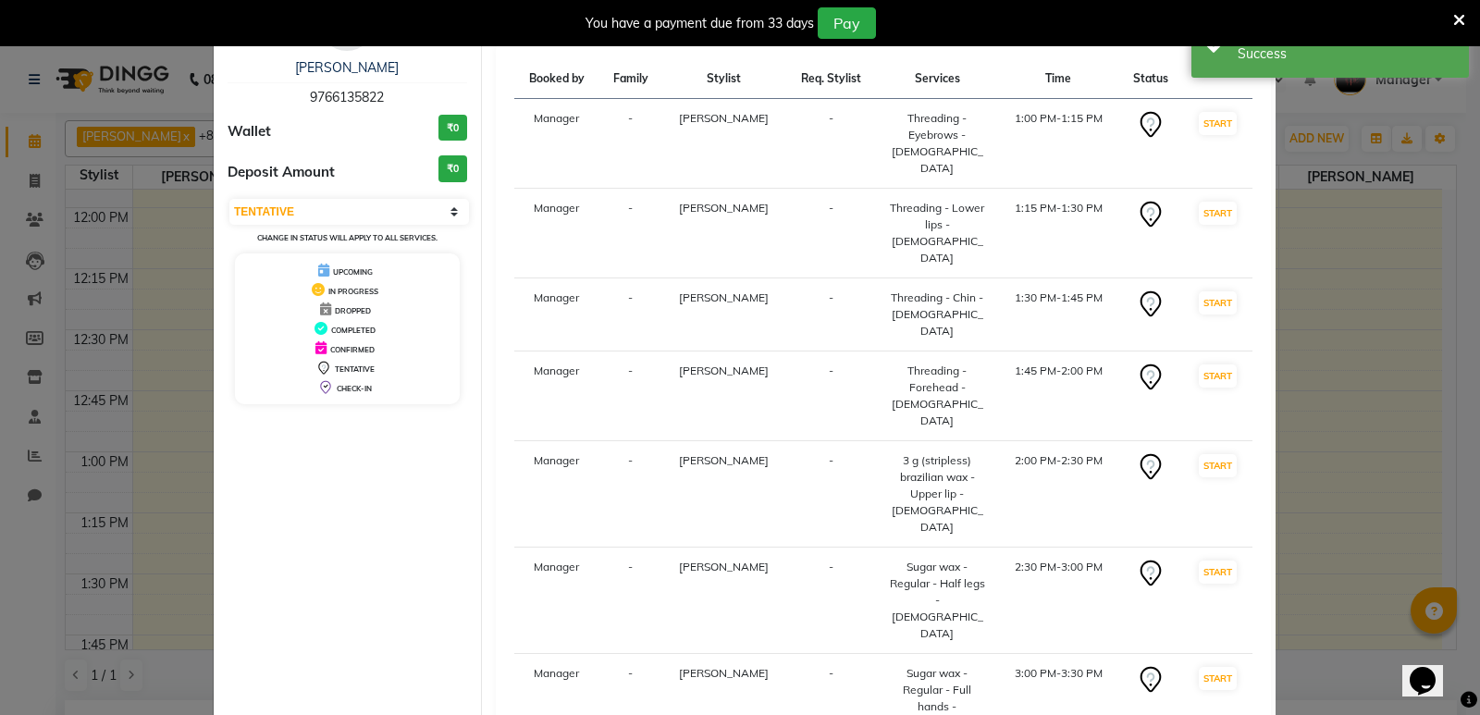
select select "service"
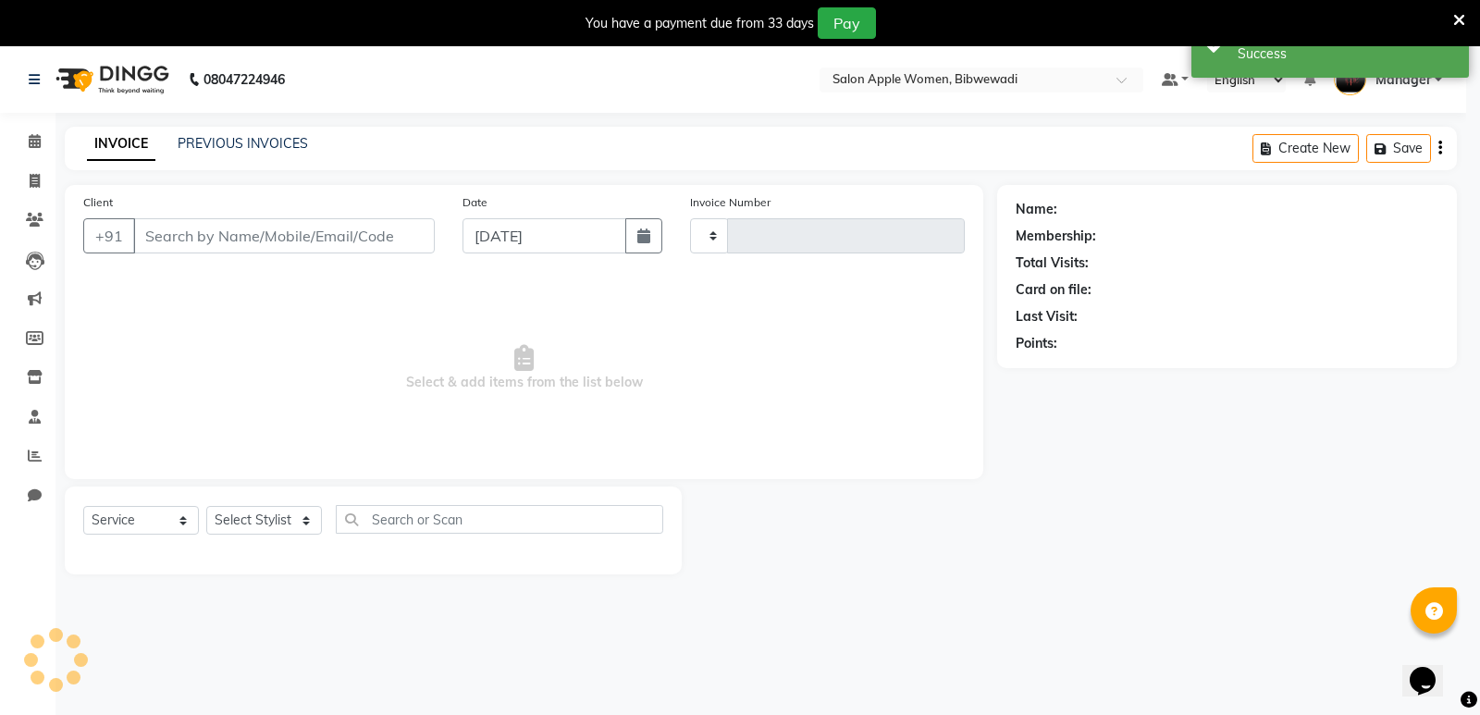
type input "1911"
select select "101"
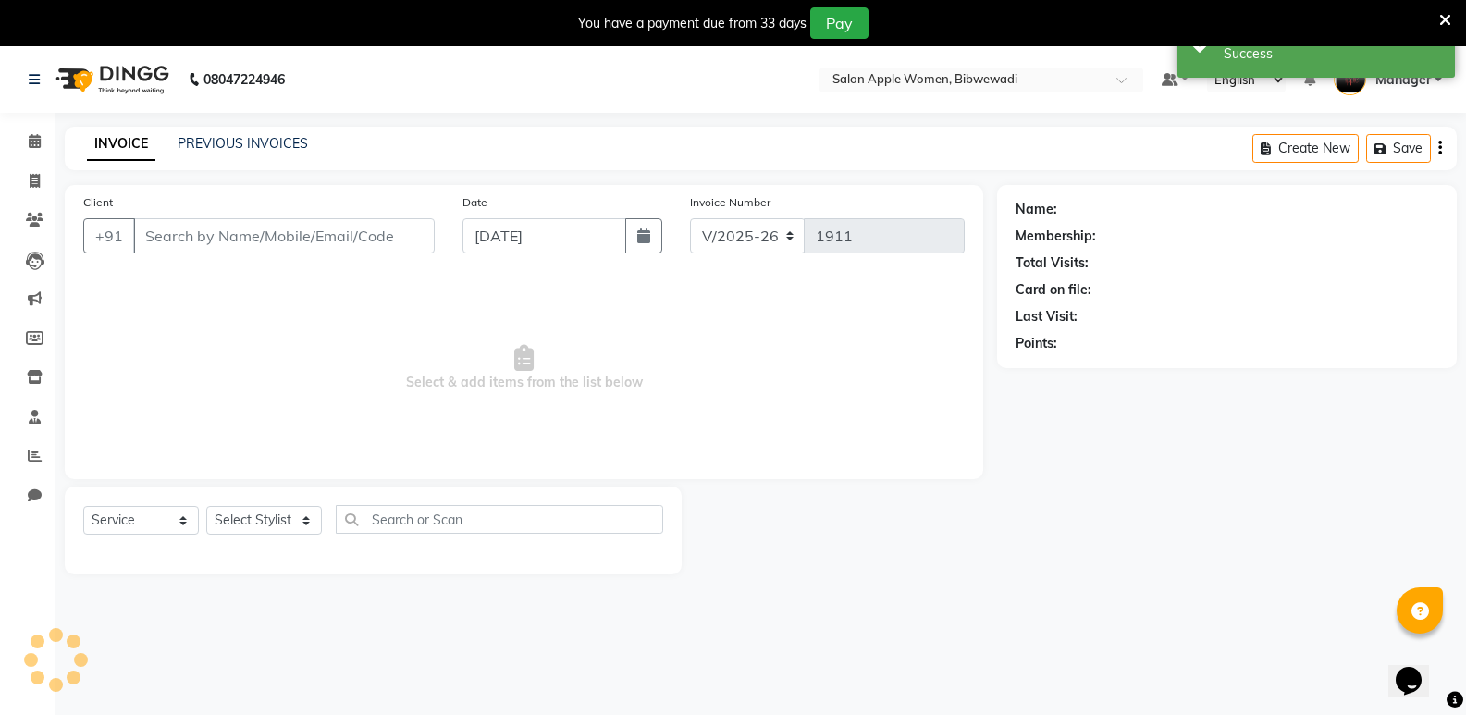
type input "9766135822"
select select "39740"
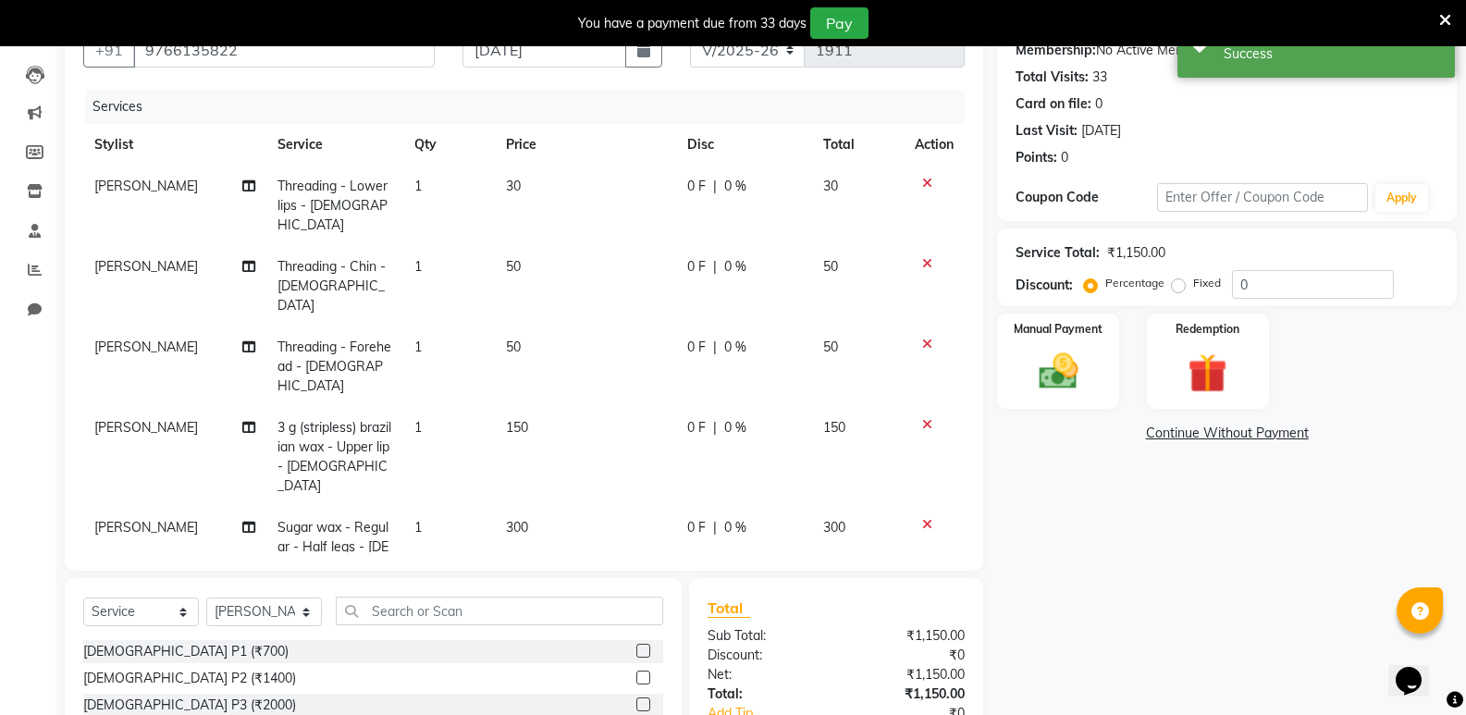
scroll to position [278, 0]
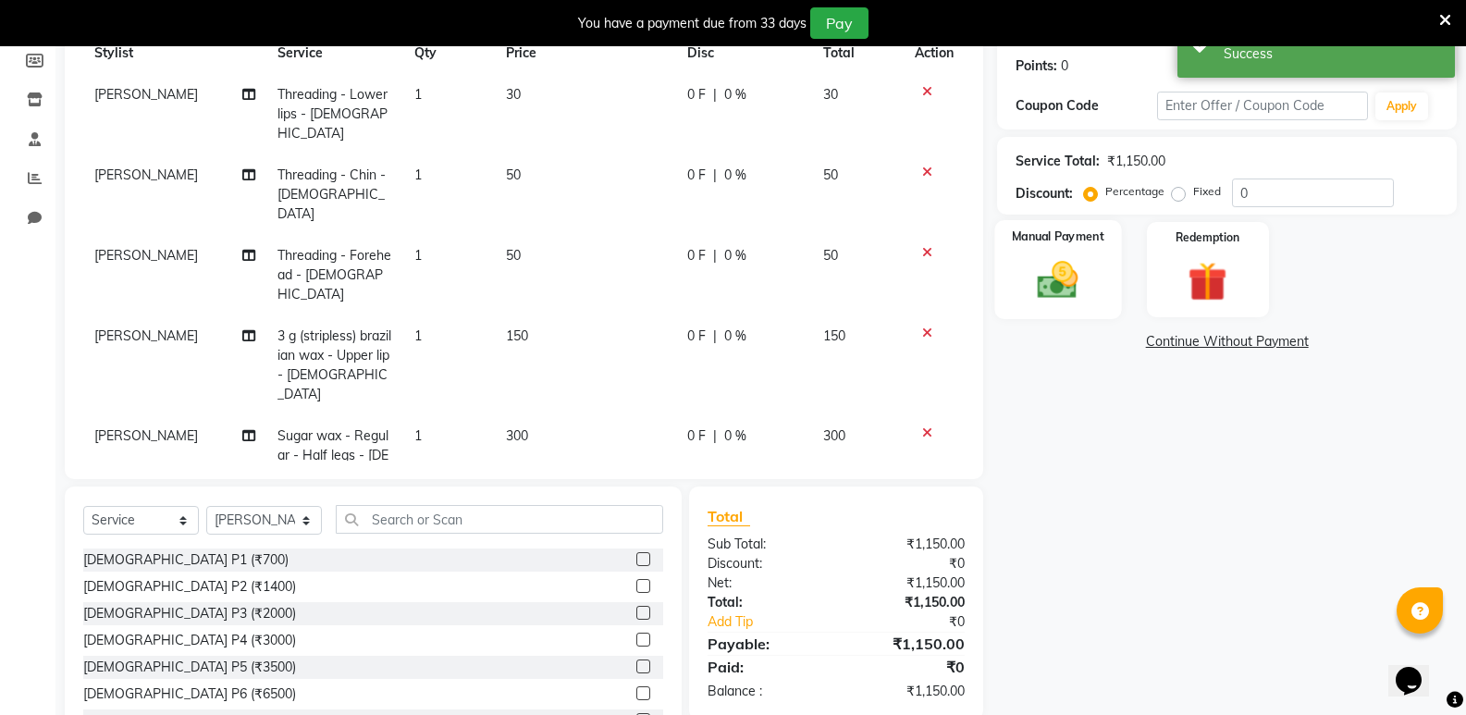
click at [1061, 282] on img at bounding box center [1058, 279] width 66 height 47
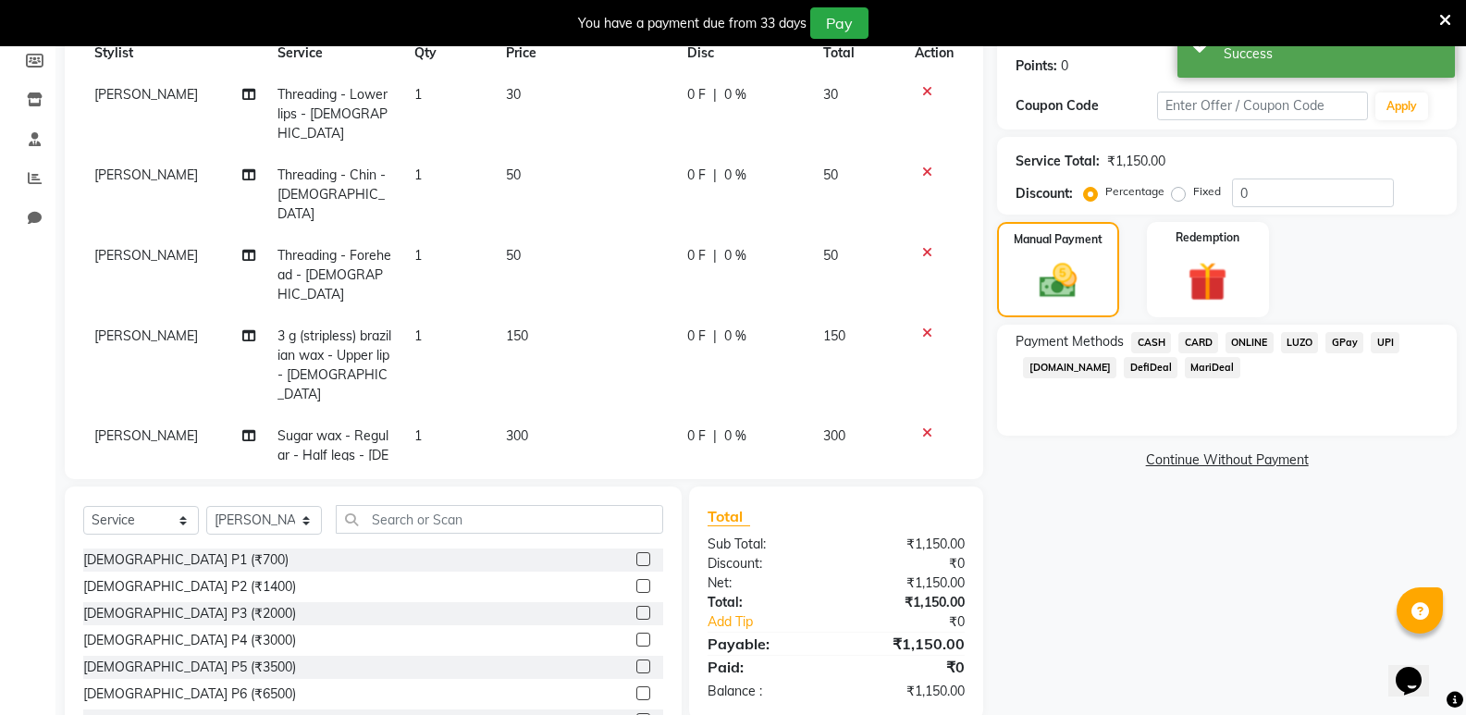
click at [1243, 342] on span "ONLINE" at bounding box center [1250, 342] width 48 height 21
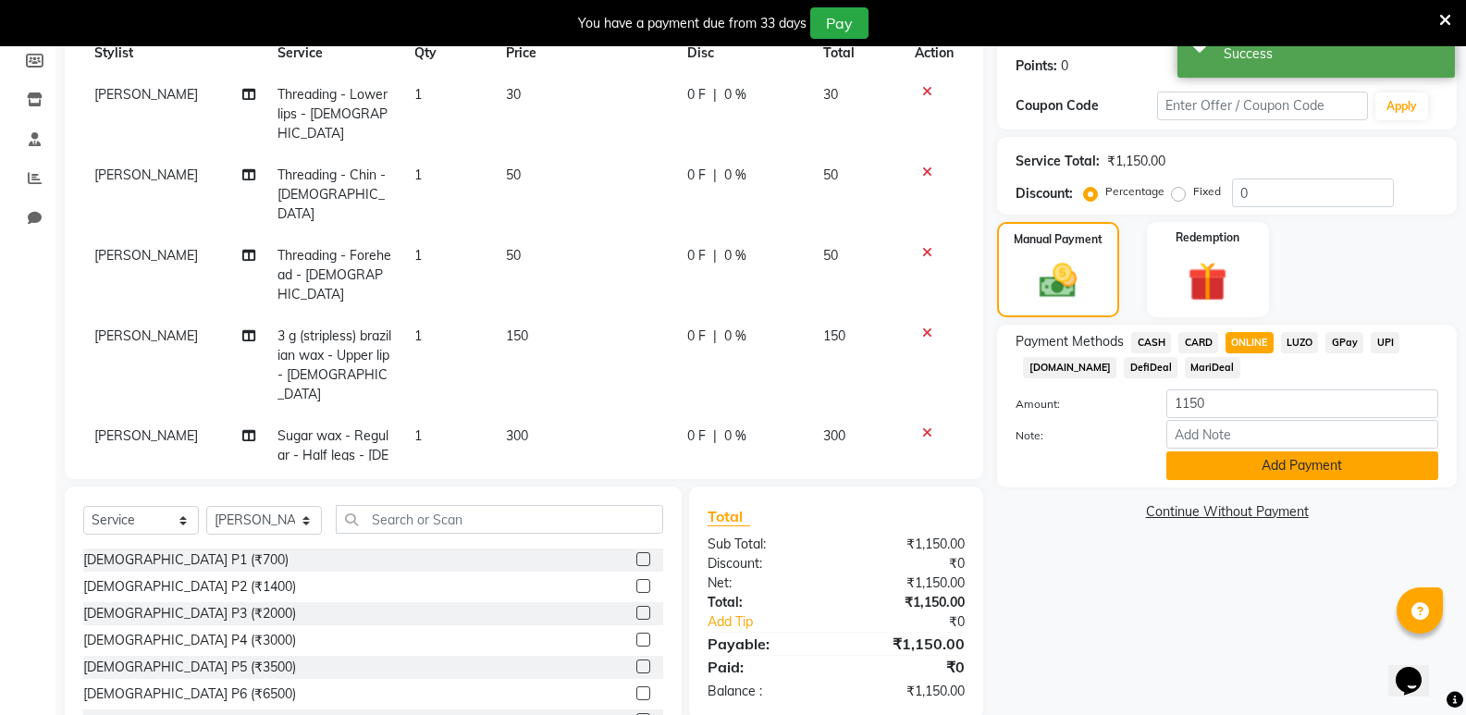
click at [1248, 463] on button "Add Payment" at bounding box center [1303, 465] width 272 height 29
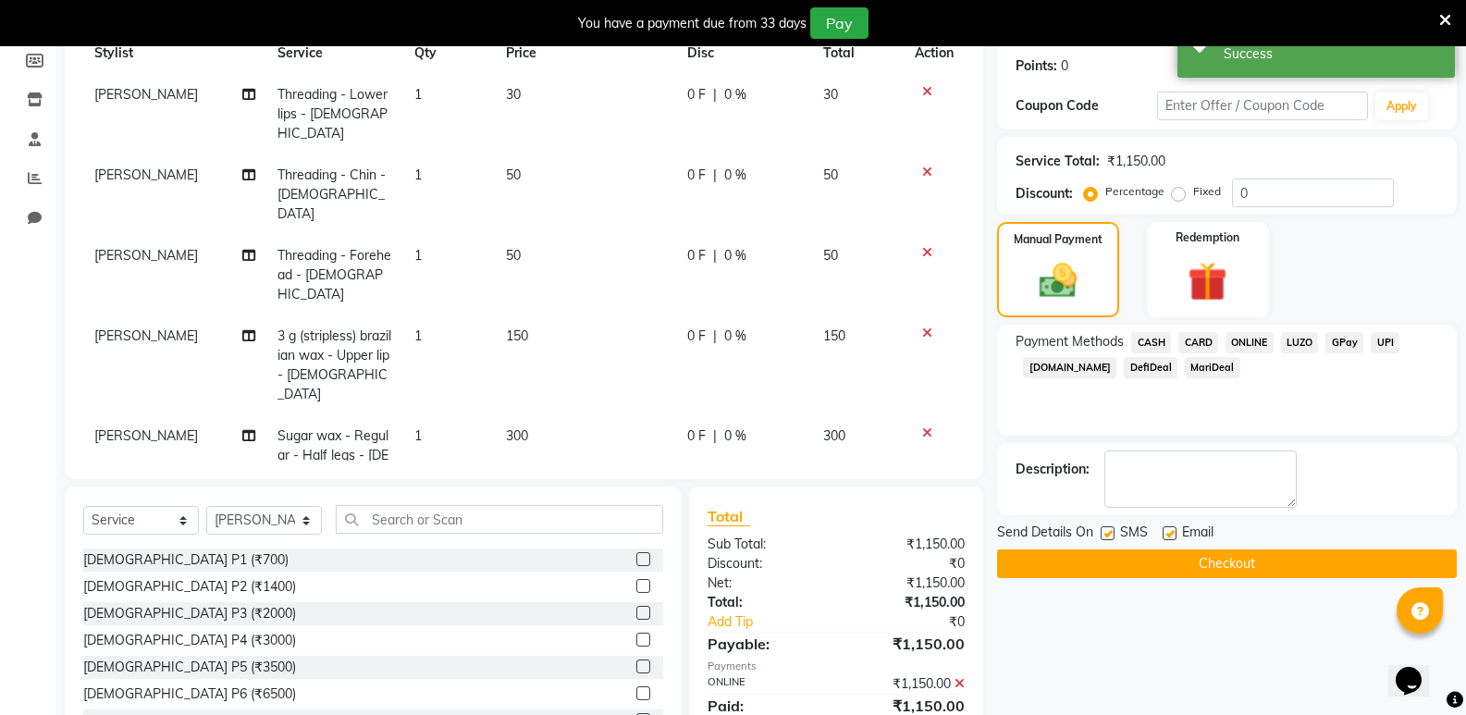
click at [1240, 557] on button "Checkout" at bounding box center [1227, 564] width 460 height 29
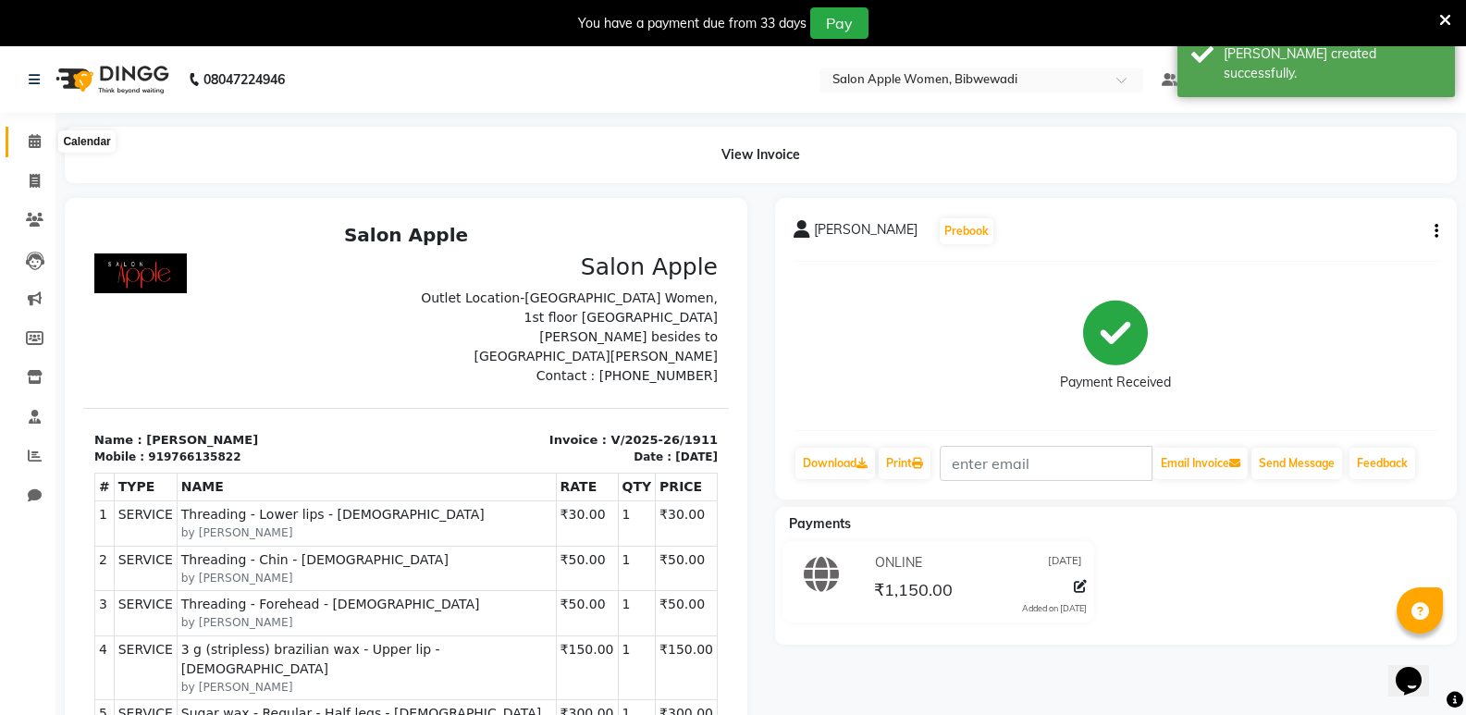
click at [32, 139] on icon at bounding box center [35, 141] width 12 height 14
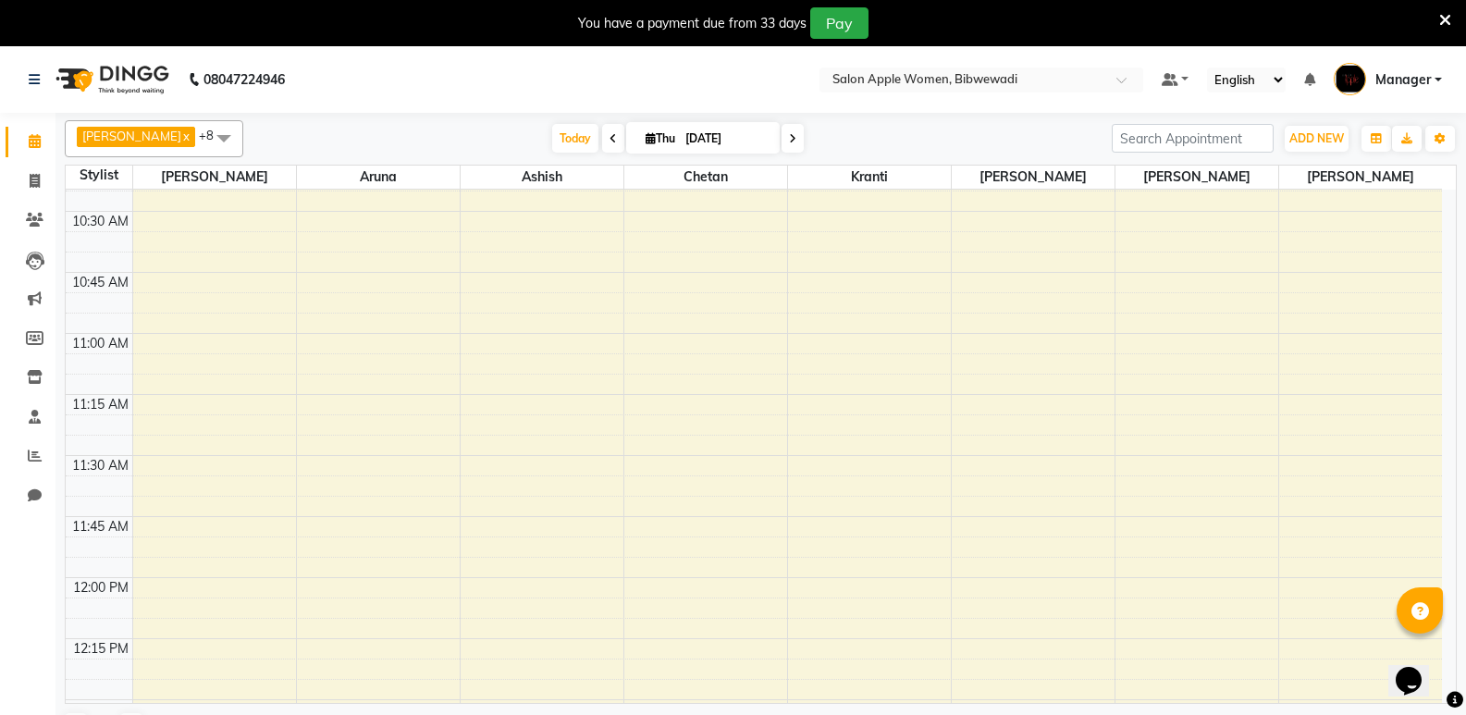
scroll to position [925, 0]
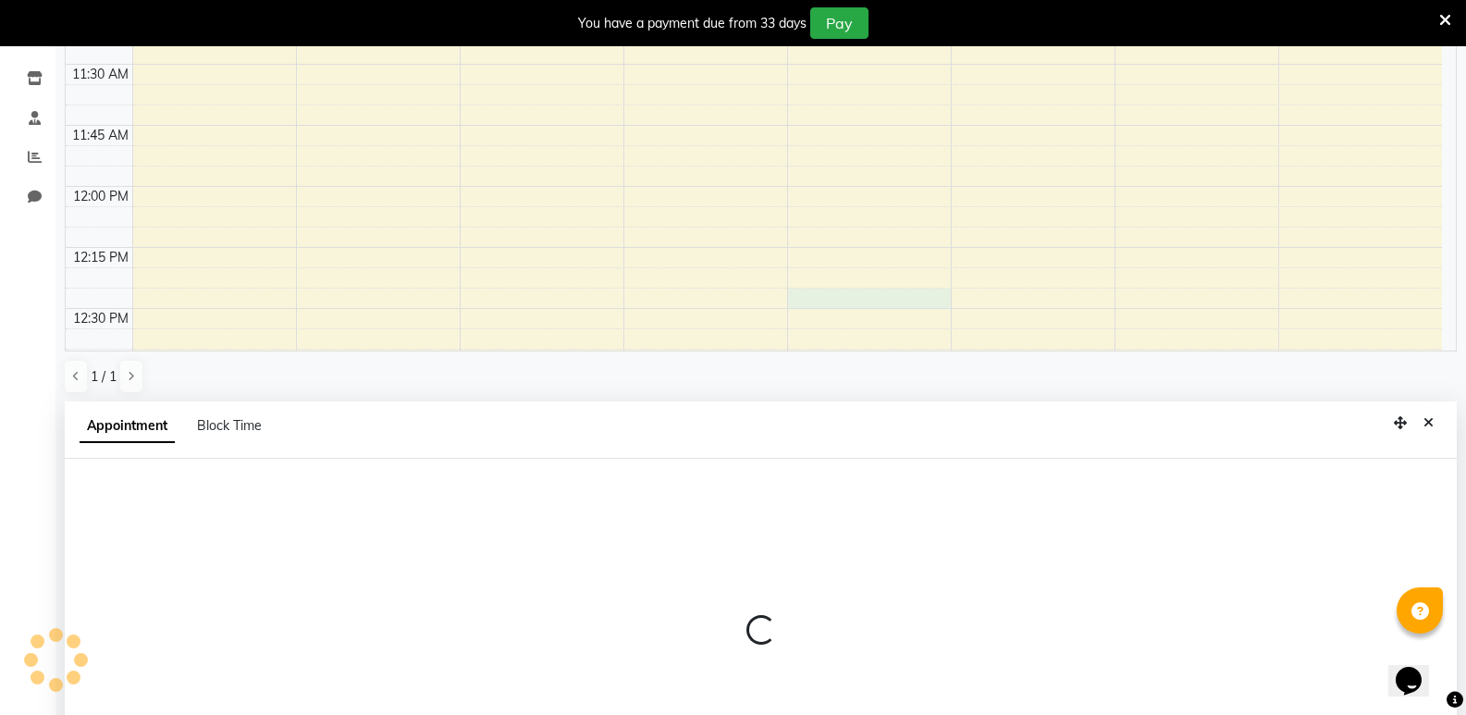
select select "33227"
select select "750"
select select "tentative"
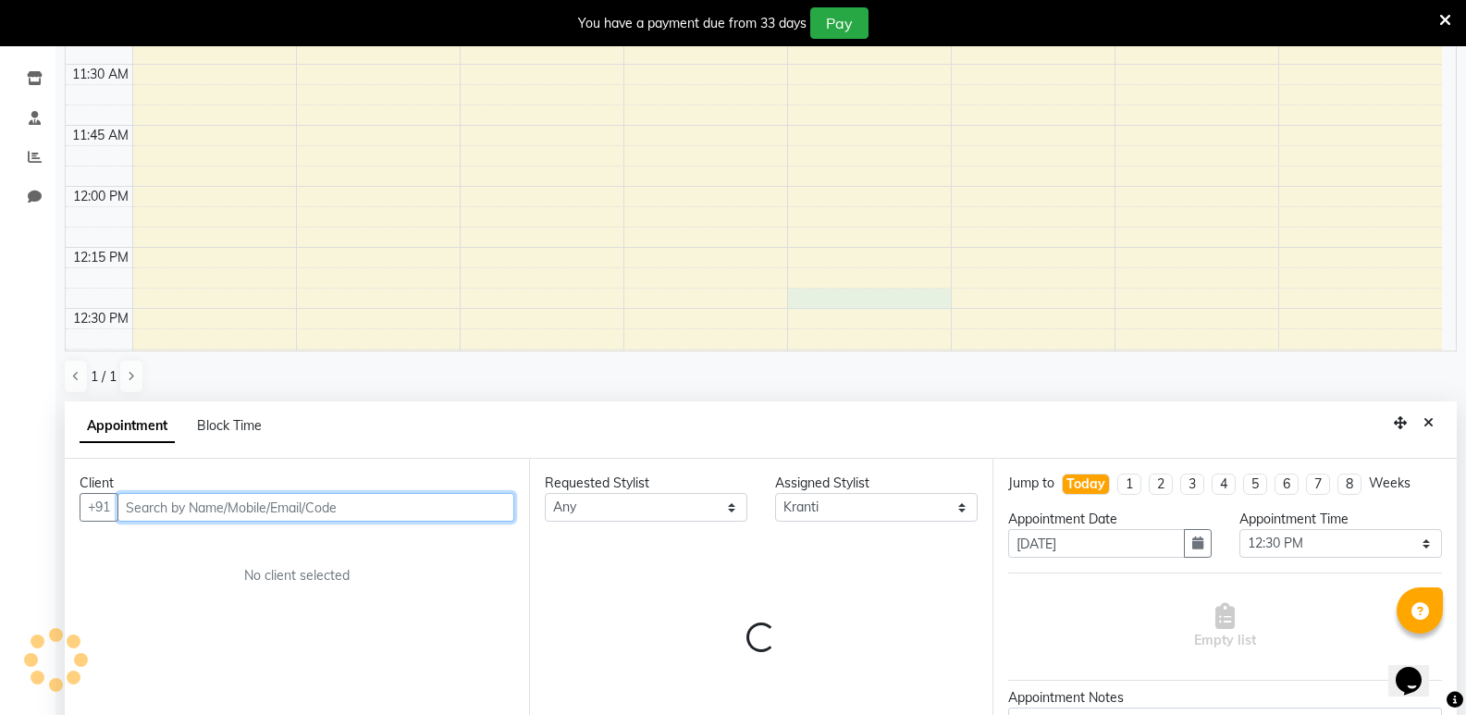
scroll to position [406, 0]
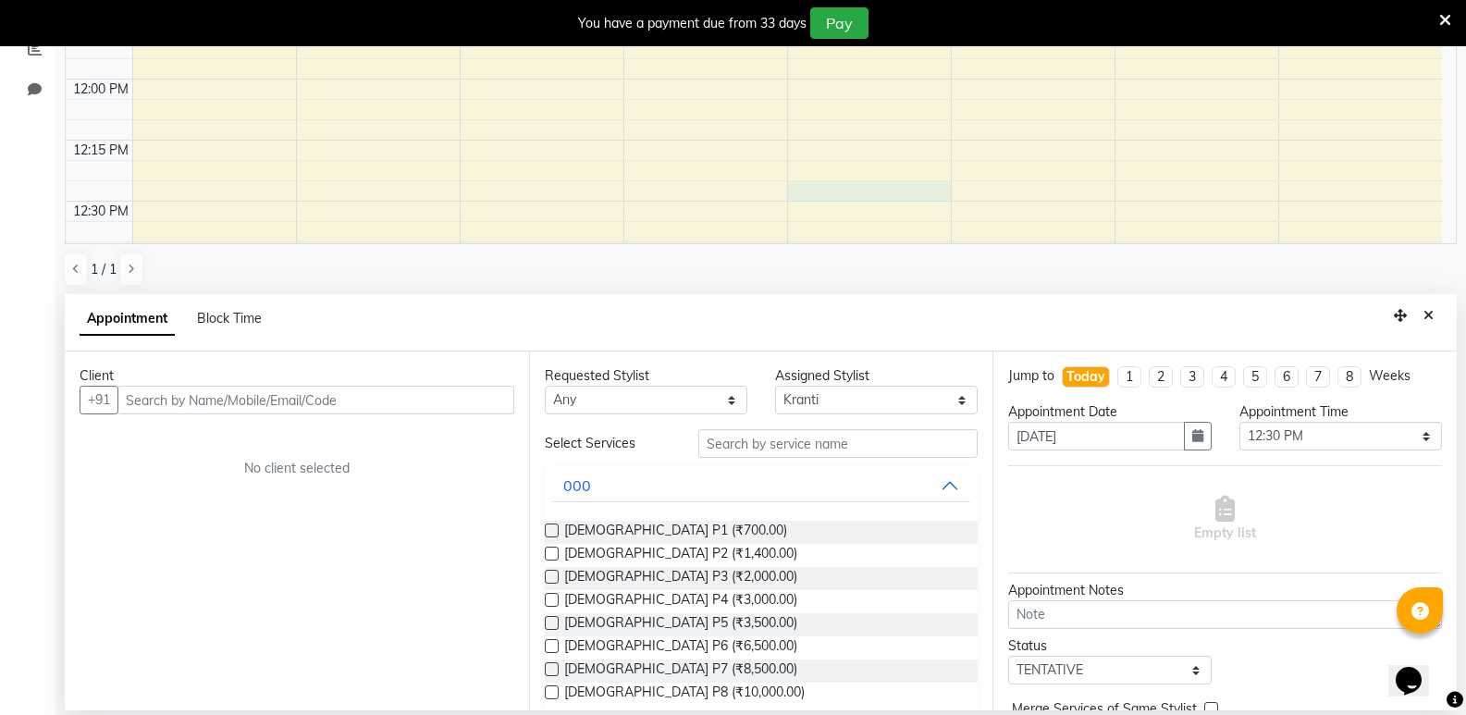
drag, startPoint x: 365, startPoint y: 415, endPoint x: 672, endPoint y: 352, distance: 312.8
click at [372, 414] on div "Client +91 No client selected" at bounding box center [297, 531] width 464 height 359
drag, startPoint x: 315, startPoint y: 420, endPoint x: 317, endPoint y: 411, distance: 9.4
click at [317, 414] on div "Client +91 No client selected" at bounding box center [297, 531] width 464 height 359
click at [321, 407] on input "text" at bounding box center [315, 400] width 397 height 29
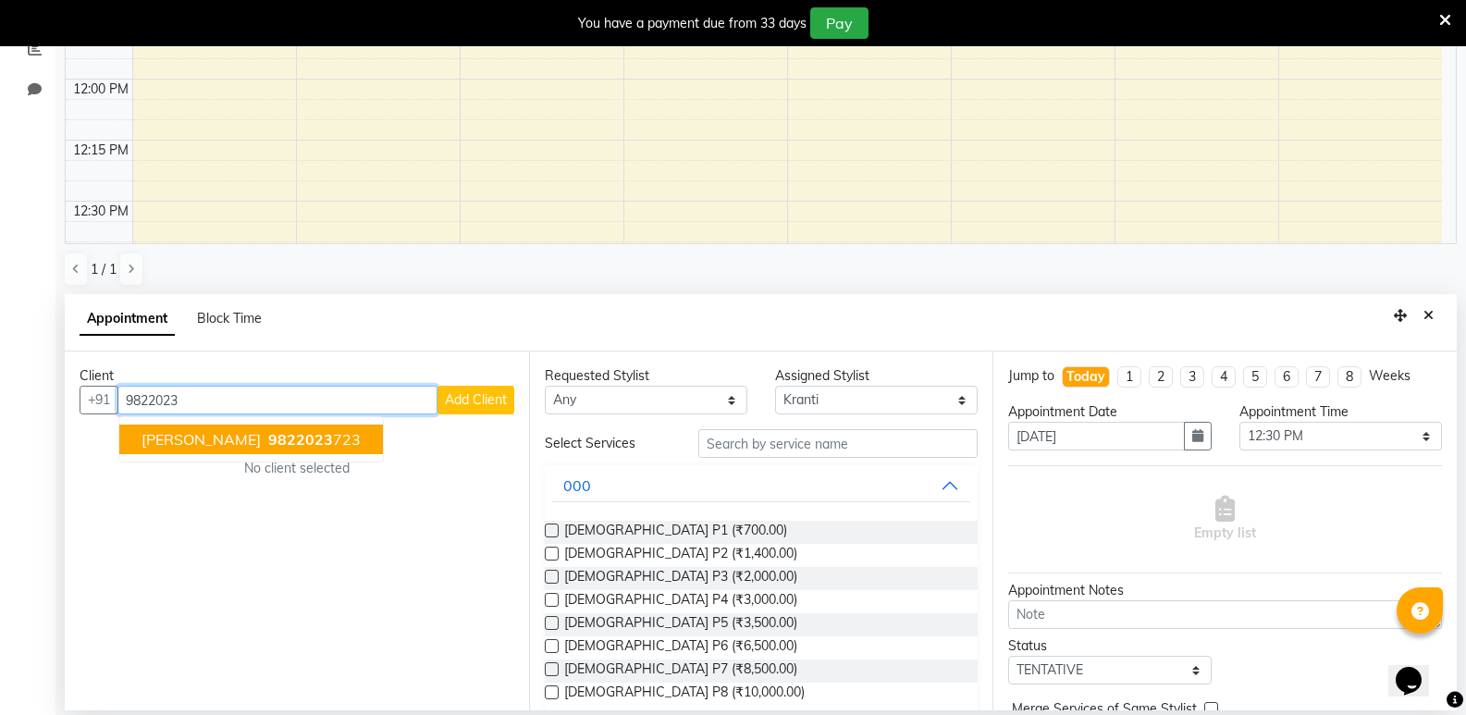
click at [345, 441] on ngb-highlight "9822023 723" at bounding box center [313, 439] width 96 height 19
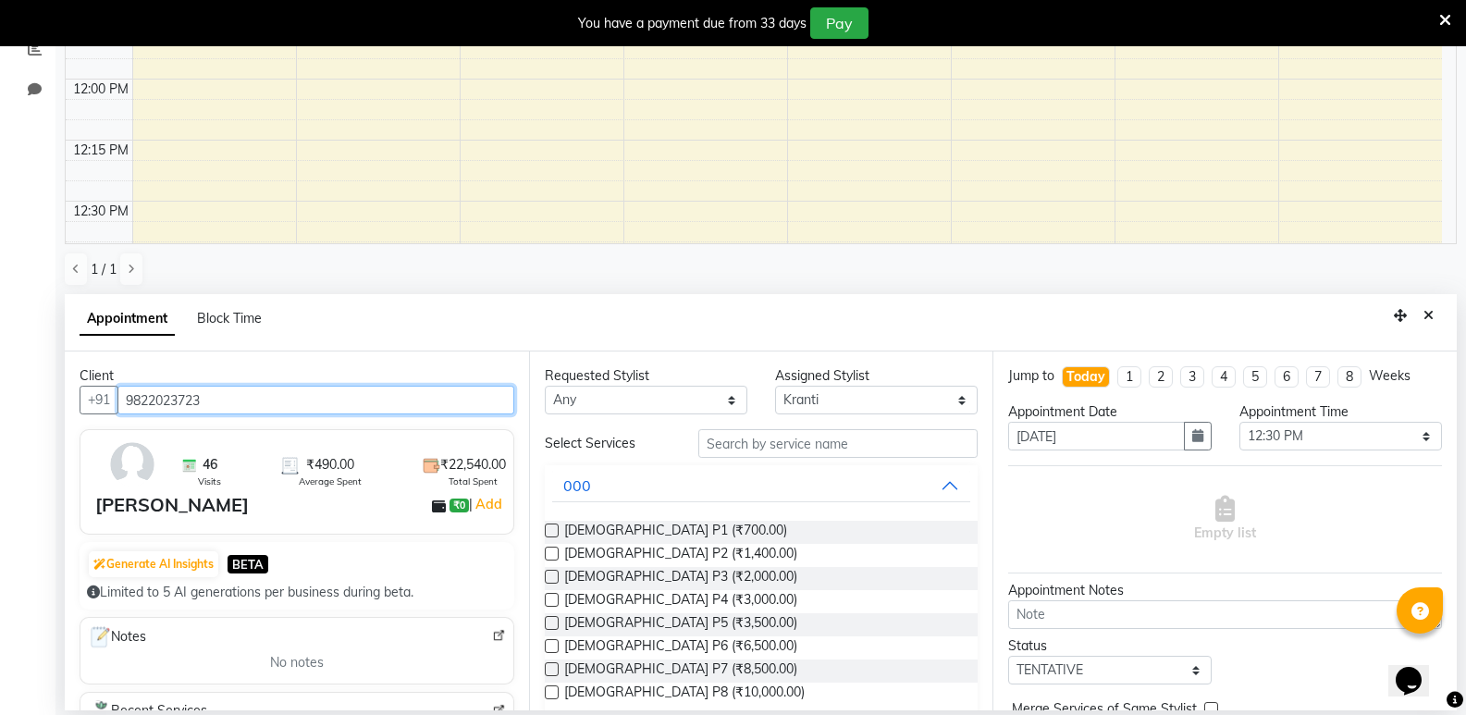
type input "9822023723"
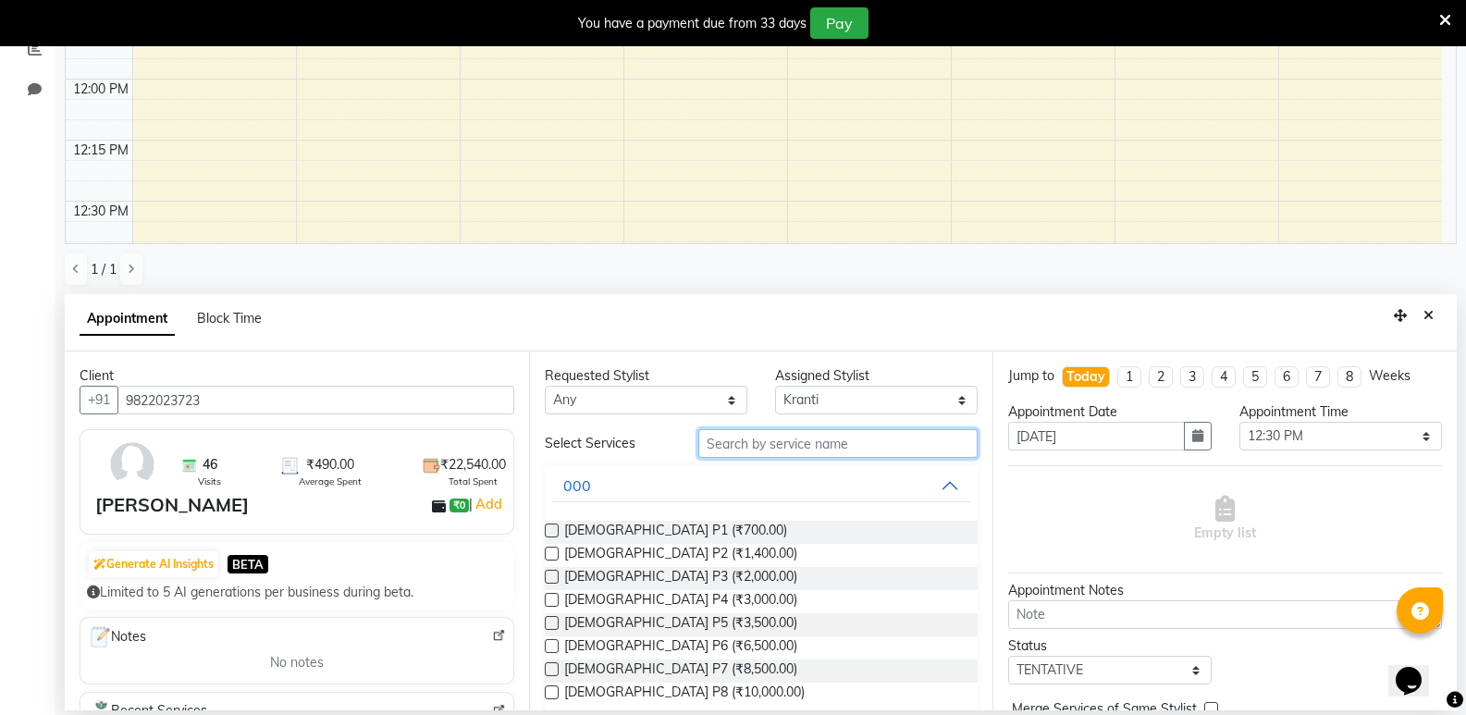
click at [747, 445] on input "text" at bounding box center [838, 443] width 279 height 29
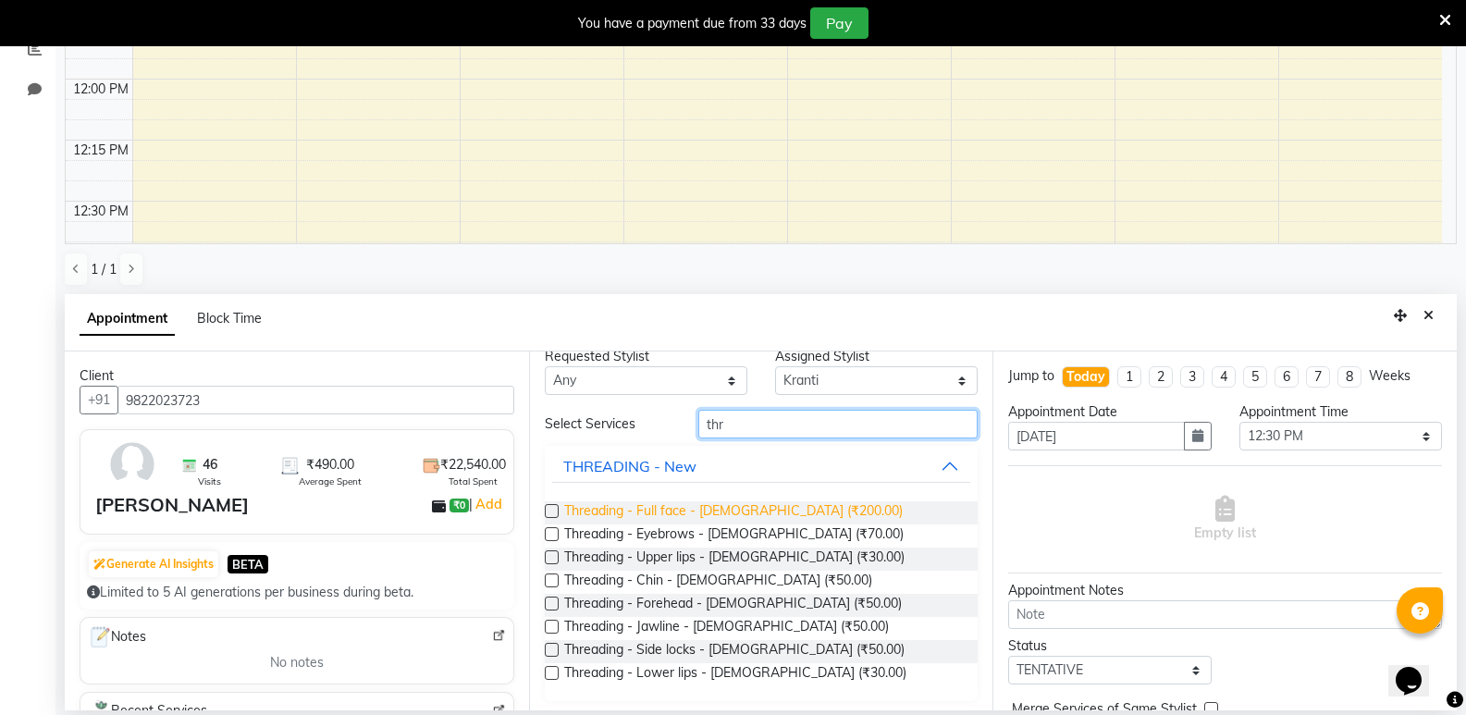
scroll to position [25, 0]
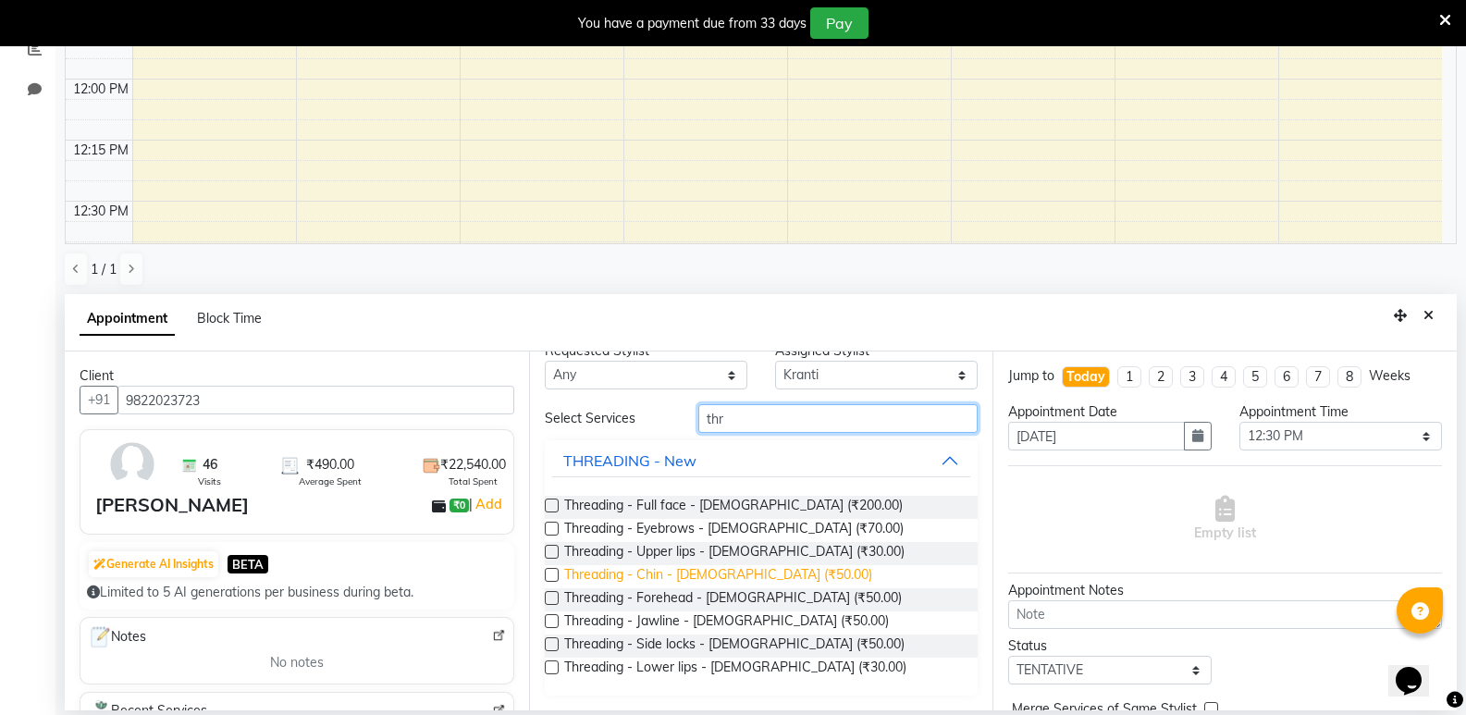
type input "thr"
click at [702, 576] on span "Threading - Chin - Female (₹50.00)" at bounding box center [718, 576] width 308 height 23
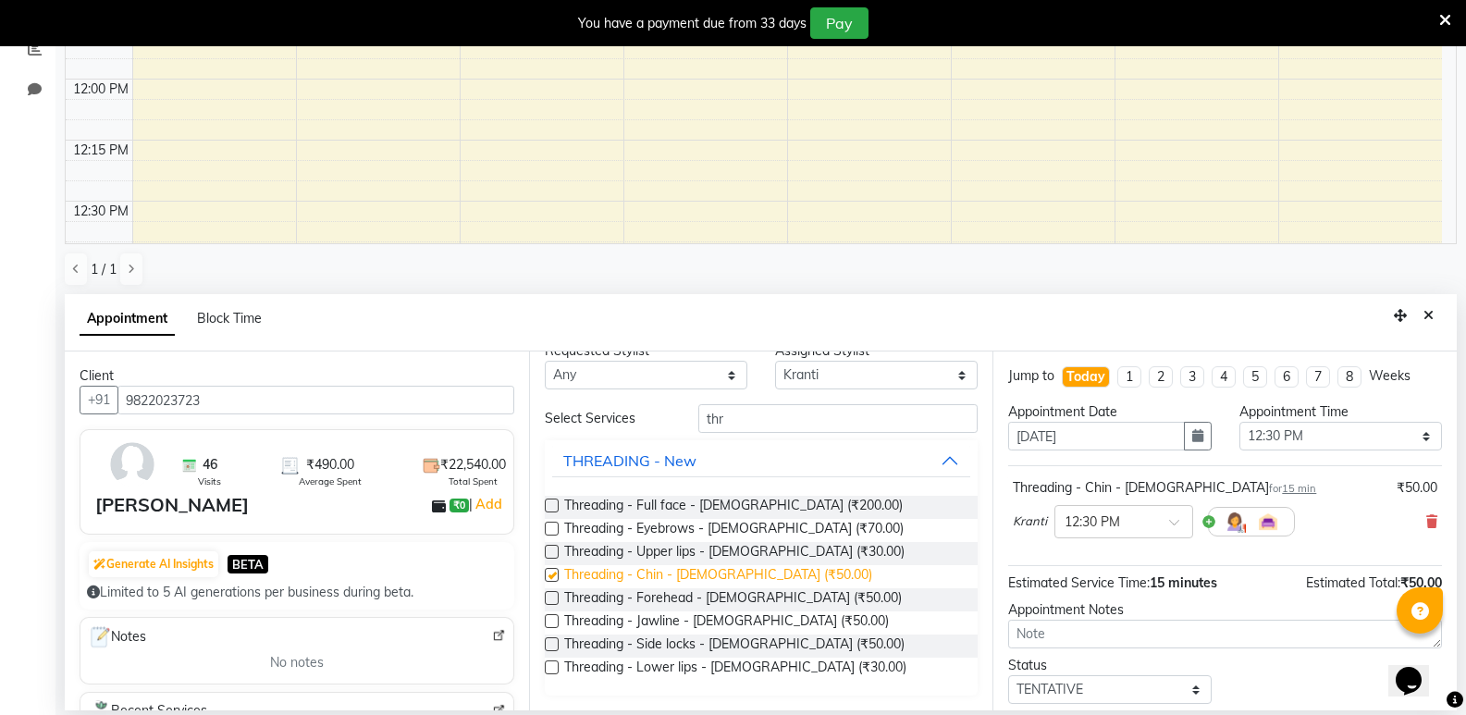
checkbox input "false"
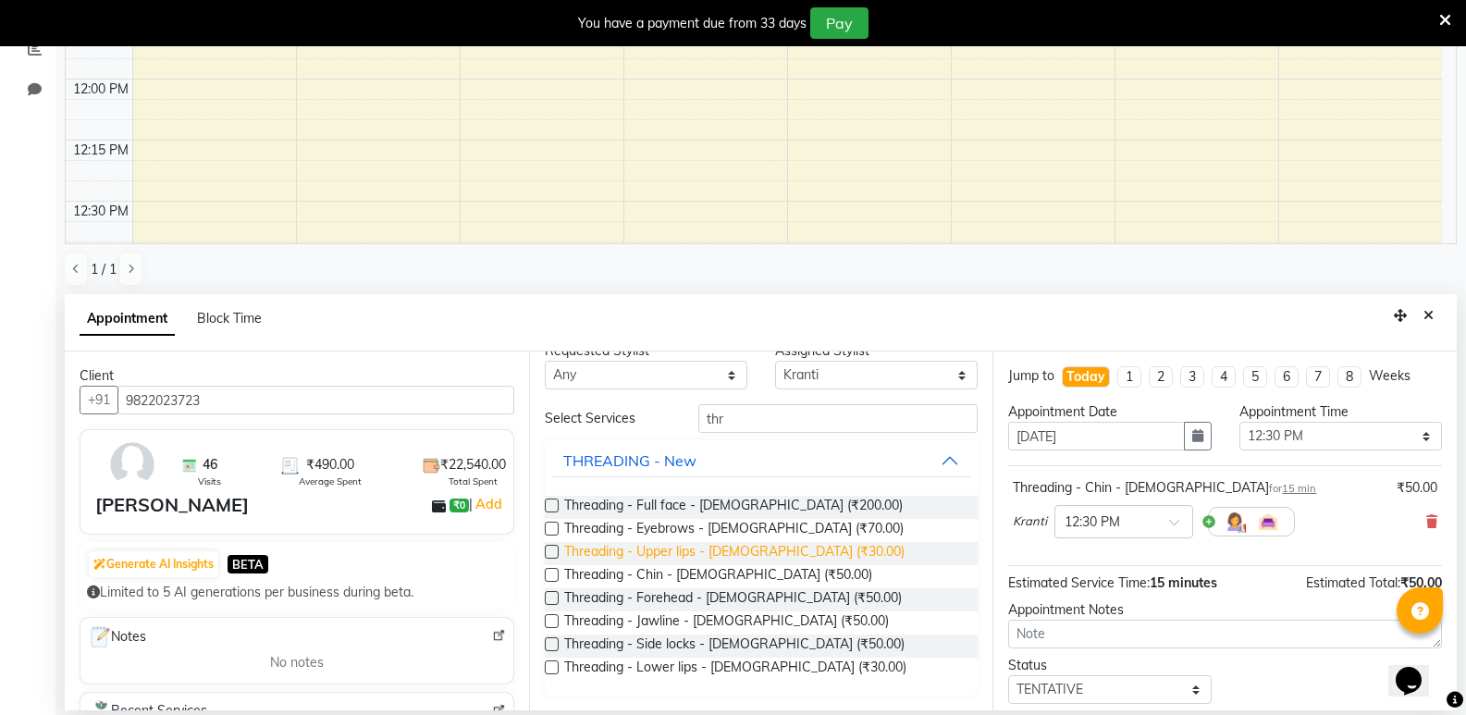
click at [729, 550] on span "Threading - Upper lips - Female (₹30.00)" at bounding box center [734, 553] width 340 height 23
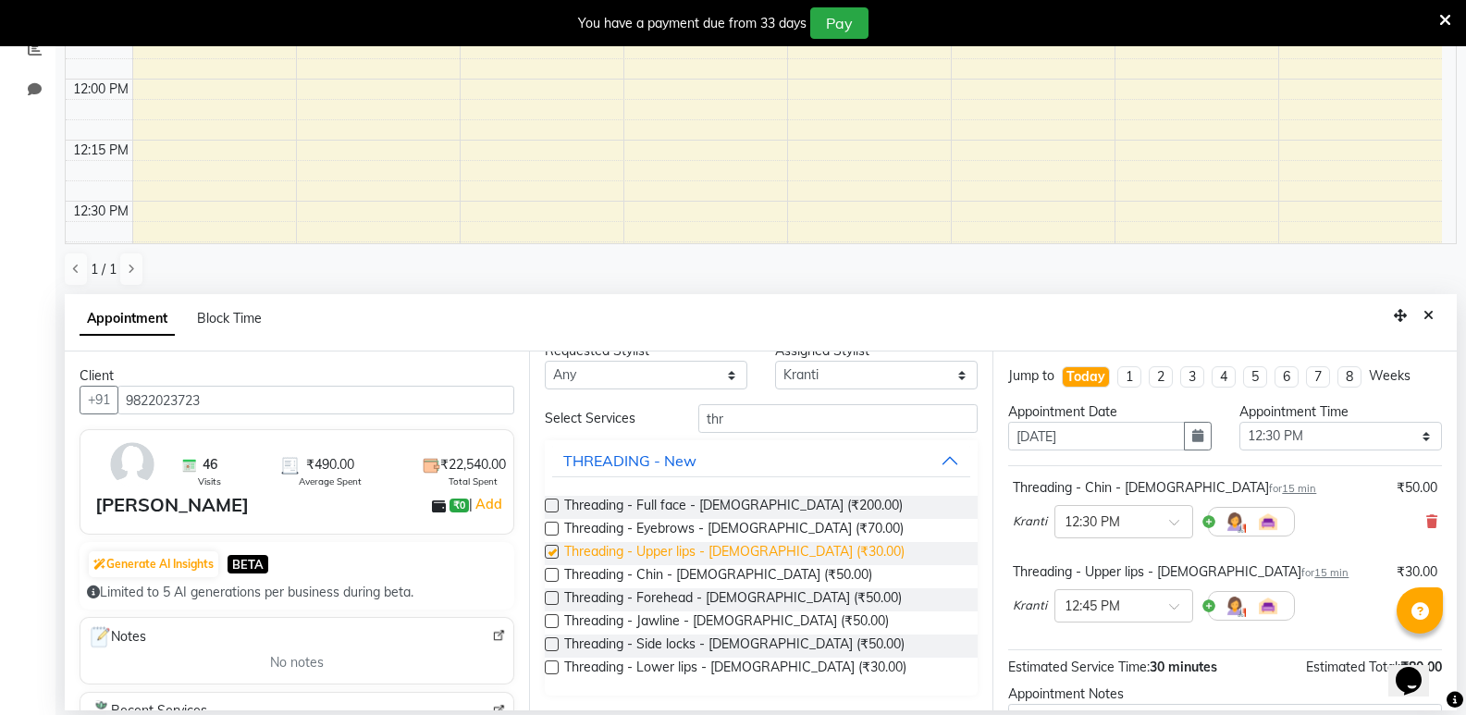
checkbox input "false"
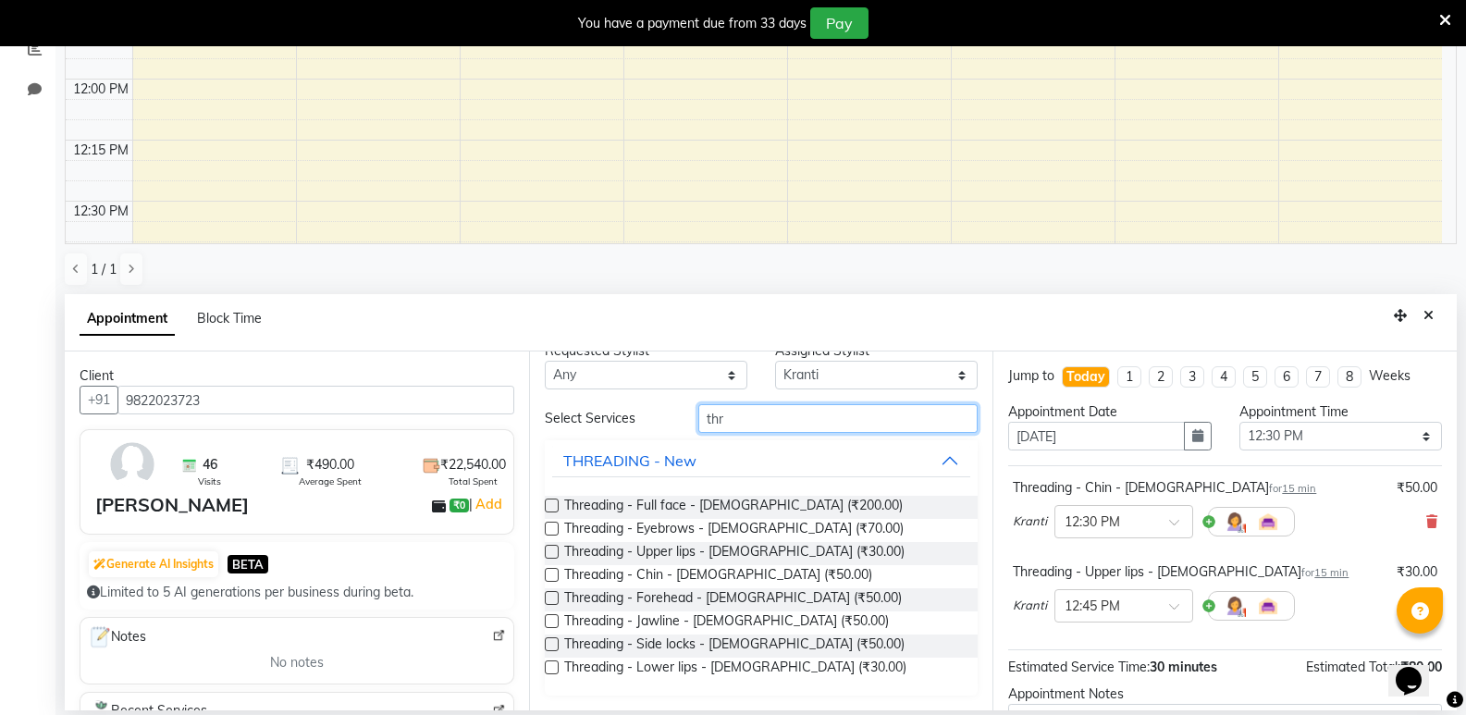
drag, startPoint x: 727, startPoint y: 408, endPoint x: 699, endPoint y: 419, distance: 29.9
click at [699, 419] on input "thr" at bounding box center [838, 418] width 279 height 29
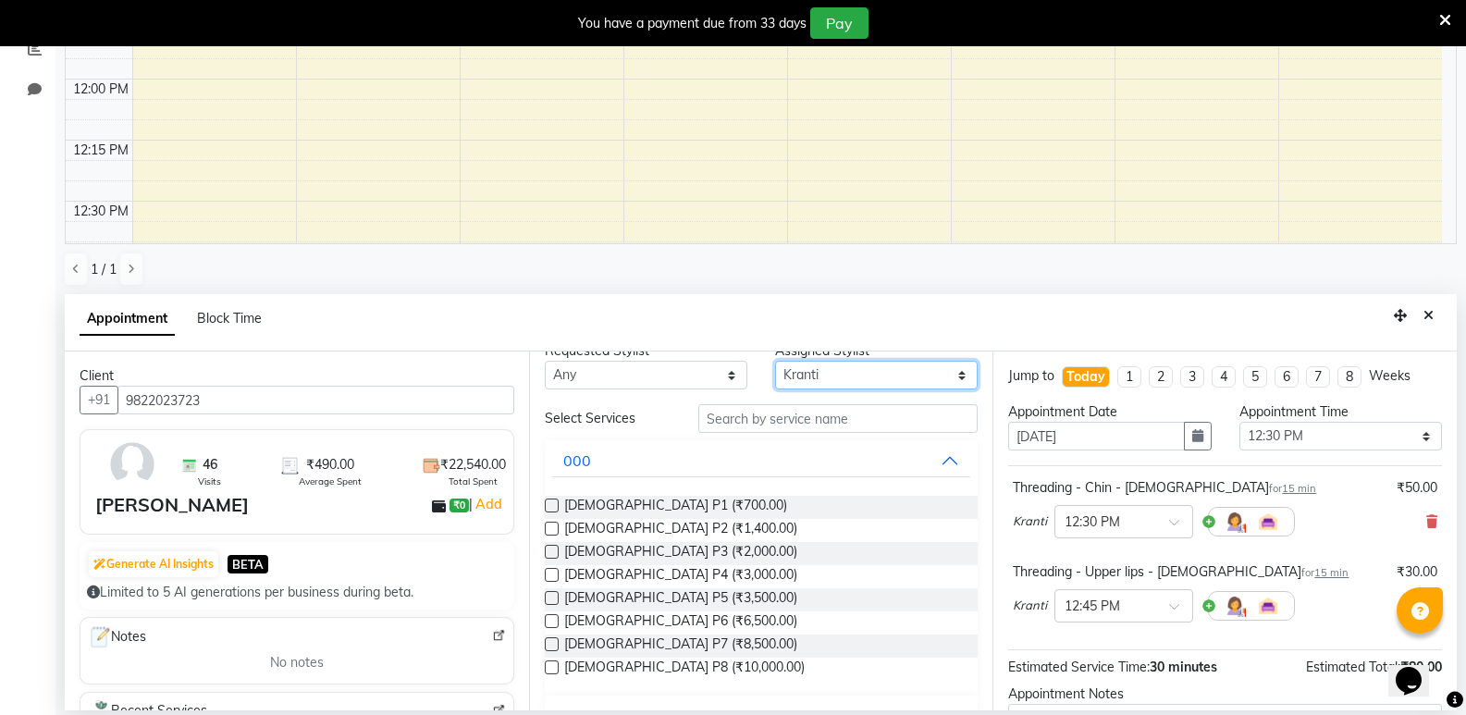
click at [844, 375] on select "Select Ambika Aruna Ashish Chetan Kranti Pratiksha Bhadakwad Sakshi Varsha Maam" at bounding box center [876, 375] width 203 height 29
select select "48197"
click at [775, 386] on select "Select Ambika Aruna Ashish Chetan Kranti Pratiksha Bhadakwad Sakshi Varsha Maam" at bounding box center [876, 375] width 203 height 29
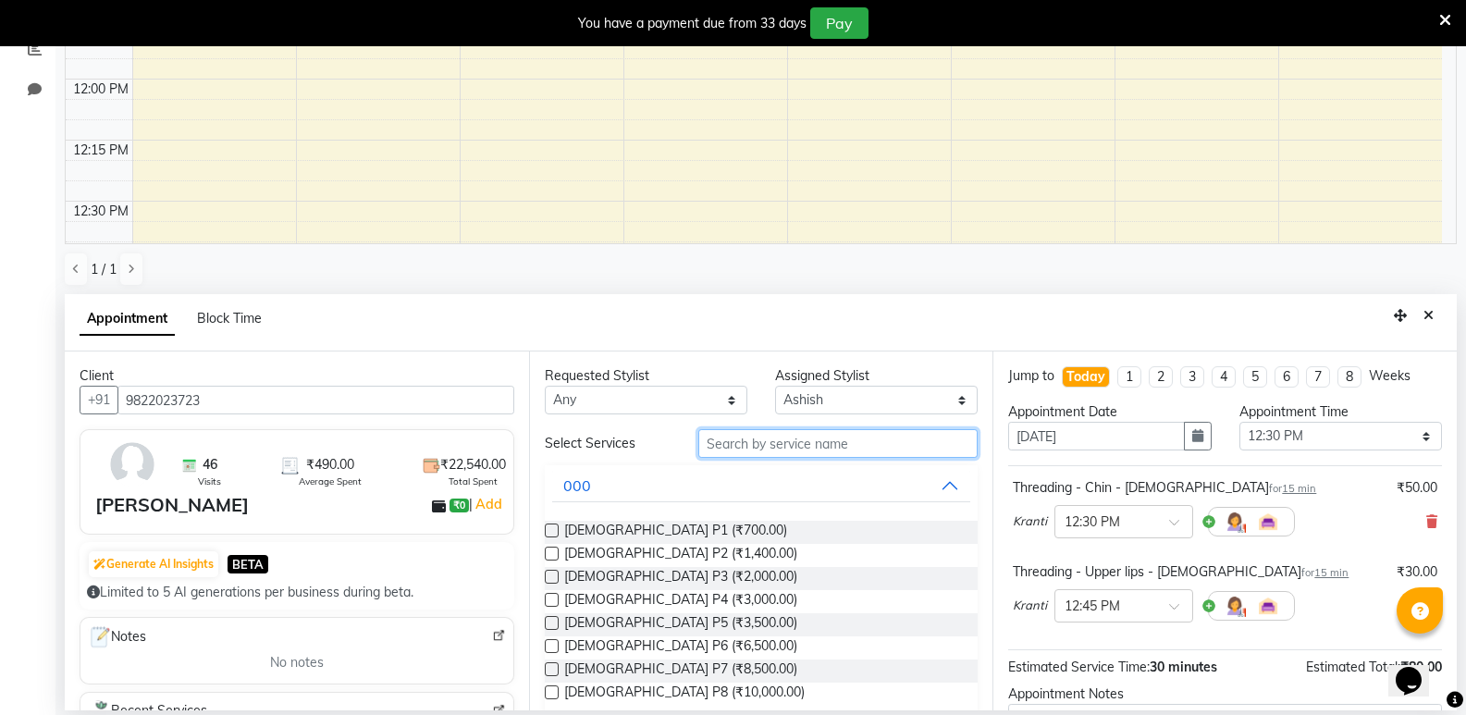
click at [773, 437] on input "text" at bounding box center [838, 443] width 279 height 29
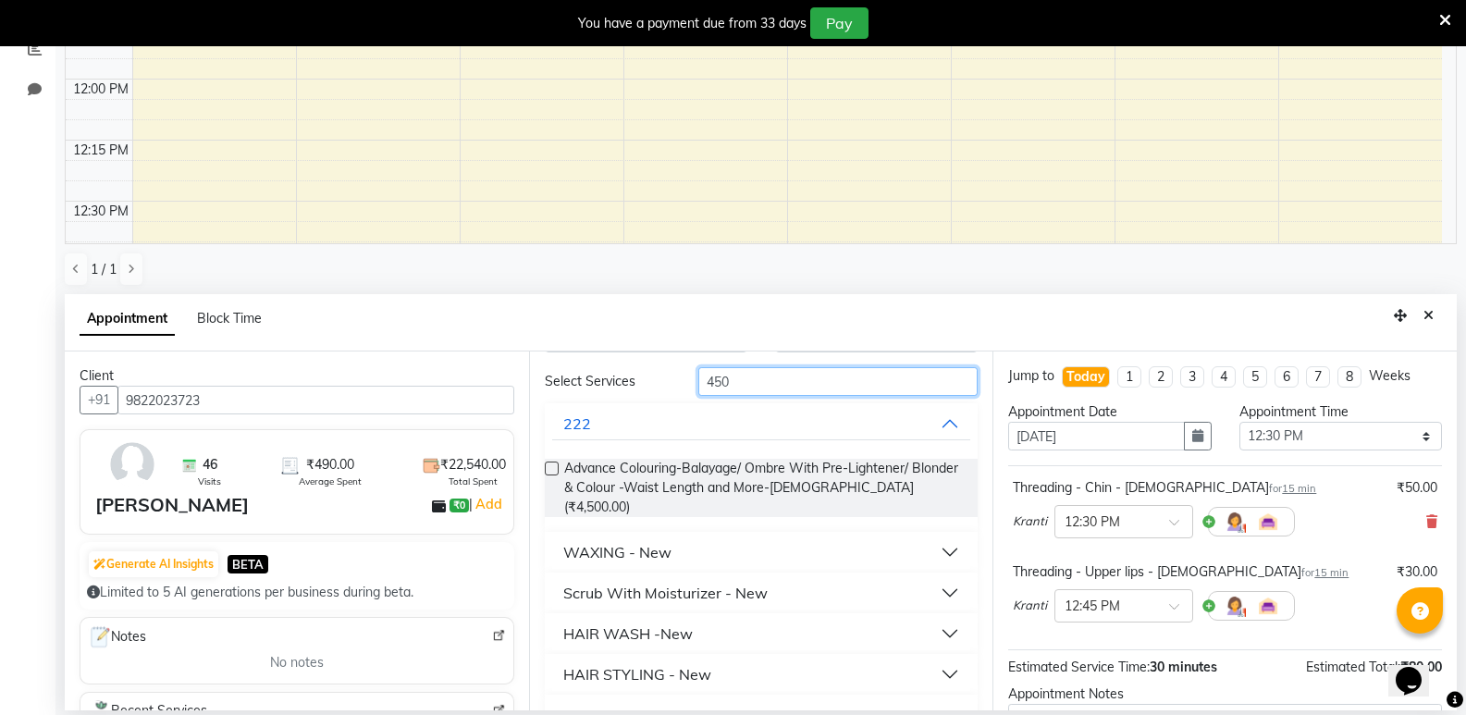
scroll to position [185, 0]
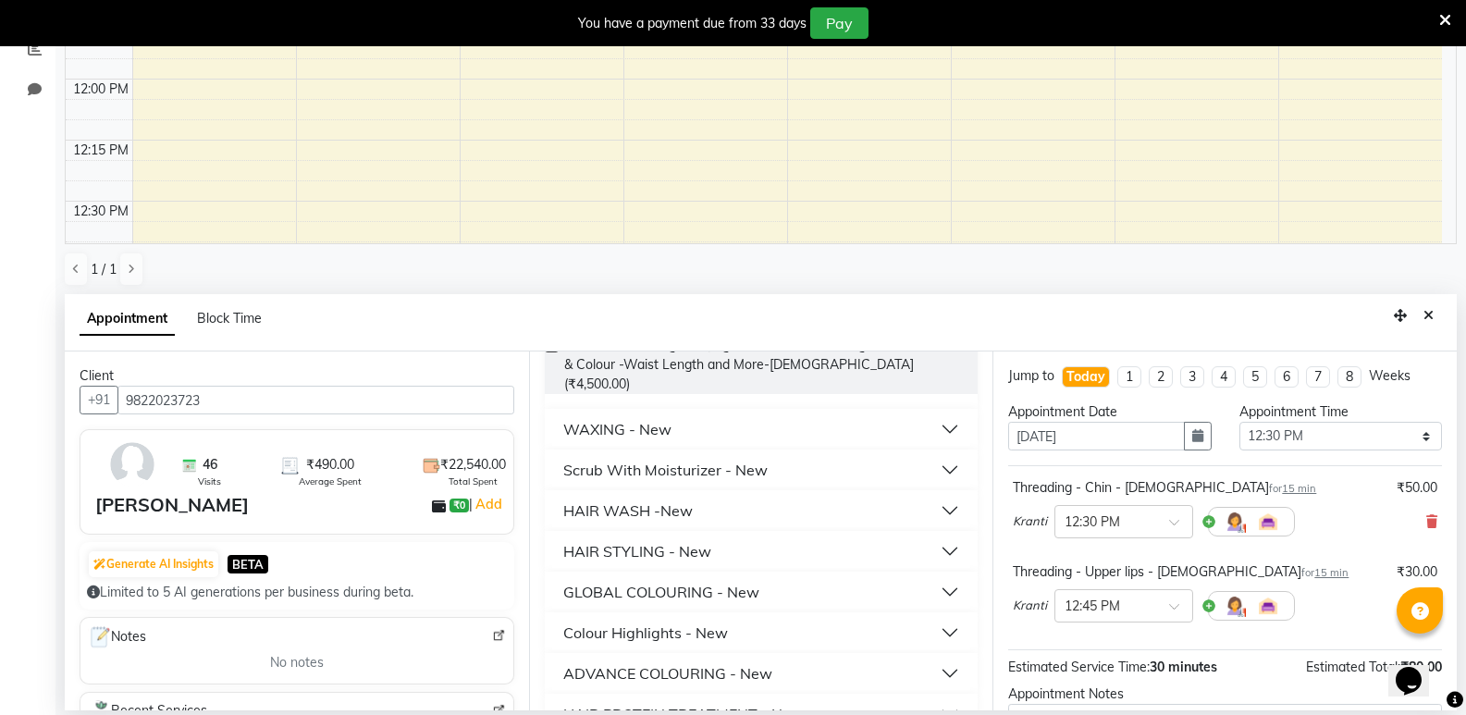
type input "450"
click at [927, 535] on button "HAIR STYLING - New" at bounding box center [761, 551] width 419 height 33
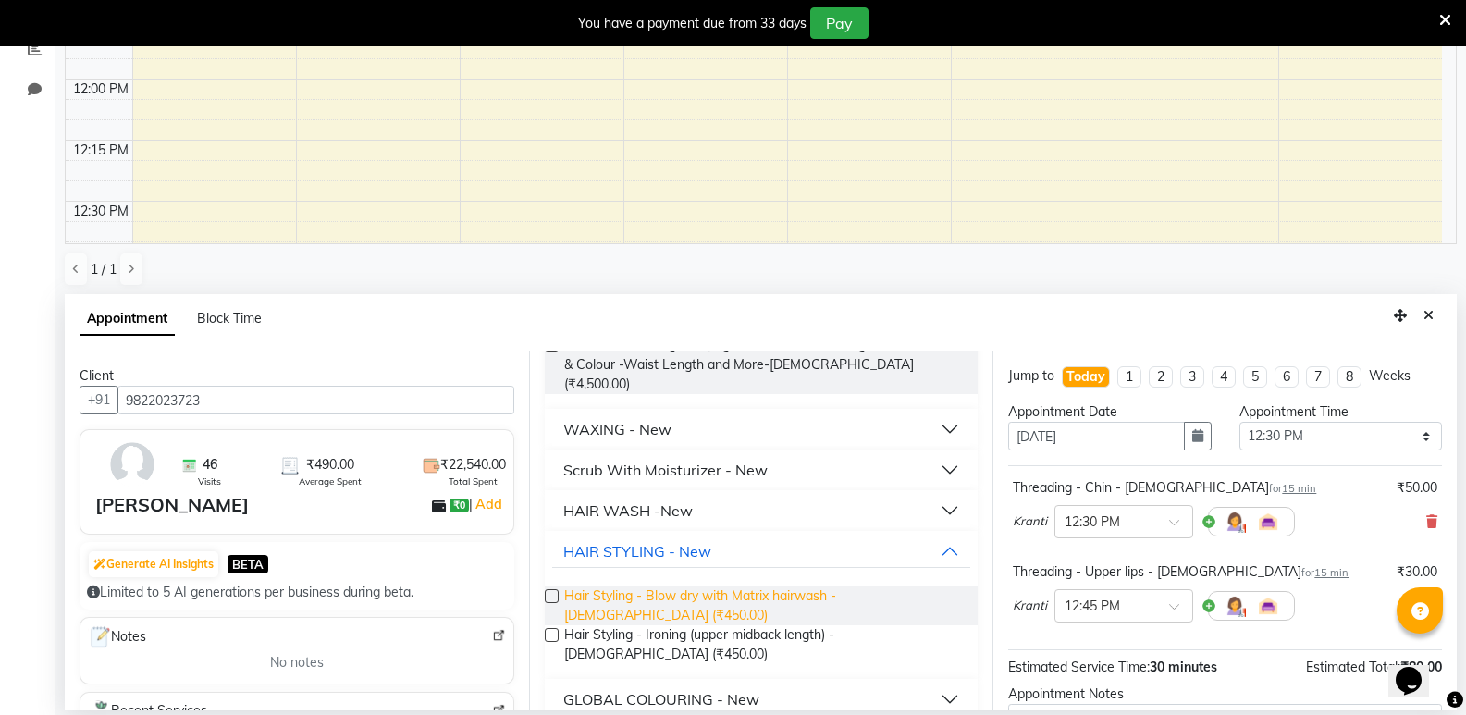
click at [787, 587] on span "Hair Styling - Blow dry with Matrix hairwash - Female (₹450.00)" at bounding box center [764, 606] width 400 height 39
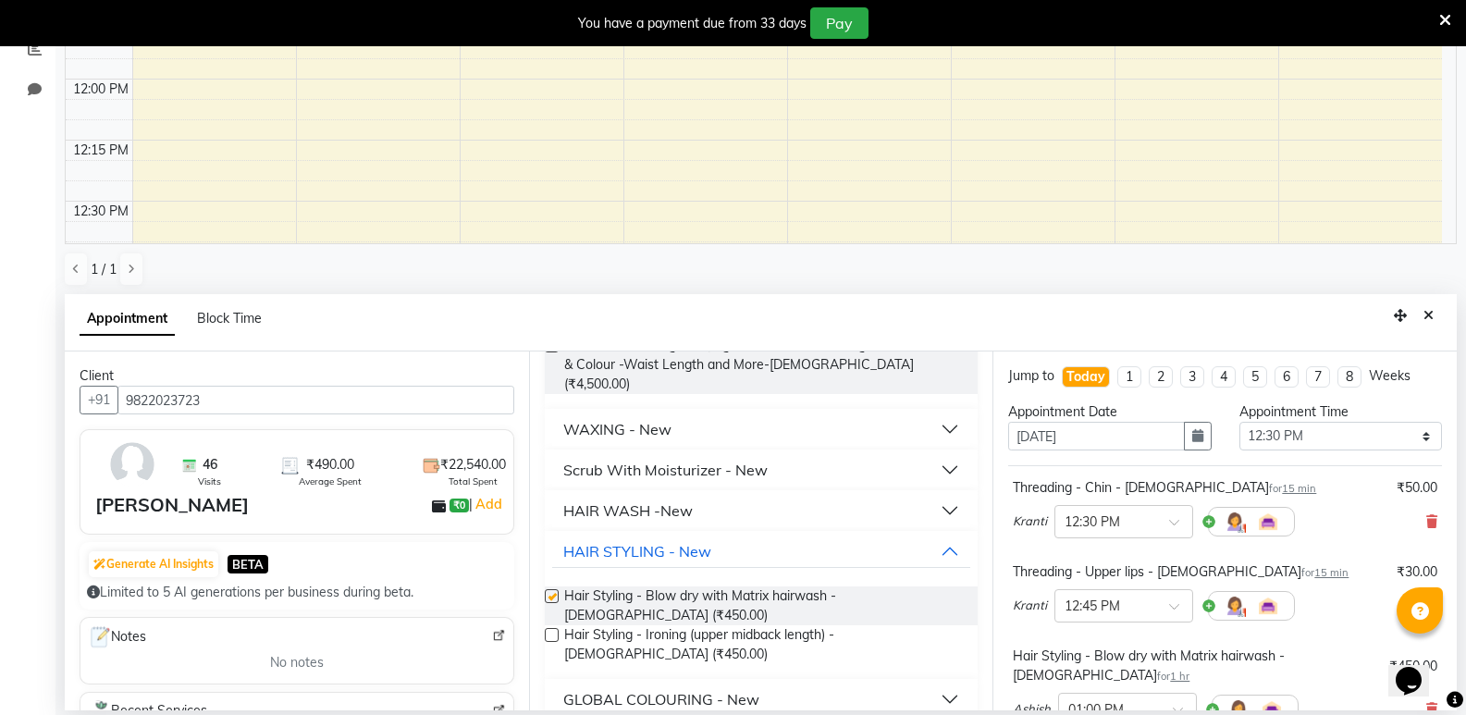
checkbox input "false"
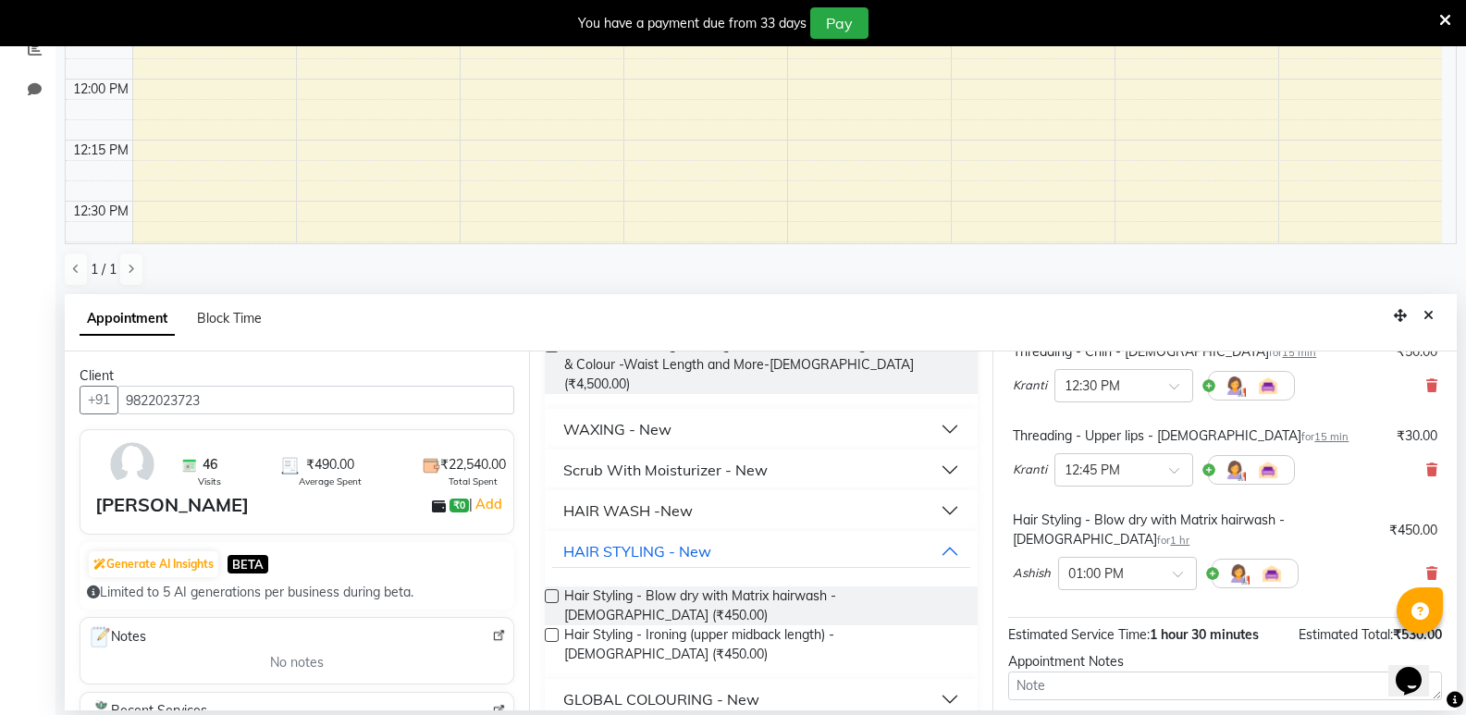
scroll to position [298, 0]
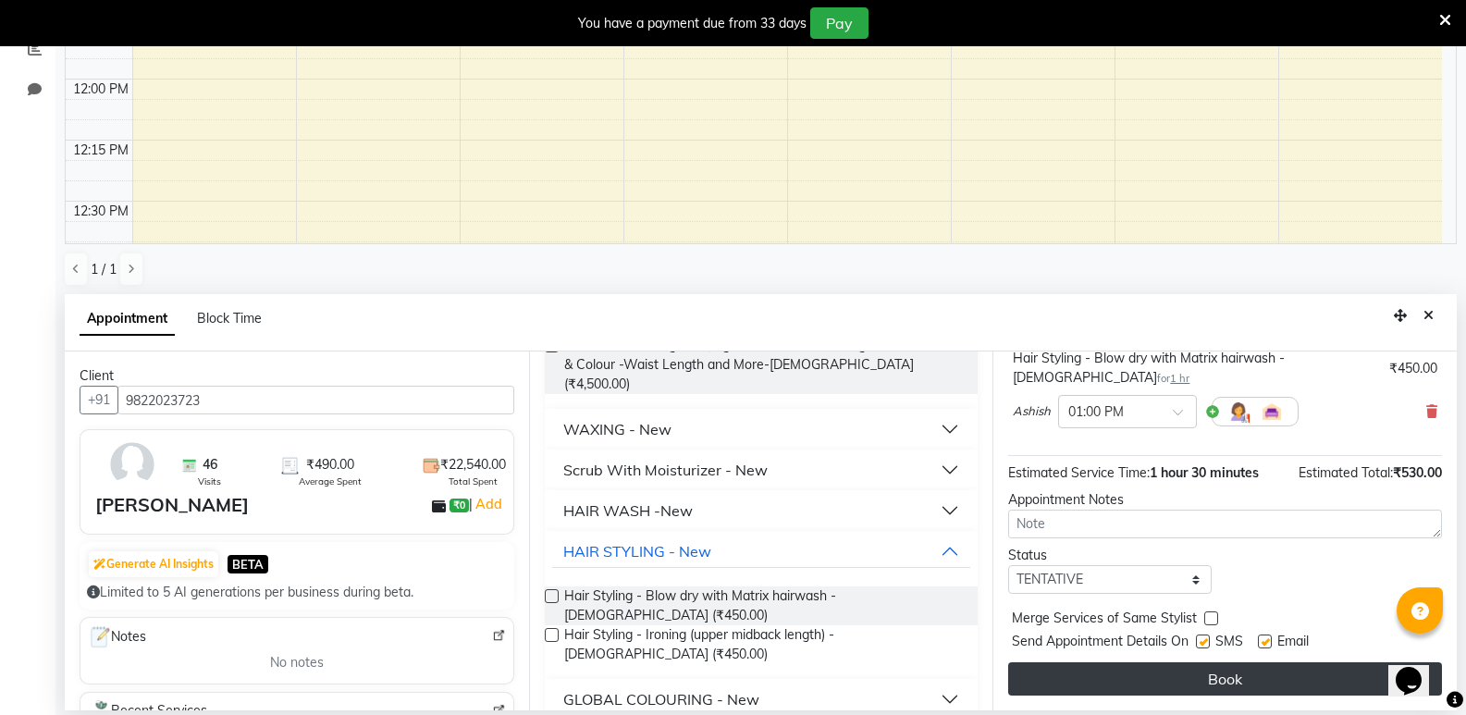
click at [1226, 678] on button "Book" at bounding box center [1225, 678] width 434 height 33
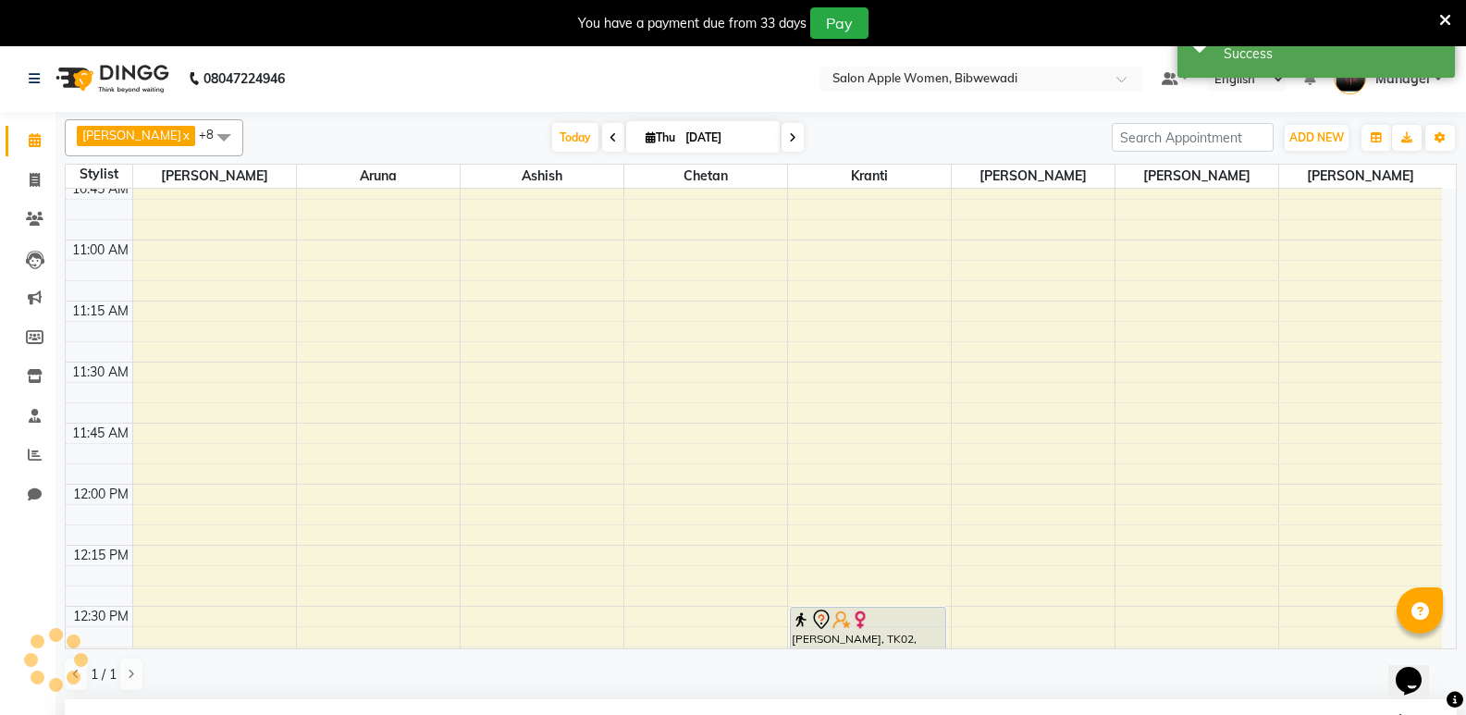
scroll to position [0, 0]
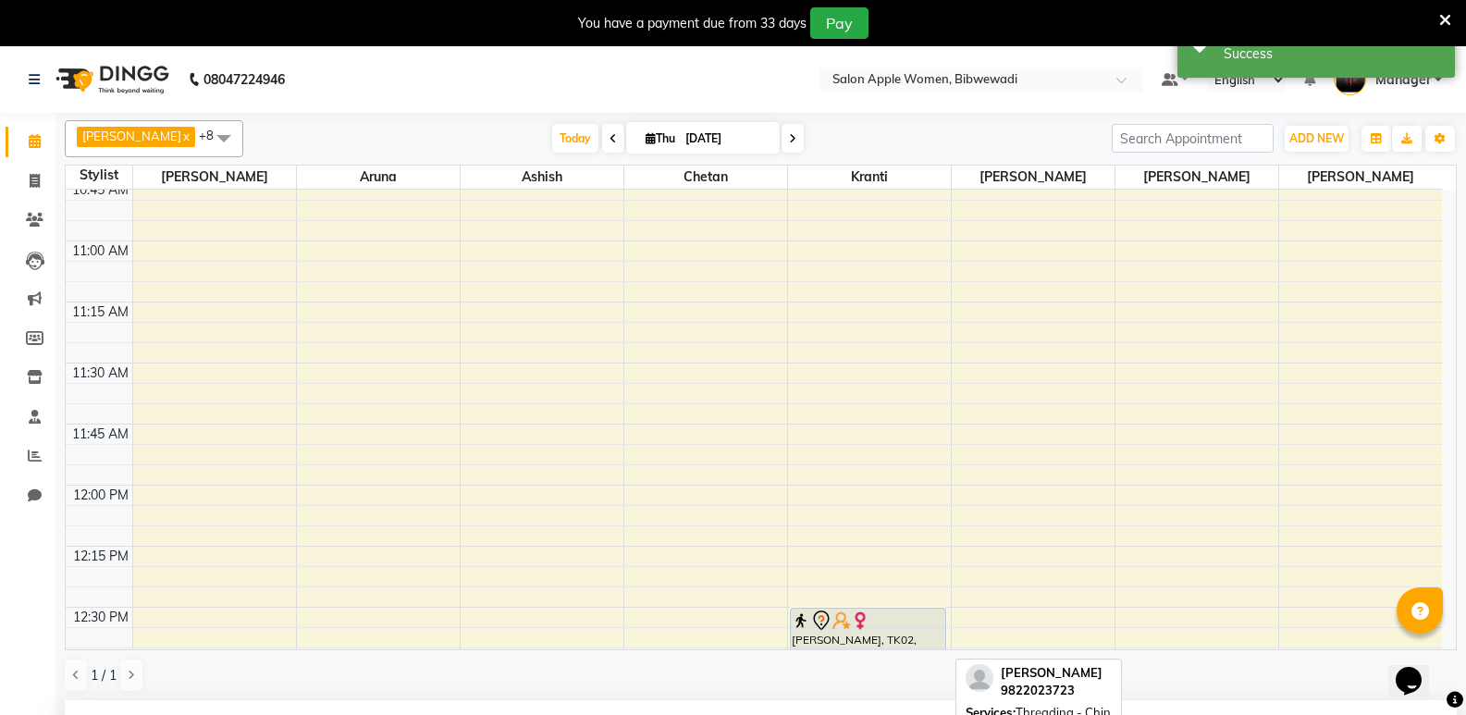
click at [878, 624] on div at bounding box center [869, 621] width 154 height 22
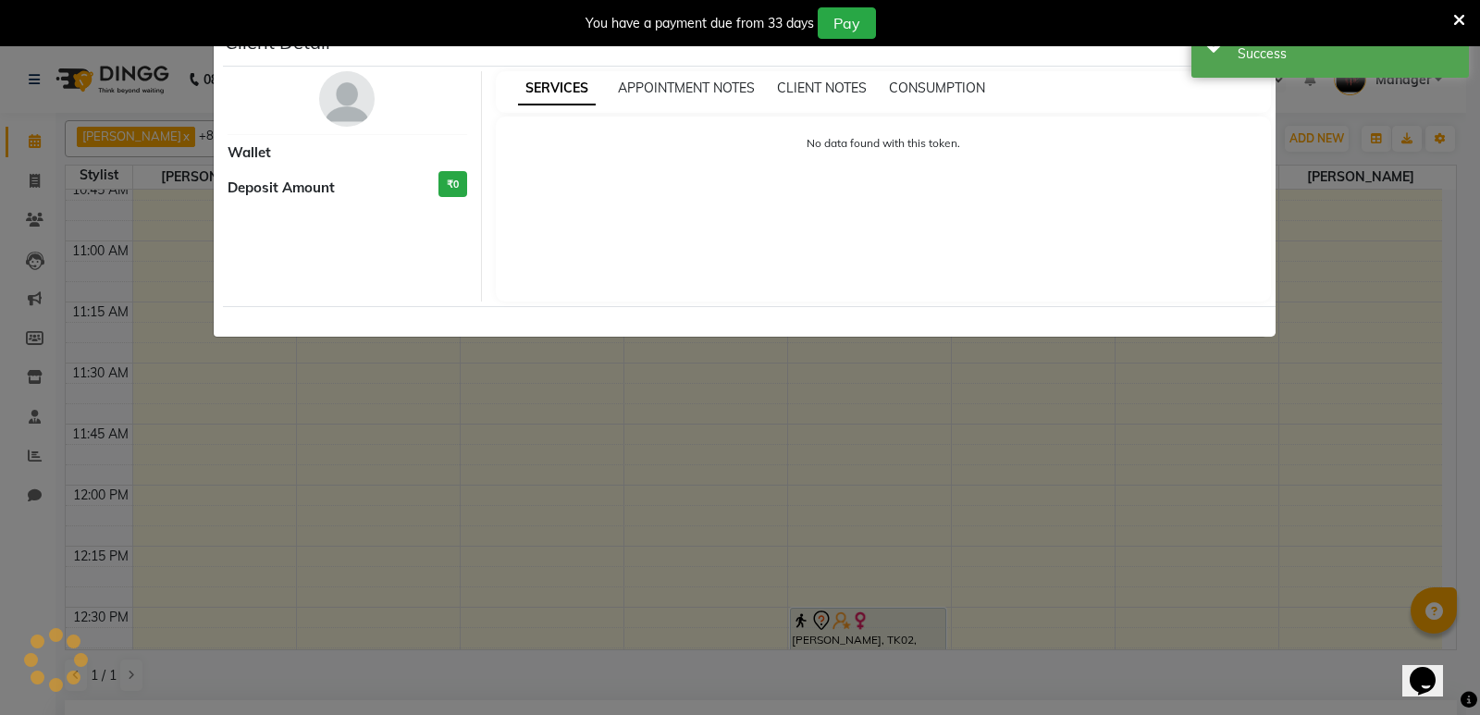
select select "7"
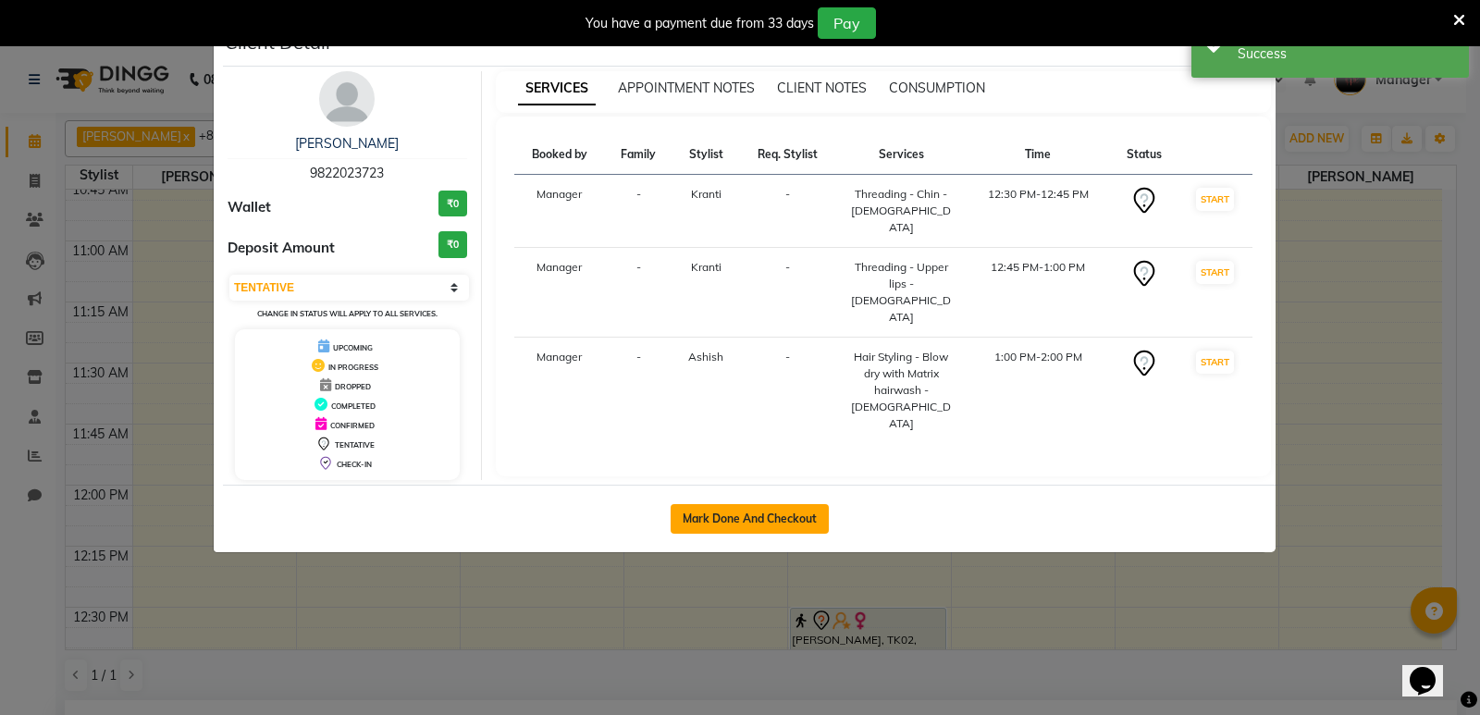
click at [823, 516] on button "Mark Done And Checkout" at bounding box center [750, 519] width 158 height 30
select select "service"
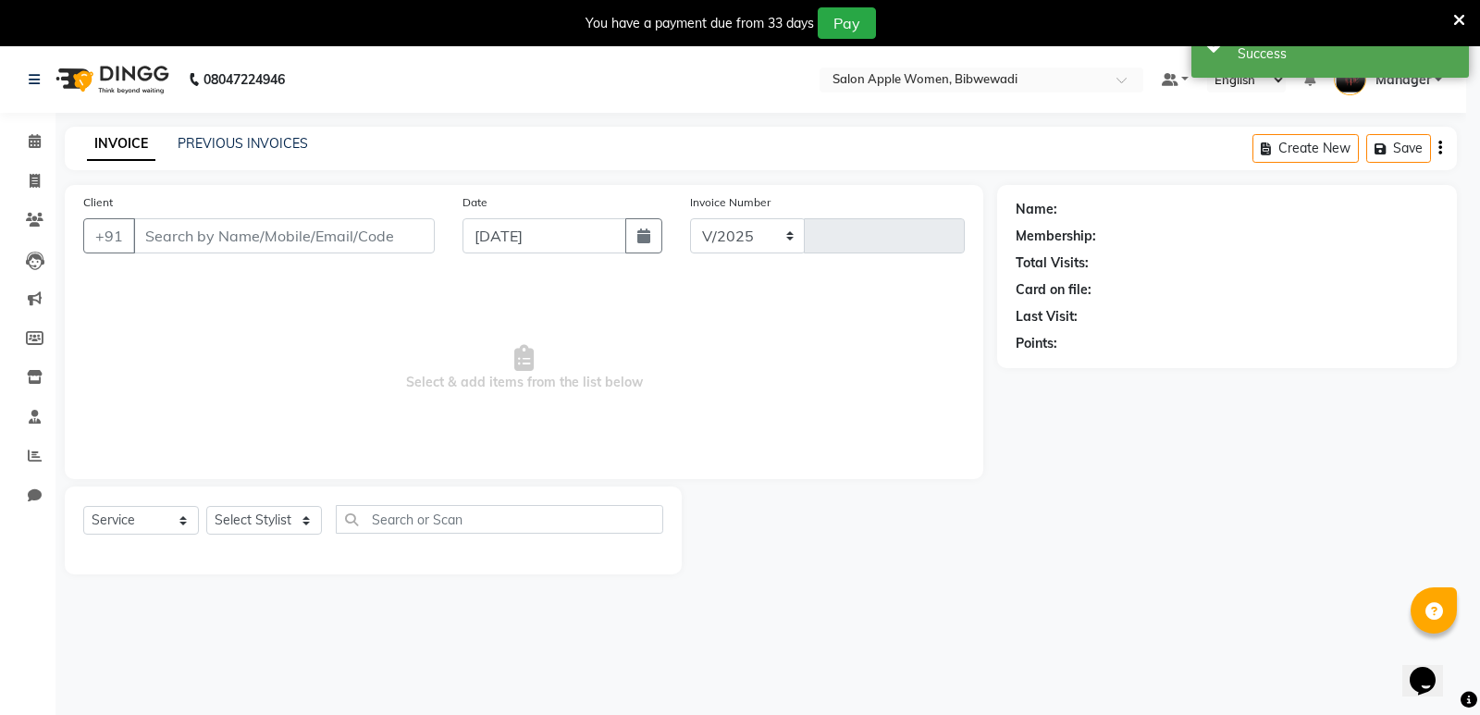
select select "101"
type input "1912"
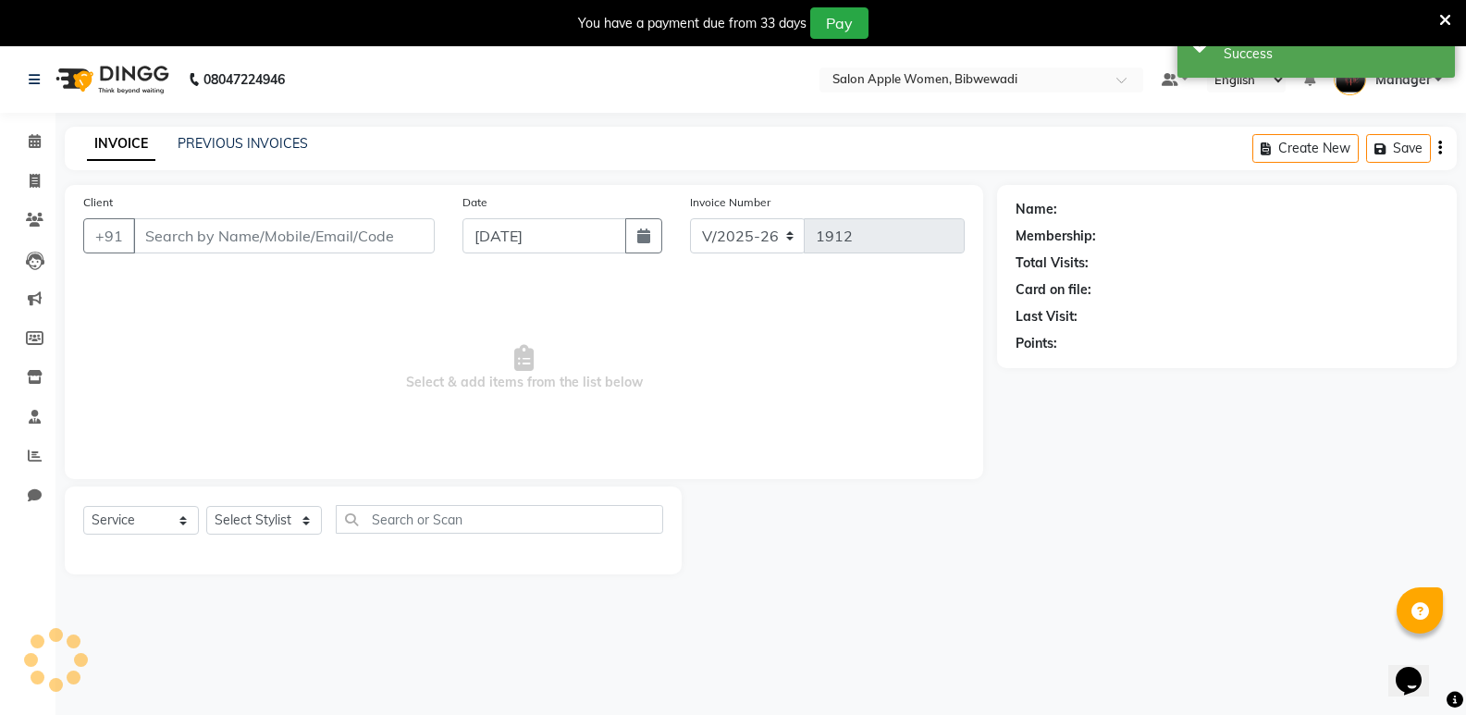
type input "9822023723"
select select "48197"
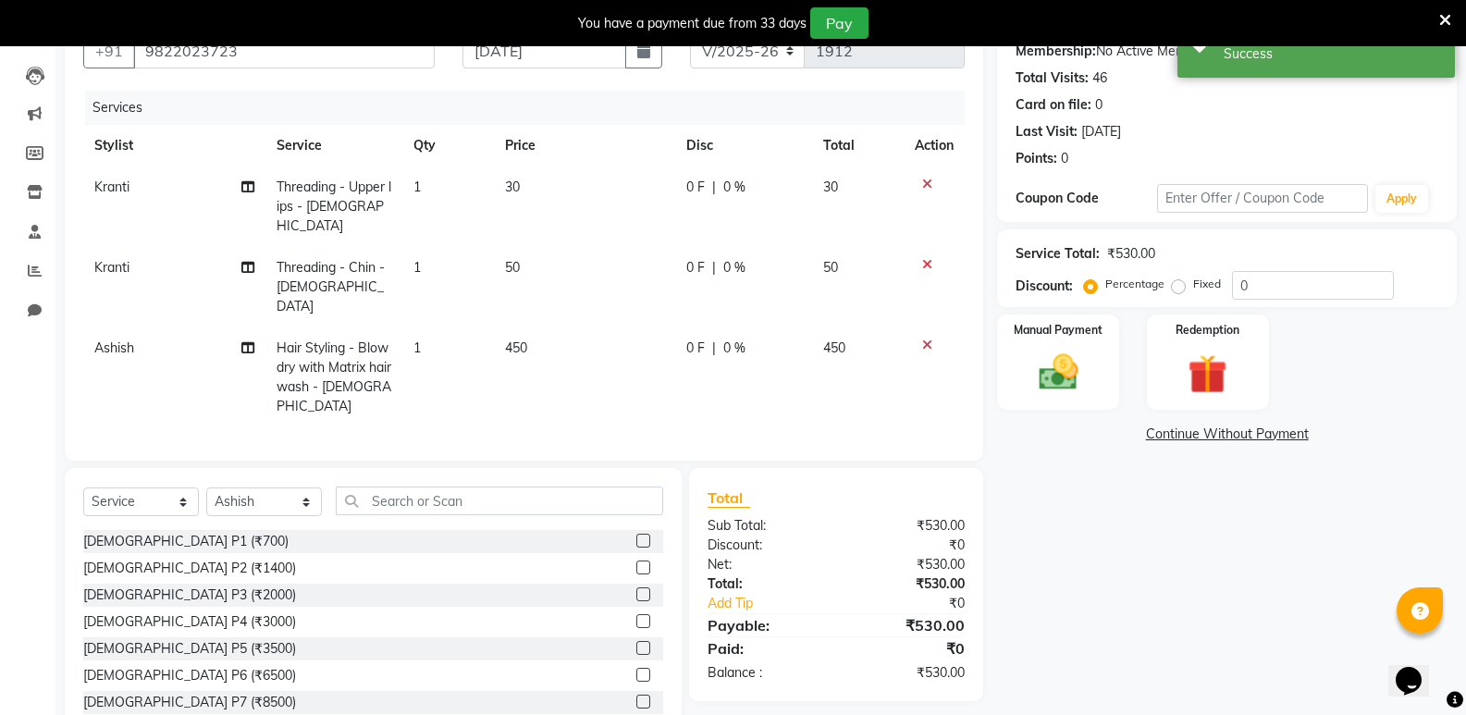
scroll to position [194, 0]
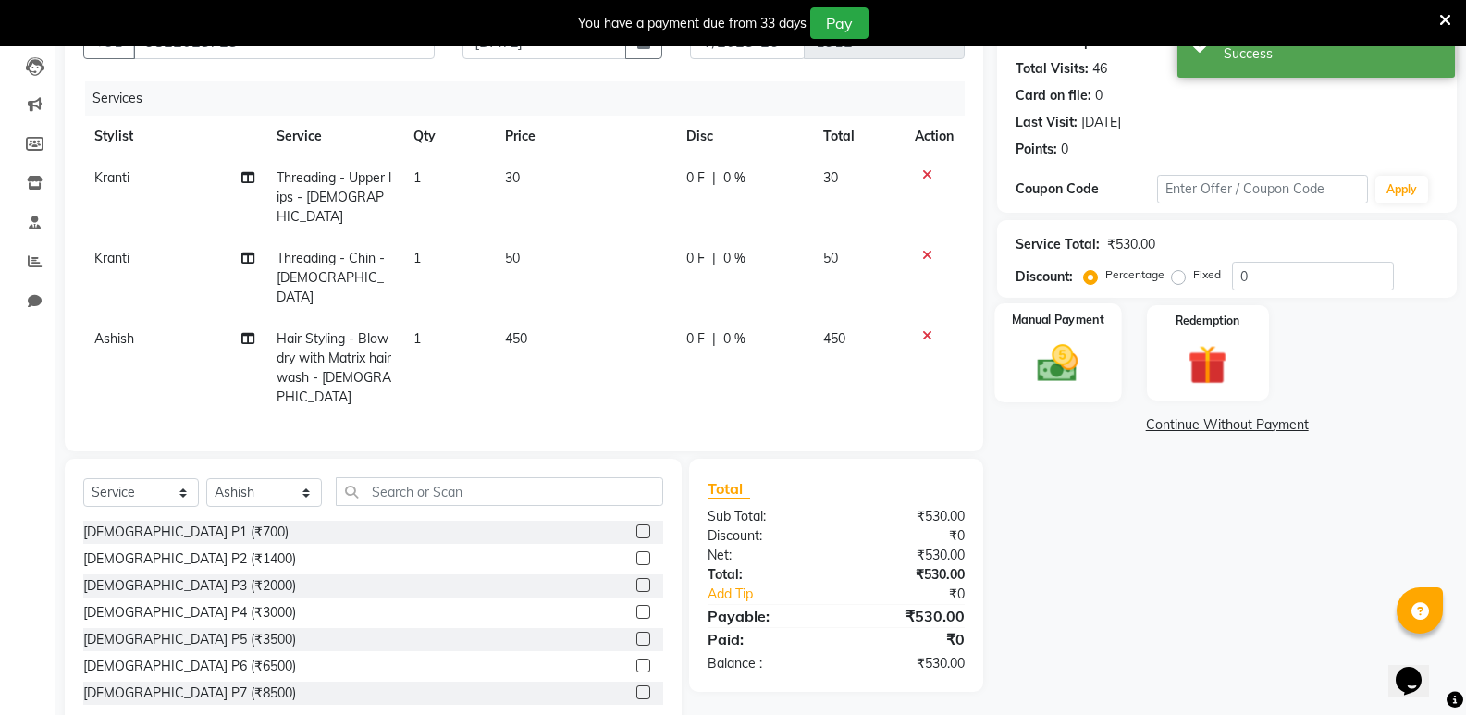
click at [1036, 387] on div "Manual Payment" at bounding box center [1059, 352] width 127 height 99
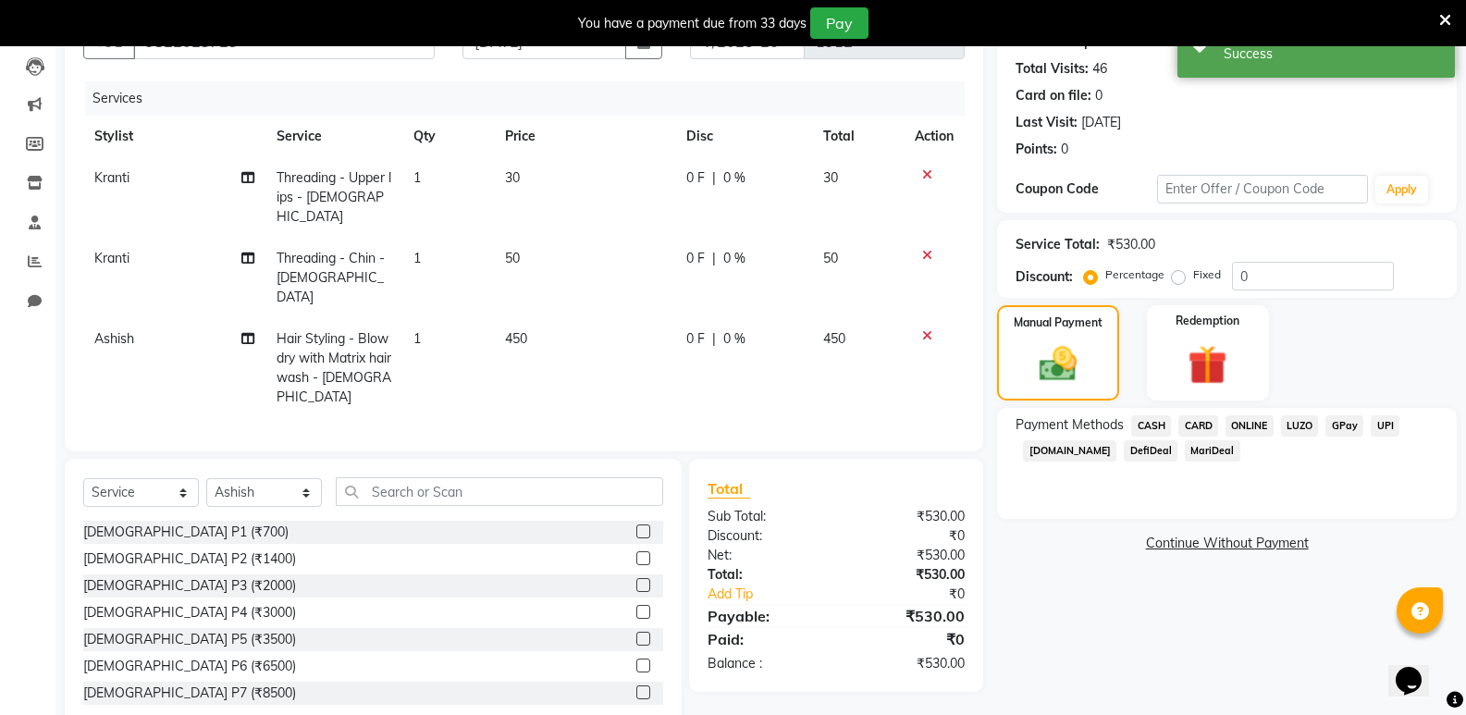
click at [1235, 418] on span "ONLINE" at bounding box center [1250, 425] width 48 height 21
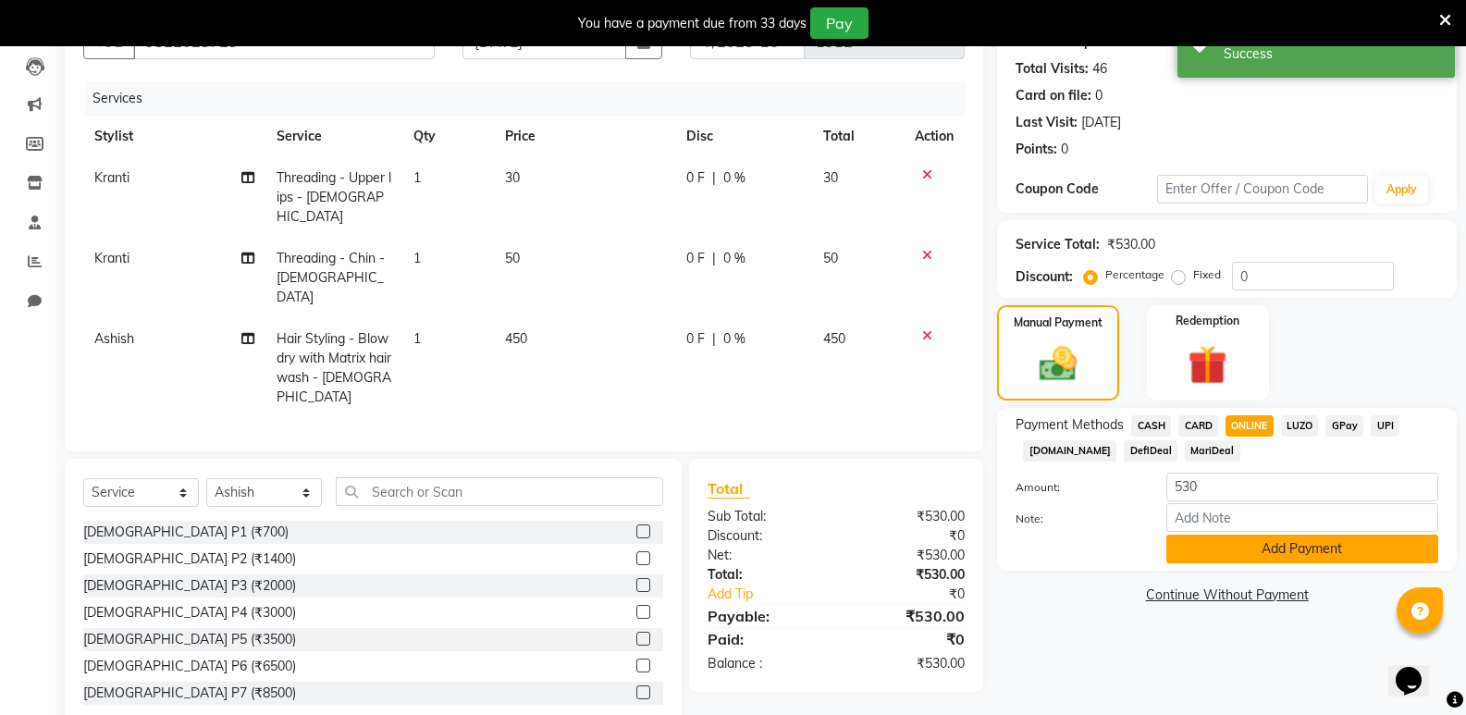
click at [1237, 543] on button "Add Payment" at bounding box center [1303, 549] width 272 height 29
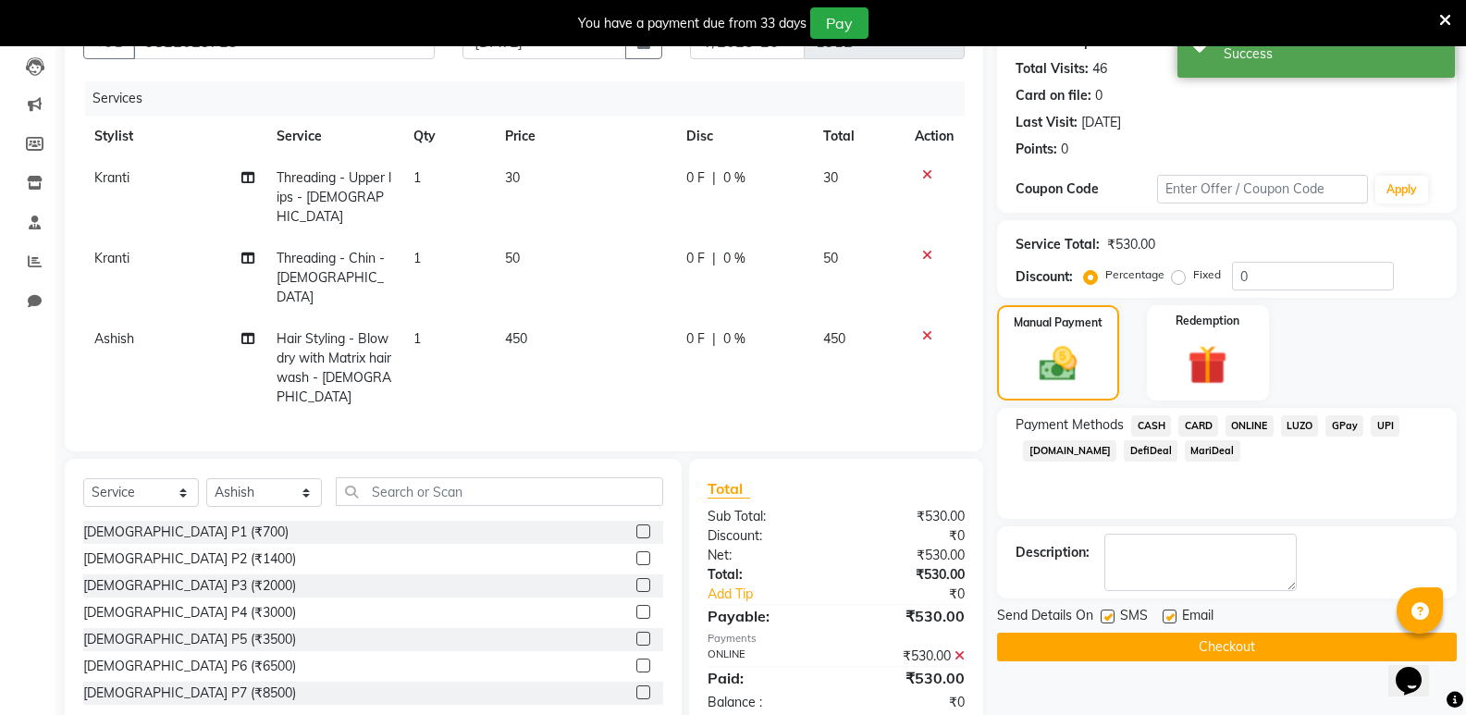
click at [1208, 640] on button "Checkout" at bounding box center [1227, 647] width 460 height 29
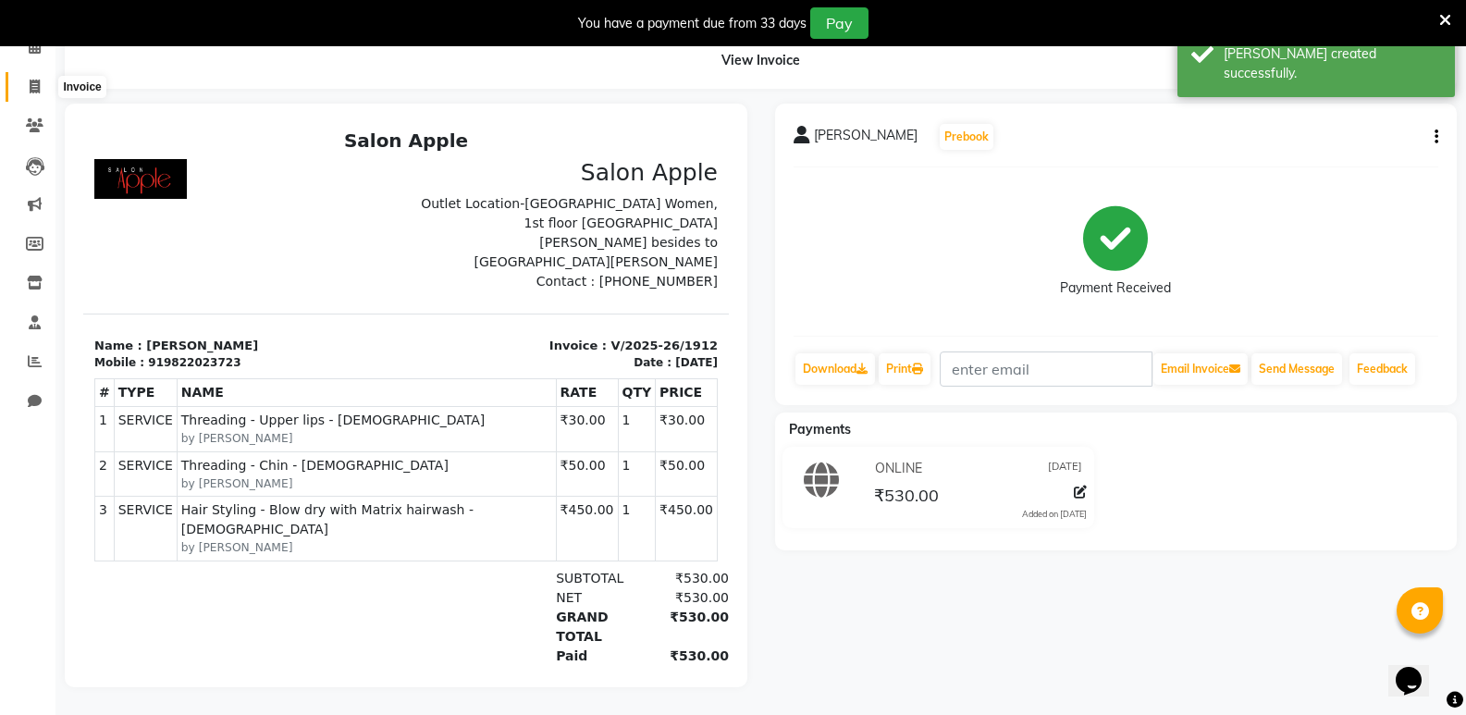
click at [27, 77] on span at bounding box center [35, 87] width 32 height 21
select select "service"
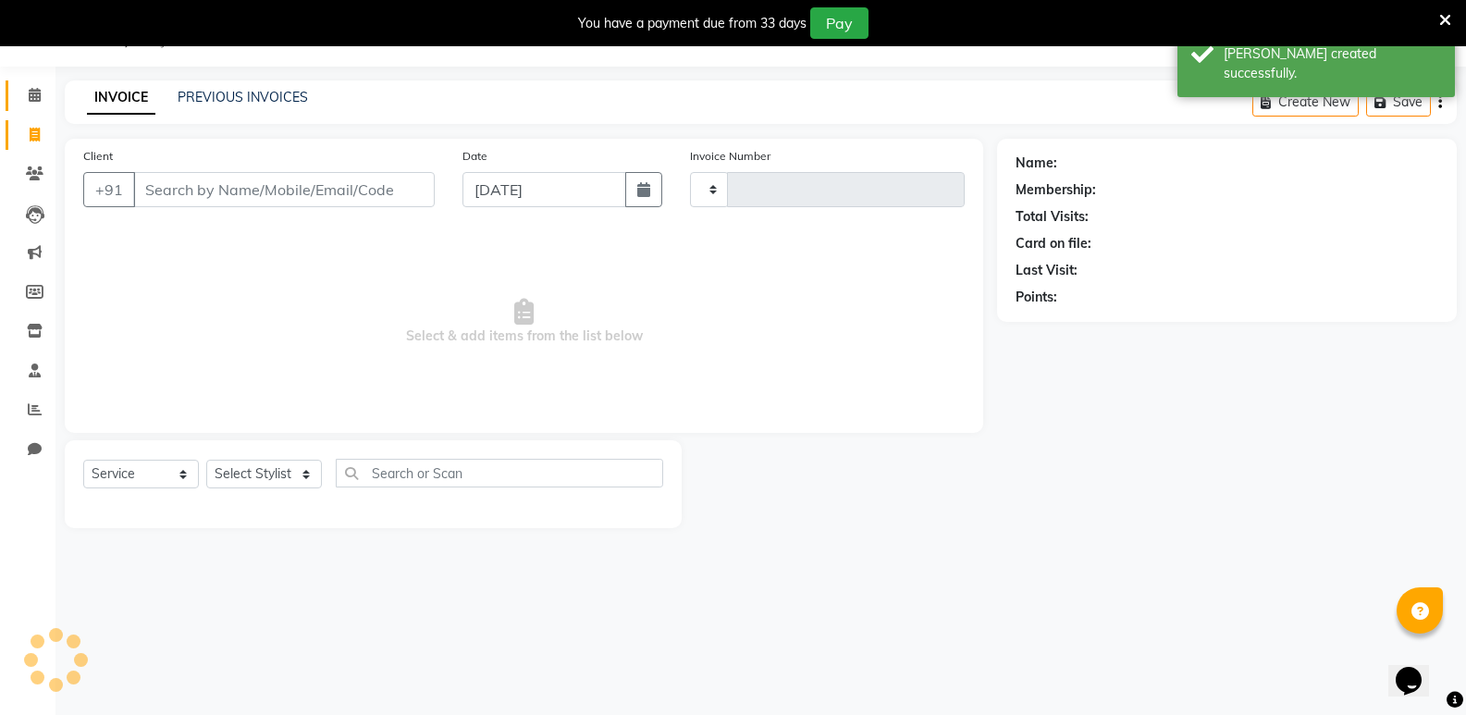
scroll to position [46, 0]
type input "1913"
select select "101"
click at [33, 97] on icon at bounding box center [35, 95] width 12 height 14
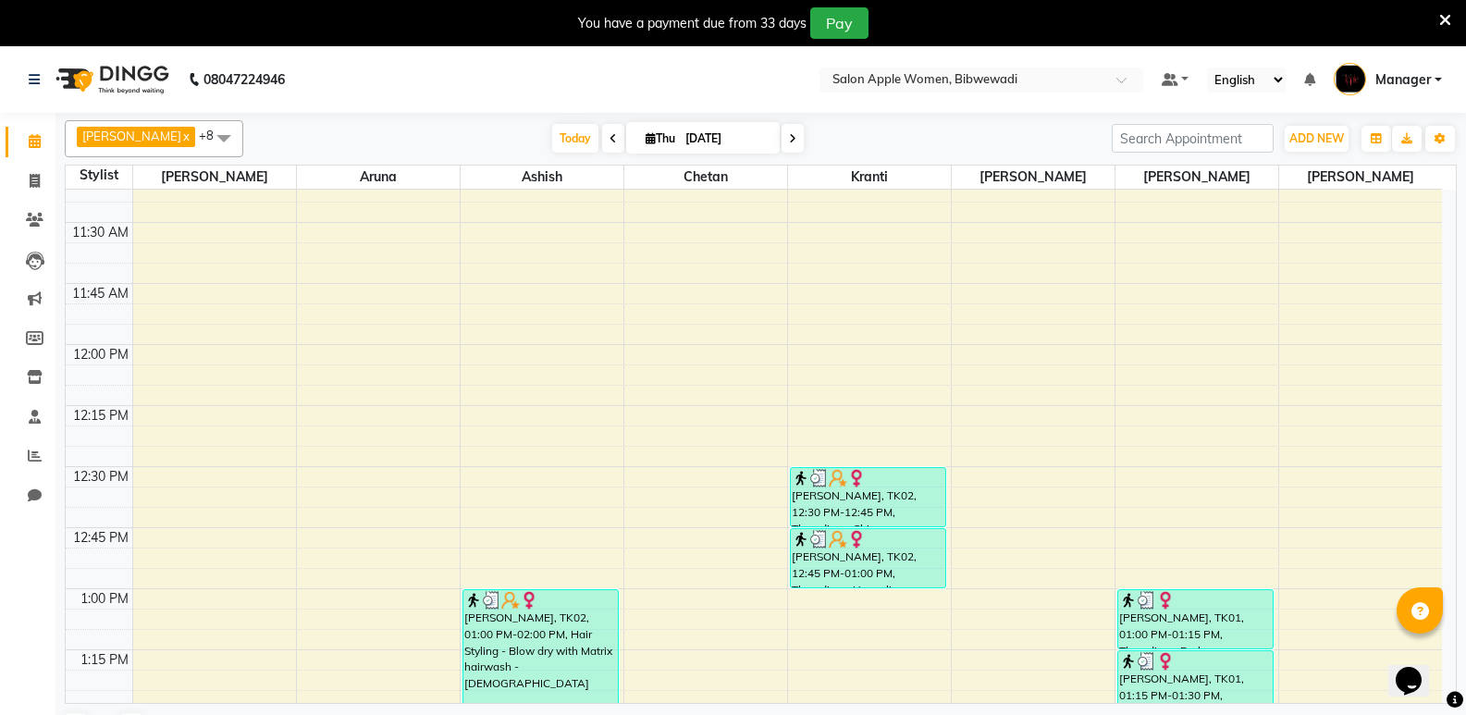
scroll to position [1110, 0]
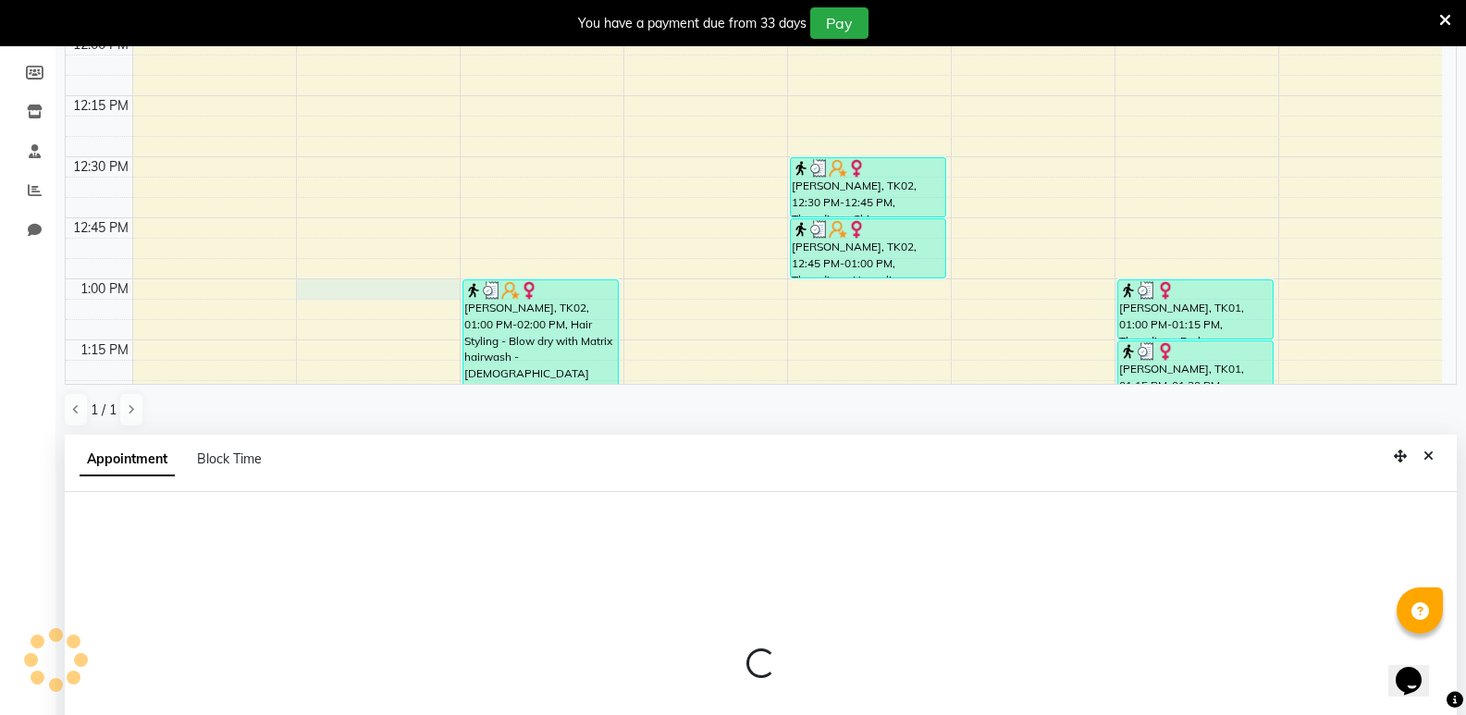
select select "43466"
select select "780"
select select "tentative"
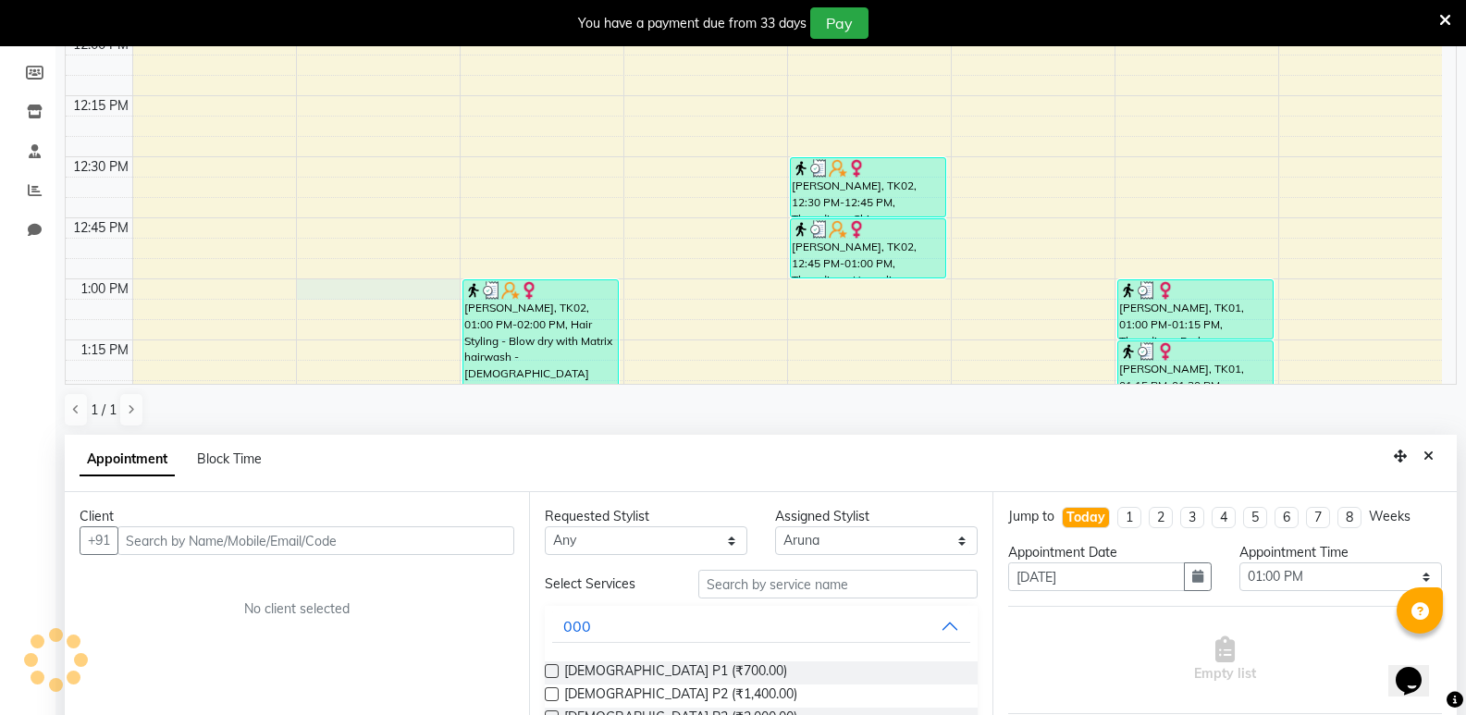
scroll to position [406, 0]
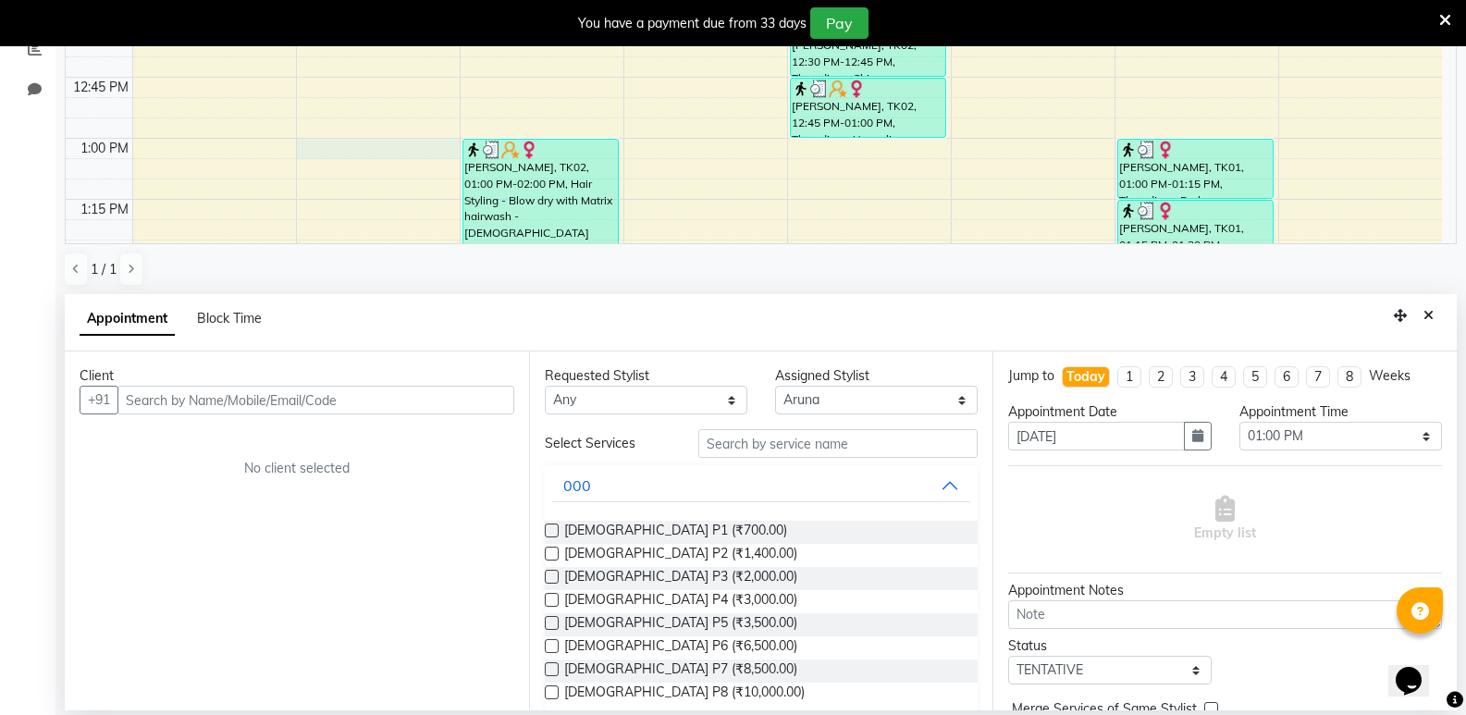
click at [339, 402] on input "text" at bounding box center [315, 400] width 397 height 29
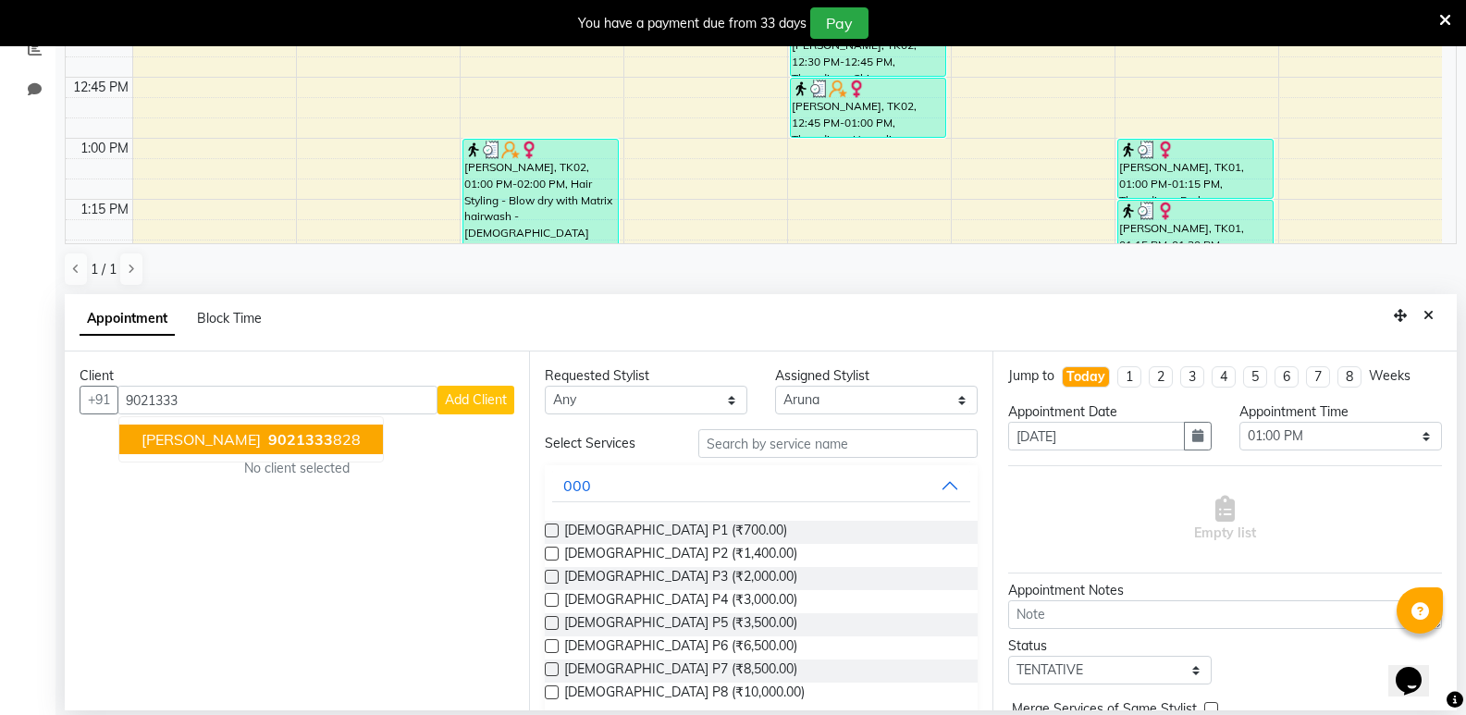
click at [265, 440] on ngb-highlight "9021333 828" at bounding box center [313, 439] width 96 height 19
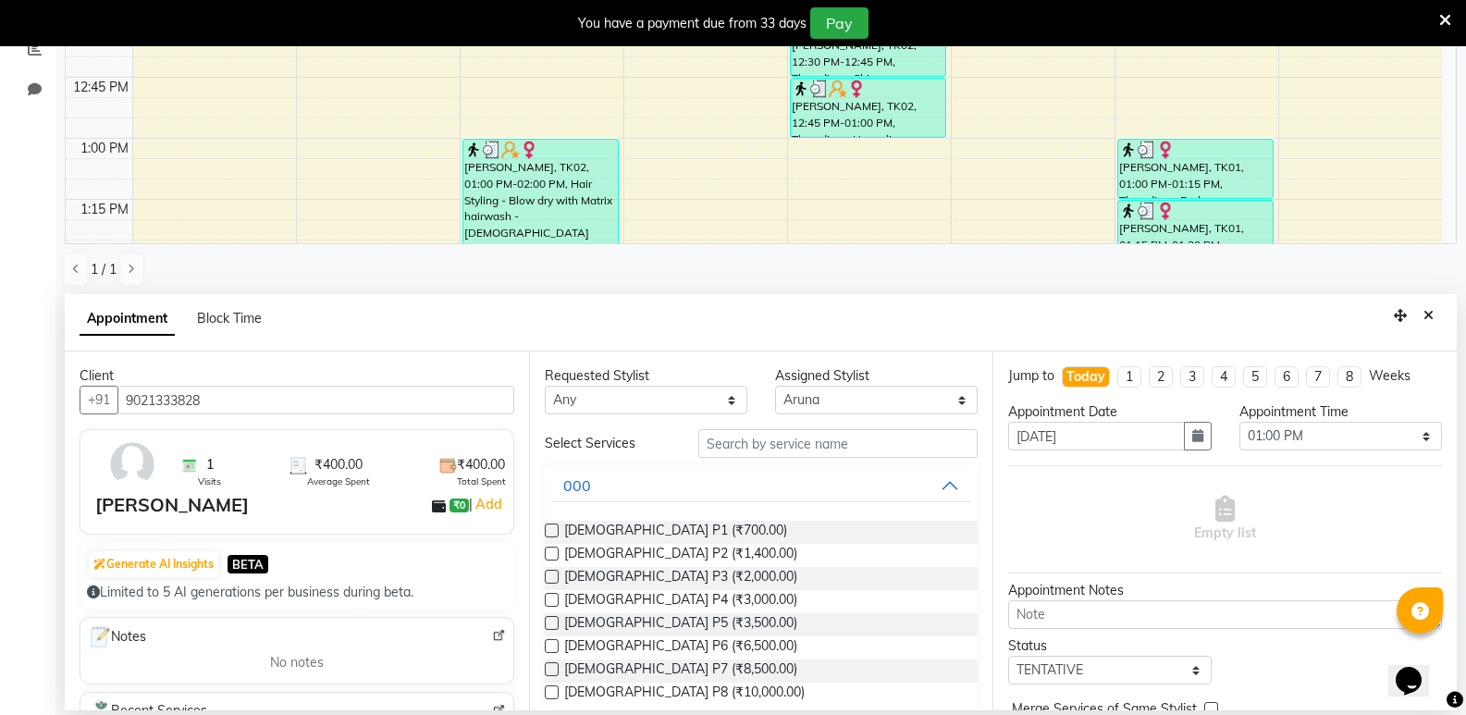
type input "9021333828"
click at [868, 453] on input "text" at bounding box center [838, 443] width 279 height 29
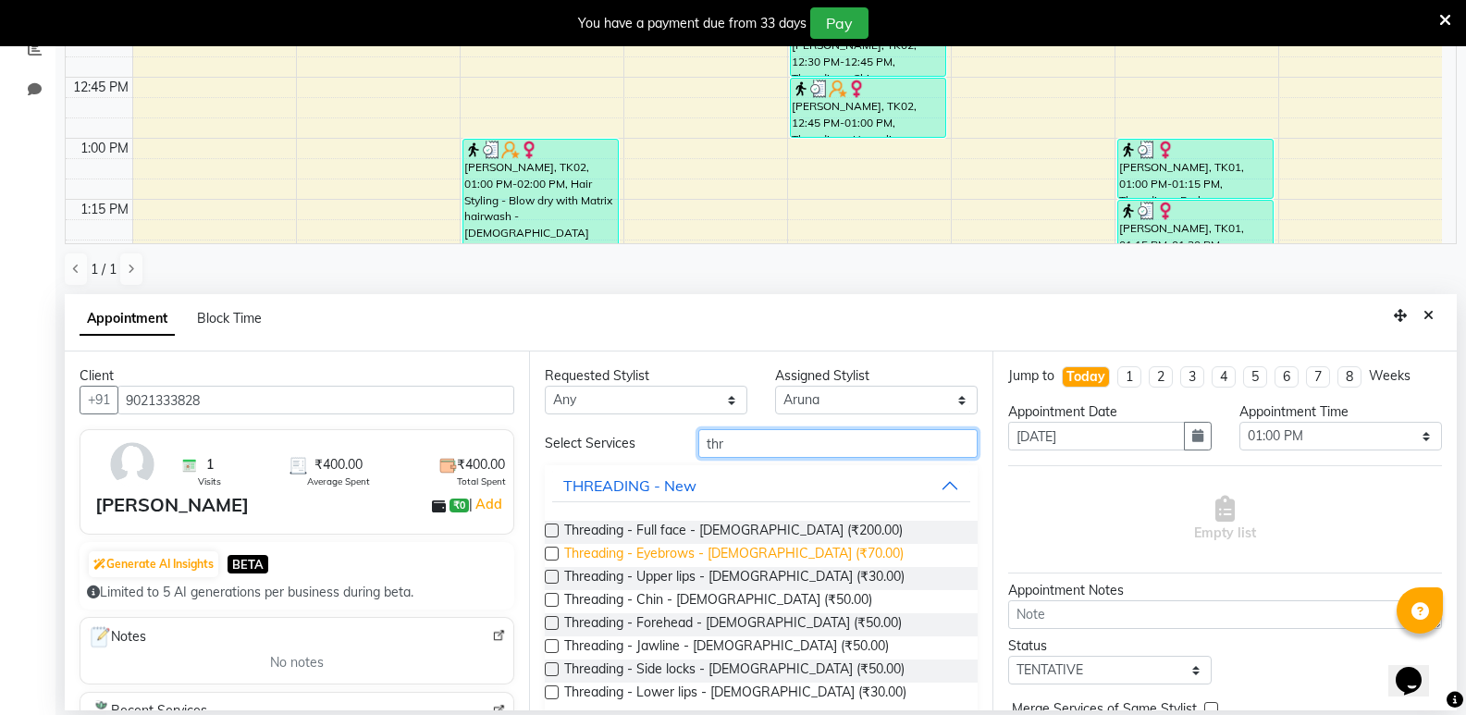
type input "thr"
click at [701, 546] on span "Threading - Eyebrows - Female (₹70.00)" at bounding box center [734, 555] width 340 height 23
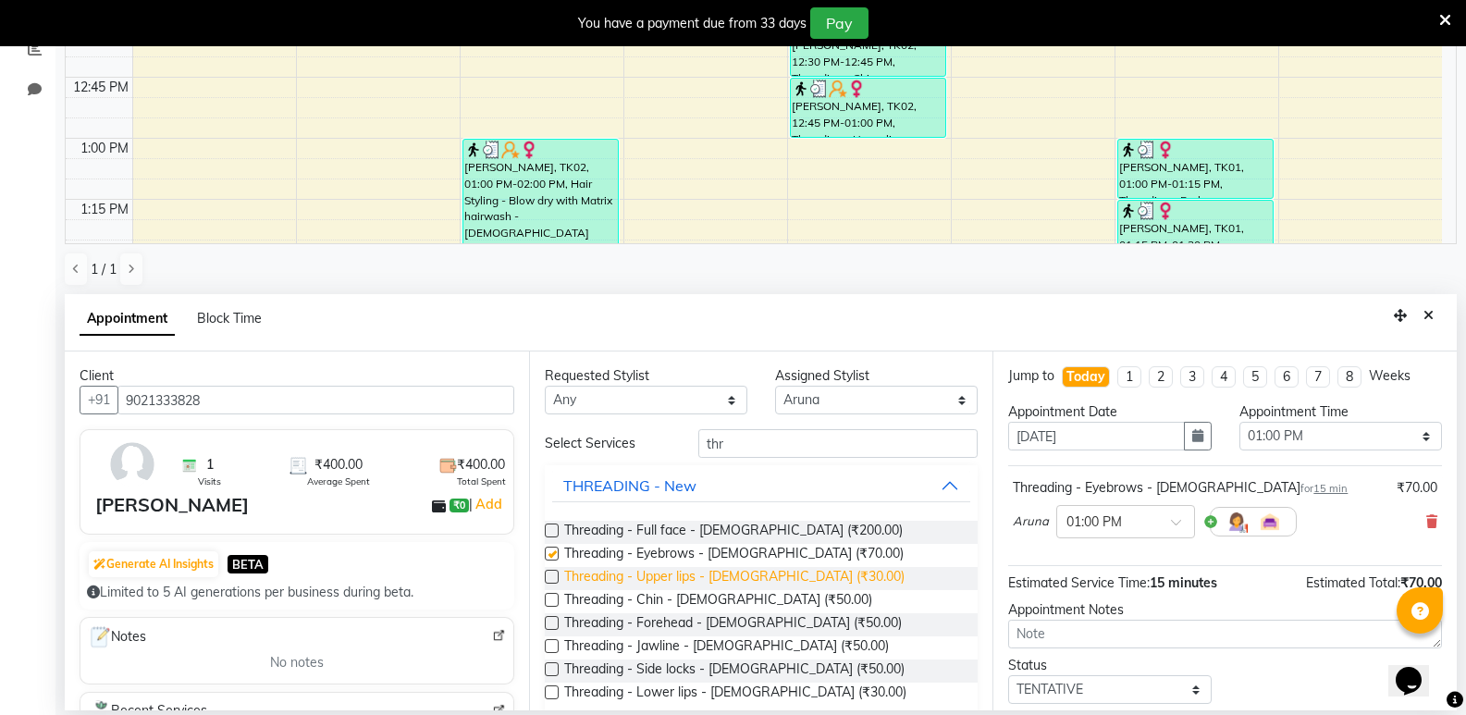
checkbox input "false"
click at [703, 576] on span "Threading - Upper lips - Female (₹30.00)" at bounding box center [734, 578] width 340 height 23
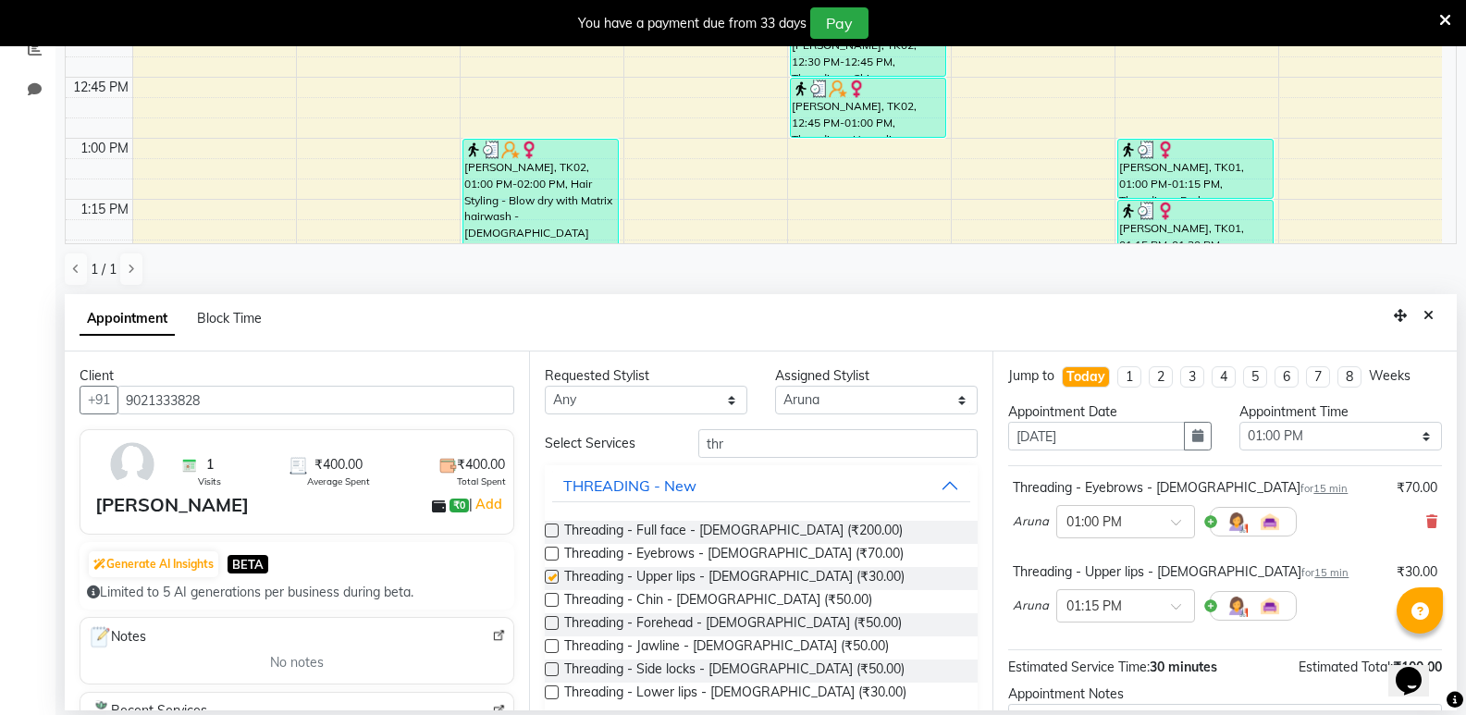
checkbox input "false"
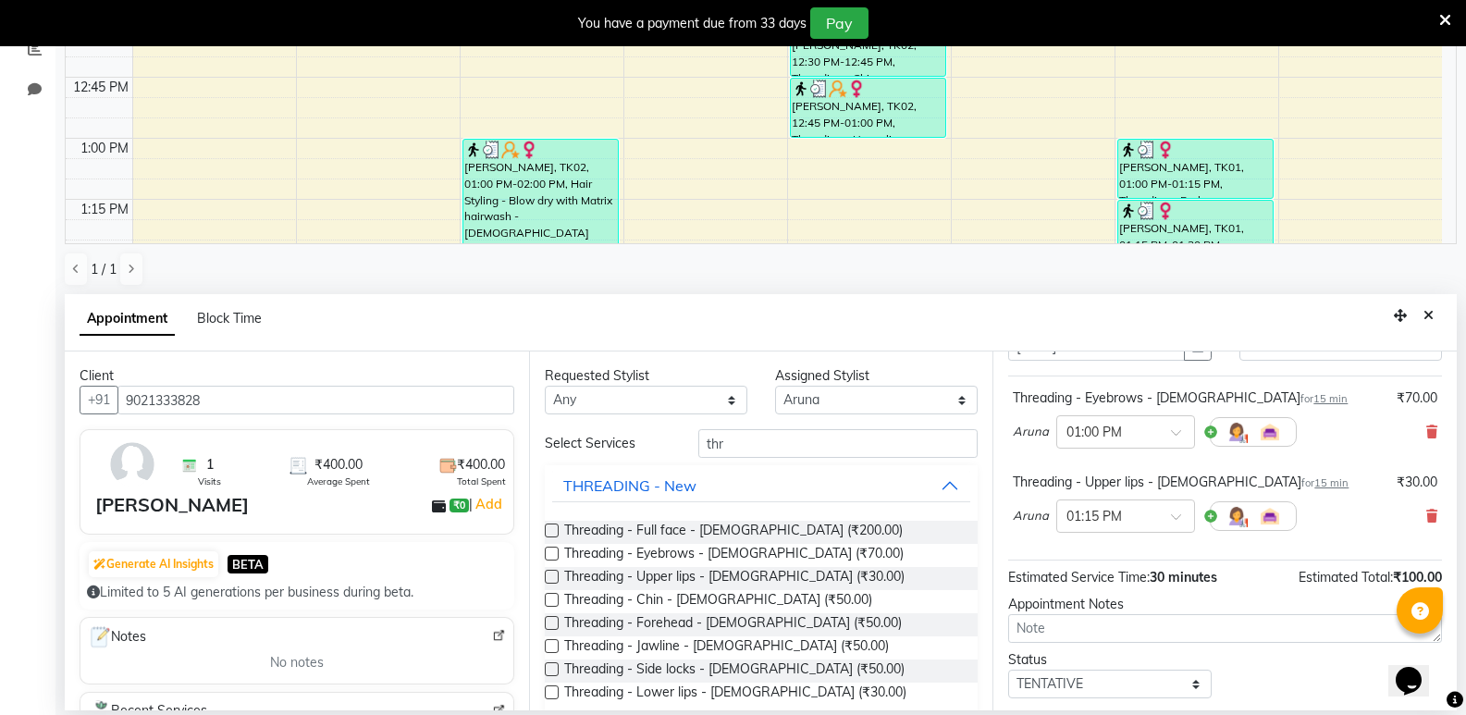
scroll to position [194, 0]
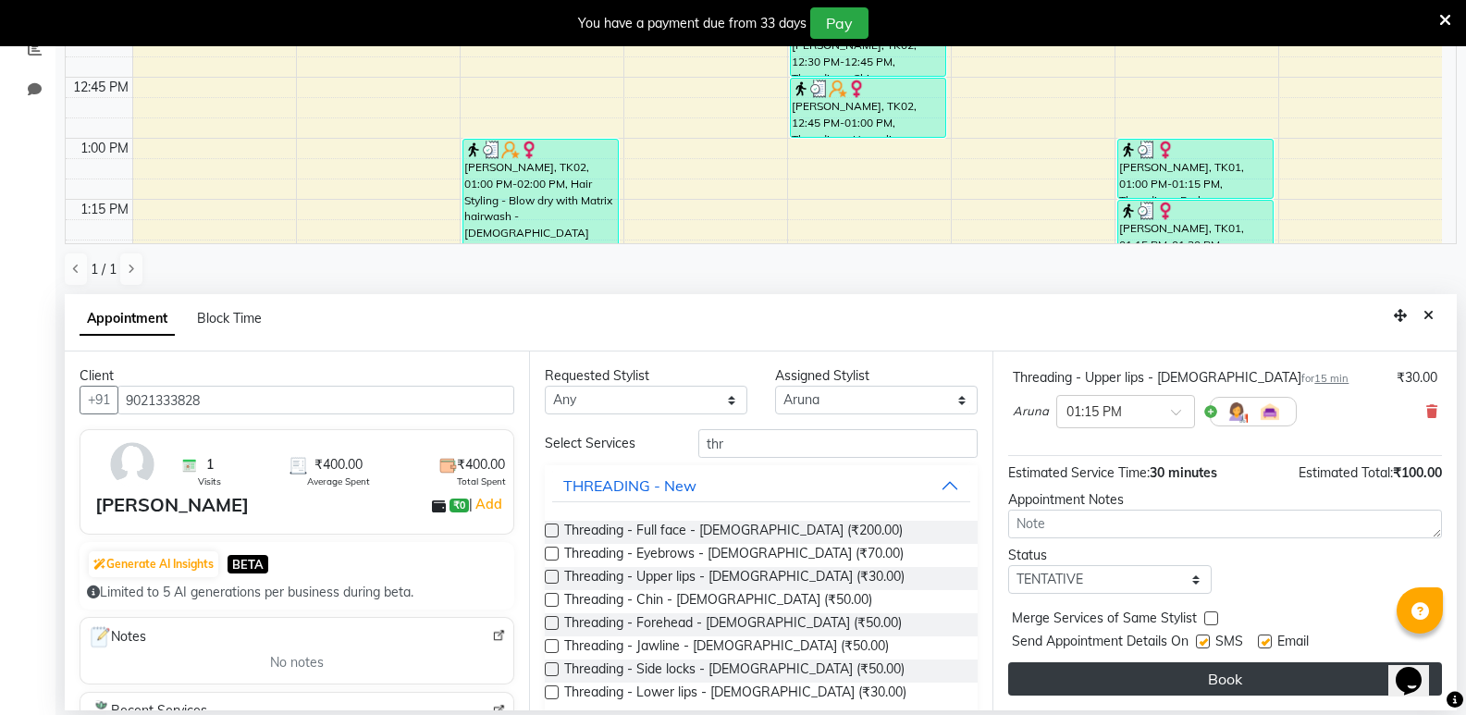
click at [1268, 673] on button "Book" at bounding box center [1225, 678] width 434 height 33
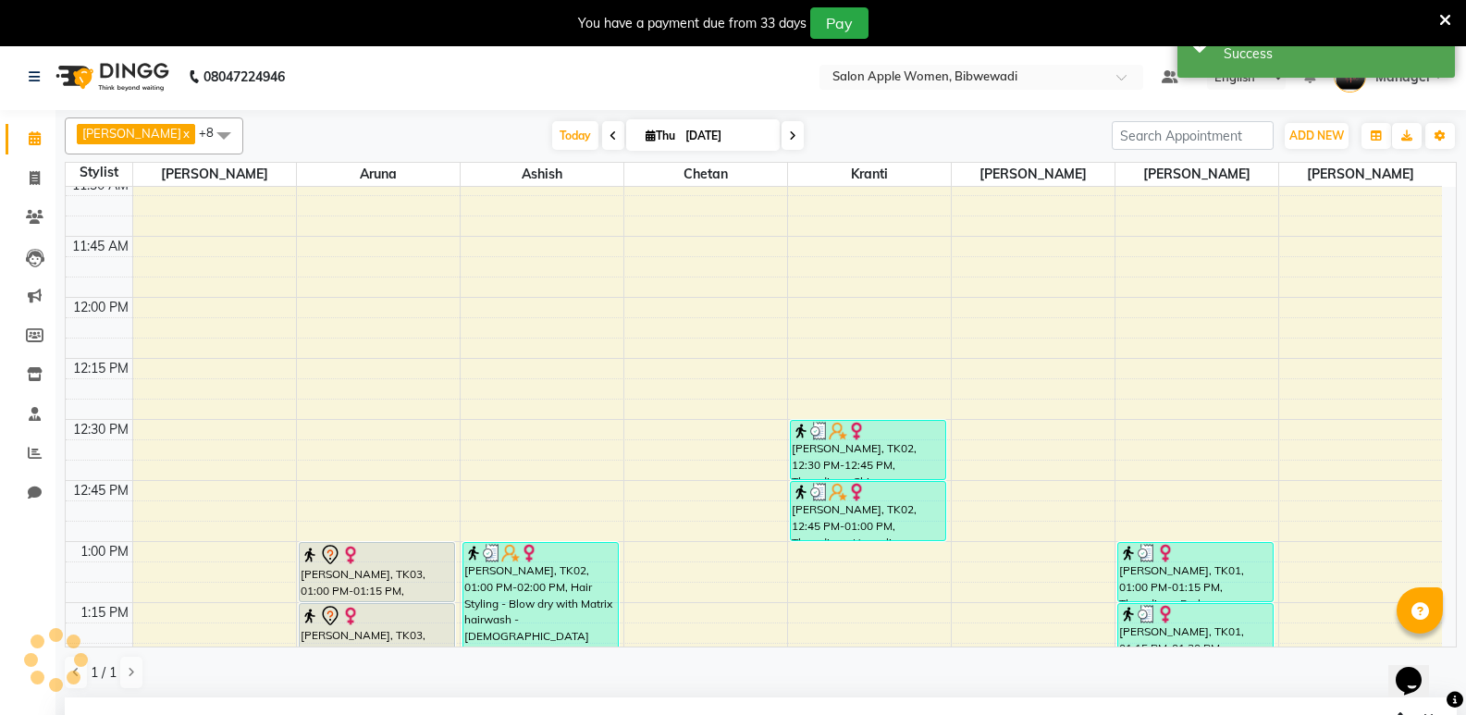
scroll to position [0, 0]
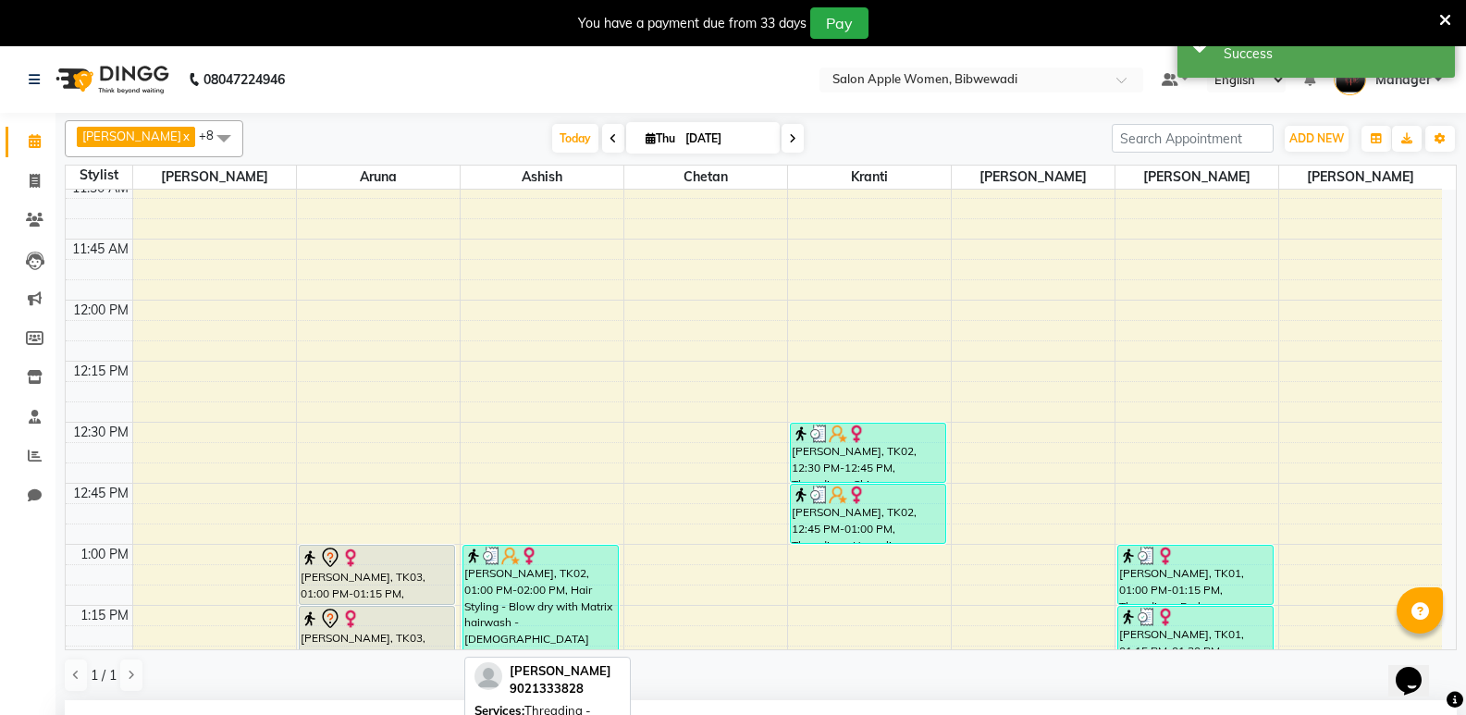
click at [438, 608] on div at bounding box center [378, 619] width 154 height 22
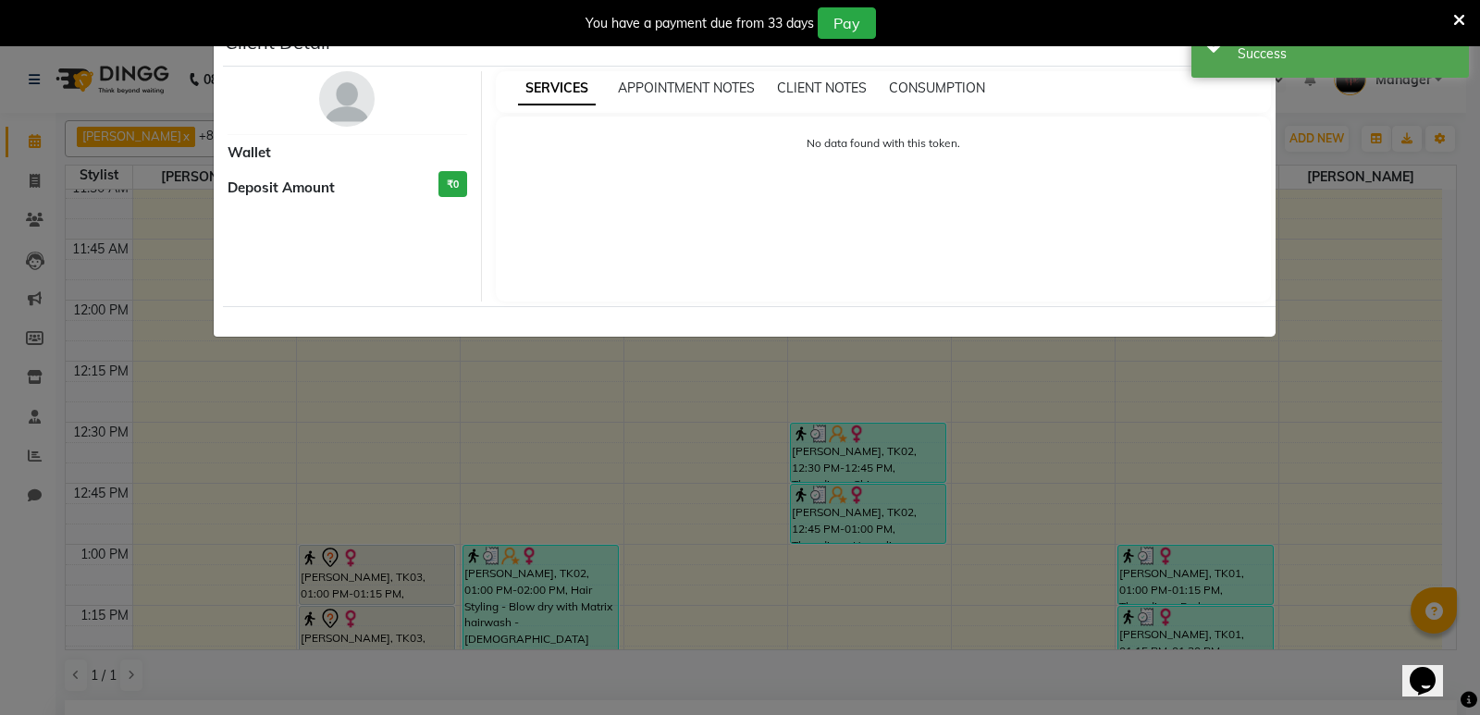
select select "7"
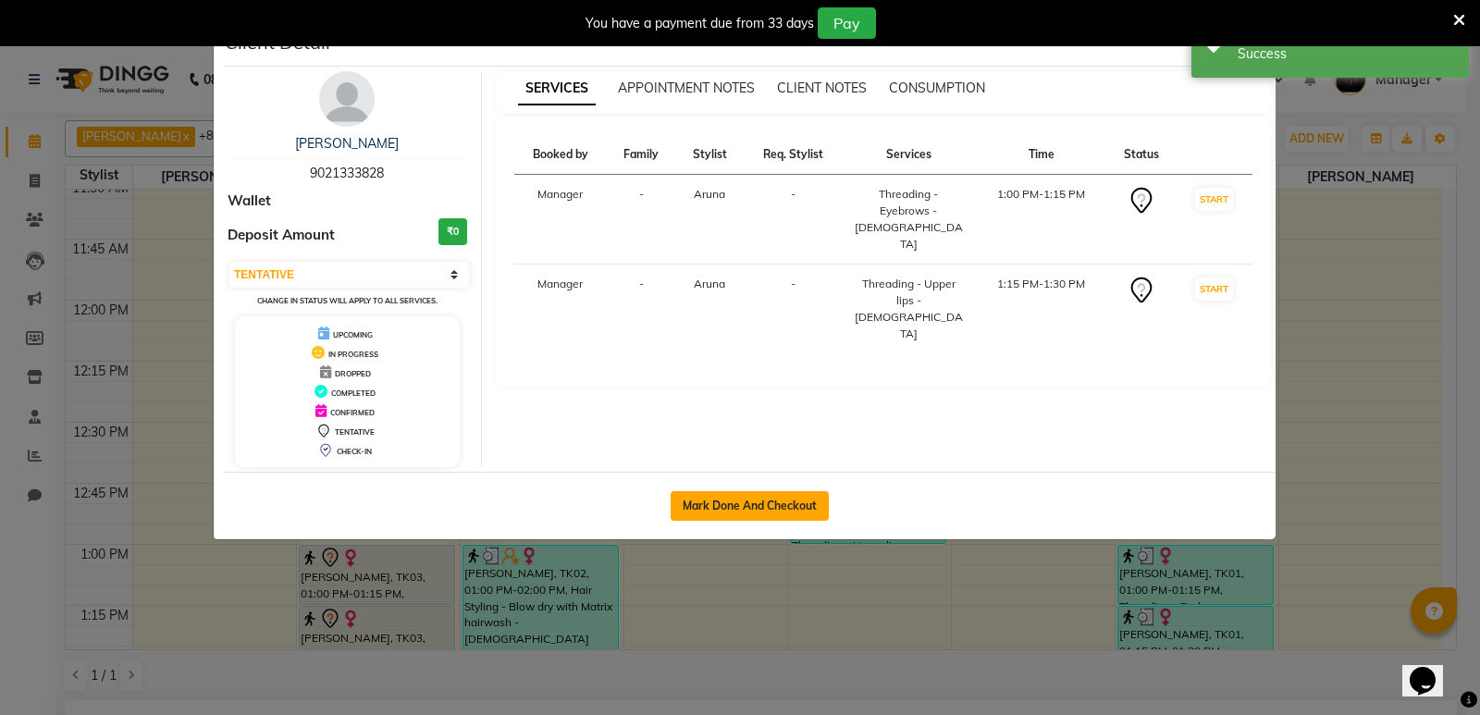
click at [736, 516] on button "Mark Done And Checkout" at bounding box center [750, 506] width 158 height 30
select select "101"
select select "service"
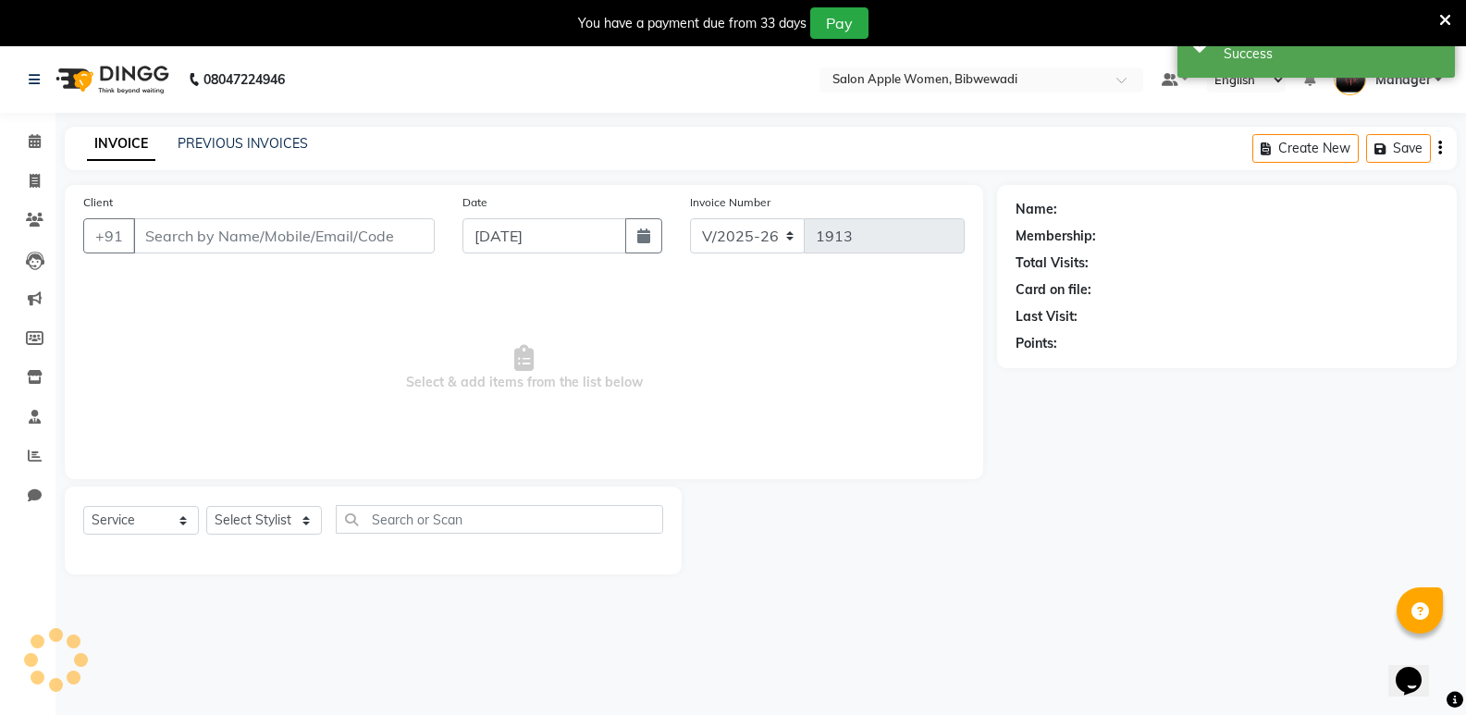
type input "9021333828"
select select "43466"
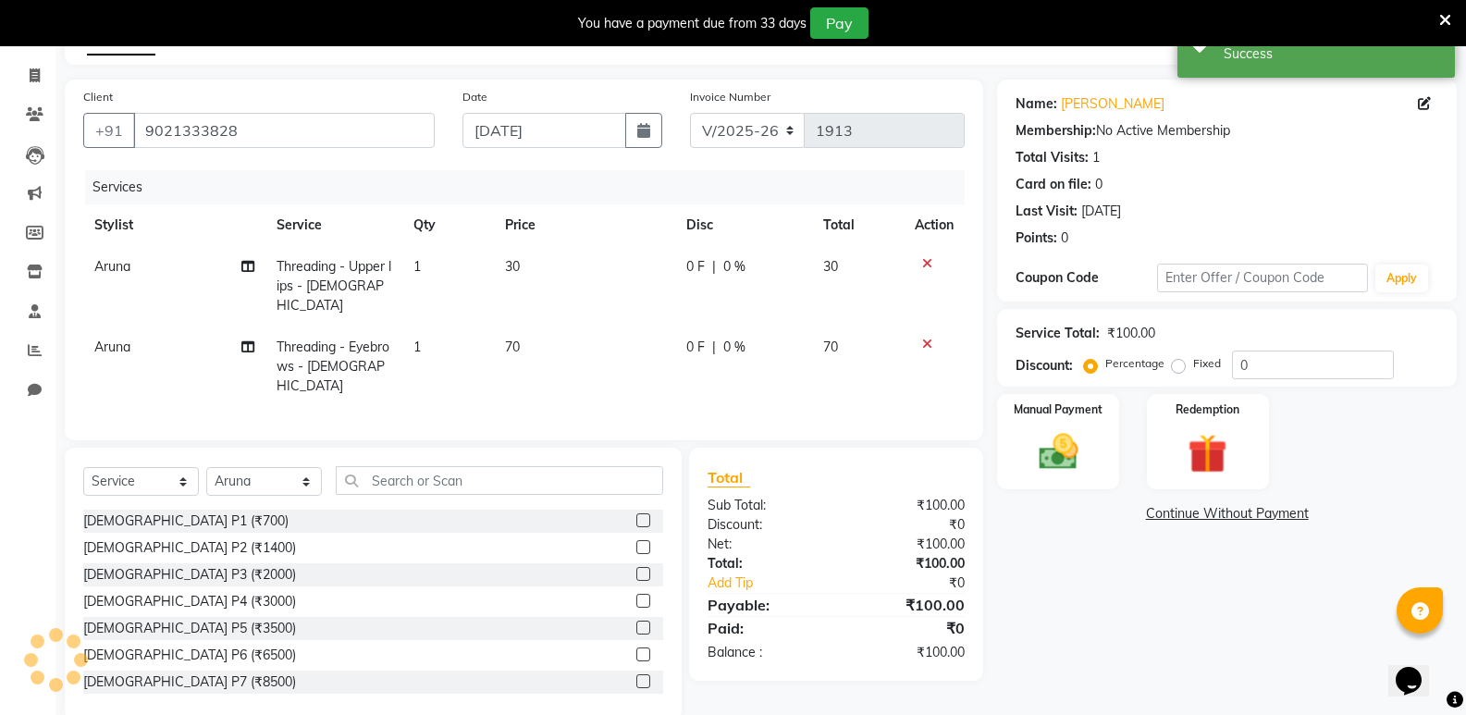
scroll to position [114, 0]
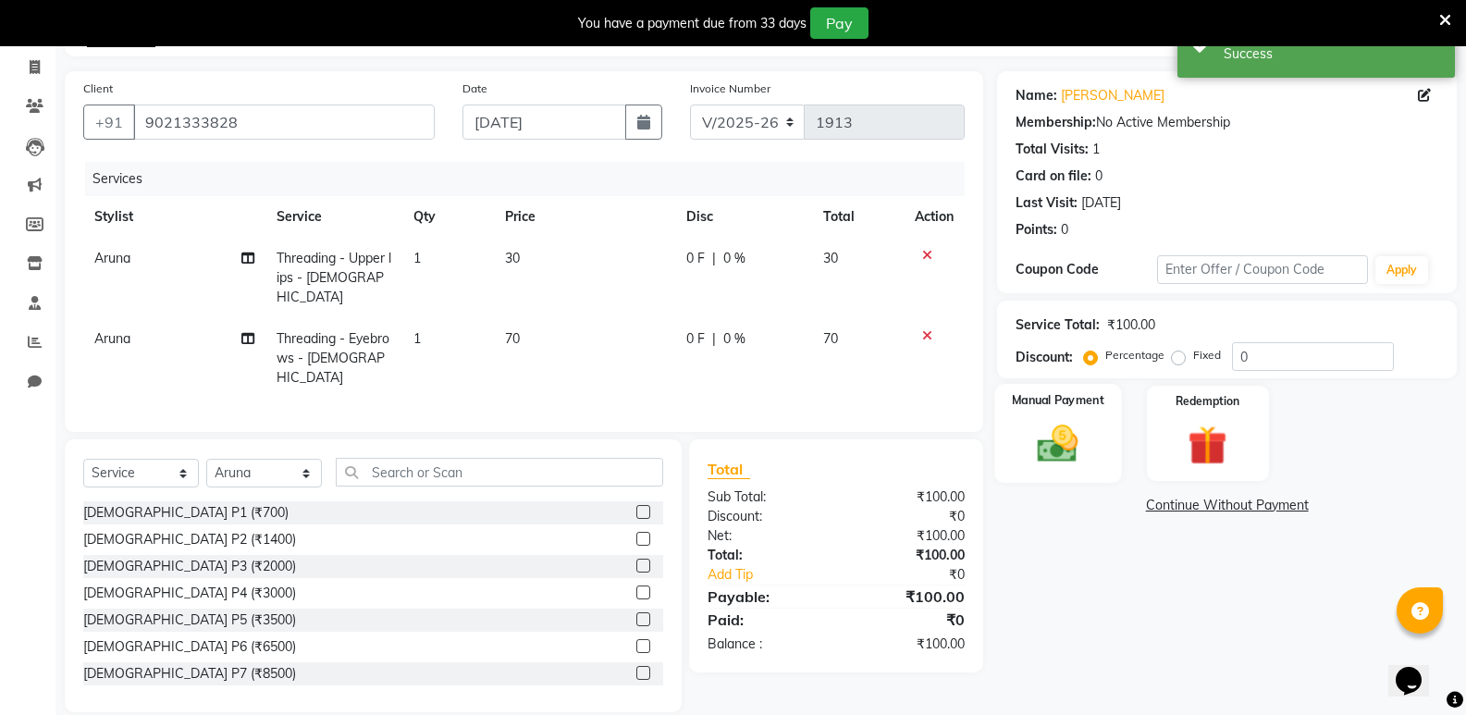
click at [1043, 442] on img at bounding box center [1058, 443] width 66 height 47
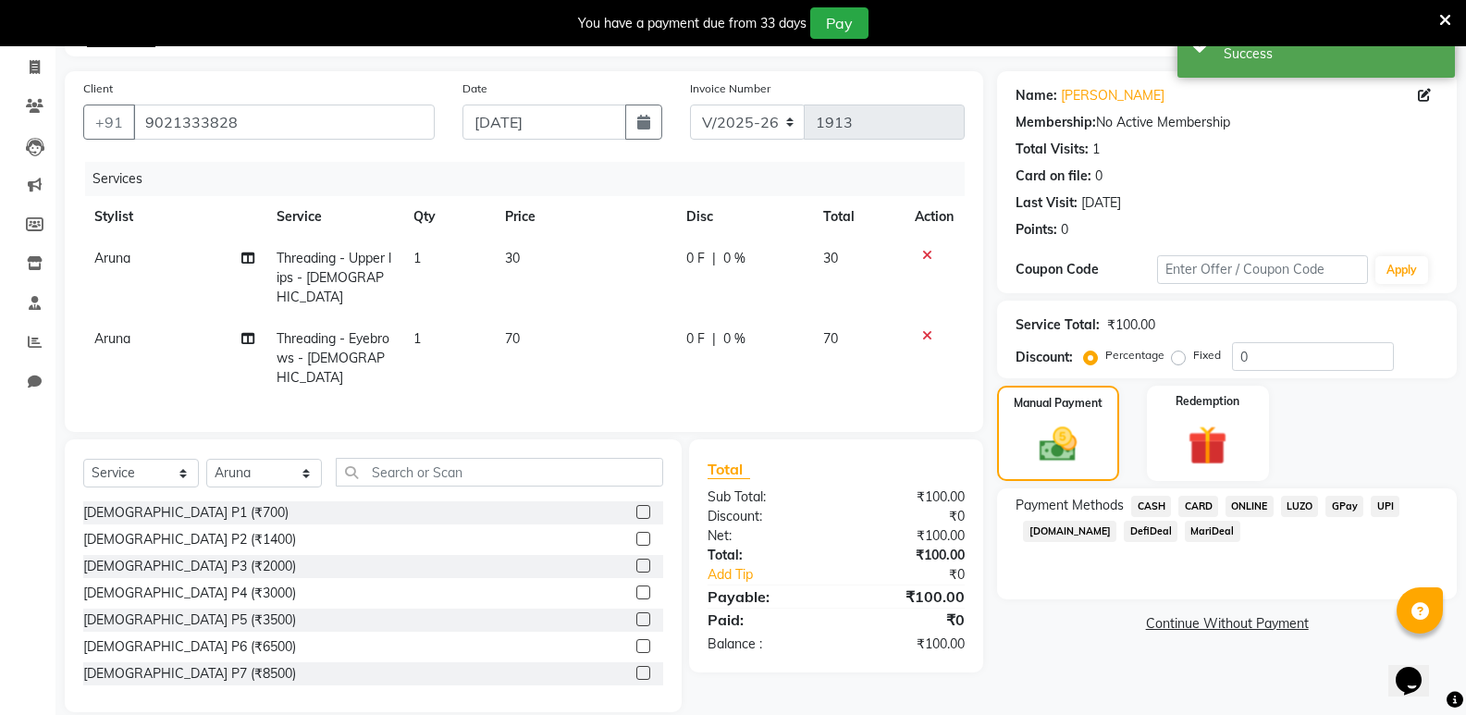
click at [1156, 503] on span "CASH" at bounding box center [1152, 506] width 40 height 21
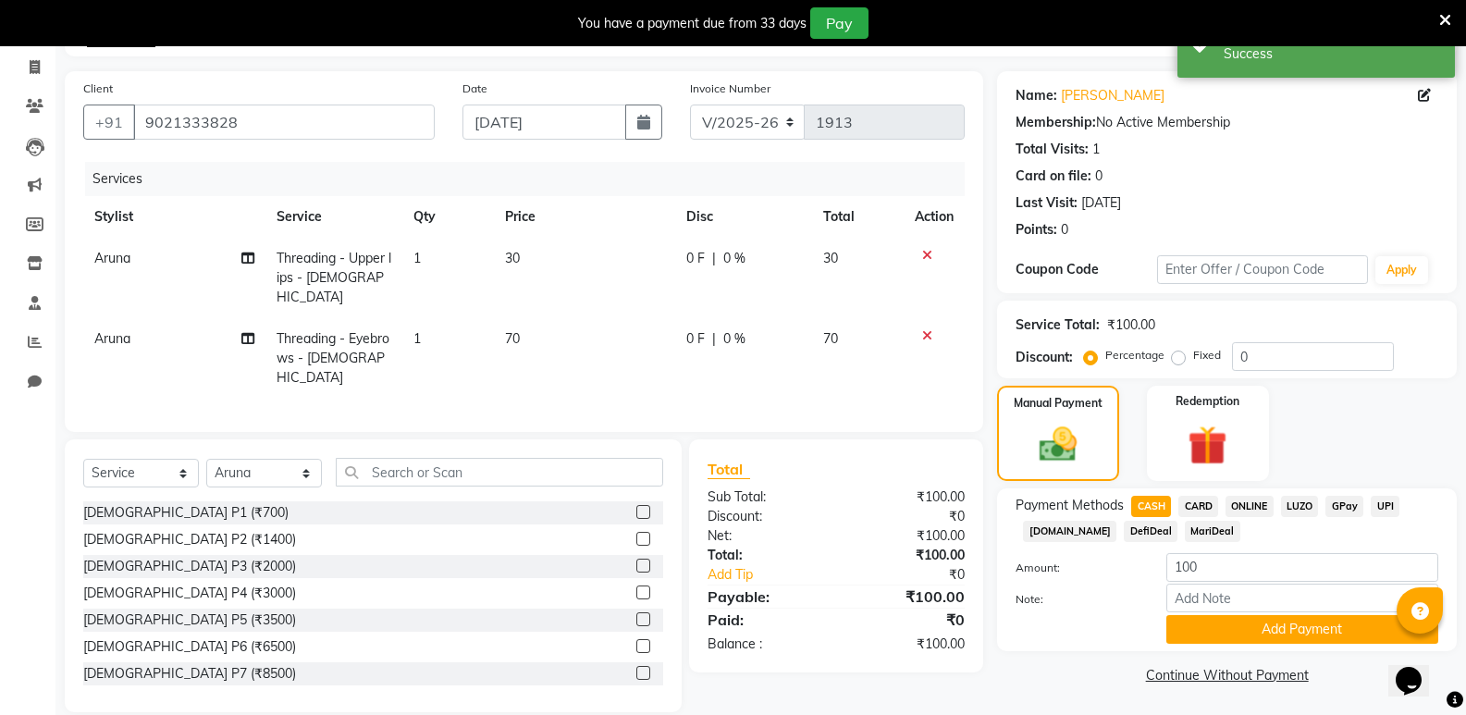
click at [1198, 633] on button "Add Payment" at bounding box center [1303, 629] width 272 height 29
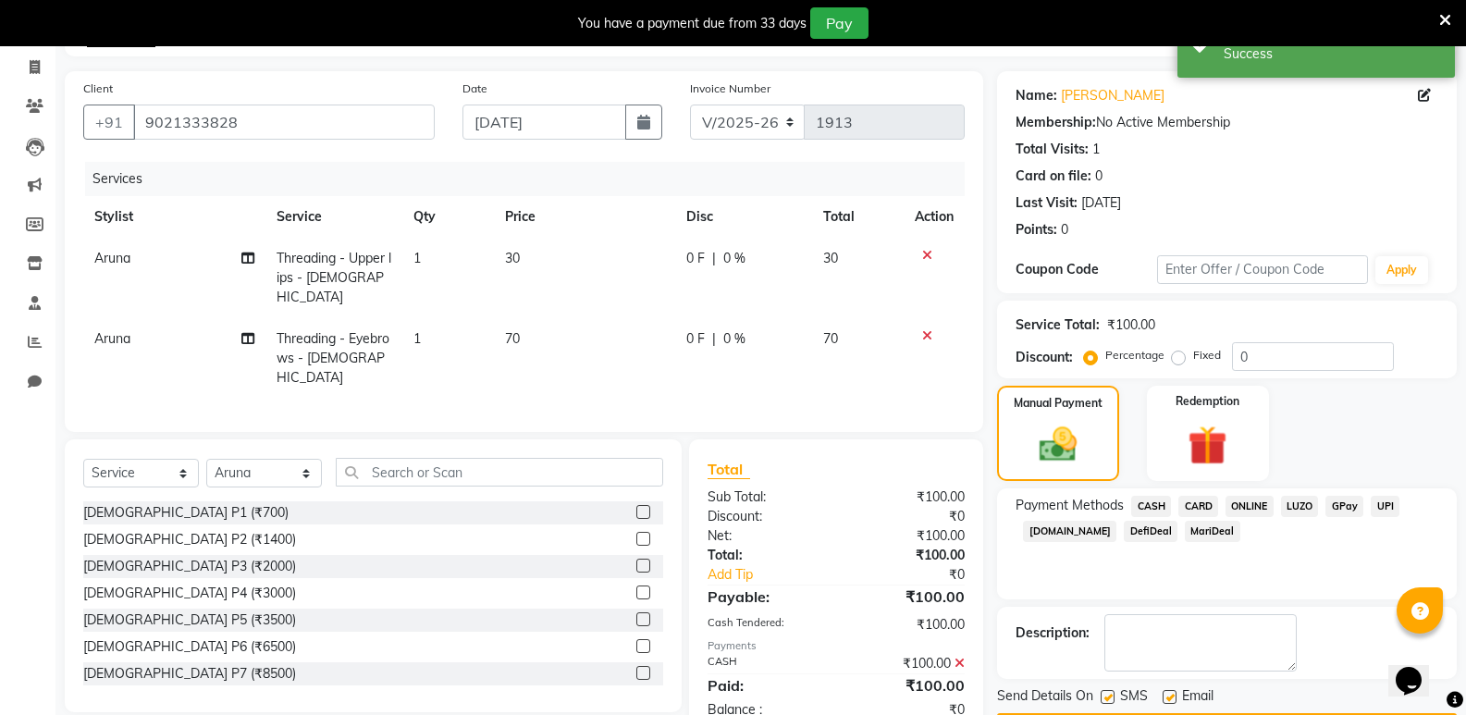
scroll to position [168, 0]
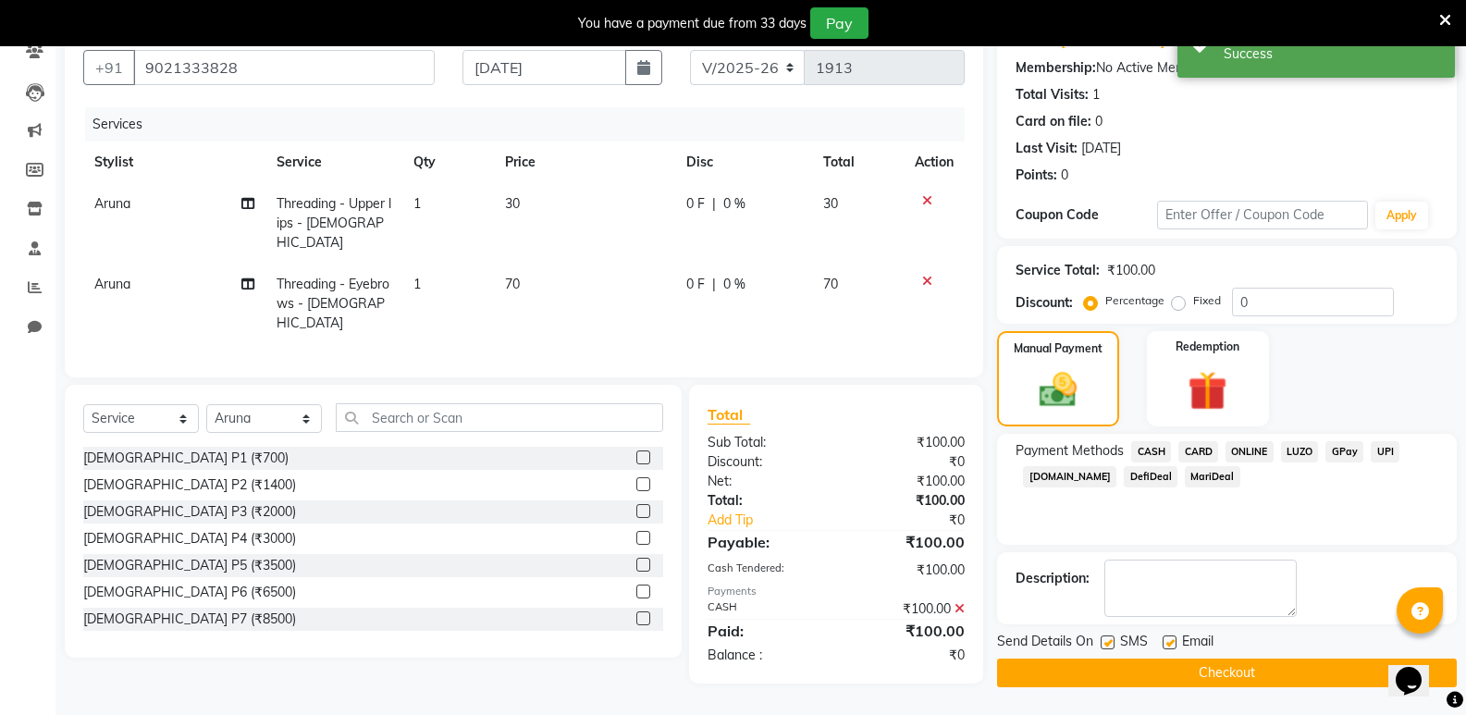
click at [1193, 669] on button "Checkout" at bounding box center [1227, 673] width 460 height 29
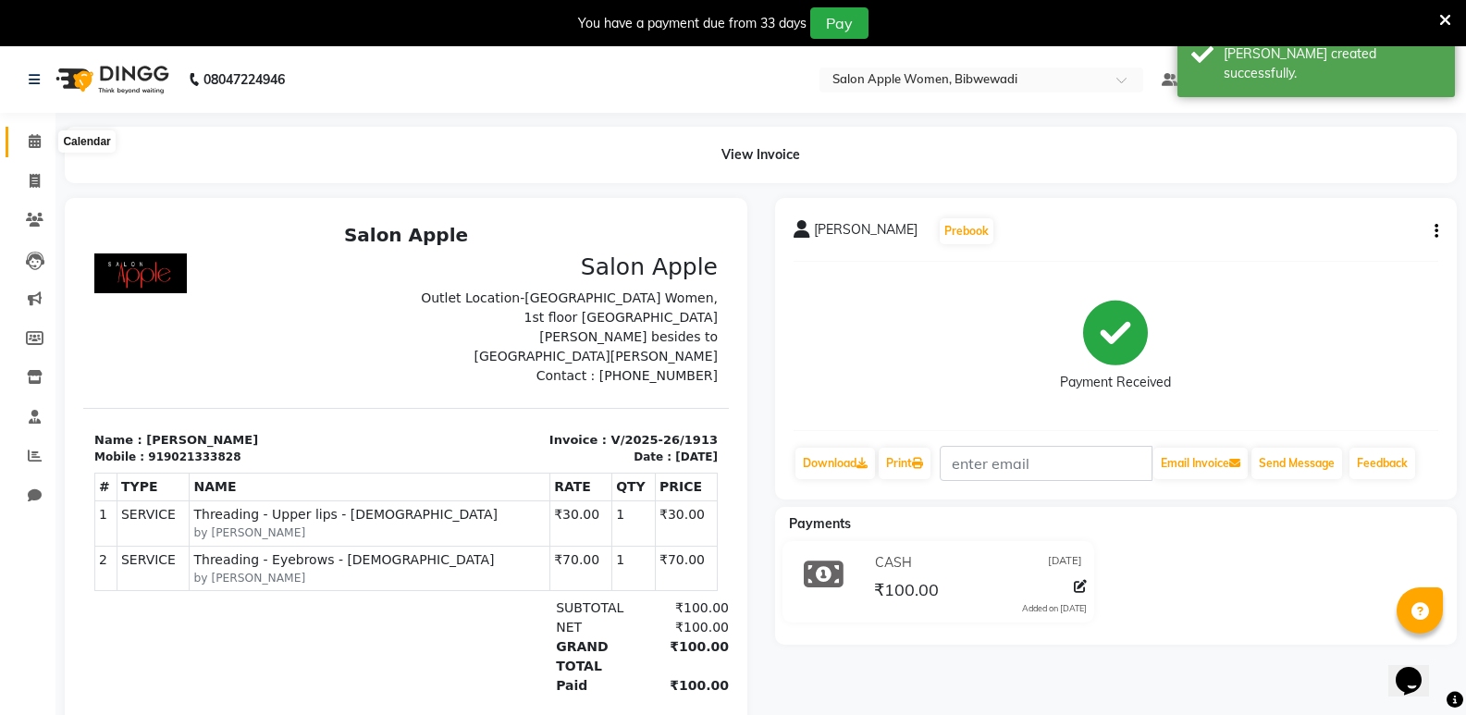
click at [45, 146] on span at bounding box center [35, 141] width 32 height 21
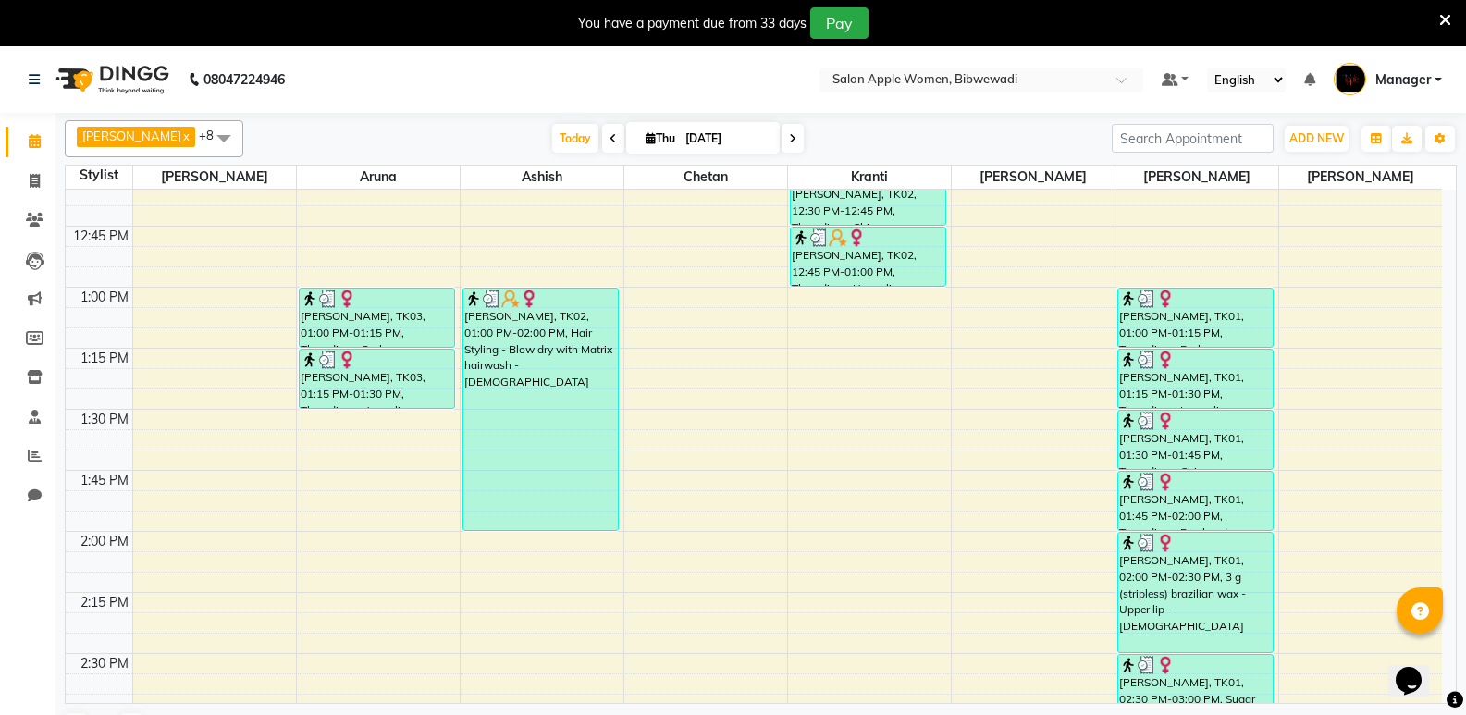
scroll to position [1480, 0]
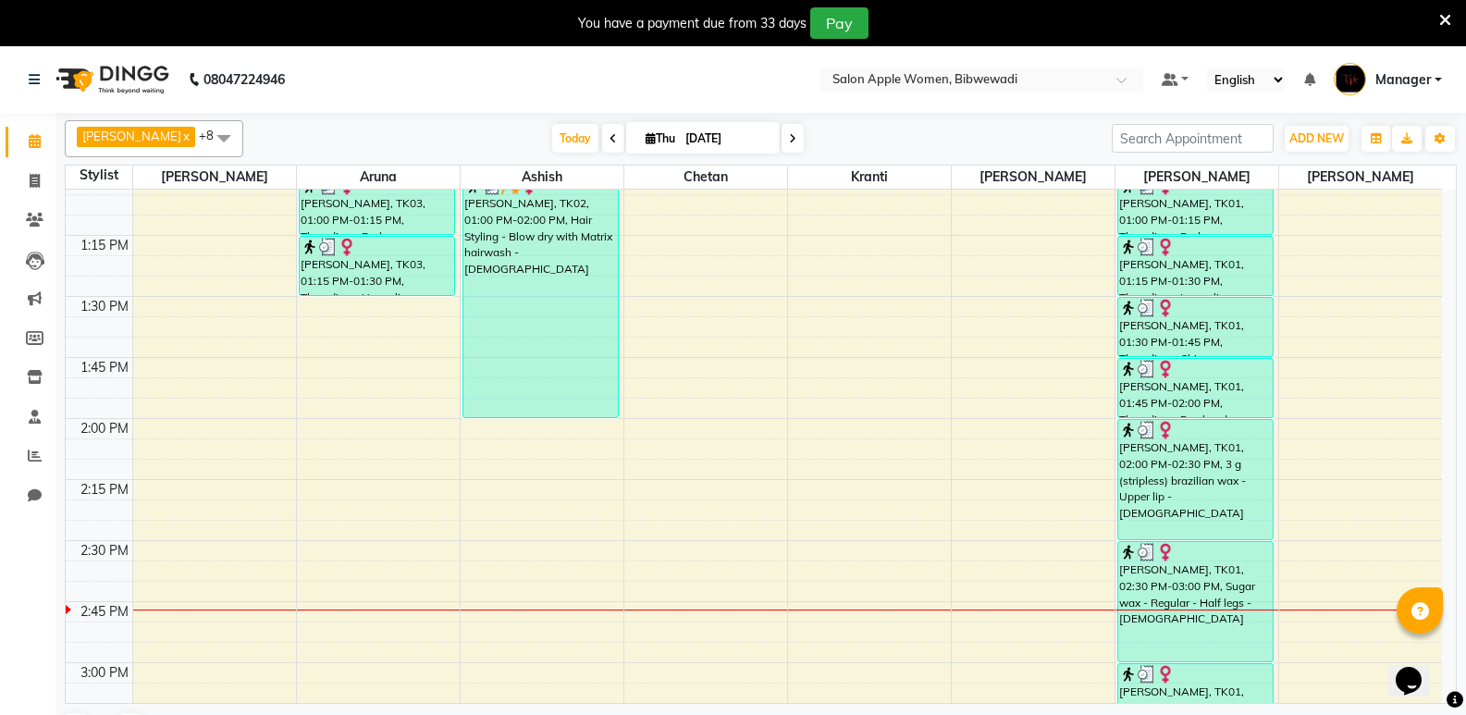
select select "33227"
select select "tentative"
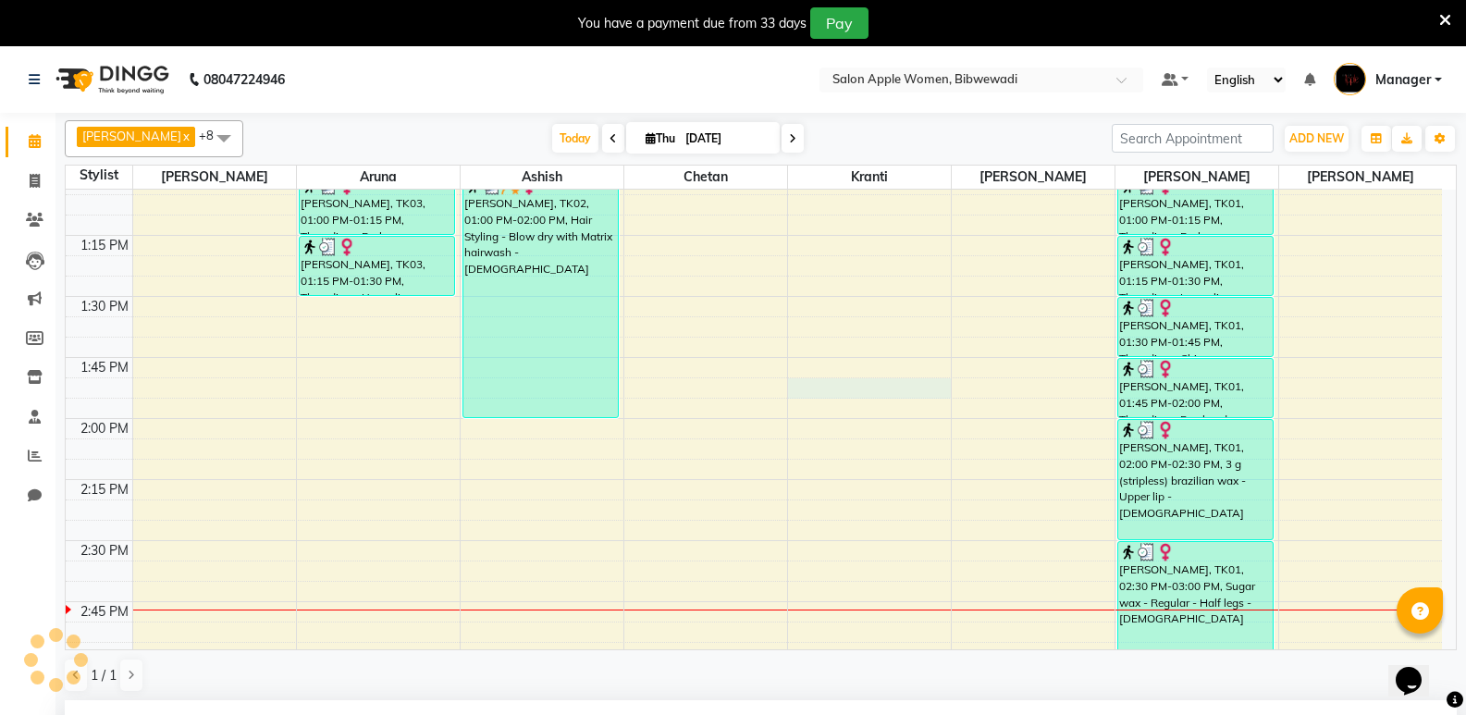
select select "825"
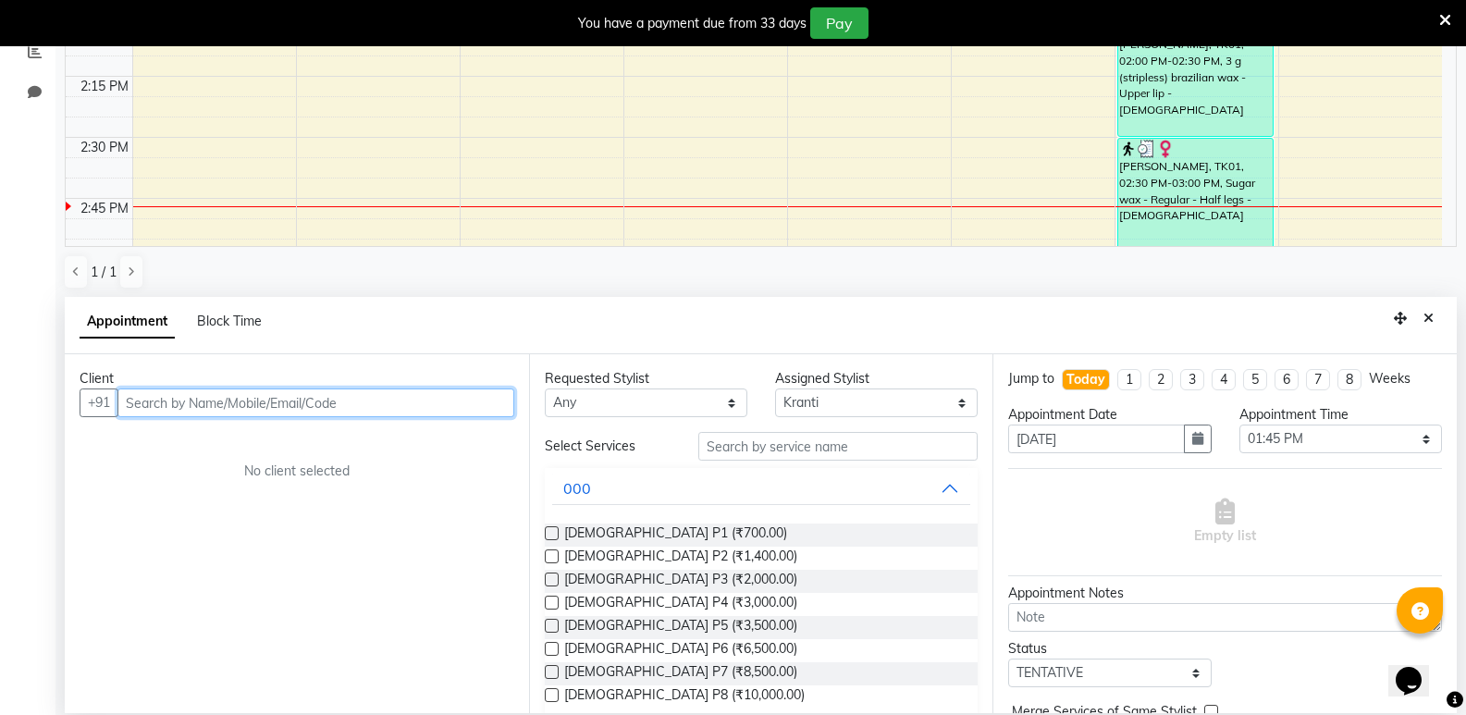
scroll to position [406, 0]
click at [462, 390] on input "text" at bounding box center [315, 400] width 397 height 29
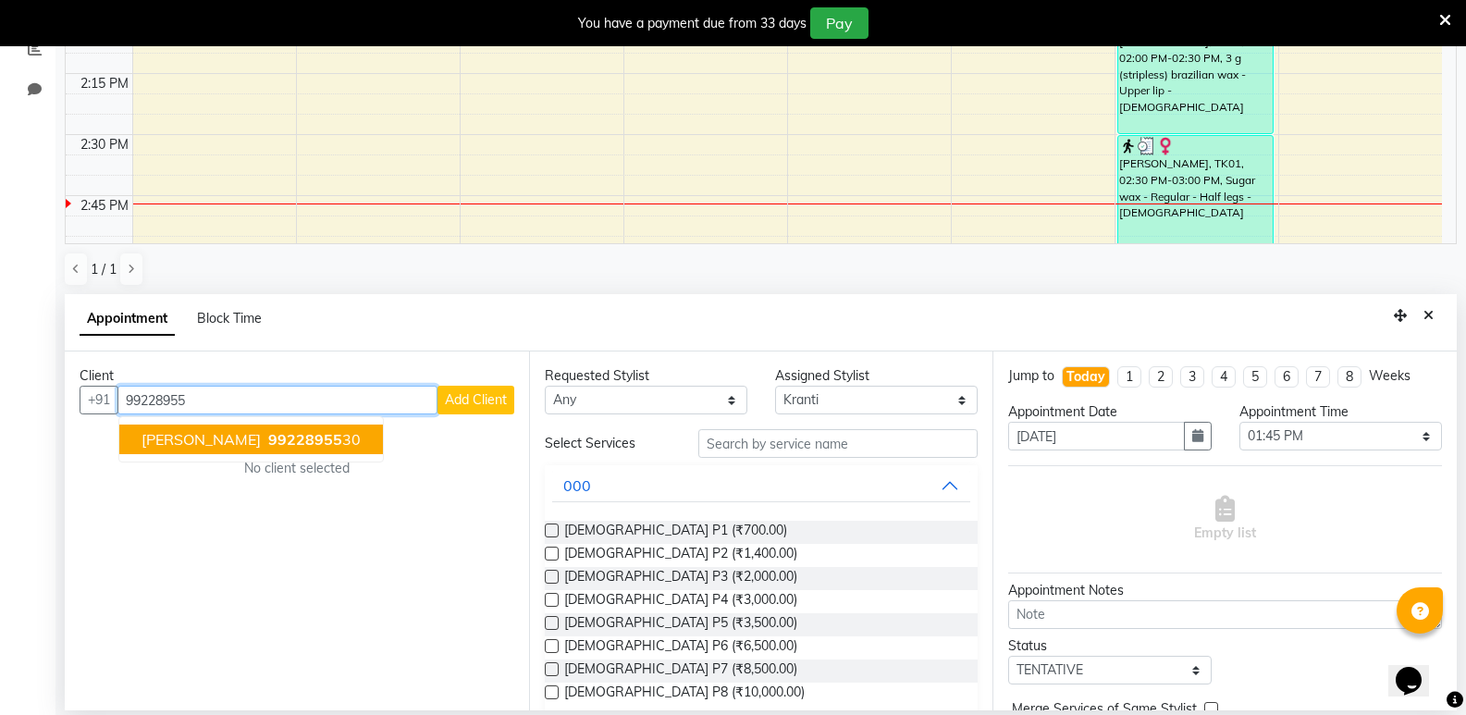
click at [351, 435] on button "DEEPA BAFNA 99228955 30" at bounding box center [251, 440] width 264 height 30
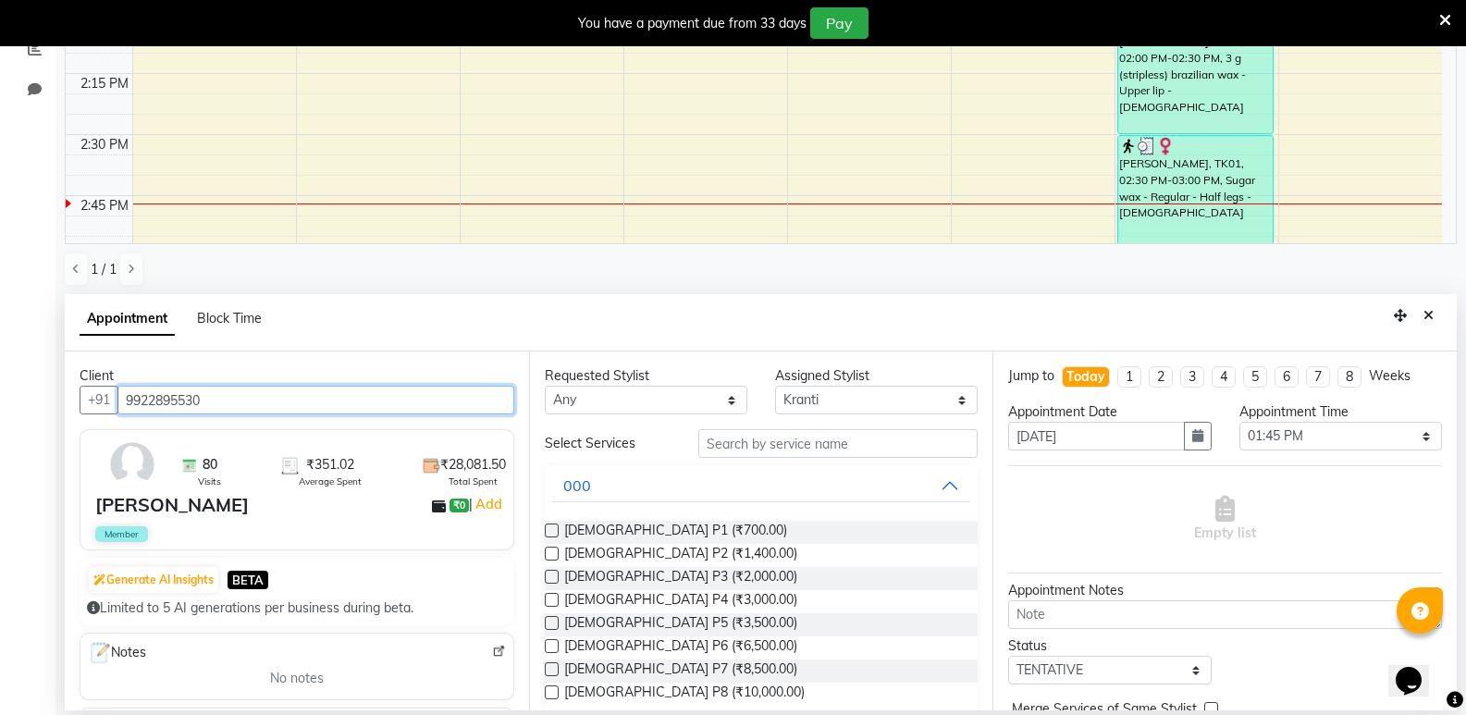
type input "9922895530"
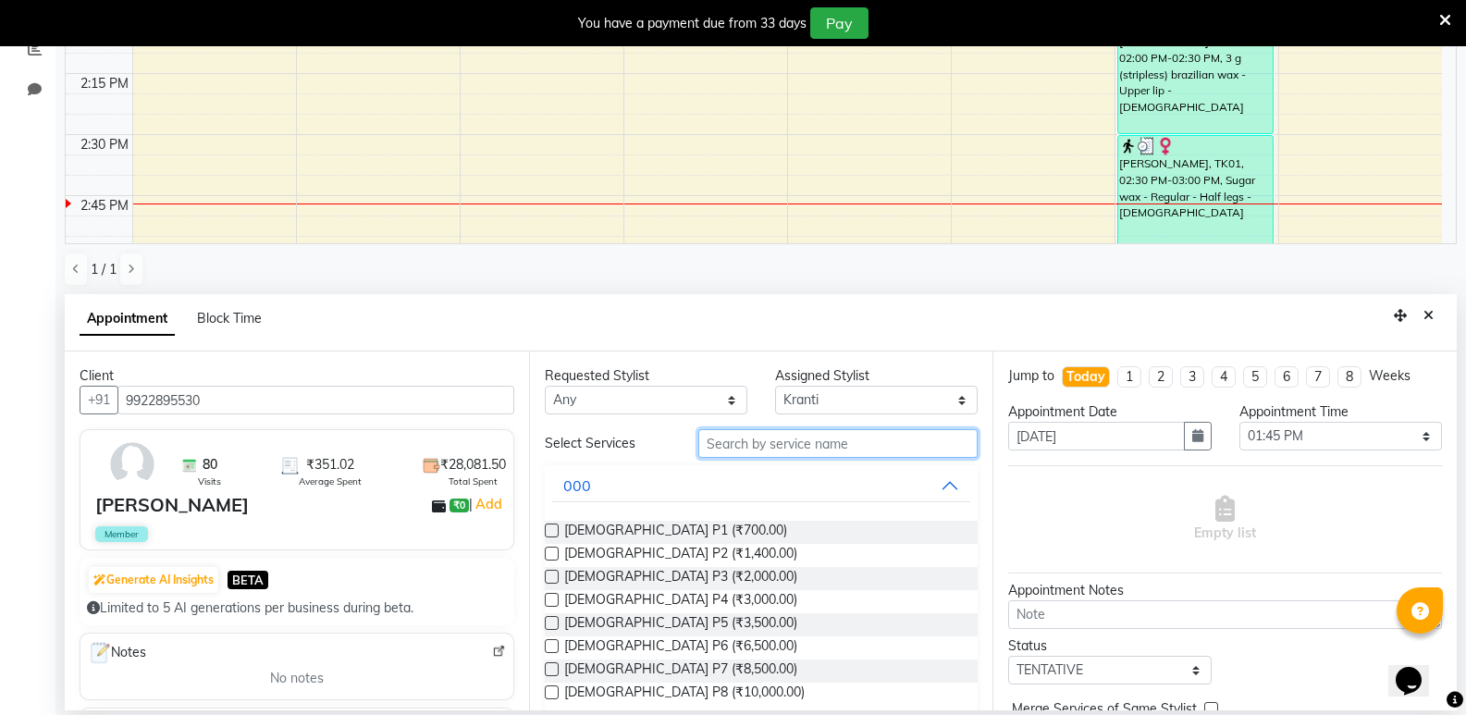
click at [748, 449] on input "text" at bounding box center [838, 443] width 279 height 29
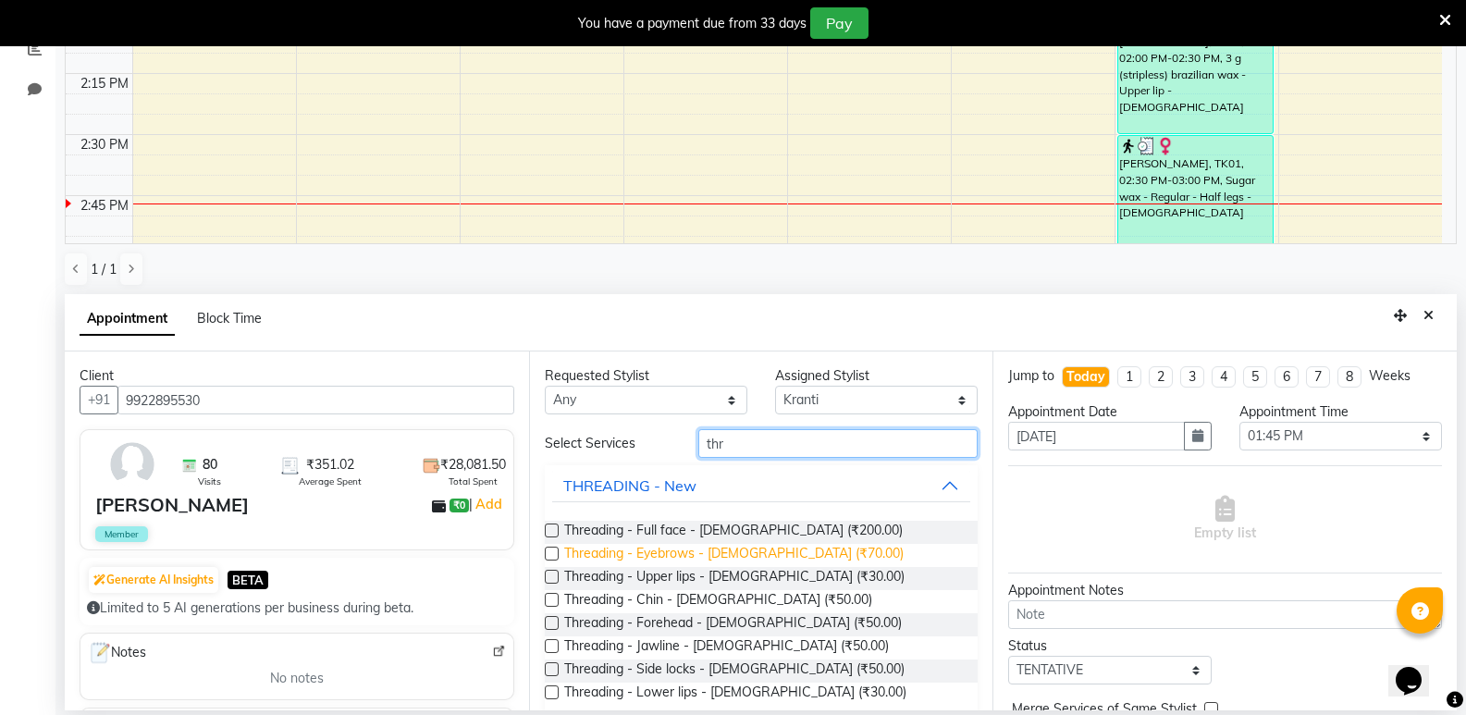
type input "thr"
click at [754, 551] on span "Threading - Eyebrows - Female (₹70.00)" at bounding box center [734, 555] width 340 height 23
checkbox input "false"
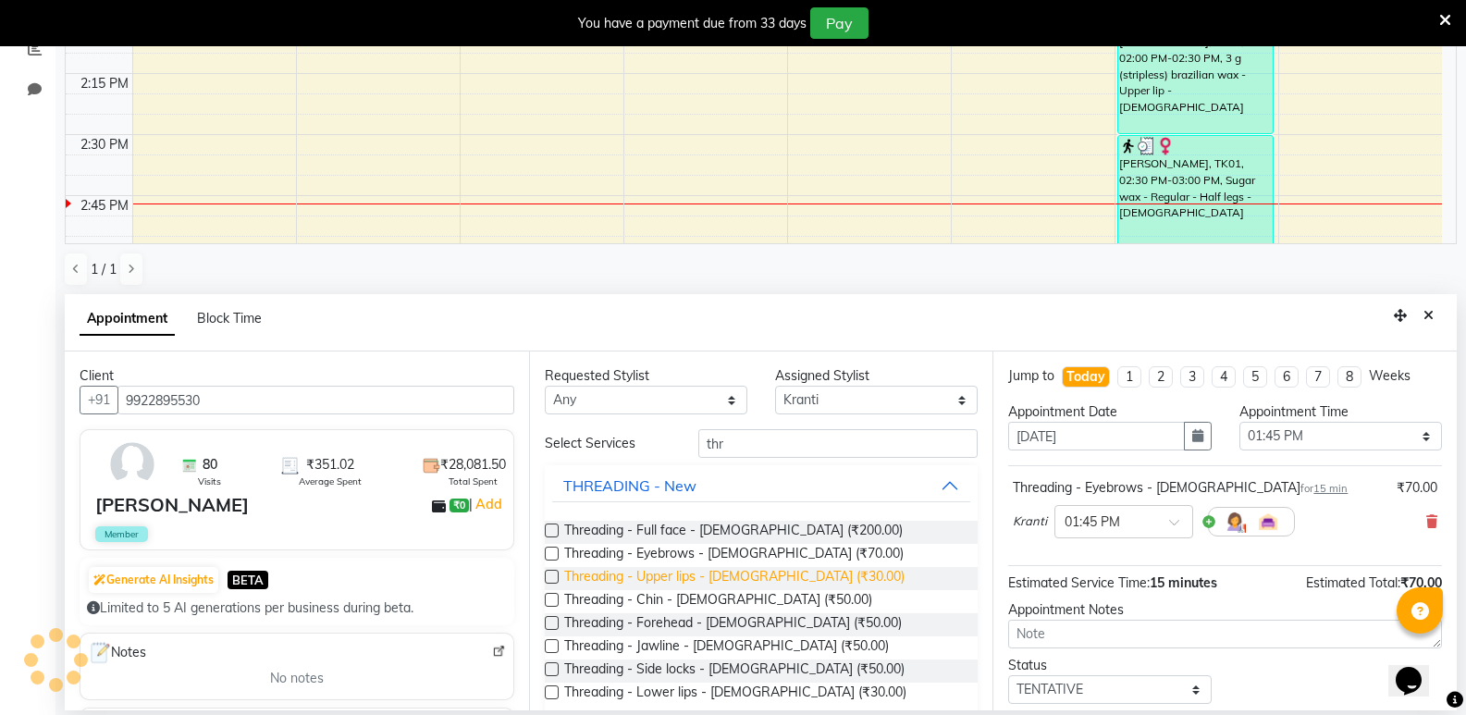
click at [755, 571] on span "Threading - Upper lips - Female (₹30.00)" at bounding box center [734, 578] width 340 height 23
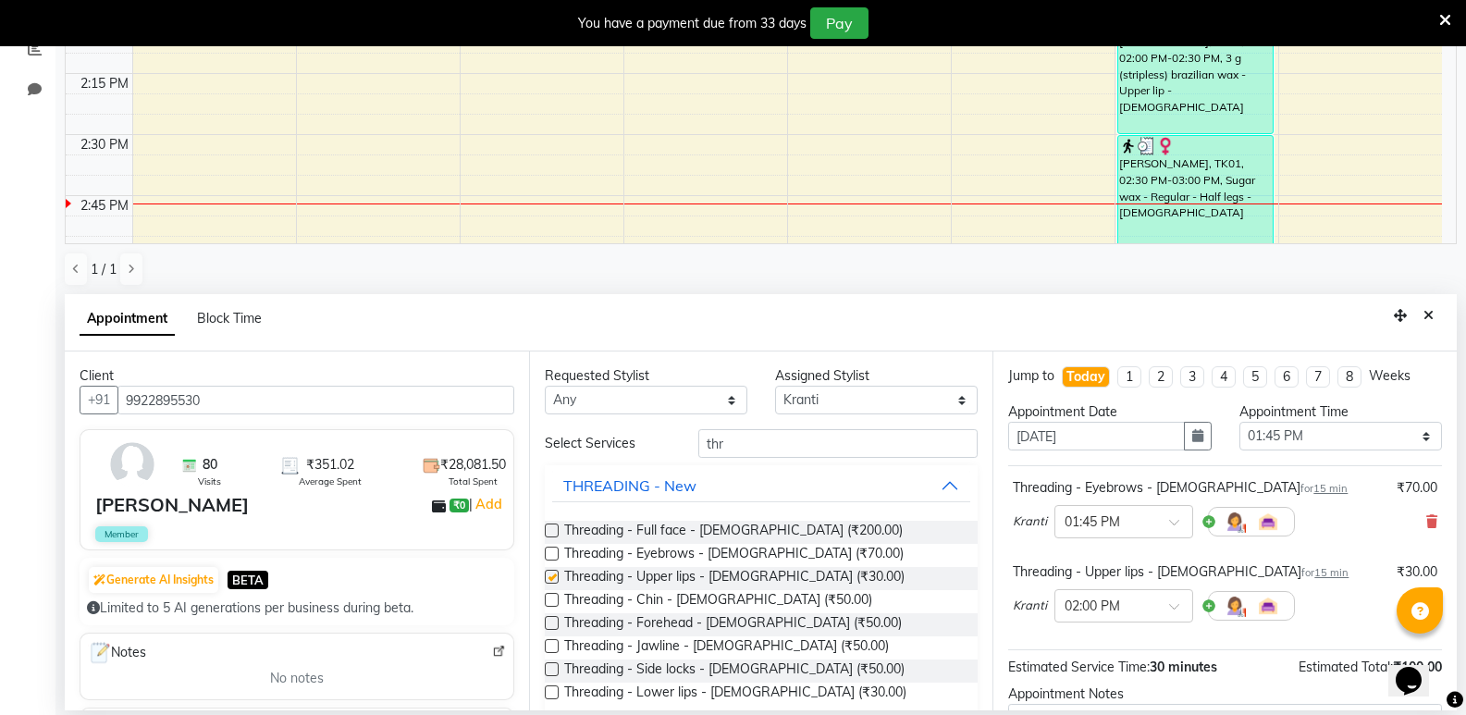
checkbox input "false"
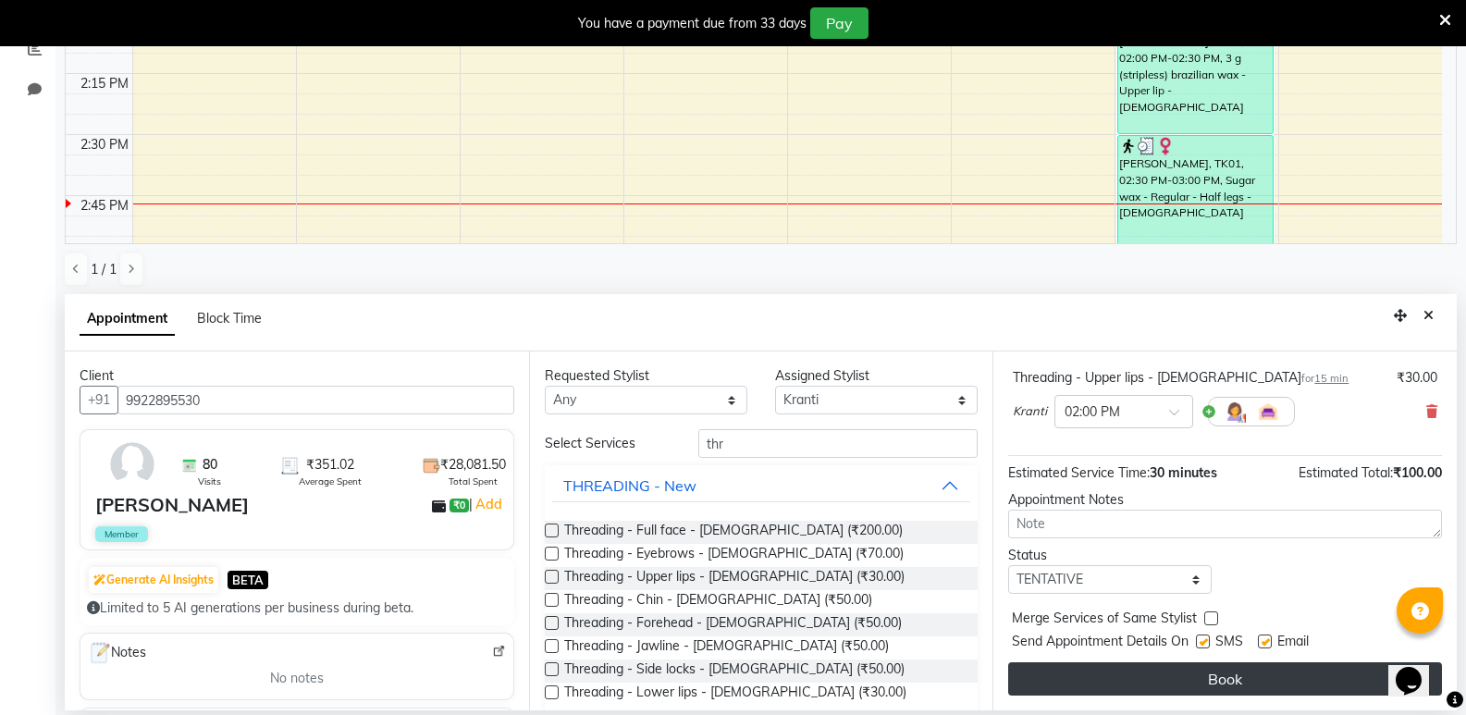
click at [1251, 674] on button "Book" at bounding box center [1225, 678] width 434 height 33
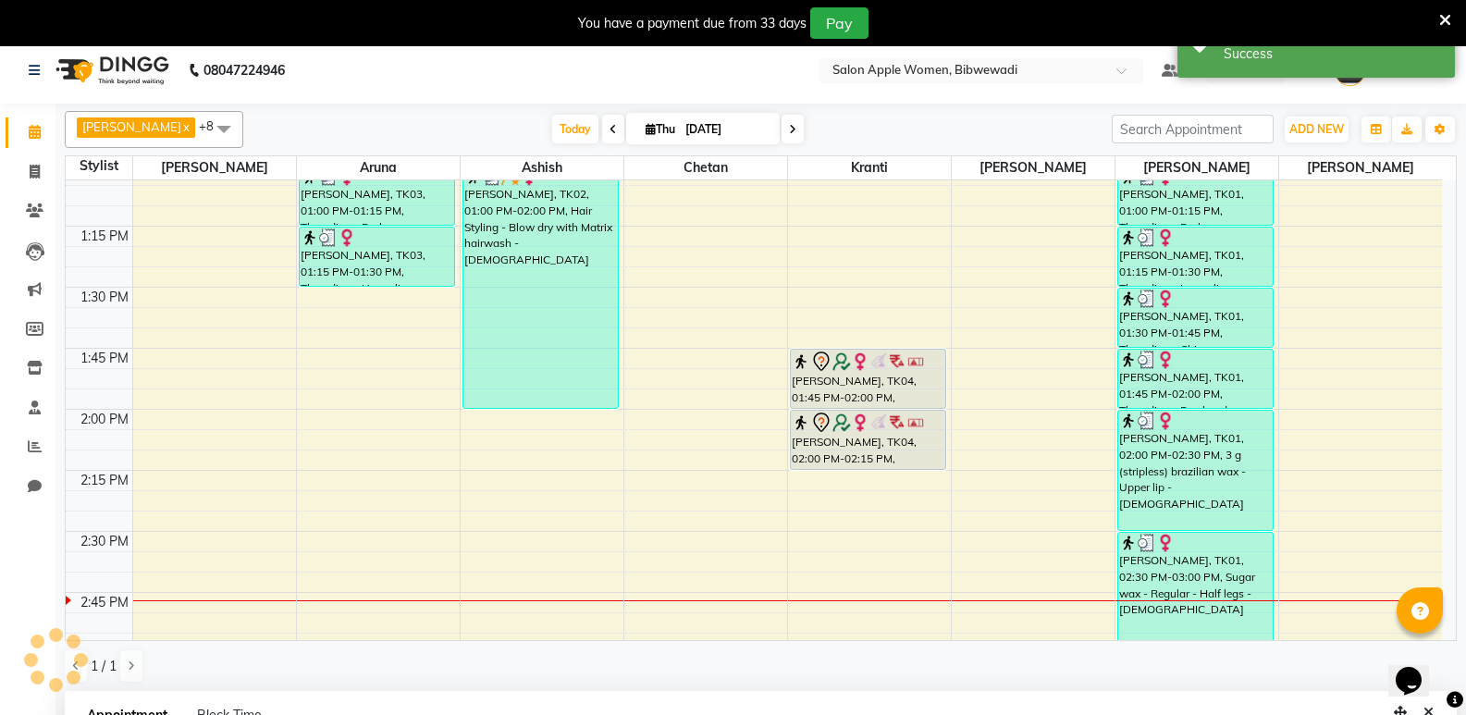
scroll to position [0, 0]
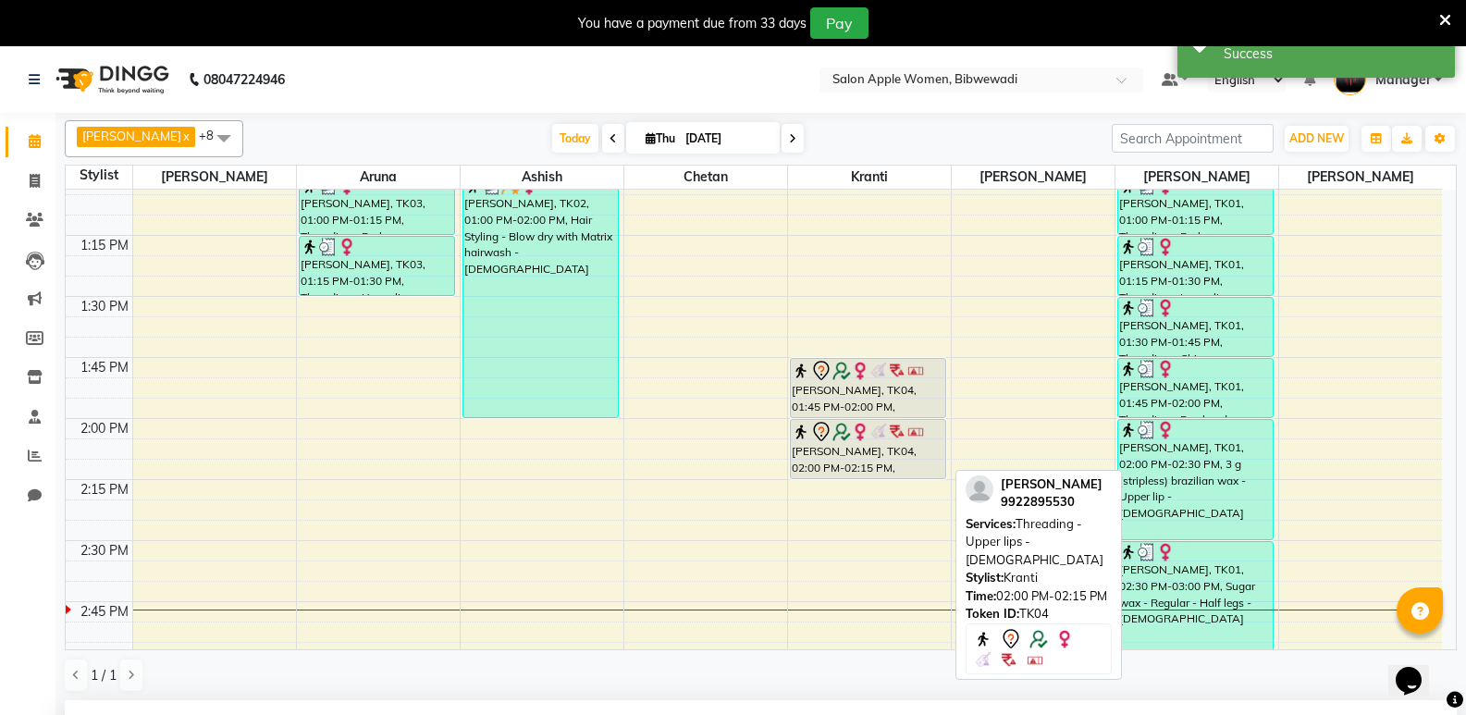
click at [859, 432] on img at bounding box center [860, 432] width 19 height 19
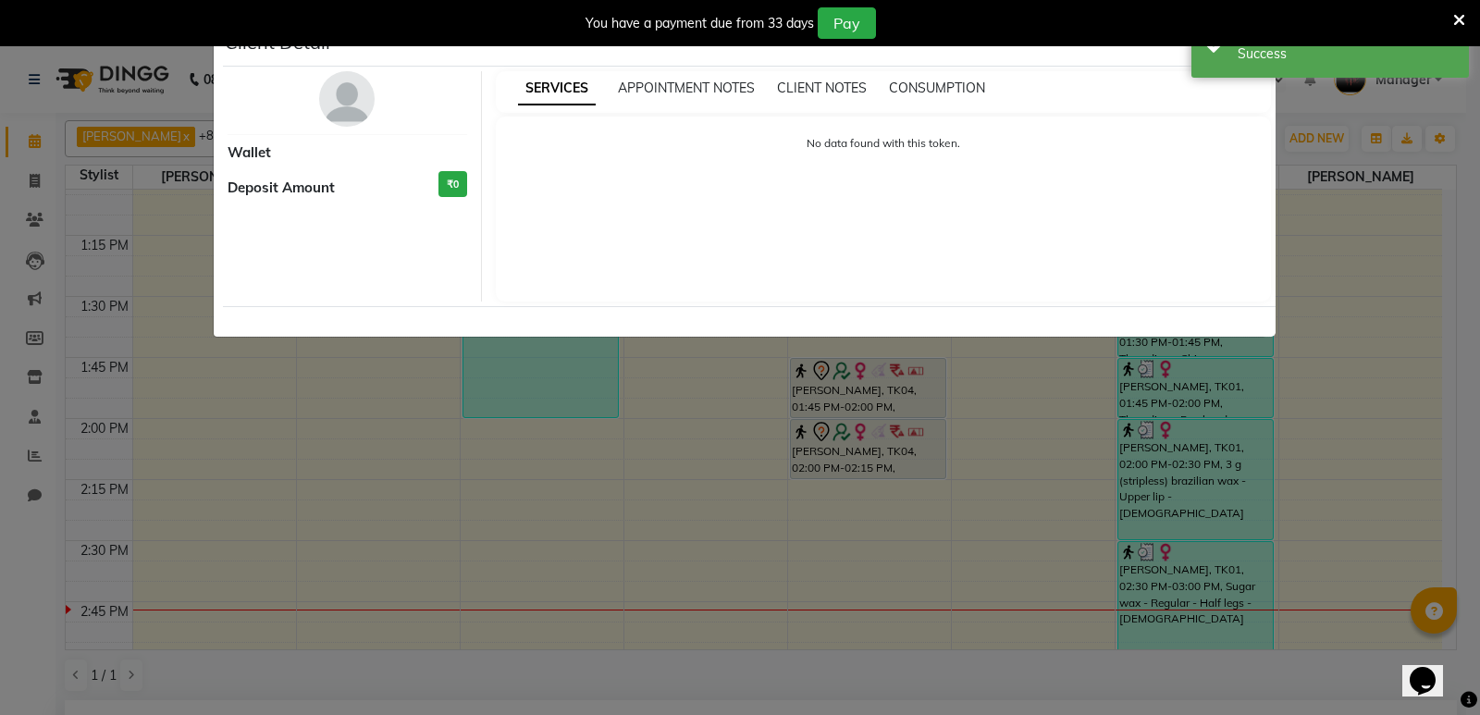
select select "7"
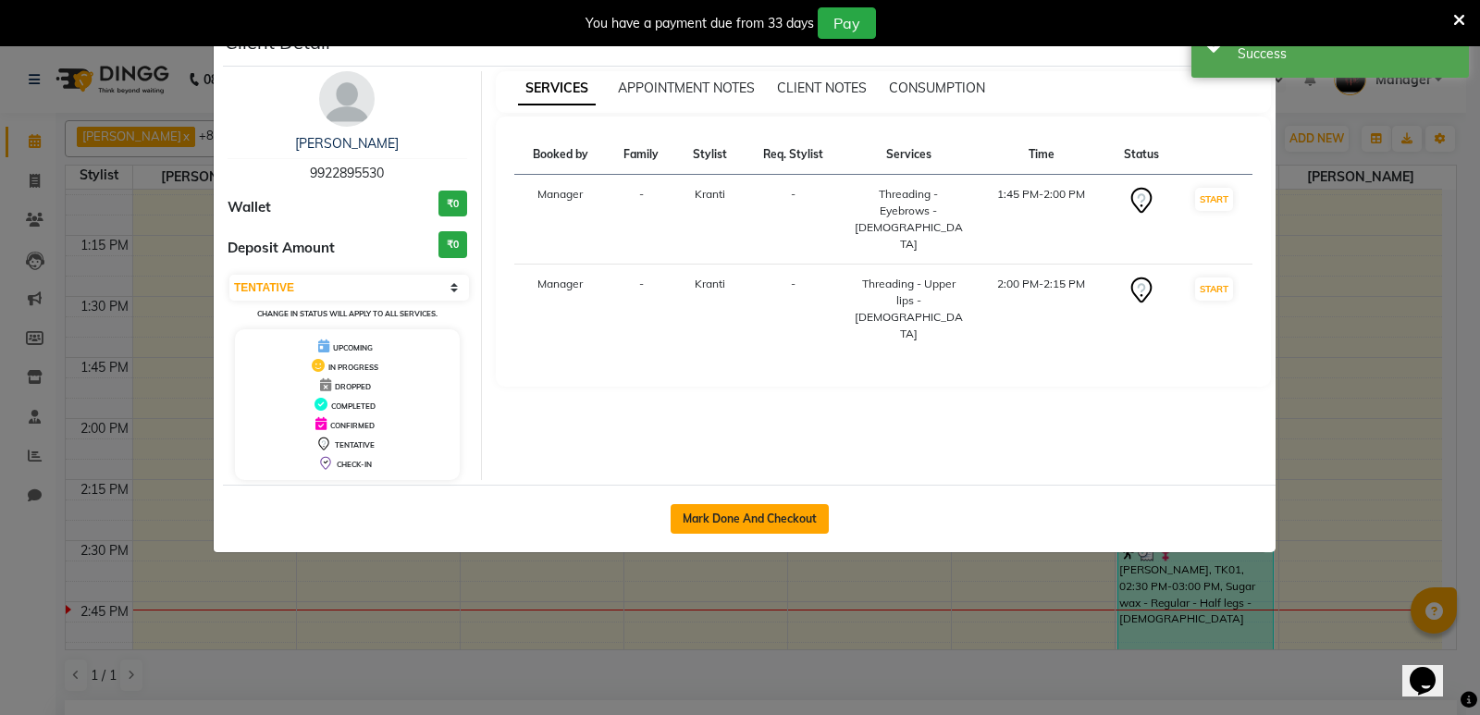
click at [812, 518] on button "Mark Done And Checkout" at bounding box center [750, 519] width 158 height 30
select select "service"
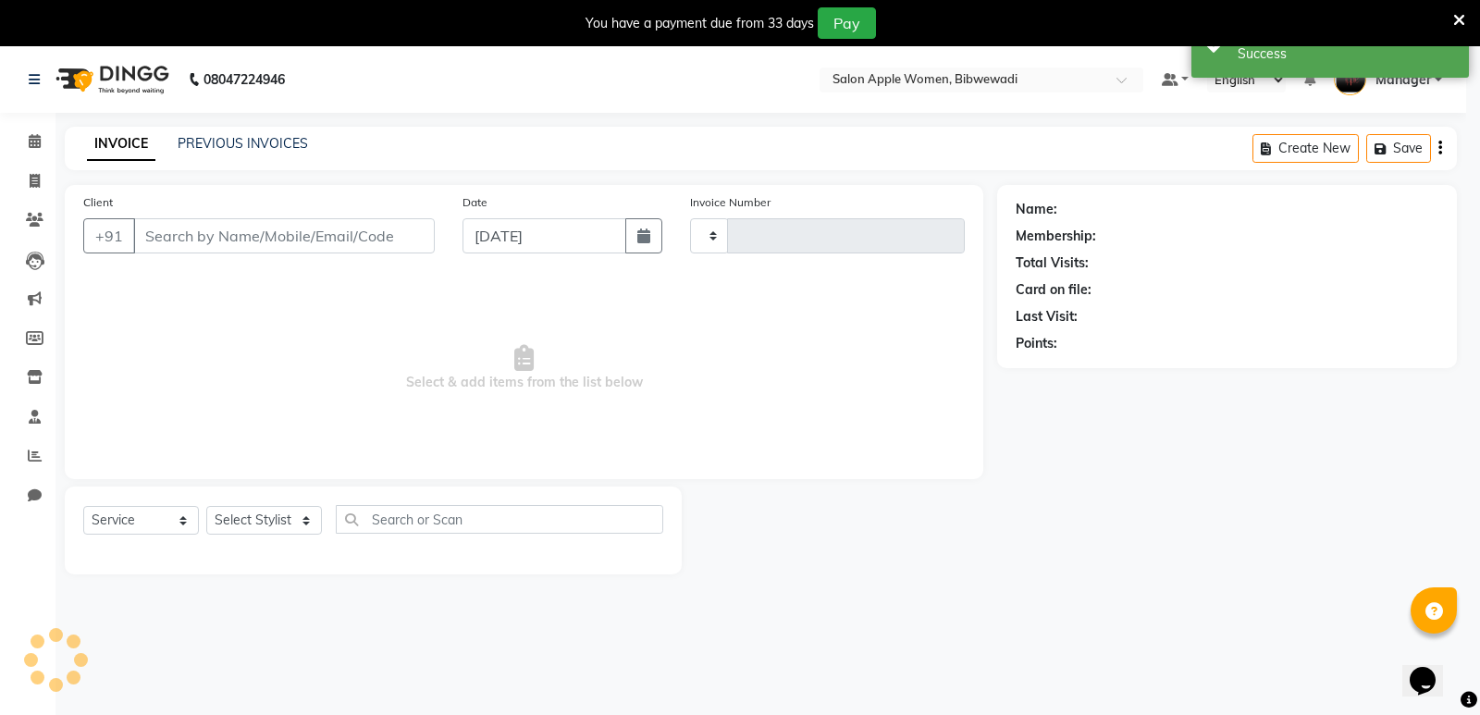
type input "1914"
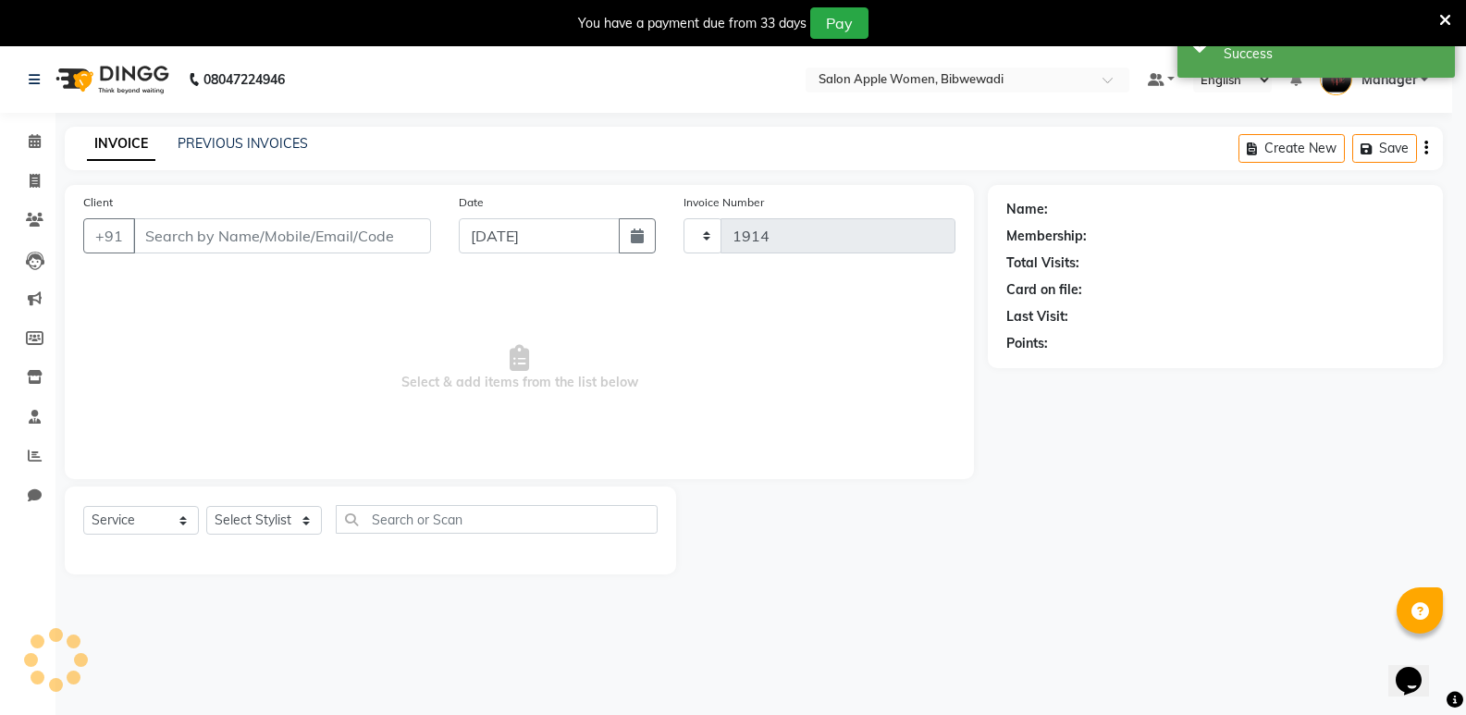
select select "101"
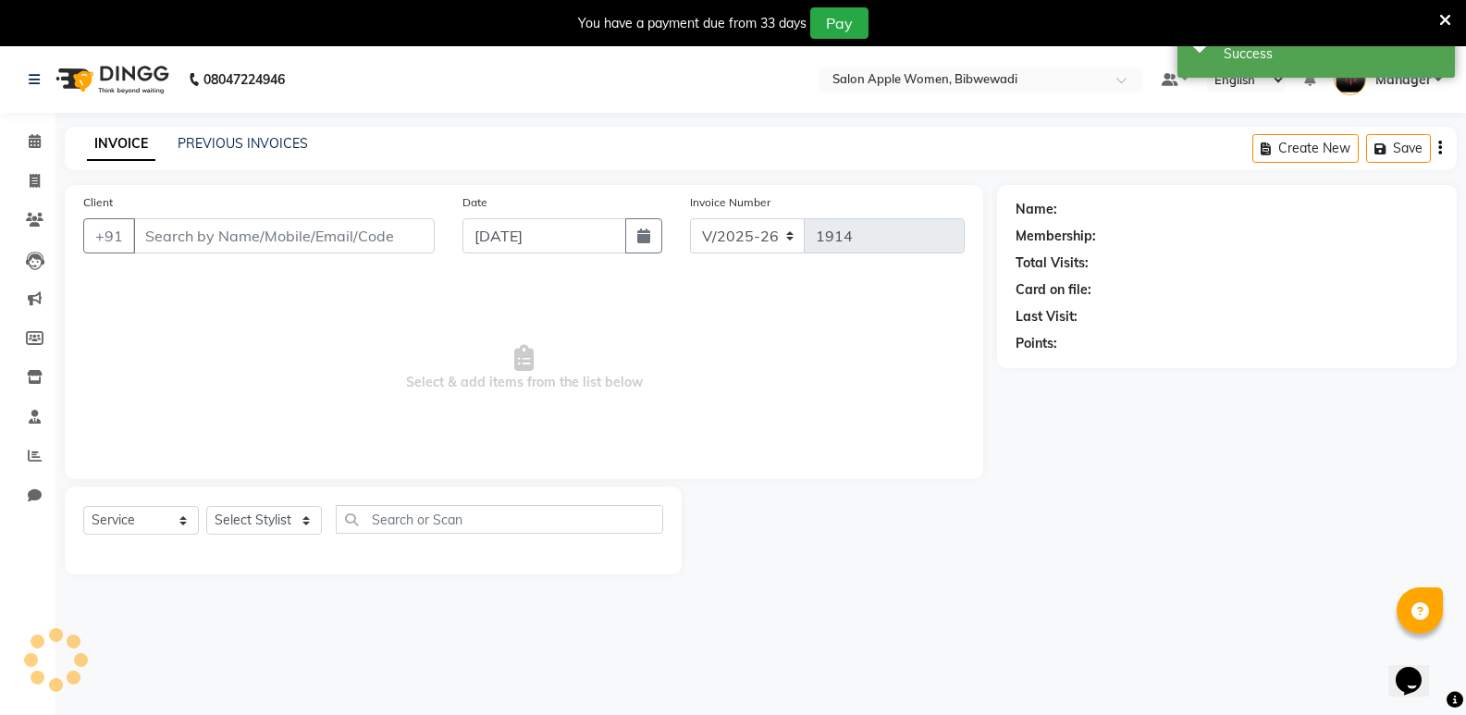
type input "9922895530"
select select "33227"
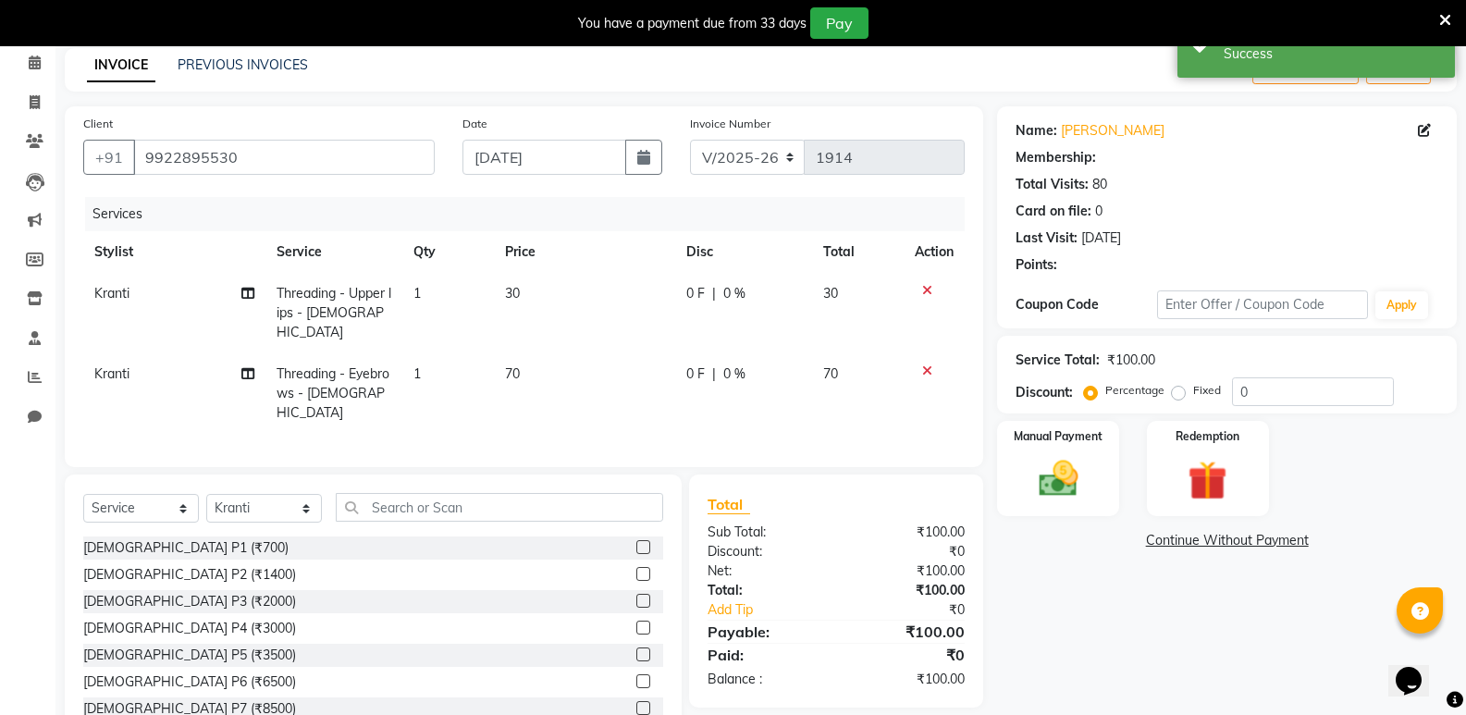
scroll to position [114, 0]
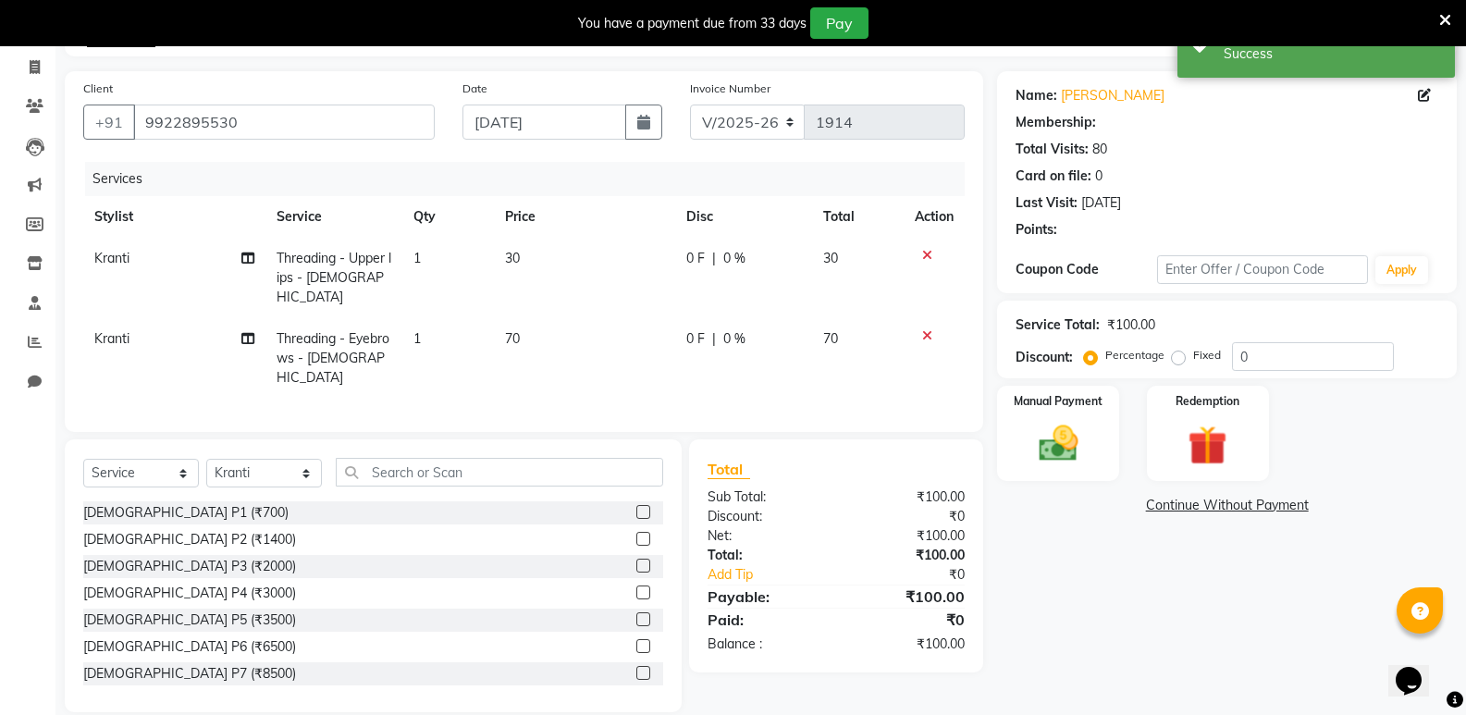
select select "1: Object"
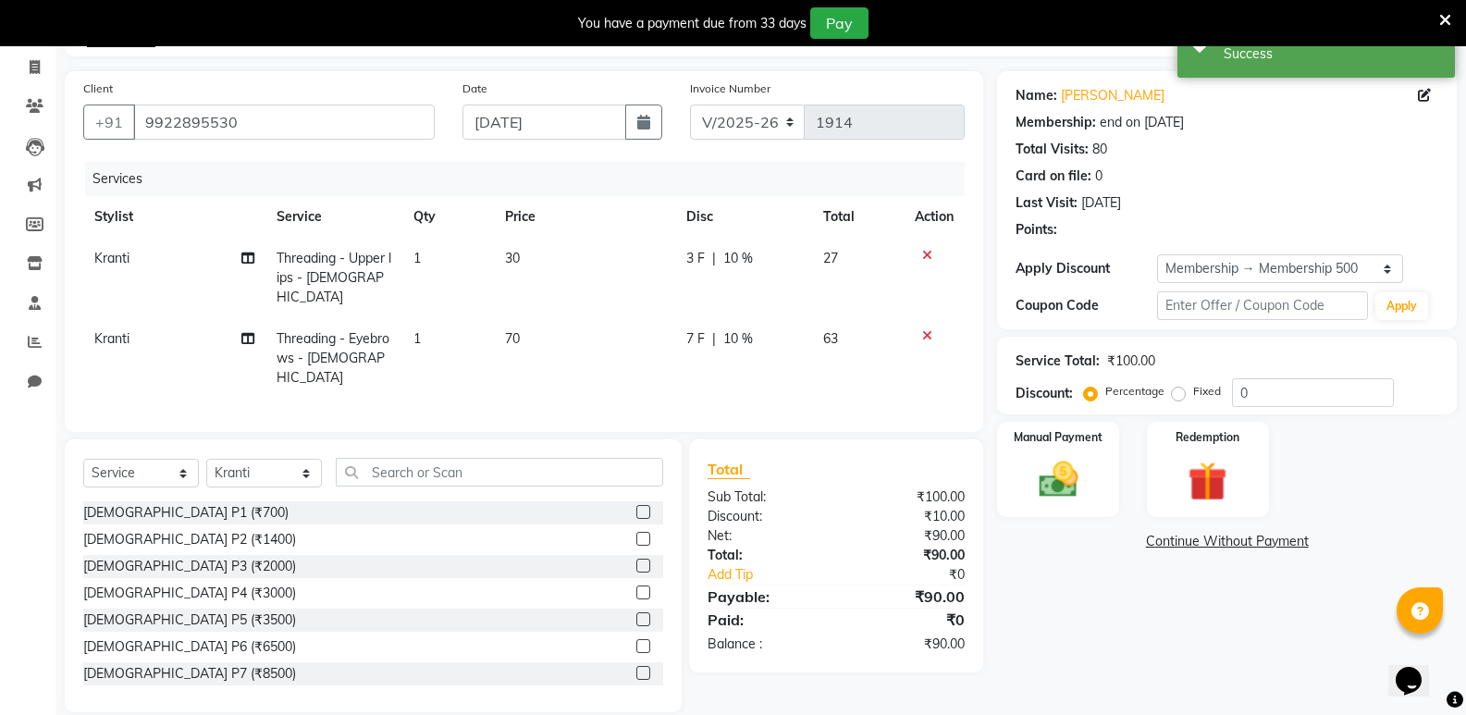
type input "10"
click at [1041, 458] on img at bounding box center [1058, 479] width 66 height 47
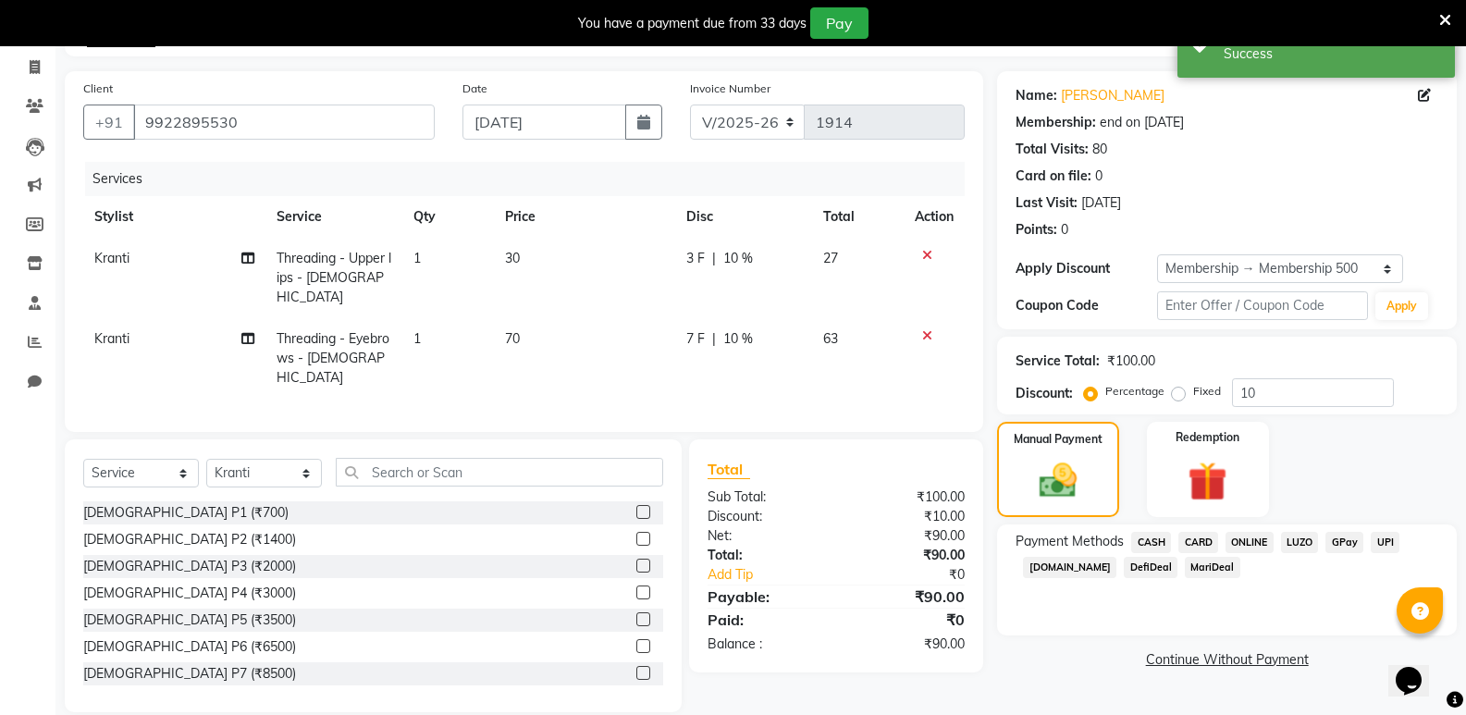
click at [1153, 536] on span "CASH" at bounding box center [1152, 542] width 40 height 21
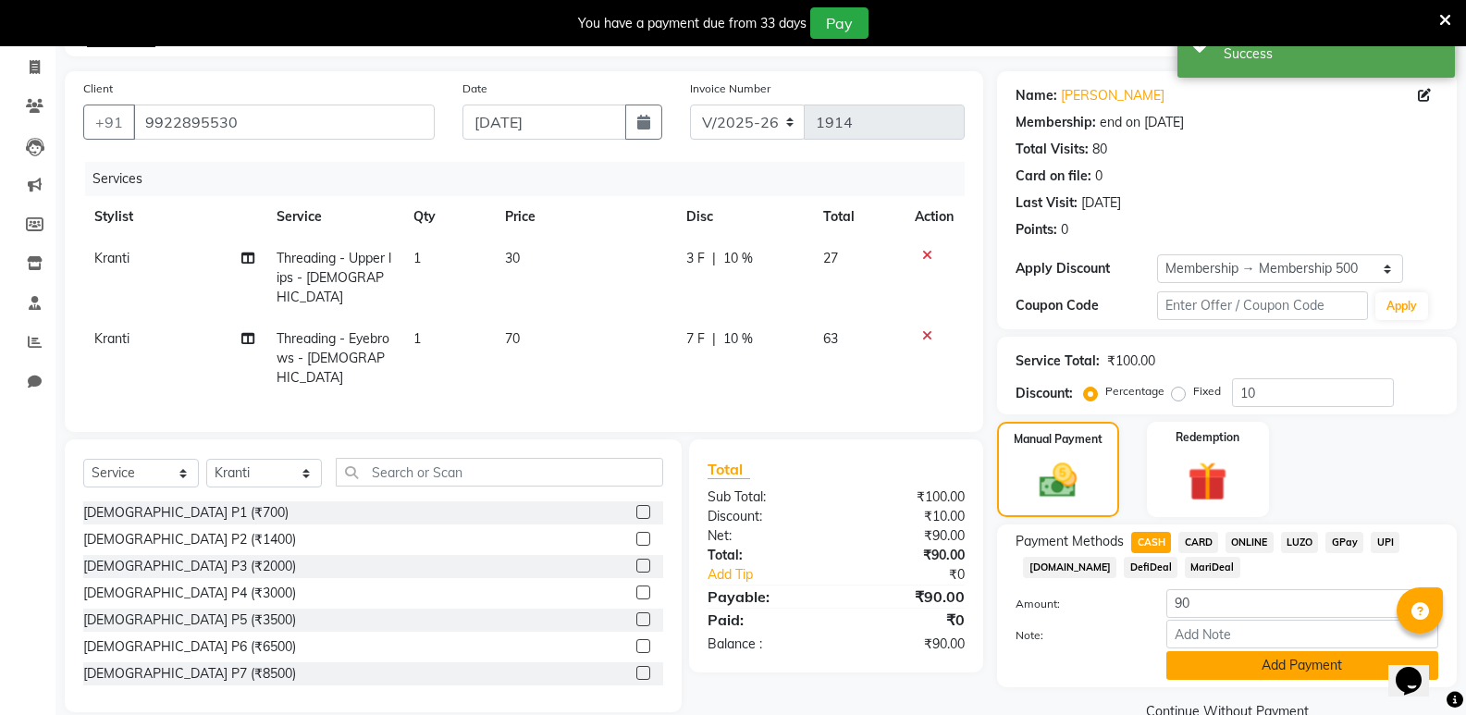
click at [1222, 660] on button "Add Payment" at bounding box center [1303, 665] width 272 height 29
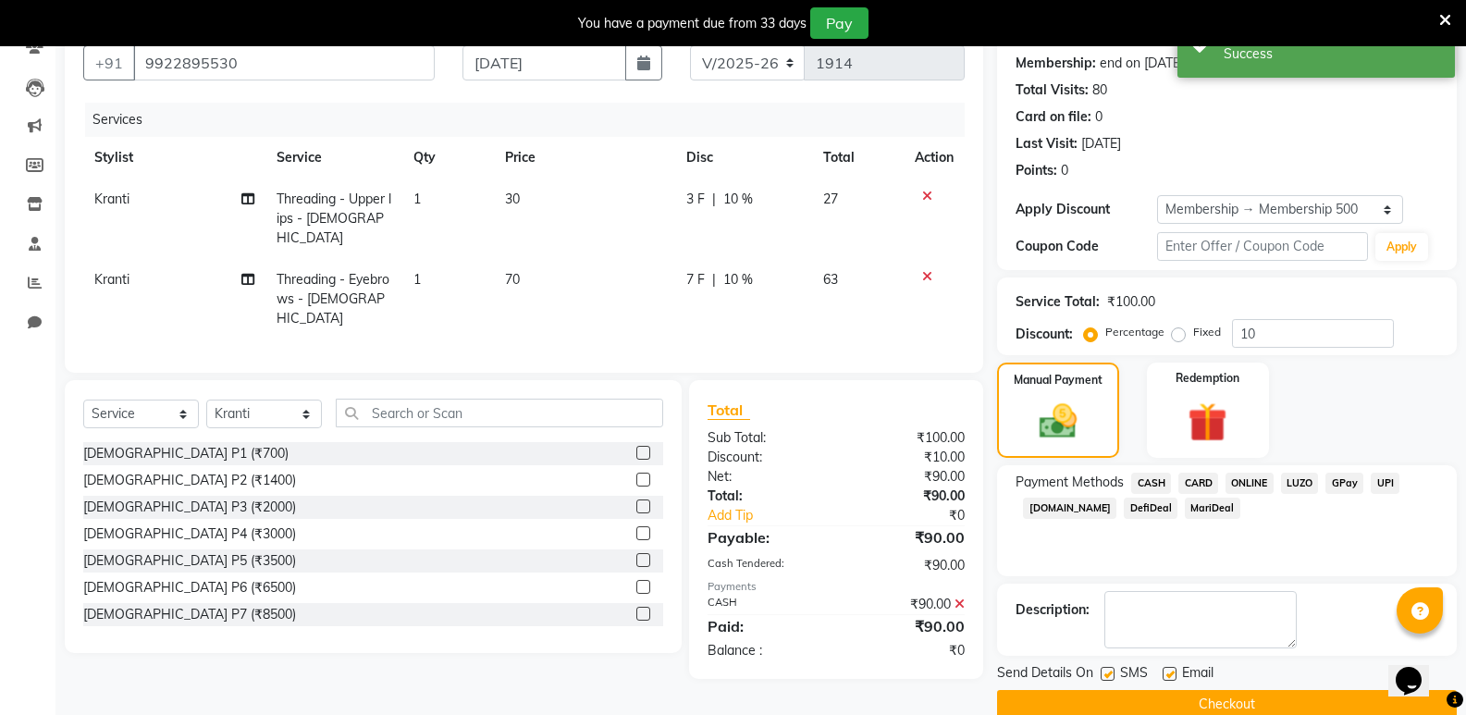
scroll to position [204, 0]
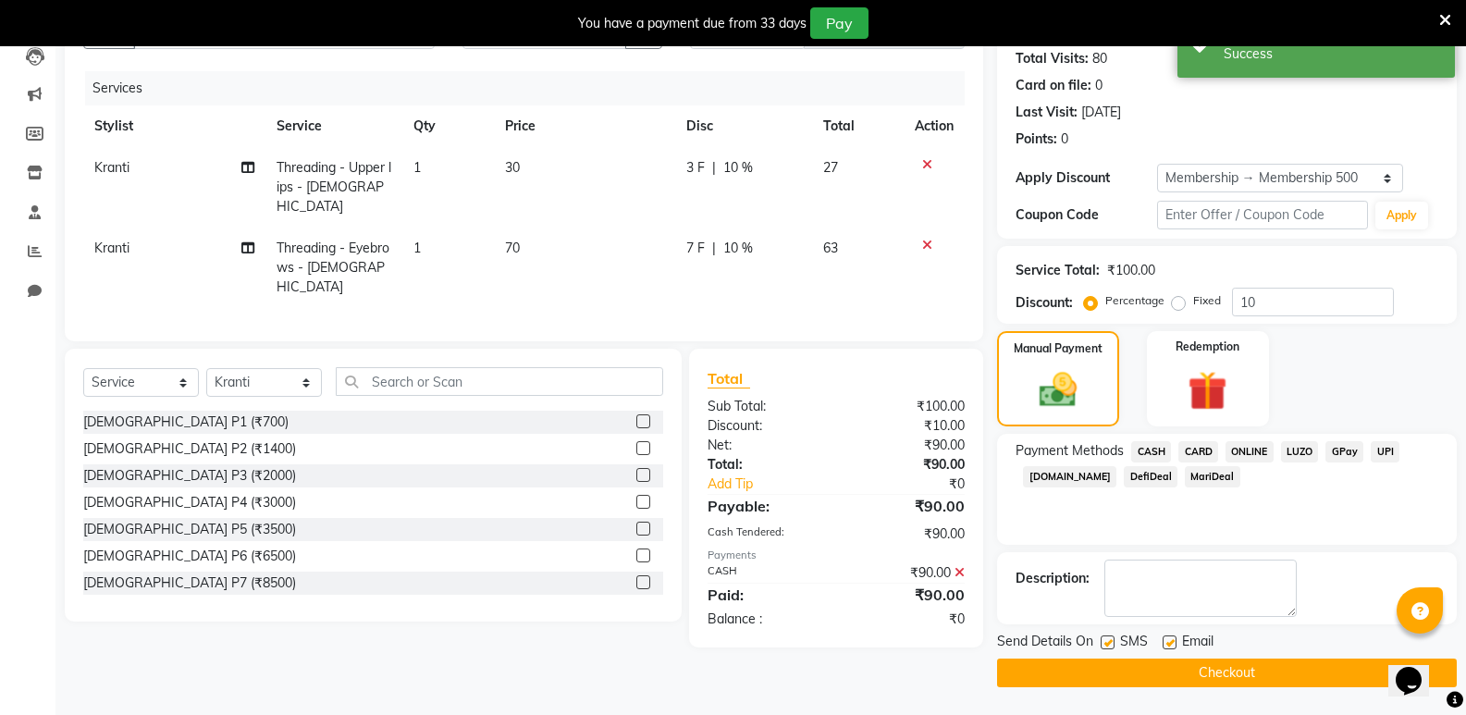
click at [1225, 674] on button "Checkout" at bounding box center [1227, 673] width 460 height 29
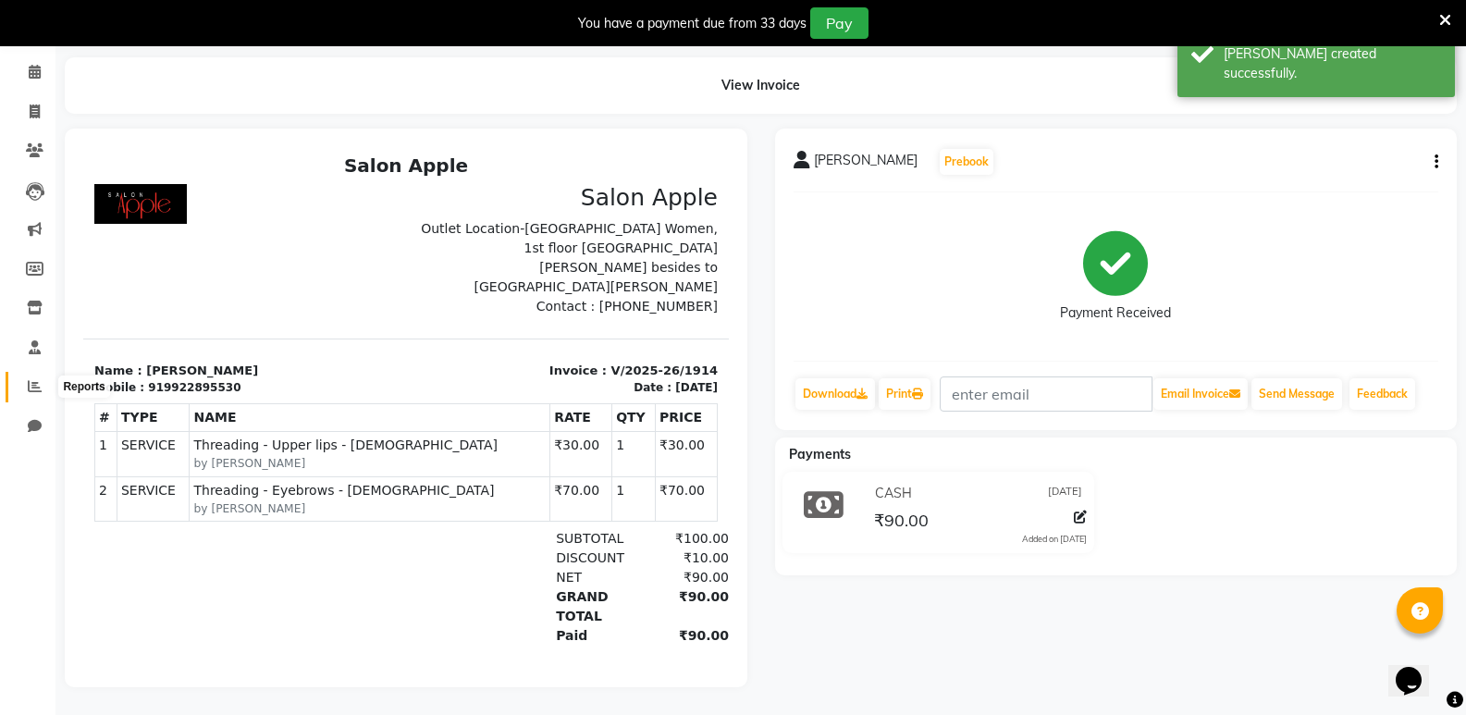
click at [42, 377] on span at bounding box center [35, 387] width 32 height 21
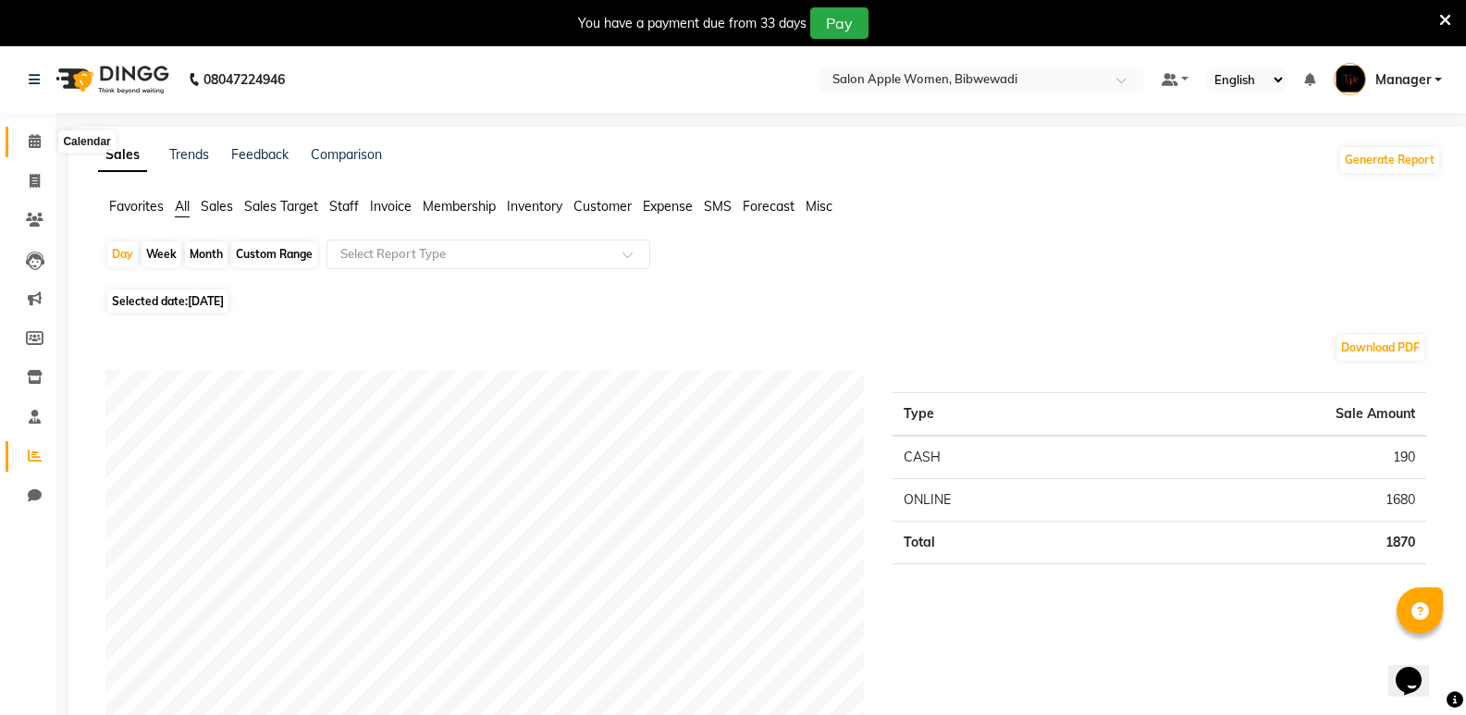
drag, startPoint x: 43, startPoint y: 145, endPoint x: 107, endPoint y: 137, distance: 64.4
click at [43, 145] on span at bounding box center [35, 141] width 32 height 21
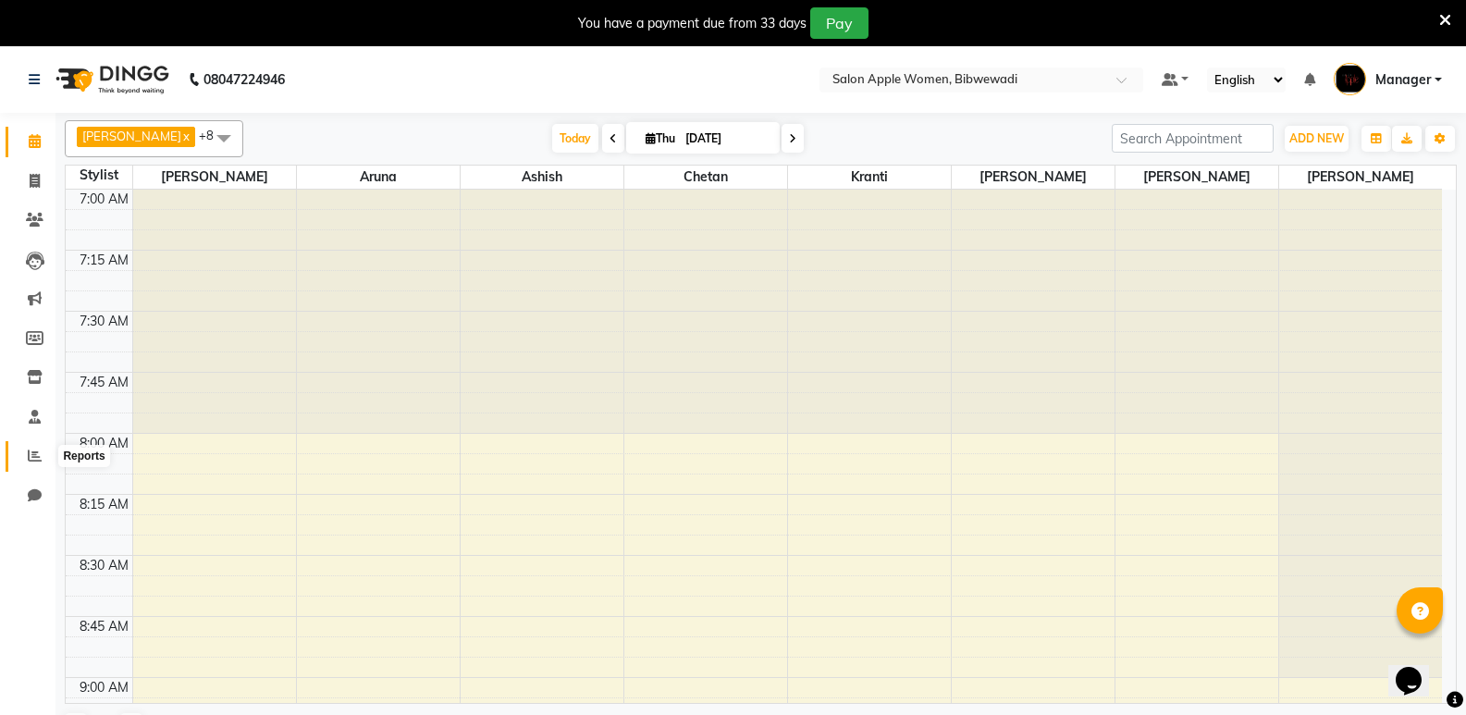
click at [36, 453] on icon at bounding box center [35, 456] width 14 height 14
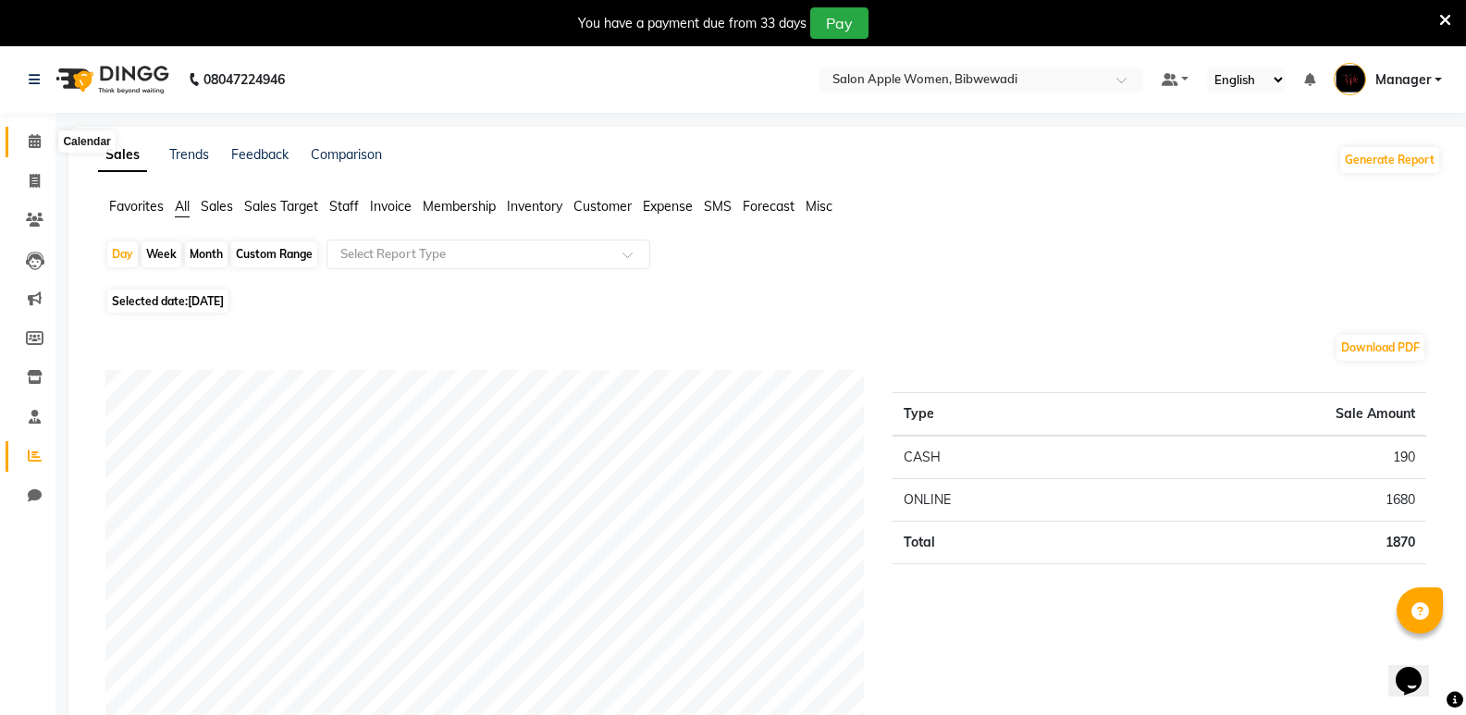
click at [32, 138] on icon at bounding box center [35, 141] width 12 height 14
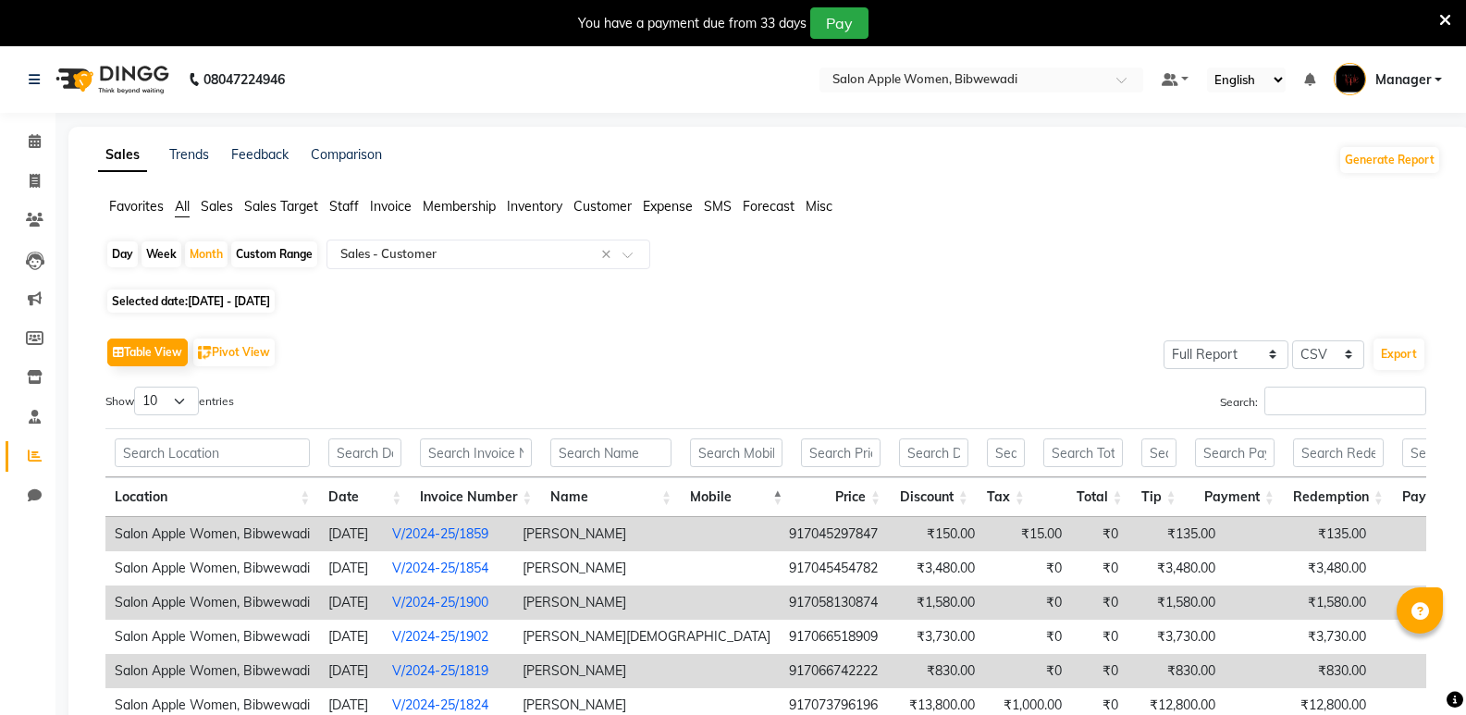
select select "full_report"
select select "csv"
